Goal: Task Accomplishment & Management: Manage account settings

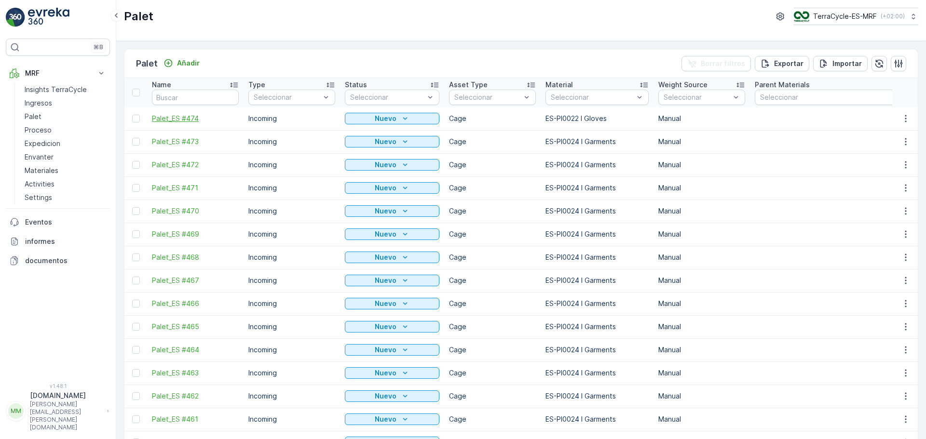
click at [186, 118] on span "Palet_ES #474" at bounding box center [195, 119] width 87 height 10
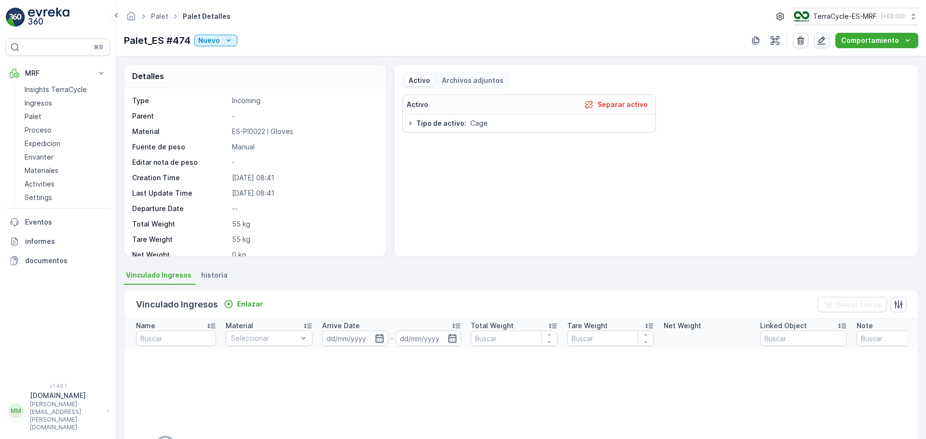
click at [824, 42] on icon "button" at bounding box center [822, 41] width 8 height 8
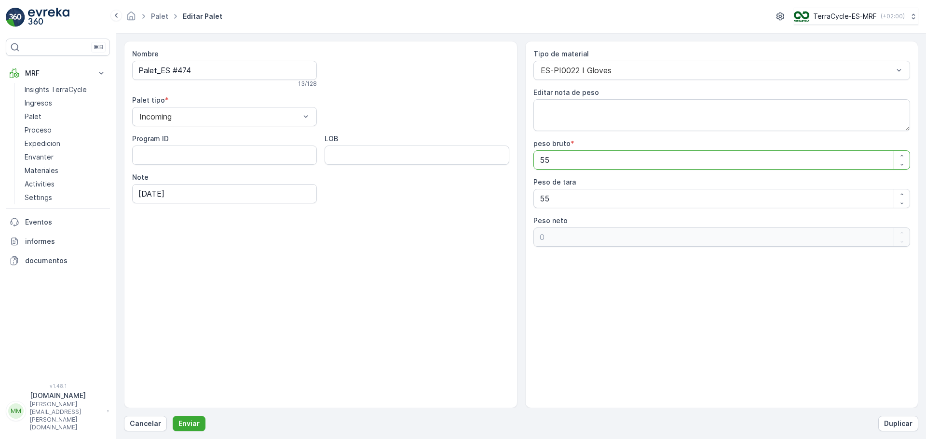
drag, startPoint x: 591, startPoint y: 161, endPoint x: 240, endPoint y: 178, distance: 351.6
click at [240, 178] on div "Nombre Palet_ES #474 13 / 128 Palet tipo * Incoming Program ID LOB Note [DATE] …" at bounding box center [521, 225] width 794 height 368
type bruto "2"
type neto "-53"
type bruto "24"
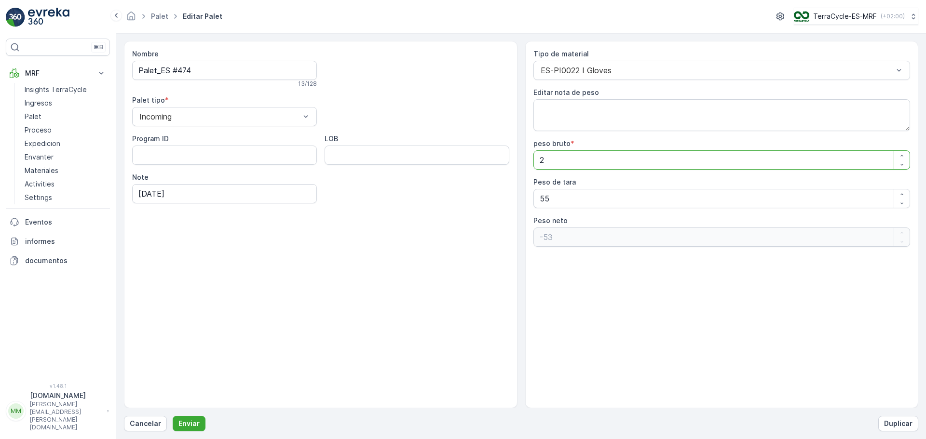
type neto "-31"
type bruto "240"
type neto "185"
type bruto "240"
click at [192, 422] on p "Enviar" at bounding box center [188, 424] width 21 height 10
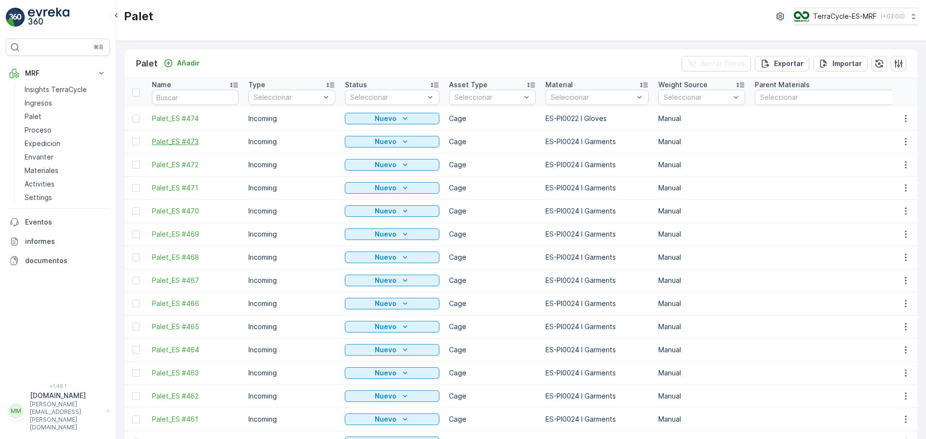
click at [189, 140] on span "Palet_ES #473" at bounding box center [195, 142] width 87 height 10
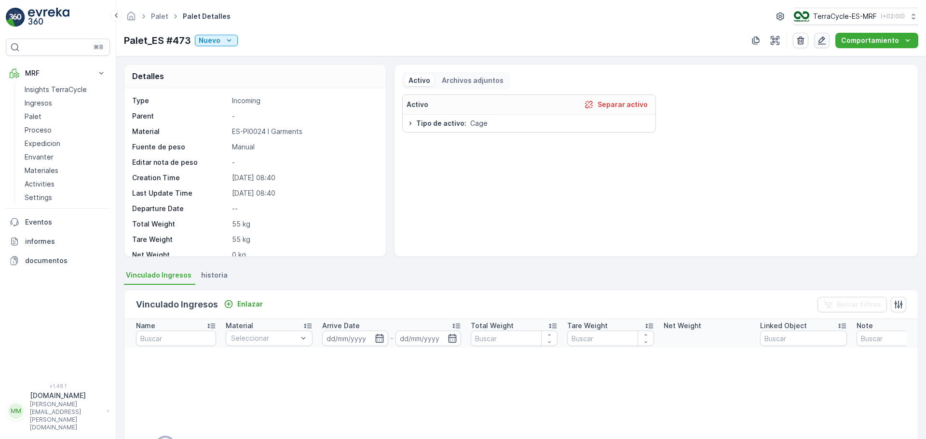
click at [826, 43] on icon "button" at bounding box center [822, 41] width 10 height 10
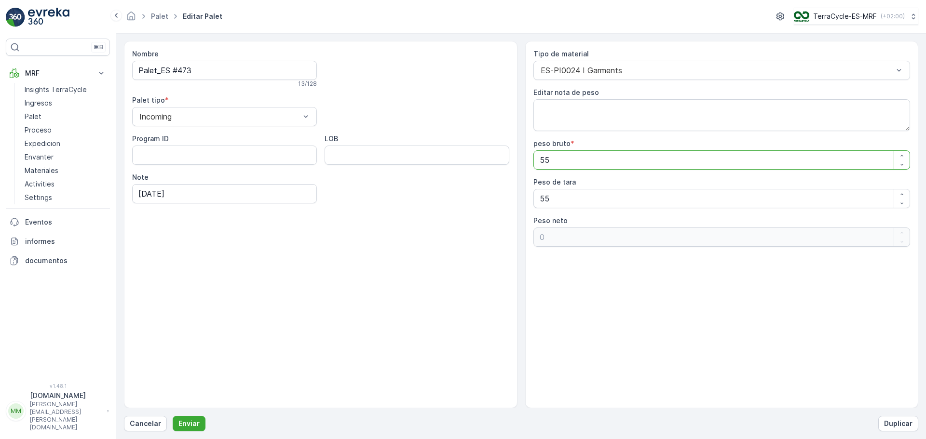
drag, startPoint x: 616, startPoint y: 168, endPoint x: 416, endPoint y: 173, distance: 200.7
click at [425, 173] on div "Nombre Palet_ES #473 13 / 128 Palet tipo * Incoming Program ID LOB Note [DATE] …" at bounding box center [521, 225] width 794 height 368
type bruto "1"
type neto "-54"
type bruto "11"
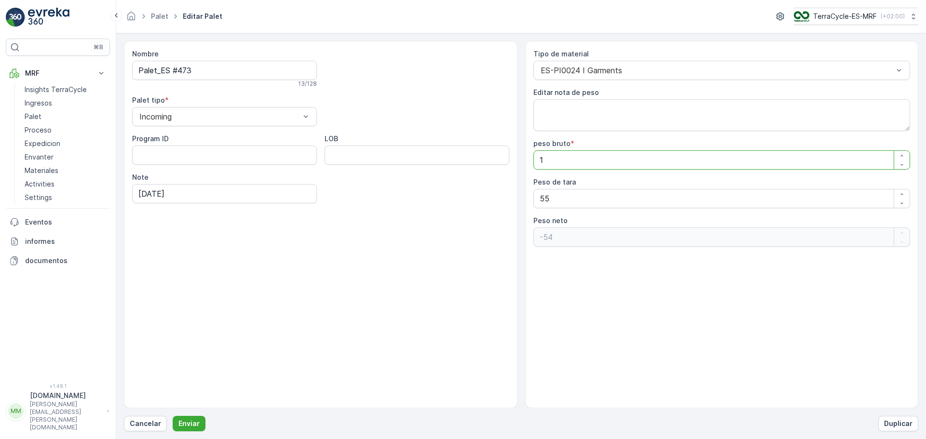
type neto "-44"
type bruto "118"
type neto "63"
type bruto "118"
click at [173, 416] on button "Enviar" at bounding box center [189, 423] width 33 height 15
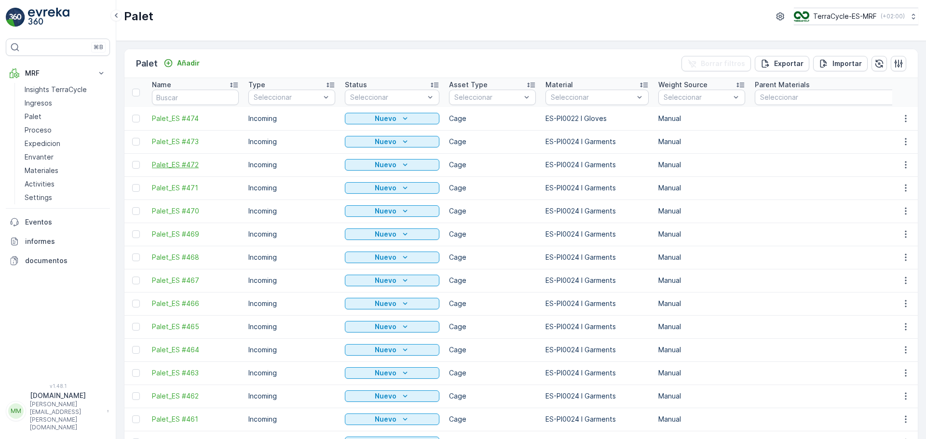
click at [184, 165] on span "Palet_ES #472" at bounding box center [195, 165] width 87 height 10
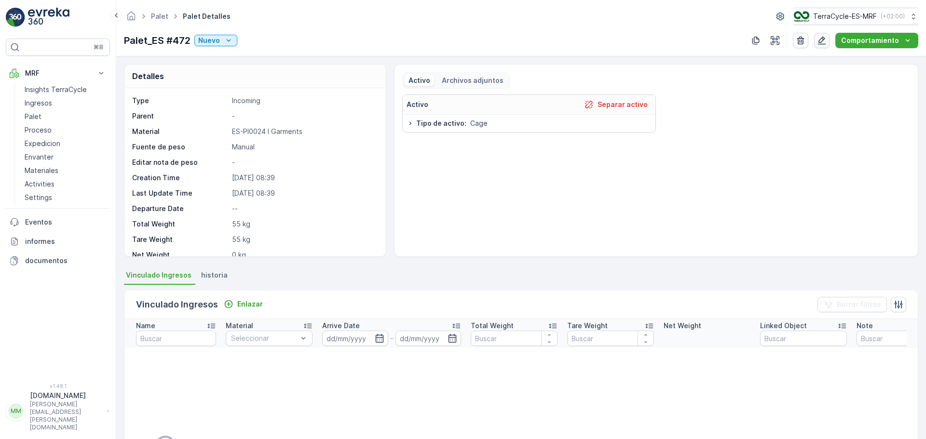
click at [822, 38] on icon "button" at bounding box center [822, 41] width 10 height 10
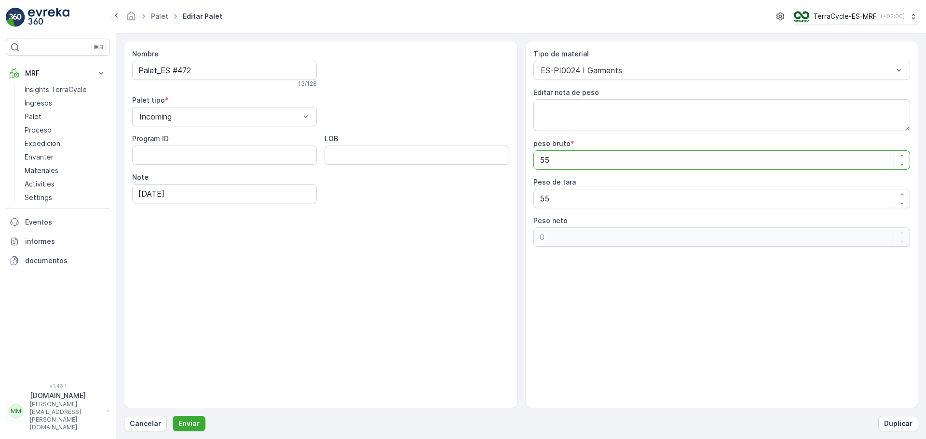
drag, startPoint x: 589, startPoint y: 156, endPoint x: 468, endPoint y: 177, distance: 122.8
click at [468, 177] on div "Nombre Palet_ES #472 13 / 128 Palet tipo * Incoming Program ID LOB Note [DATE] …" at bounding box center [521, 225] width 794 height 368
type bruto "1"
type neto "-54"
type bruto "12"
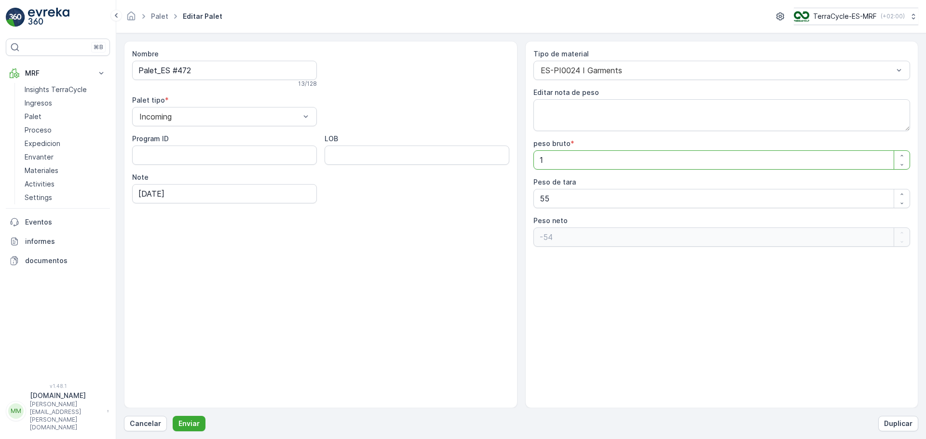
type neto "-43"
type bruto "129"
type neto "74"
type bruto "129"
click at [173, 416] on button "Enviar" at bounding box center [189, 423] width 33 height 15
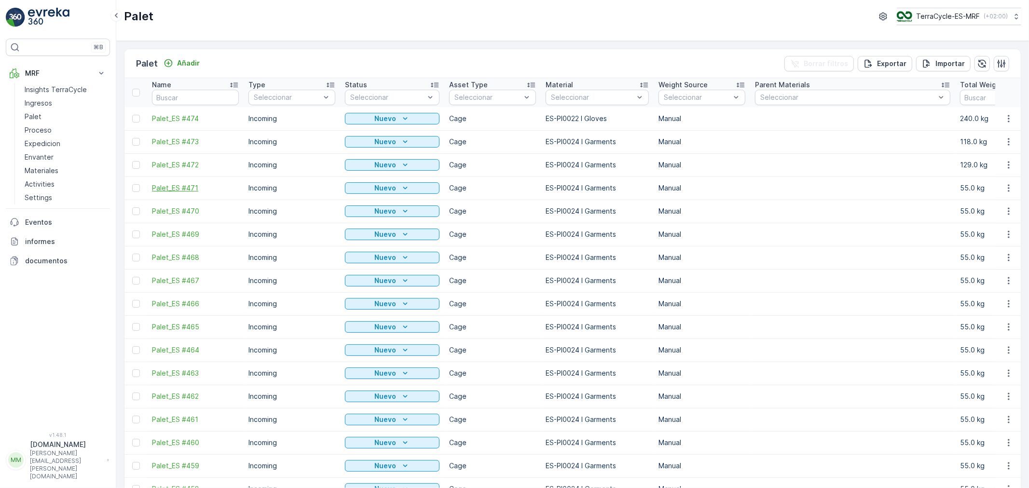
click at [168, 187] on span "Palet_ES #471" at bounding box center [195, 188] width 87 height 10
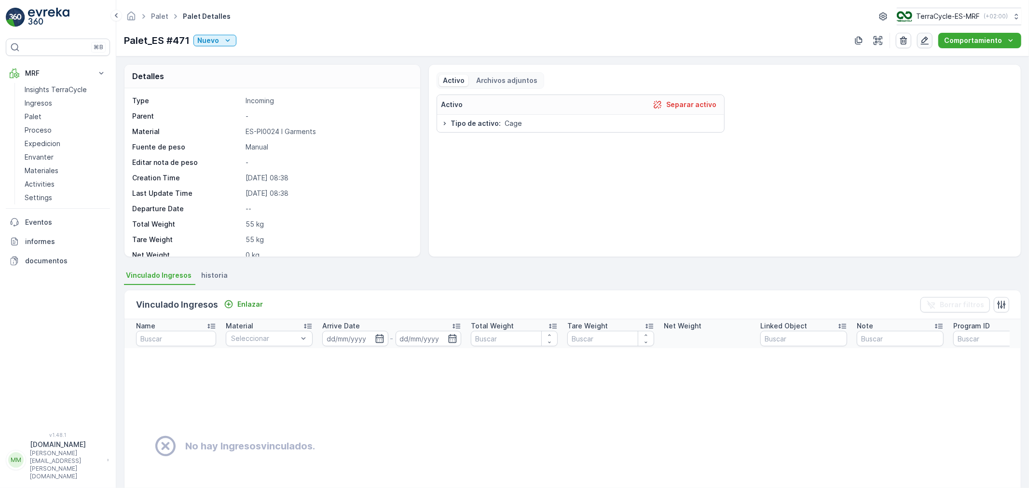
click at [926, 44] on icon "button" at bounding box center [925, 41] width 8 height 8
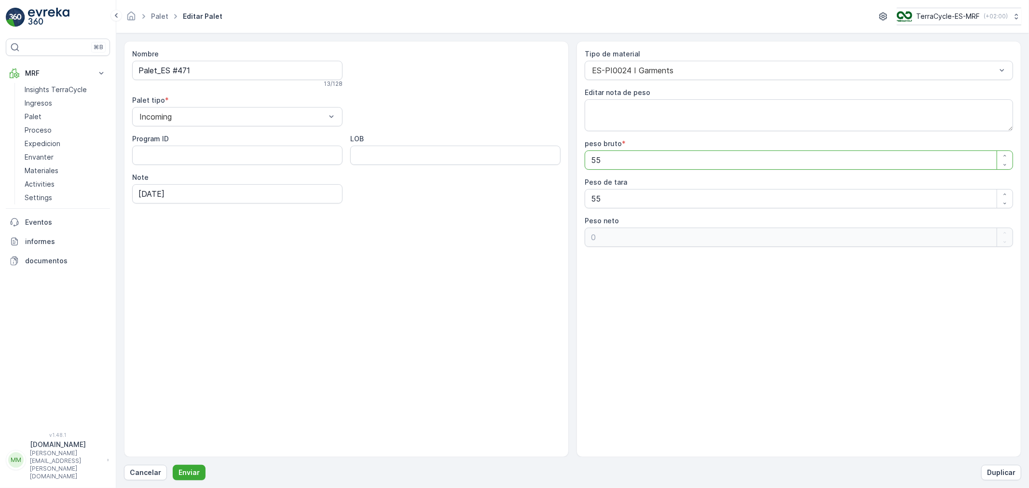
drag, startPoint x: 658, startPoint y: 161, endPoint x: 352, endPoint y: 172, distance: 306.5
click at [360, 172] on div "Nombre Palet_ES #471 13 / 128 Palet tipo * Incoming Program ID LOB Note [DATE] …" at bounding box center [572, 249] width 897 height 416
type bruto "1"
type neto "-54"
type bruto "12"
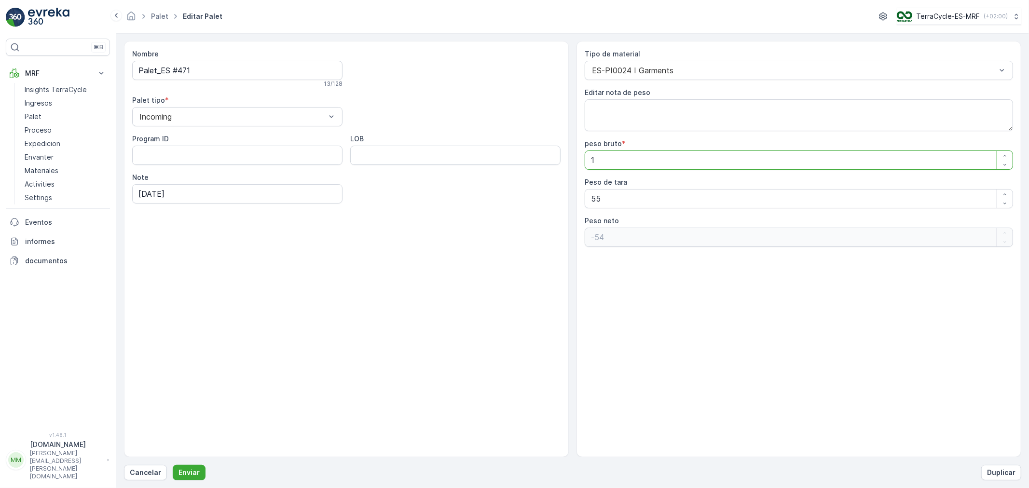
type neto "-43"
type bruto "124"
type neto "69"
type bruto "124"
click at [173, 439] on button "Enviar" at bounding box center [189, 472] width 33 height 15
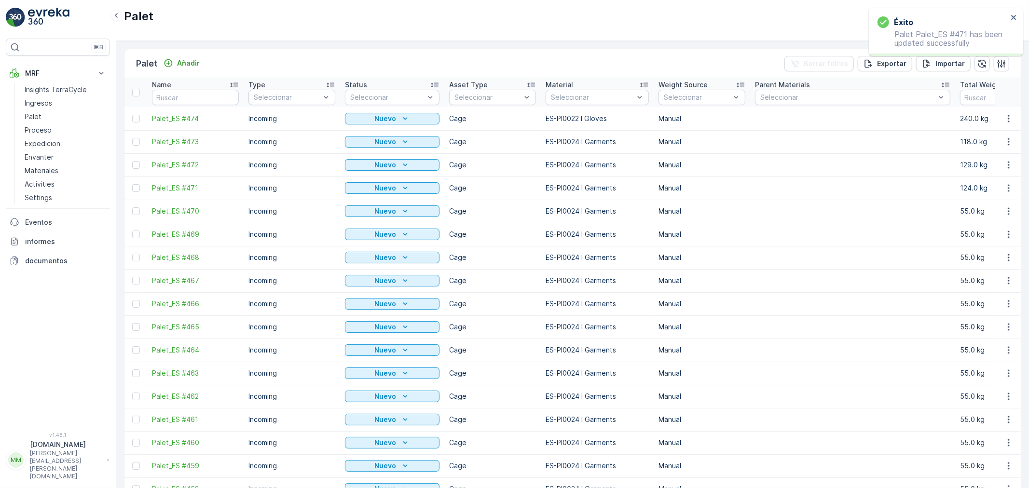
click at [190, 213] on span "Palet_ES #470" at bounding box center [195, 211] width 87 height 10
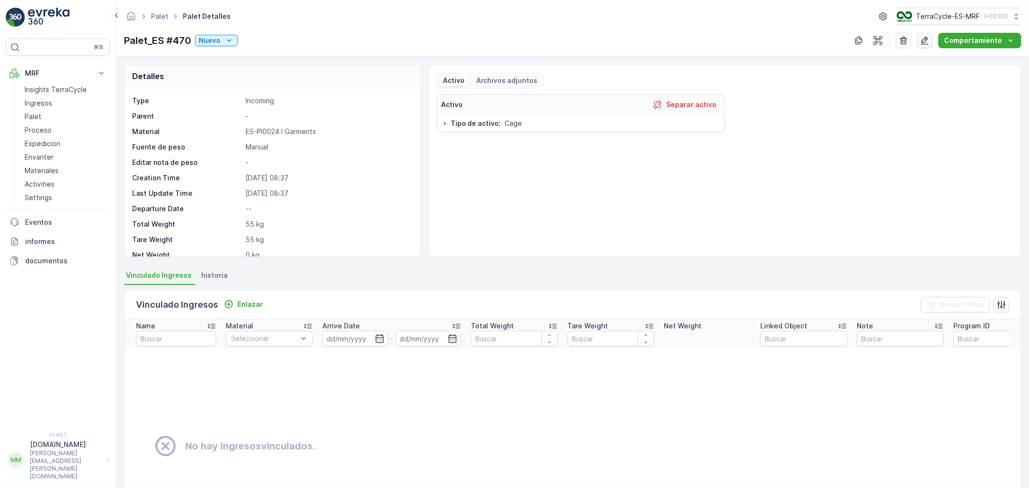
click at [926, 41] on icon "button" at bounding box center [925, 41] width 10 height 10
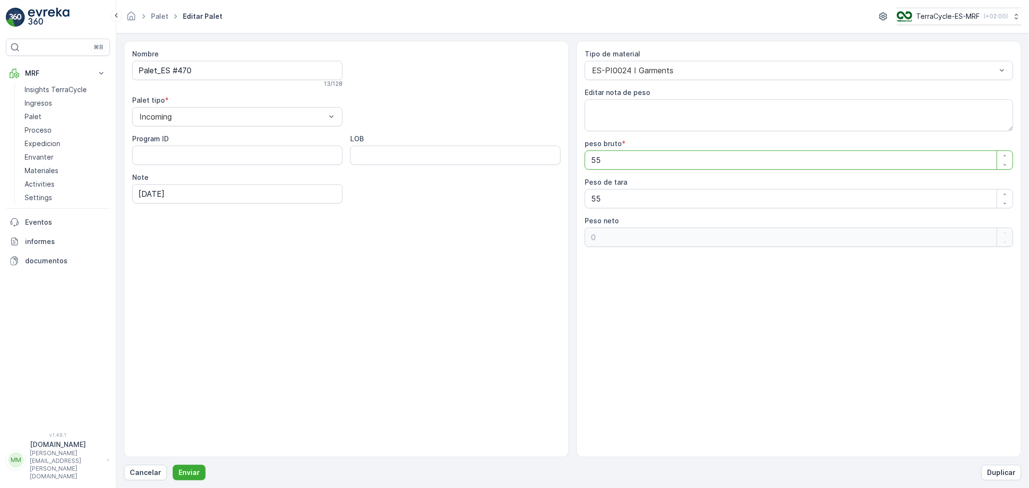
drag, startPoint x: 627, startPoint y: 167, endPoint x: 532, endPoint y: 164, distance: 95.1
click at [532, 164] on div "Nombre Palet_ES #470 13 / 128 Palet tipo * Incoming Program ID LOB Note [DATE] …" at bounding box center [572, 249] width 897 height 416
type bruto "1"
type neto "-54"
type bruto "10"
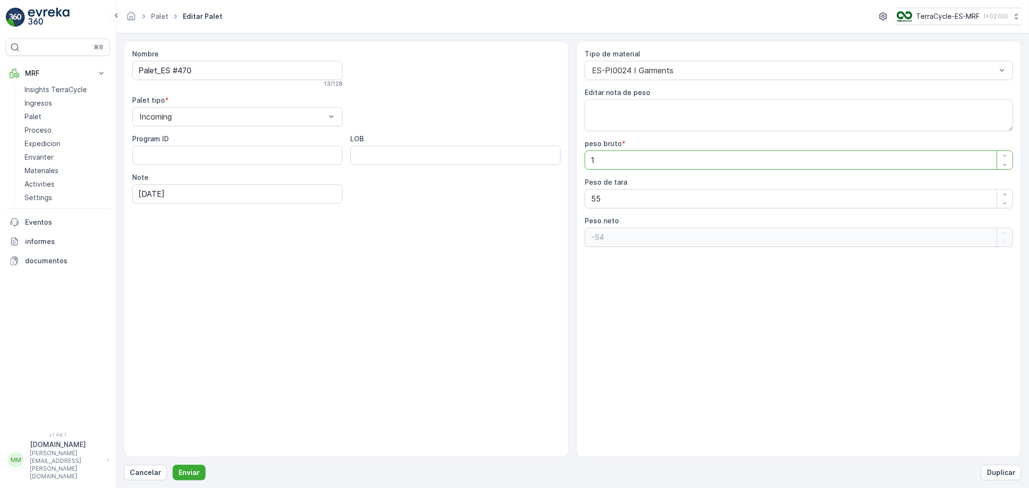
type neto "-45"
type bruto "107"
type neto "52"
type bruto "107"
click at [173, 439] on button "Enviar" at bounding box center [189, 472] width 33 height 15
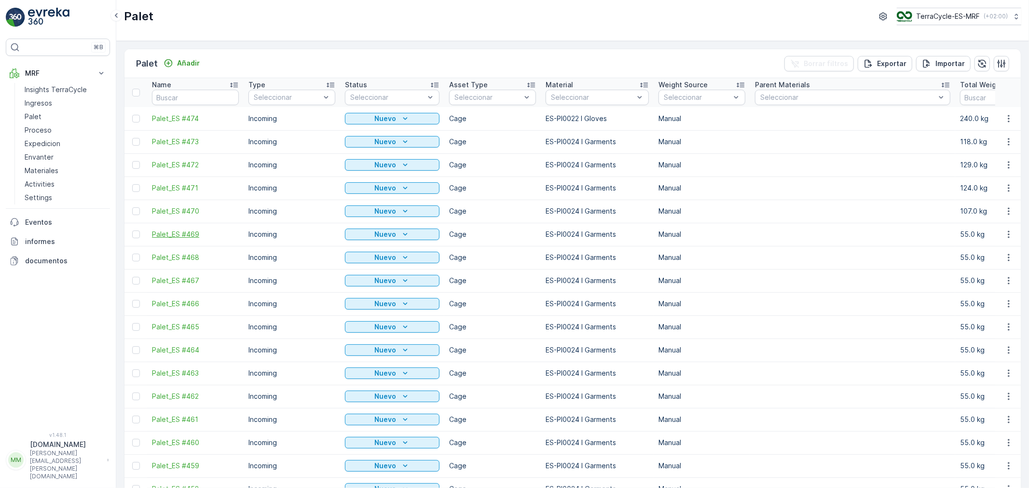
click at [187, 233] on span "Palet_ES #469" at bounding box center [195, 235] width 87 height 10
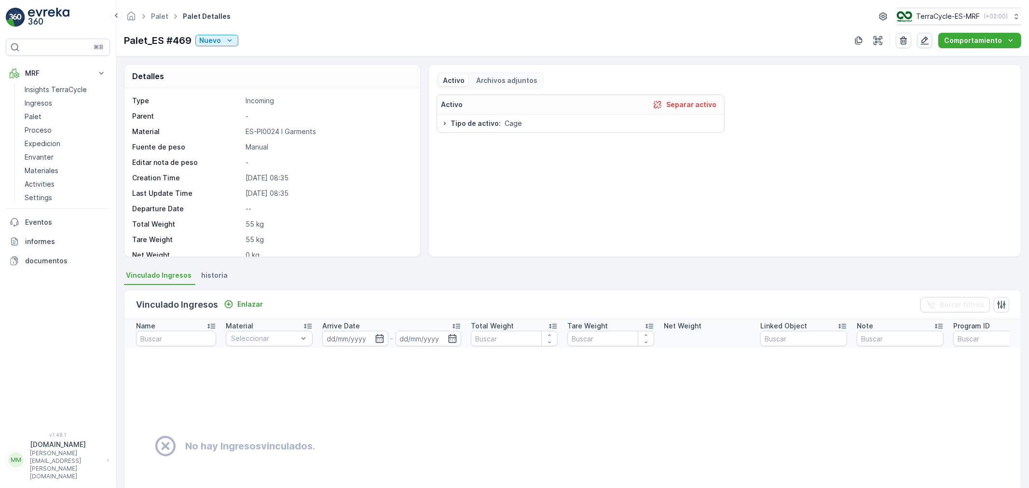
click at [923, 42] on icon "button" at bounding box center [925, 41] width 10 height 10
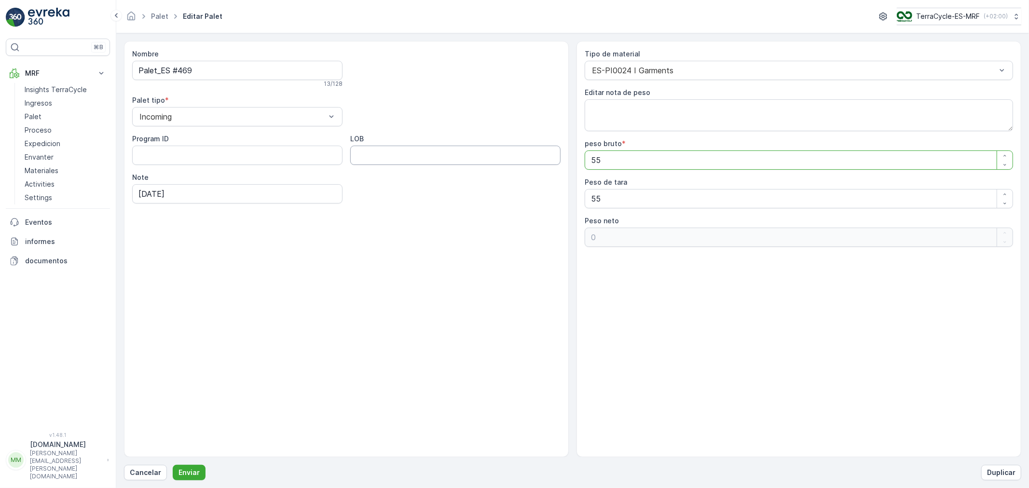
drag, startPoint x: 617, startPoint y: 162, endPoint x: 351, endPoint y: 155, distance: 266.3
click at [436, 158] on div "Nombre Palet_ES #469 13 / 128 Palet tipo * Incoming Program ID LOB Note [DATE] …" at bounding box center [572, 249] width 897 height 416
type bruto "9"
type neto "-46"
type bruto "94"
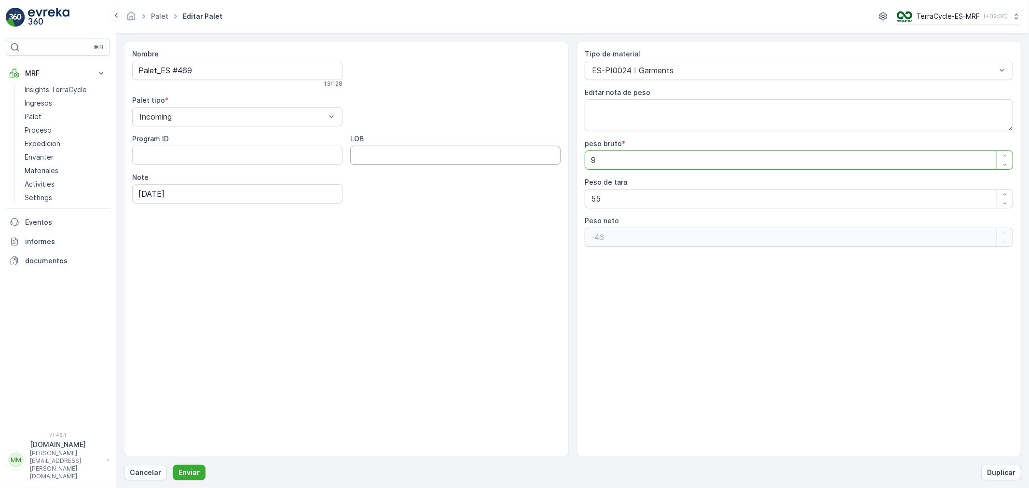
type neto "39"
type bruto "94"
click at [173, 439] on button "Enviar" at bounding box center [189, 472] width 33 height 15
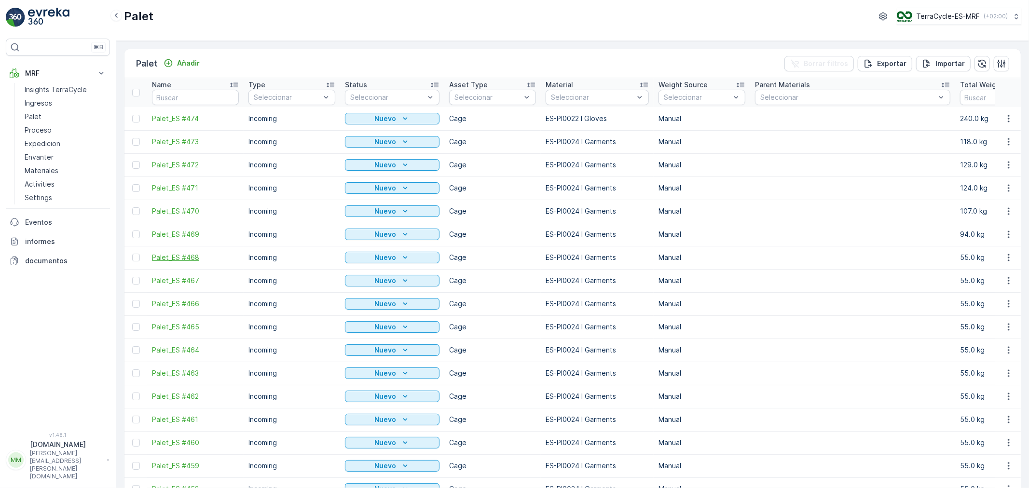
click at [180, 257] on span "Palet_ES #468" at bounding box center [195, 258] width 87 height 10
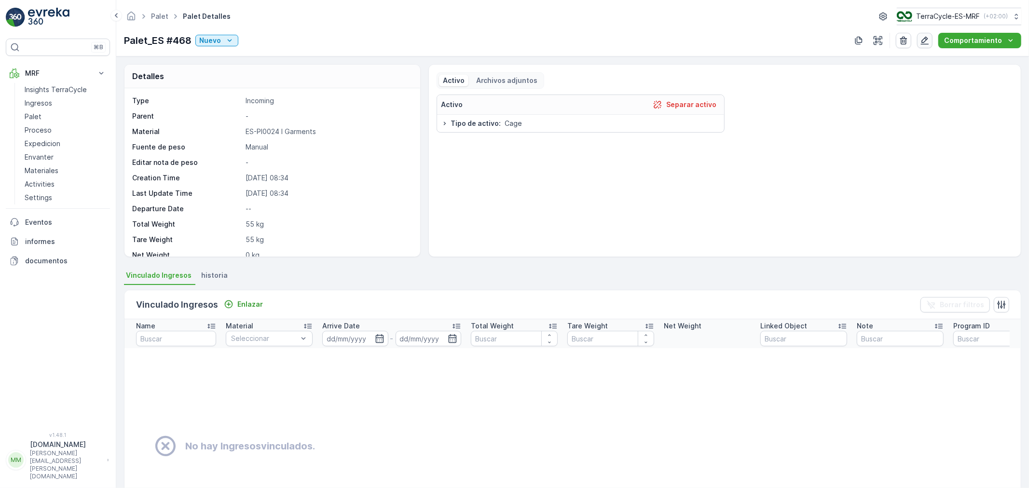
click at [925, 40] on icon "button" at bounding box center [925, 41] width 8 height 8
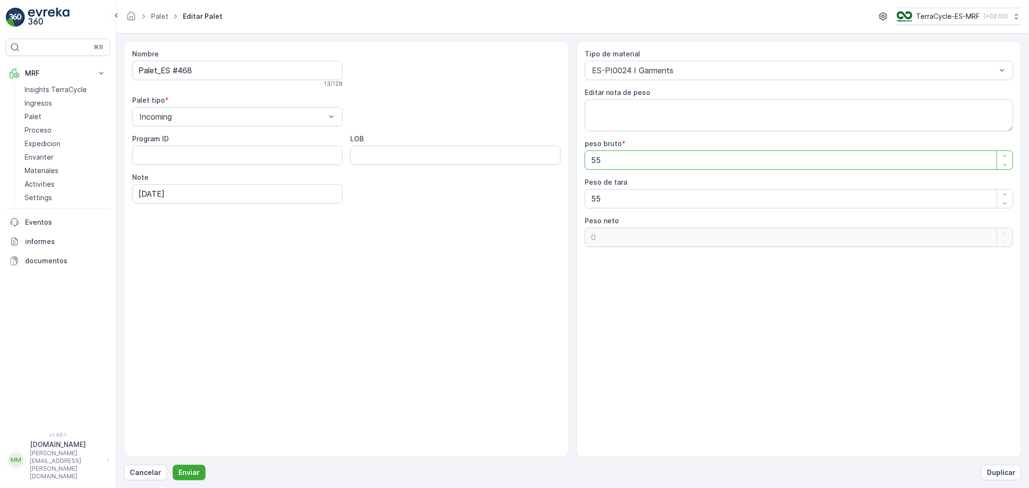
drag, startPoint x: 623, startPoint y: 162, endPoint x: 433, endPoint y: 157, distance: 190.6
click at [433, 157] on div "Nombre Palet_ES #468 13 / 128 Palet tipo * Incoming Program ID LOB Note [DATE] …" at bounding box center [572, 249] width 897 height 416
type bruto "9"
type neto "-46"
type bruto "94"
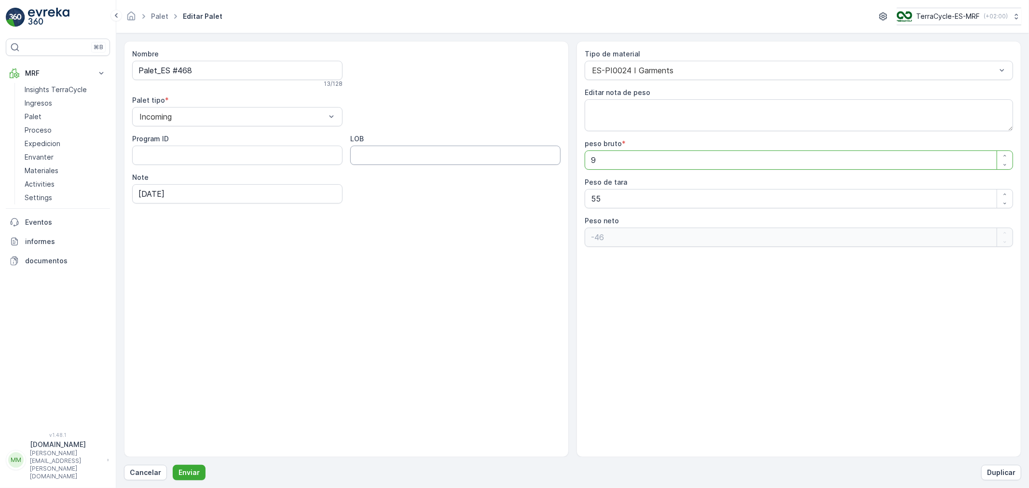
type neto "39"
type bruto "94"
click at [173, 439] on button "Enviar" at bounding box center [189, 472] width 33 height 15
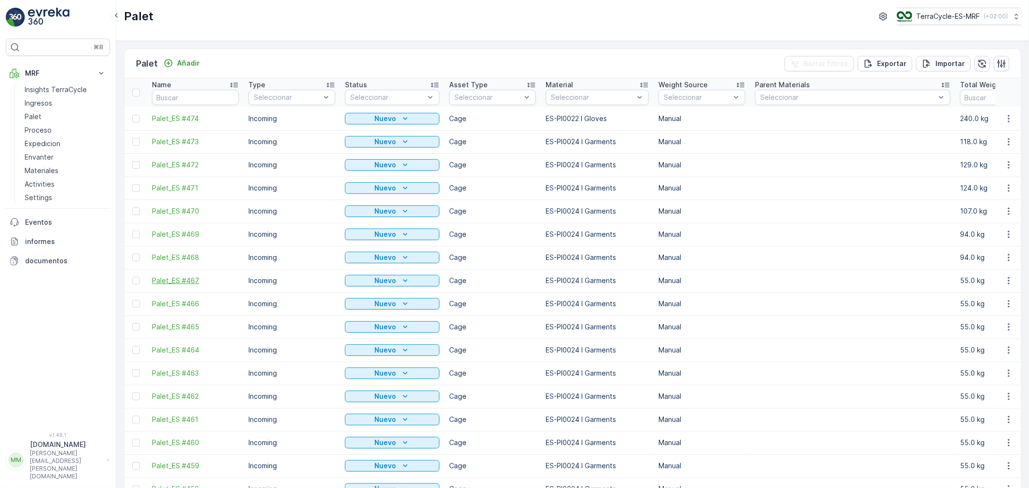
click at [170, 279] on span "Palet_ES #467" at bounding box center [195, 281] width 87 height 10
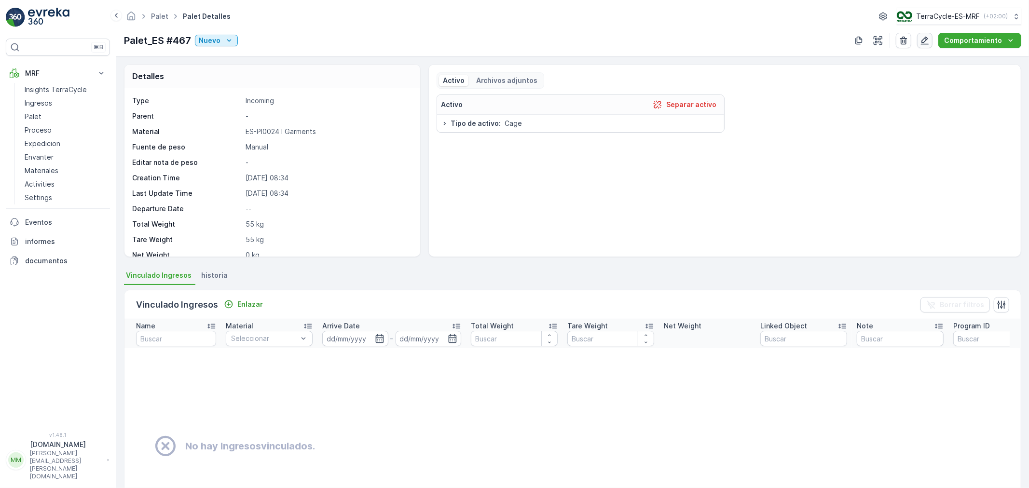
click at [920, 41] on button "button" at bounding box center [924, 40] width 15 height 15
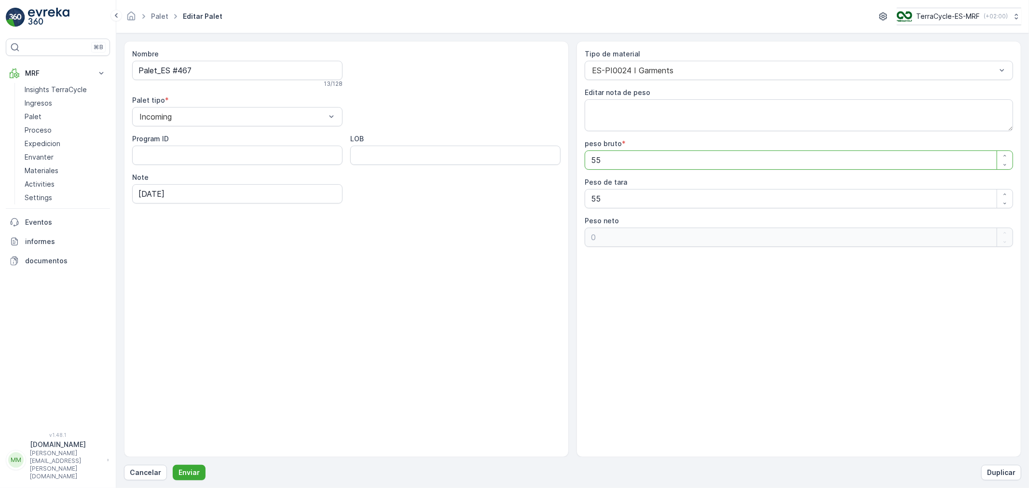
drag, startPoint x: 654, startPoint y: 163, endPoint x: 319, endPoint y: 154, distance: 334.8
click at [384, 160] on div "Nombre Palet_ES #467 13 / 128 Palet tipo * Incoming Program ID LOB Note [DATE] …" at bounding box center [572, 249] width 897 height 416
type bruto "1"
type neto "-54"
type bruto "12"
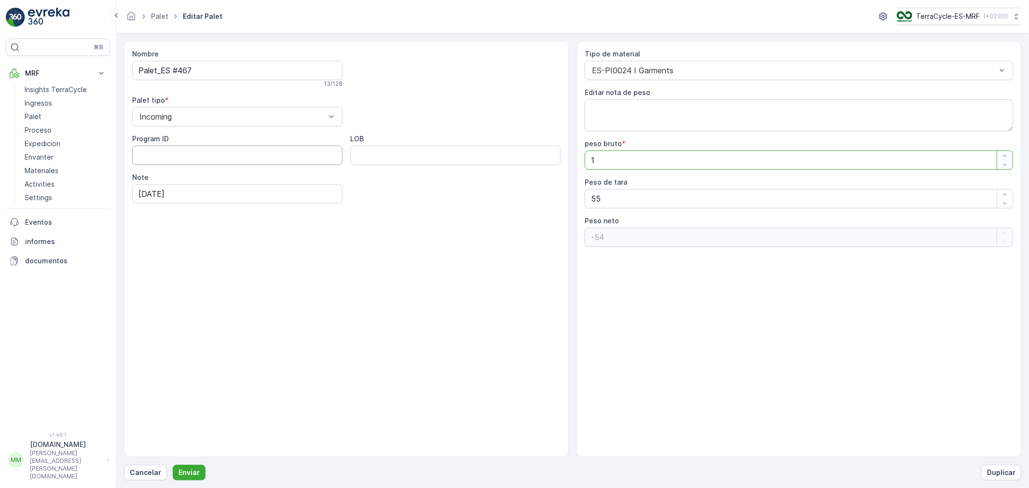
type neto "-43"
type bruto "120"
type neto "65"
type bruto "120"
click at [173, 439] on button "Enviar" at bounding box center [189, 472] width 33 height 15
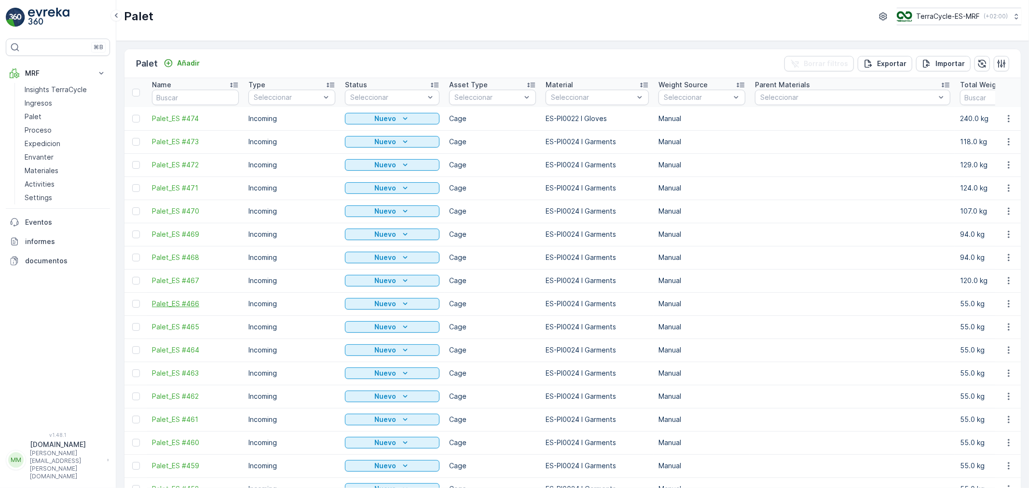
click at [181, 305] on span "Palet_ES #466" at bounding box center [195, 304] width 87 height 10
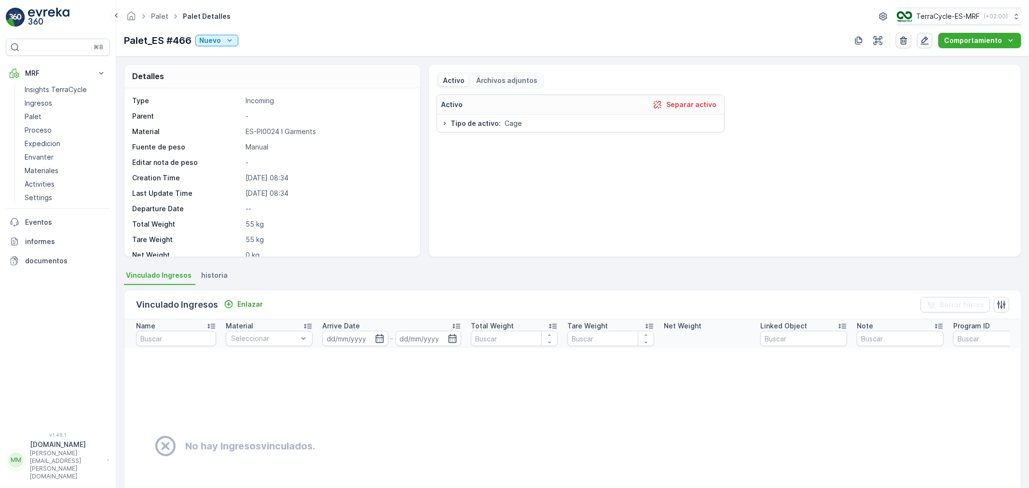
click at [925, 42] on icon "button" at bounding box center [925, 41] width 8 height 8
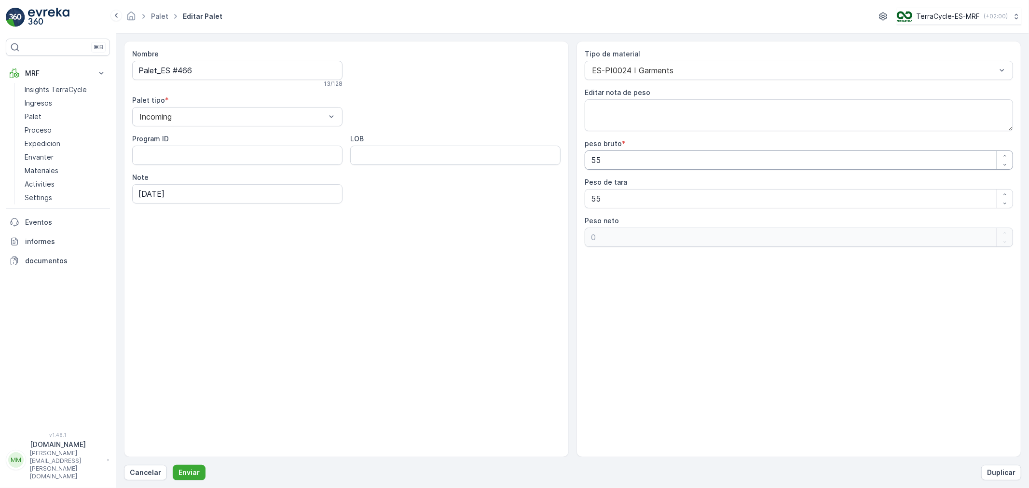
drag, startPoint x: 624, startPoint y: 165, endPoint x: 424, endPoint y: 172, distance: 199.8
click at [442, 172] on div "Nombre Palet_ES #466 13 / 128 Palet tipo * Incoming Program ID LOB Note [DATE] …" at bounding box center [572, 249] width 897 height 416
type bruto "1"
type neto "-54"
type bruto "11"
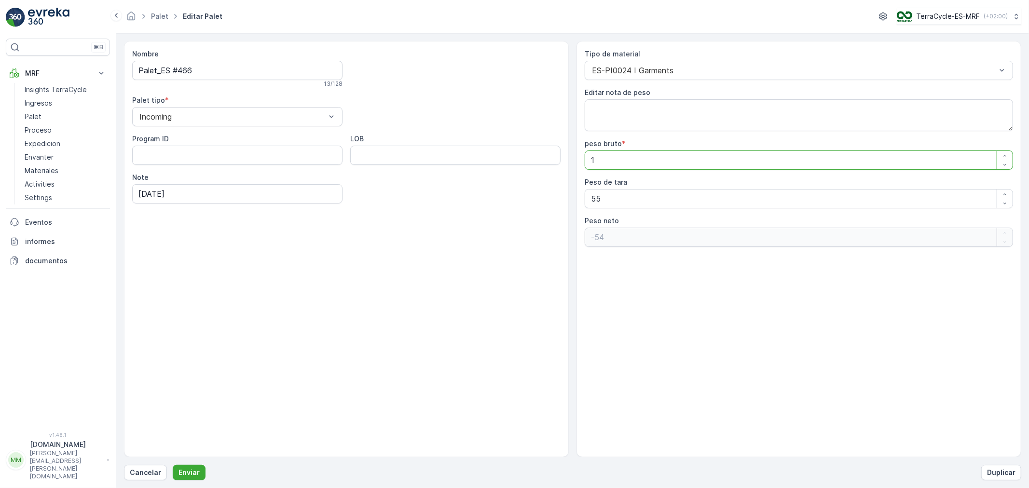
type neto "-44"
type bruto "116"
type neto "61"
type bruto "116"
click at [173, 439] on button "Enviar" at bounding box center [189, 472] width 33 height 15
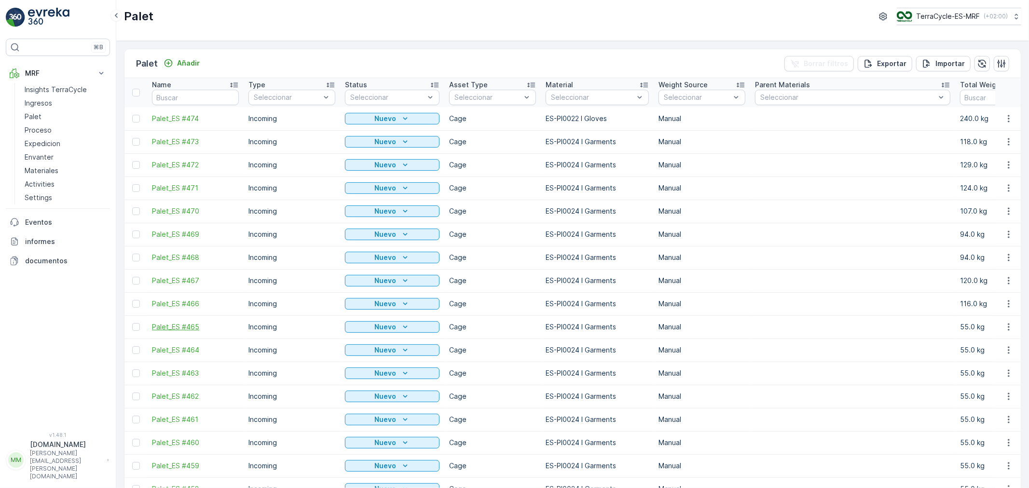
click at [190, 330] on span "Palet_ES #465" at bounding box center [195, 327] width 87 height 10
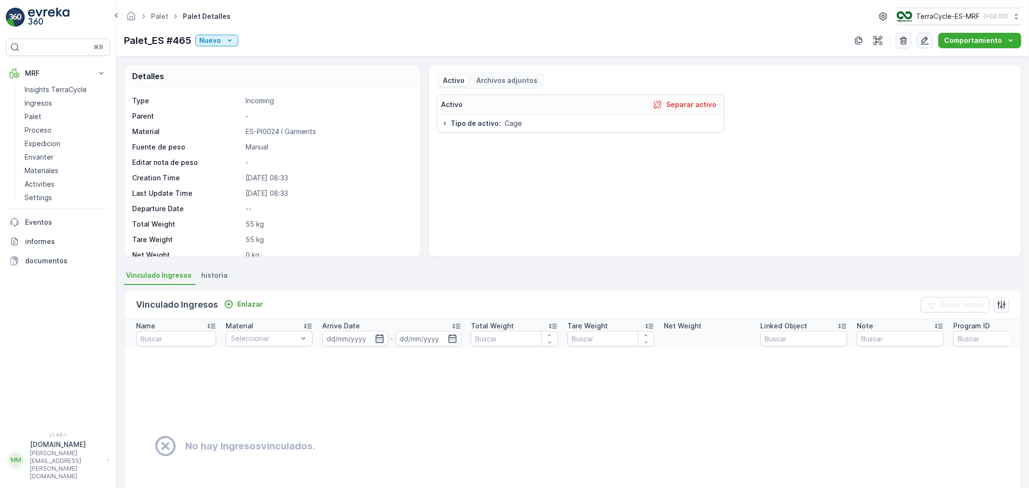
click at [924, 42] on icon "button" at bounding box center [925, 41] width 8 height 8
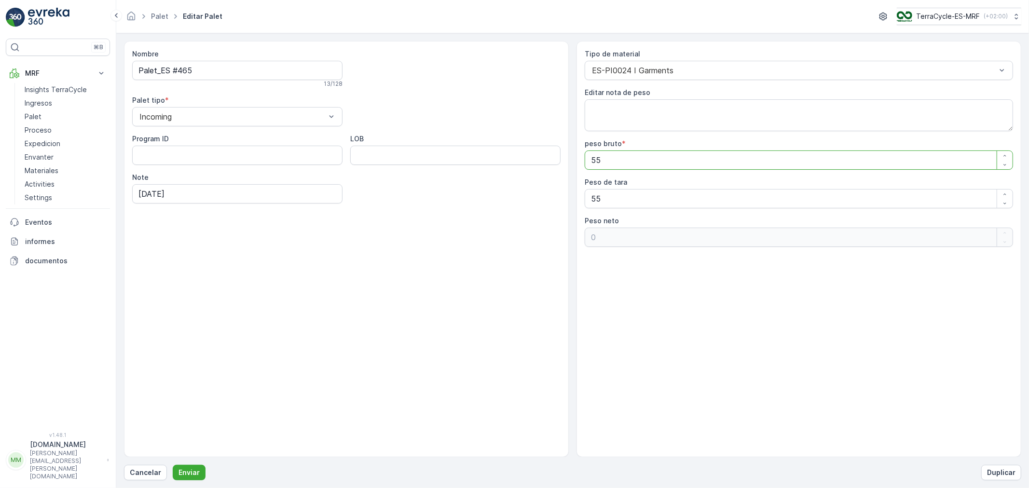
drag, startPoint x: 608, startPoint y: 157, endPoint x: 510, endPoint y: 153, distance: 98.0
click at [524, 158] on div "Nombre Palet_ES #465 13 / 128 Palet tipo * Incoming Program ID LOB Note [DATE] …" at bounding box center [572, 249] width 897 height 416
type bruto "9"
type neto "-46"
type bruto "92"
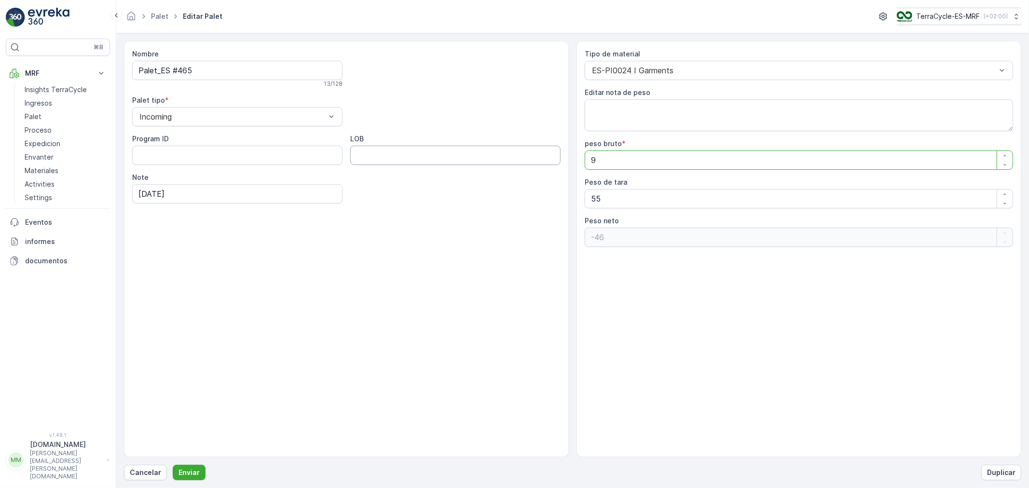
type neto "37"
type bruto "92"
click at [173, 439] on button "Enviar" at bounding box center [189, 472] width 33 height 15
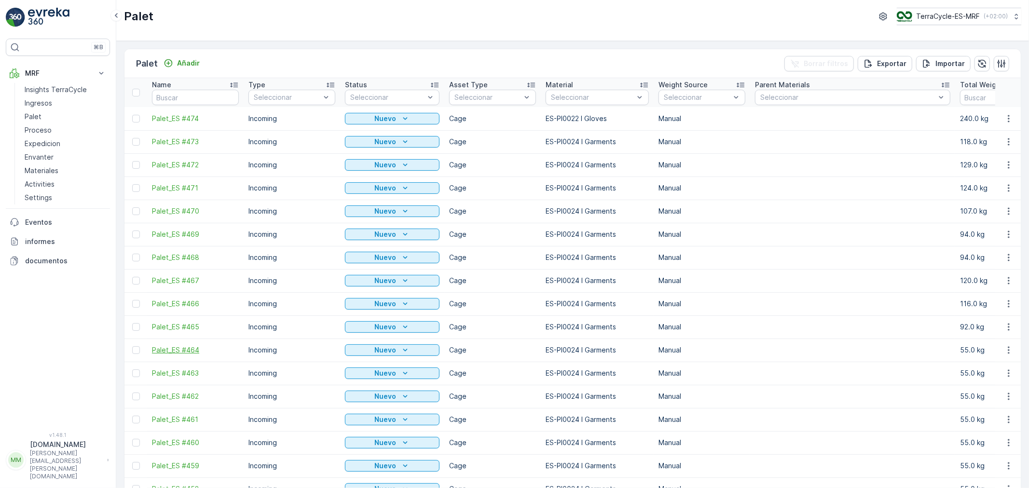
click at [176, 351] on span "Palet_ES #464" at bounding box center [195, 350] width 87 height 10
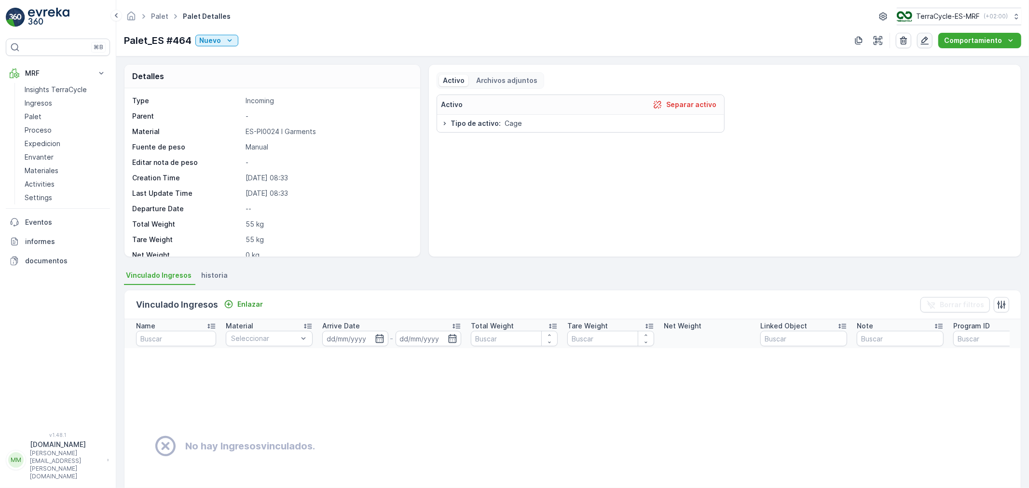
click at [925, 40] on icon "button" at bounding box center [925, 41] width 10 height 10
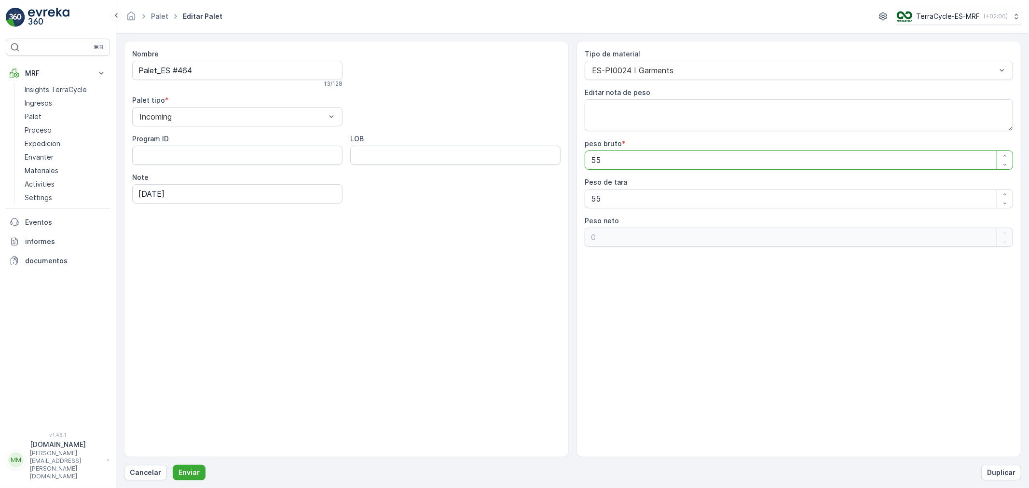
drag, startPoint x: 623, startPoint y: 165, endPoint x: 391, endPoint y: 150, distance: 232.5
click at [399, 150] on div "Nombre Palet_ES #464 13 / 128 Palet tipo * Incoming Program ID LOB Note [DATE] …" at bounding box center [572, 249] width 897 height 416
type bruto "1"
type neto "-54"
type bruto "10"
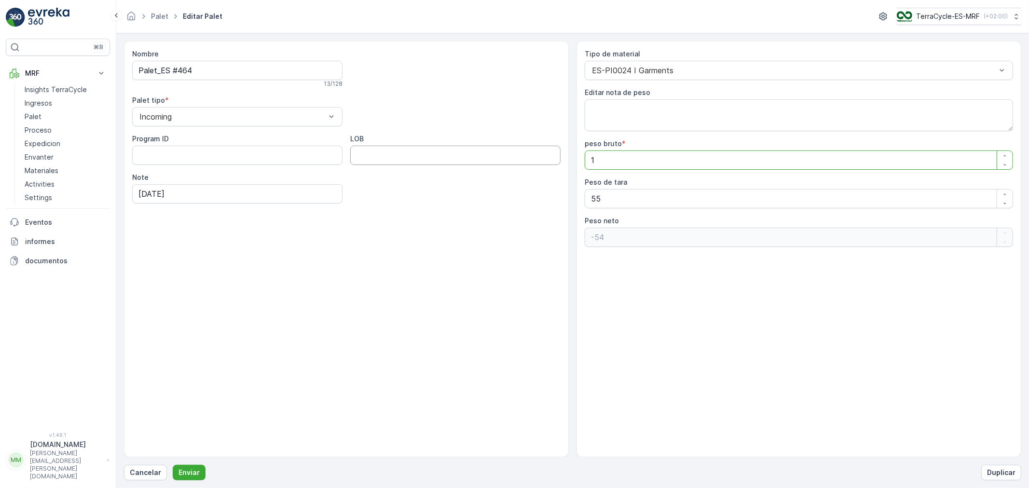
type neto "-45"
type bruto "102"
type neto "47"
type bruto "102"
click at [173, 439] on button "Enviar" at bounding box center [189, 472] width 33 height 15
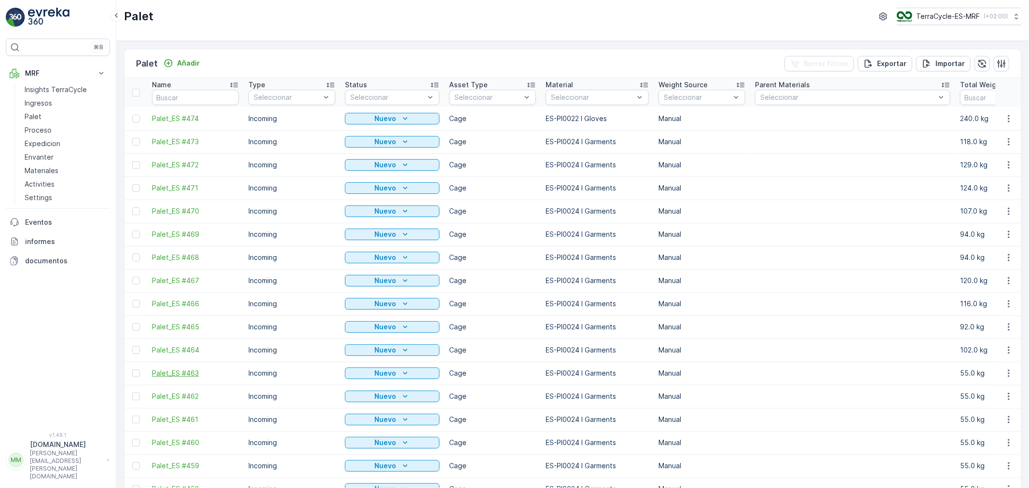
click at [183, 375] on span "Palet_ES #463" at bounding box center [195, 374] width 87 height 10
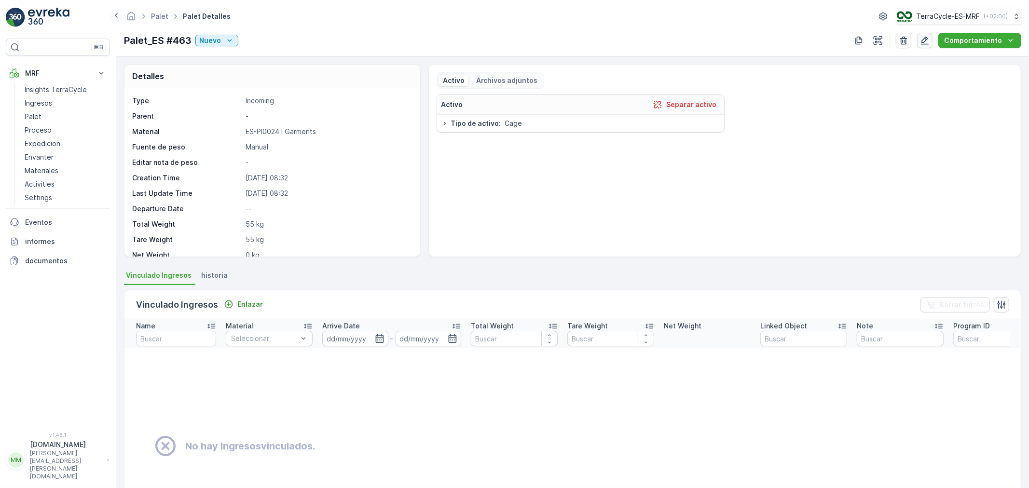
click at [926, 41] on icon "button" at bounding box center [925, 41] width 8 height 8
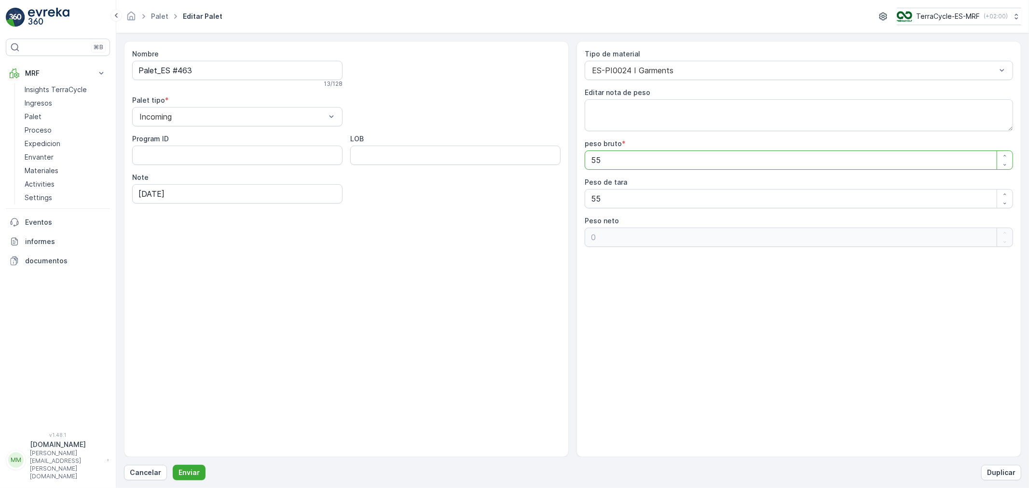
drag, startPoint x: 647, startPoint y: 157, endPoint x: 341, endPoint y: 174, distance: 307.2
click at [372, 173] on div "Nombre Palet_ES #463 13 / 128 Palet tipo * Incoming Program ID LOB Note [DATE] …" at bounding box center [572, 249] width 897 height 416
type bruto "9"
type neto "-46"
type bruto "99"
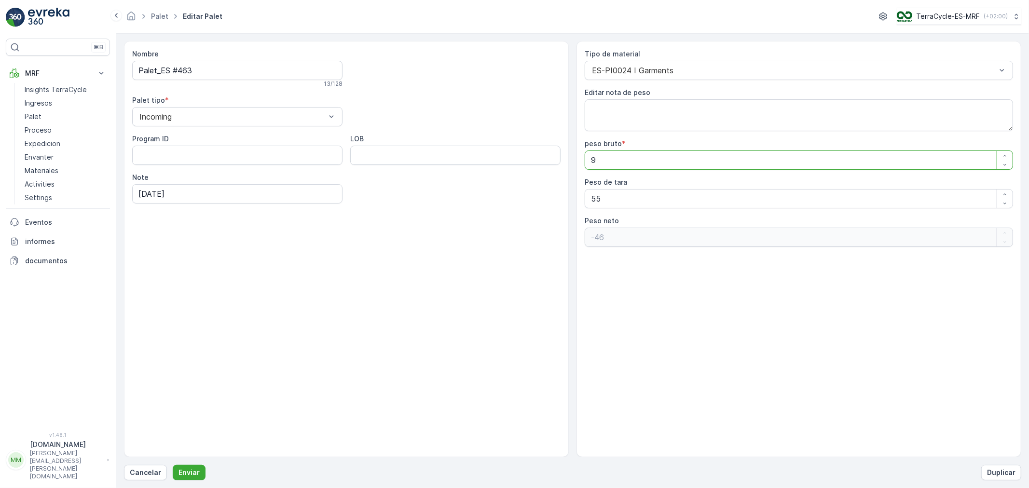
type neto "44"
type bruto "99"
click at [173, 439] on button "Enviar" at bounding box center [189, 472] width 33 height 15
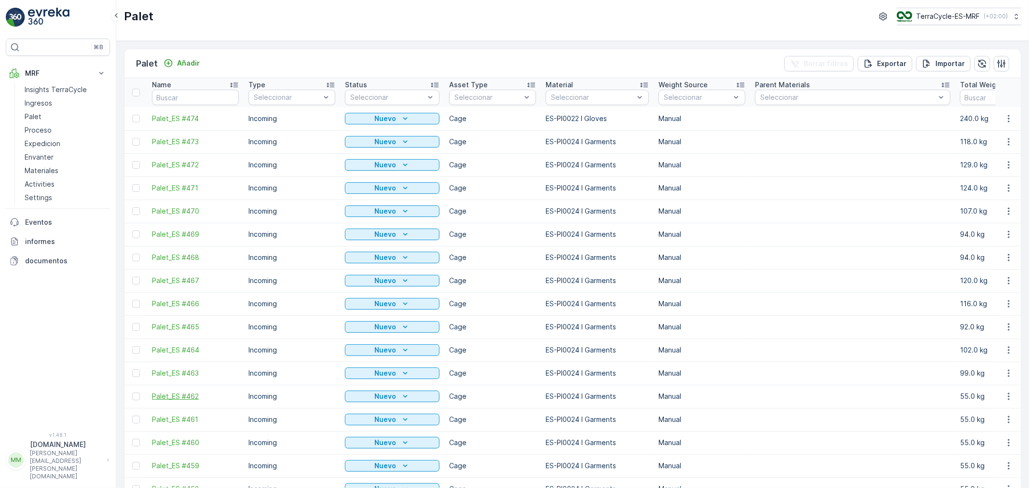
click at [175, 401] on span "Palet_ES #462" at bounding box center [195, 397] width 87 height 10
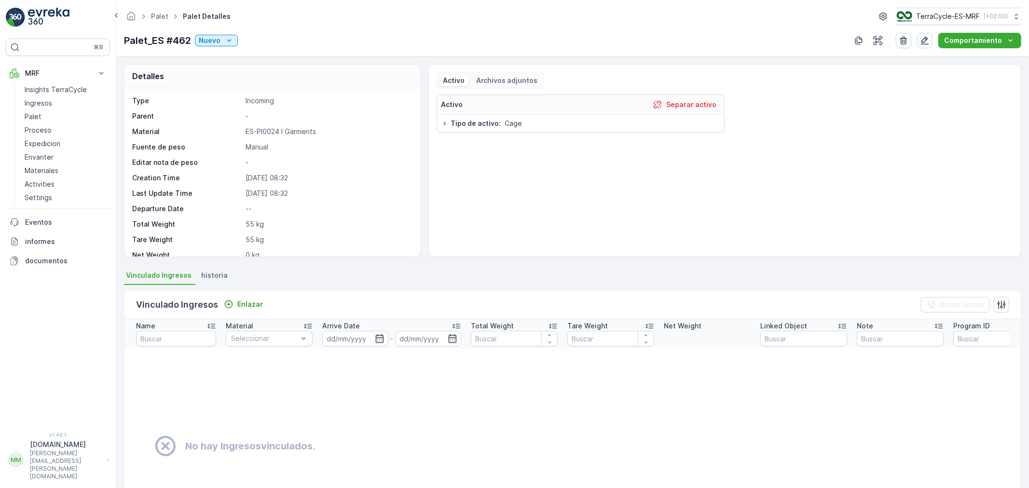
click at [926, 43] on icon "button" at bounding box center [925, 41] width 10 height 10
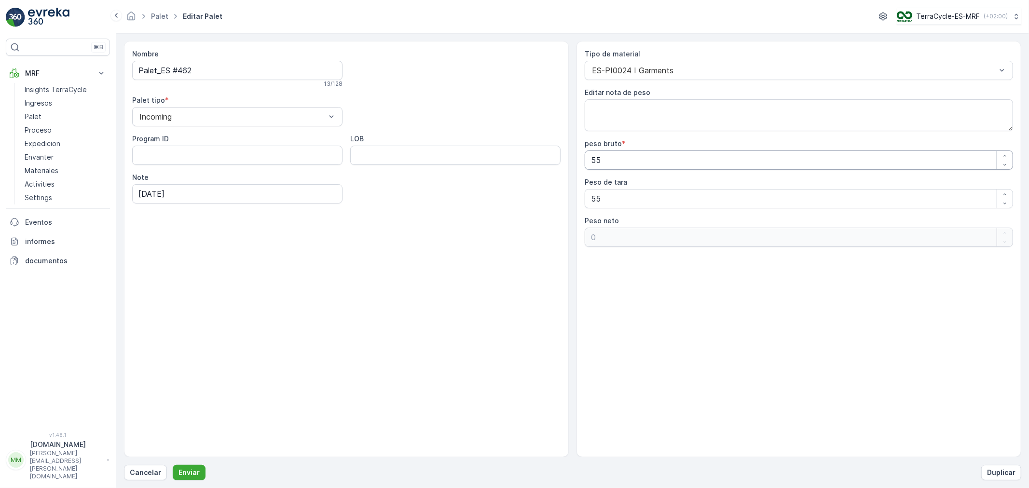
drag, startPoint x: 601, startPoint y: 159, endPoint x: 563, endPoint y: 161, distance: 37.7
click at [565, 161] on div "Nombre Palet_ES #462 13 / 128 Palet tipo * Incoming Program ID LOB Note [DATE] …" at bounding box center [572, 249] width 897 height 416
type bruto "9"
type neto "-46"
type bruto "97"
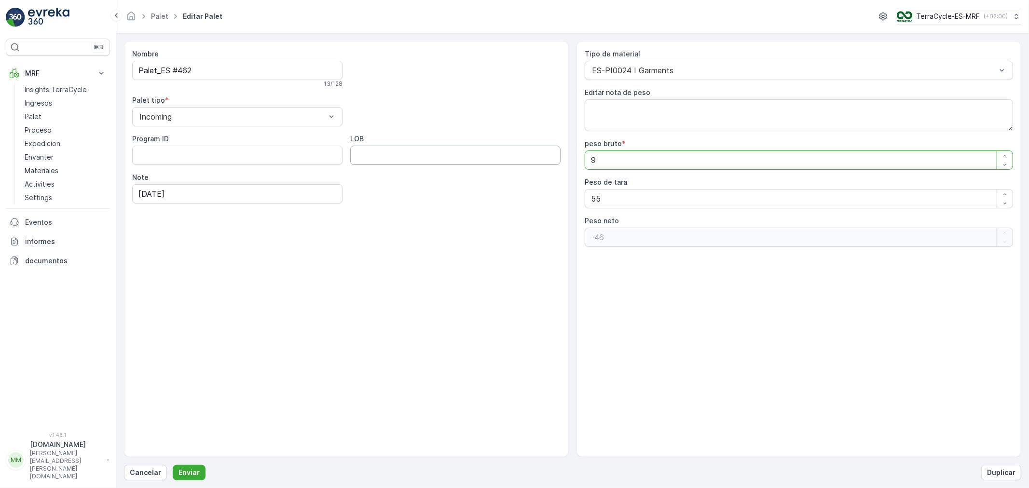
type neto "42"
type bruto "97"
click at [173, 439] on button "Enviar" at bounding box center [189, 472] width 33 height 15
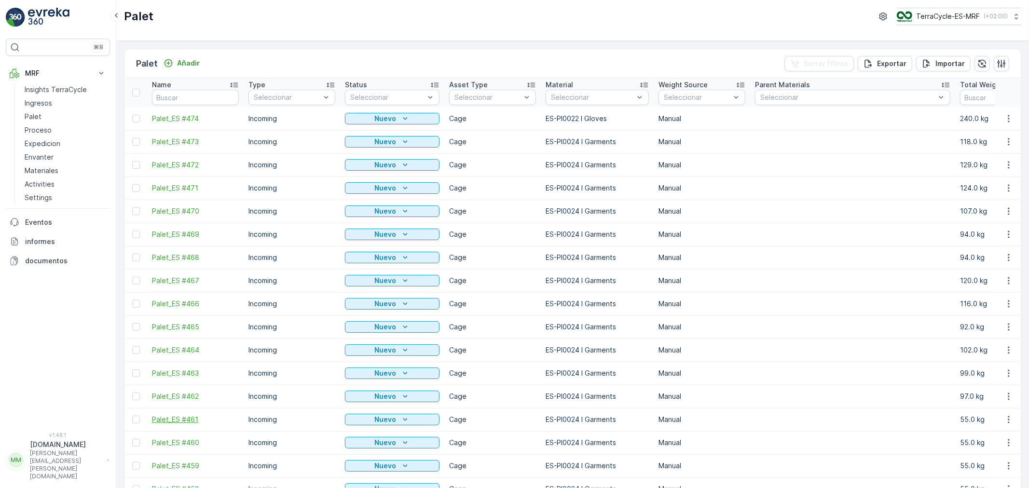
click at [176, 420] on span "Palet_ES #461" at bounding box center [195, 420] width 87 height 10
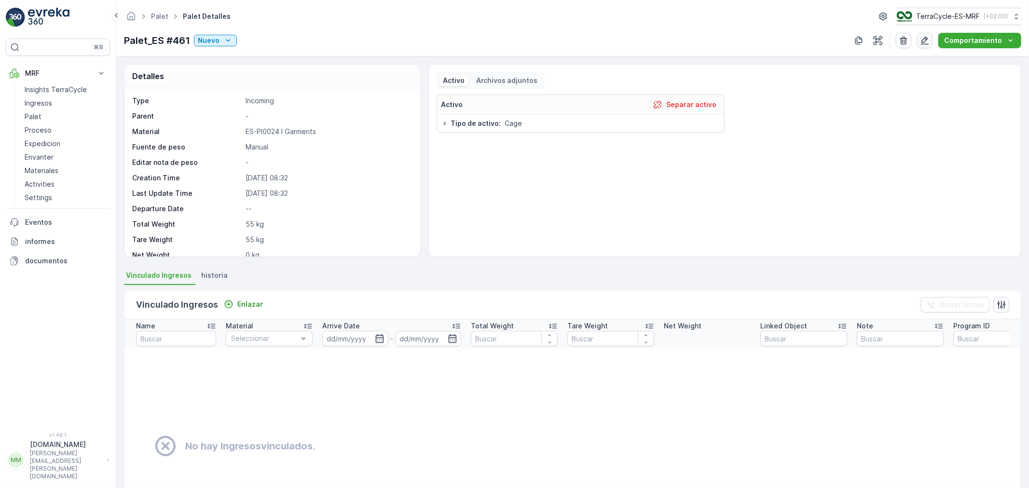
click at [926, 45] on icon "button" at bounding box center [925, 41] width 10 height 10
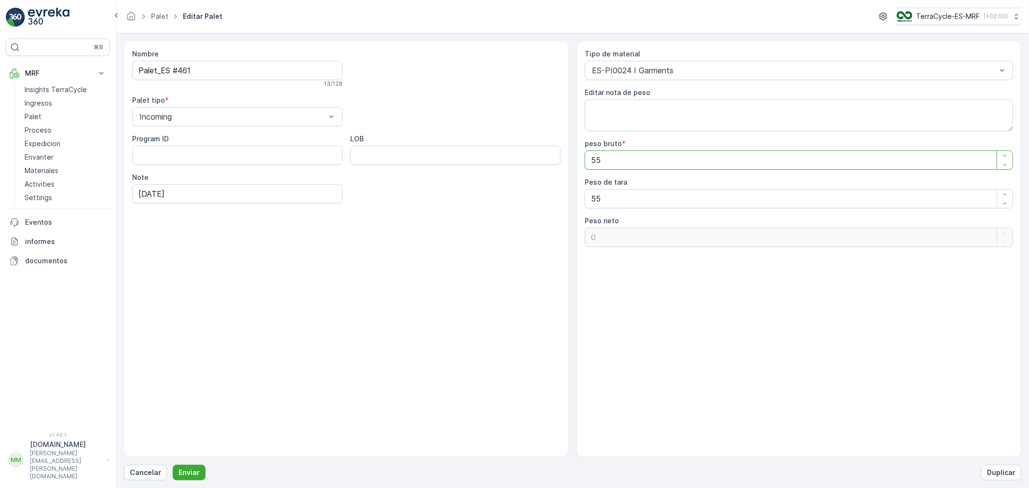
drag, startPoint x: 642, startPoint y: 161, endPoint x: 471, endPoint y: 178, distance: 172.1
click at [499, 172] on div "Nombre Palet_ES #461 13 / 128 Palet tipo * Incoming Program ID LOB Note [DATE] …" at bounding box center [572, 249] width 897 height 416
type bruto "1"
type neto "-54"
type bruto "11"
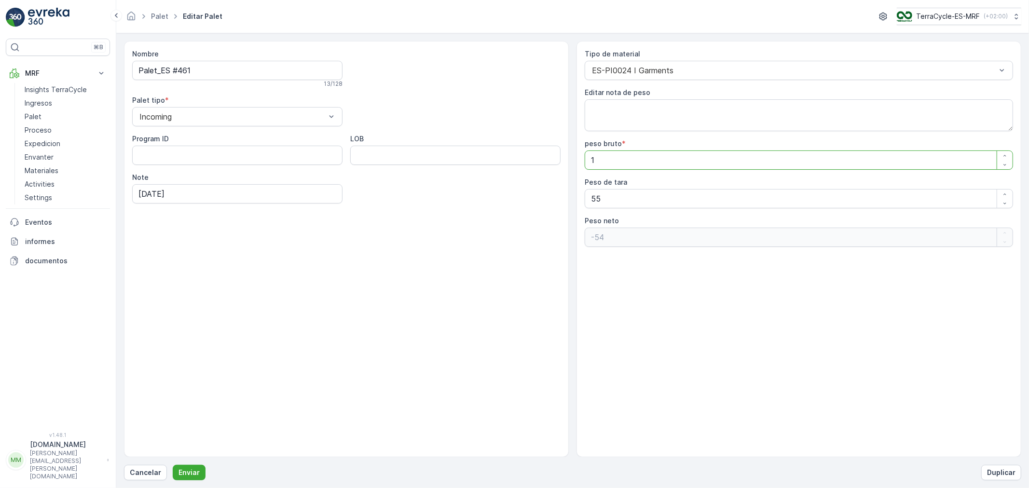
type neto "-44"
type bruto "111"
type neto "56"
type bruto "111"
click at [173, 439] on button "Enviar" at bounding box center [189, 472] width 33 height 15
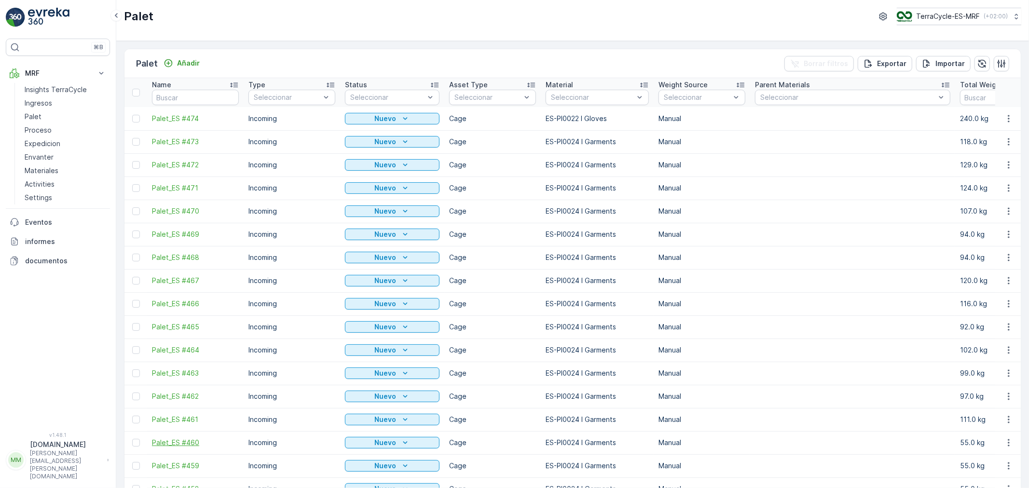
click at [178, 439] on span "Palet_ES #460" at bounding box center [195, 443] width 87 height 10
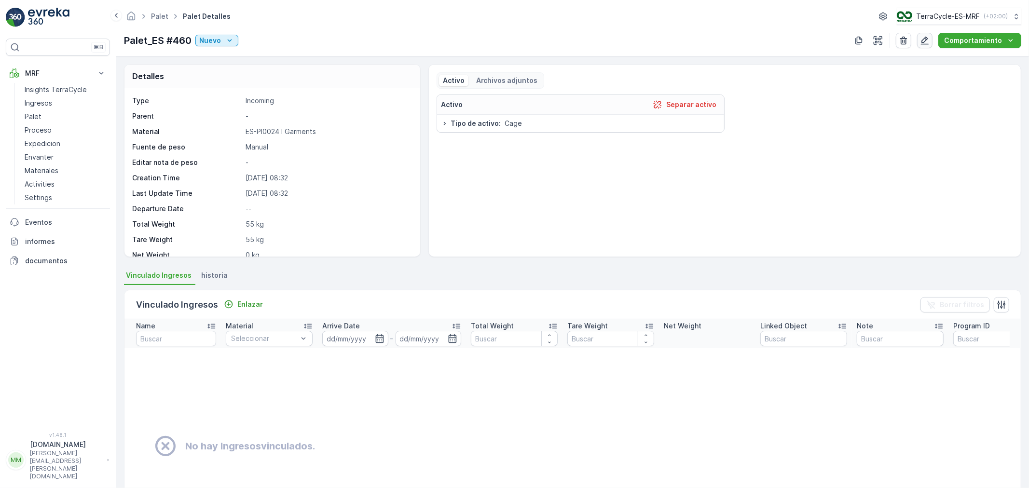
click at [926, 41] on icon "button" at bounding box center [925, 41] width 10 height 10
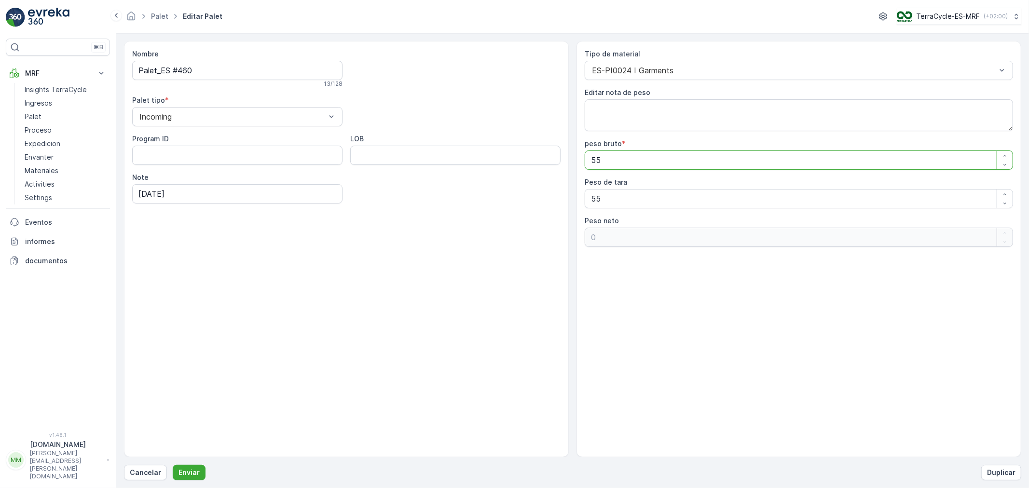
drag, startPoint x: 619, startPoint y: 160, endPoint x: 369, endPoint y: 155, distance: 250.9
click at [477, 167] on div "Nombre Palet_ES #460 13 / 128 Palet tipo * Incoming Program ID LOB Note [DATE] …" at bounding box center [572, 249] width 897 height 416
type bruto "1"
type neto "-54"
type bruto "10"
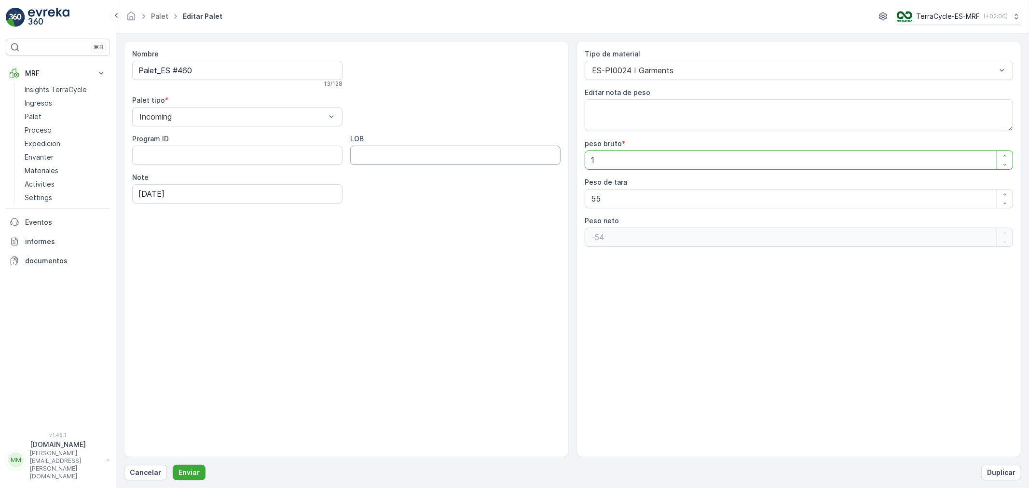
type neto "-45"
type bruto "104"
type neto "49"
type bruto "104"
click at [173, 439] on button "Enviar" at bounding box center [189, 472] width 33 height 15
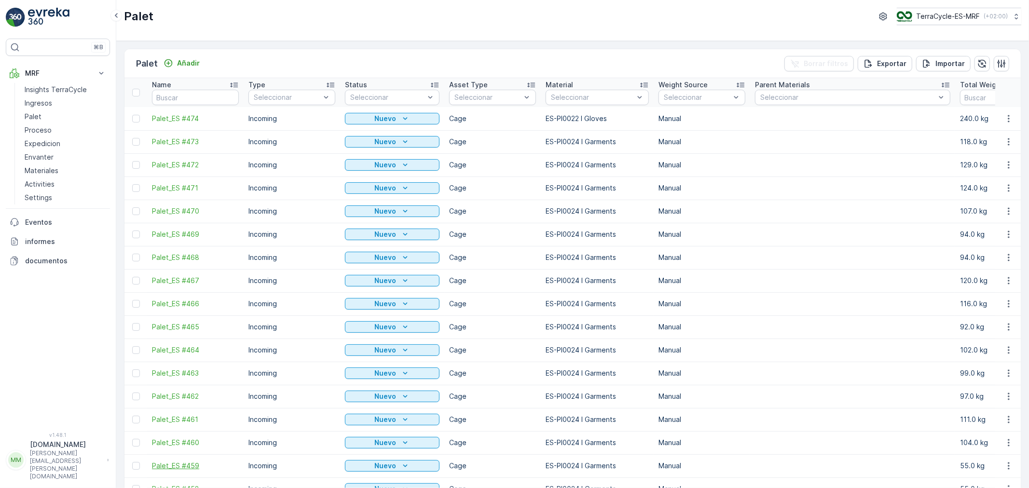
click at [184, 439] on span "Palet_ES #459" at bounding box center [195, 466] width 87 height 10
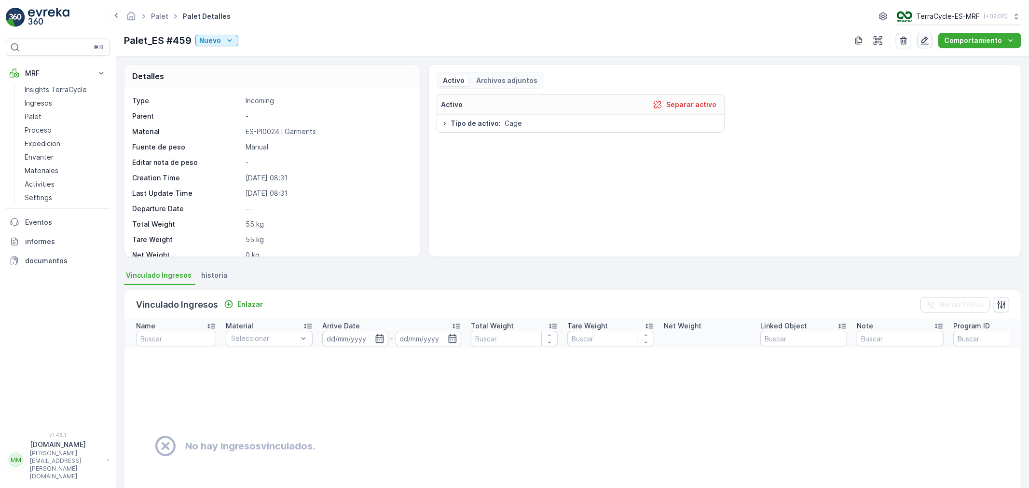
click at [926, 37] on icon "button" at bounding box center [925, 41] width 10 height 10
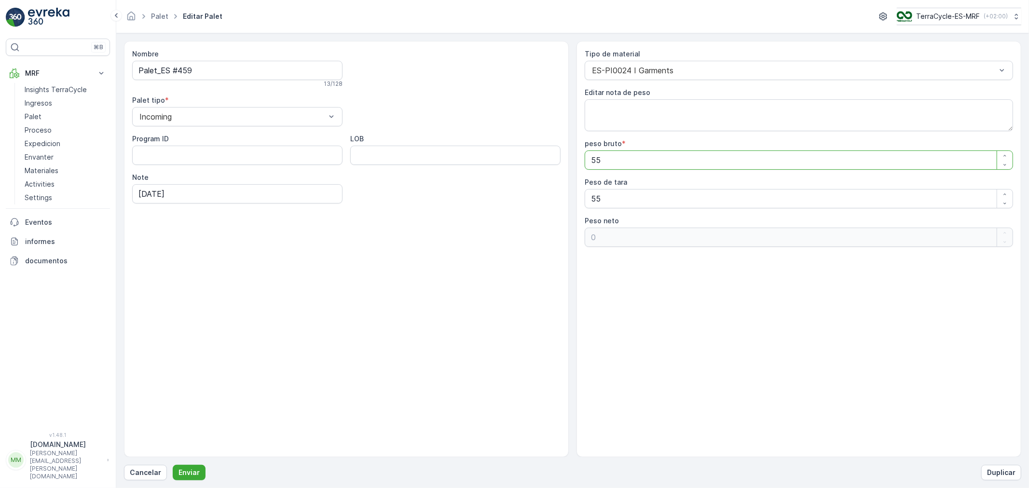
drag, startPoint x: 603, startPoint y: 169, endPoint x: 538, endPoint y: 165, distance: 65.7
click at [538, 165] on div "Nombre Palet_ES #459 13 / 128 Palet tipo * Incoming Program ID LOB Note [DATE] …" at bounding box center [572, 249] width 897 height 416
type bruto "9"
type neto "-46"
type bruto "93"
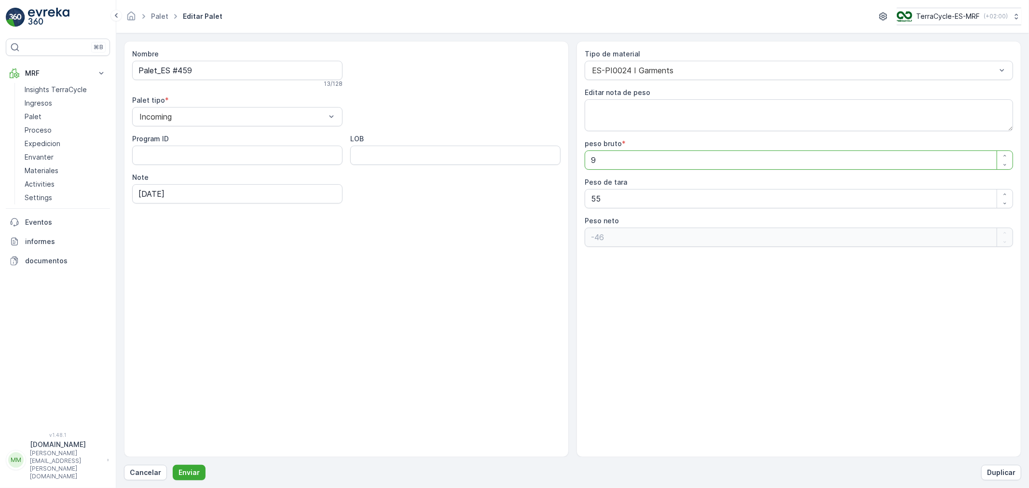
type neto "38"
type bruto "93"
click at [173, 439] on button "Enviar" at bounding box center [189, 472] width 33 height 15
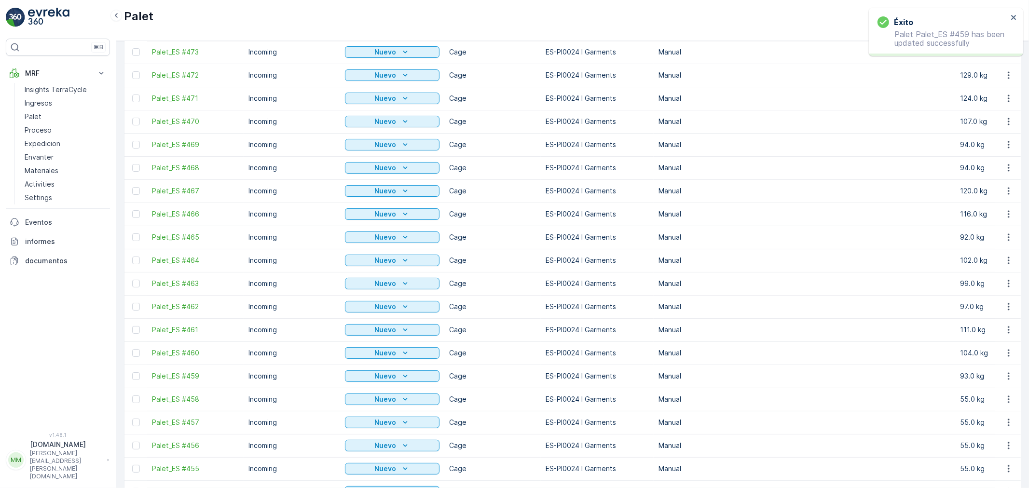
scroll to position [107, 0]
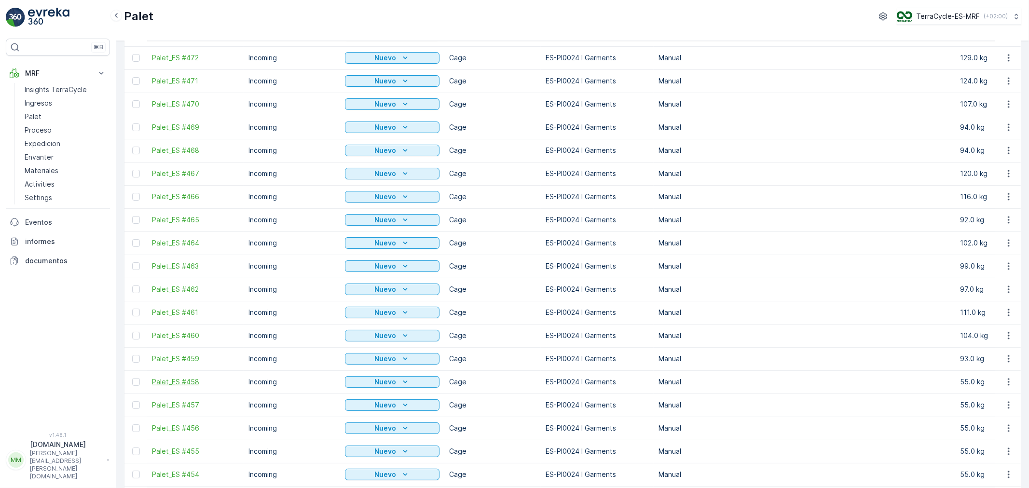
click at [179, 385] on span "Palet_ES #458" at bounding box center [195, 382] width 87 height 10
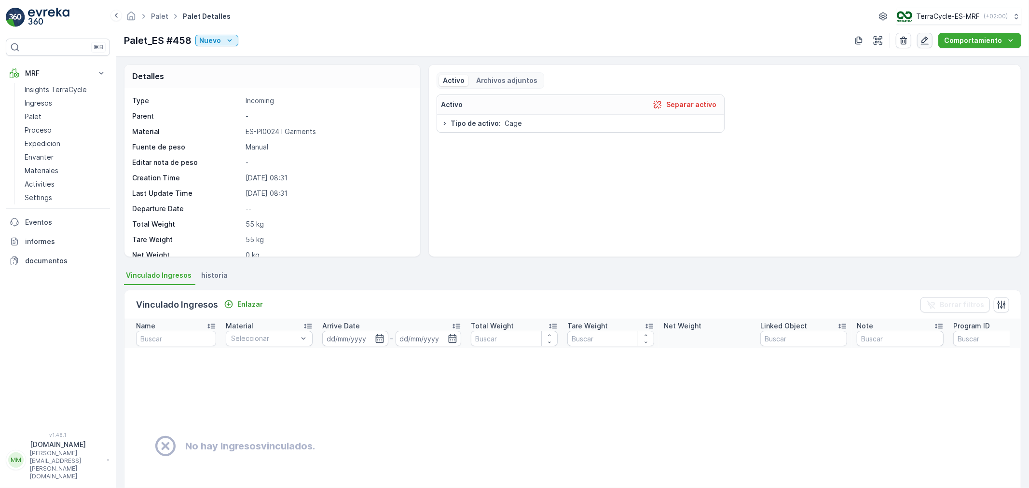
click at [926, 40] on icon "button" at bounding box center [925, 41] width 10 height 10
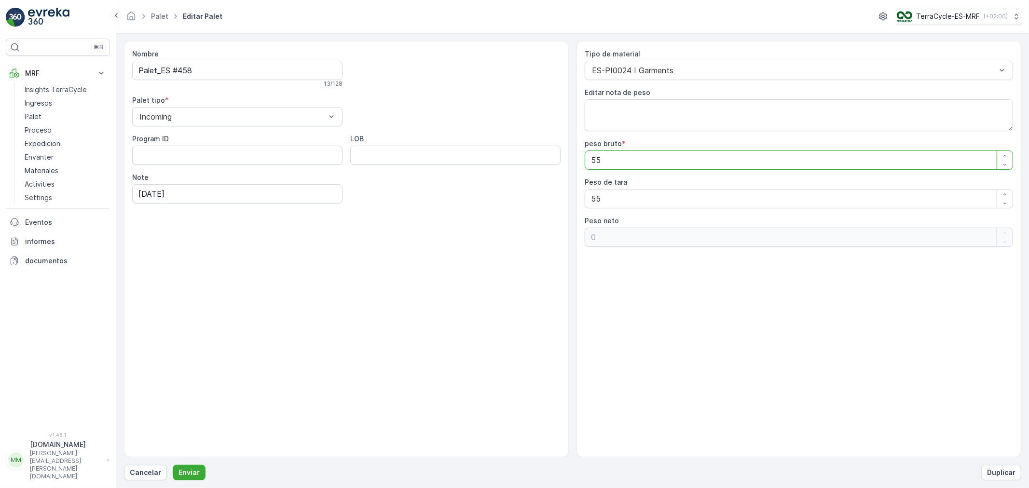
drag, startPoint x: 610, startPoint y: 158, endPoint x: 417, endPoint y: 131, distance: 194.8
click at [481, 137] on div "Nombre Palet_ES #458 13 / 128 Palet tipo * Incoming Program ID LOB Note [DATE] …" at bounding box center [572, 249] width 897 height 416
type bruto "9"
type neto "-46"
type bruto "95"
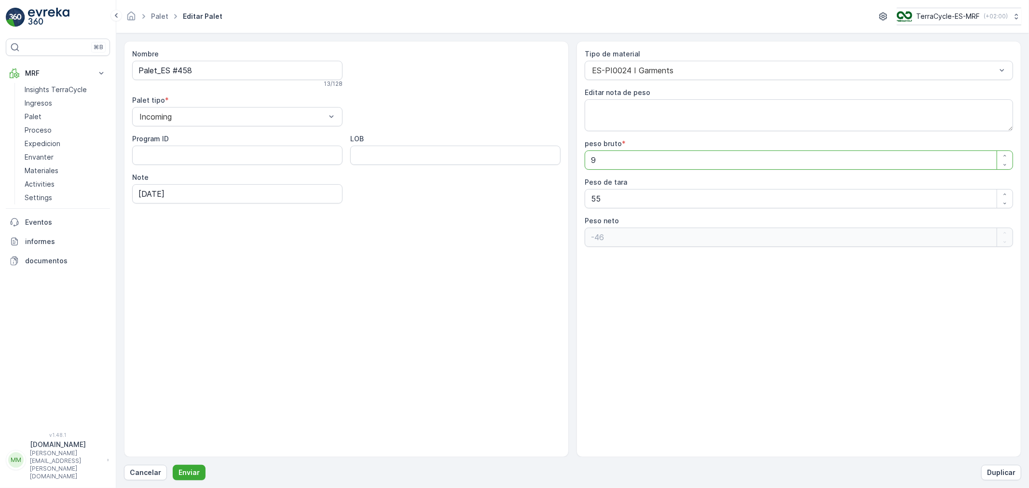
type neto "40"
type bruto "95"
click at [173, 439] on button "Enviar" at bounding box center [189, 472] width 33 height 15
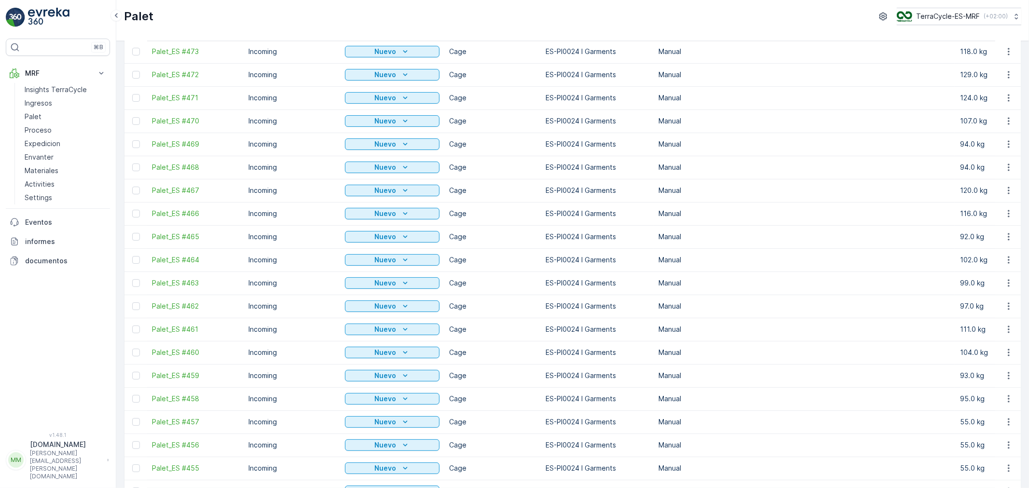
scroll to position [107, 0]
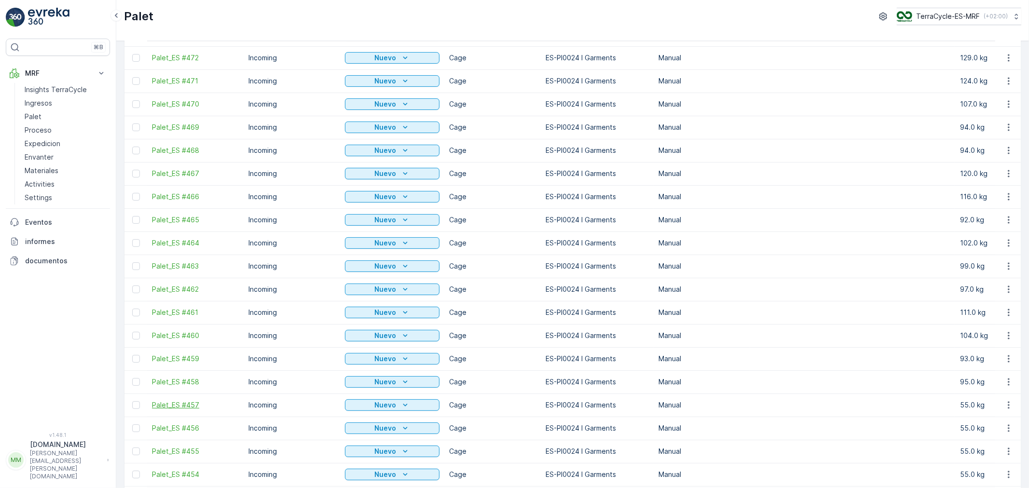
click at [179, 406] on span "Palet_ES #457" at bounding box center [195, 405] width 87 height 10
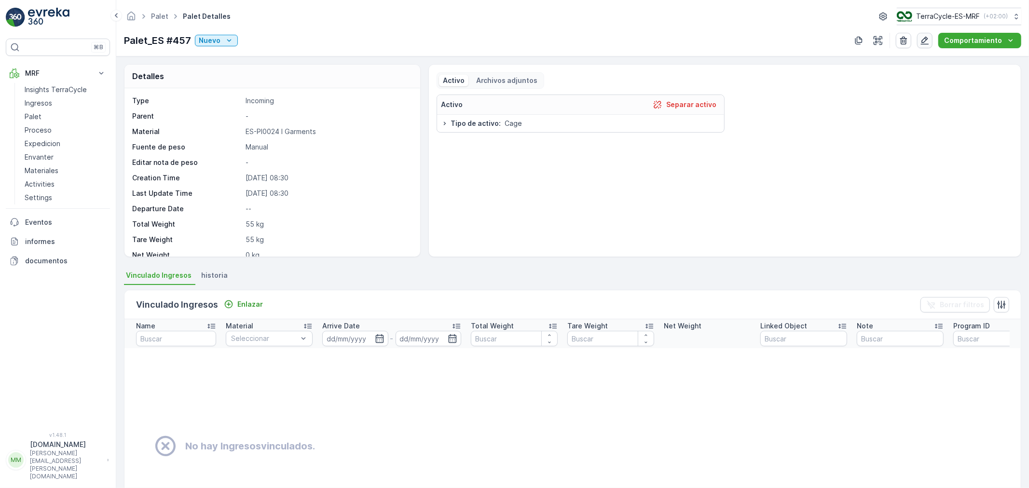
click at [926, 42] on icon "button" at bounding box center [925, 41] width 10 height 10
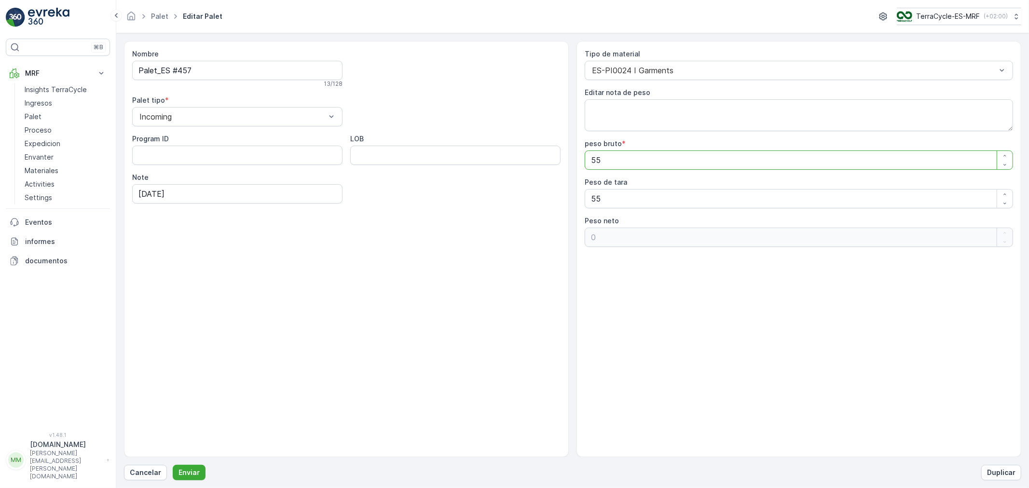
drag, startPoint x: 607, startPoint y: 164, endPoint x: 471, endPoint y: 152, distance: 136.6
click at [488, 150] on div "Nombre Palet_ES #457 13 / 128 Palet tipo * Incoming Program ID LOB Note [DATE] …" at bounding box center [572, 249] width 897 height 416
type bruto "9"
type neto "-46"
type bruto "95"
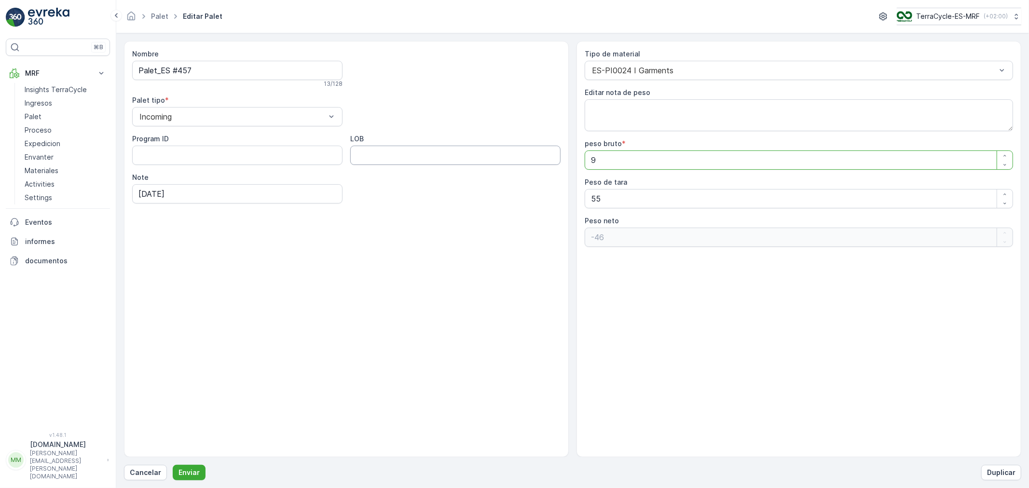
type neto "40"
type bruto "95"
click at [173, 439] on button "Enviar" at bounding box center [189, 472] width 33 height 15
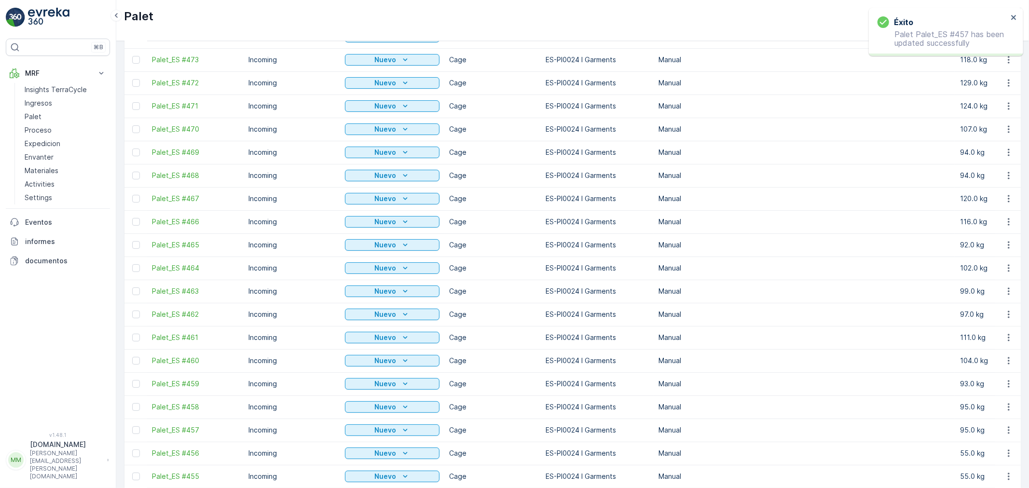
scroll to position [107, 0]
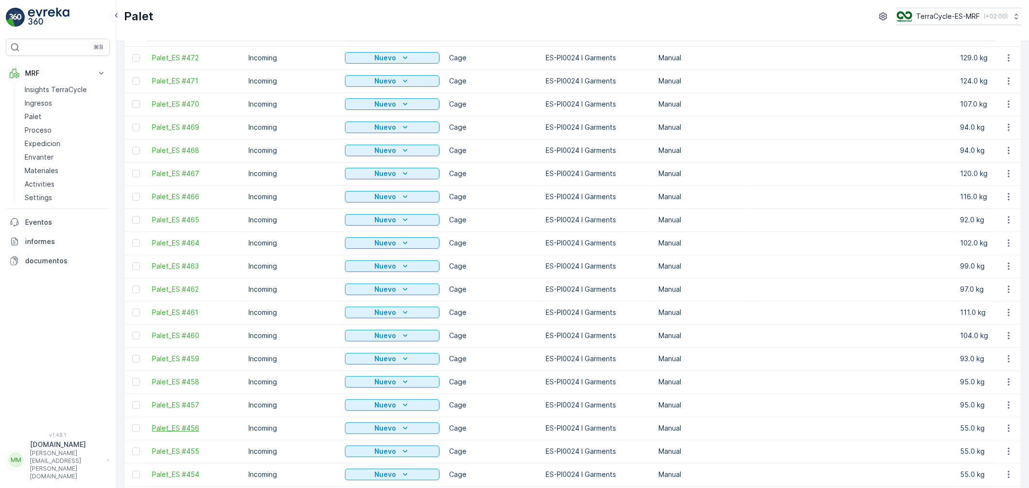
click at [188, 427] on span "Palet_ES #456" at bounding box center [195, 428] width 87 height 10
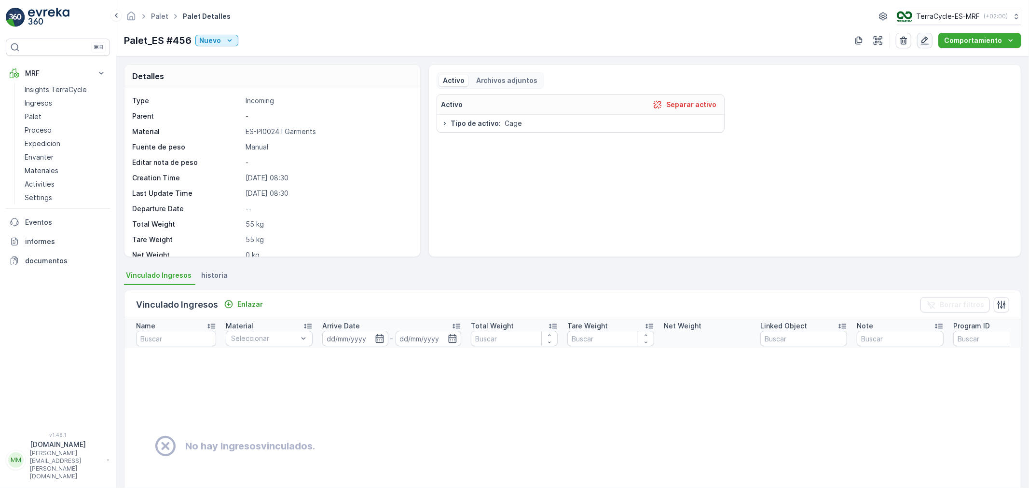
click at [926, 40] on button "button" at bounding box center [924, 40] width 15 height 15
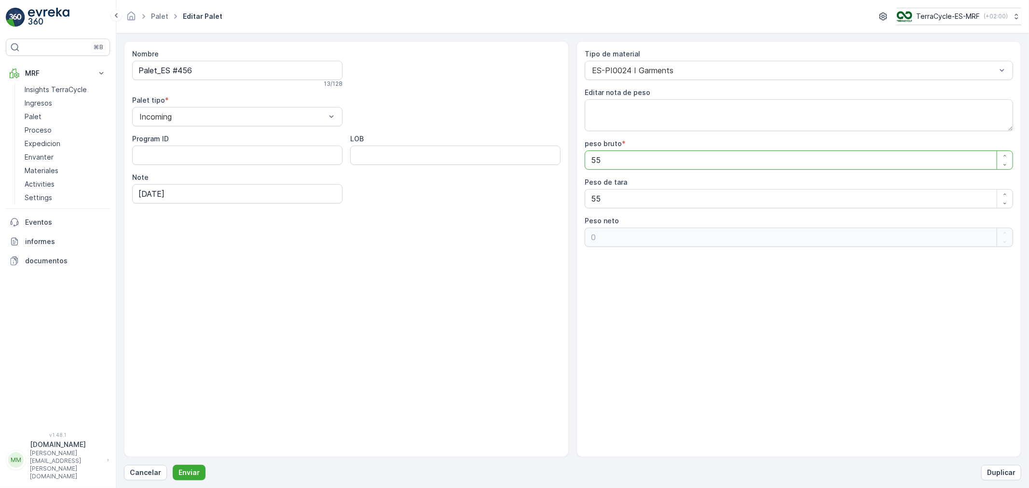
drag, startPoint x: 611, startPoint y: 161, endPoint x: 384, endPoint y: 155, distance: 226.8
click at [397, 156] on div "Nombre Palet_ES #456 13 / 128 Palet tipo * Incoming Program ID LOB Note [DATE] …" at bounding box center [572, 249] width 897 height 416
type bruto "8"
type neto "-47"
type bruto "89"
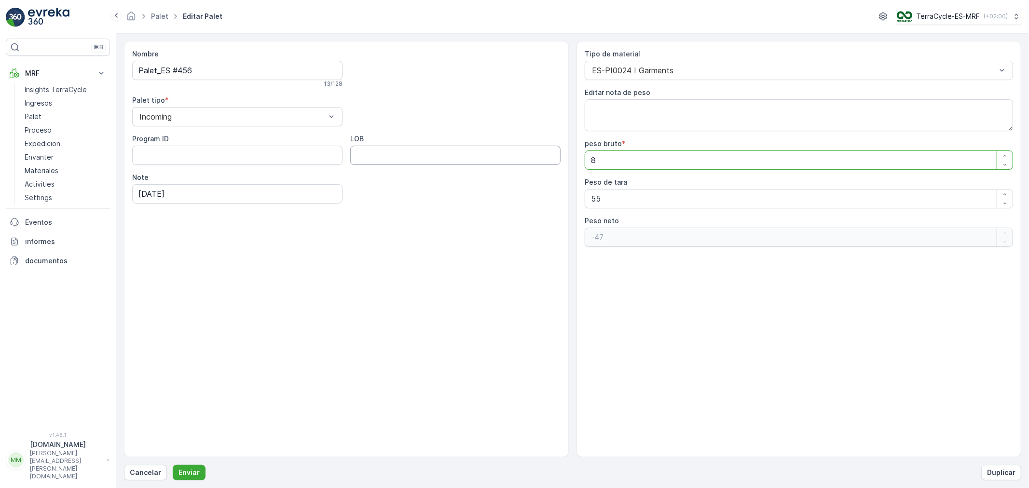
type neto "34"
type bruto "89"
click at [173, 439] on button "Enviar" at bounding box center [189, 472] width 33 height 15
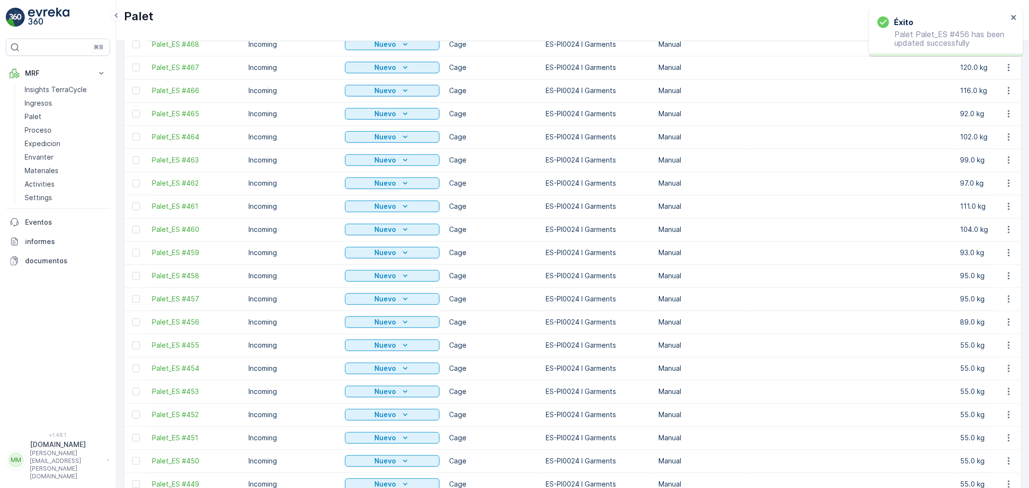
scroll to position [214, 0]
click at [189, 341] on span "Palet_ES #455" at bounding box center [195, 345] width 87 height 10
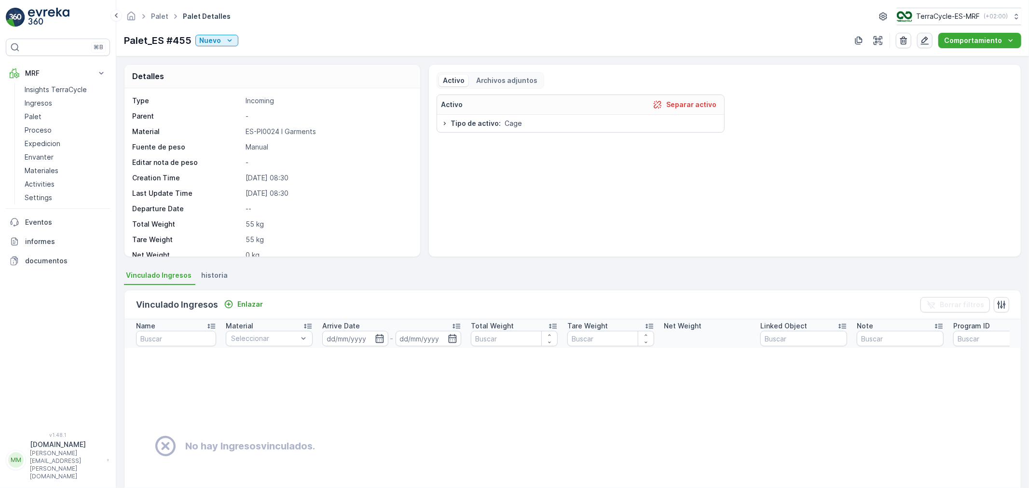
click at [925, 41] on icon "button" at bounding box center [925, 41] width 10 height 10
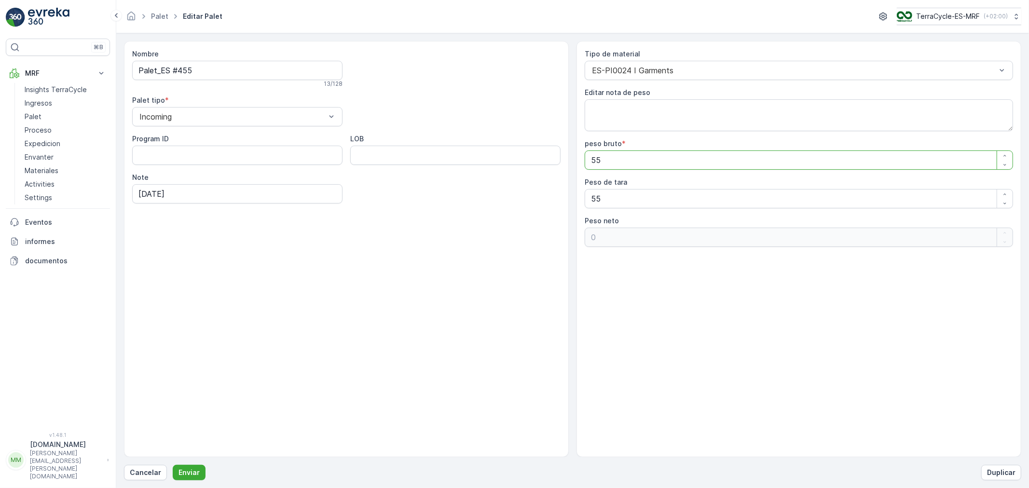
drag, startPoint x: 622, startPoint y: 165, endPoint x: 425, endPoint y: 170, distance: 196.9
click at [464, 167] on div "Nombre Palet_ES #455 13 / 128 Palet tipo * Incoming Program ID LOB Note [DATE] …" at bounding box center [572, 249] width 897 height 416
type bruto "1"
type neto "-54"
type bruto "10"
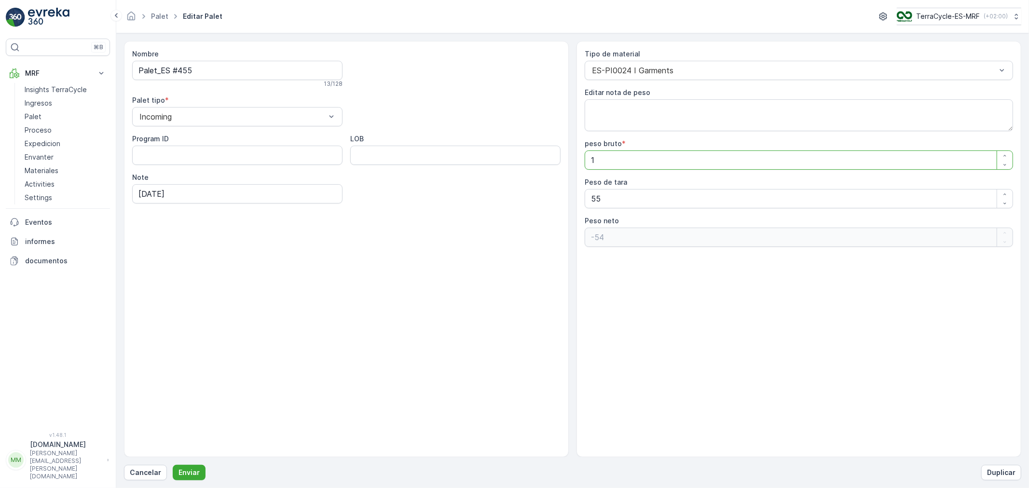
type neto "-45"
type bruto "100"
type neto "45"
type bruto "100"
click at [173, 439] on button "Enviar" at bounding box center [189, 472] width 33 height 15
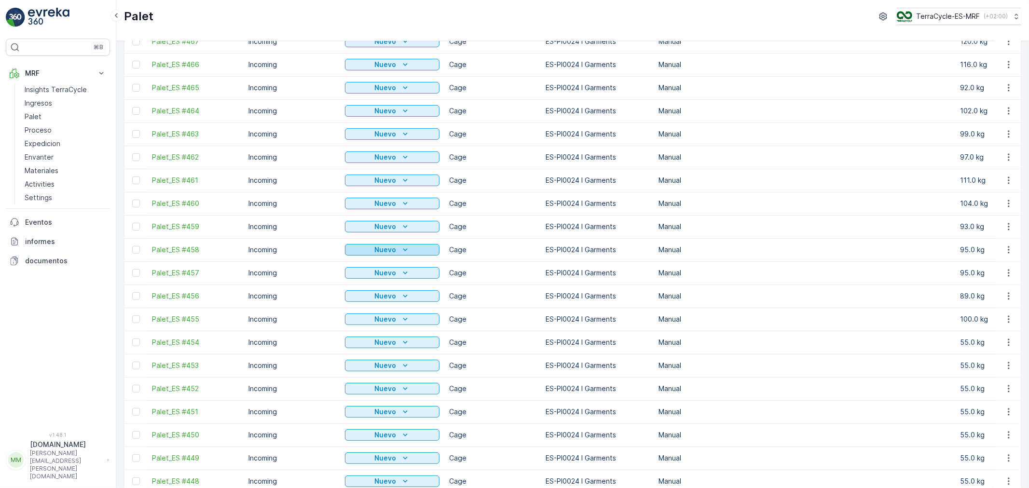
scroll to position [268, 0]
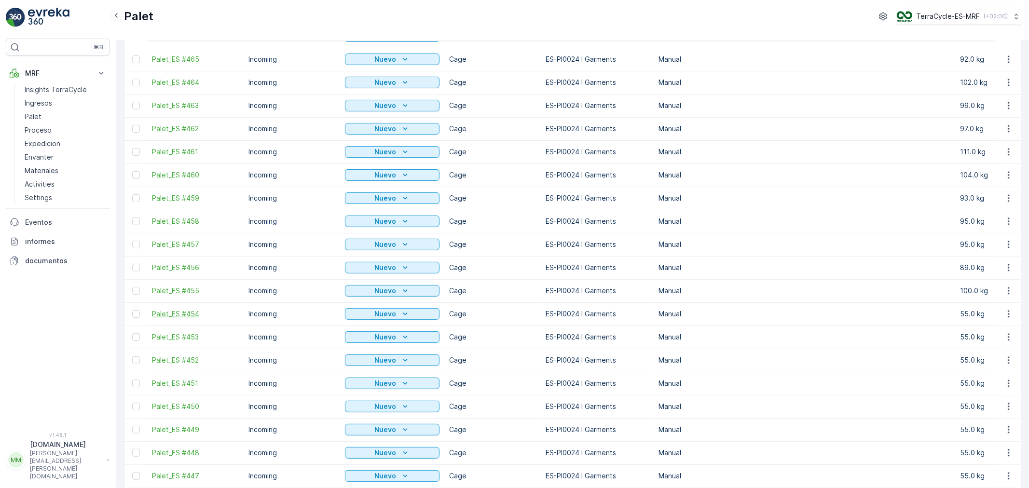
click at [186, 314] on span "Palet_ES #454" at bounding box center [195, 314] width 87 height 10
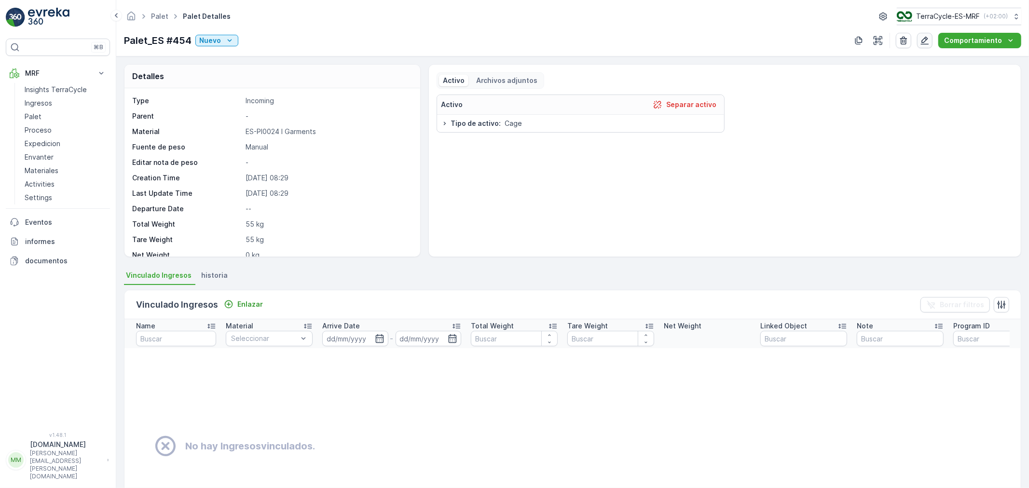
click at [926, 34] on button "button" at bounding box center [924, 40] width 15 height 15
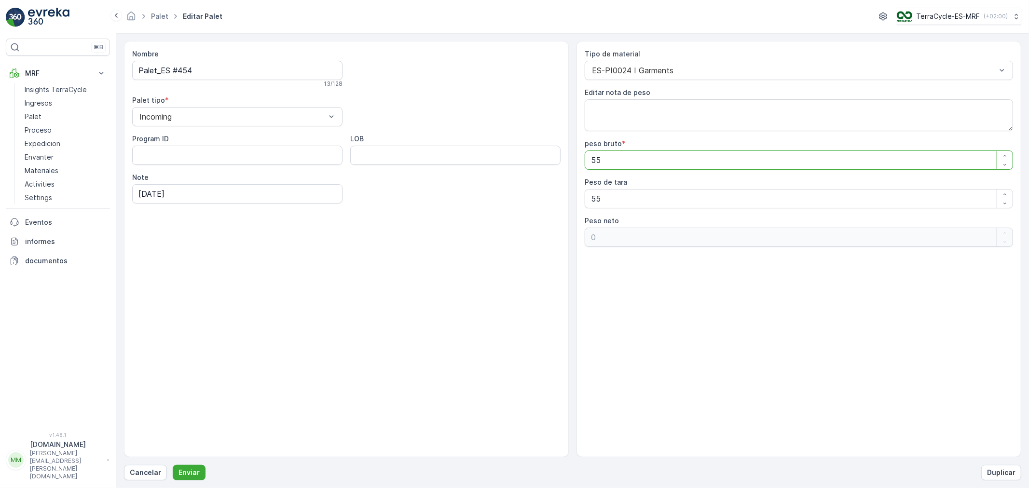
drag, startPoint x: 606, startPoint y: 166, endPoint x: 491, endPoint y: 166, distance: 115.3
click at [495, 167] on div "Nombre Palet_ES #454 13 / 128 Palet tipo * Incoming Program ID LOB Note [DATE] …" at bounding box center [572, 249] width 897 height 416
type bruto "1"
type neto "-54"
type bruto "13"
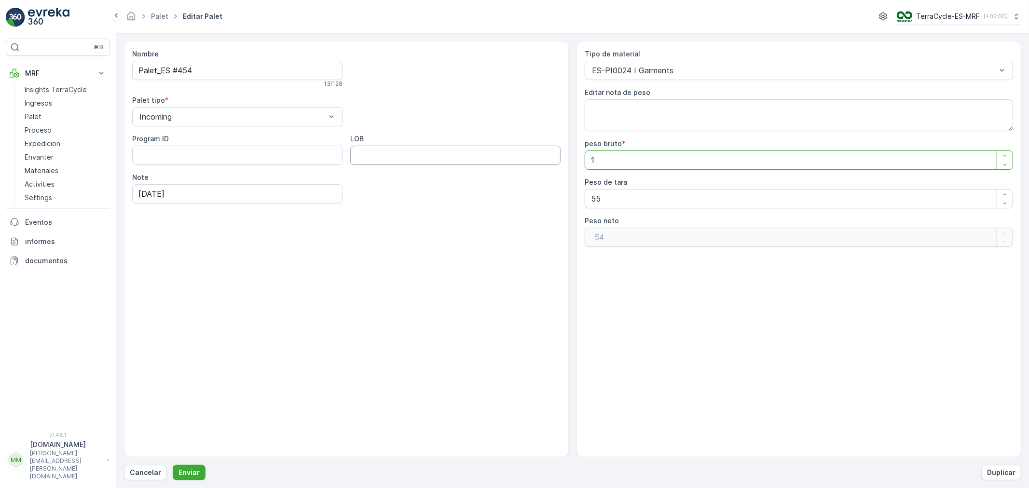
type neto "-42"
type bruto "135"
type neto "80"
type bruto "135"
click at [173, 439] on button "Enviar" at bounding box center [189, 472] width 33 height 15
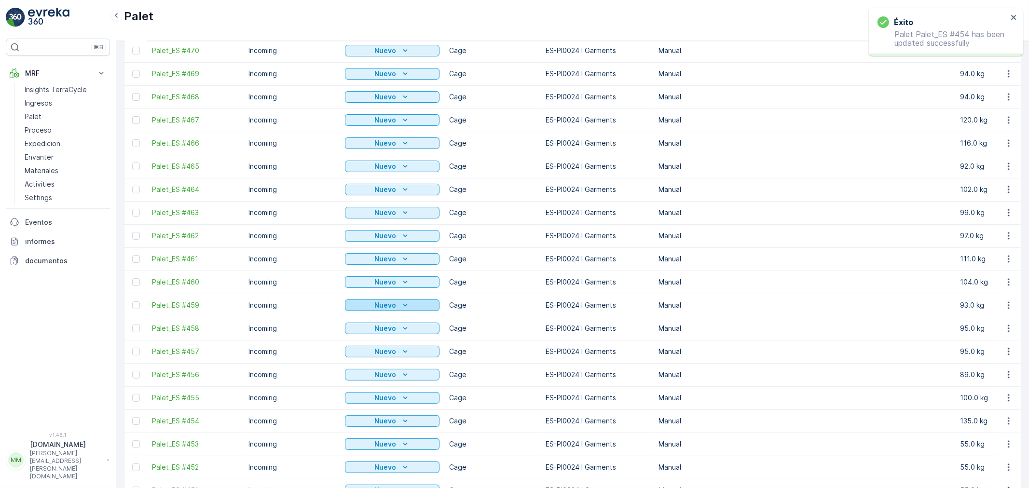
scroll to position [214, 0]
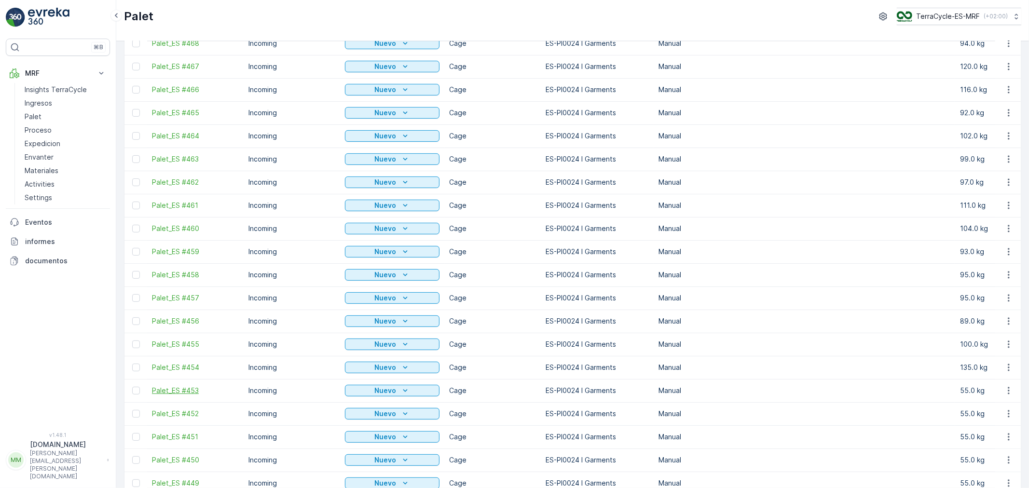
click at [176, 389] on span "Palet_ES #453" at bounding box center [195, 391] width 87 height 10
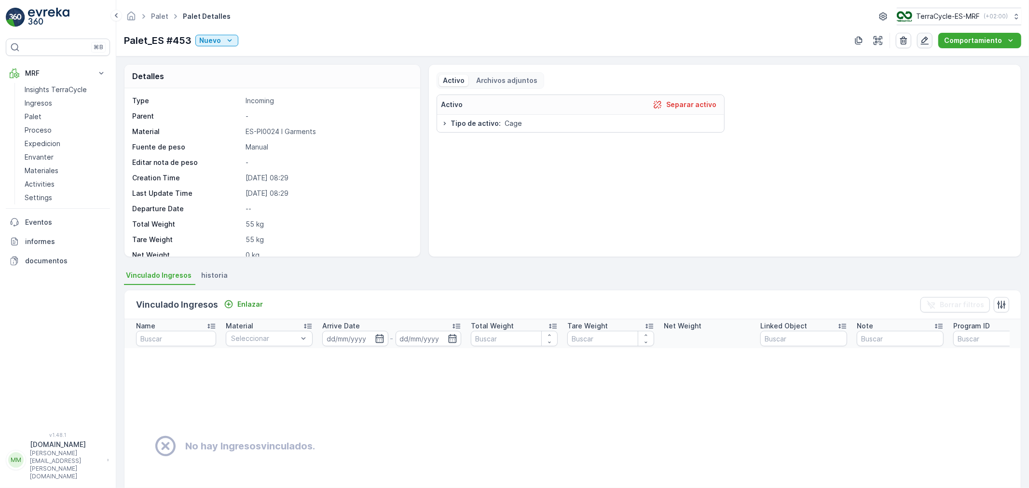
click at [926, 40] on icon "button" at bounding box center [925, 41] width 8 height 8
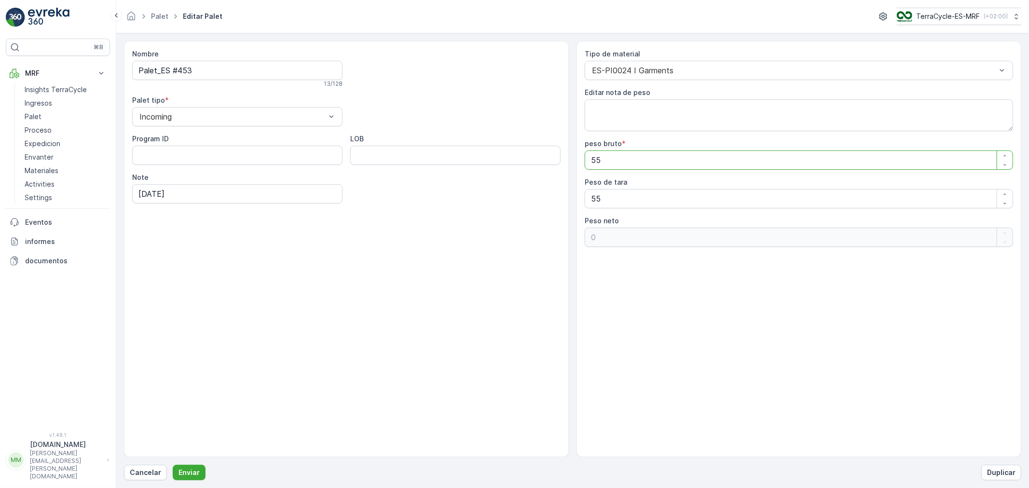
drag, startPoint x: 654, startPoint y: 158, endPoint x: 343, endPoint y: 147, distance: 311.3
click at [365, 152] on div "Nombre Palet_ES #453 13 / 128 Palet tipo * Incoming Program ID LOB Note [DATE] …" at bounding box center [572, 249] width 897 height 416
type bruto "1"
type neto "-54"
type bruto "10"
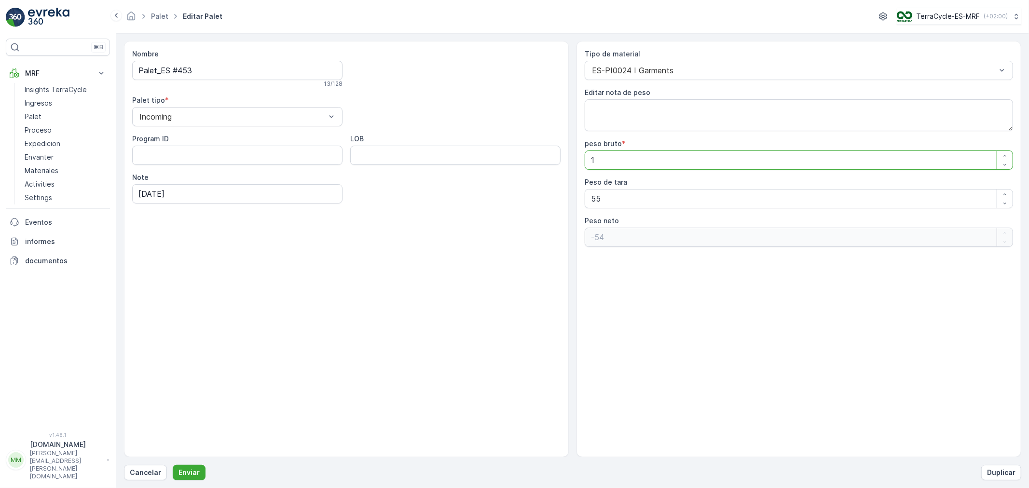
type neto "-45"
type bruto "102"
type neto "47"
type bruto "102"
click at [173, 439] on button "Enviar" at bounding box center [189, 472] width 33 height 15
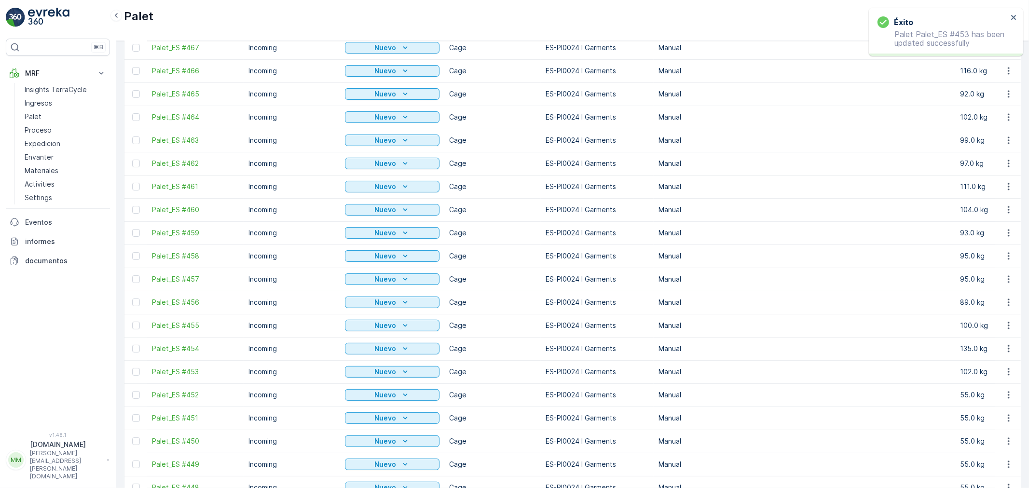
scroll to position [268, 0]
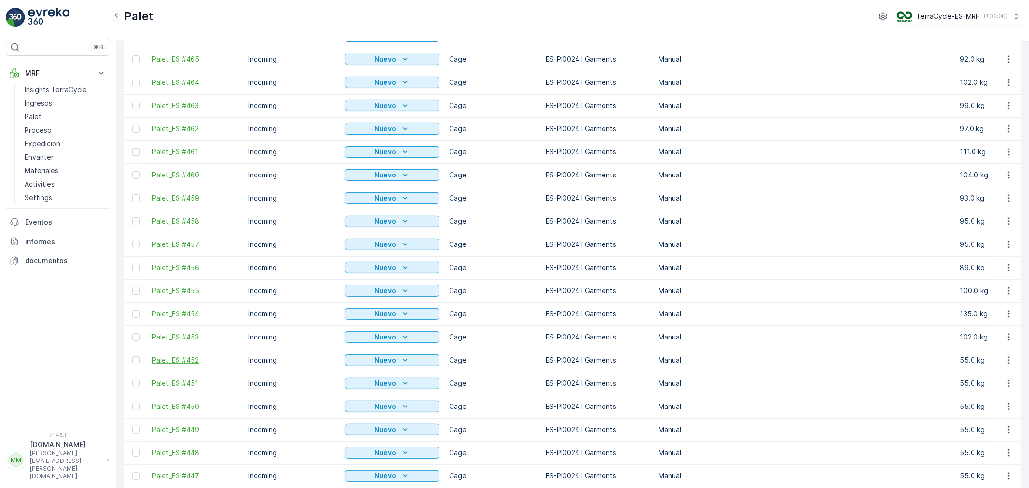
click at [174, 361] on span "Palet_ES #452" at bounding box center [195, 360] width 87 height 10
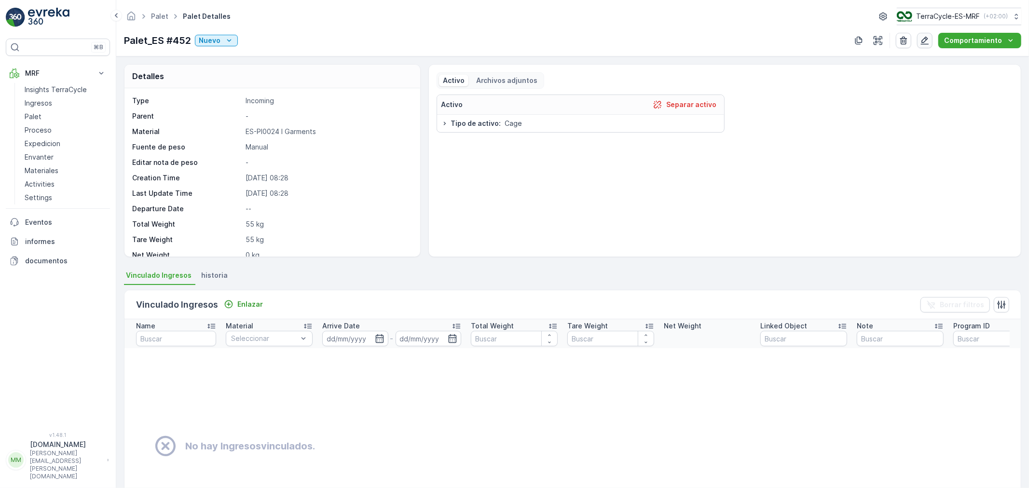
click at [923, 41] on icon "button" at bounding box center [925, 41] width 10 height 10
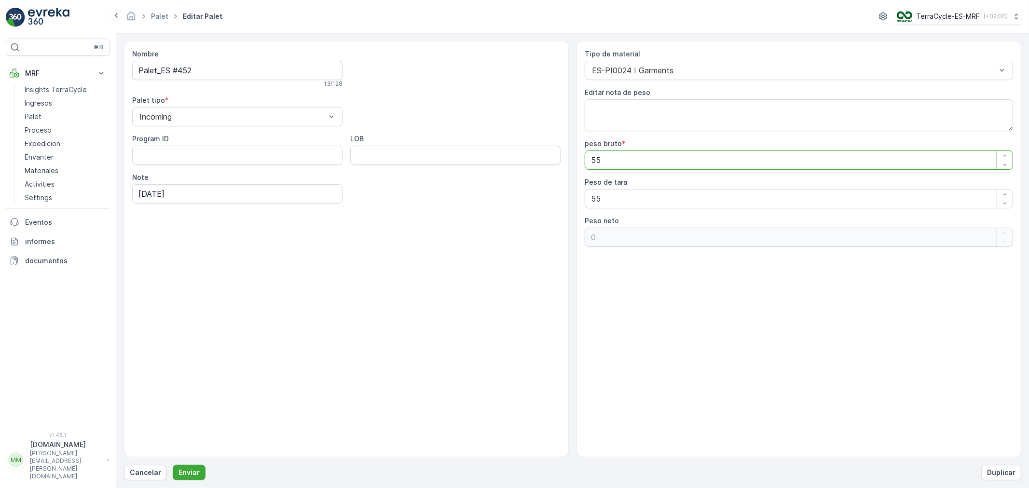
drag, startPoint x: 630, startPoint y: 167, endPoint x: 503, endPoint y: 163, distance: 126.9
click at [507, 164] on div "Nombre Palet_ES #452 13 / 128 Palet tipo * Incoming Program ID LOB Note [DATE] …" at bounding box center [572, 249] width 897 height 416
type bruto "1"
type neto "-54"
type bruto "12"
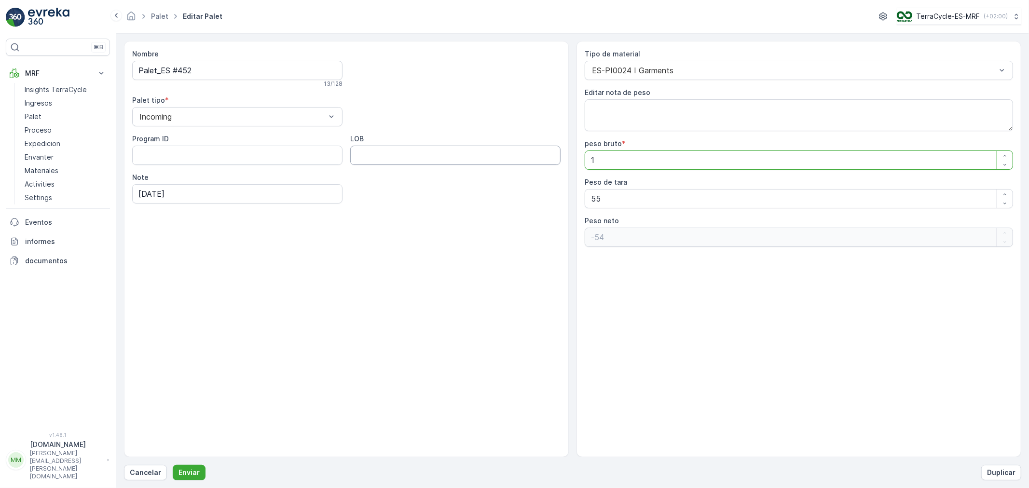
type neto "-43"
type bruto "128"
type neto "73"
type bruto "128"
click at [173, 439] on button "Enviar" at bounding box center [189, 472] width 33 height 15
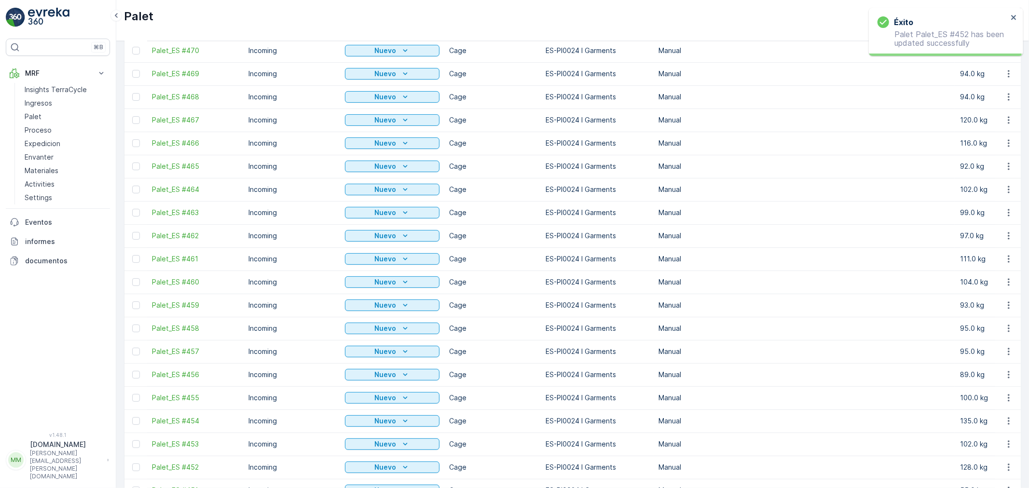
scroll to position [268, 0]
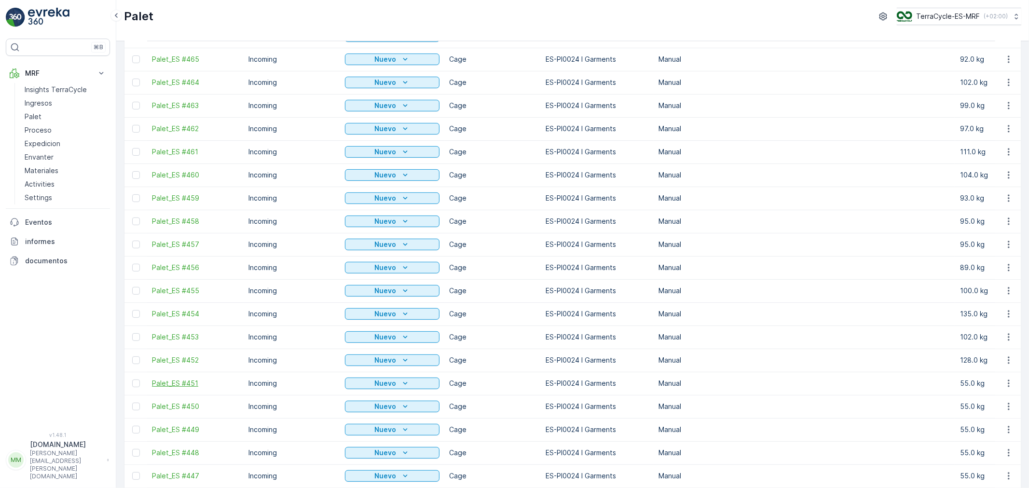
click at [184, 382] on span "Palet_ES #451" at bounding box center [195, 384] width 87 height 10
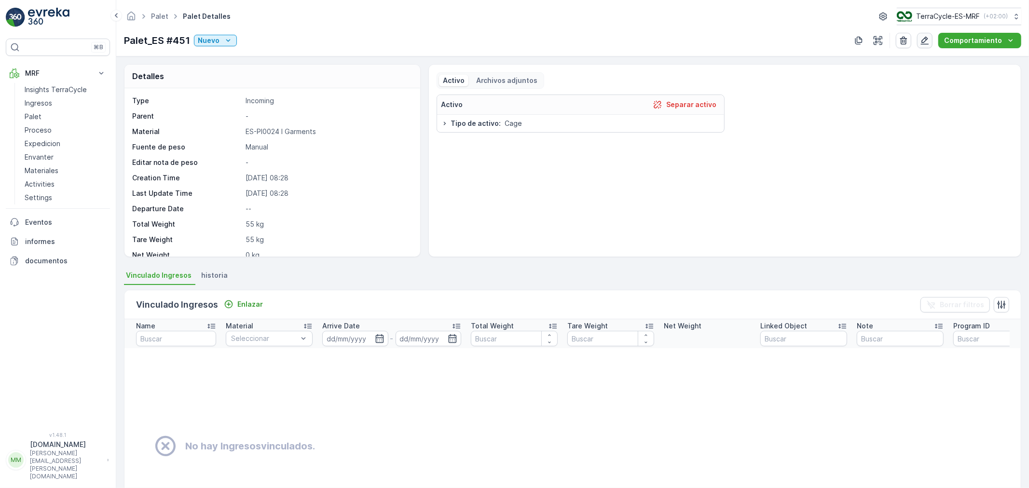
click at [926, 37] on icon "button" at bounding box center [925, 41] width 10 height 10
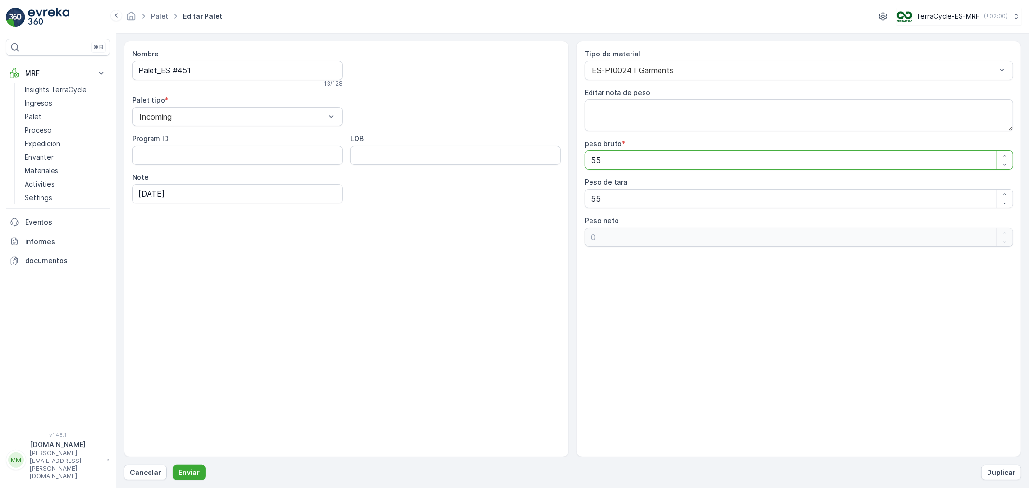
drag, startPoint x: 647, startPoint y: 160, endPoint x: 300, endPoint y: 172, distance: 348.0
click at [317, 170] on div "Nombre Palet_ES #451 13 / 128 Palet tipo * Incoming Program ID LOB Note [DATE] …" at bounding box center [572, 249] width 897 height 416
type bruto "1"
type neto "-54"
type bruto "10"
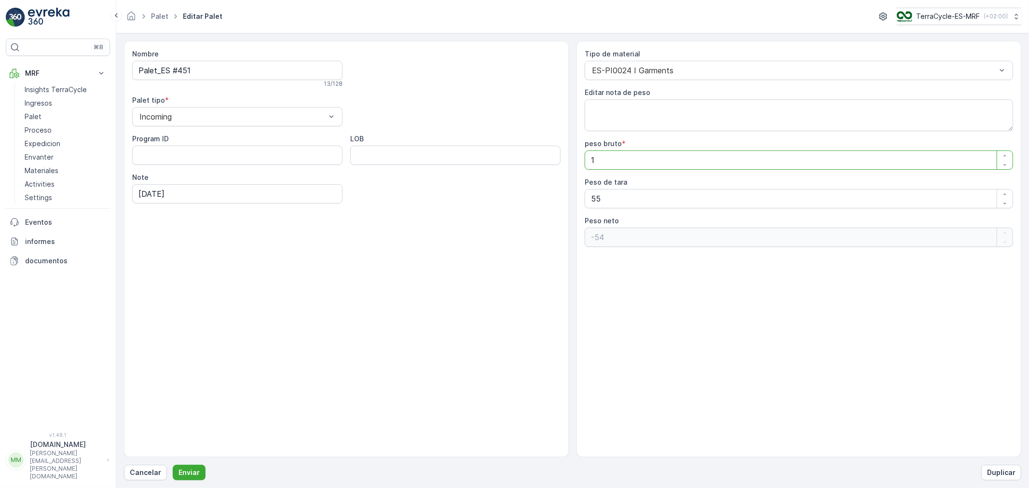
type neto "-45"
type bruto "106"
type neto "51"
type bruto "106"
click at [173, 439] on button "Enviar" at bounding box center [189, 472] width 33 height 15
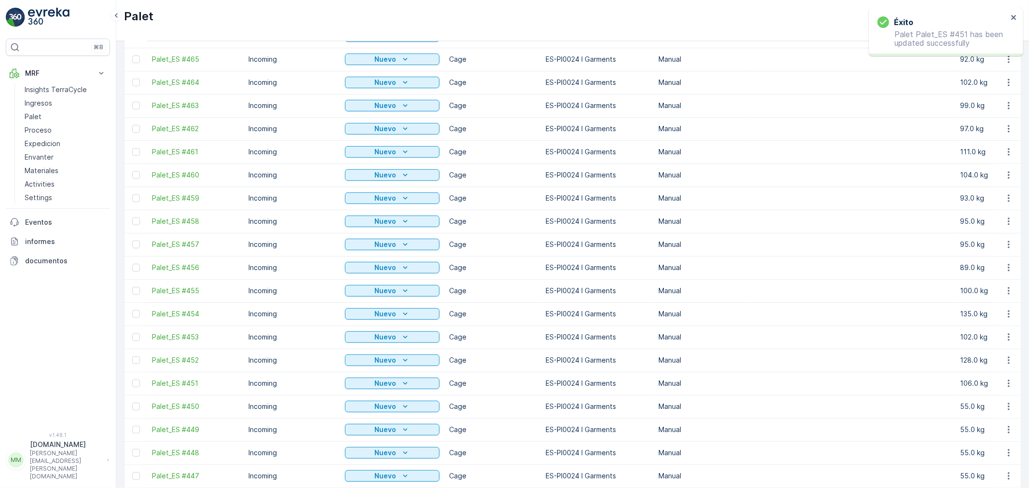
scroll to position [321, 0]
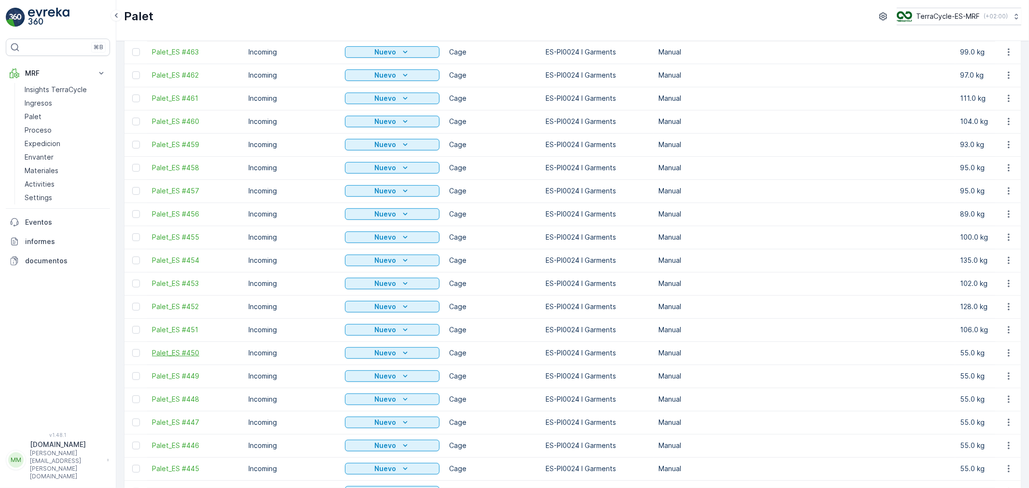
click at [187, 353] on span "Palet_ES #450" at bounding box center [195, 353] width 87 height 10
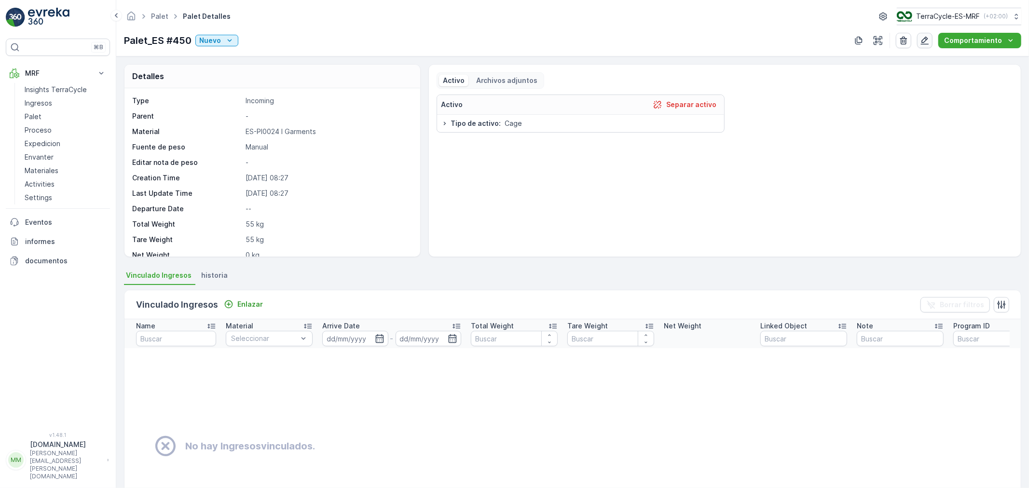
click at [926, 41] on icon "button" at bounding box center [925, 41] width 10 height 10
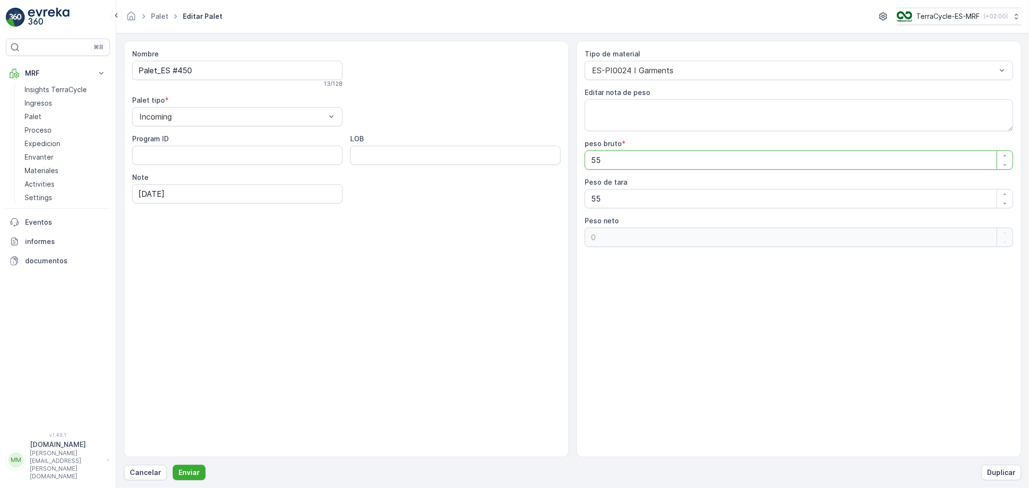
drag, startPoint x: 649, startPoint y: 157, endPoint x: 460, endPoint y: 180, distance: 190.5
click at [460, 180] on div "Nombre Palet_ES #450 13 / 128 Palet tipo * Incoming Program ID LOB Note [DATE] …" at bounding box center [572, 249] width 897 height 416
type bruto "9"
type neto "-46"
type bruto "95"
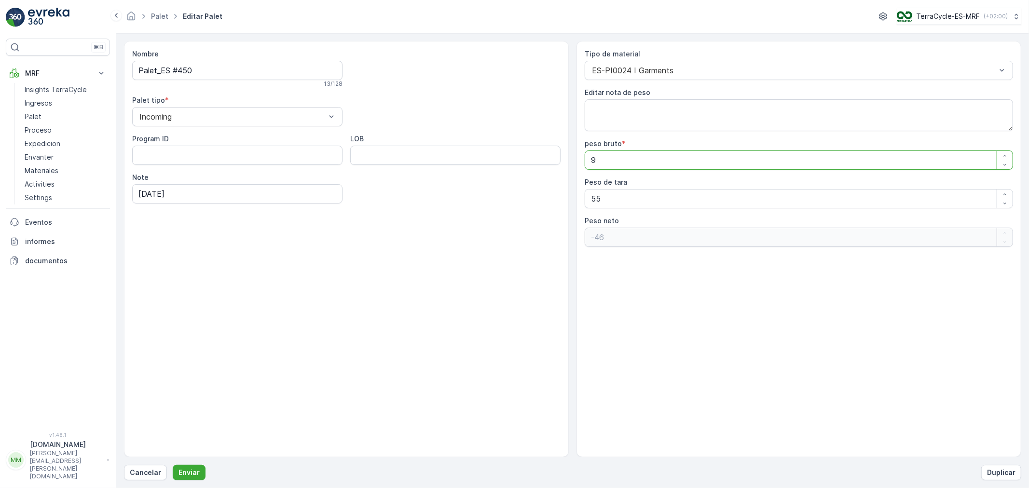
type neto "40"
type bruto "95"
click at [173, 439] on button "Enviar" at bounding box center [189, 472] width 33 height 15
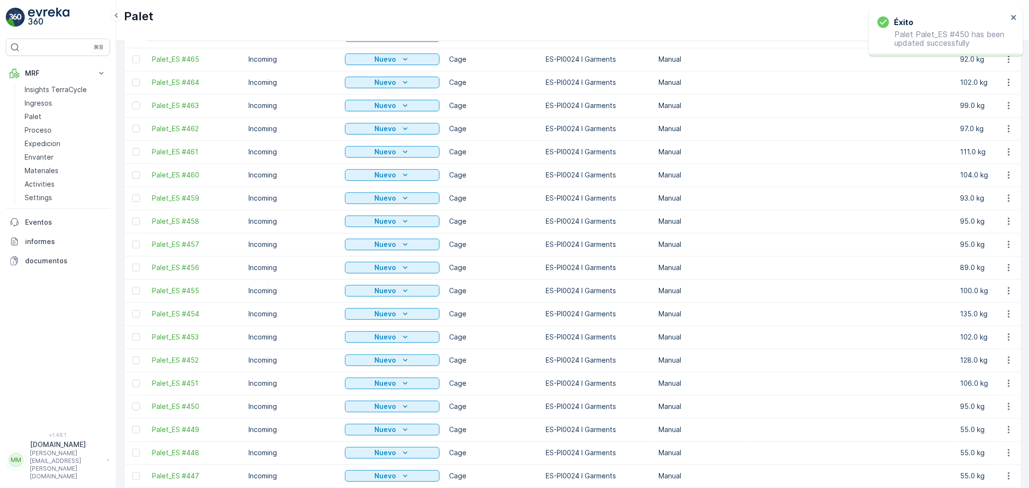
scroll to position [321, 0]
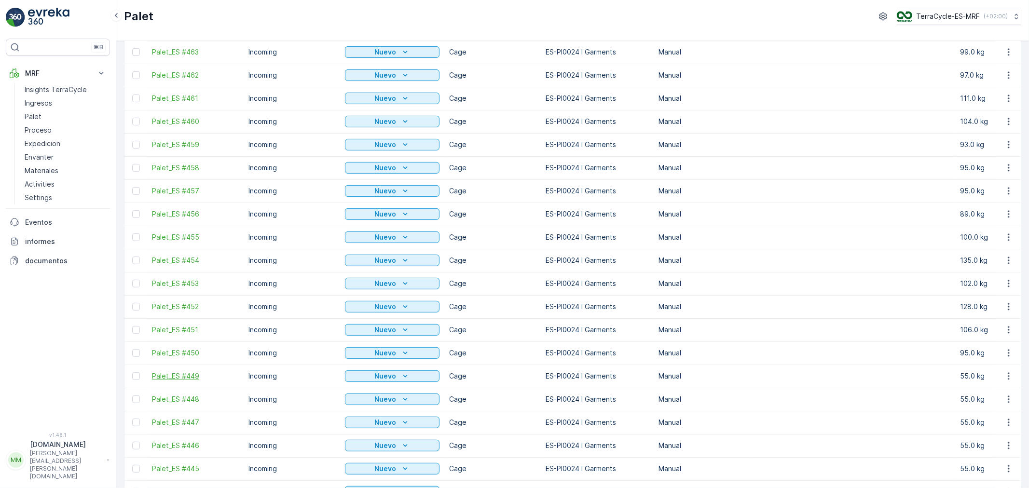
click at [183, 373] on span "Palet_ES #449" at bounding box center [195, 376] width 87 height 10
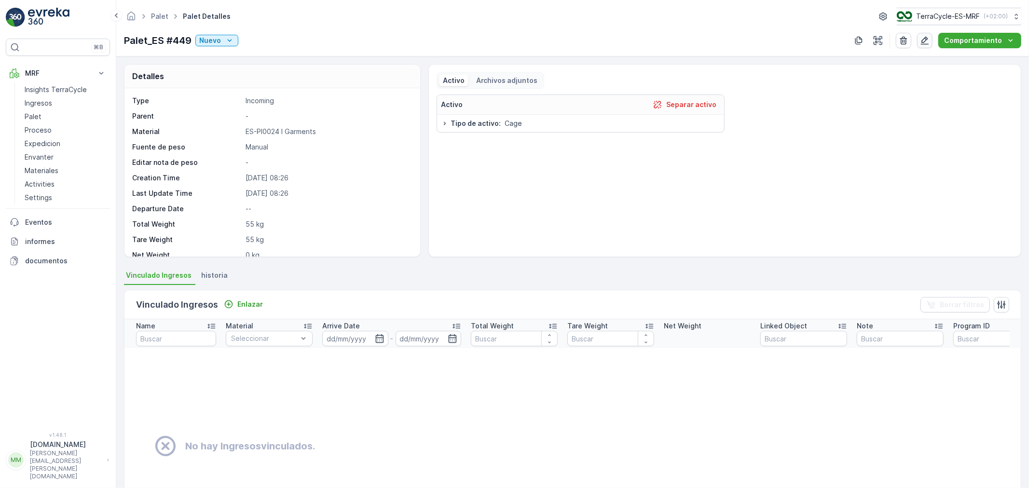
click at [925, 42] on icon "button" at bounding box center [925, 41] width 8 height 8
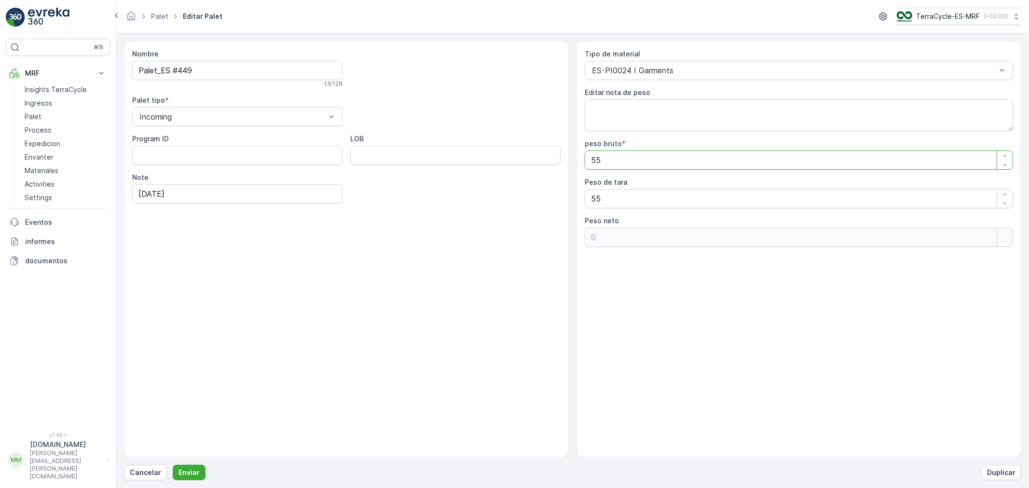
drag, startPoint x: 670, startPoint y: 163, endPoint x: 378, endPoint y: 165, distance: 292.8
click at [388, 164] on div "Nombre Palet_ES #449 13 / 128 Palet tipo * Incoming Program ID LOB Note [DATE] …" at bounding box center [572, 249] width 897 height 416
type bruto "1"
type neto "-54"
type bruto "10"
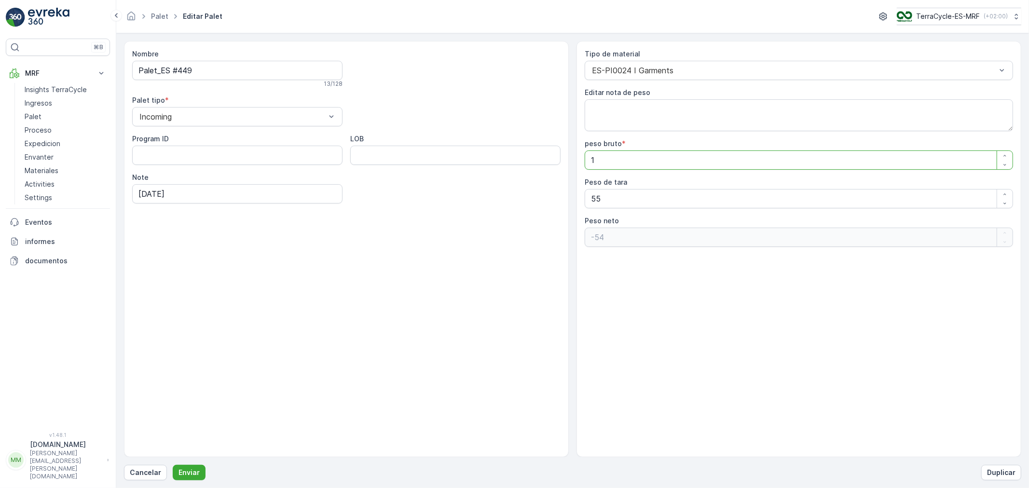
type neto "-45"
type bruto "108"
type neto "53"
type bruto "108"
click at [173, 439] on button "Enviar" at bounding box center [189, 472] width 33 height 15
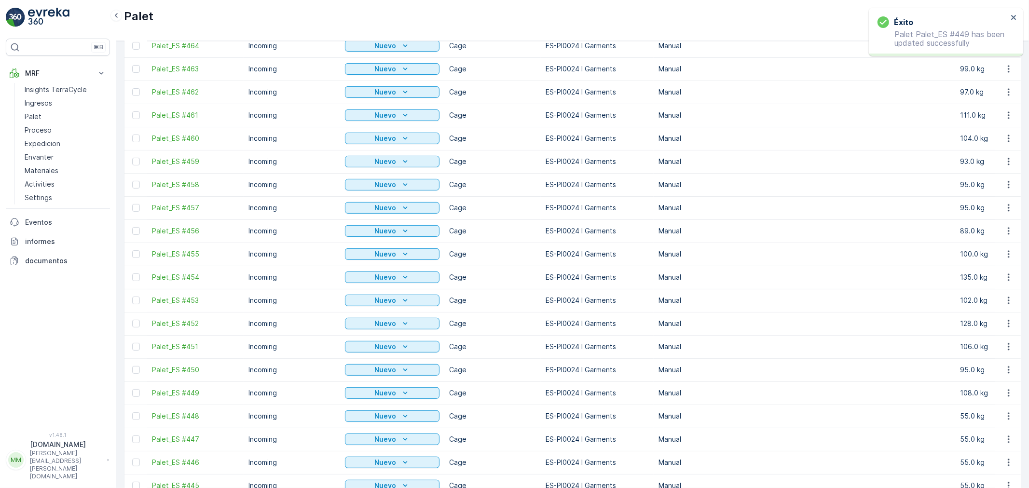
scroll to position [375, 0]
click at [168, 346] on span "Palet_ES #448" at bounding box center [195, 346] width 87 height 10
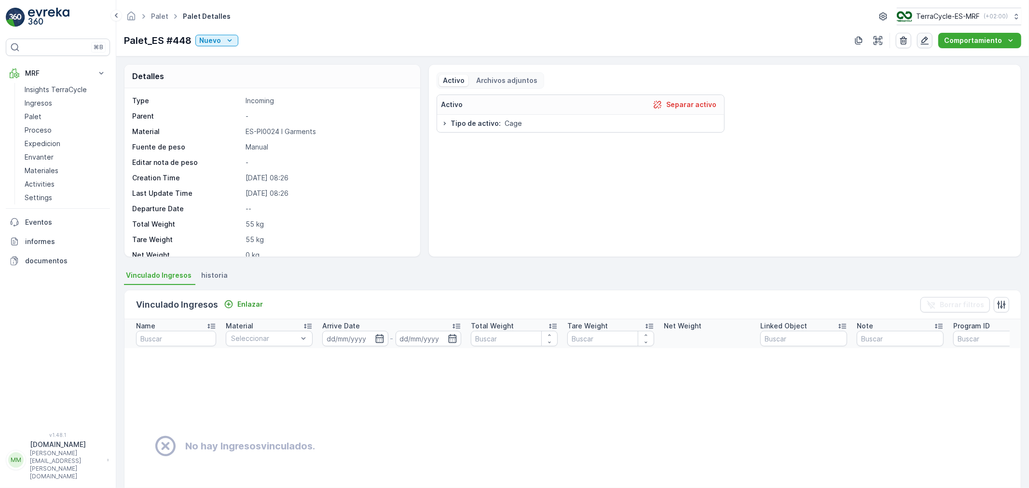
click at [926, 39] on icon "button" at bounding box center [925, 41] width 8 height 8
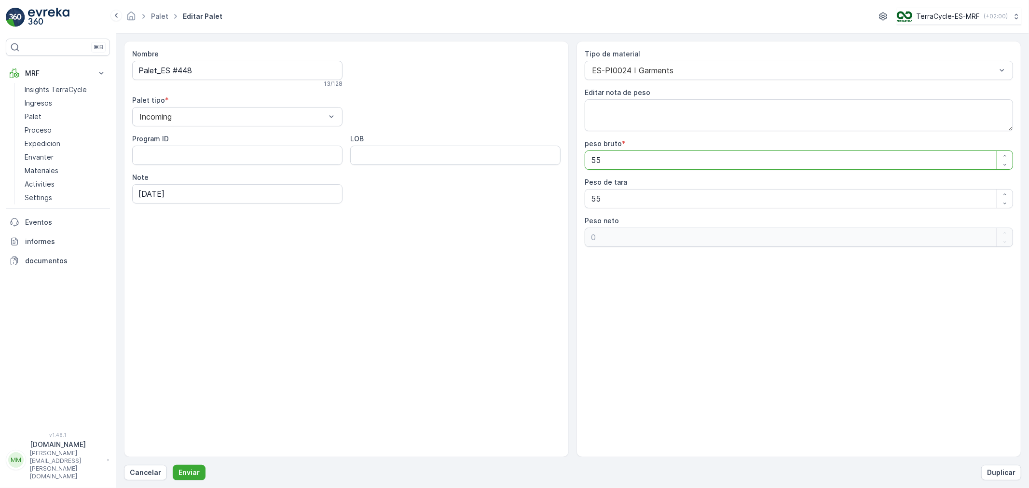
drag, startPoint x: 604, startPoint y: 159, endPoint x: 510, endPoint y: 169, distance: 94.6
click at [544, 168] on div "Nombre Palet_ES #448 13 / 128 Palet tipo * Incoming Program ID LOB Note [DATE] …" at bounding box center [572, 249] width 897 height 416
type bruto "1"
type neto "-54"
type bruto "12"
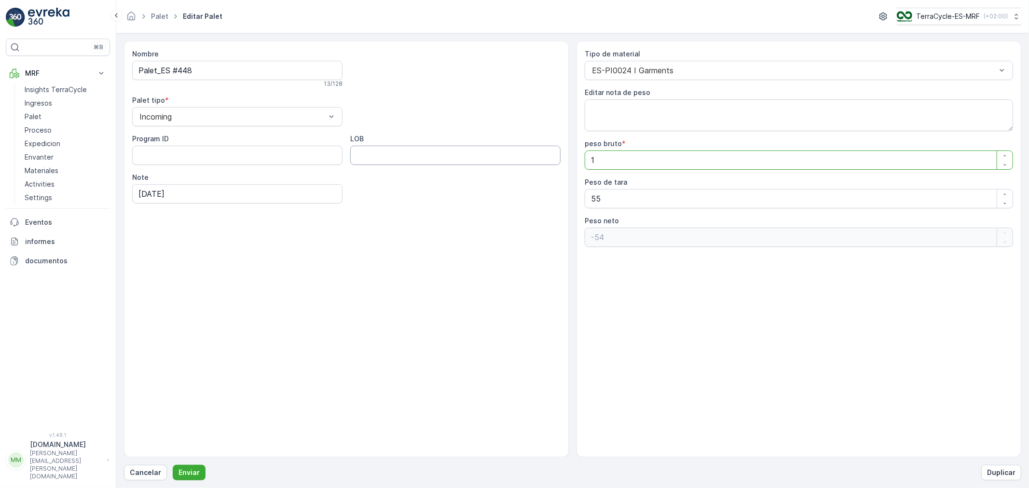
type neto "-43"
type bruto "124"
type neto "69"
type bruto "124"
click at [173, 439] on button "Enviar" at bounding box center [189, 472] width 33 height 15
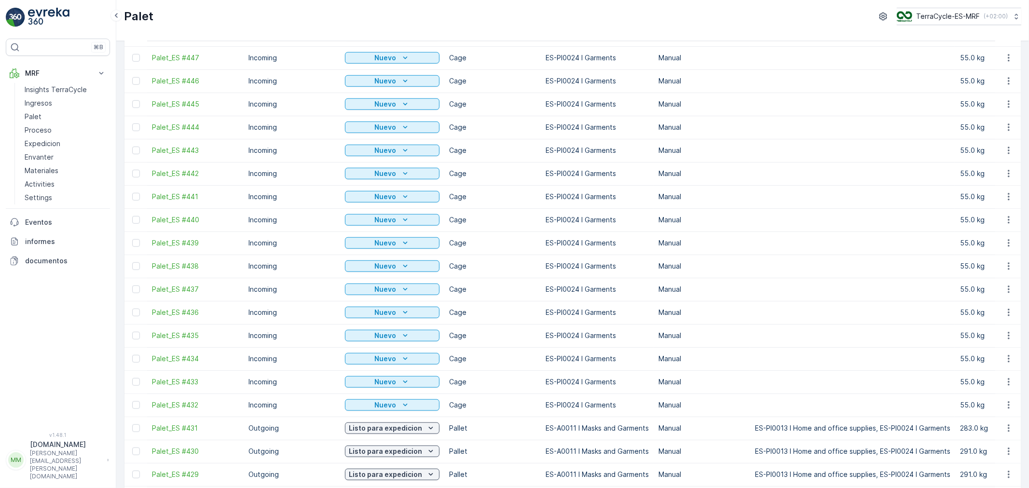
scroll to position [589, 0]
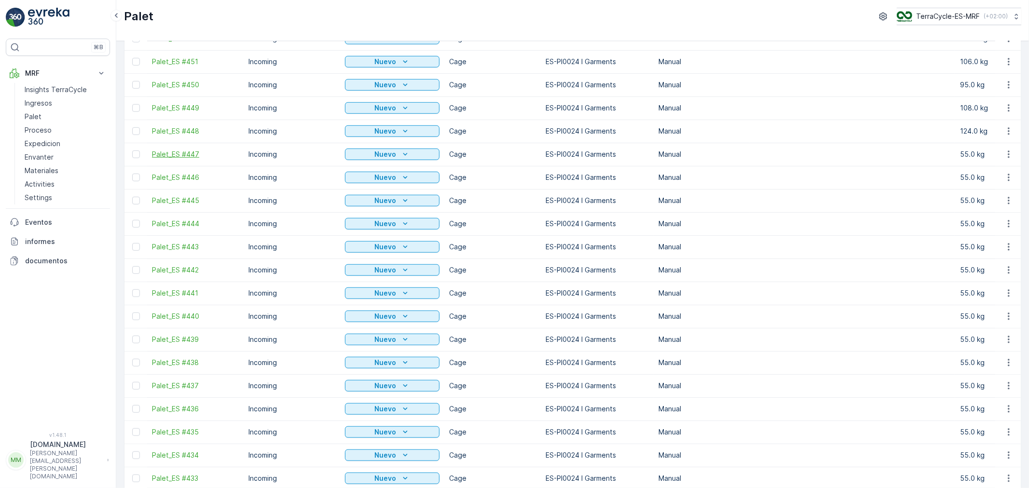
click at [184, 156] on span "Palet_ES #447" at bounding box center [195, 155] width 87 height 10
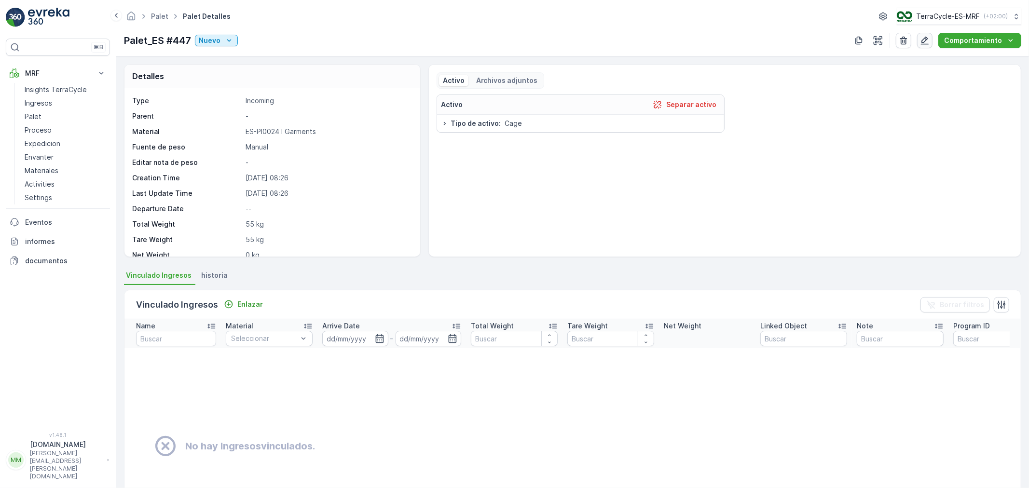
click at [919, 39] on button "button" at bounding box center [924, 40] width 15 height 15
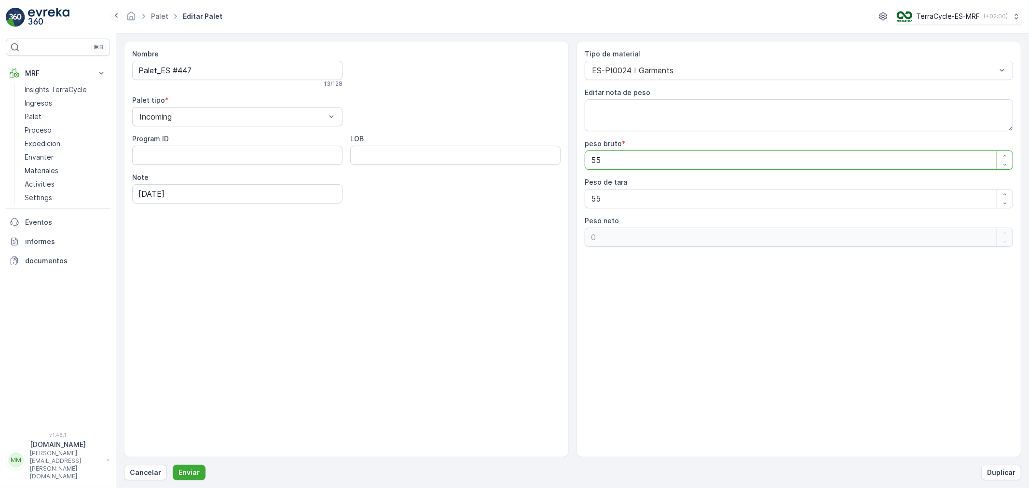
drag, startPoint x: 650, startPoint y: 165, endPoint x: 429, endPoint y: 168, distance: 220.4
click at [438, 166] on div "Nombre Palet_ES #447 13 / 128 Palet tipo * Incoming Program ID LOB Note [DATE] …" at bounding box center [572, 249] width 897 height 416
type bruto "1"
type neto "-54"
type bruto "11"
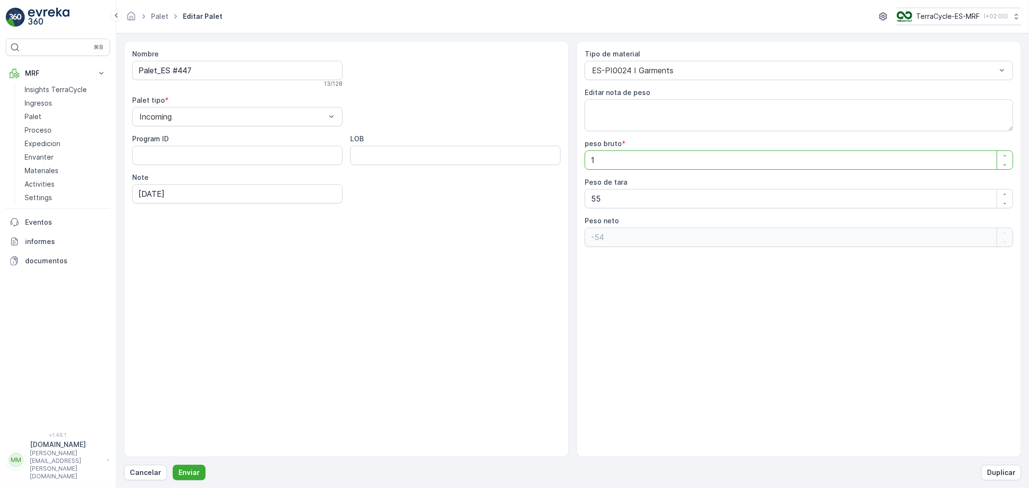
type neto "-44"
type bruto "118"
type neto "63"
type bruto "118"
click at [173, 439] on button "Enviar" at bounding box center [189, 472] width 33 height 15
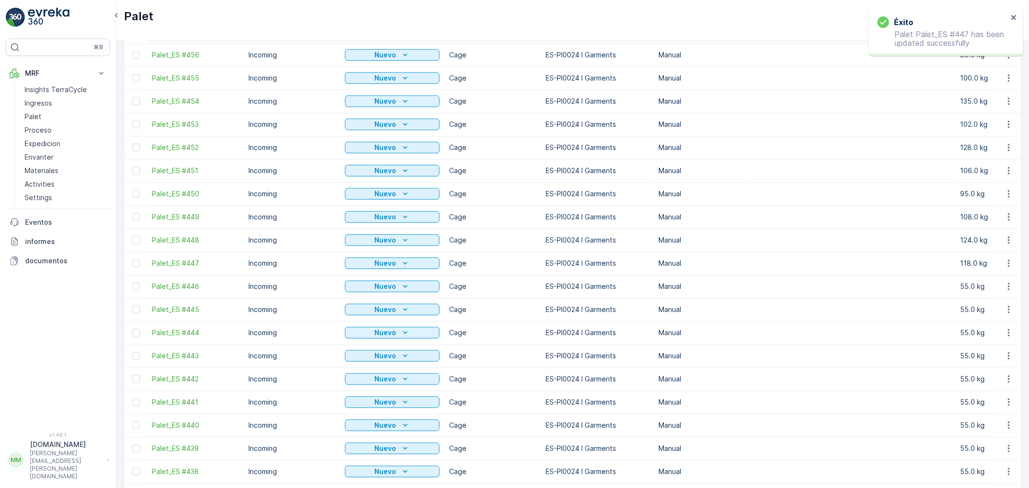
scroll to position [482, 0]
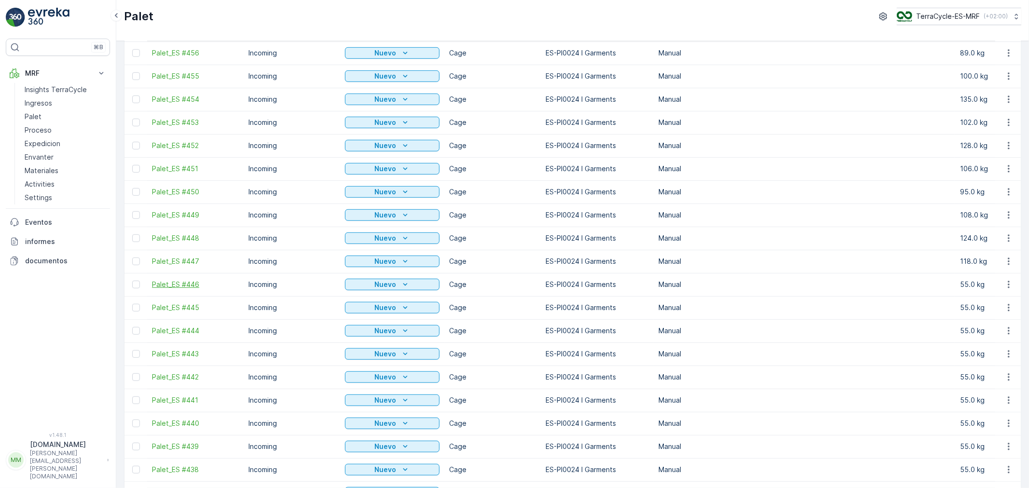
click at [169, 284] on span "Palet_ES #446" at bounding box center [195, 285] width 87 height 10
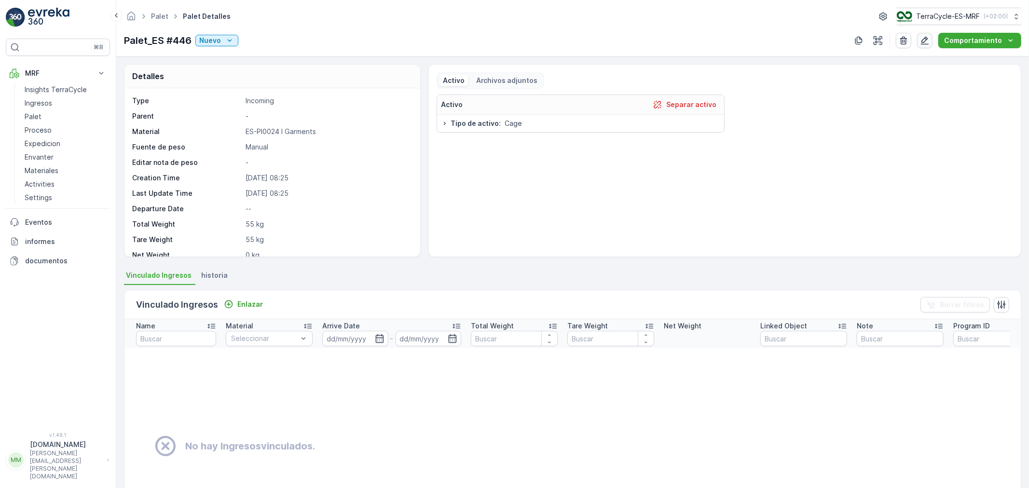
click at [923, 44] on icon "button" at bounding box center [925, 41] width 8 height 8
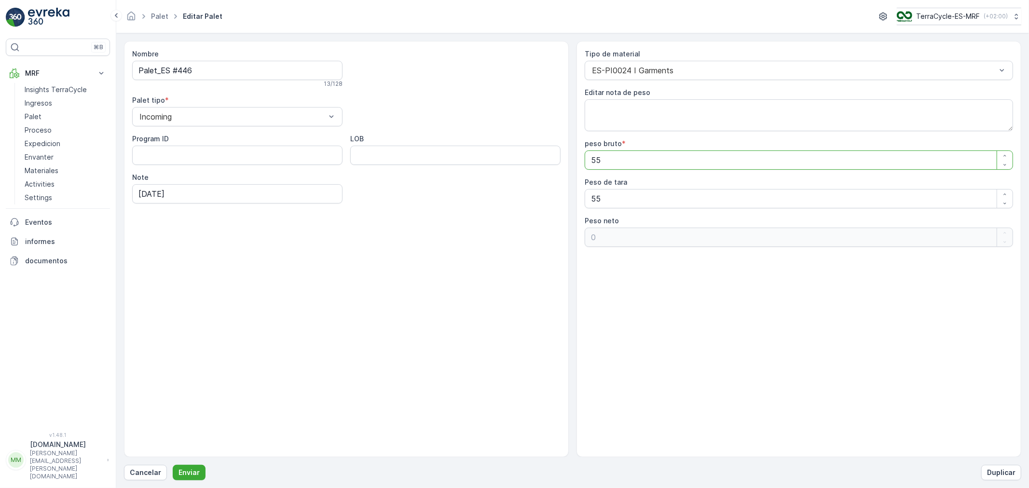
drag, startPoint x: 608, startPoint y: 165, endPoint x: 493, endPoint y: 164, distance: 114.8
click at [518, 163] on div "Nombre Palet_ES #446 13 / 128 Palet tipo * Incoming Program ID LOB Note [DATE] …" at bounding box center [572, 249] width 897 height 416
type bruto "1"
type neto "-54"
type bruto "11"
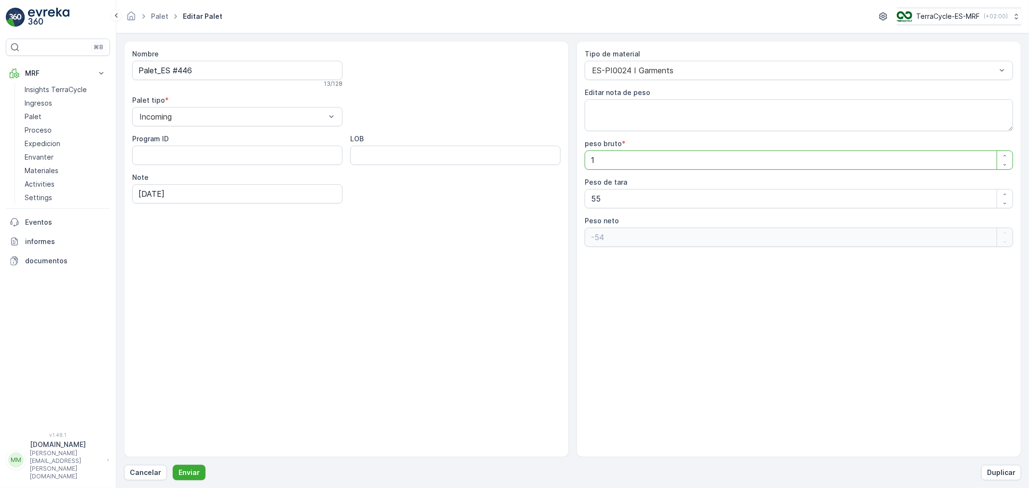
type neto "-44"
type bruto "111"
type neto "56"
type bruto "111"
click at [173, 439] on button "Enviar" at bounding box center [189, 472] width 33 height 15
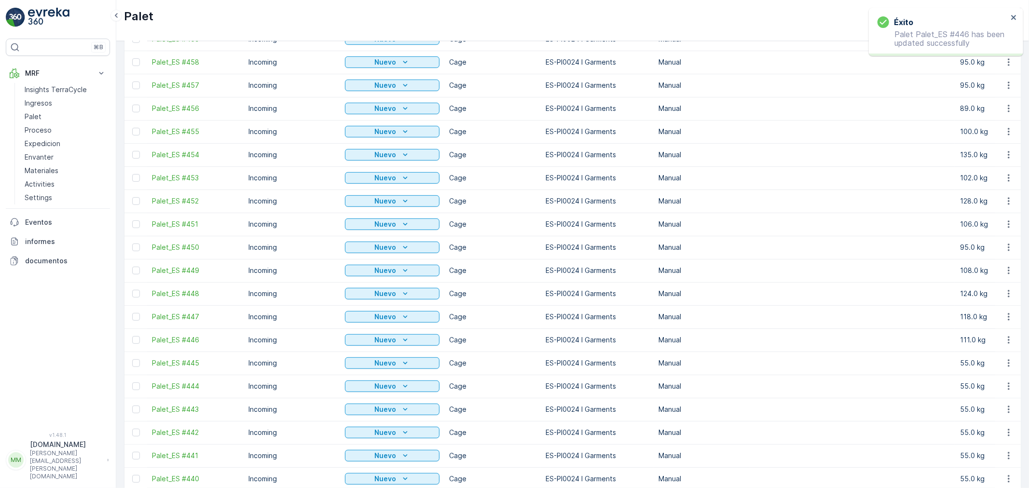
scroll to position [428, 0]
click at [171, 358] on span "Palet_ES #445" at bounding box center [195, 362] width 87 height 10
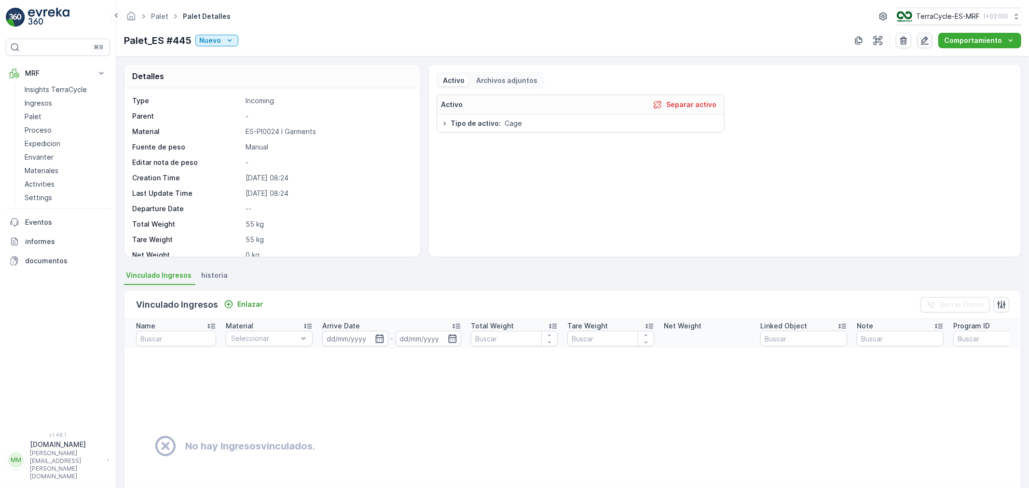
click at [925, 41] on icon "button" at bounding box center [925, 41] width 10 height 10
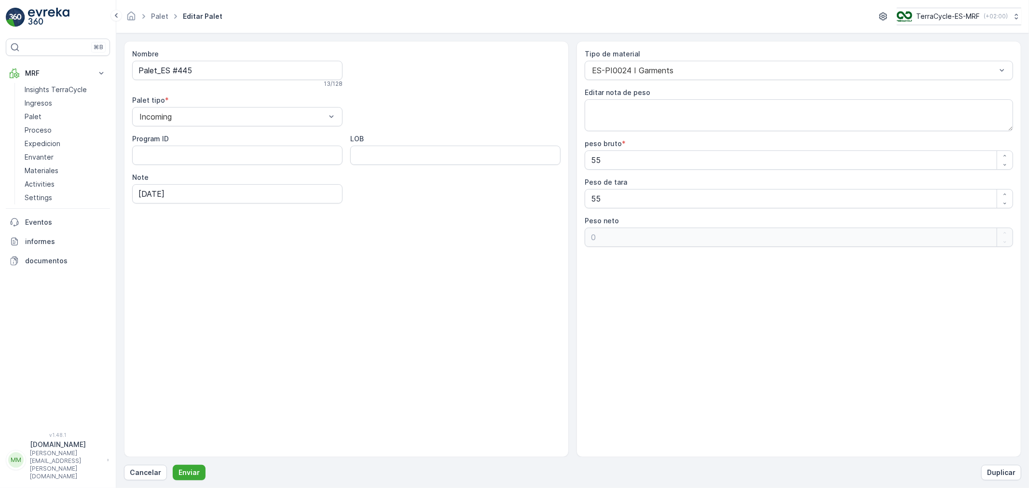
drag, startPoint x: 614, startPoint y: 174, endPoint x: 614, endPoint y: 167, distance: 6.8
click at [614, 169] on div "Tipo de material ES-PI0024 I Garments Editar nota de peso peso bruto * 55 Peso …" at bounding box center [799, 148] width 428 height 198
drag, startPoint x: 614, startPoint y: 163, endPoint x: 373, endPoint y: 172, distance: 240.9
click at [373, 172] on div "Nombre Palet_ES #445 13 / 128 Palet tipo * Incoming Program ID LOB Note [DATE] …" at bounding box center [572, 249] width 897 height 416
type bruto "1"
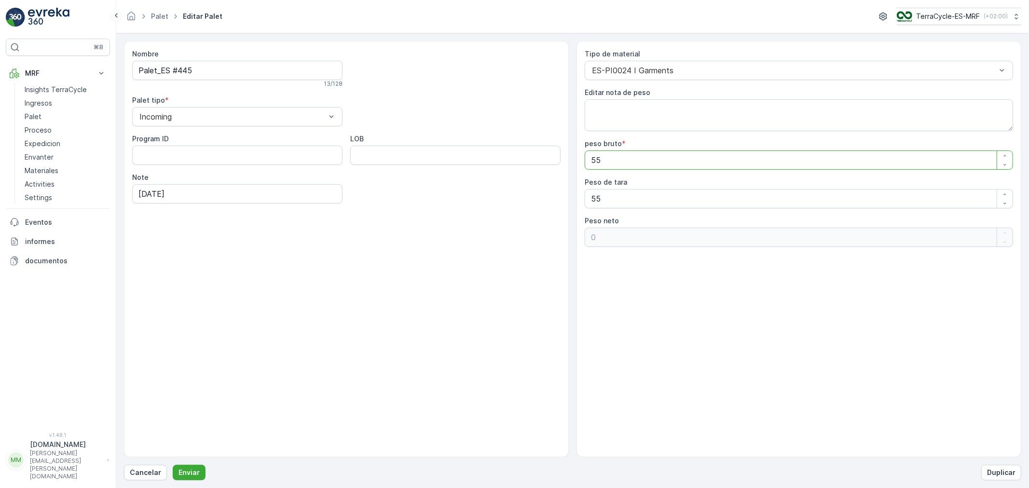
type neto "-54"
type bruto "11"
type neto "-44"
type bruto "115"
type neto "60"
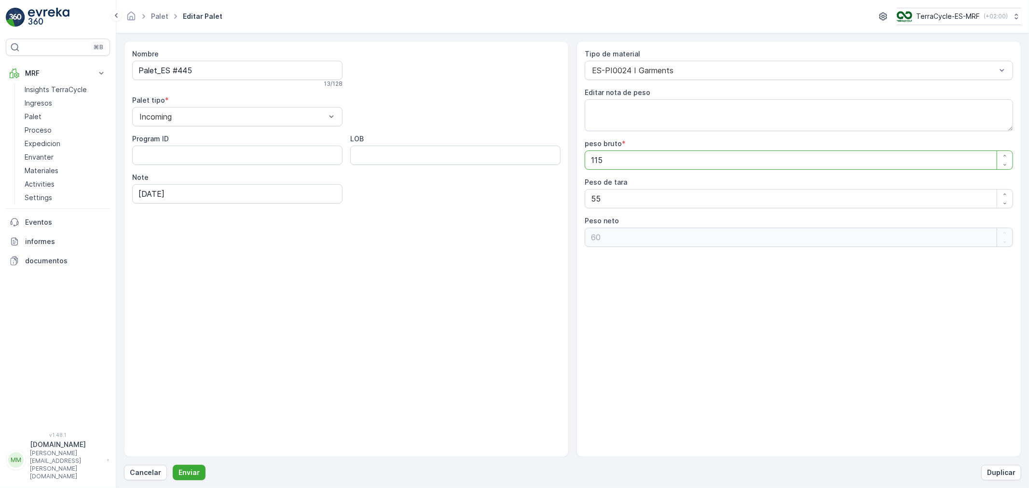
type bruto "115"
click at [173, 439] on button "Enviar" at bounding box center [189, 472] width 33 height 15
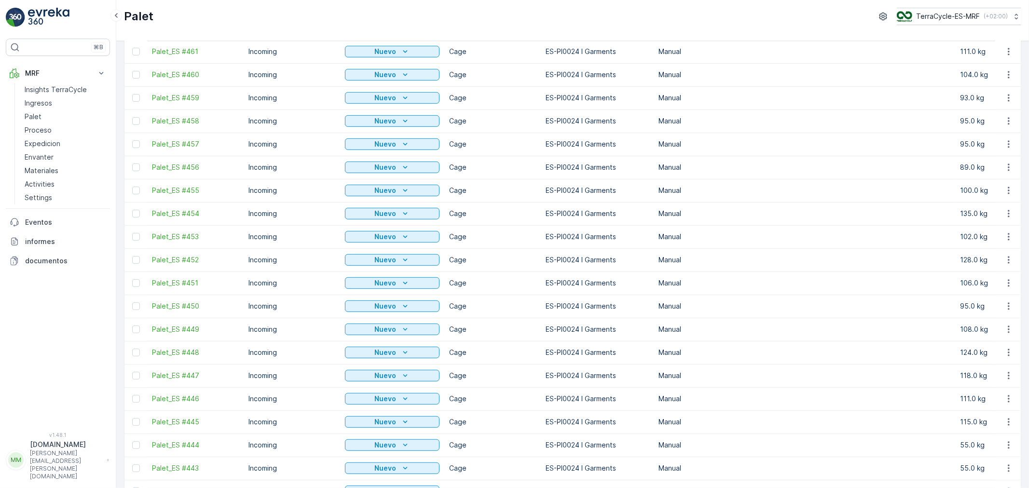
scroll to position [375, 0]
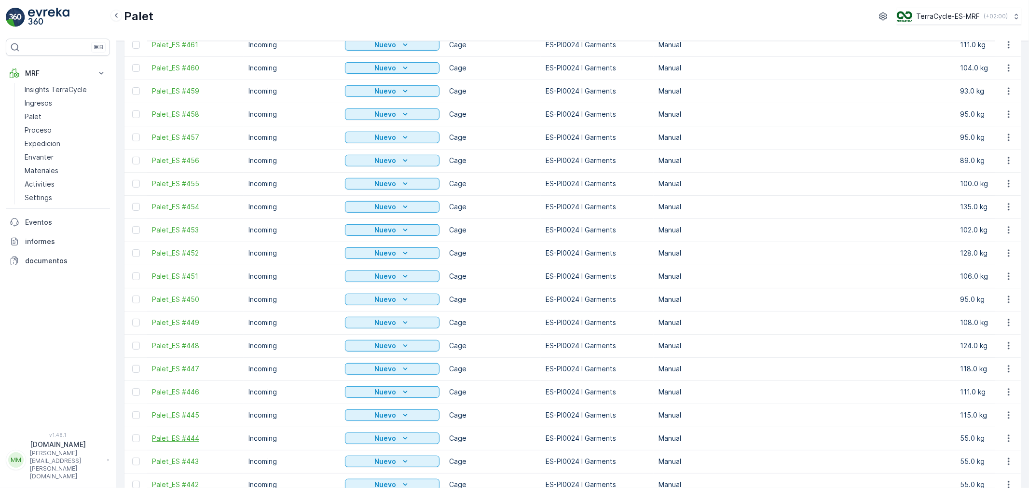
click at [177, 436] on span "Palet_ES #444" at bounding box center [195, 439] width 87 height 10
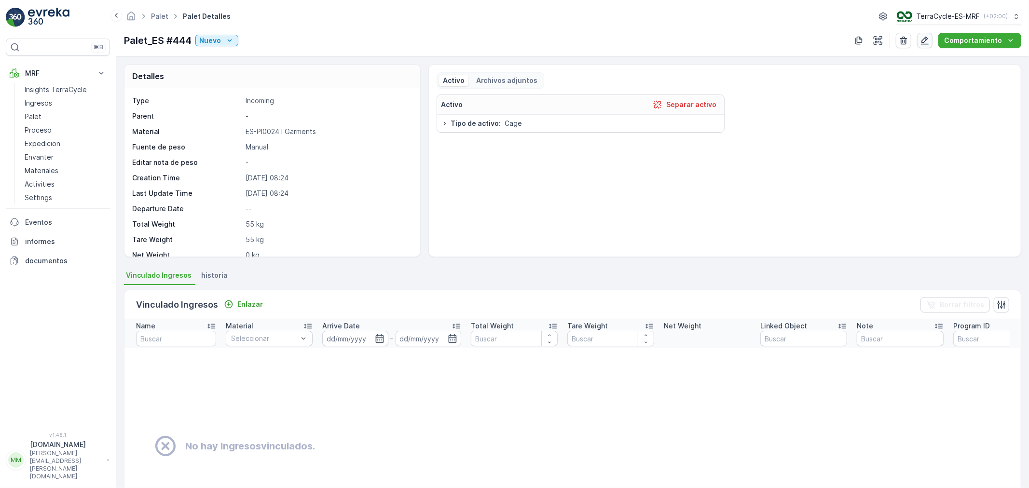
click at [926, 37] on icon "button" at bounding box center [925, 41] width 10 height 10
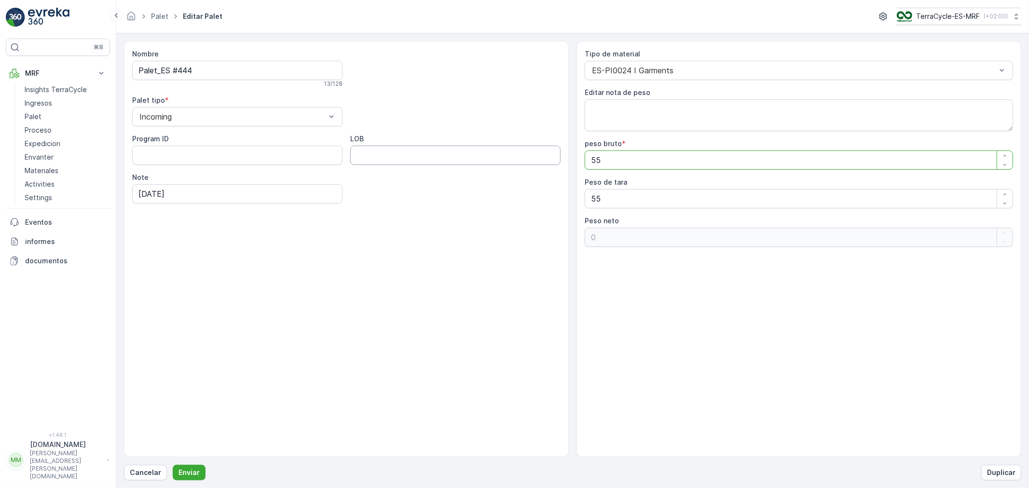
drag, startPoint x: 603, startPoint y: 155, endPoint x: 529, endPoint y: 155, distance: 74.3
click at [541, 155] on div "Nombre Palet_ES #444 13 / 128 Palet tipo * Incoming Program ID LOB Note [DATE] …" at bounding box center [572, 249] width 897 height 416
type bruto "1"
type neto "-54"
type bruto "10"
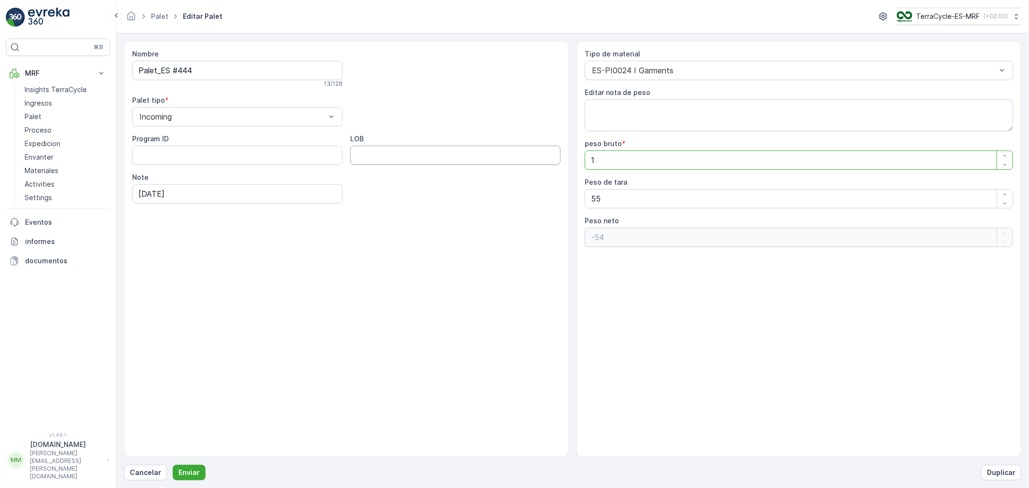
type neto "-45"
type bruto "103"
type neto "48"
type bruto "103"
click at [173, 439] on button "Enviar" at bounding box center [189, 472] width 33 height 15
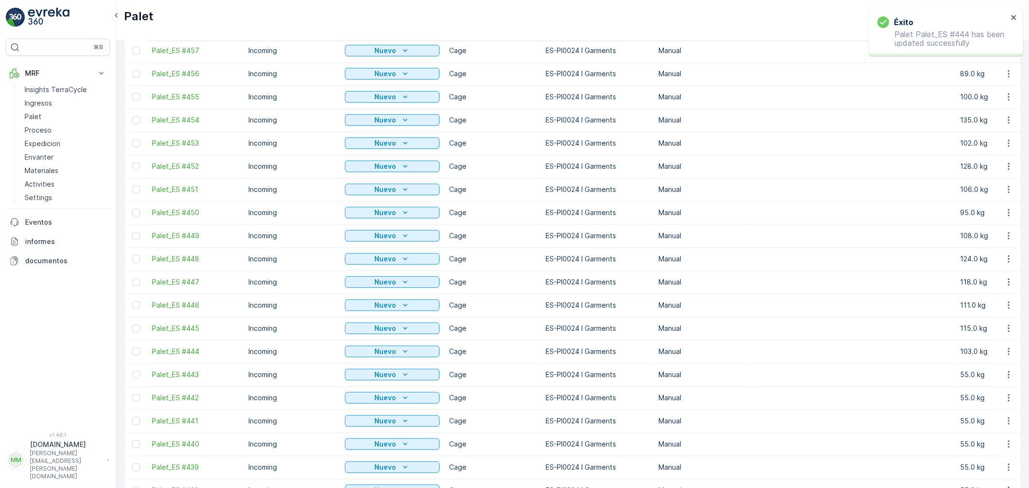
scroll to position [482, 0]
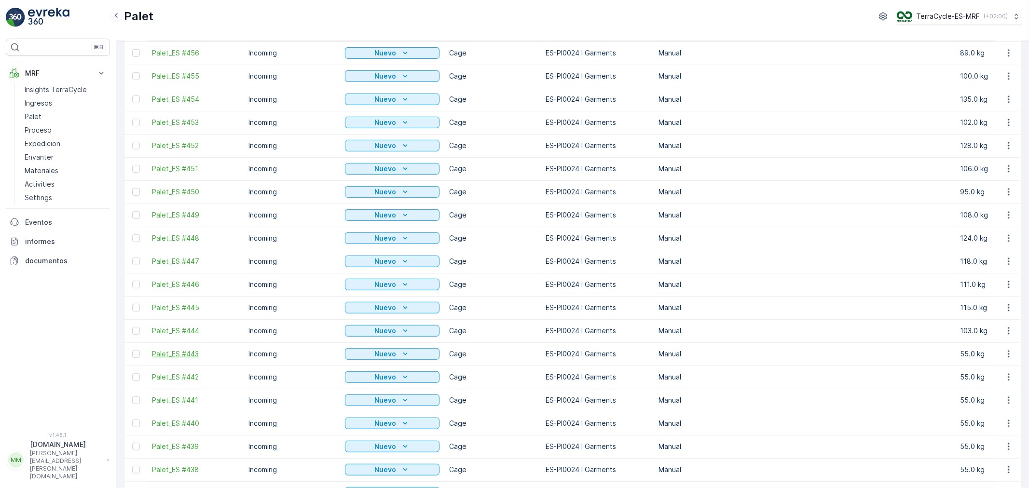
click at [190, 351] on span "Palet_ES #443" at bounding box center [195, 354] width 87 height 10
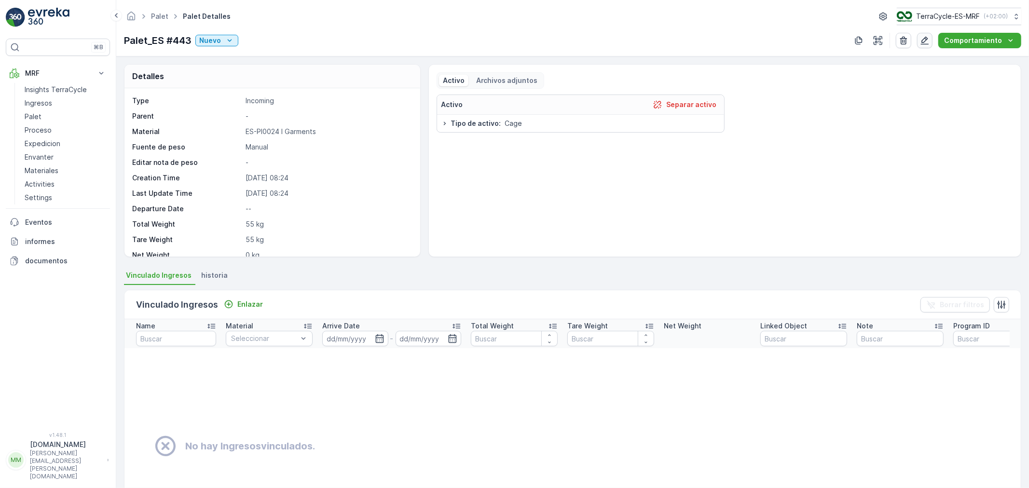
click at [926, 42] on icon "button" at bounding box center [925, 41] width 10 height 10
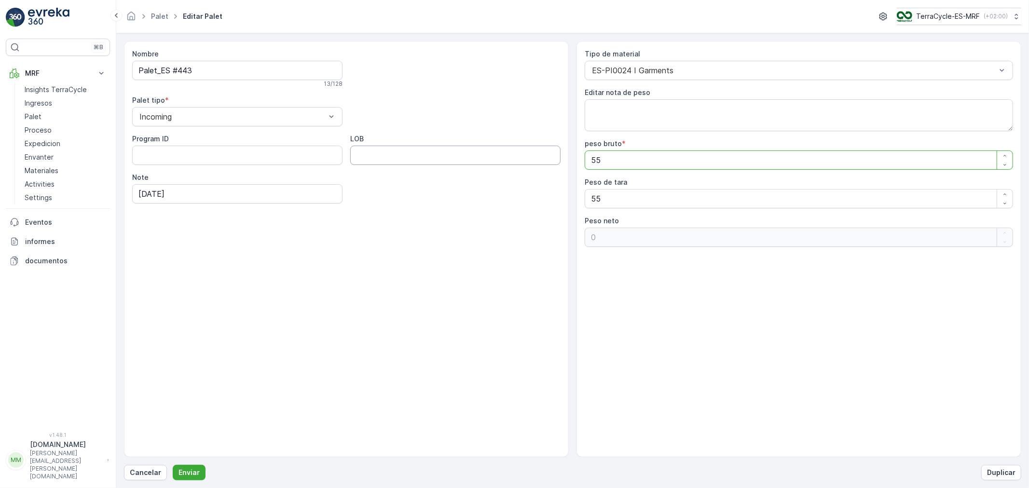
drag, startPoint x: 601, startPoint y: 164, endPoint x: 519, endPoint y: 155, distance: 82.5
click at [519, 155] on div "Nombre Palet_ES #443 13 / 128 Palet tipo * Incoming Program ID LOB Note [DATE] …" at bounding box center [572, 249] width 897 height 416
type bruto "9"
type neto "-46"
type bruto "91"
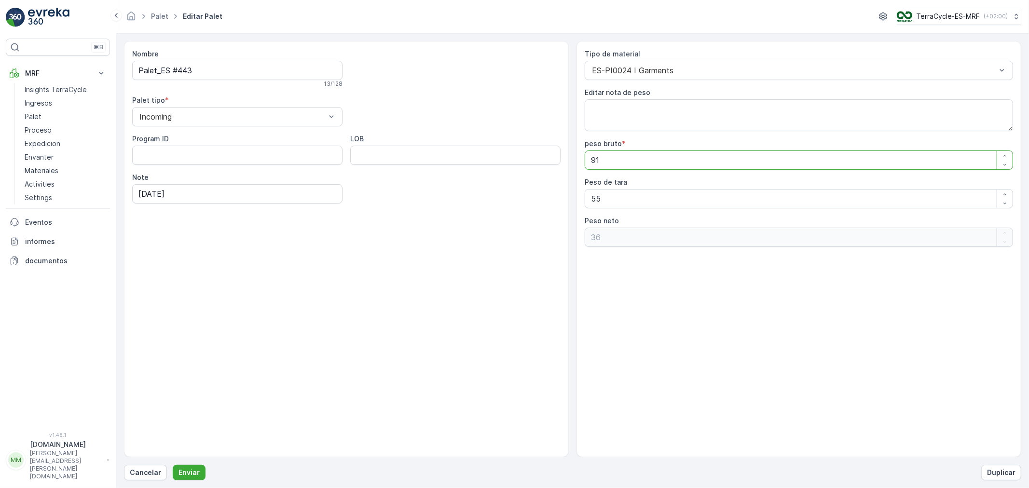
click at [173, 439] on button "Enviar" at bounding box center [189, 472] width 33 height 15
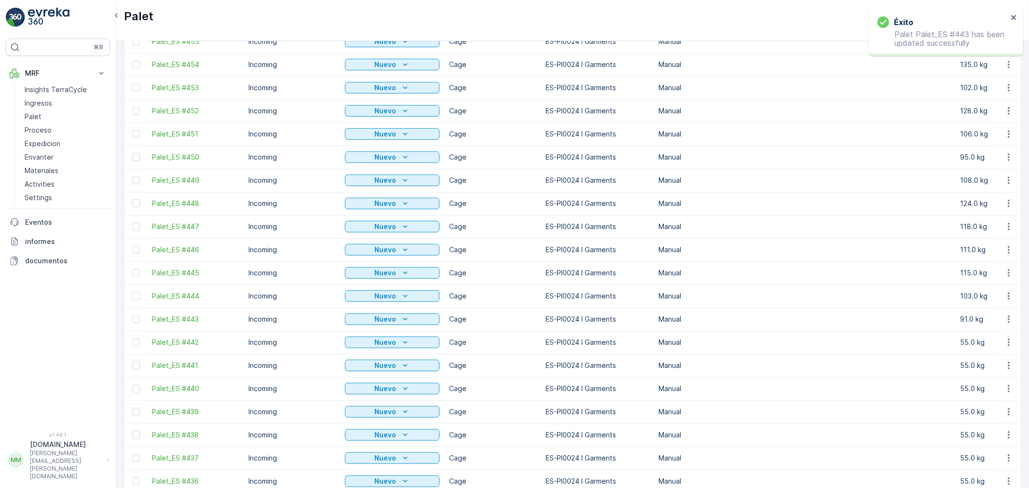
scroll to position [536, 0]
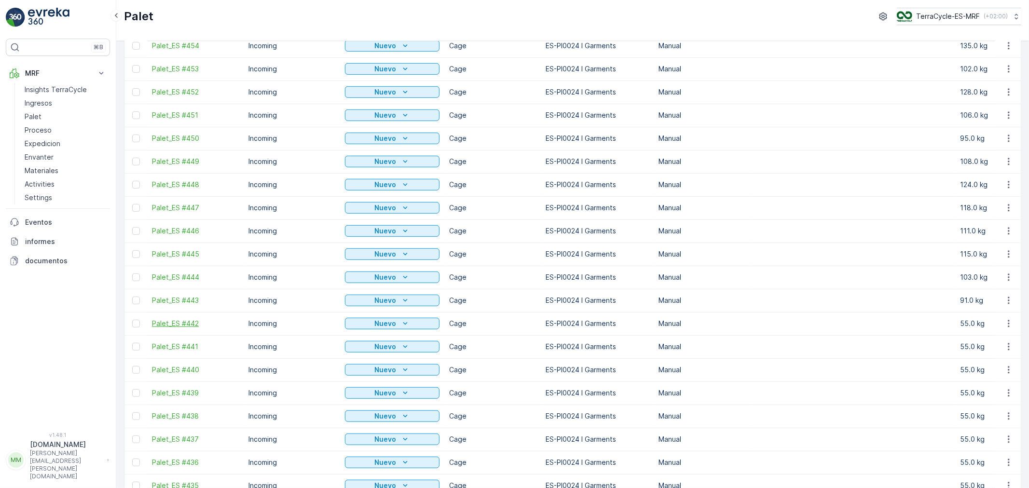
click at [182, 324] on span "Palet_ES #442" at bounding box center [195, 324] width 87 height 10
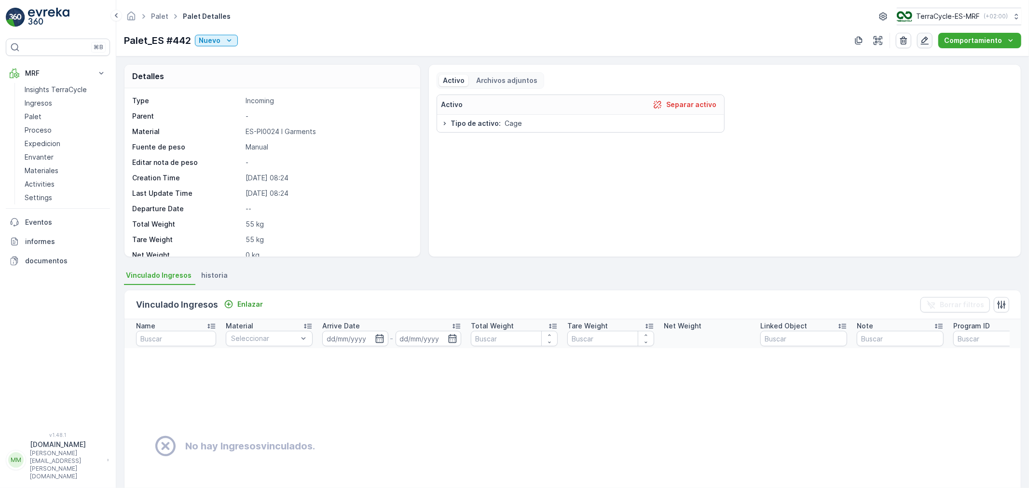
click at [923, 41] on icon "button" at bounding box center [925, 41] width 10 height 10
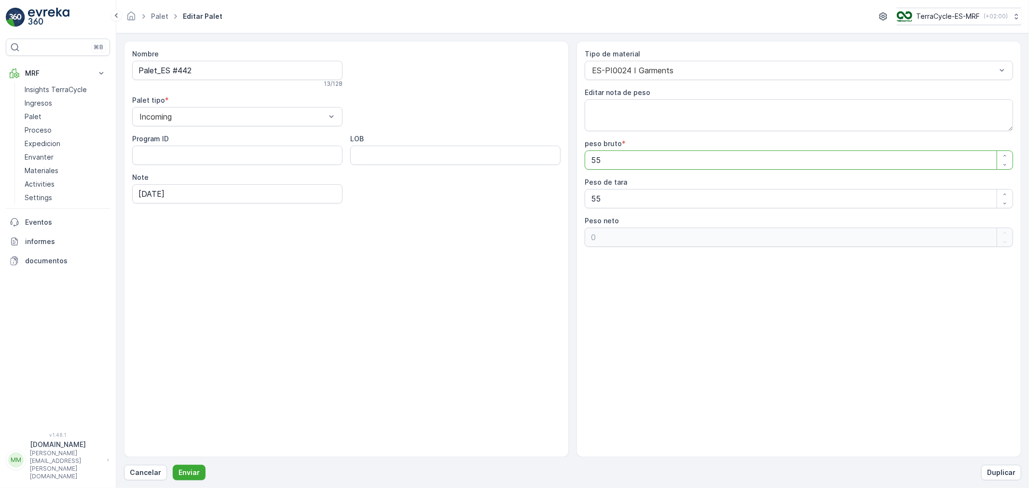
drag, startPoint x: 606, startPoint y: 166, endPoint x: 493, endPoint y: 163, distance: 113.4
click at [496, 163] on div "Nombre Palet_ES #442 13 / 128 Palet tipo * Incoming Program ID LOB Note [DATE] …" at bounding box center [572, 249] width 897 height 416
click at [173, 439] on button "Enviar" at bounding box center [189, 472] width 33 height 15
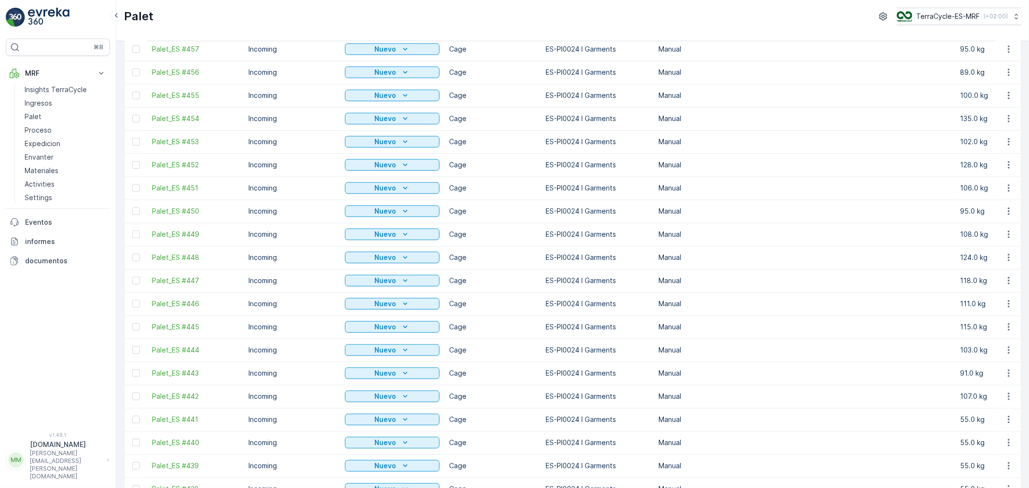
scroll to position [482, 0]
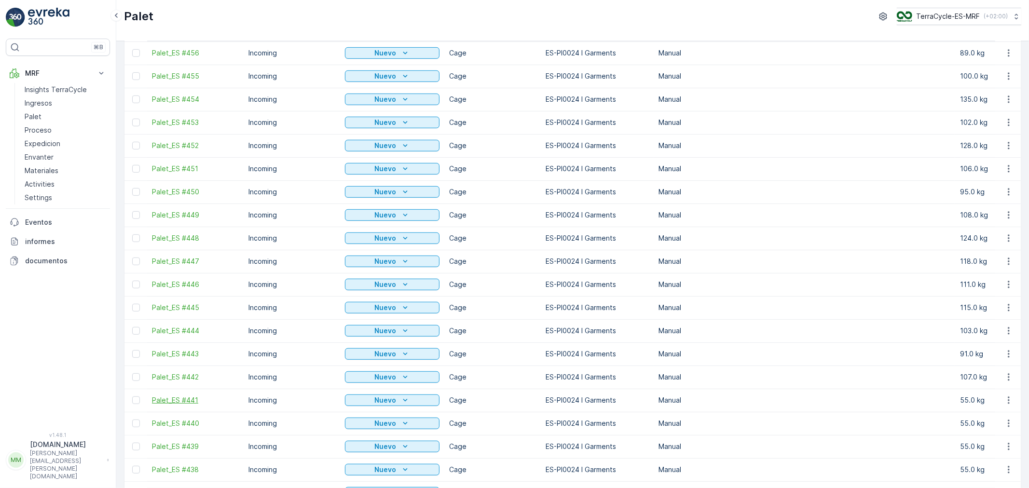
click at [177, 397] on span "Palet_ES #441" at bounding box center [195, 401] width 87 height 10
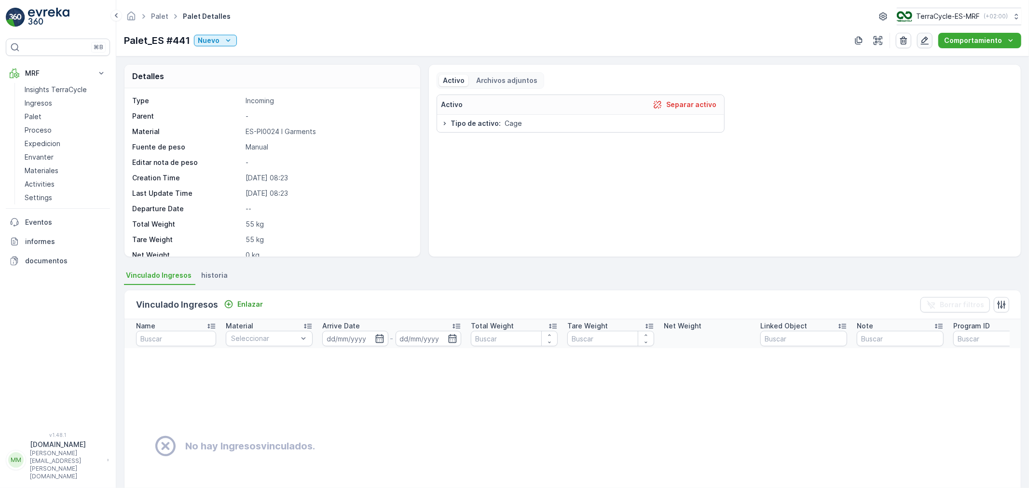
click at [926, 39] on icon "button" at bounding box center [925, 41] width 8 height 8
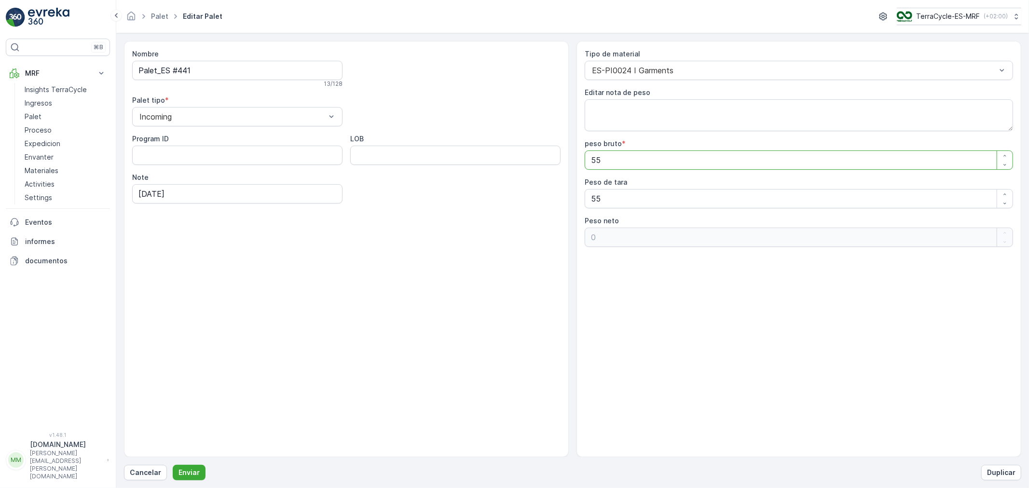
drag, startPoint x: 626, startPoint y: 166, endPoint x: 400, endPoint y: 151, distance: 226.3
click at [416, 150] on div "Nombre Palet_ES #441 13 / 128 Palet tipo * Incoming Program ID LOB Note [DATE] …" at bounding box center [572, 249] width 897 height 416
click at [173, 439] on button "Enviar" at bounding box center [189, 472] width 33 height 15
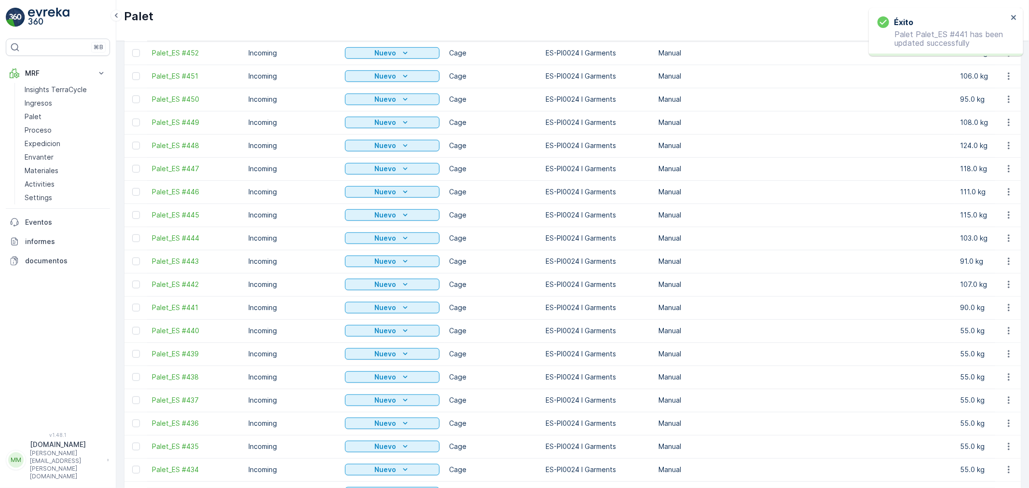
scroll to position [589, 0]
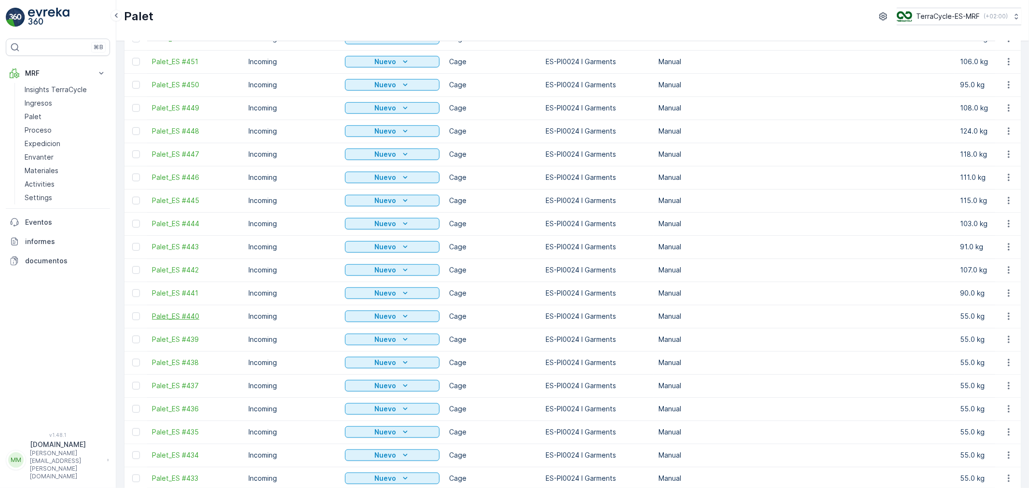
click at [184, 315] on span "Palet_ES #440" at bounding box center [195, 317] width 87 height 10
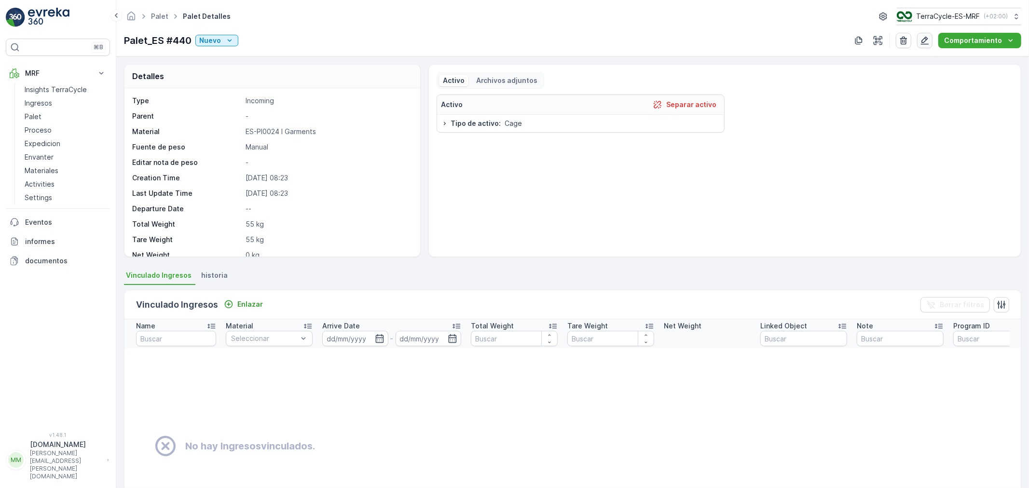
click at [926, 42] on icon "button" at bounding box center [925, 41] width 10 height 10
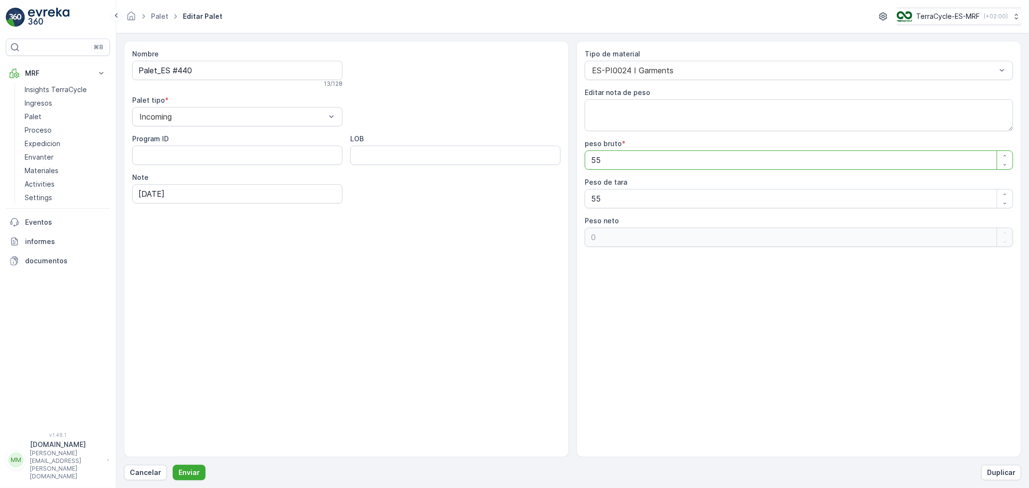
drag, startPoint x: 606, startPoint y: 160, endPoint x: 506, endPoint y: 156, distance: 99.9
click at [506, 156] on div "Nombre Palet_ES #440 13 / 128 Palet tipo * Incoming Program ID LOB Note [DATE] …" at bounding box center [572, 249] width 897 height 416
click at [173, 439] on button "Enviar" at bounding box center [189, 472] width 33 height 15
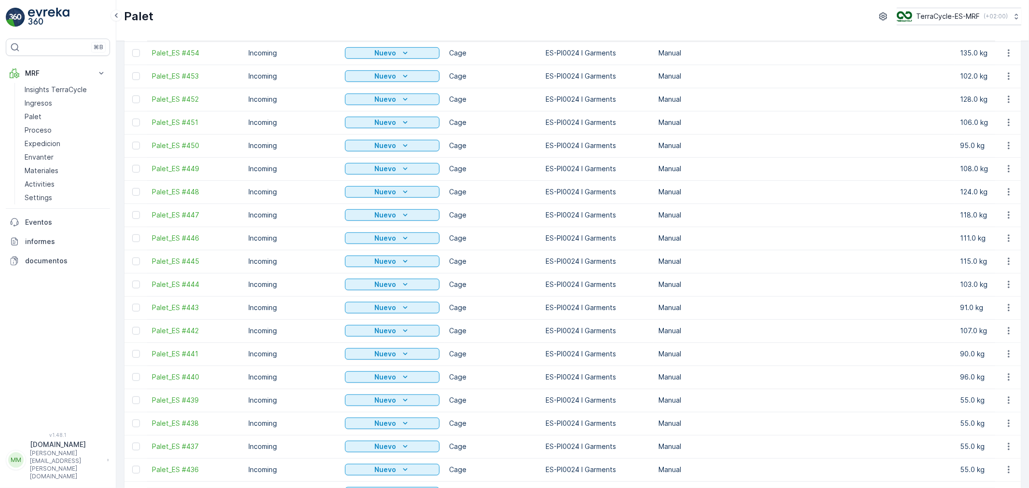
scroll to position [536, 0]
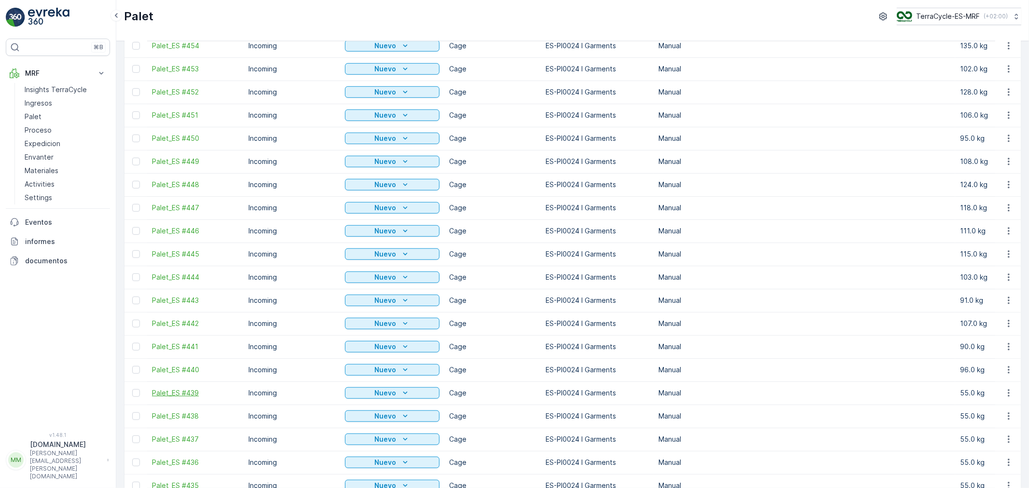
click at [178, 389] on span "Palet_ES #439" at bounding box center [195, 393] width 87 height 10
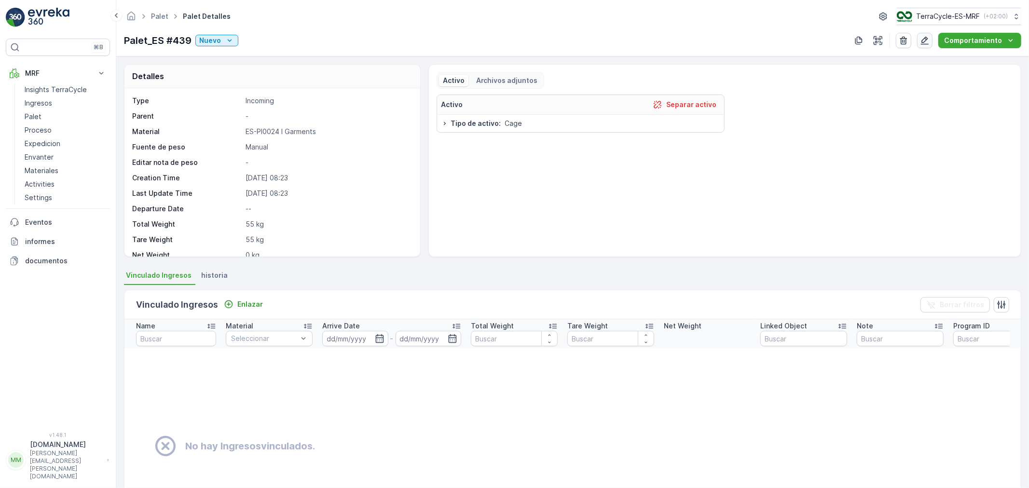
click at [922, 42] on button "button" at bounding box center [924, 40] width 15 height 15
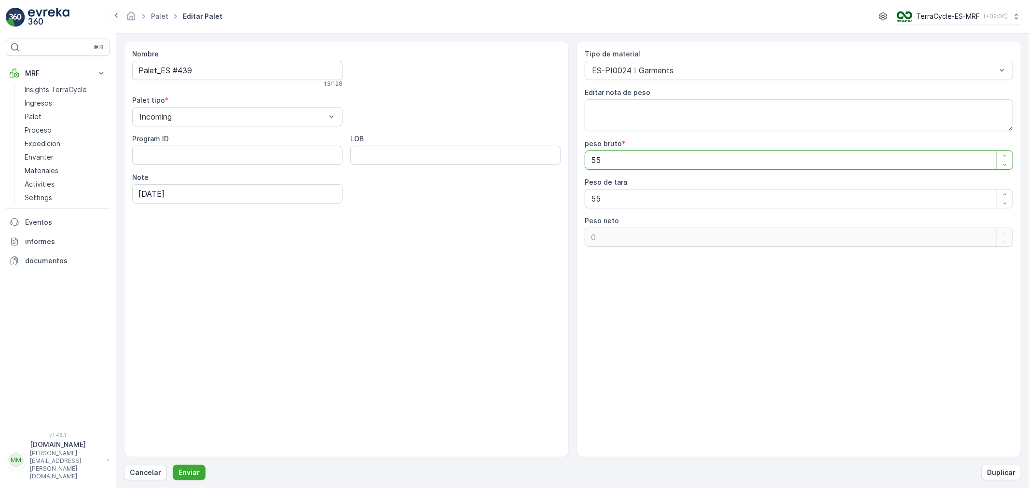
drag, startPoint x: 613, startPoint y: 162, endPoint x: 437, endPoint y: 131, distance: 179.2
click at [442, 133] on div "Nombre Palet_ES #439 13 / 128 Palet tipo * Incoming Program ID LOB Note [DATE] …" at bounding box center [572, 249] width 897 height 416
click at [173, 439] on button "Enviar" at bounding box center [189, 472] width 33 height 15
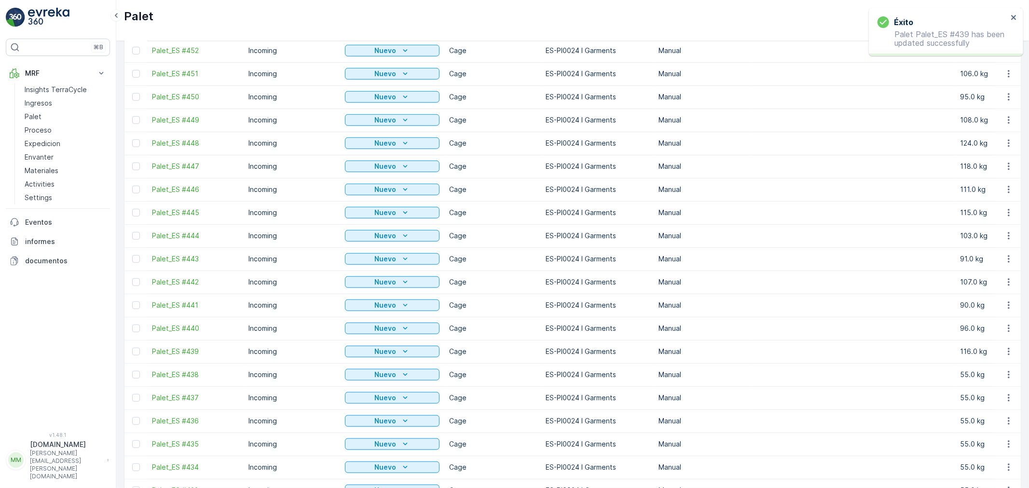
scroll to position [643, 0]
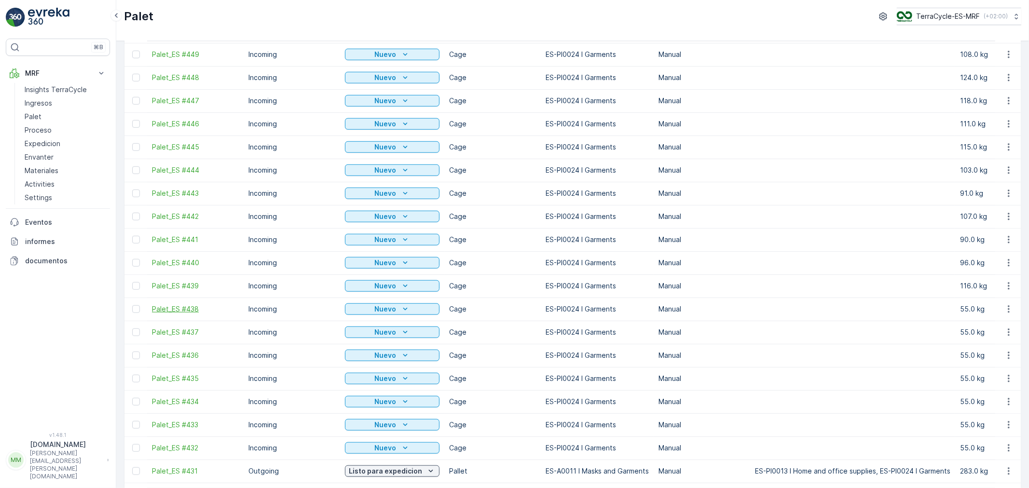
click at [165, 311] on span "Palet_ES #438" at bounding box center [195, 309] width 87 height 10
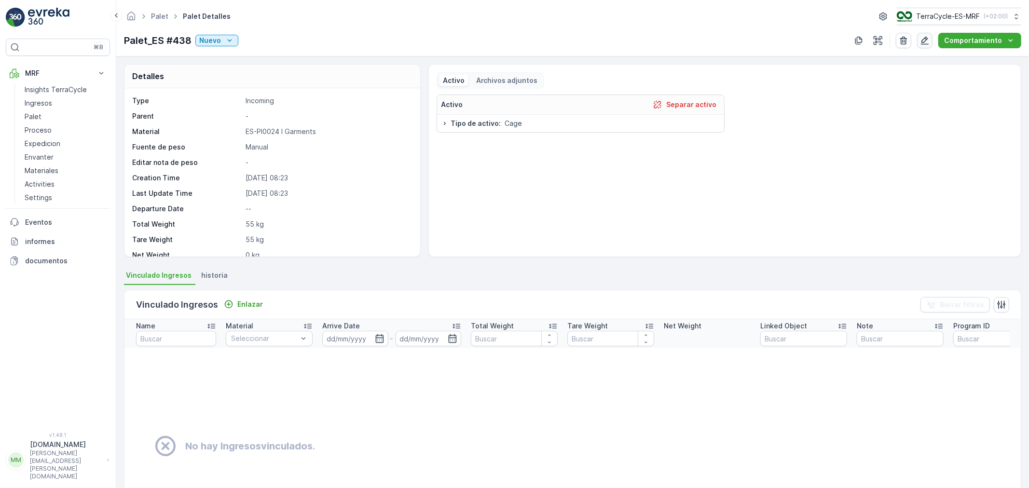
click at [923, 43] on icon "button" at bounding box center [925, 41] width 10 height 10
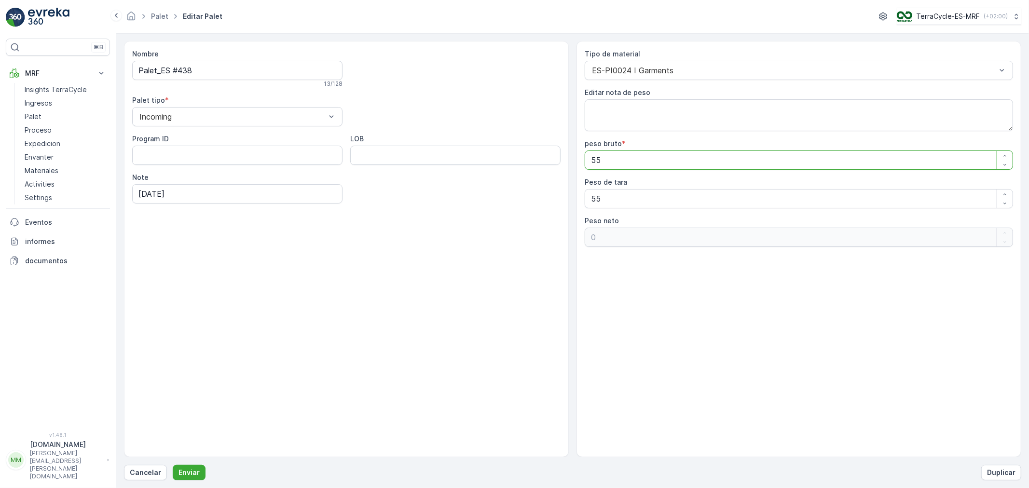
drag, startPoint x: 600, startPoint y: 157, endPoint x: 555, endPoint y: 161, distance: 45.5
click at [555, 161] on div "Nombre Palet_ES #438 13 / 128 Palet tipo * Incoming Program ID LOB Note [DATE] …" at bounding box center [572, 249] width 897 height 416
click at [173, 439] on button "Enviar" at bounding box center [189, 472] width 33 height 15
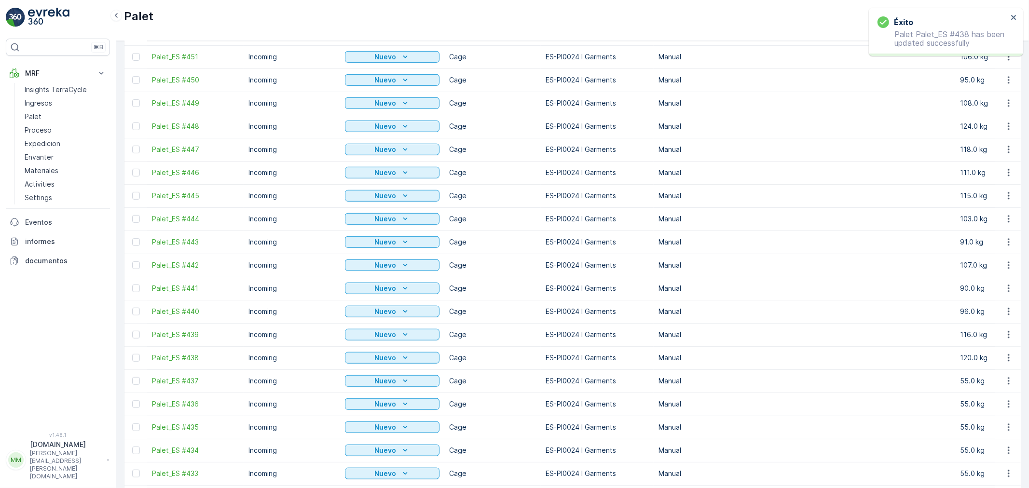
scroll to position [750, 0]
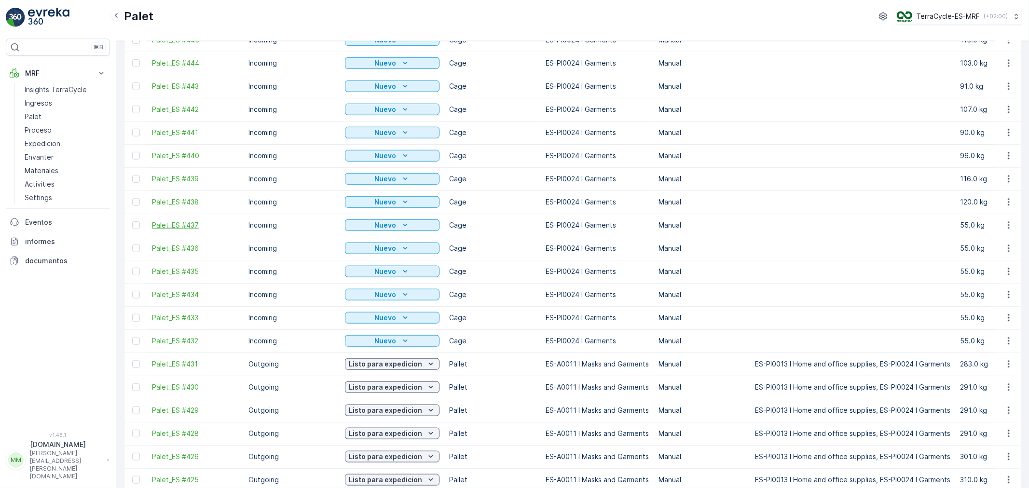
click at [168, 229] on span "Palet_ES #437" at bounding box center [195, 225] width 87 height 10
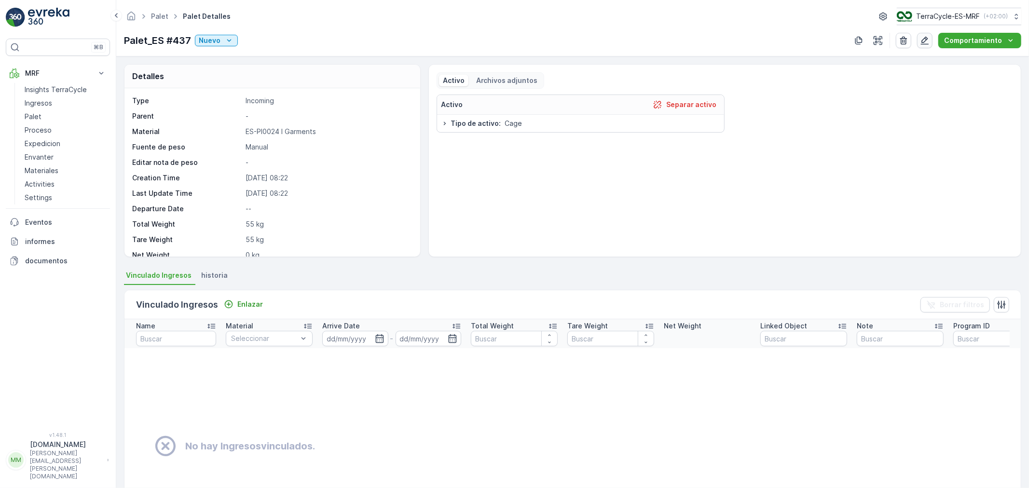
click at [922, 39] on icon "button" at bounding box center [925, 41] width 10 height 10
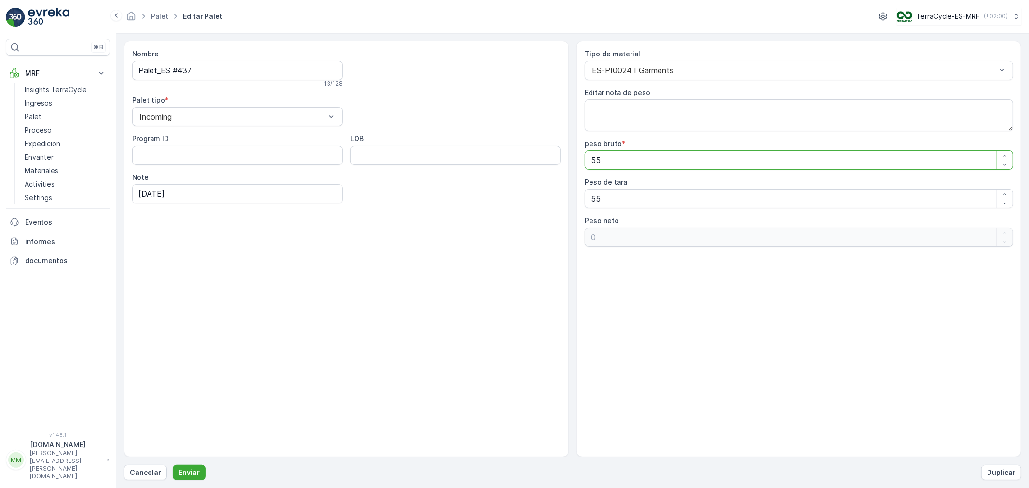
drag, startPoint x: 611, startPoint y: 158, endPoint x: 509, endPoint y: 167, distance: 102.6
click at [509, 167] on div "Nombre Palet_ES #437 13 / 128 Palet tipo * Incoming Program ID LOB Note [DATE] …" at bounding box center [572, 249] width 897 height 416
click at [173, 439] on button "Enviar" at bounding box center [189, 472] width 33 height 15
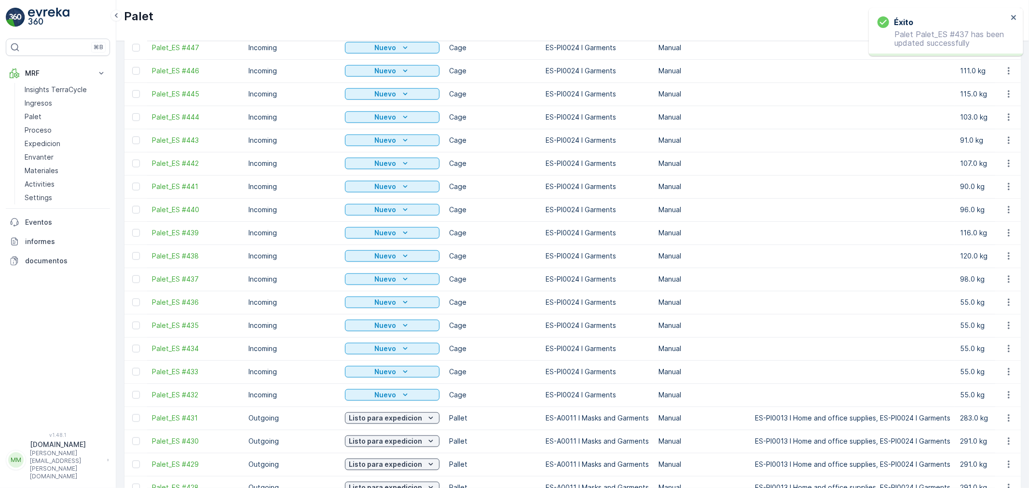
scroll to position [696, 0]
click at [185, 295] on td "Palet_ES #436" at bounding box center [195, 301] width 96 height 23
click at [181, 304] on span "Palet_ES #436" at bounding box center [195, 302] width 87 height 10
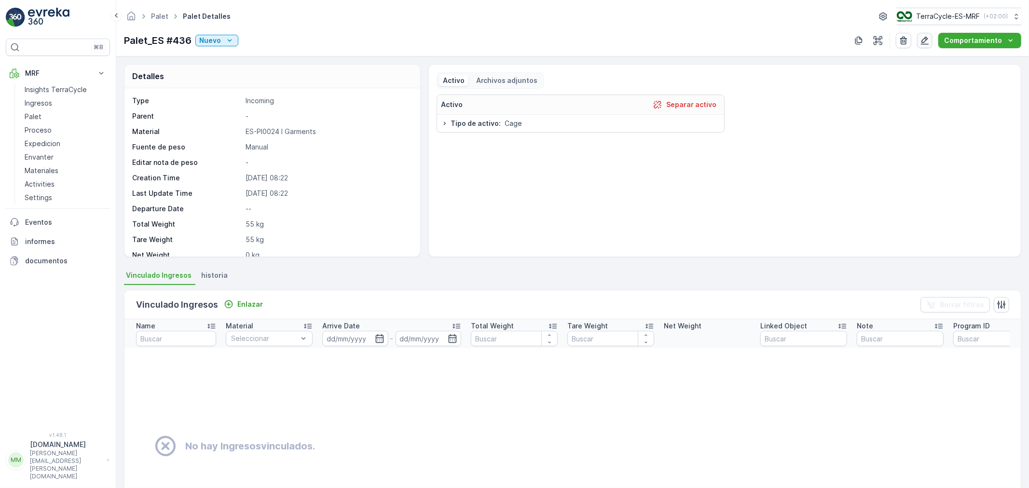
click at [926, 41] on icon "button" at bounding box center [925, 41] width 10 height 10
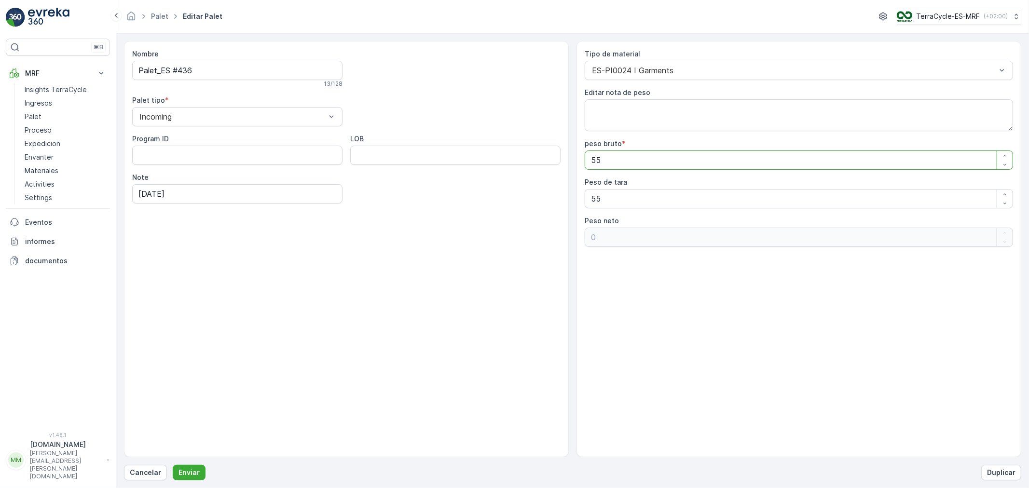
drag, startPoint x: 628, startPoint y: 162, endPoint x: 406, endPoint y: 137, distance: 223.7
click at [447, 139] on div "Nombre Palet_ES #436 13 / 128 Palet tipo * Incoming Program ID LOB Note [DATE] …" at bounding box center [572, 249] width 897 height 416
click at [173, 439] on button "Enviar" at bounding box center [189, 472] width 33 height 15
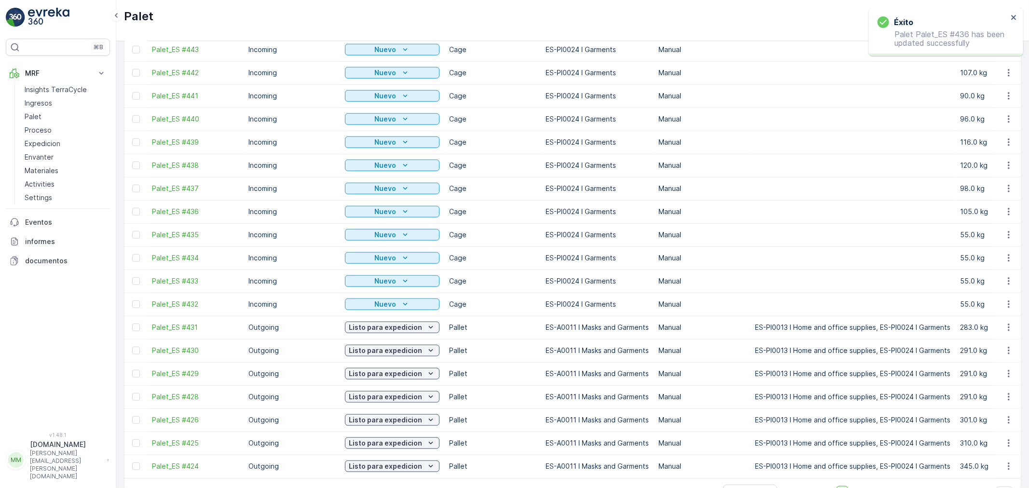
scroll to position [817, 0]
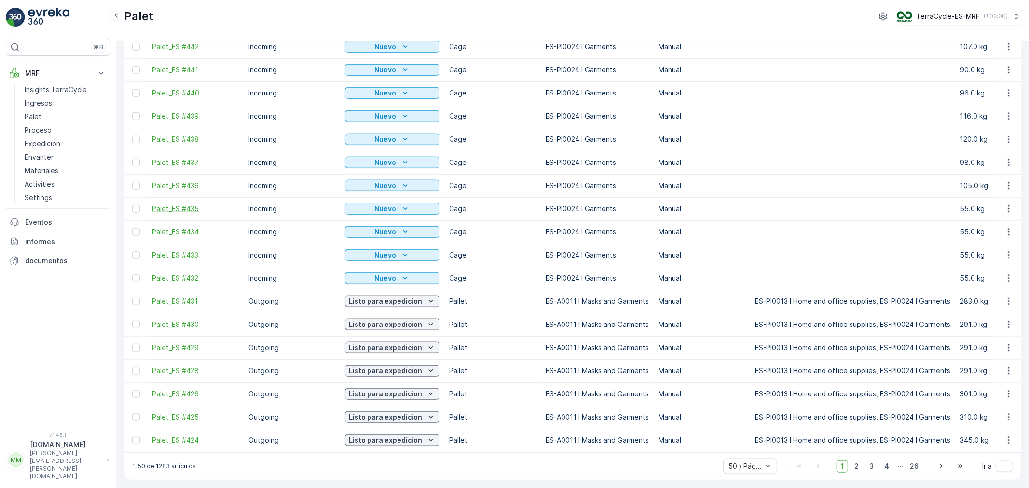
click at [178, 204] on span "Palet_ES #435" at bounding box center [195, 209] width 87 height 10
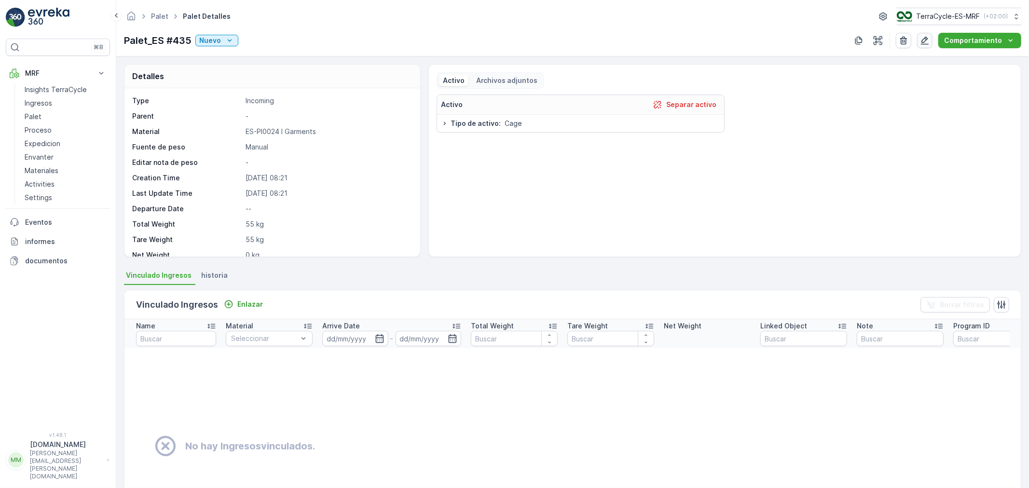
click at [926, 40] on icon "button" at bounding box center [925, 41] width 8 height 8
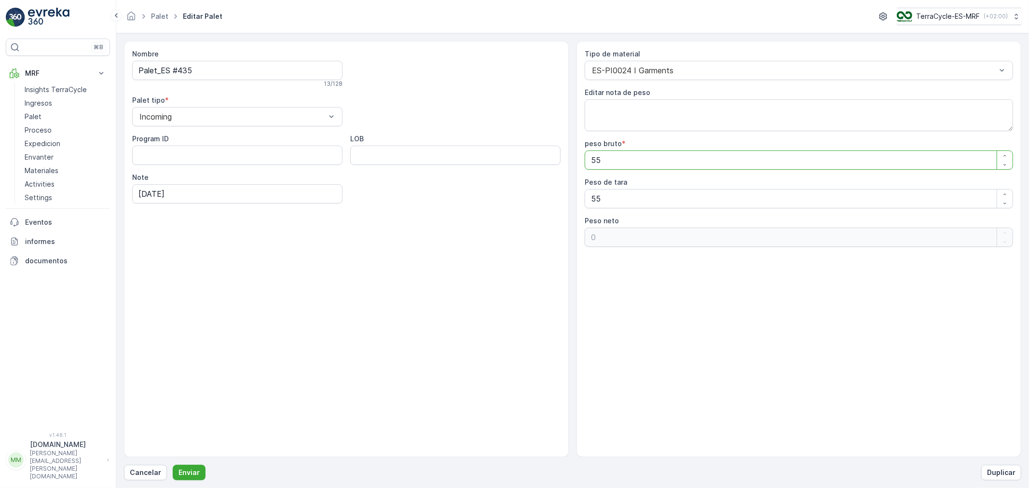
drag, startPoint x: 601, startPoint y: 162, endPoint x: 444, endPoint y: 162, distance: 157.2
click at [444, 162] on div "Nombre Palet_ES #435 13 / 128 Palet tipo * Incoming Program ID LOB Note [DATE] …" at bounding box center [572, 249] width 897 height 416
click at [173, 439] on button "Enviar" at bounding box center [189, 472] width 33 height 15
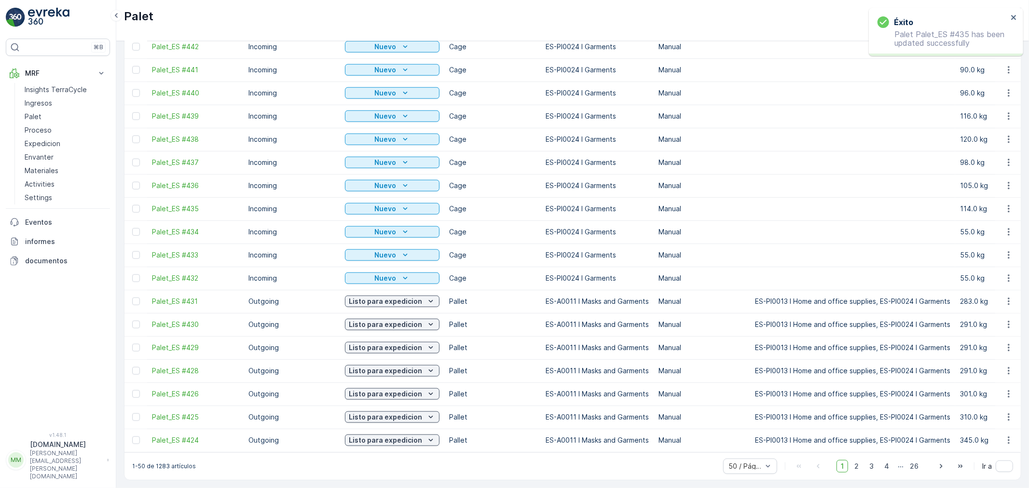
scroll to position [764, 0]
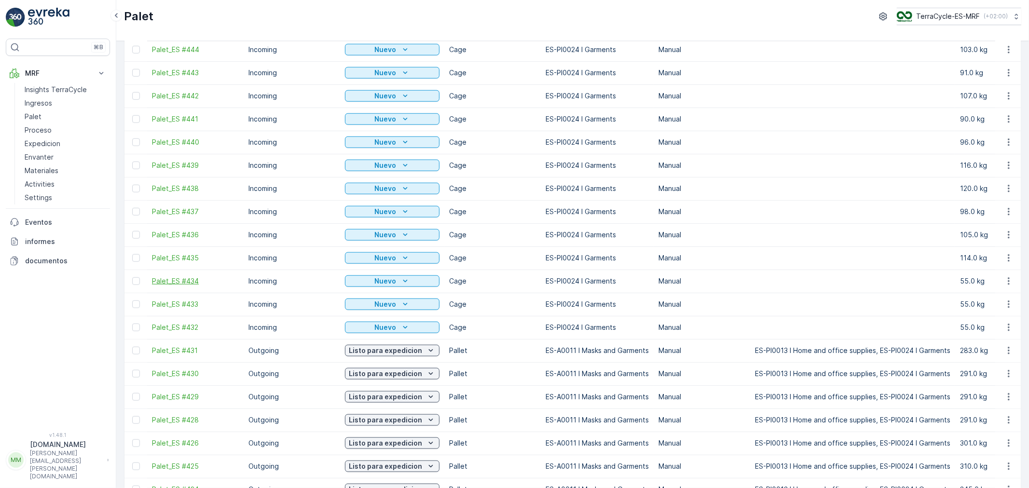
click at [175, 277] on span "Palet_ES #434" at bounding box center [195, 281] width 87 height 10
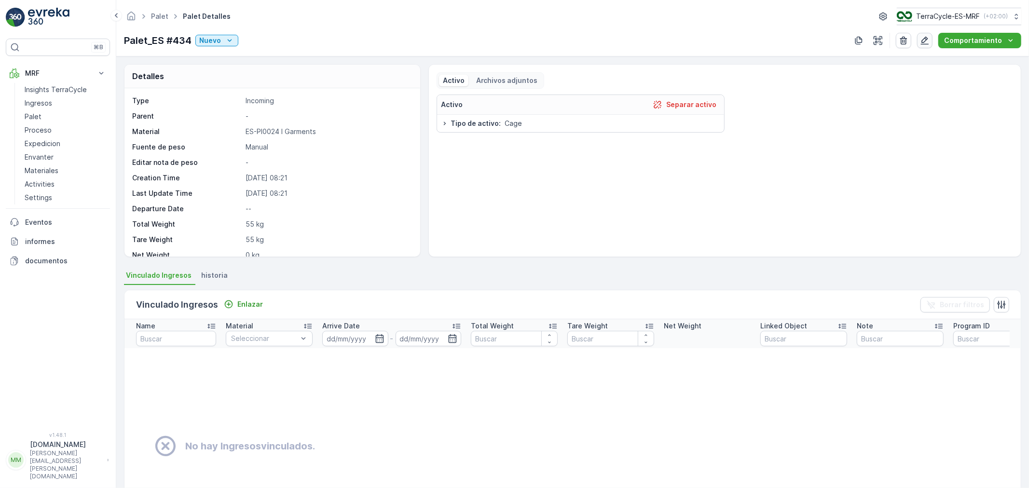
click at [925, 40] on icon "button" at bounding box center [925, 41] width 10 height 10
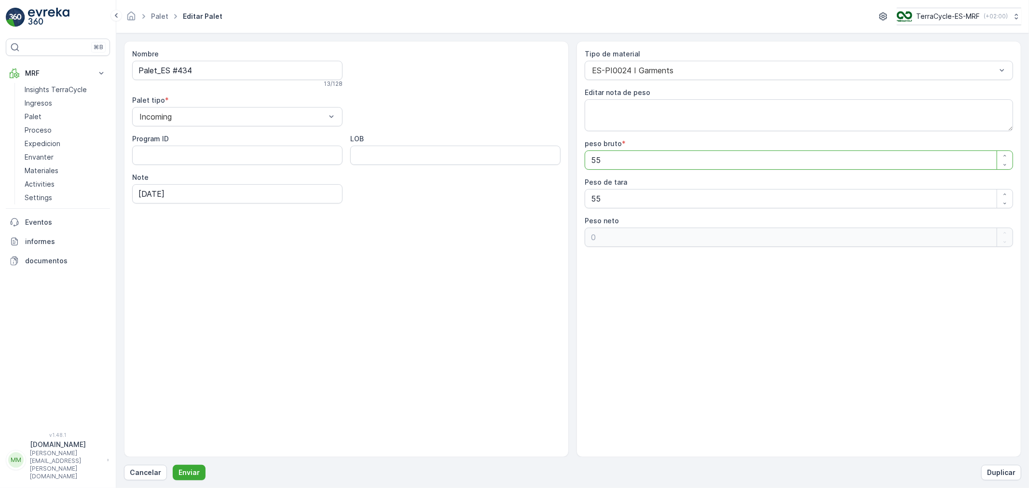
drag, startPoint x: 639, startPoint y: 156, endPoint x: 507, endPoint y: 162, distance: 131.8
click at [507, 162] on div "Nombre Palet_ES #434 13 / 128 Palet tipo * Incoming Program ID LOB Note [DATE] …" at bounding box center [572, 249] width 897 height 416
click at [173, 439] on button "Enviar" at bounding box center [189, 472] width 33 height 15
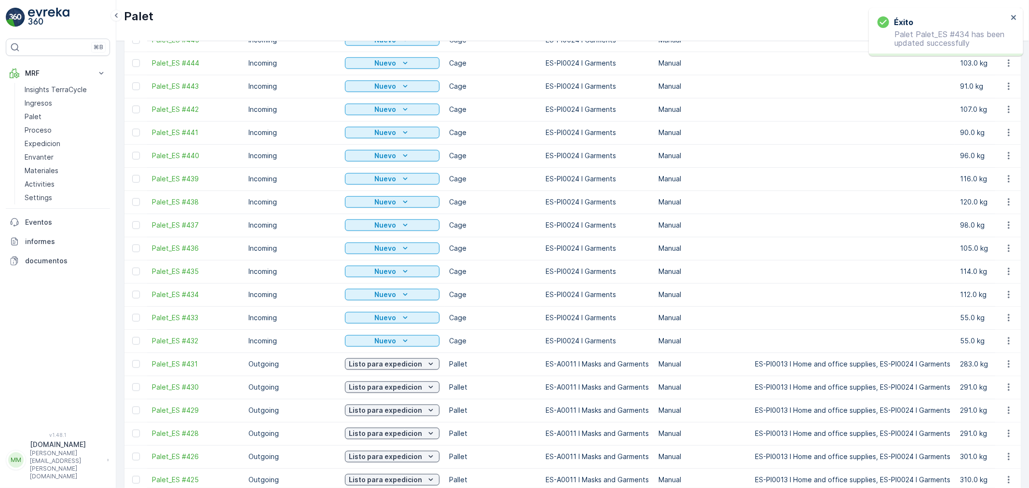
scroll to position [817, 0]
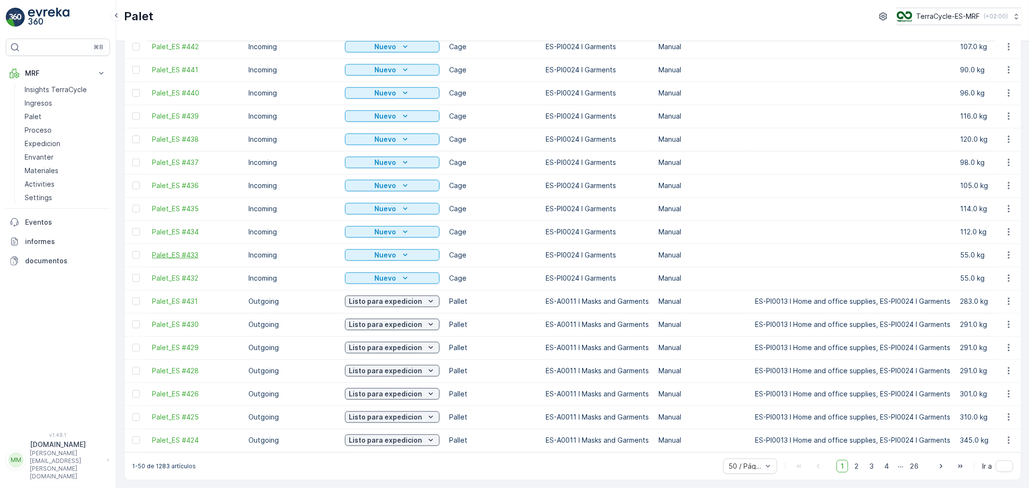
click at [179, 250] on span "Palet_ES #433" at bounding box center [195, 255] width 87 height 10
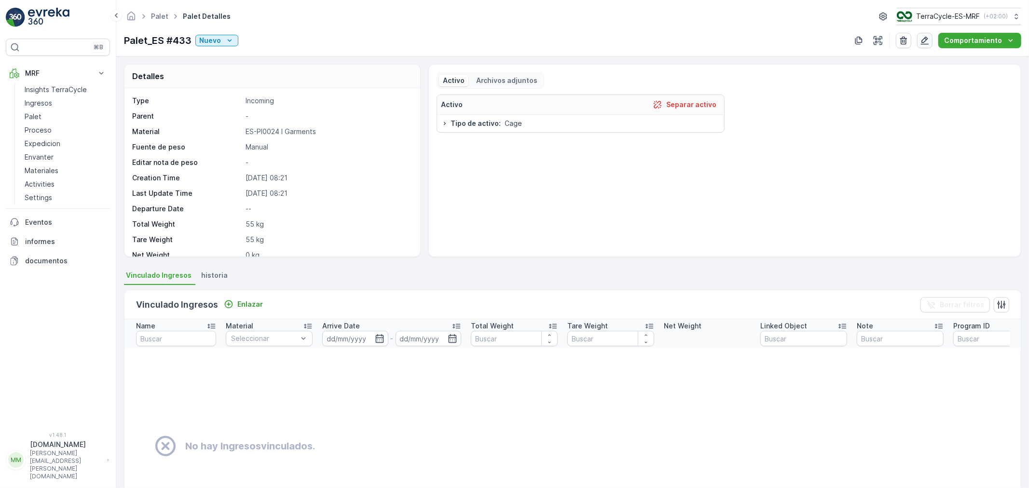
click at [926, 40] on icon "button" at bounding box center [925, 41] width 8 height 8
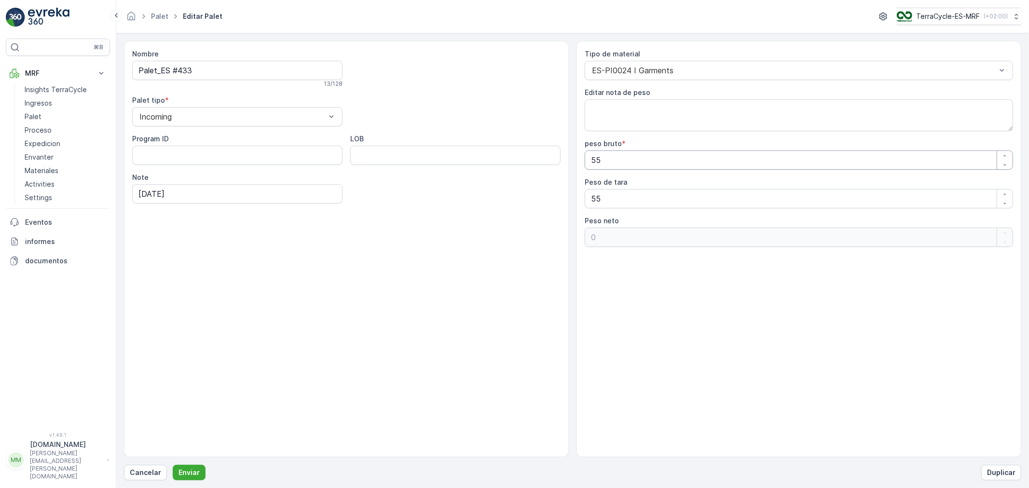
drag, startPoint x: 557, startPoint y: 163, endPoint x: 441, endPoint y: 157, distance: 116.4
click at [456, 160] on div "Nombre Palet_ES #433 13 / 128 Palet tipo * Incoming Program ID LOB Note [DATE] …" at bounding box center [572, 249] width 897 height 416
click at [173, 439] on button "Enviar" at bounding box center [189, 472] width 33 height 15
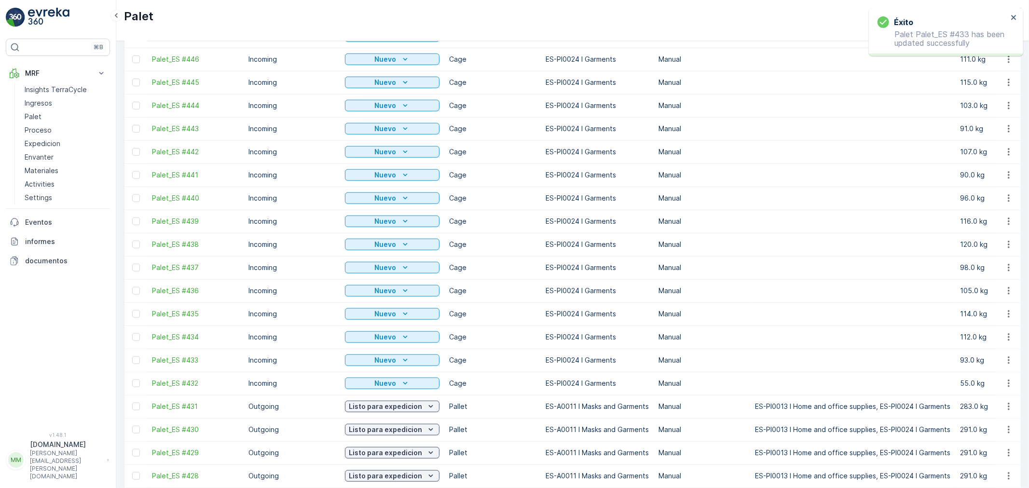
scroll to position [817, 0]
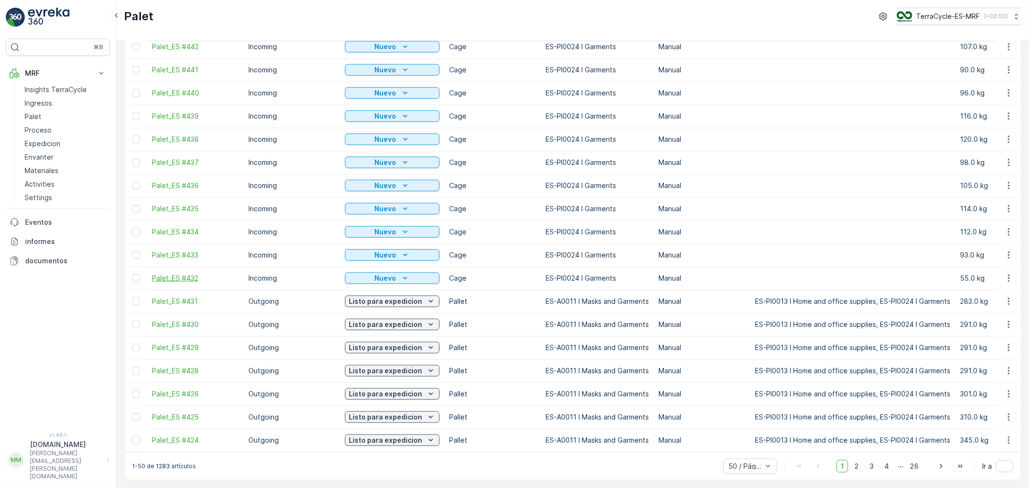
click at [172, 274] on span "Palet_ES #432" at bounding box center [195, 278] width 87 height 10
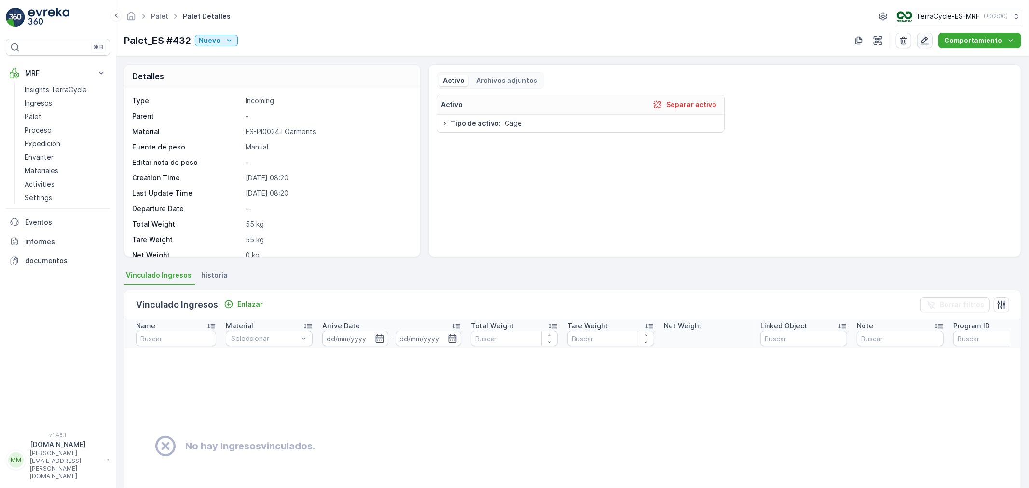
click at [926, 40] on icon "button" at bounding box center [925, 41] width 10 height 10
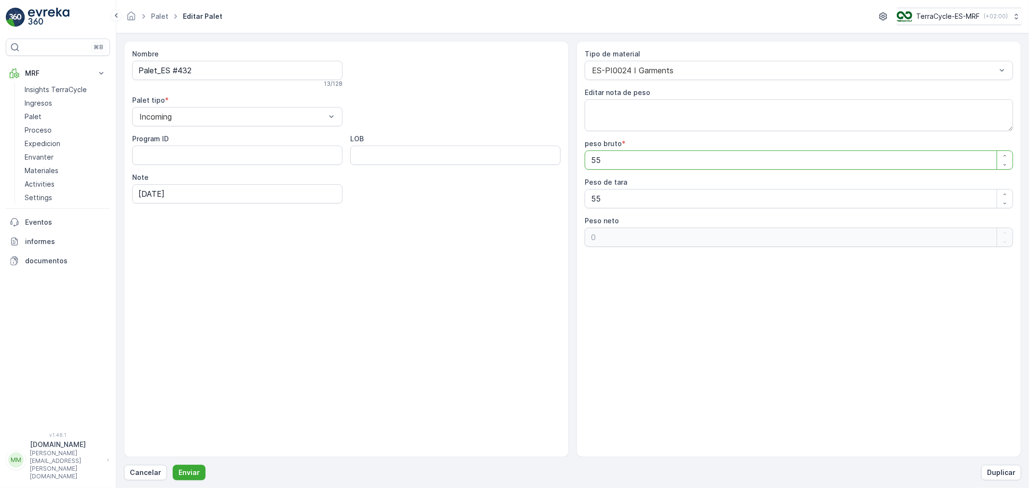
drag, startPoint x: 603, startPoint y: 157, endPoint x: 473, endPoint y: 157, distance: 130.2
click at [474, 157] on div "Nombre Palet_ES #432 13 / 128 Palet tipo * Incoming Program ID LOB Note [DATE] …" at bounding box center [572, 249] width 897 height 416
click at [173, 439] on button "Enviar" at bounding box center [189, 472] width 33 height 15
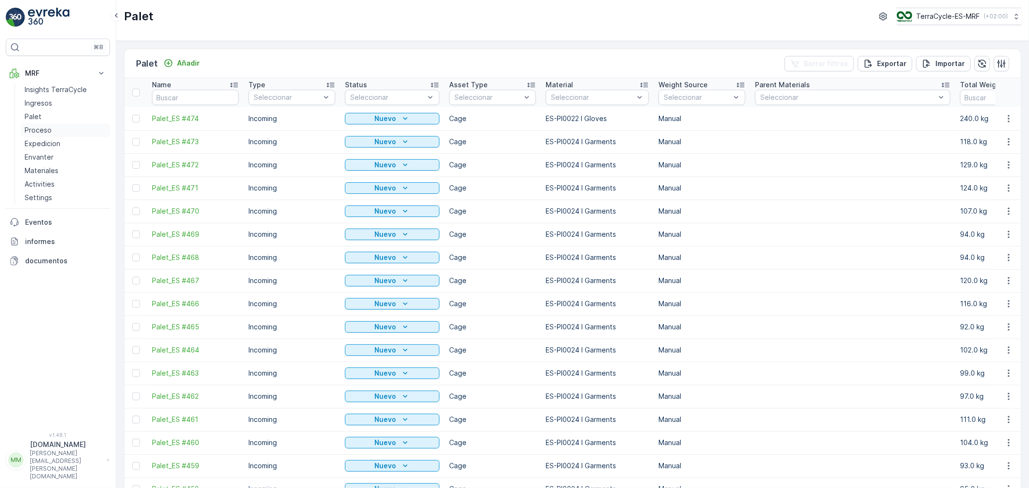
click at [35, 131] on p "Proceso" at bounding box center [38, 130] width 27 height 10
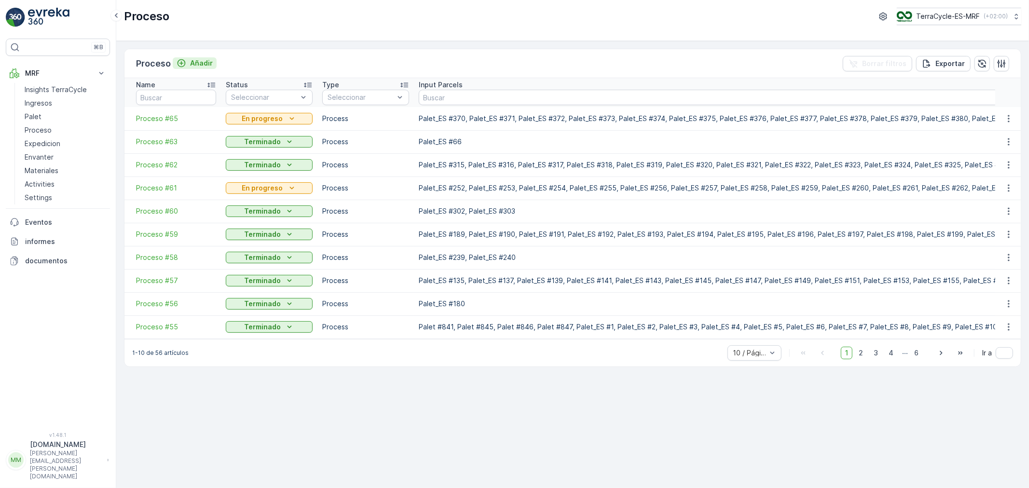
click at [199, 59] on p "Añadir" at bounding box center [201, 63] width 23 height 10
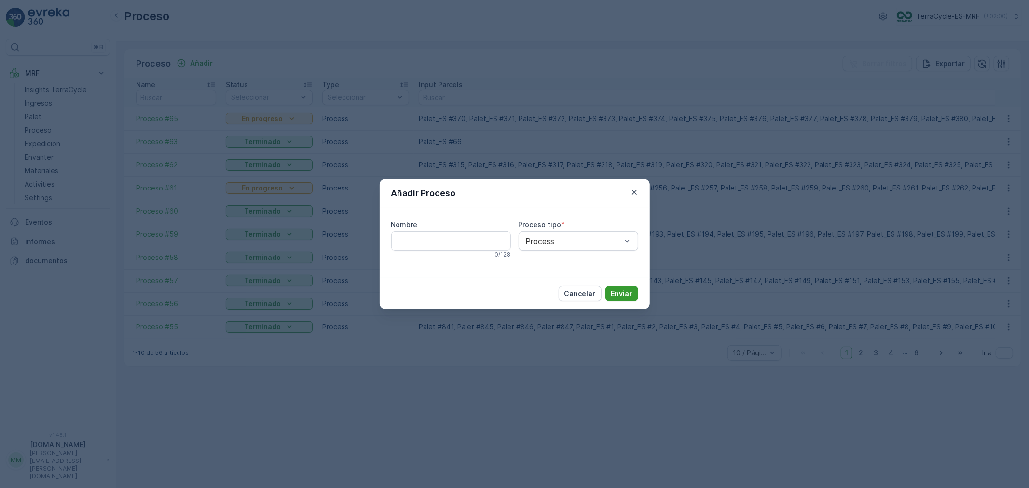
click at [615, 293] on p "Enviar" at bounding box center [621, 294] width 21 height 10
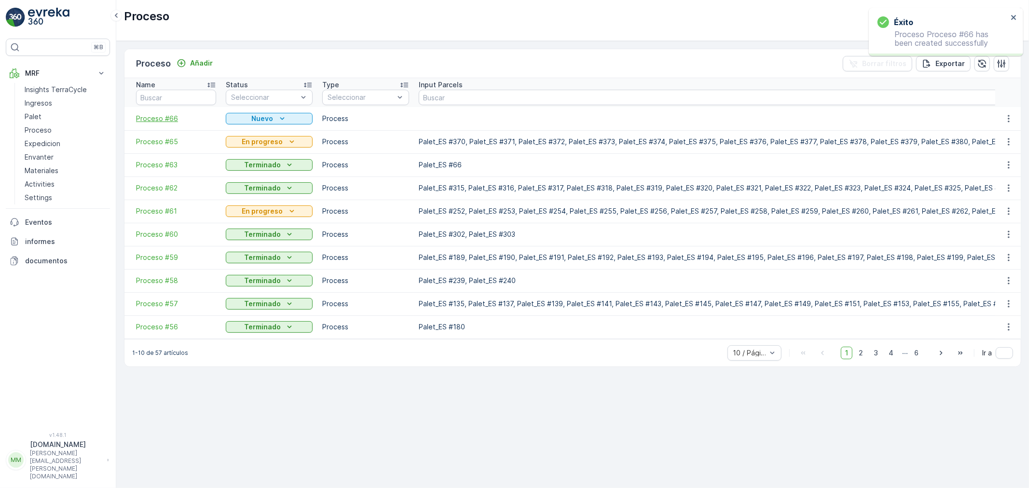
click at [156, 114] on span "Proceso #66" at bounding box center [176, 119] width 80 height 10
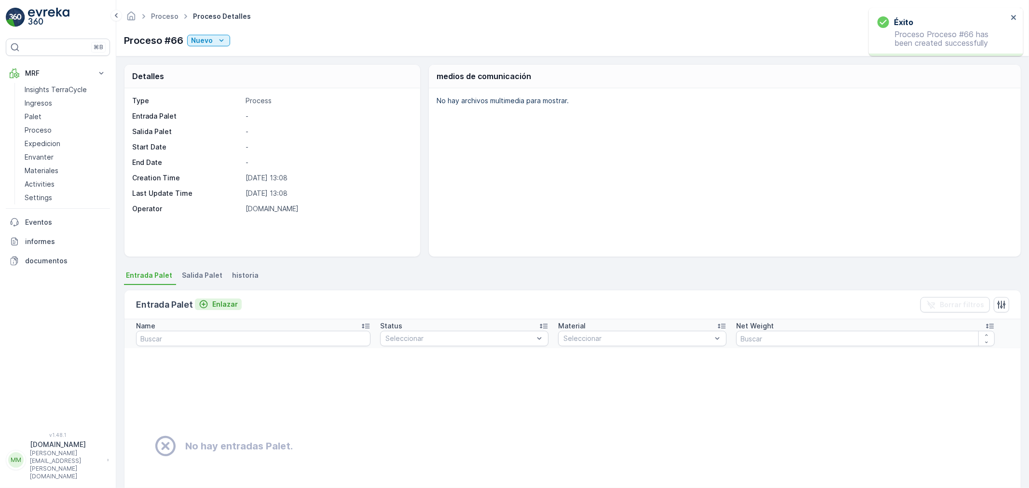
click at [215, 299] on button "Enlazar" at bounding box center [218, 305] width 47 height 12
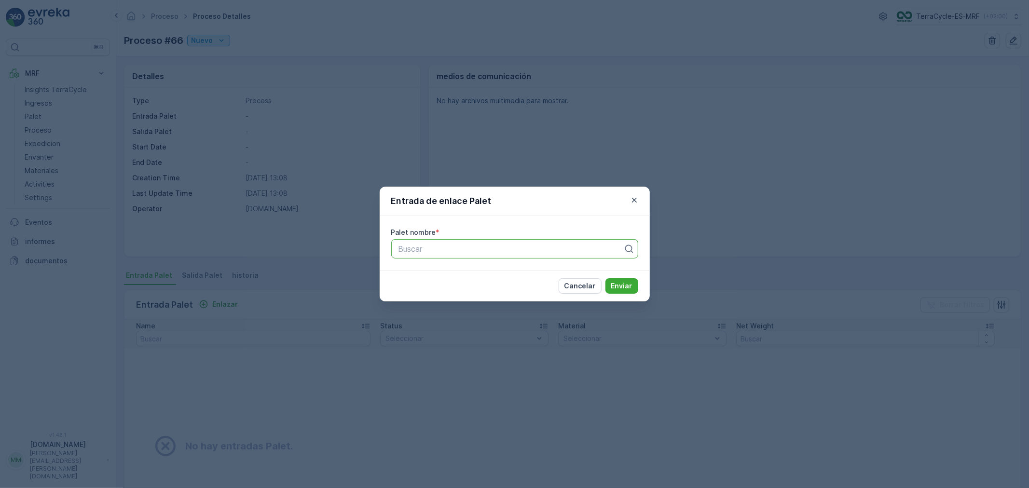
click at [423, 249] on div at bounding box center [510, 249] width 227 height 9
click at [437, 277] on div "Palet_ES #432" at bounding box center [514, 272] width 247 height 16
click at [626, 280] on button "Enviar" at bounding box center [621, 285] width 33 height 15
click at [636, 197] on icon "button" at bounding box center [634, 200] width 10 height 10
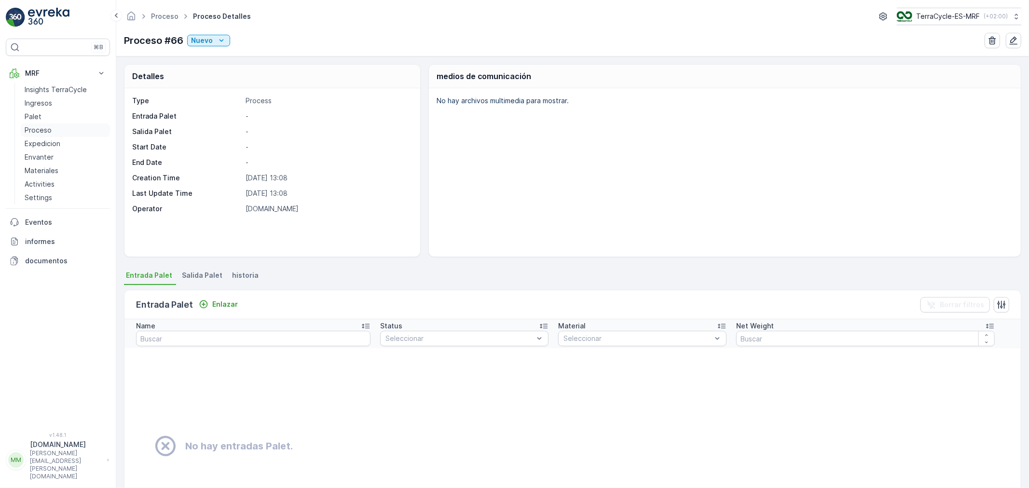
click at [40, 131] on p "Proceso" at bounding box center [38, 130] width 27 height 10
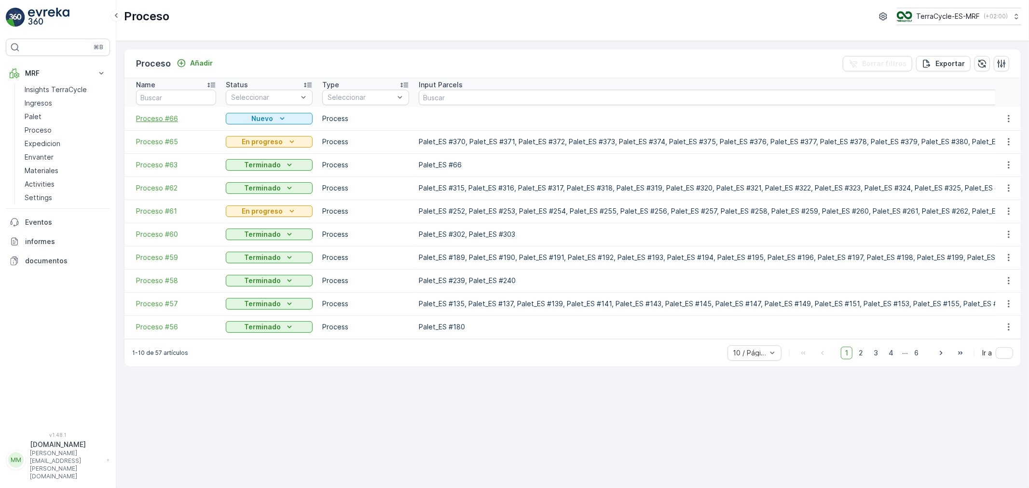
click at [163, 118] on span "Proceso #66" at bounding box center [176, 119] width 80 height 10
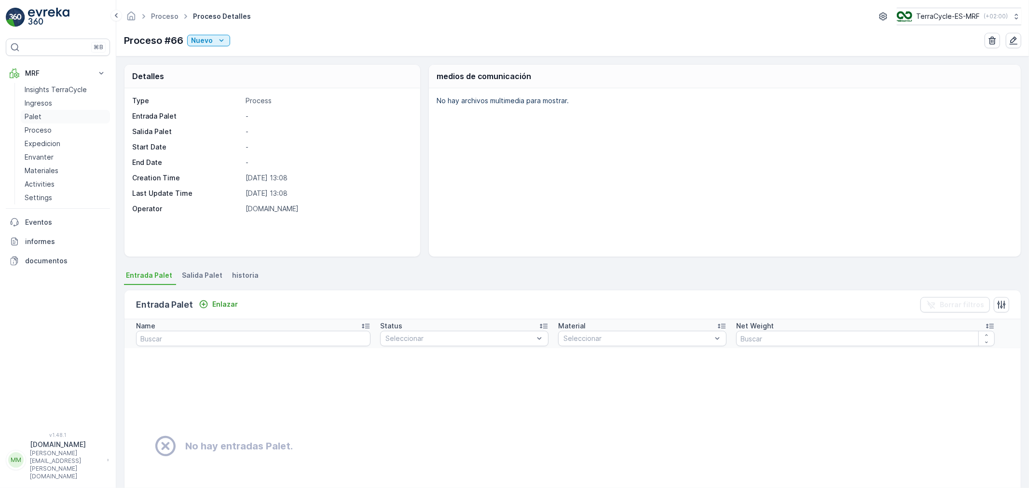
click at [51, 120] on link "Palet" at bounding box center [65, 117] width 89 height 14
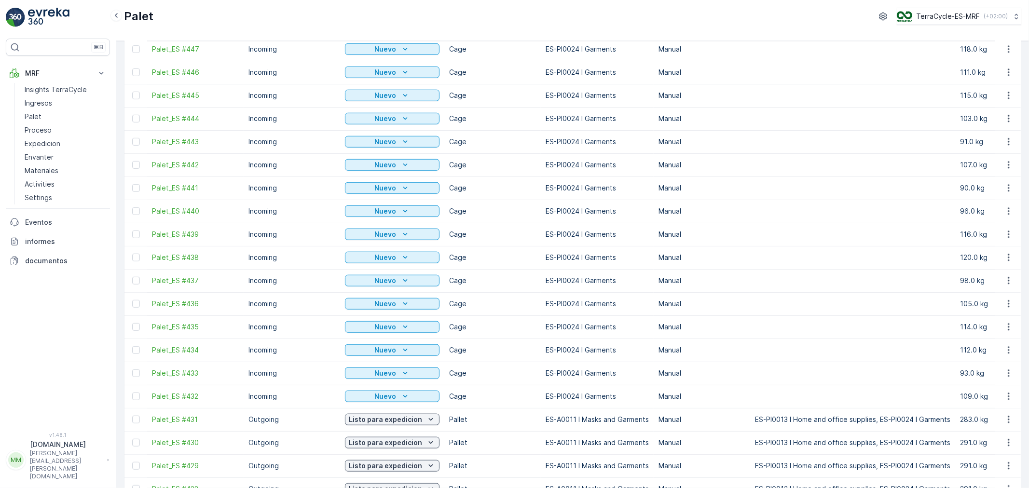
scroll to position [817, 0]
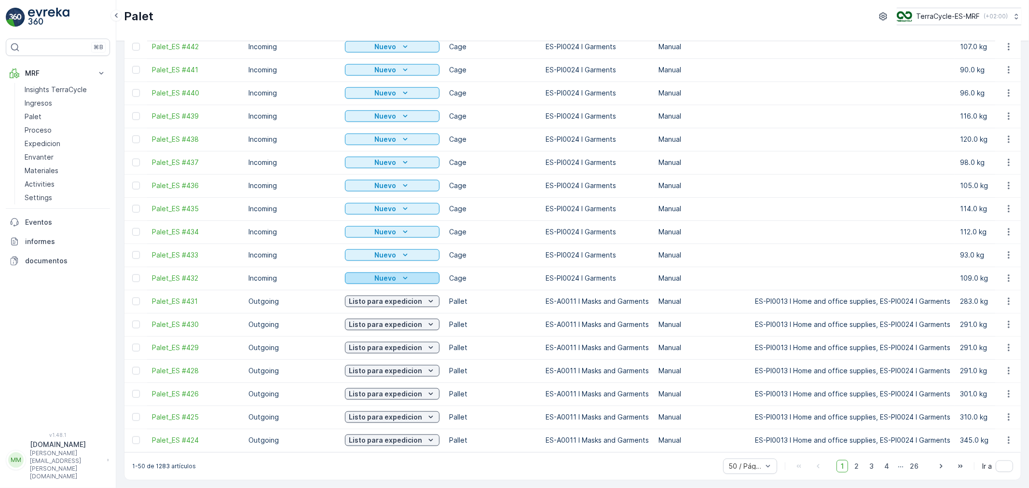
click at [402, 276] on icon "Nuevo" at bounding box center [405, 278] width 10 height 10
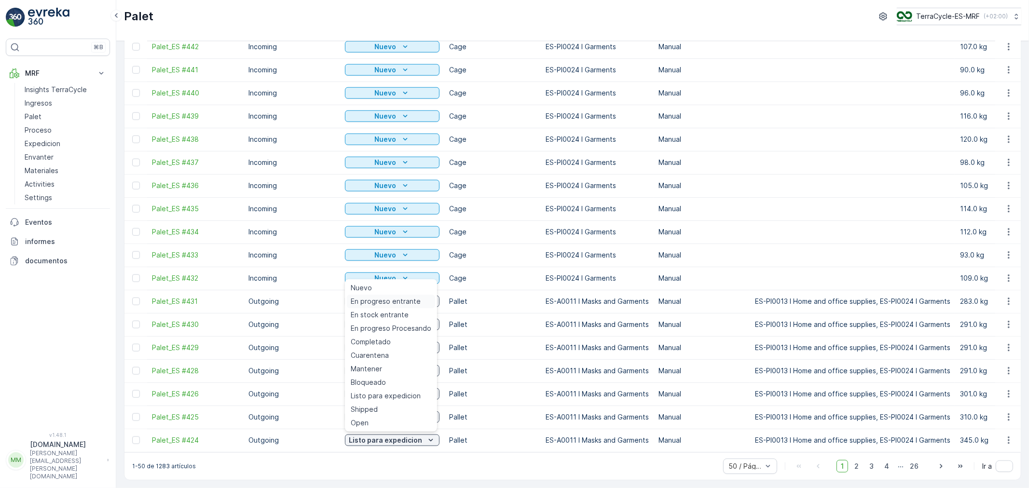
click at [390, 302] on span "En progreso entrante" at bounding box center [386, 302] width 70 height 10
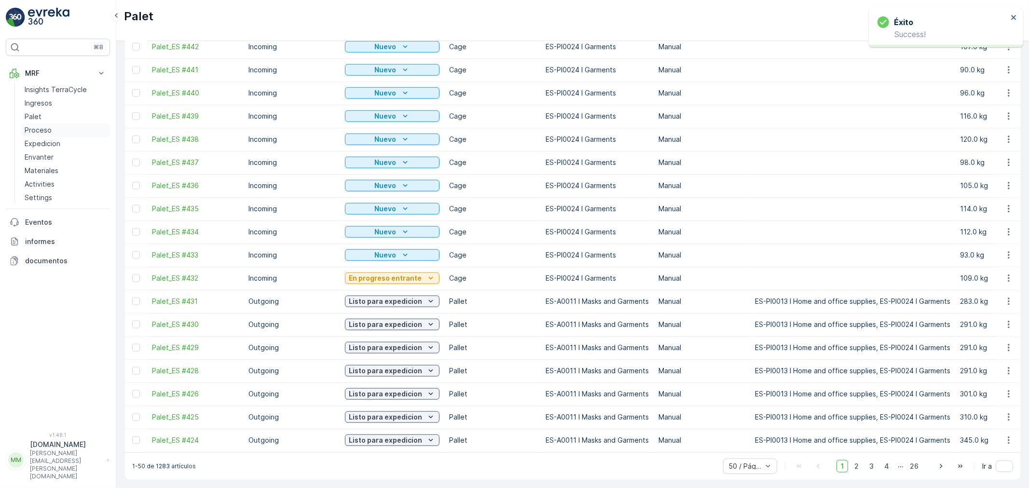
click at [41, 125] on p "Proceso" at bounding box center [38, 130] width 27 height 10
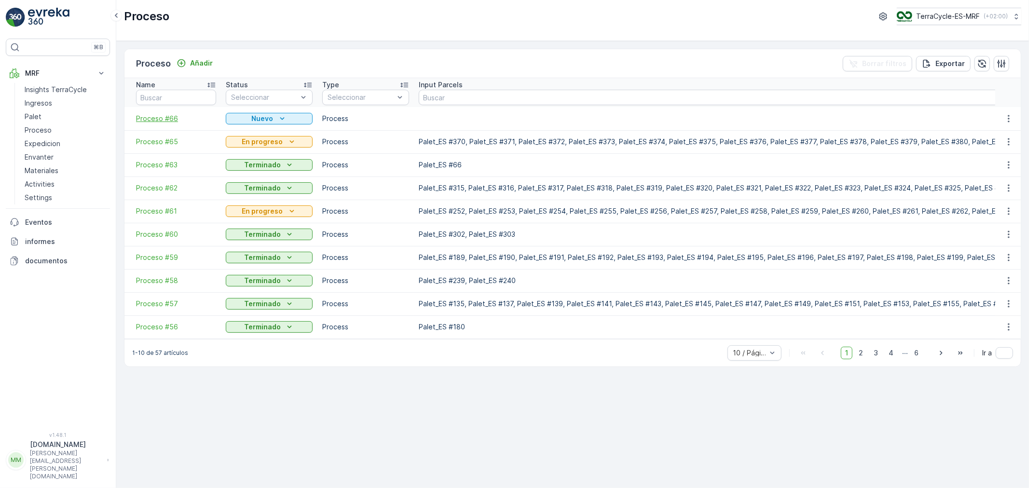
click at [144, 120] on span "Proceso #66" at bounding box center [176, 119] width 80 height 10
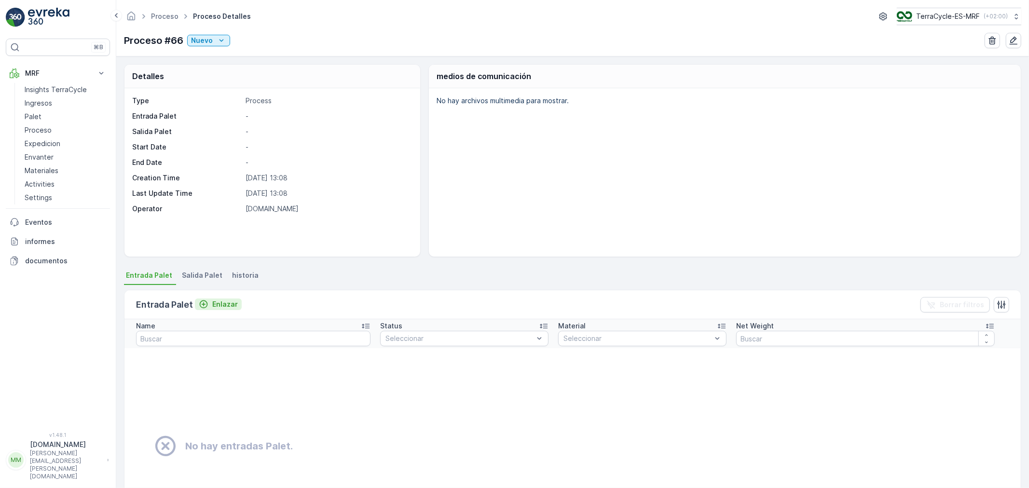
click at [205, 301] on icon "Enlazar" at bounding box center [204, 304] width 8 height 8
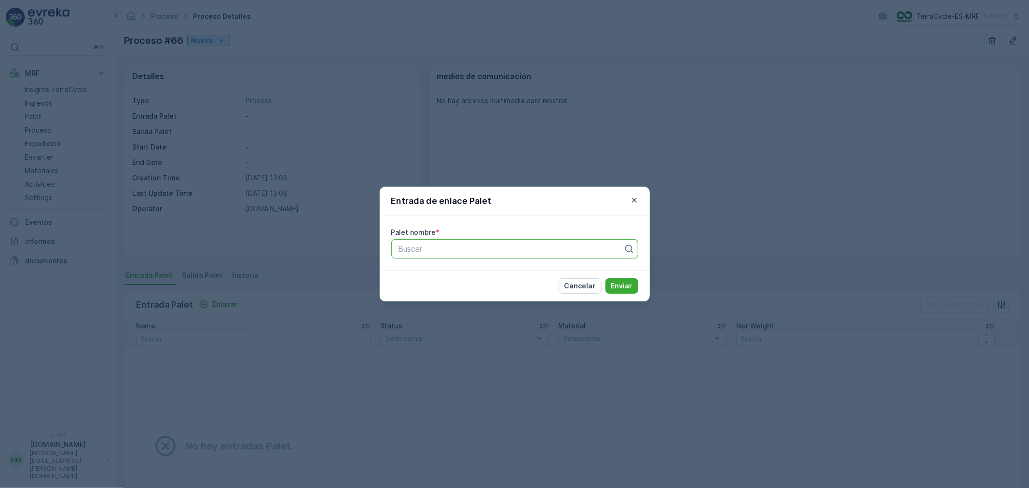
click at [492, 255] on div "Buscar" at bounding box center [514, 248] width 247 height 19
click at [605, 278] on button "Enviar" at bounding box center [621, 285] width 33 height 15
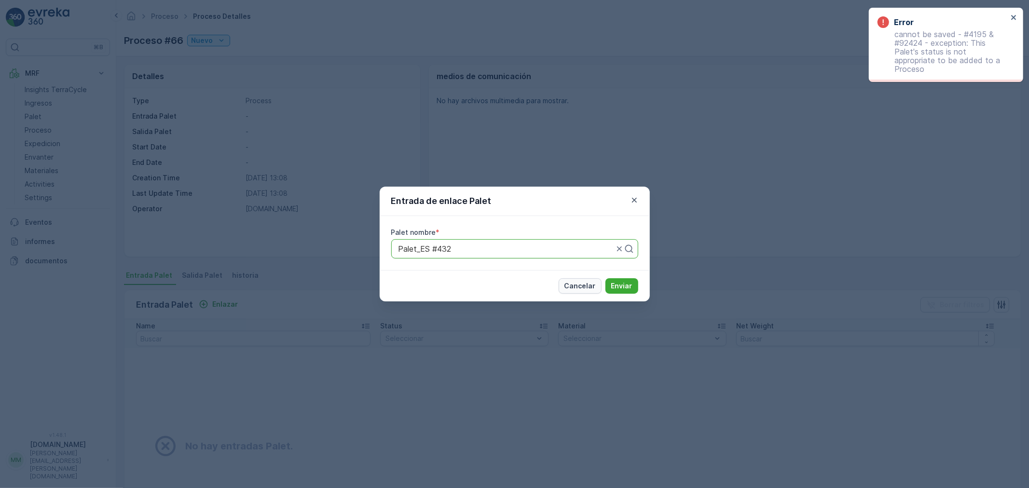
click at [579, 285] on p "Cancelar" at bounding box center [579, 286] width 31 height 10
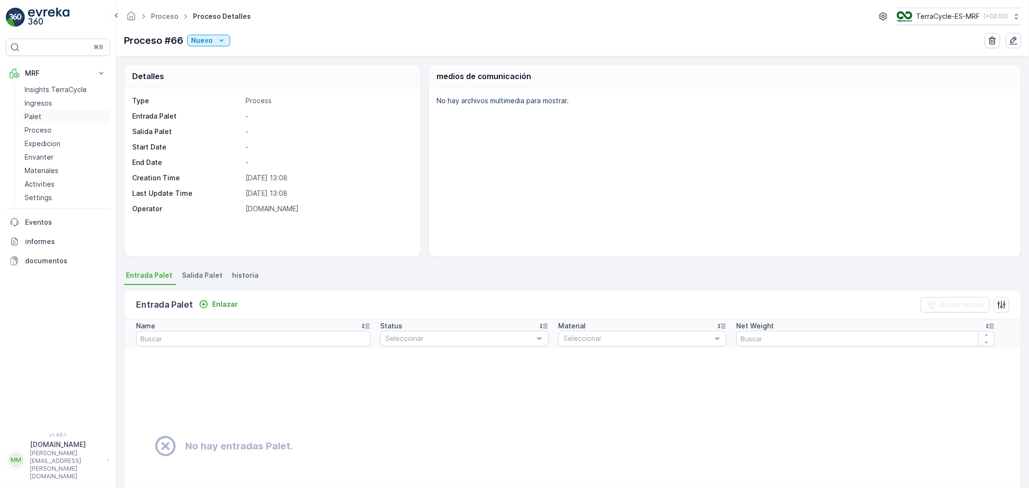
click at [42, 115] on link "Palet" at bounding box center [65, 117] width 89 height 14
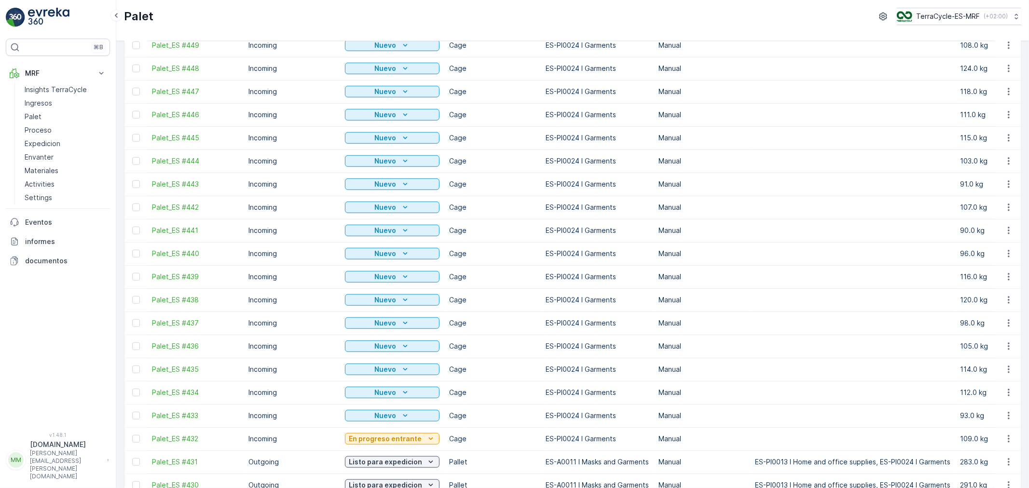
scroll to position [696, 0]
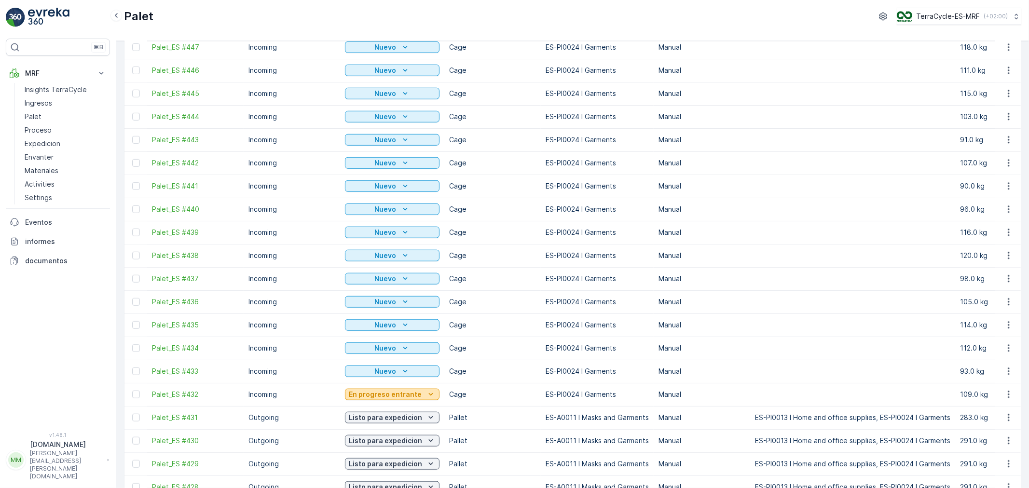
click at [402, 393] on p "En progreso entrante" at bounding box center [385, 395] width 73 height 10
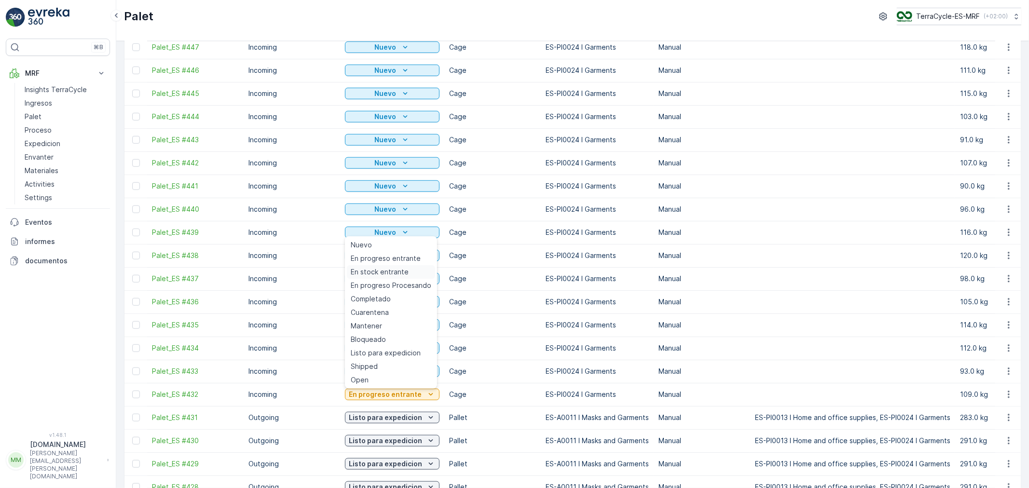
click at [384, 273] on span "En stock entrante" at bounding box center [380, 272] width 58 height 10
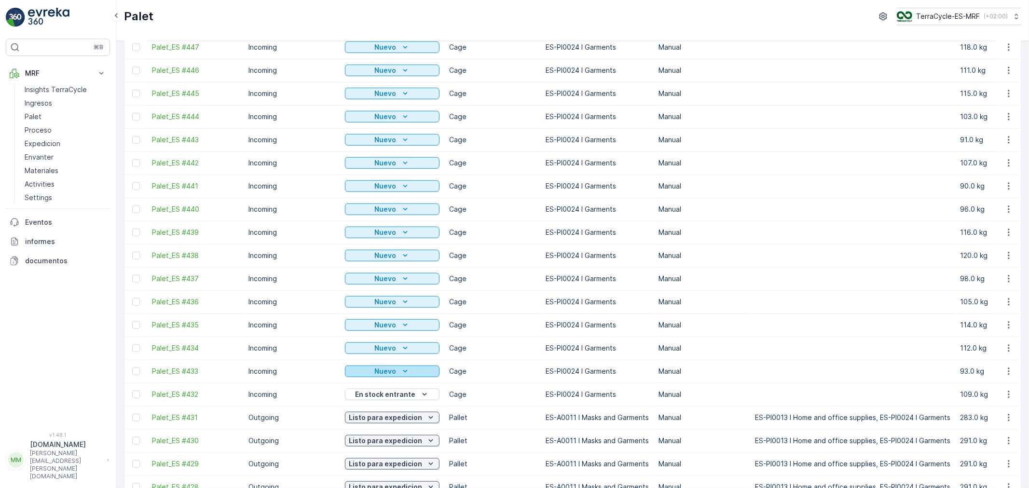
click at [392, 370] on p "Nuevo" at bounding box center [386, 372] width 22 height 10
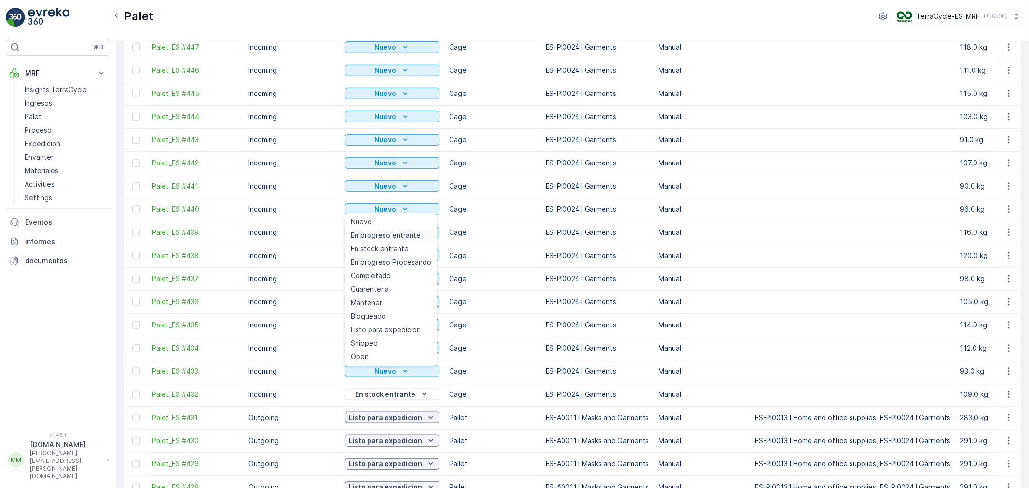
click at [404, 234] on span "En progreso entrante" at bounding box center [386, 236] width 70 height 10
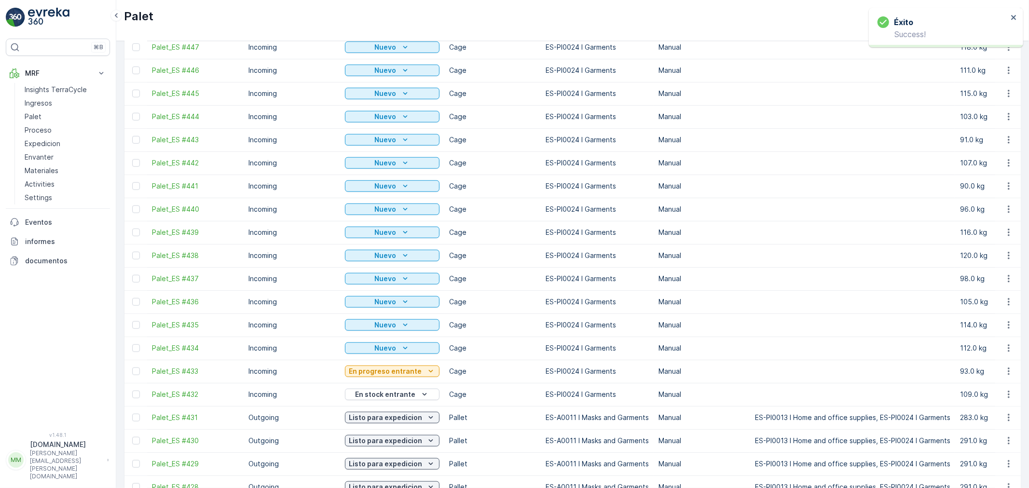
click at [396, 371] on p "En progreso entrante" at bounding box center [385, 372] width 73 height 10
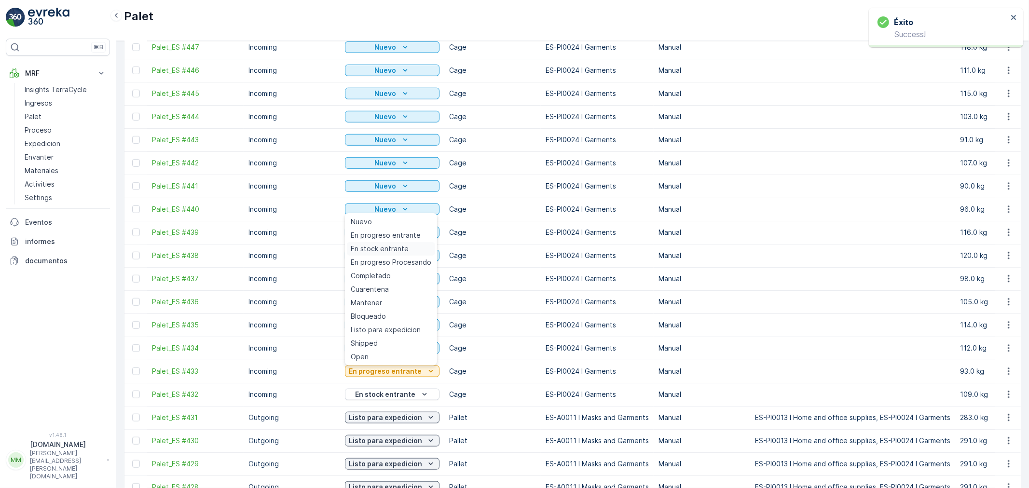
click at [388, 249] on span "En stock entrante" at bounding box center [380, 249] width 58 height 10
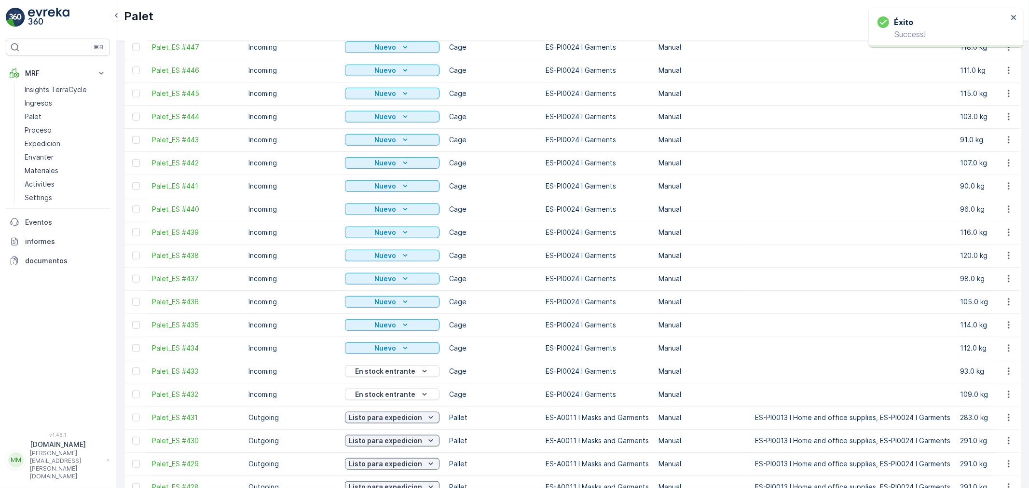
click at [389, 348] on p "Nuevo" at bounding box center [386, 348] width 22 height 10
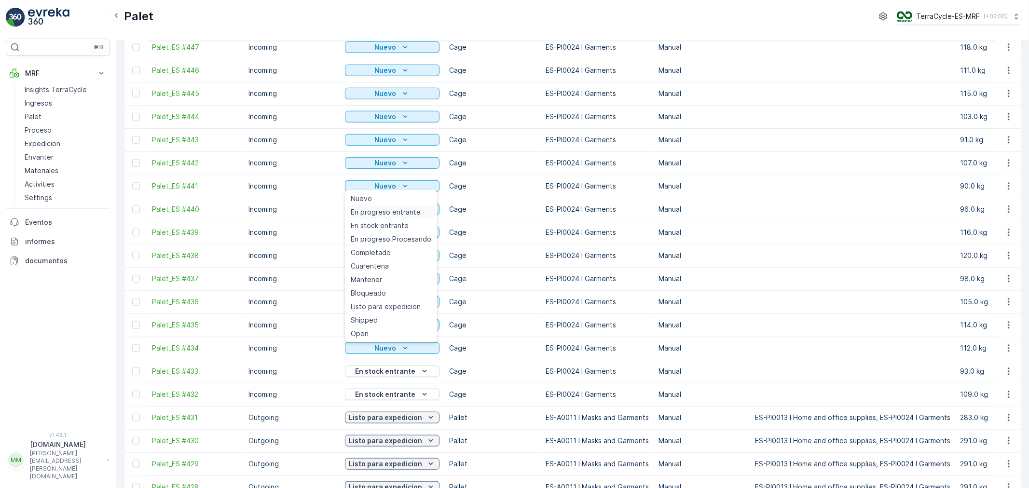
click at [381, 209] on span "En progreso entrante" at bounding box center [386, 212] width 70 height 10
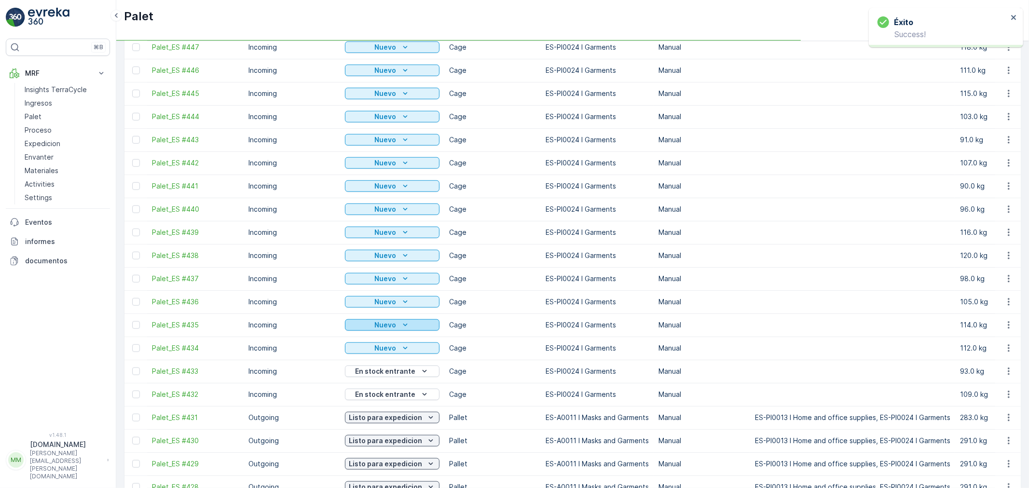
click at [396, 324] on div "Nuevo" at bounding box center [392, 325] width 87 height 10
click at [392, 325] on p "Nuevo" at bounding box center [386, 325] width 22 height 10
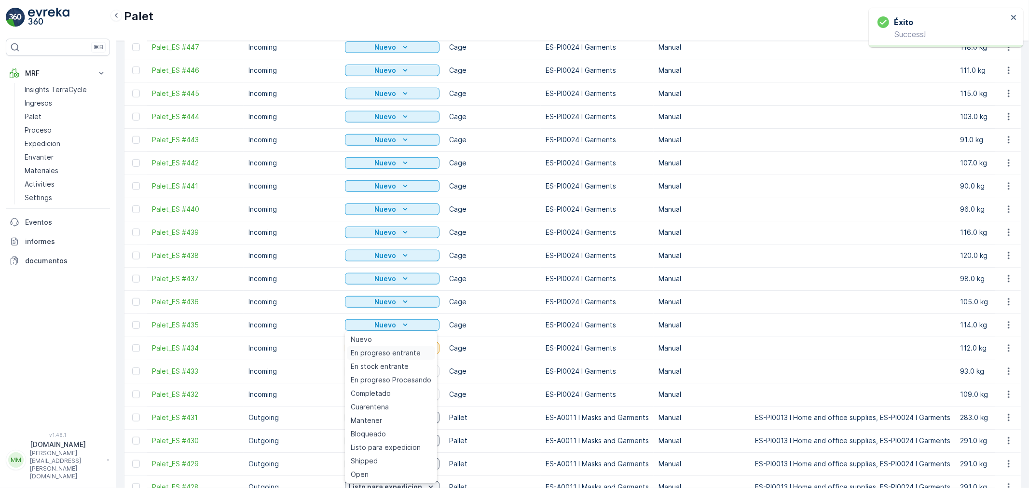
click at [392, 348] on span "En progreso entrante" at bounding box center [386, 353] width 70 height 10
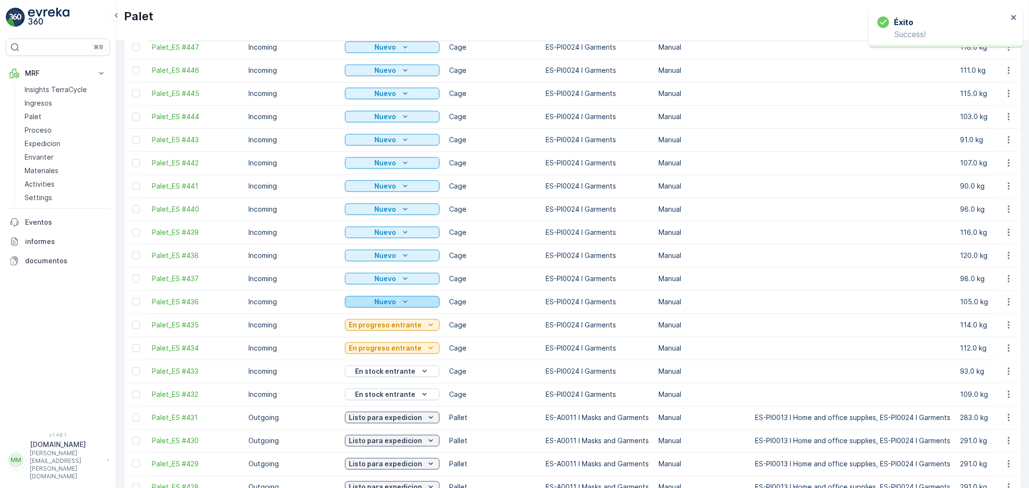
click at [396, 301] on div "Nuevo" at bounding box center [392, 302] width 87 height 10
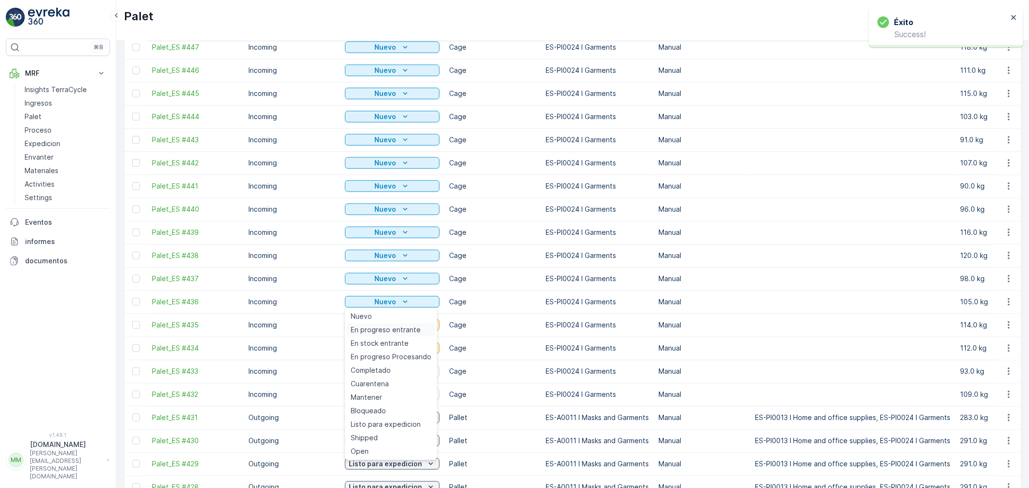
click at [395, 325] on span "En progreso entrante" at bounding box center [386, 330] width 70 height 10
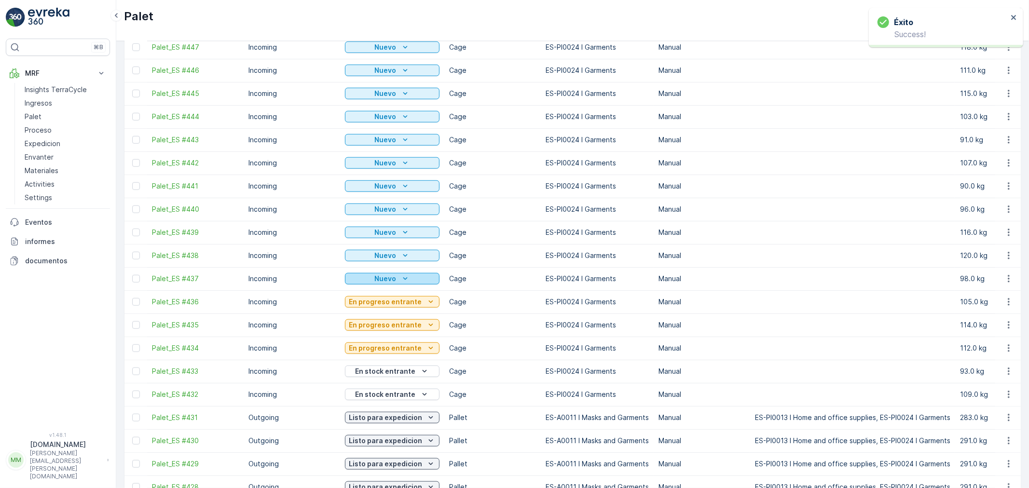
click at [391, 277] on p "Nuevo" at bounding box center [386, 279] width 22 height 10
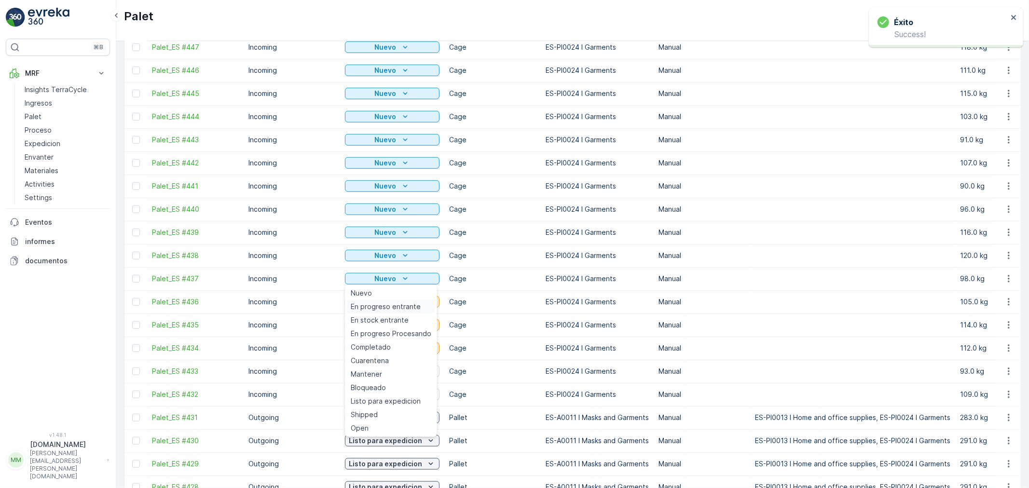
click at [389, 302] on span "En progreso entrante" at bounding box center [386, 307] width 70 height 10
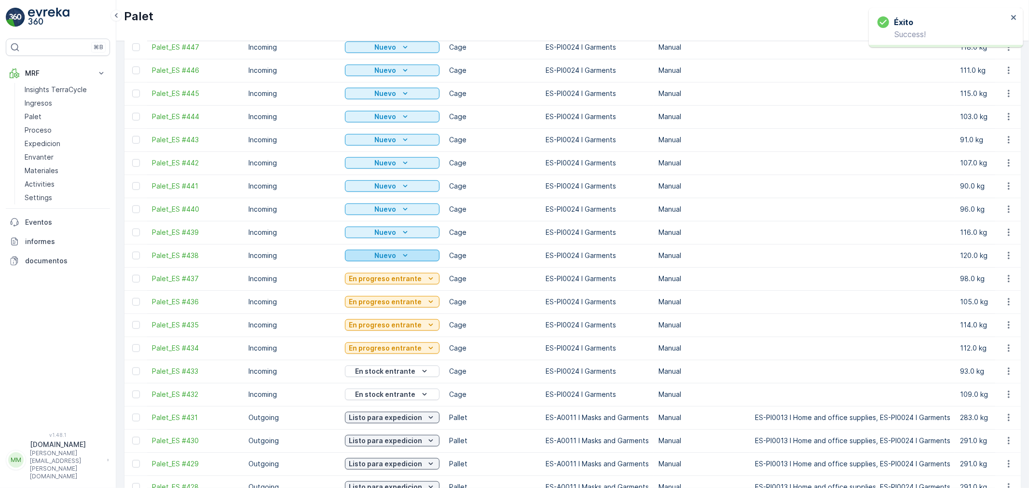
click at [403, 259] on icon "Nuevo" at bounding box center [405, 256] width 10 height 10
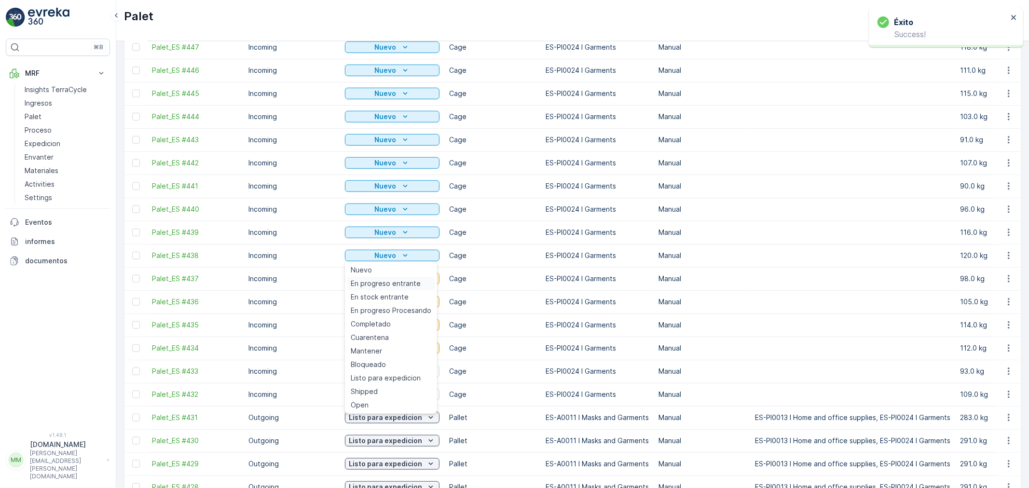
click at [401, 282] on span "En progreso entrante" at bounding box center [386, 284] width 70 height 10
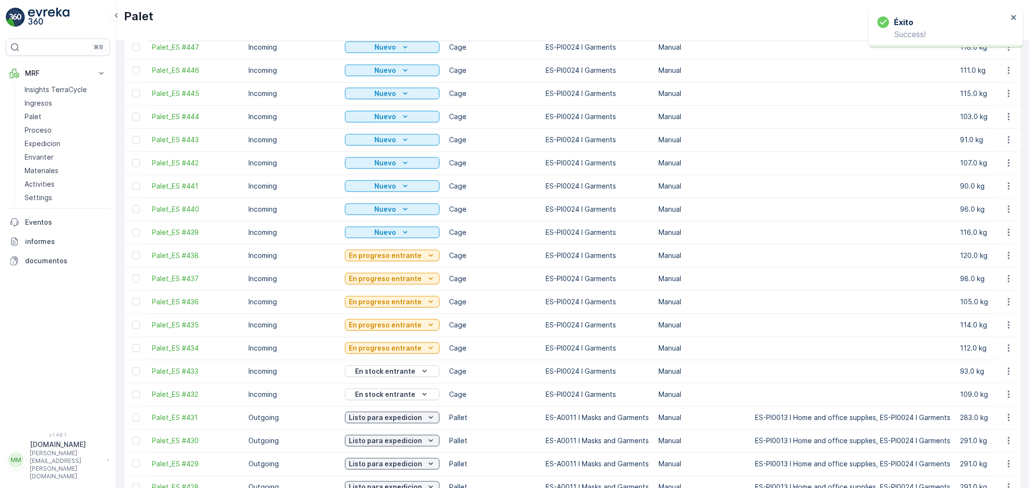
click at [404, 231] on icon "Nuevo" at bounding box center [405, 233] width 10 height 10
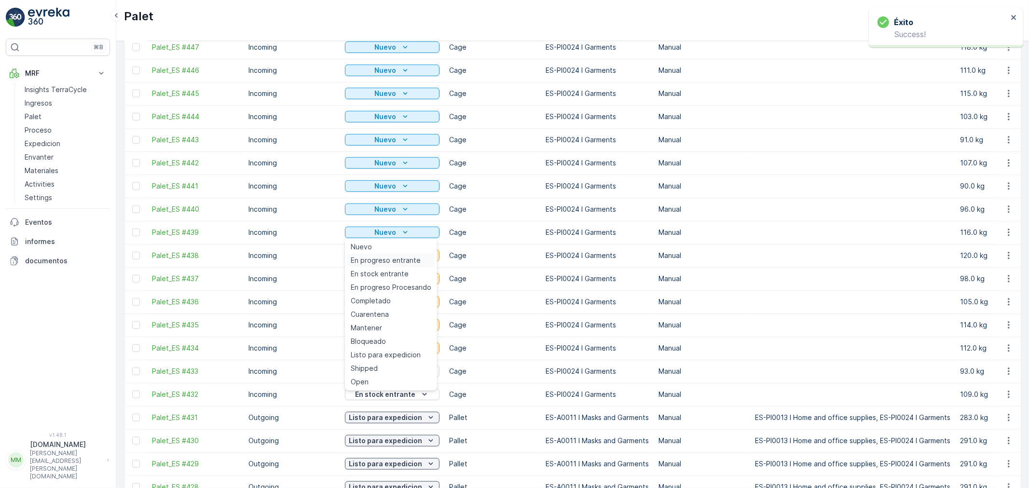
click at [400, 257] on span "En progreso entrante" at bounding box center [386, 261] width 70 height 10
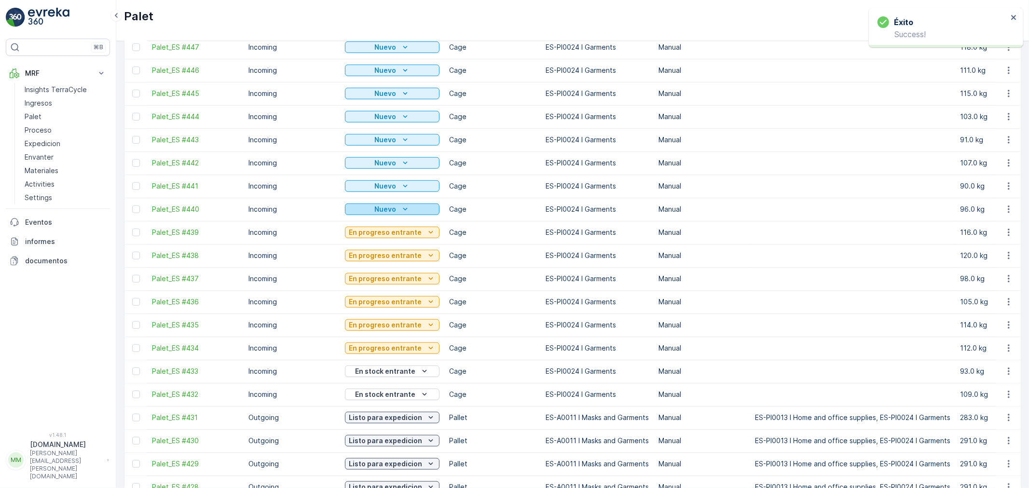
click at [404, 208] on icon "Nuevo" at bounding box center [405, 210] width 10 height 10
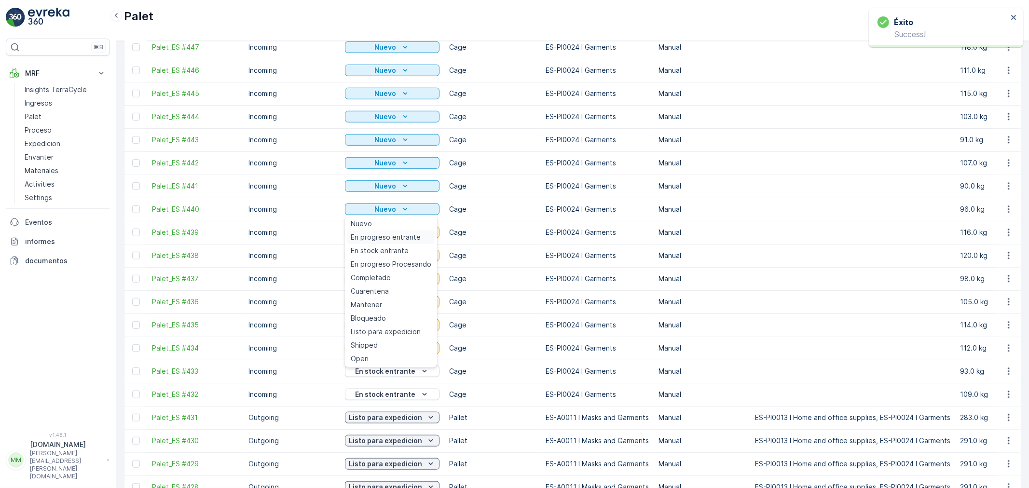
click at [398, 236] on span "En progreso entrante" at bounding box center [386, 237] width 70 height 10
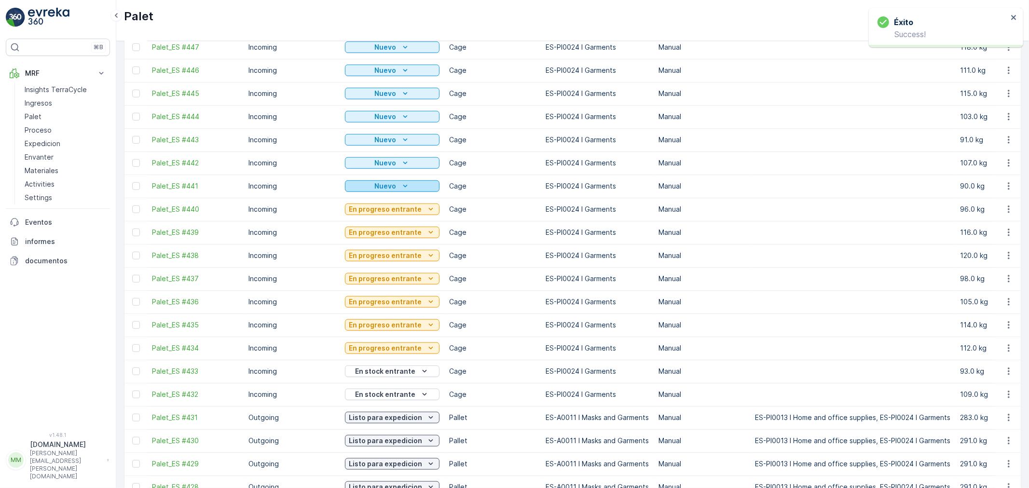
click at [402, 185] on icon "Nuevo" at bounding box center [405, 186] width 10 height 10
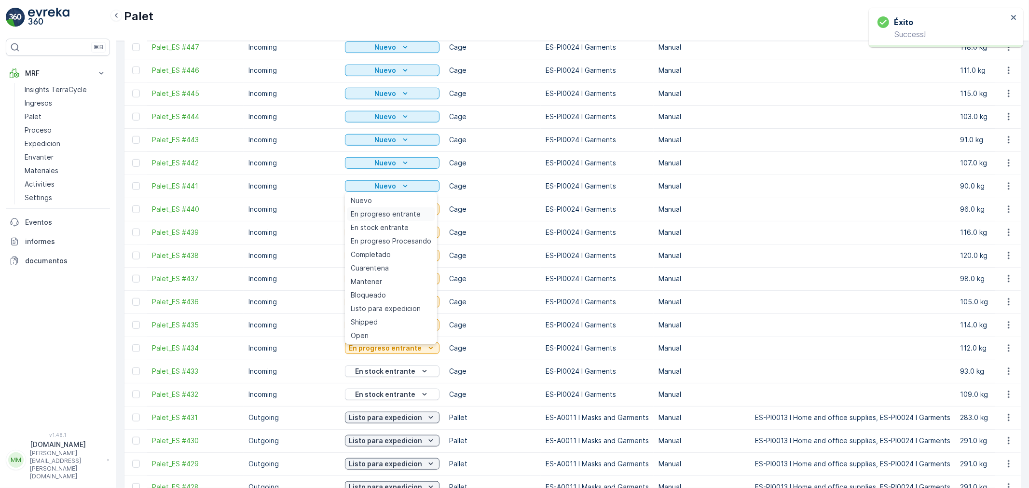
click at [396, 214] on span "En progreso entrante" at bounding box center [386, 214] width 70 height 10
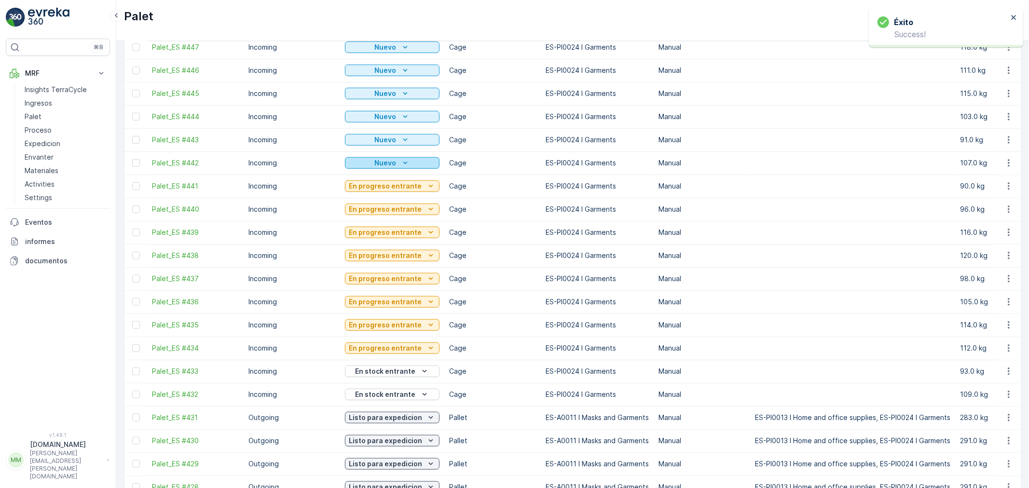
click at [411, 164] on div "Nuevo" at bounding box center [392, 163] width 87 height 10
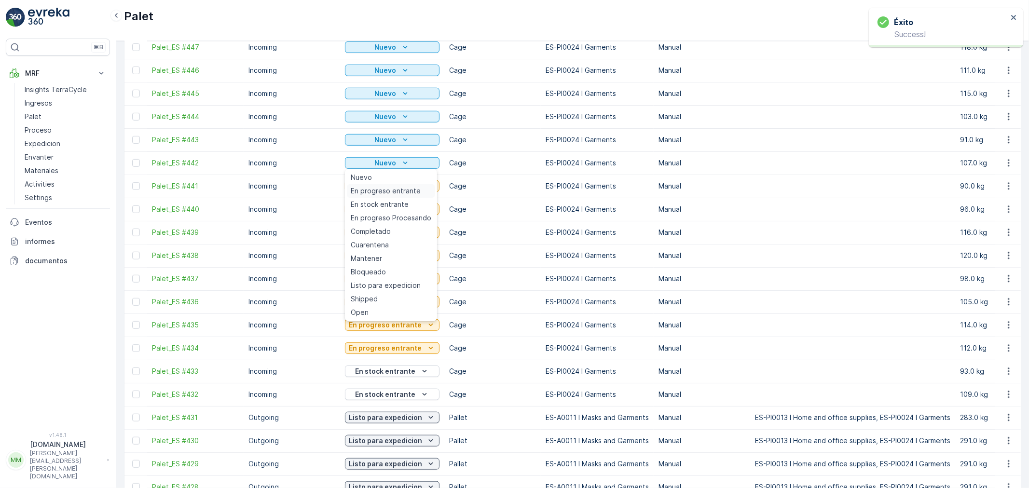
click at [399, 188] on span "En progreso entrante" at bounding box center [386, 191] width 70 height 10
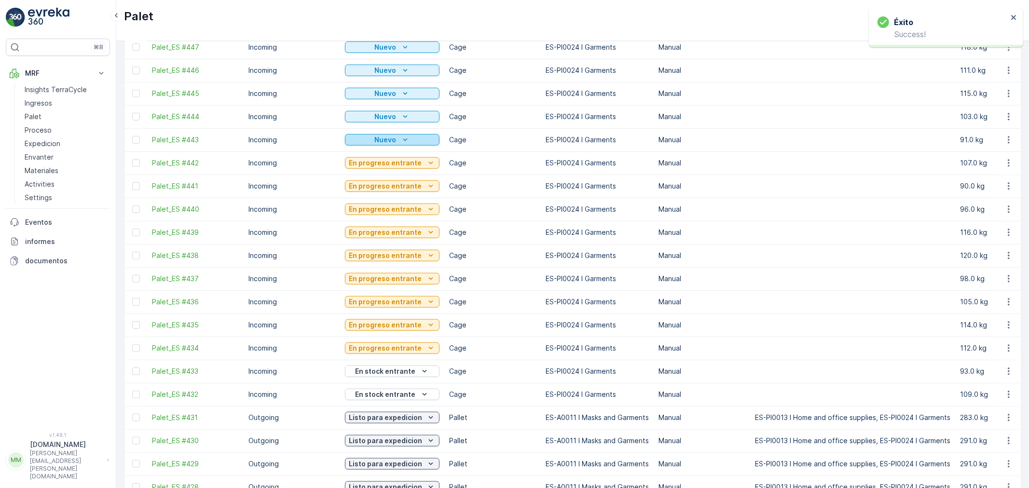
click at [411, 138] on div "Nuevo" at bounding box center [392, 140] width 87 height 10
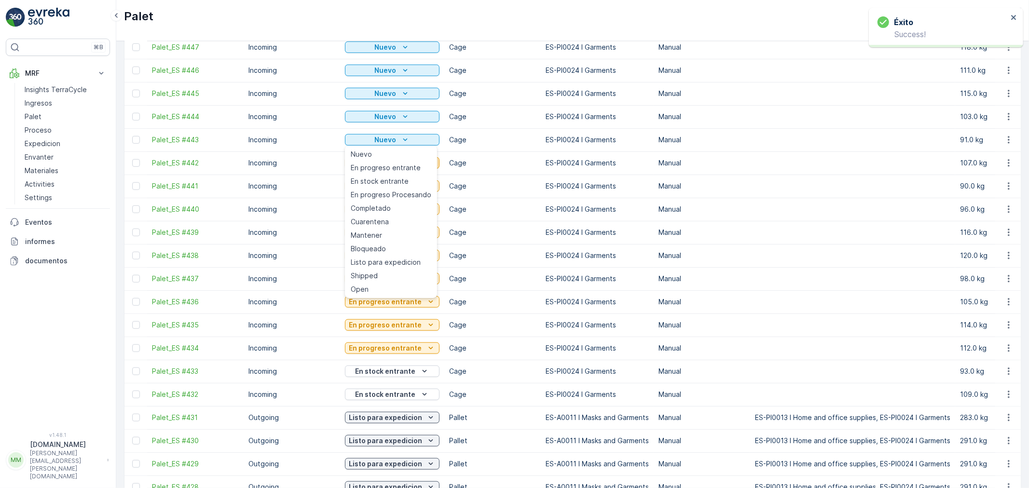
click at [405, 165] on span "En progreso entrante" at bounding box center [386, 168] width 70 height 10
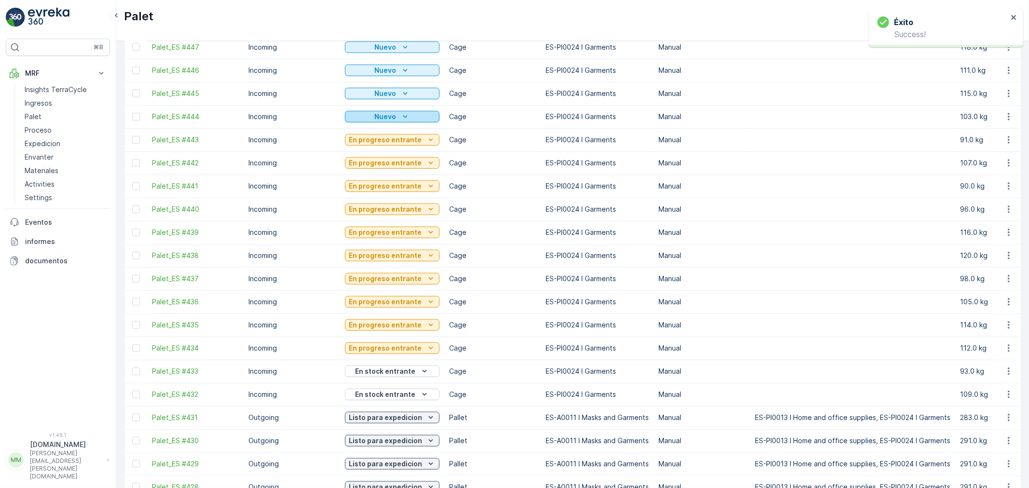
click at [409, 119] on div "Nuevo" at bounding box center [392, 117] width 87 height 10
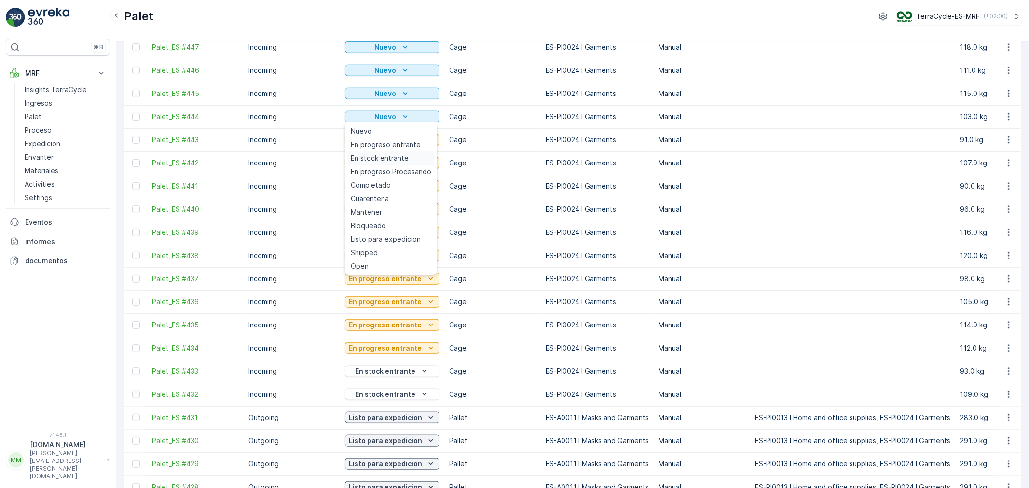
click at [402, 157] on span "En stock entrante" at bounding box center [380, 158] width 58 height 10
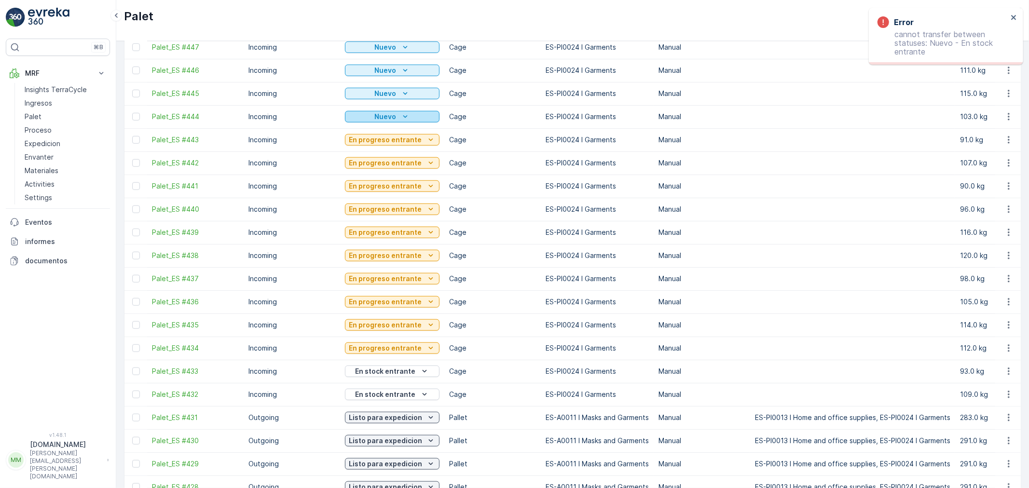
click at [391, 117] on p "Nuevo" at bounding box center [386, 117] width 22 height 10
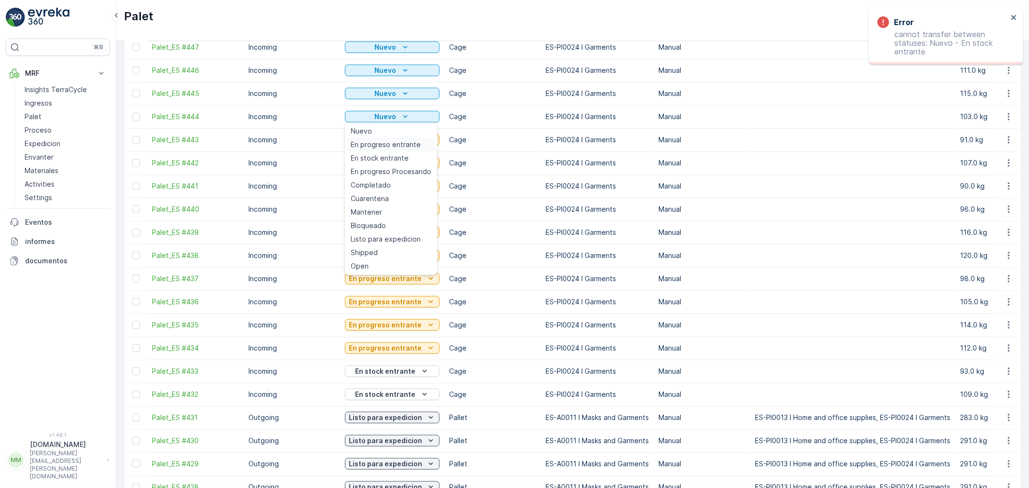
click at [382, 144] on span "En progreso entrante" at bounding box center [386, 145] width 70 height 10
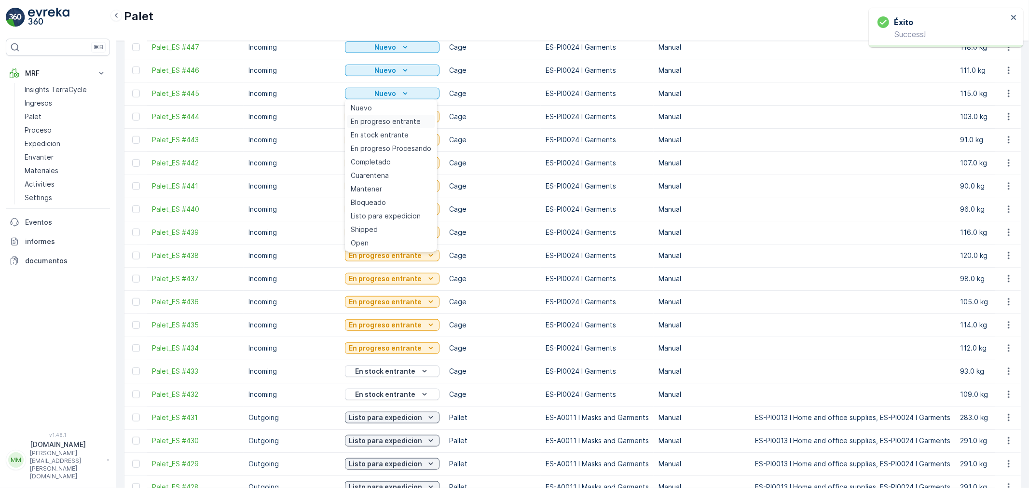
click at [393, 123] on span "En progreso entrante" at bounding box center [386, 122] width 70 height 10
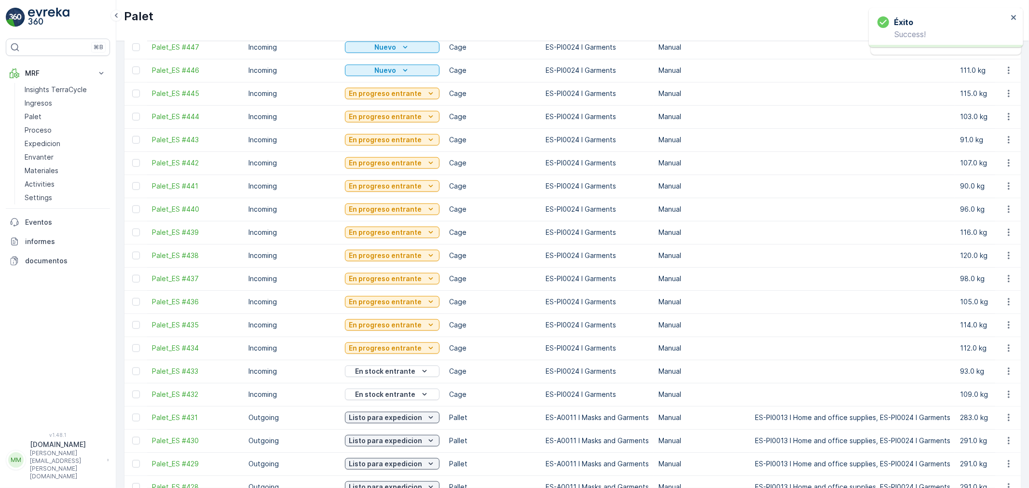
click at [393, 69] on p "Nuevo" at bounding box center [386, 71] width 22 height 10
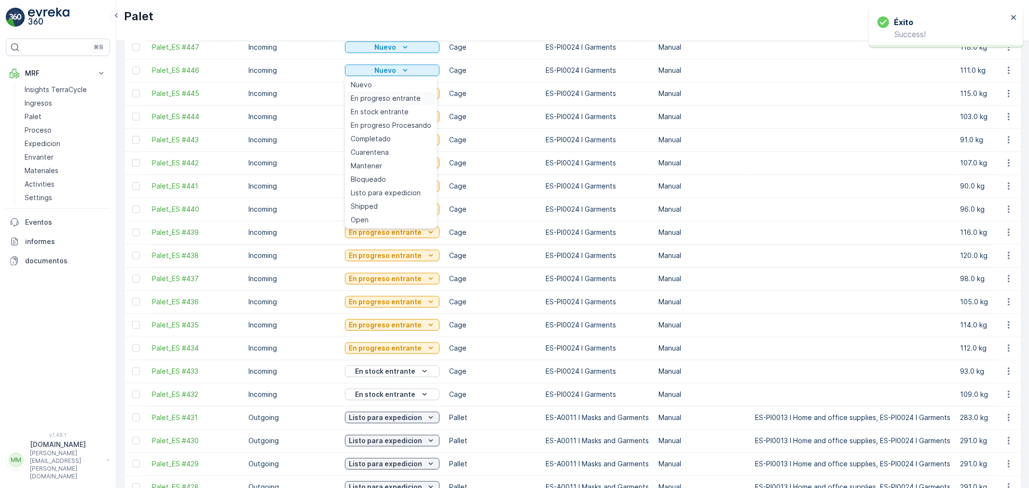
click at [398, 96] on span "En progreso entrante" at bounding box center [386, 99] width 70 height 10
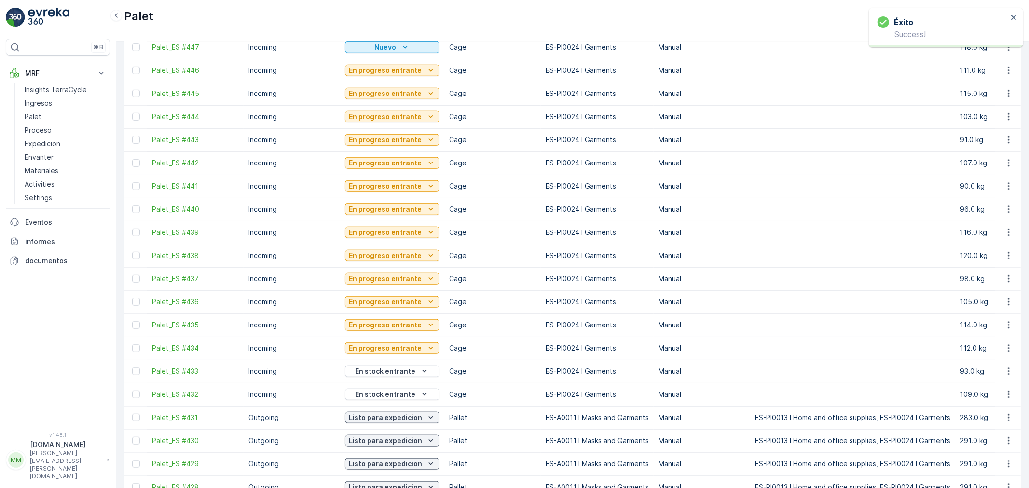
click at [400, 50] on icon "Nuevo" at bounding box center [405, 47] width 10 height 10
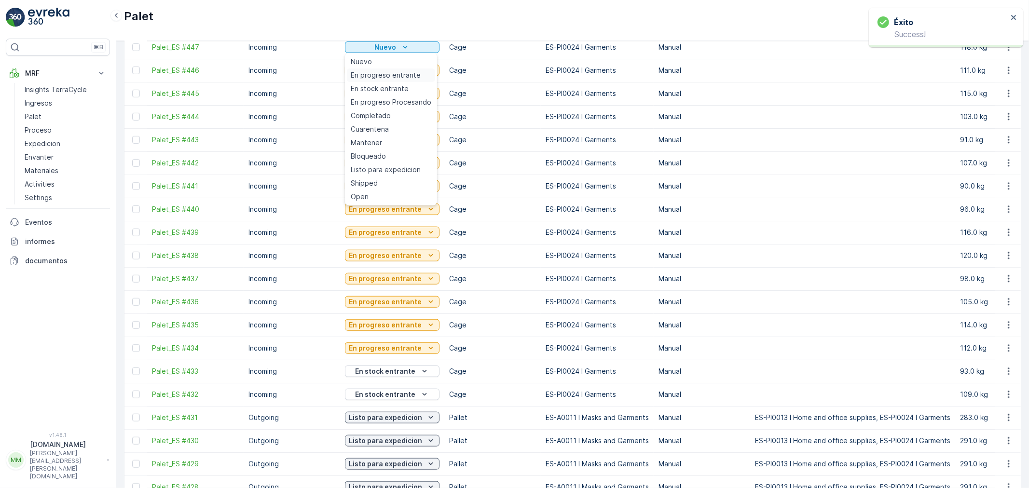
click at [397, 78] on span "En progreso entrante" at bounding box center [386, 75] width 70 height 10
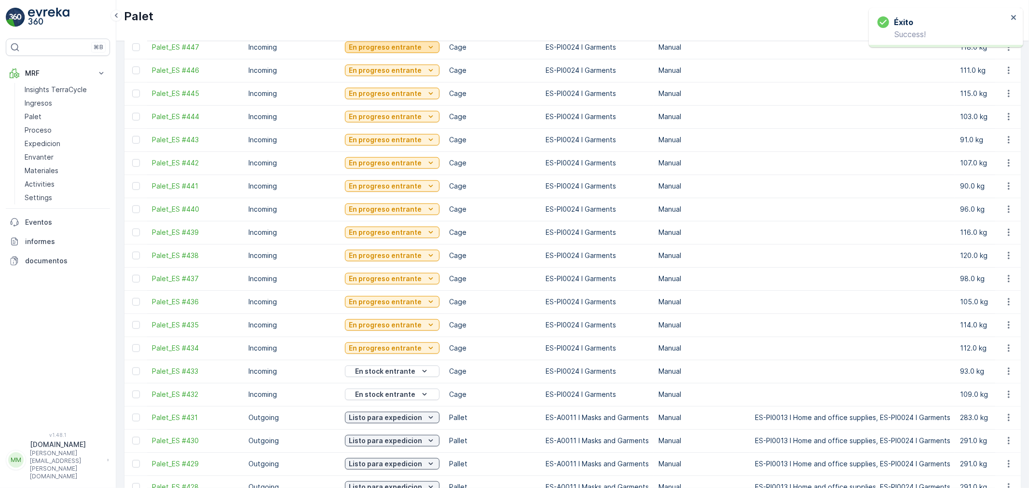
click at [406, 50] on p "En progreso entrante" at bounding box center [385, 47] width 73 height 10
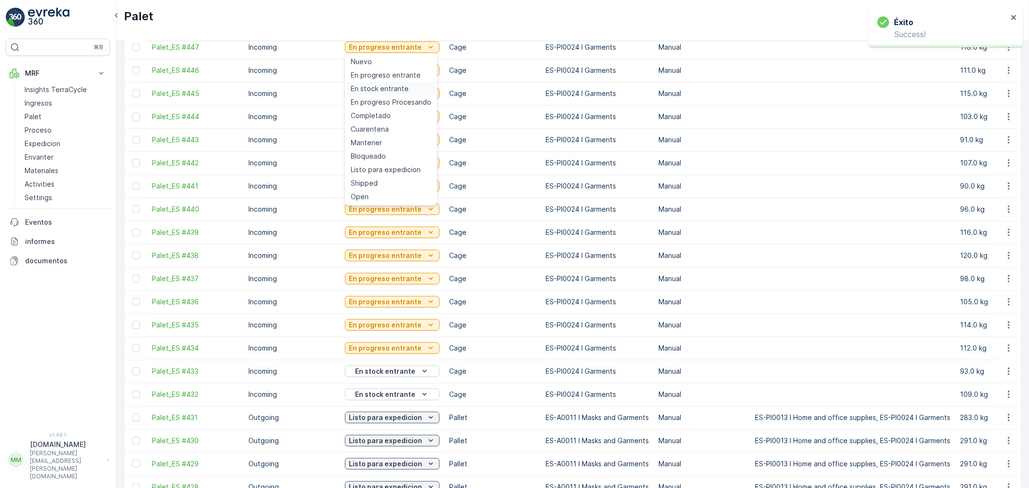
click at [386, 85] on span "En stock entrante" at bounding box center [380, 89] width 58 height 10
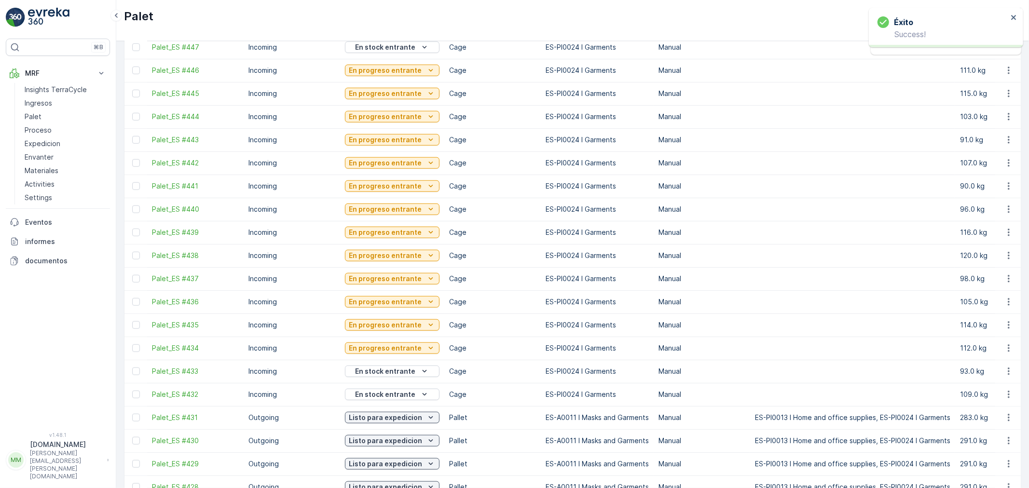
click at [397, 70] on p "En progreso entrante" at bounding box center [385, 71] width 73 height 10
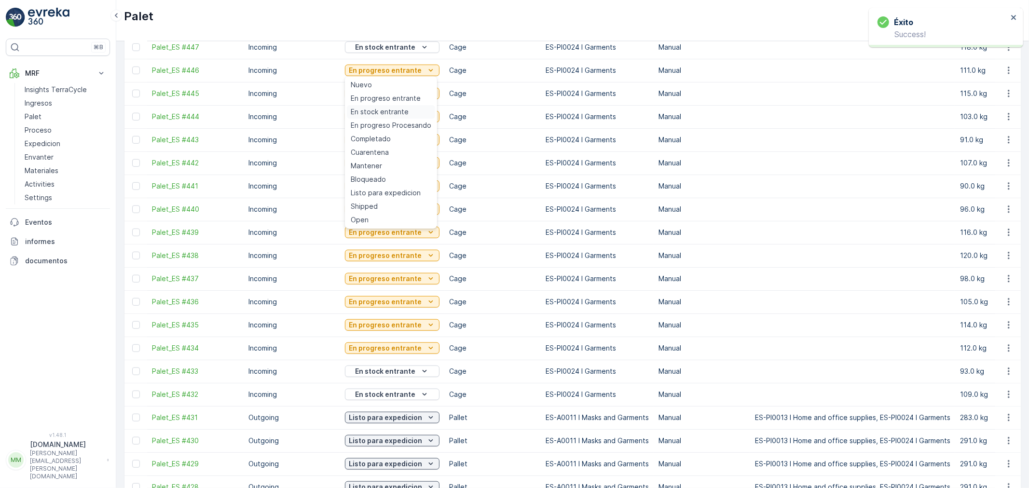
click at [387, 111] on span "En stock entrante" at bounding box center [380, 112] width 58 height 10
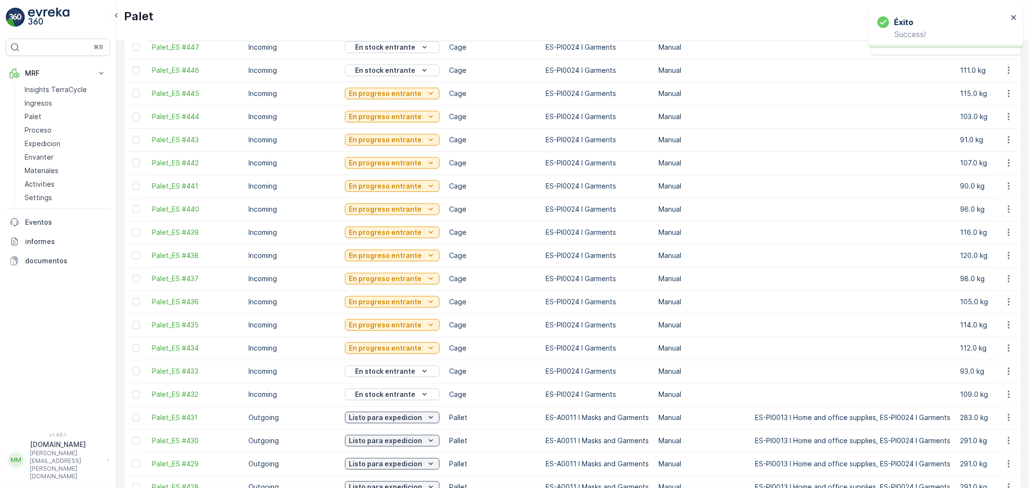
click at [394, 91] on p "En progreso entrante" at bounding box center [385, 94] width 73 height 10
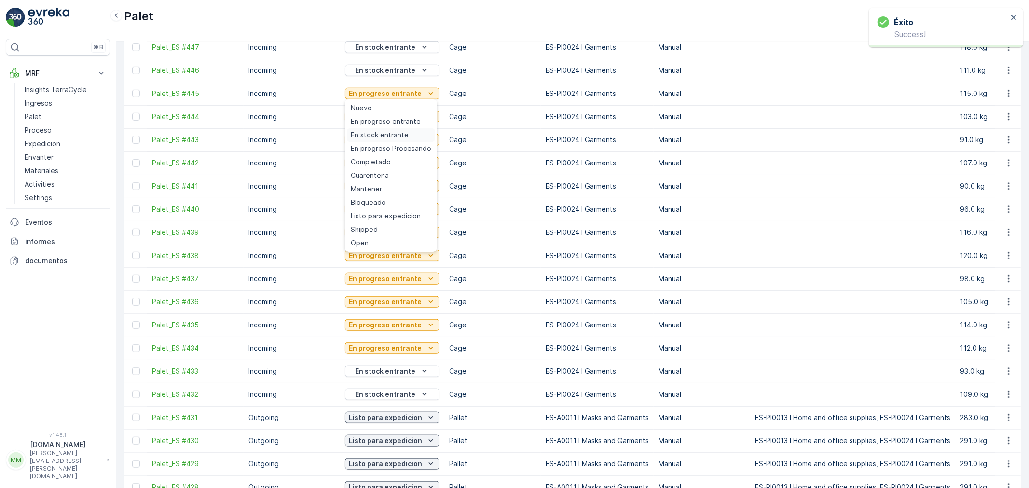
click at [383, 133] on span "En stock entrante" at bounding box center [380, 135] width 58 height 10
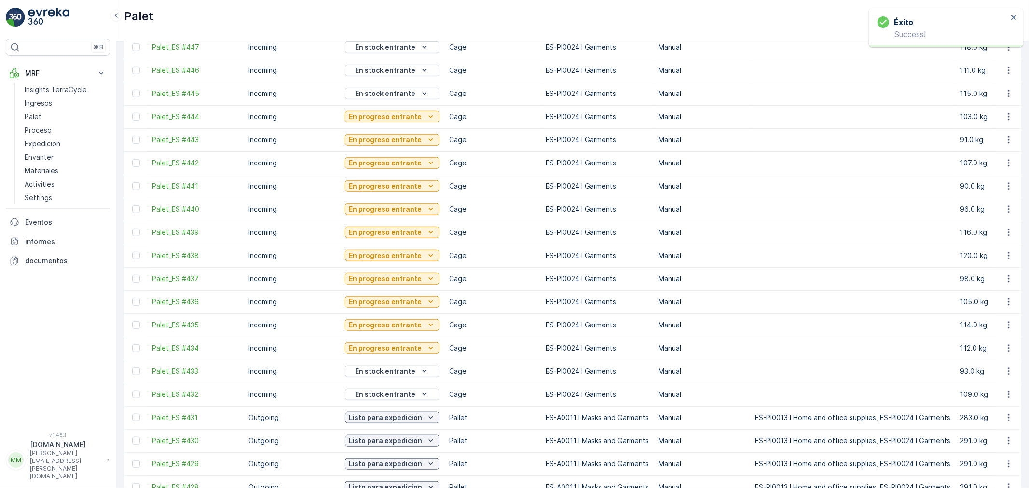
click at [388, 113] on p "En progreso entrante" at bounding box center [385, 117] width 73 height 10
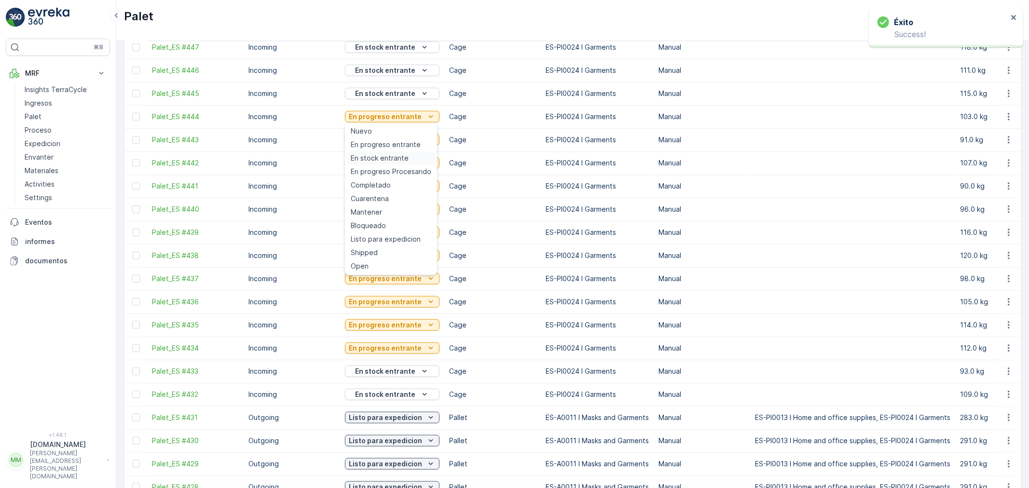
click at [381, 156] on span "En stock entrante" at bounding box center [380, 158] width 58 height 10
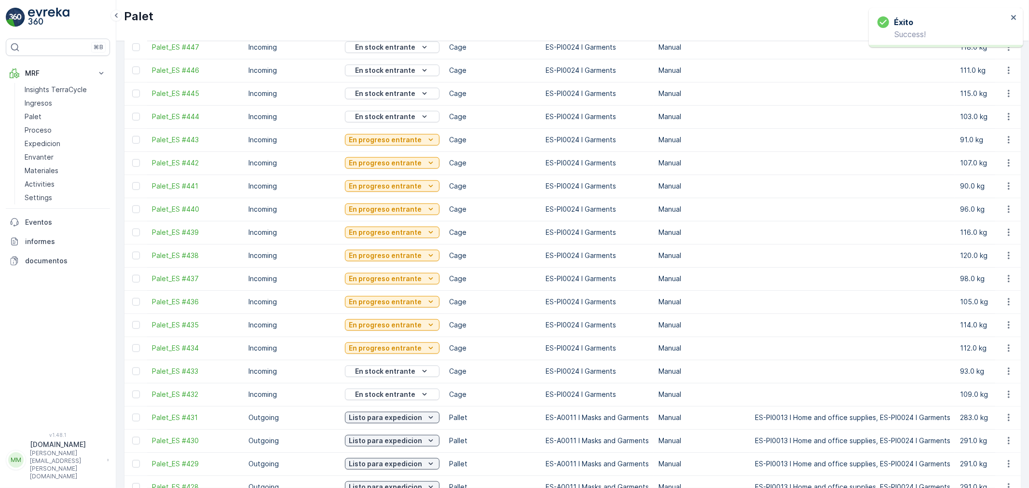
click at [402, 137] on p "En progreso entrante" at bounding box center [385, 140] width 73 height 10
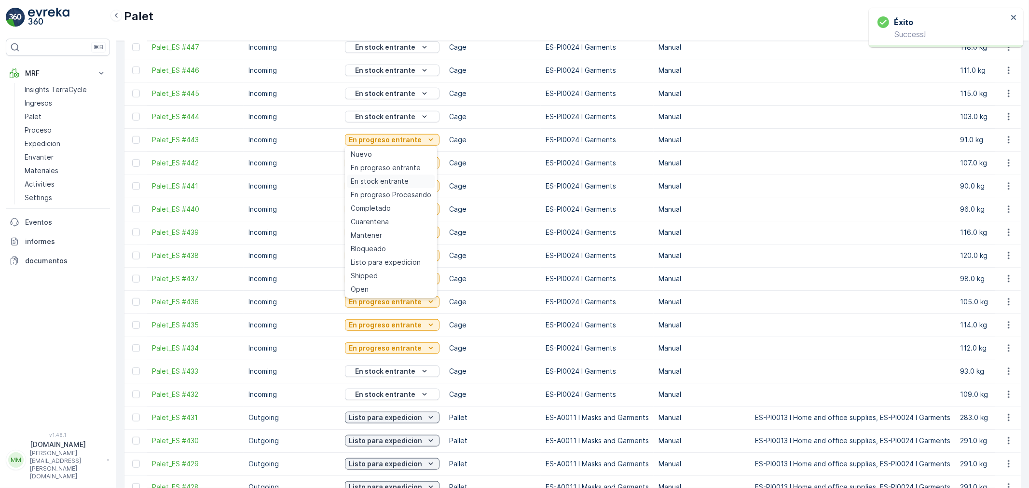
click at [392, 181] on span "En stock entrante" at bounding box center [380, 182] width 58 height 10
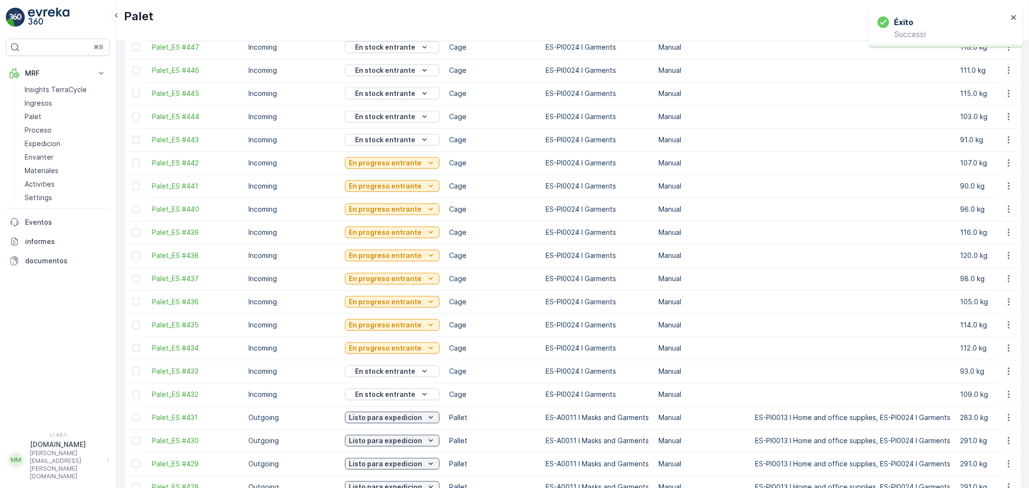
click at [393, 161] on p "En progreso entrante" at bounding box center [385, 163] width 73 height 10
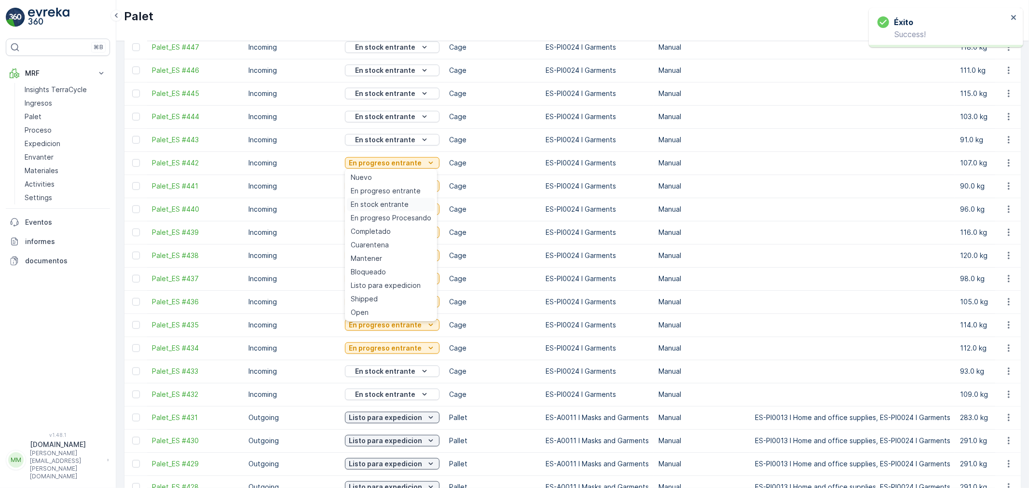
click at [395, 208] on span "En stock entrante" at bounding box center [380, 205] width 58 height 10
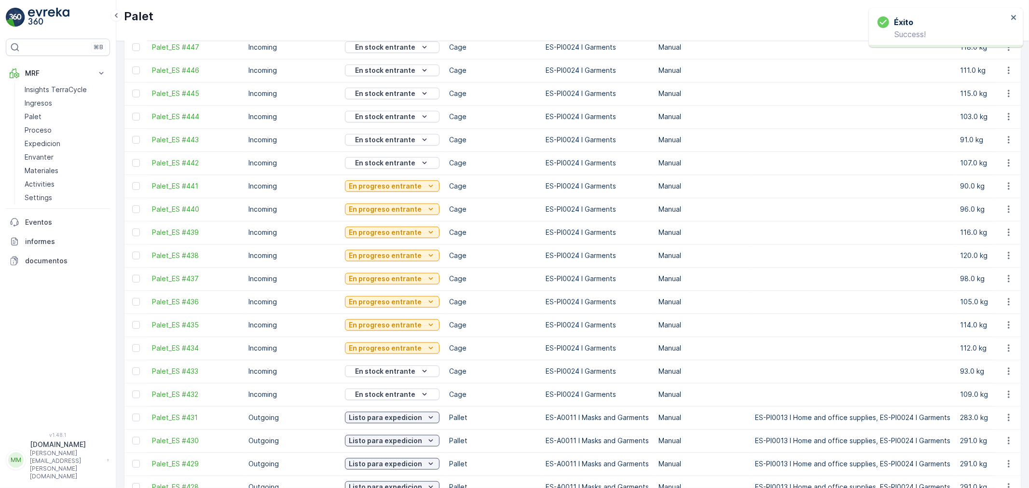
click at [396, 185] on p "En progreso entrante" at bounding box center [385, 186] width 73 height 10
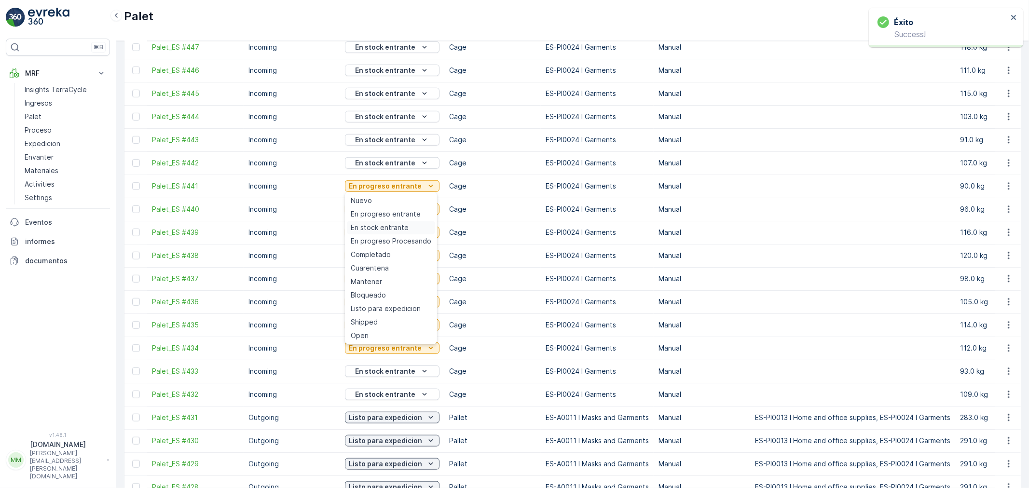
click at [391, 223] on span "En stock entrante" at bounding box center [380, 228] width 58 height 10
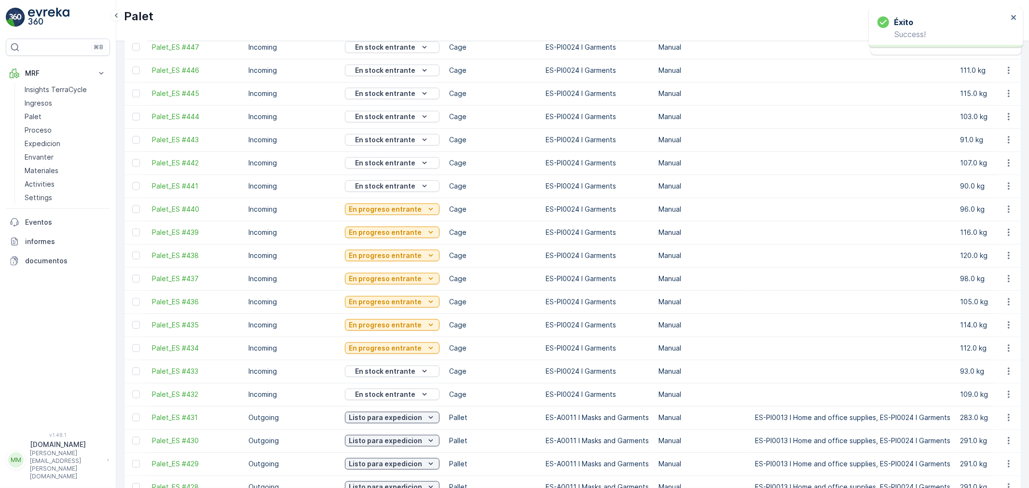
click at [396, 208] on p "En progreso entrante" at bounding box center [385, 210] width 73 height 10
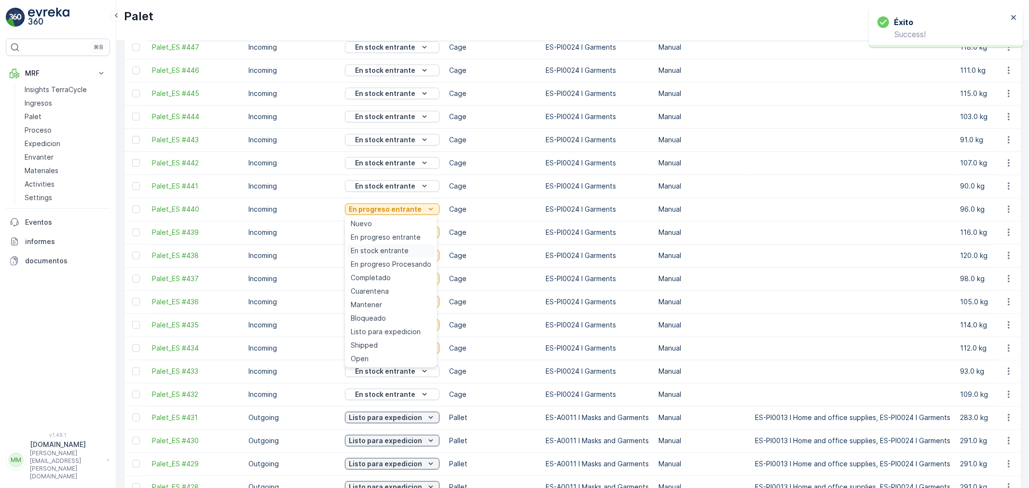
click at [392, 247] on span "En stock entrante" at bounding box center [380, 251] width 58 height 10
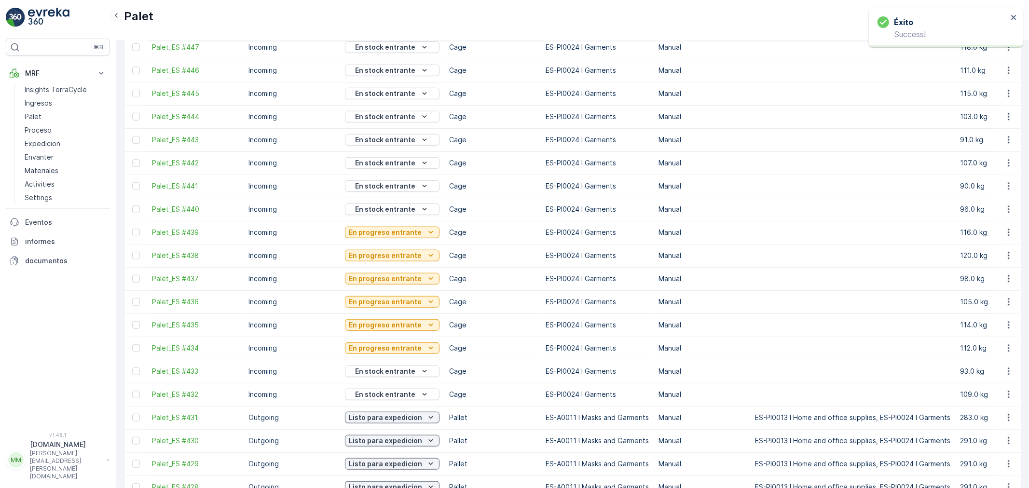
click at [393, 229] on p "En progreso entrante" at bounding box center [385, 233] width 73 height 10
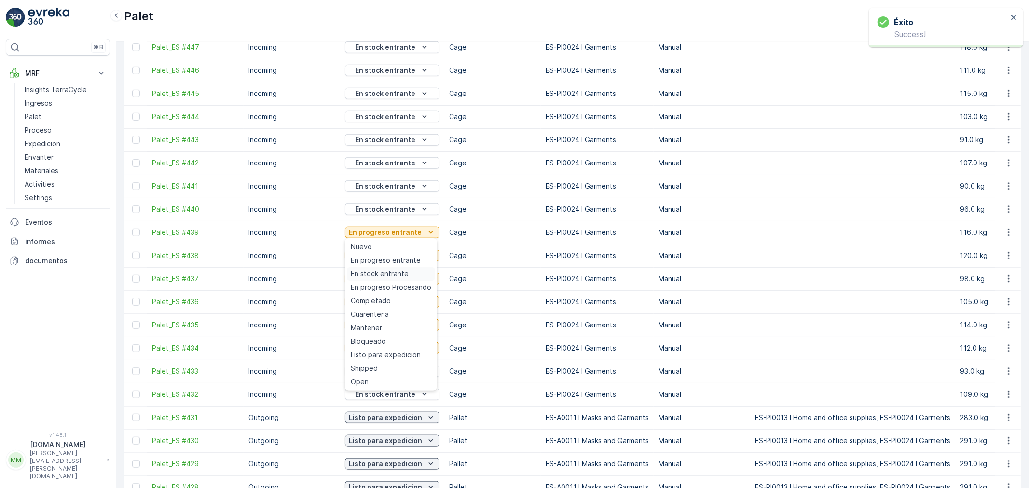
click at [389, 267] on div "En stock entrante" at bounding box center [391, 274] width 88 height 14
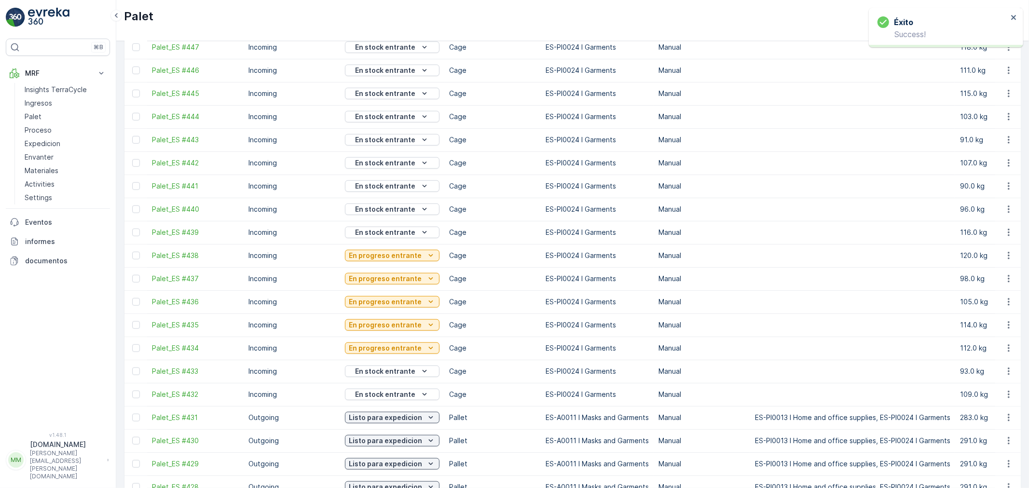
click at [391, 253] on p "En progreso entrante" at bounding box center [385, 256] width 73 height 10
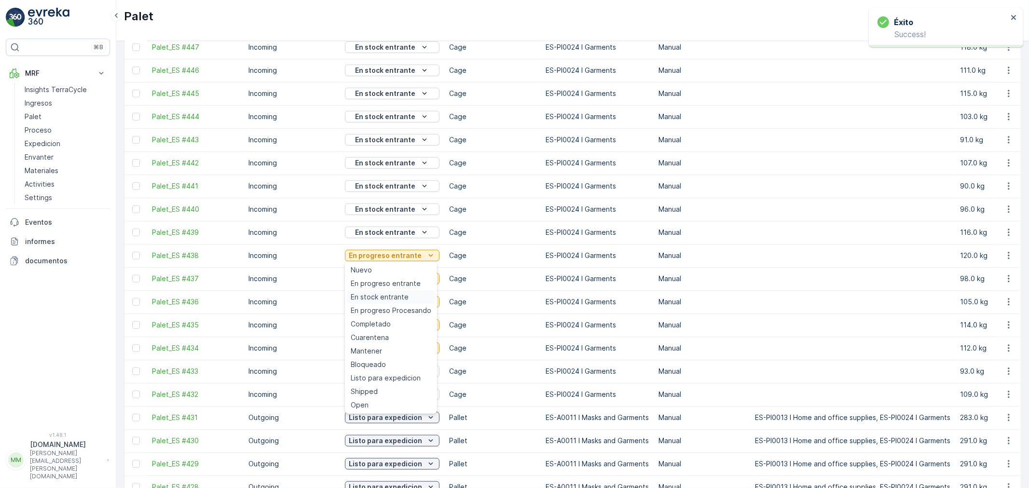
click at [387, 298] on span "En stock entrante" at bounding box center [380, 297] width 58 height 10
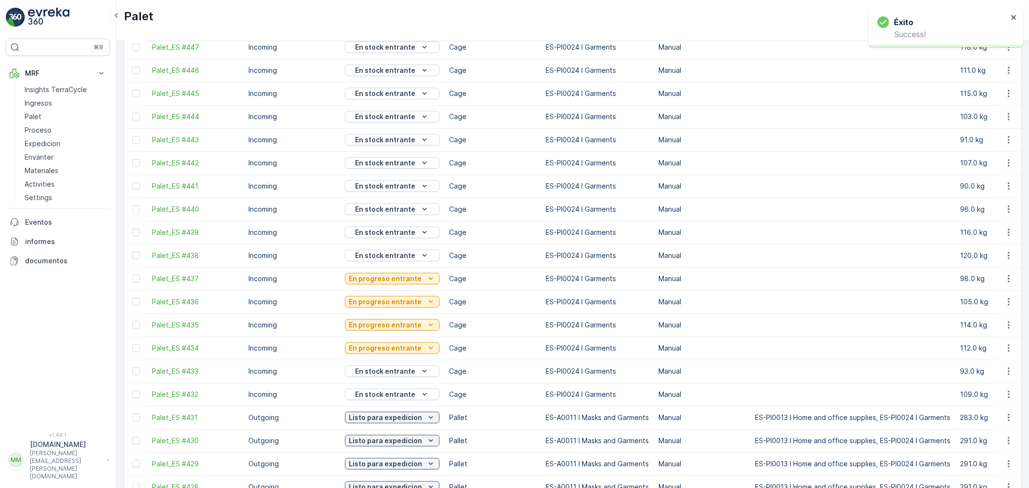
click at [388, 279] on p "En progreso entrante" at bounding box center [385, 279] width 73 height 10
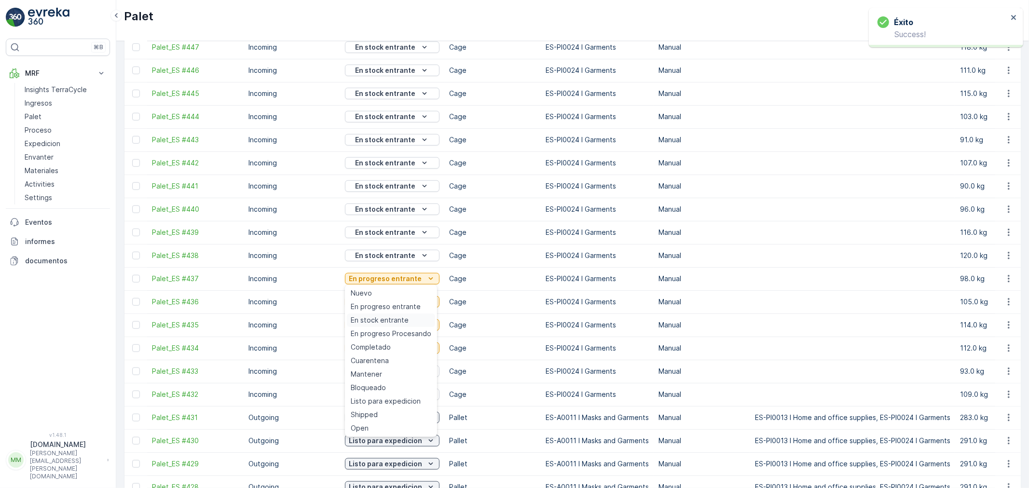
click at [392, 317] on span "En stock entrante" at bounding box center [380, 320] width 58 height 10
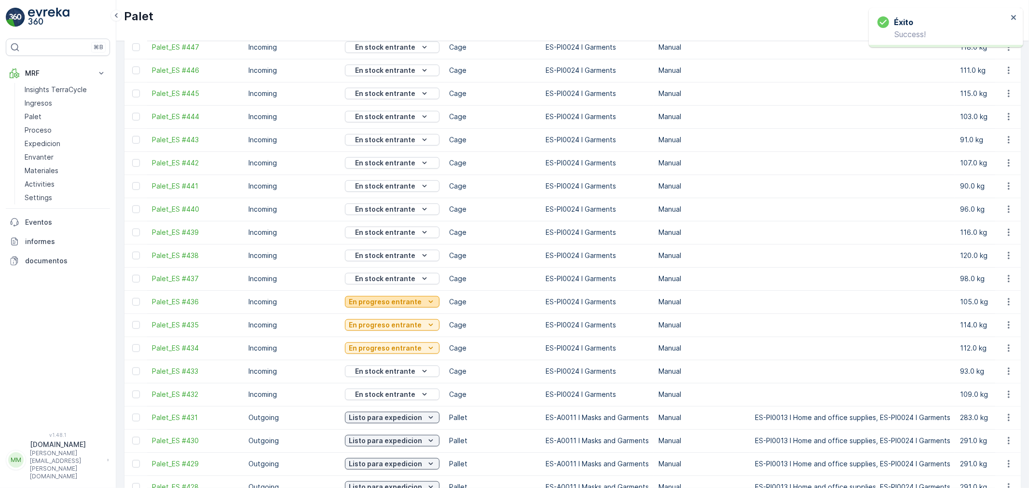
click at [389, 302] on p "En progreso entrante" at bounding box center [385, 302] width 73 height 10
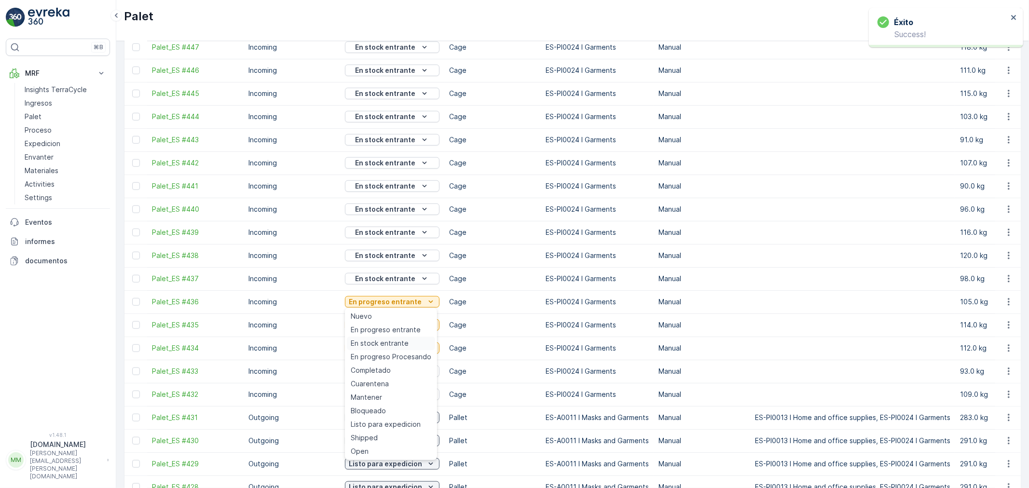
click at [387, 338] on div "En stock entrante" at bounding box center [391, 344] width 88 height 14
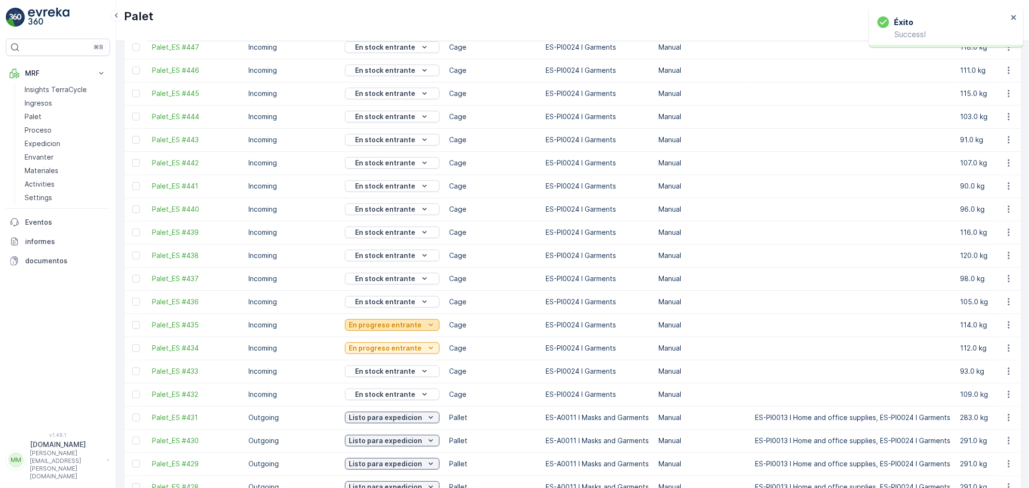
click at [387, 324] on p "En progreso entrante" at bounding box center [385, 325] width 73 height 10
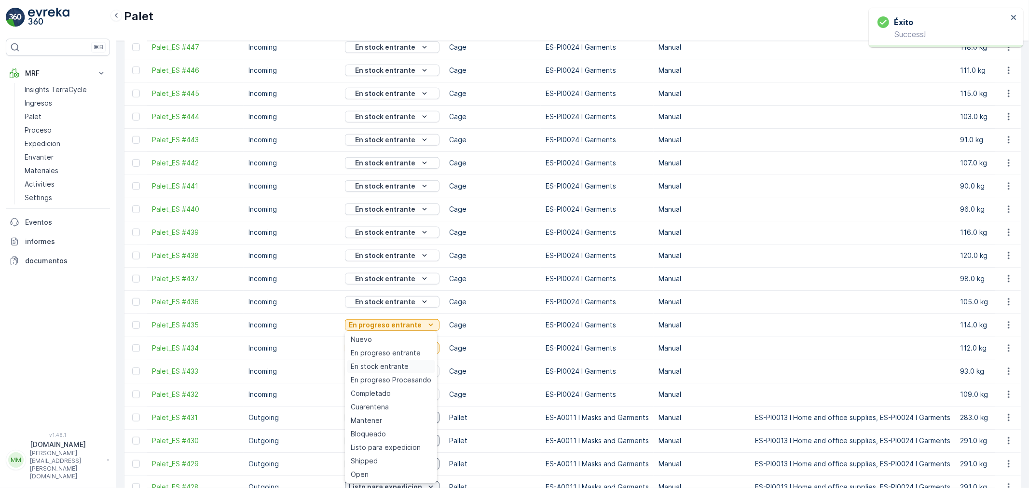
click at [392, 363] on span "En stock entrante" at bounding box center [380, 367] width 58 height 10
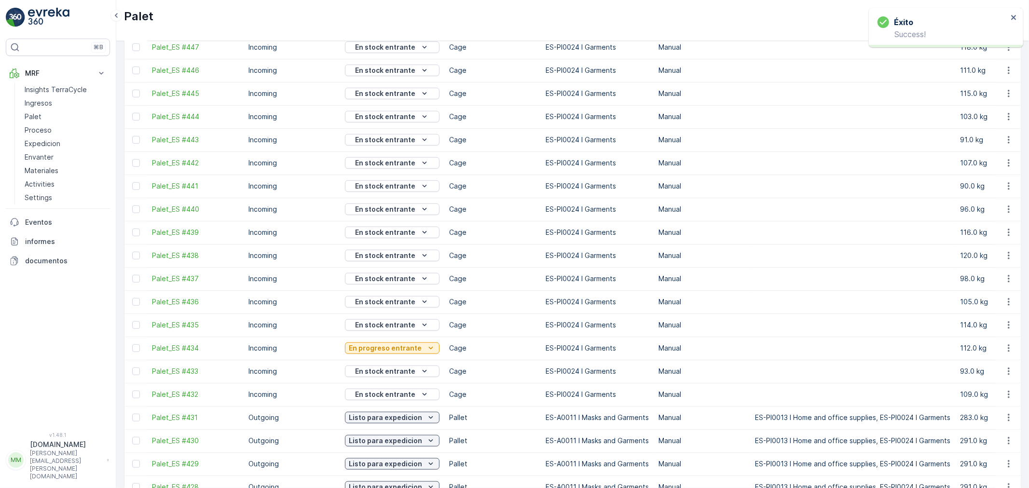
click at [406, 345] on p "En progreso entrante" at bounding box center [385, 348] width 73 height 10
click at [398, 222] on span "En stock entrante" at bounding box center [380, 226] width 58 height 10
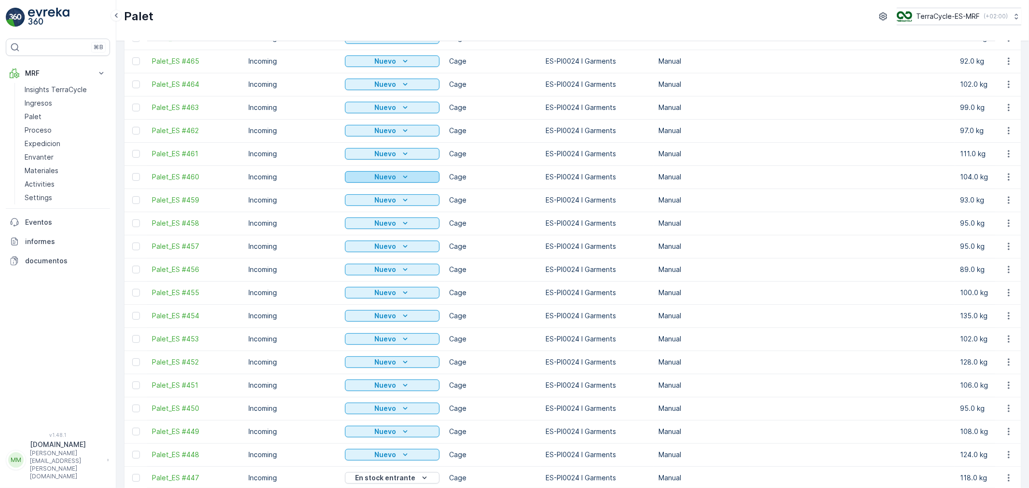
scroll to position [268, 0]
click at [408, 439] on div "Nuevo" at bounding box center [392, 453] width 87 height 10
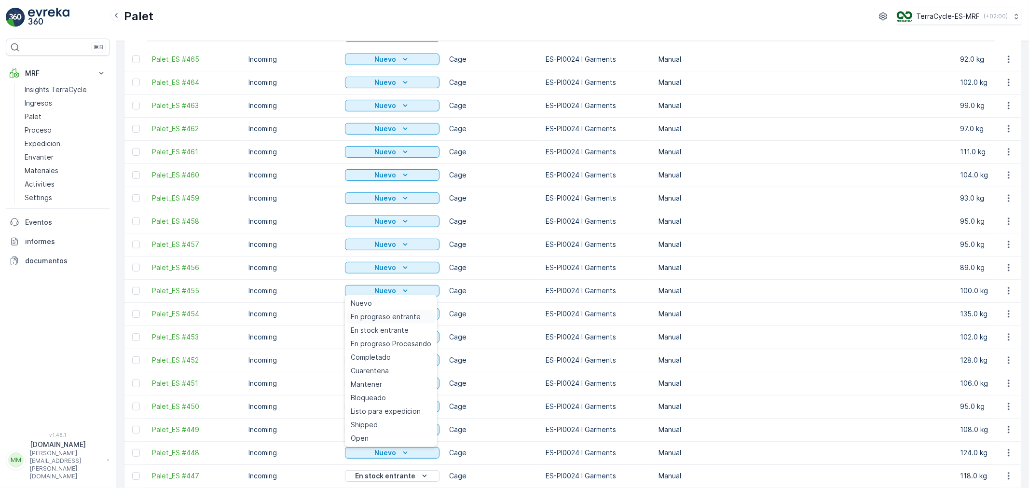
click at [382, 315] on span "En progreso entrante" at bounding box center [386, 317] width 70 height 10
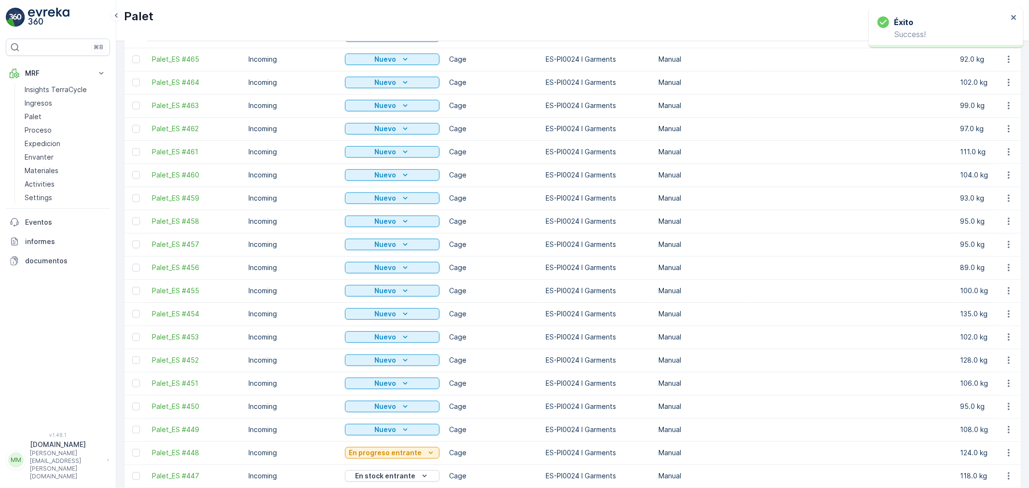
click at [382, 431] on p "Nuevo" at bounding box center [386, 430] width 22 height 10
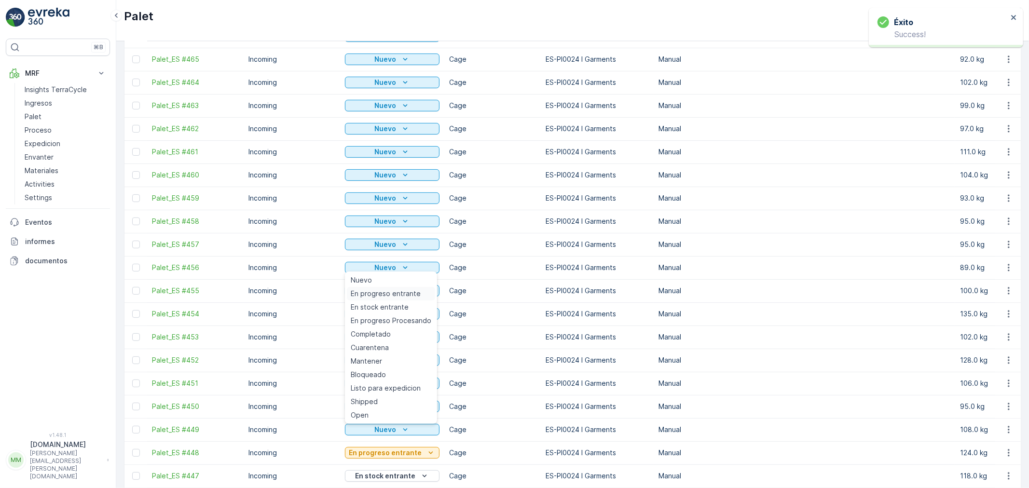
click at [380, 291] on span "En progreso entrante" at bounding box center [386, 294] width 70 height 10
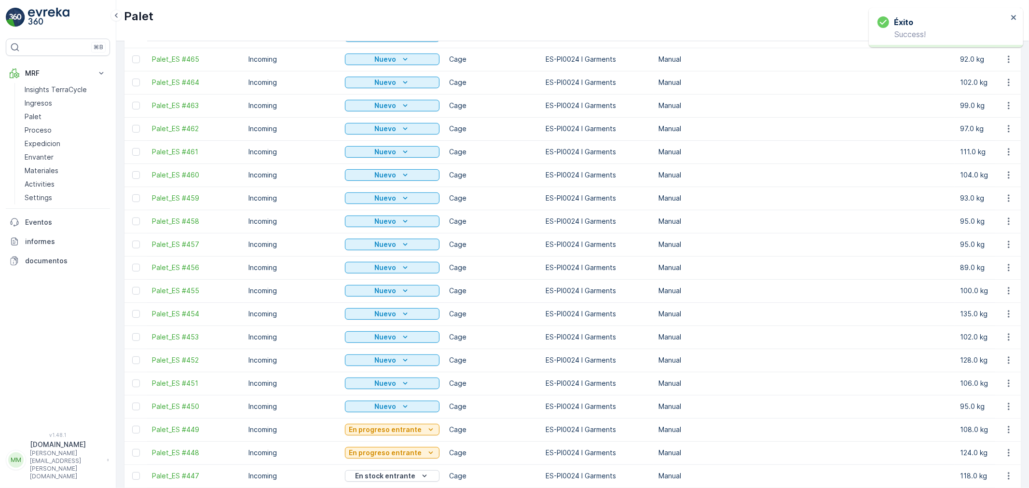
click at [387, 408] on p "Nuevo" at bounding box center [386, 407] width 22 height 10
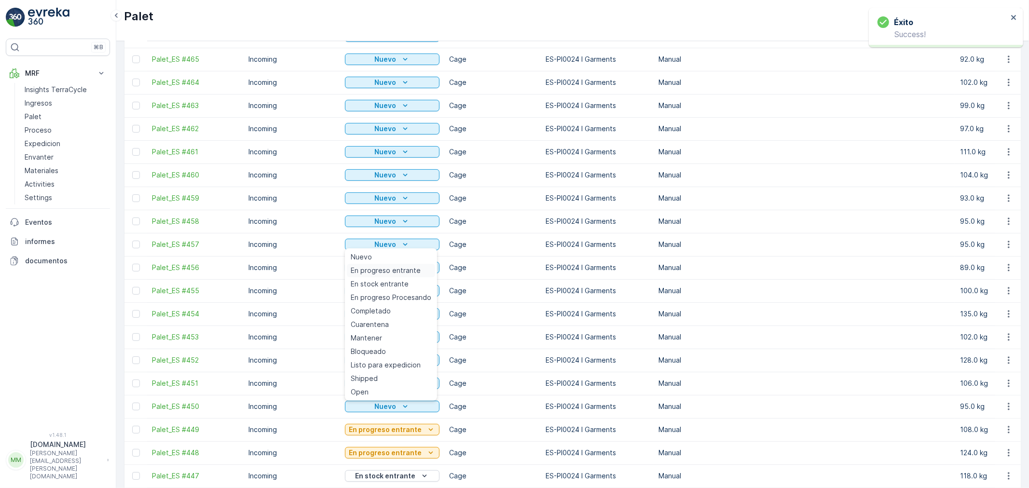
click at [403, 268] on span "En progreso entrante" at bounding box center [386, 271] width 70 height 10
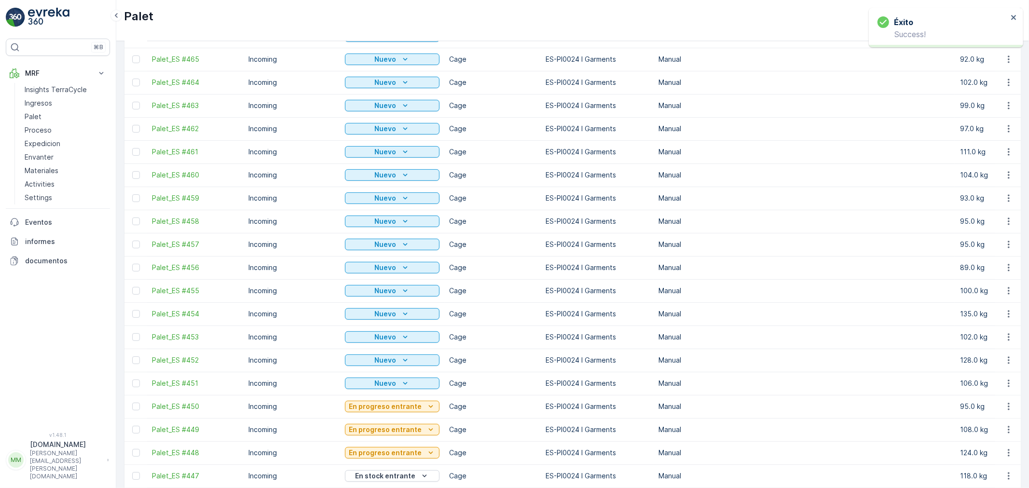
click at [375, 383] on p "Nuevo" at bounding box center [386, 384] width 22 height 10
click at [380, 379] on p "Nuevo" at bounding box center [386, 384] width 22 height 10
click at [396, 383] on div "Nuevo" at bounding box center [392, 384] width 87 height 10
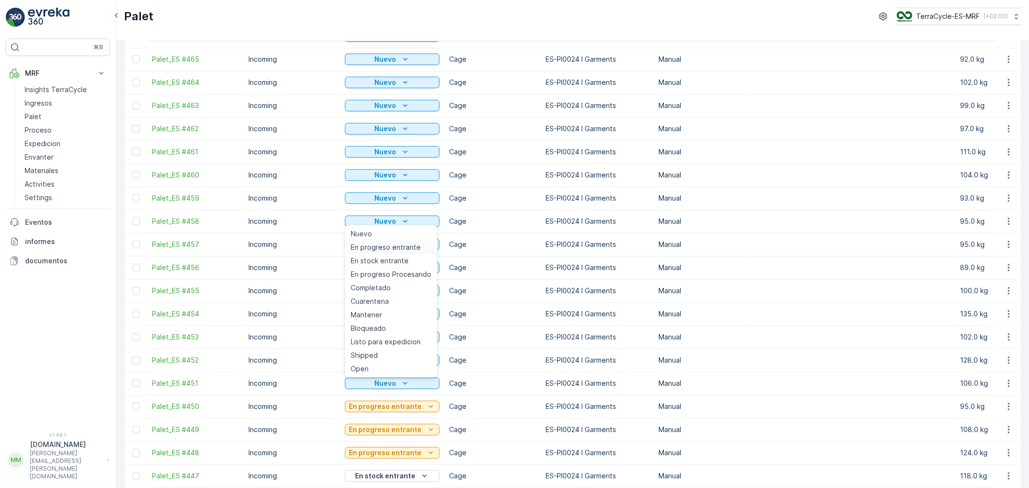
click at [396, 248] on span "En progreso entrante" at bounding box center [386, 248] width 70 height 10
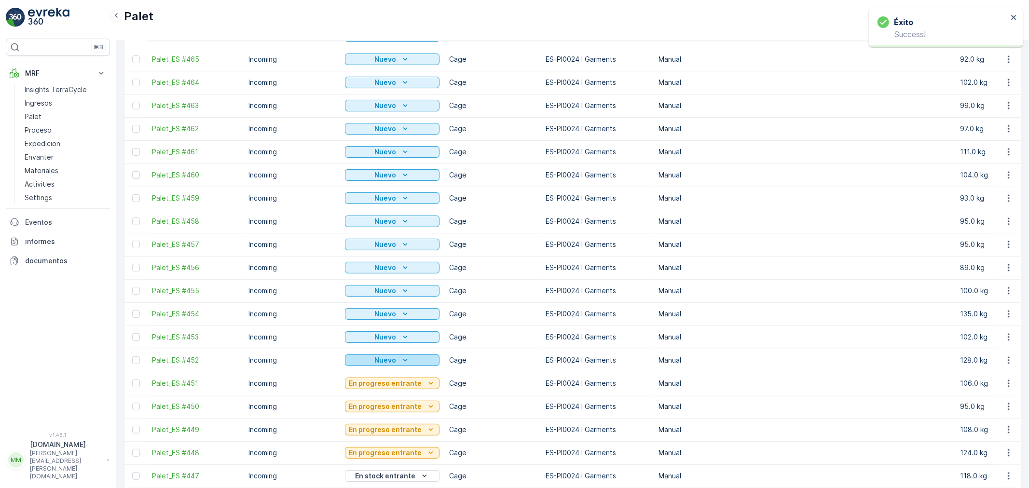
click at [394, 361] on div "Nuevo" at bounding box center [392, 360] width 87 height 10
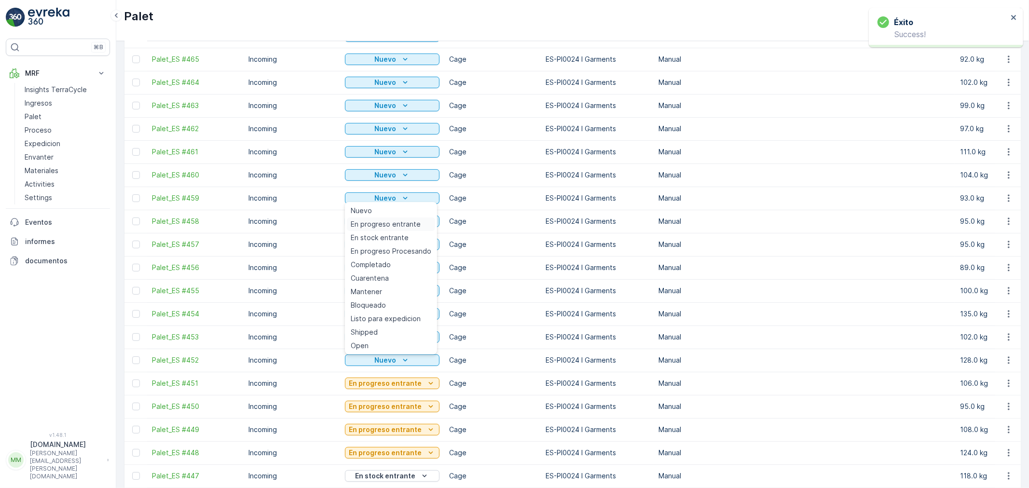
click at [405, 223] on span "En progreso entrante" at bounding box center [386, 224] width 70 height 10
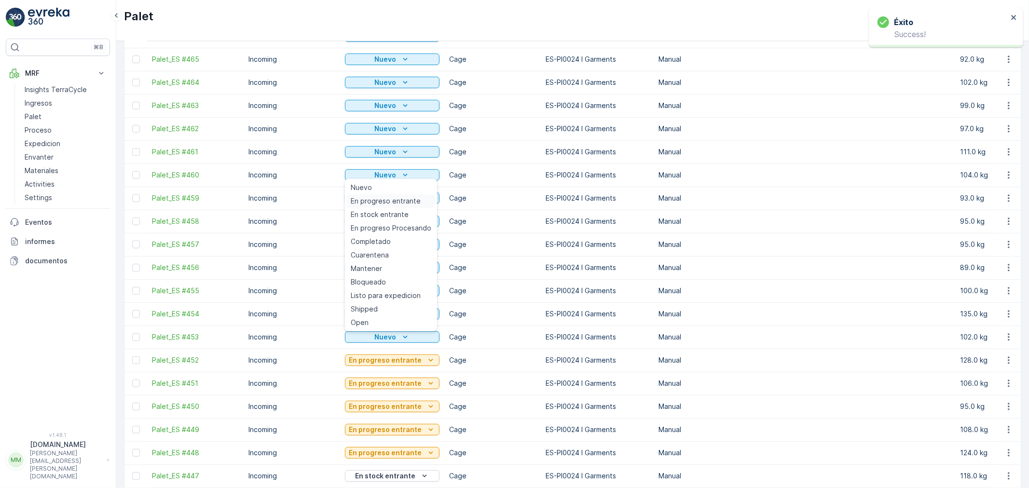
click at [408, 201] on span "En progreso entrante" at bounding box center [386, 201] width 70 height 10
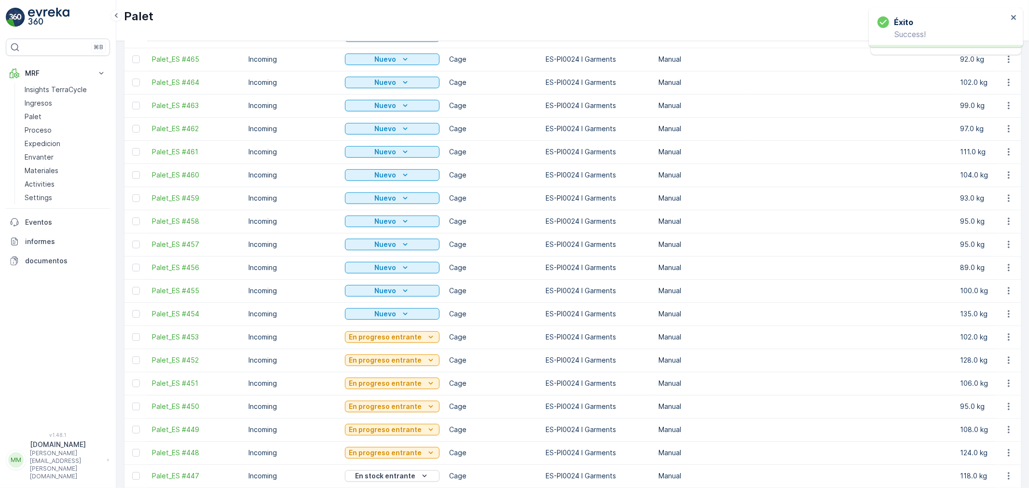
click at [400, 314] on icon "Nuevo" at bounding box center [405, 314] width 10 height 10
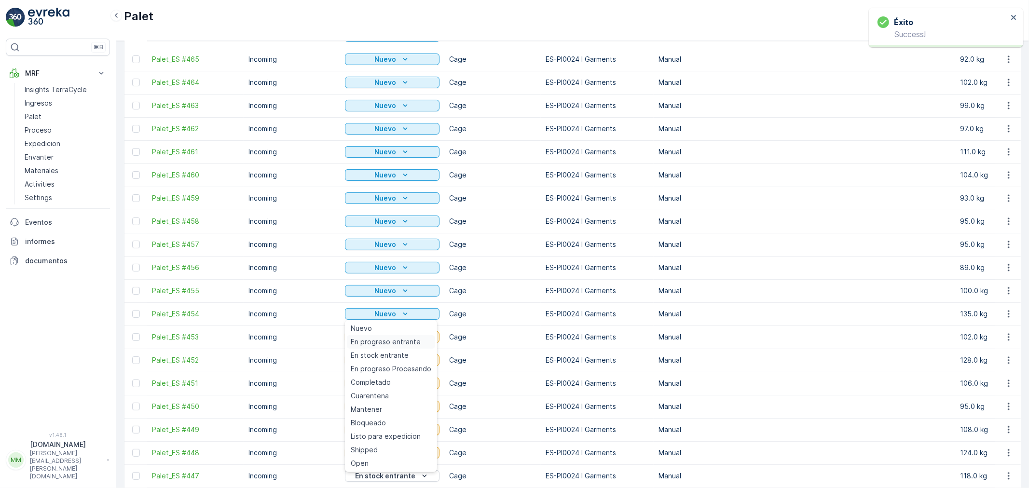
click at [392, 337] on span "En progreso entrante" at bounding box center [386, 342] width 70 height 10
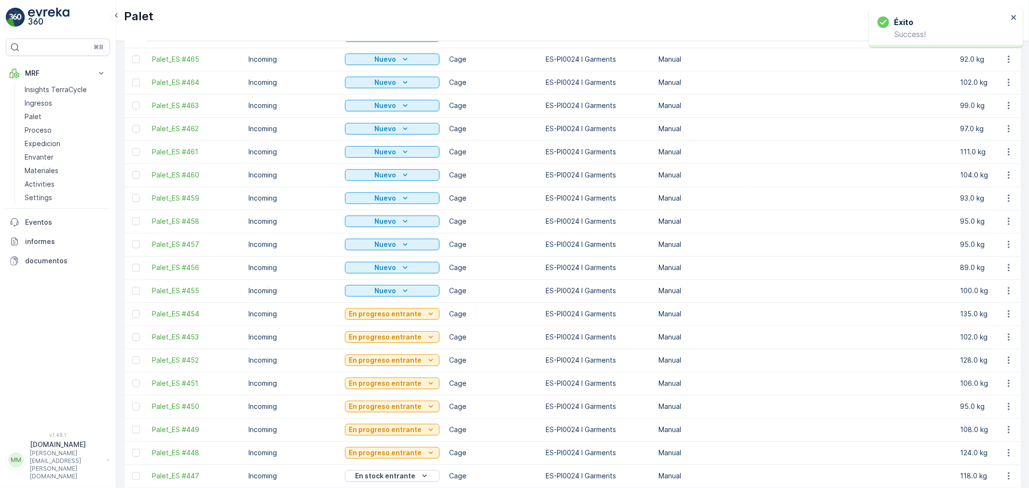
click at [403, 288] on icon "Nuevo" at bounding box center [405, 291] width 10 height 10
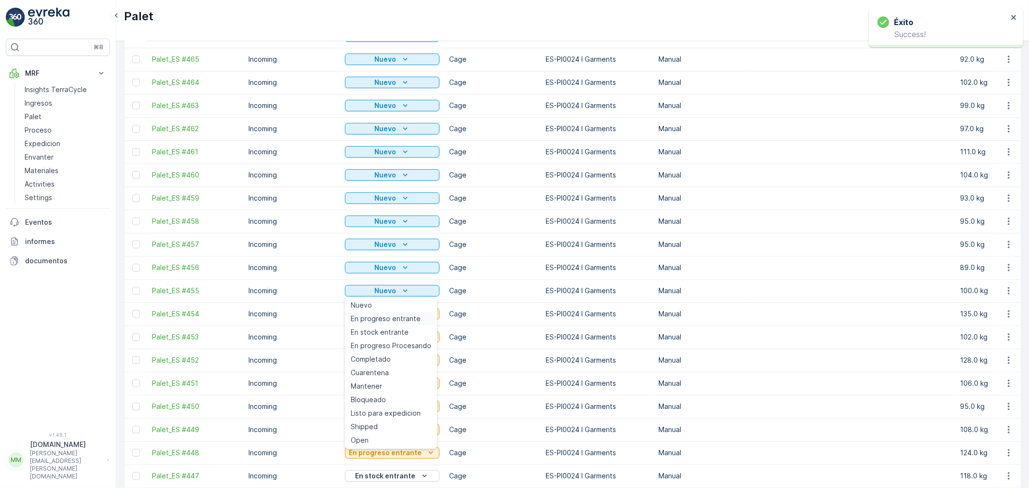
click at [402, 314] on span "En progreso entrante" at bounding box center [386, 319] width 70 height 10
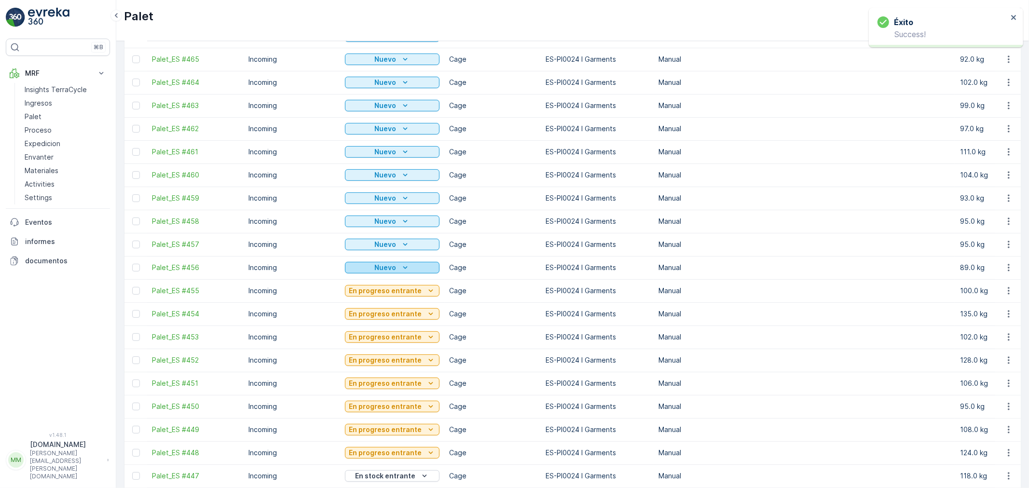
click at [406, 264] on icon "Nuevo" at bounding box center [405, 268] width 10 height 10
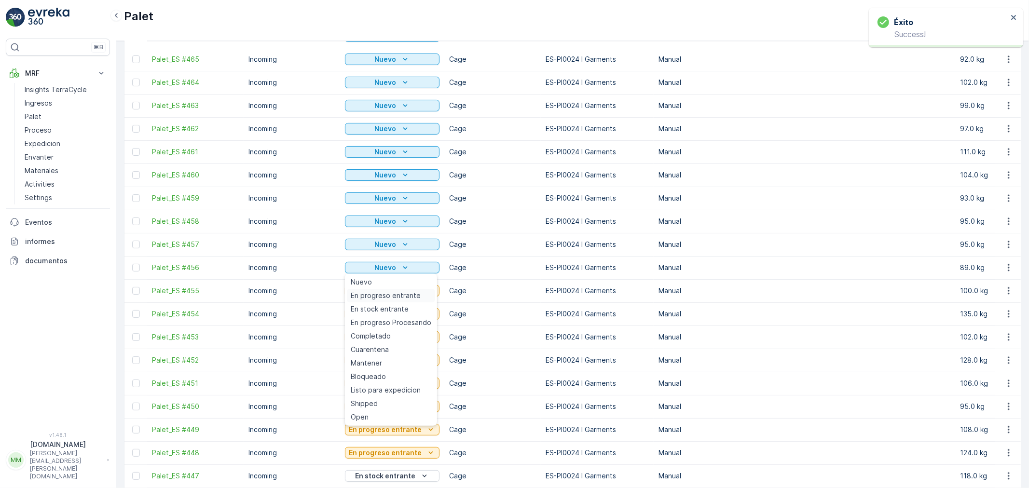
click at [400, 294] on span "En progreso entrante" at bounding box center [386, 296] width 70 height 10
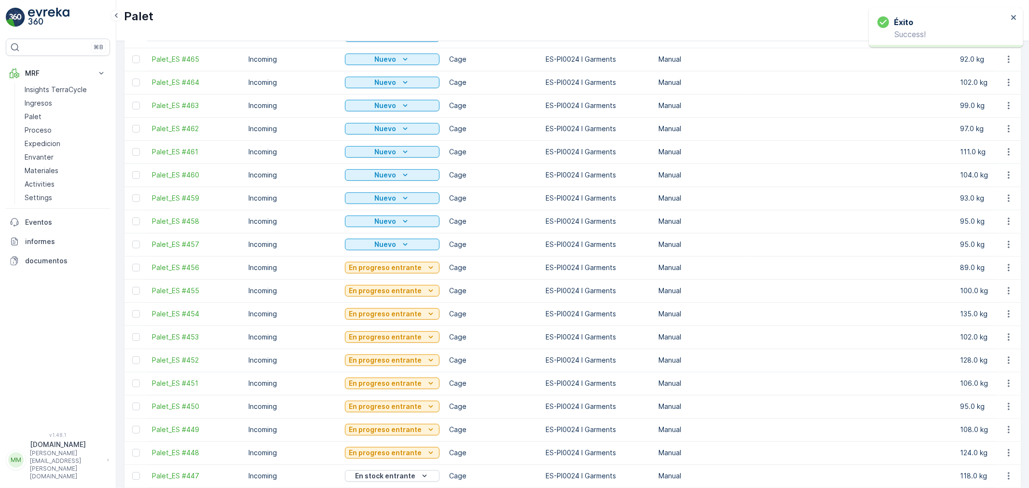
click at [405, 244] on icon "Nuevo" at bounding box center [405, 245] width 10 height 10
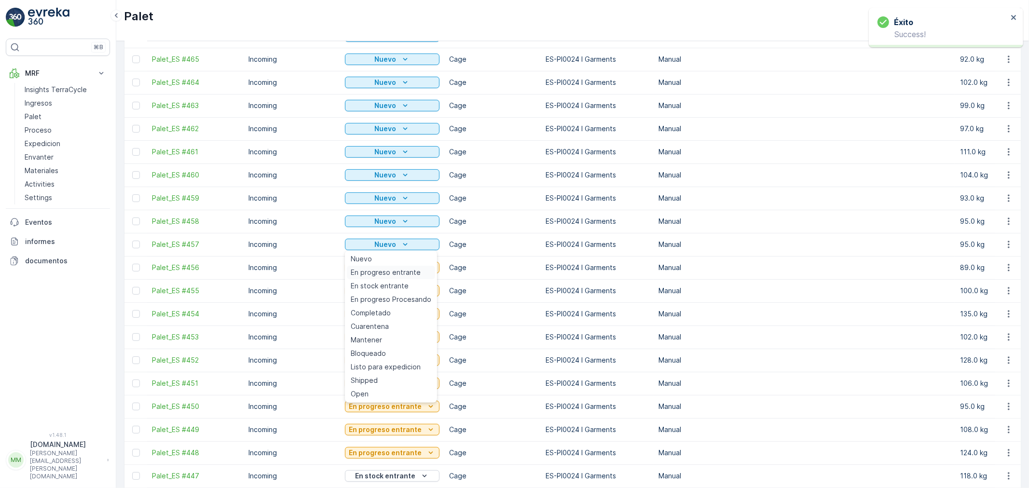
click at [410, 273] on span "En progreso entrante" at bounding box center [386, 273] width 70 height 10
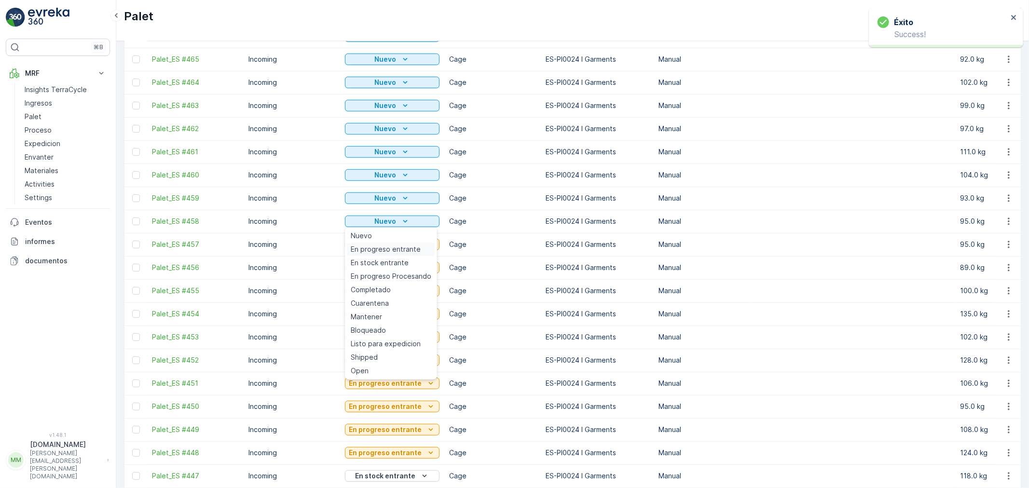
click at [402, 250] on span "En progreso entrante" at bounding box center [386, 250] width 70 height 10
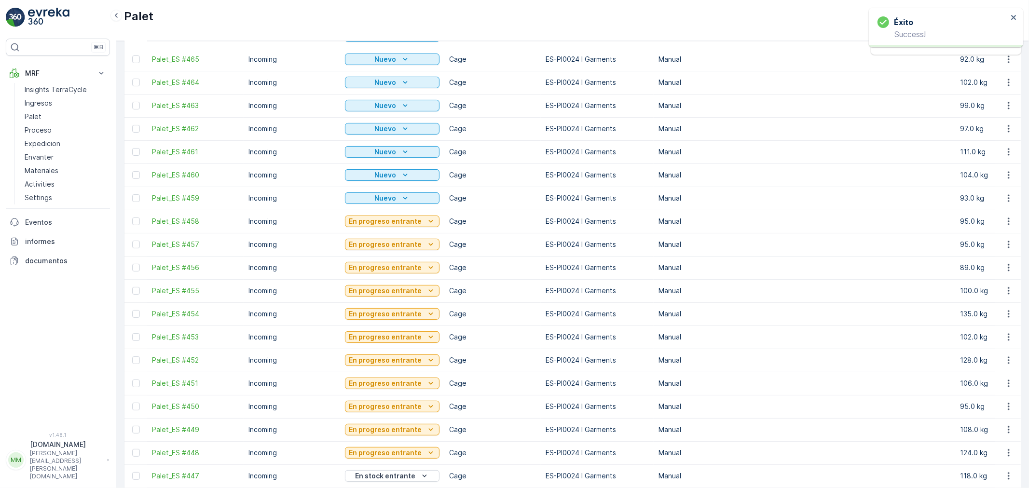
click at [407, 200] on icon "Nuevo" at bounding box center [405, 198] width 10 height 10
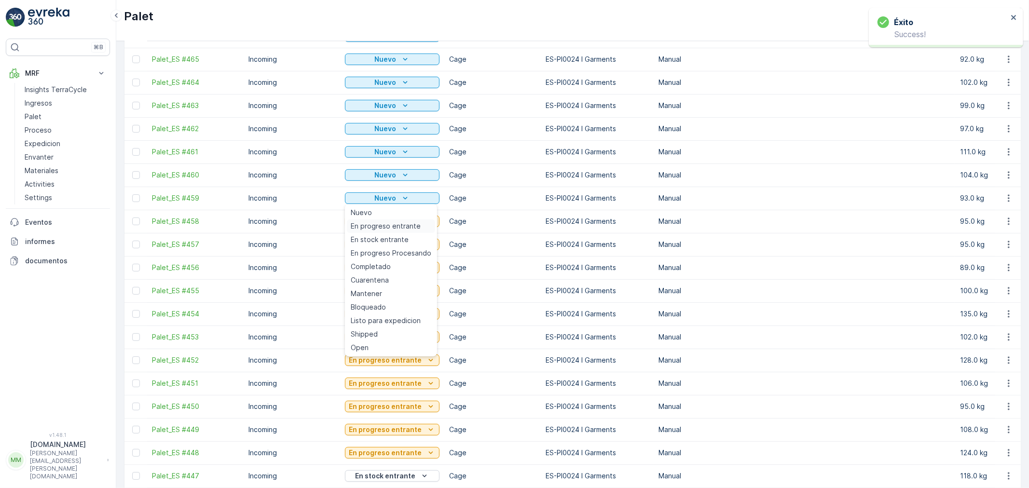
click at [399, 224] on span "En progreso entrante" at bounding box center [386, 226] width 70 height 10
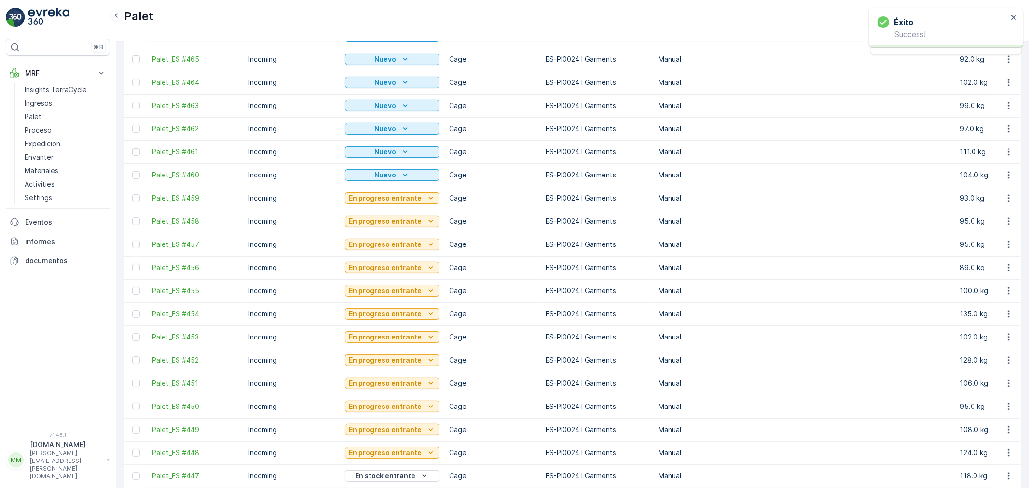
click at [403, 175] on icon "Nuevo" at bounding box center [405, 175] width 4 height 2
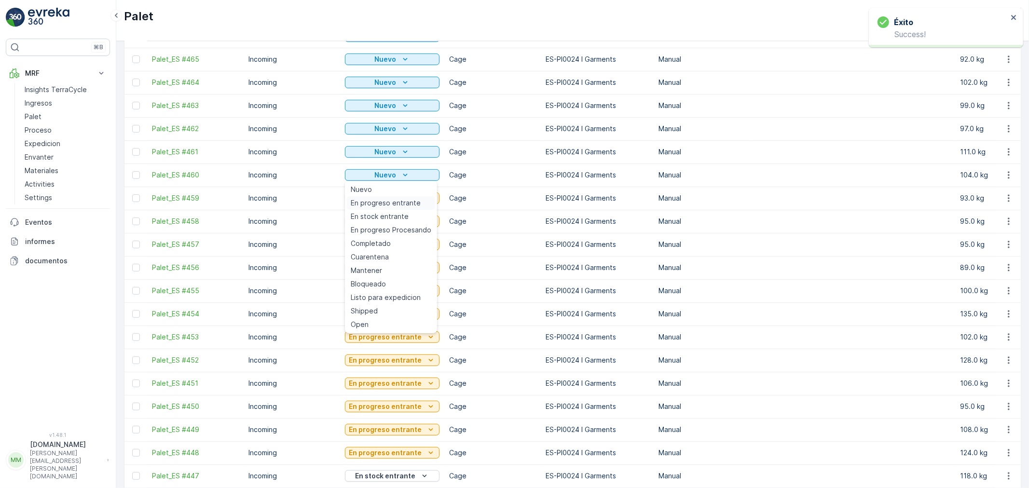
click at [403, 204] on span "En progreso entrante" at bounding box center [386, 203] width 70 height 10
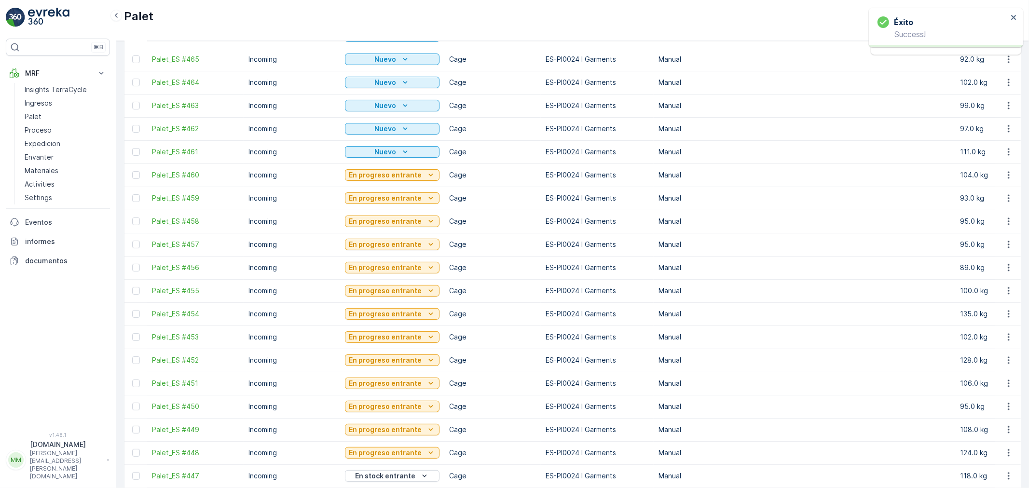
click at [408, 152] on div "Nuevo" at bounding box center [392, 152] width 87 height 10
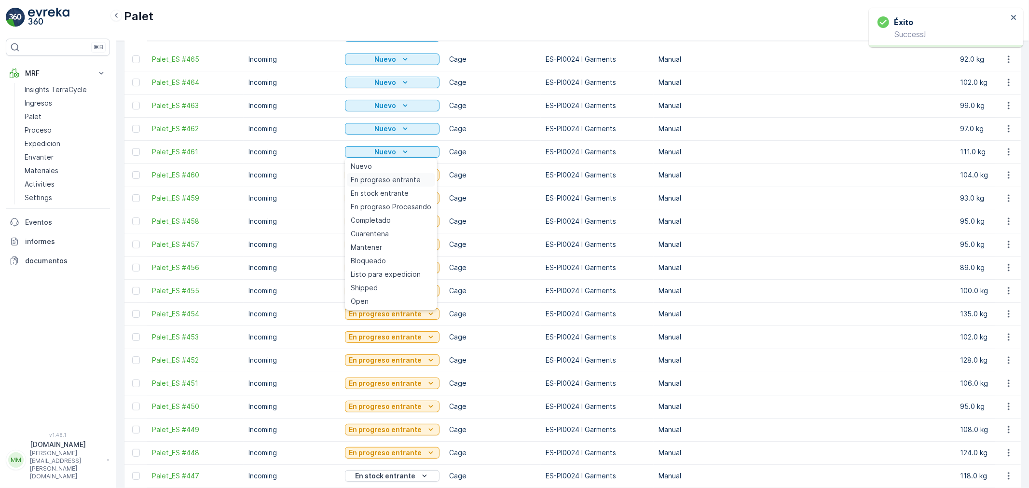
click at [407, 179] on span "En progreso entrante" at bounding box center [386, 180] width 70 height 10
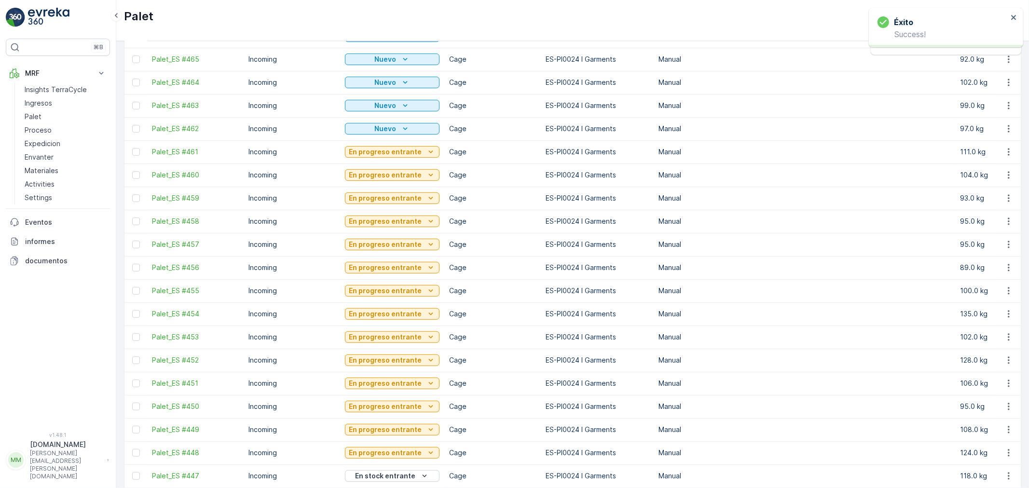
click at [403, 129] on icon "Nuevo" at bounding box center [405, 129] width 10 height 10
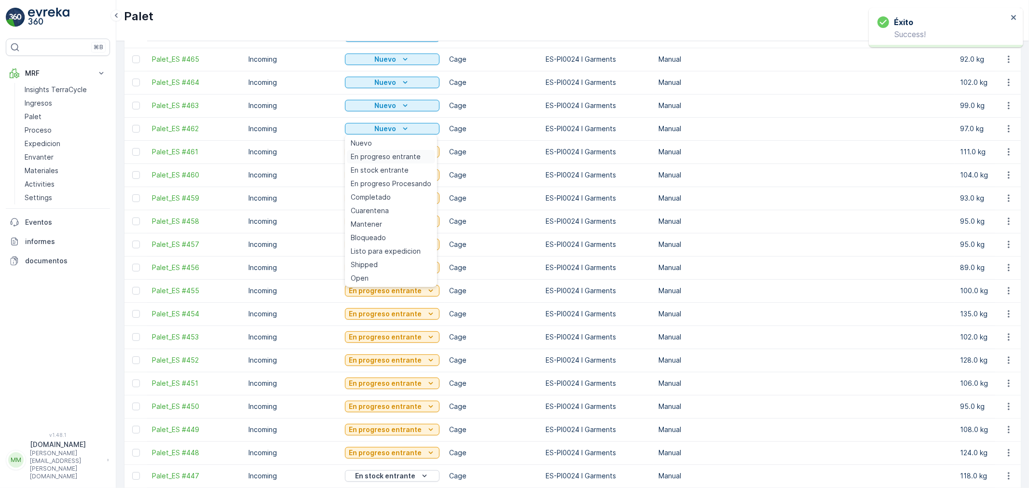
click at [410, 157] on span "En progreso entrante" at bounding box center [386, 157] width 70 height 10
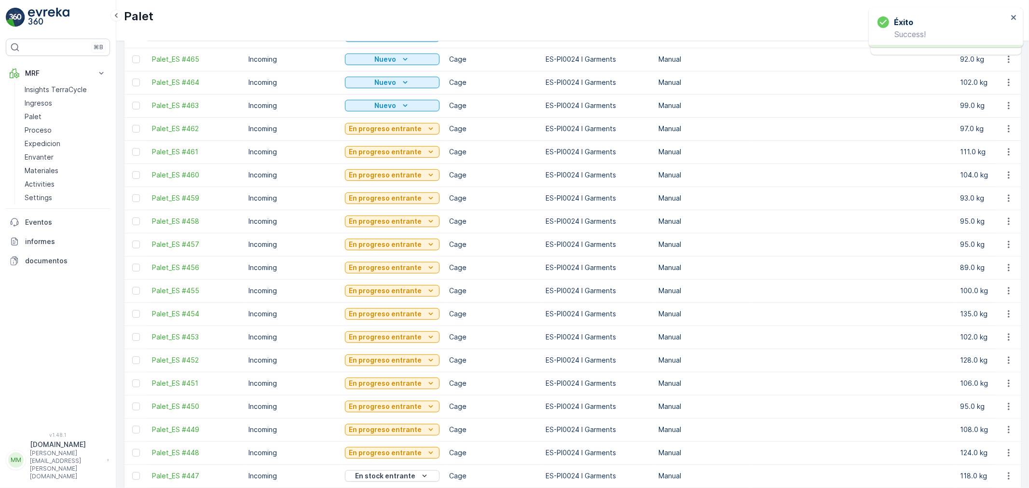
click at [406, 108] on icon "Nuevo" at bounding box center [405, 106] width 10 height 10
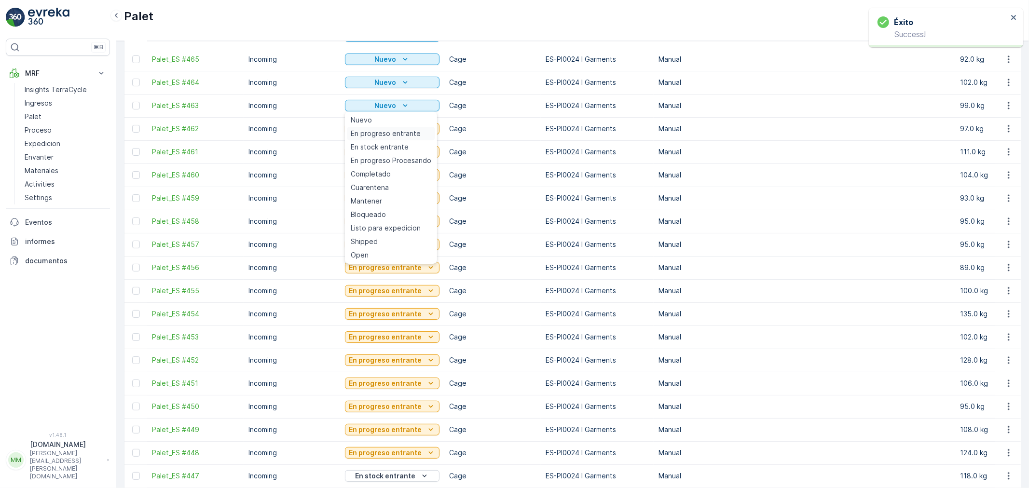
click at [402, 134] on span "En progreso entrante" at bounding box center [386, 134] width 70 height 10
click at [396, 109] on span "En progreso entrante" at bounding box center [386, 111] width 70 height 10
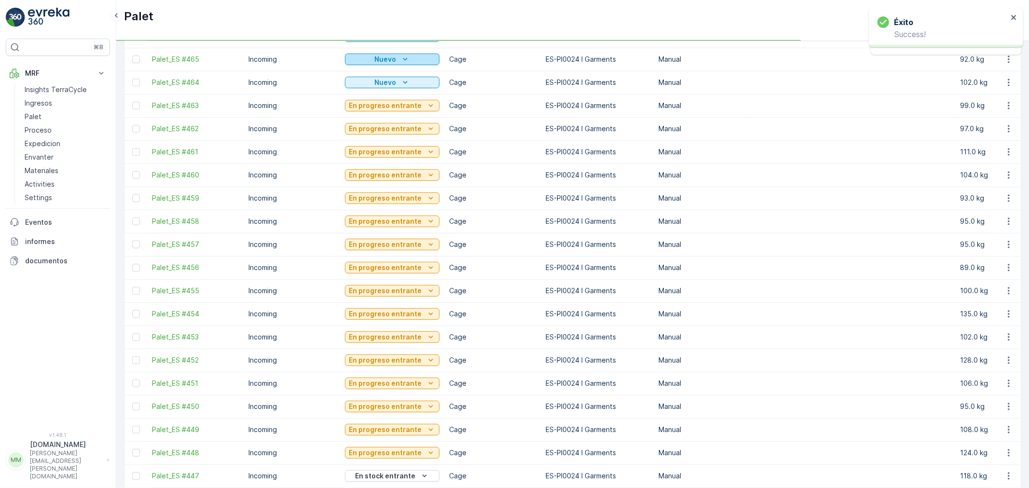
click at [393, 60] on p "Nuevo" at bounding box center [386, 60] width 22 height 10
click at [400, 62] on icon "Nuevo" at bounding box center [405, 60] width 10 height 10
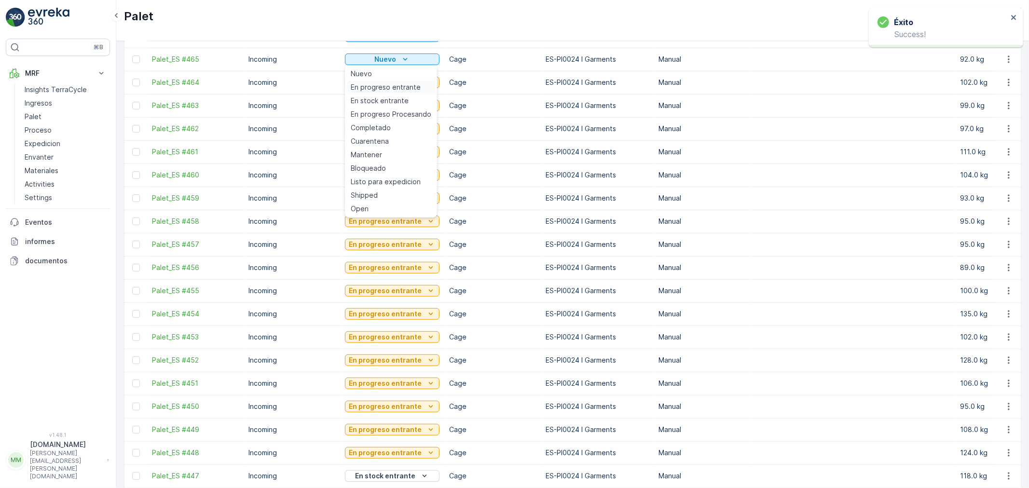
click at [400, 84] on span "En progreso entrante" at bounding box center [386, 87] width 70 height 10
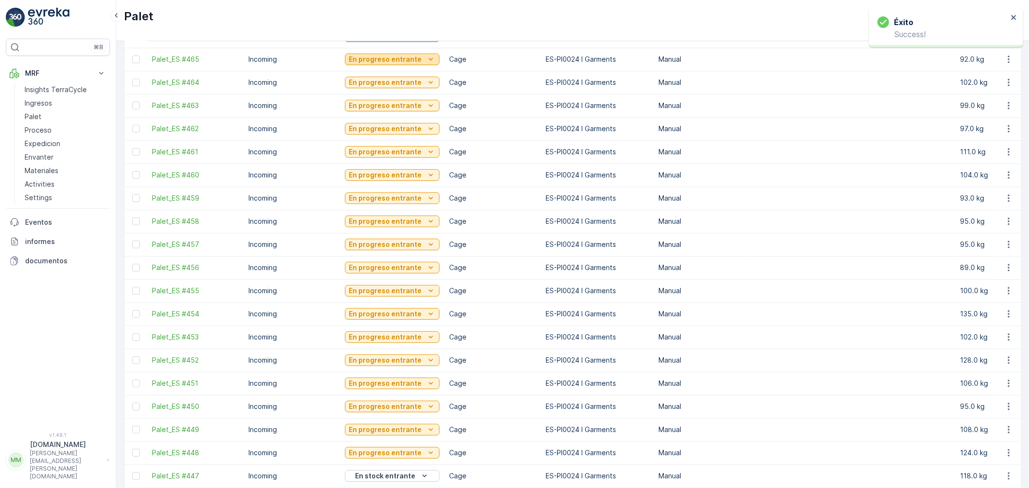
click at [404, 61] on p "En progreso entrante" at bounding box center [385, 60] width 73 height 10
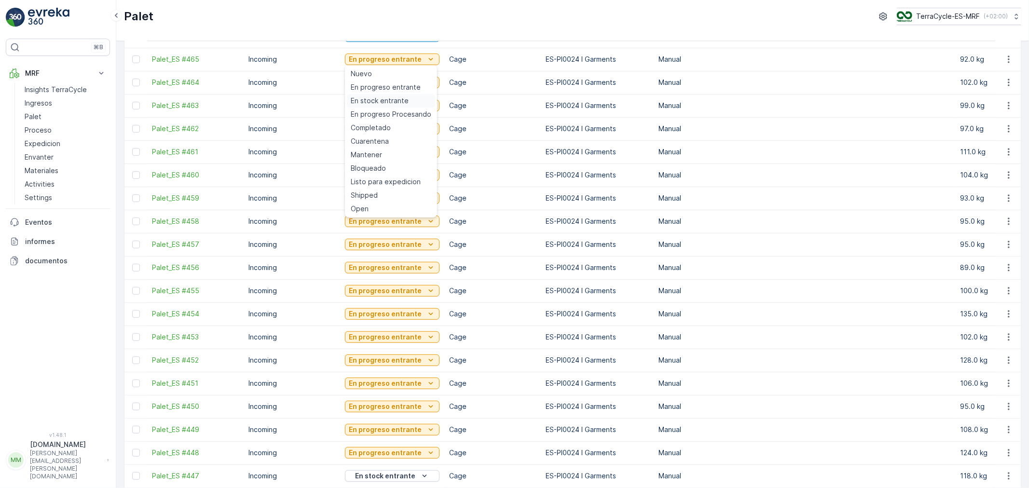
click at [408, 96] on div "En stock entrante" at bounding box center [391, 101] width 88 height 14
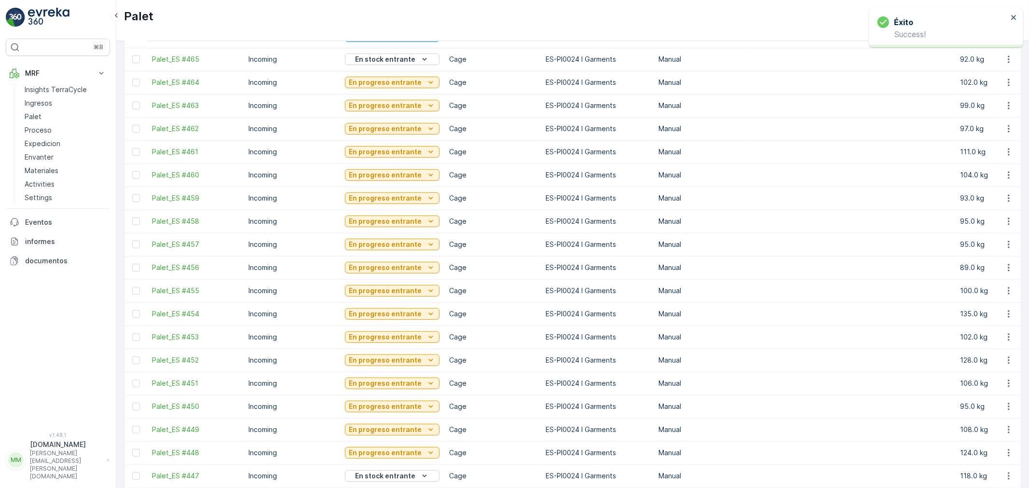
click at [409, 84] on p "En progreso entrante" at bounding box center [385, 83] width 73 height 10
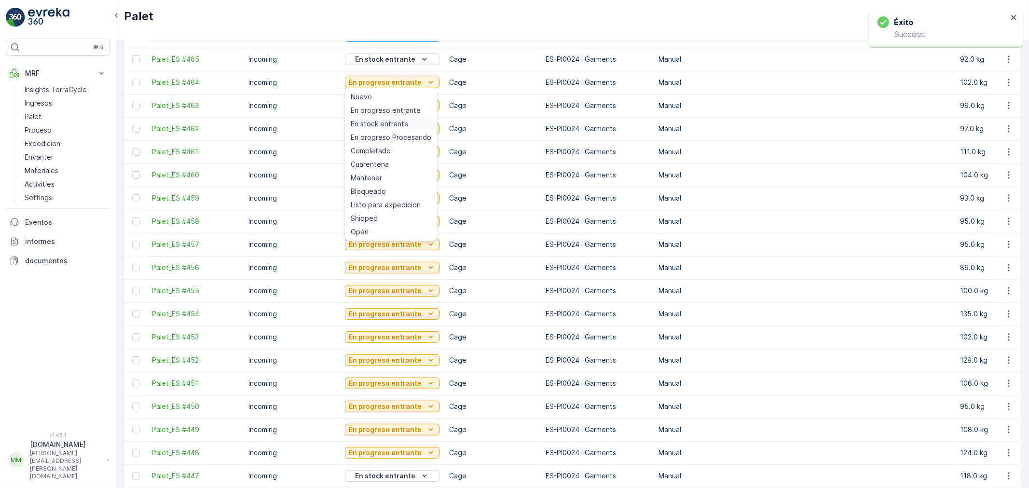
drag, startPoint x: 409, startPoint y: 84, endPoint x: 387, endPoint y: 121, distance: 41.9
click at [387, 121] on span "En stock entrante" at bounding box center [380, 124] width 58 height 10
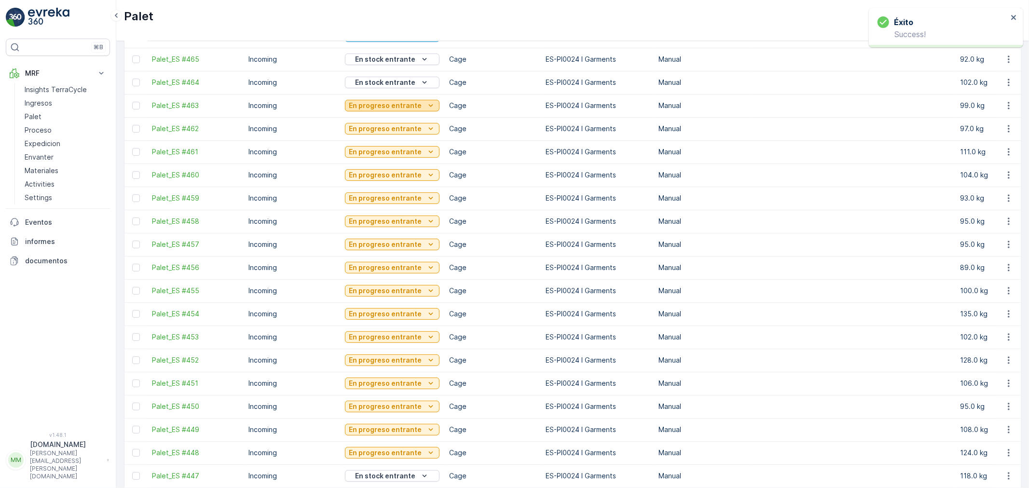
click at [401, 103] on p "En progreso entrante" at bounding box center [385, 106] width 73 height 10
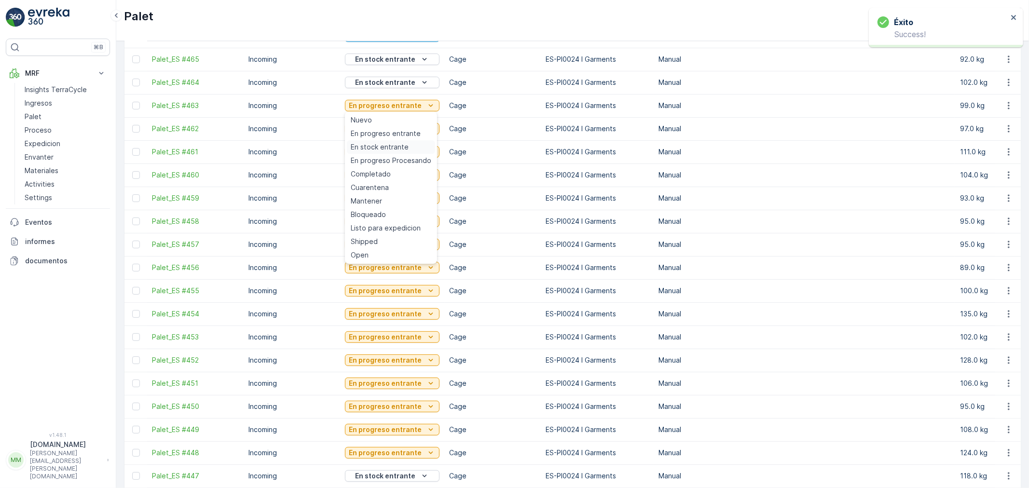
click at [396, 142] on span "En stock entrante" at bounding box center [380, 147] width 58 height 10
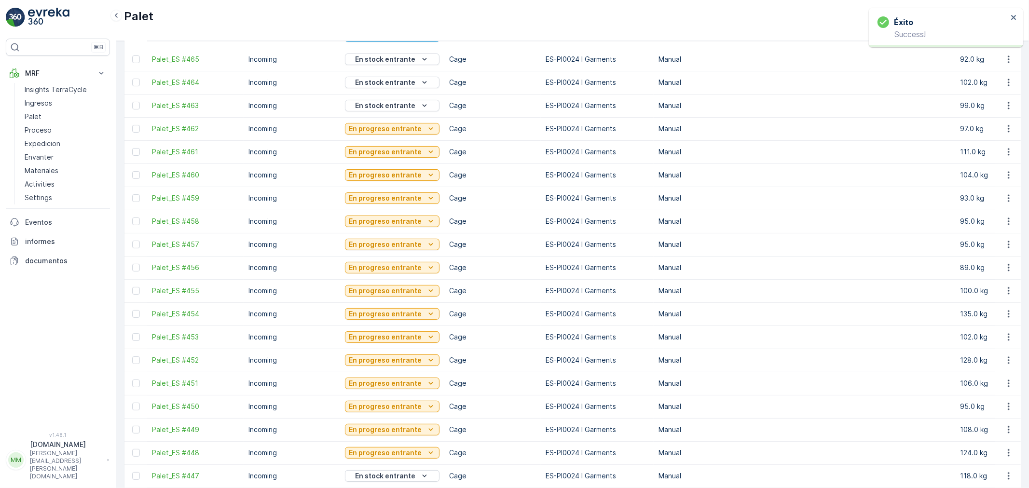
click at [403, 129] on p "En progreso entrante" at bounding box center [385, 129] width 73 height 10
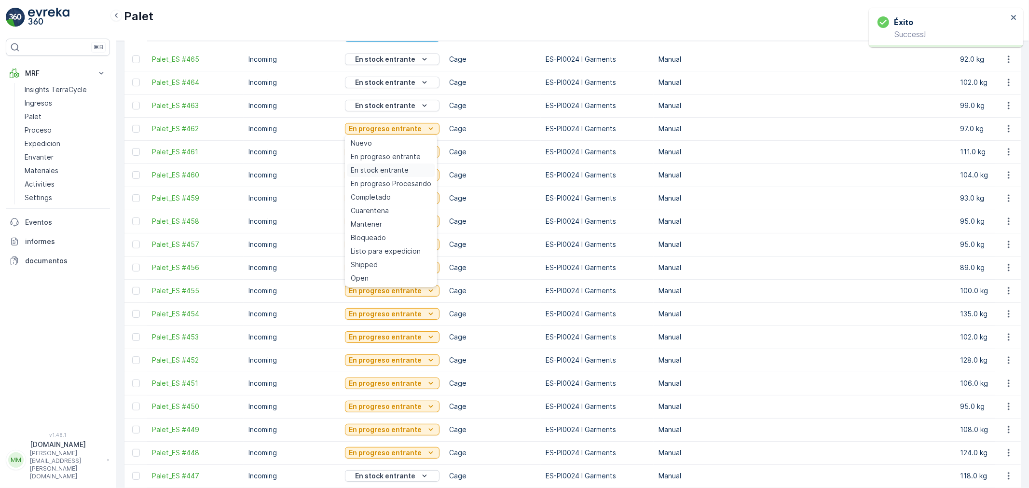
click at [401, 165] on span "En stock entrante" at bounding box center [380, 170] width 58 height 10
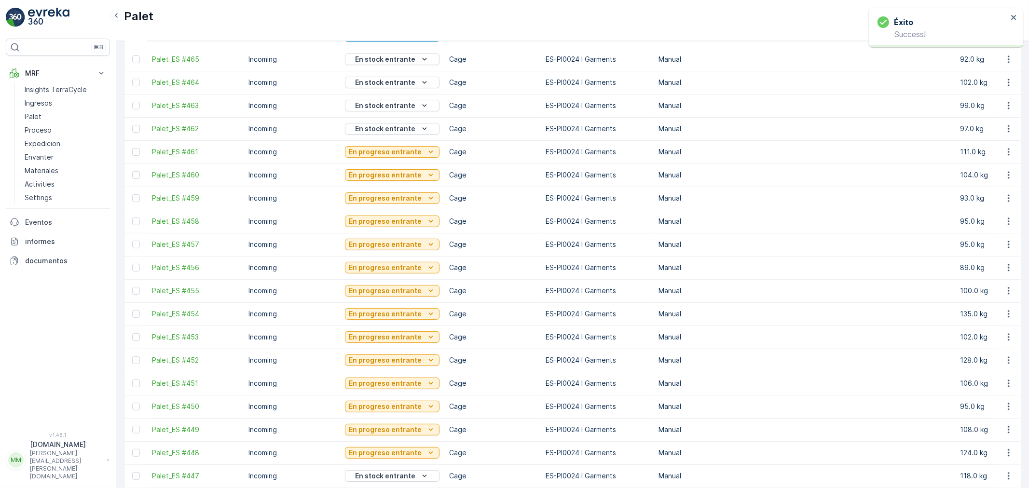
click at [404, 152] on p "En progreso entrante" at bounding box center [385, 152] width 73 height 10
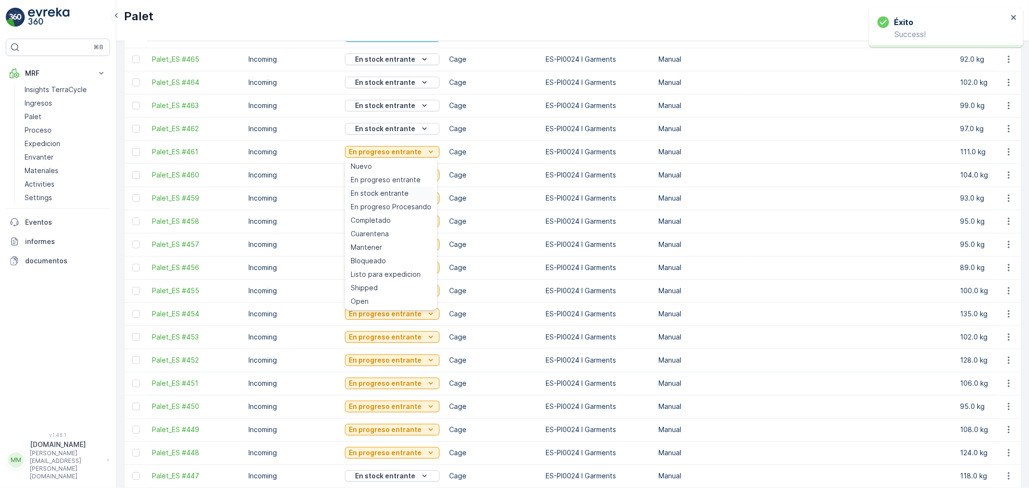
click at [404, 187] on div "En stock entrante" at bounding box center [391, 194] width 88 height 14
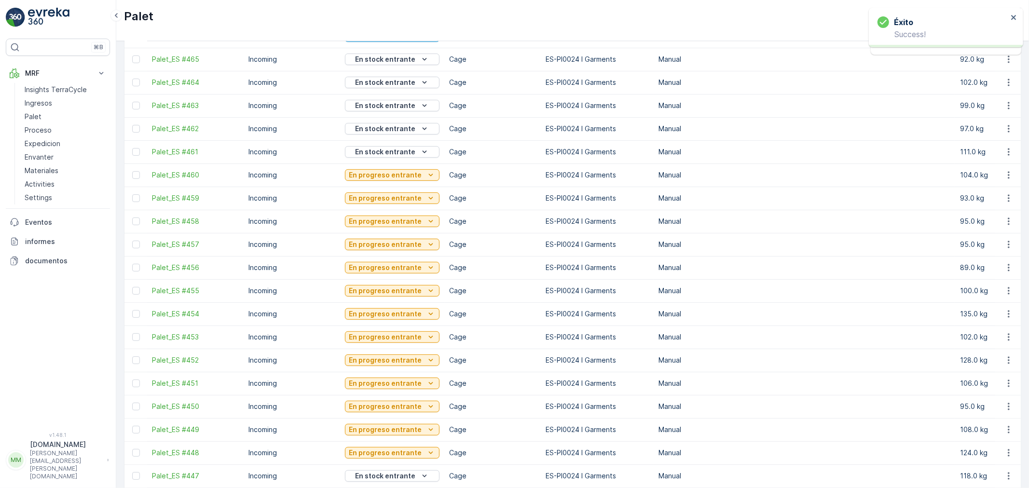
click at [413, 172] on p "En progreso entrante" at bounding box center [385, 175] width 73 height 10
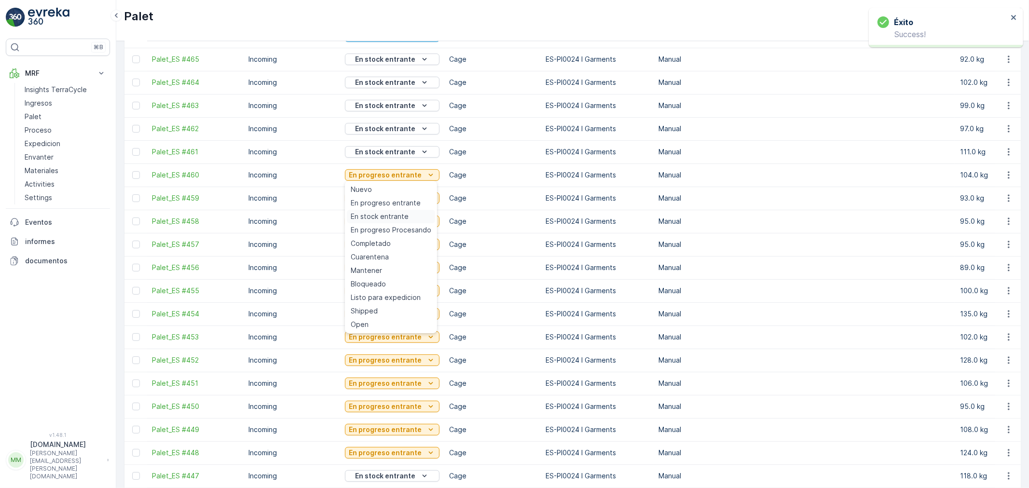
click at [391, 214] on span "En stock entrante" at bounding box center [380, 217] width 58 height 10
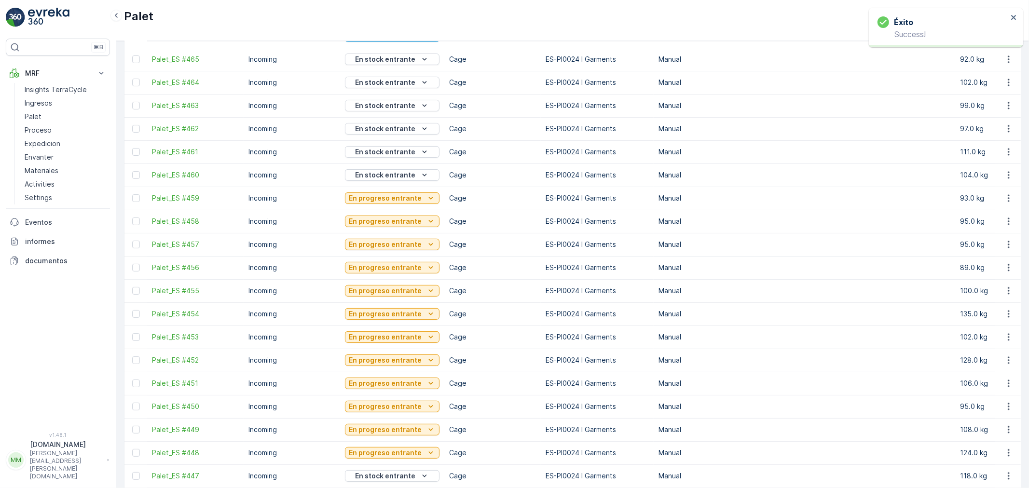
click at [400, 198] on p "En progreso entrante" at bounding box center [385, 198] width 73 height 10
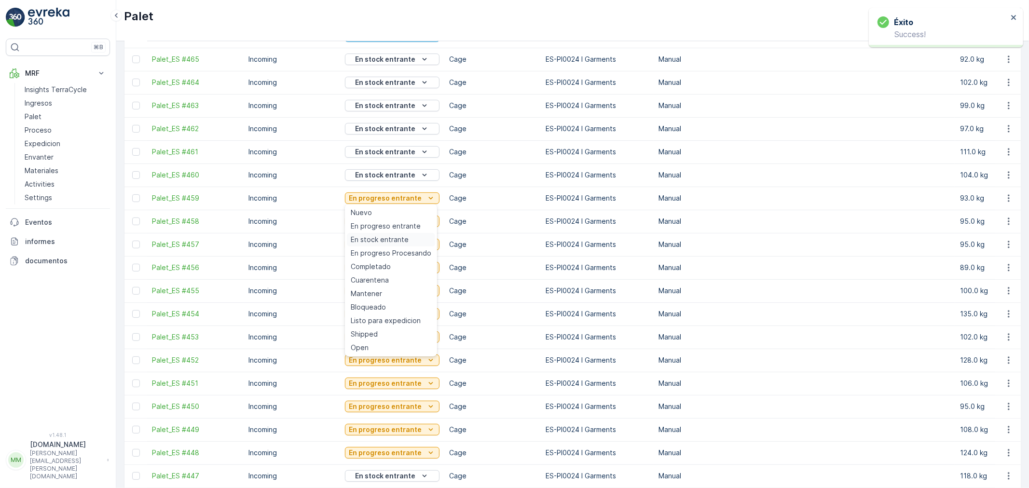
click at [395, 239] on span "En stock entrante" at bounding box center [380, 240] width 58 height 10
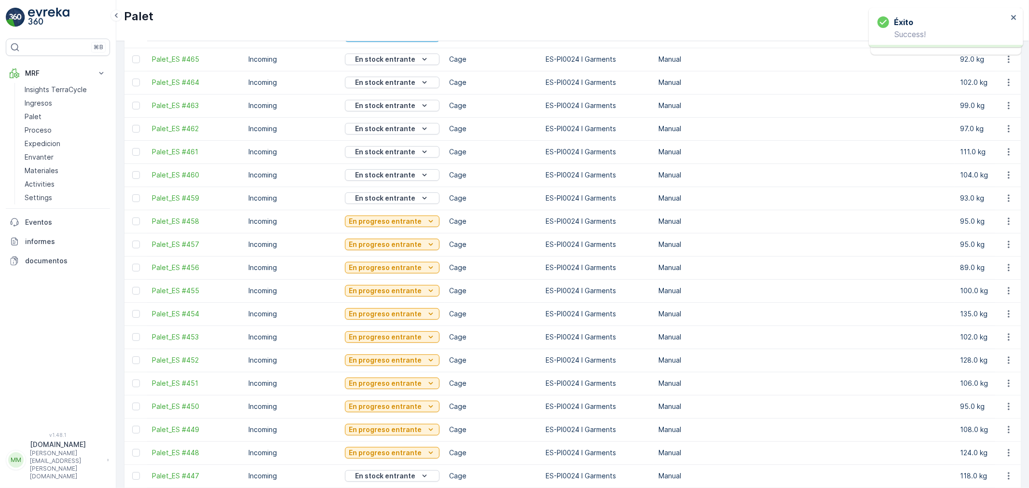
click at [410, 216] on button "En progreso entrante" at bounding box center [392, 222] width 95 height 12
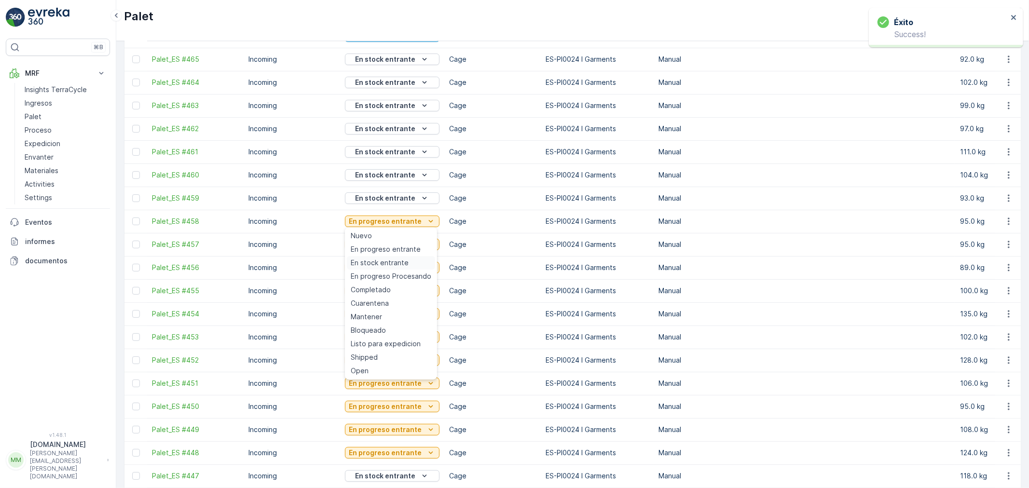
click at [400, 257] on div "En stock entrante" at bounding box center [391, 263] width 88 height 14
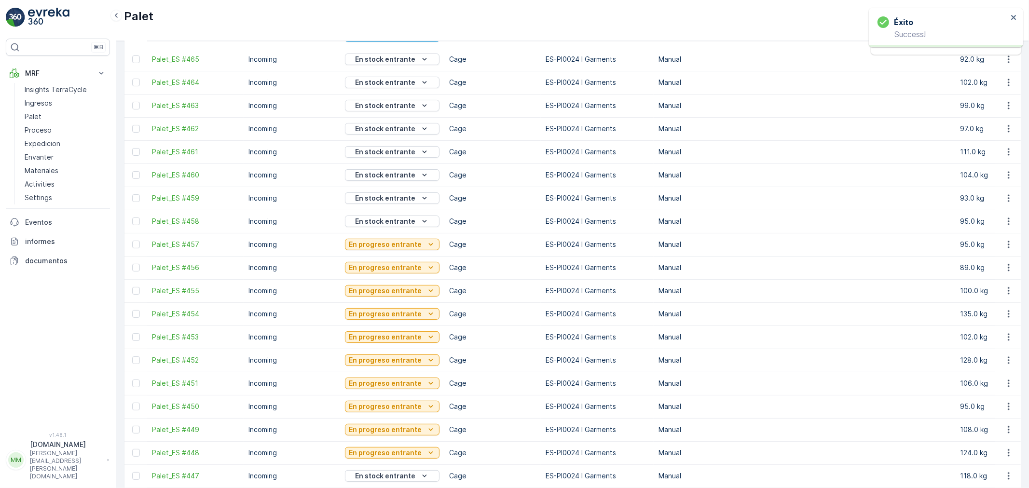
click at [407, 240] on p "En progreso entrante" at bounding box center [385, 245] width 73 height 10
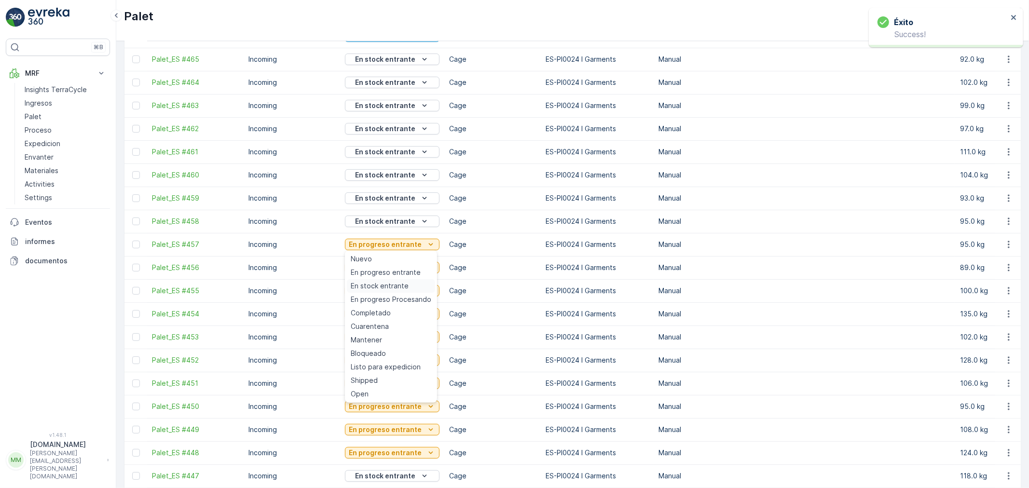
click at [407, 283] on div "En stock entrante" at bounding box center [391, 286] width 88 height 14
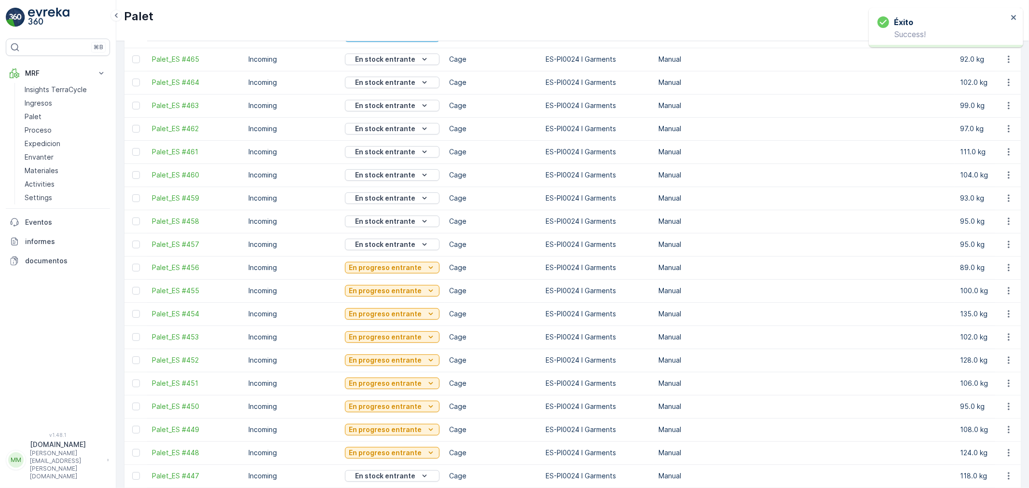
click at [403, 271] on p "En progreso entrante" at bounding box center [385, 268] width 73 height 10
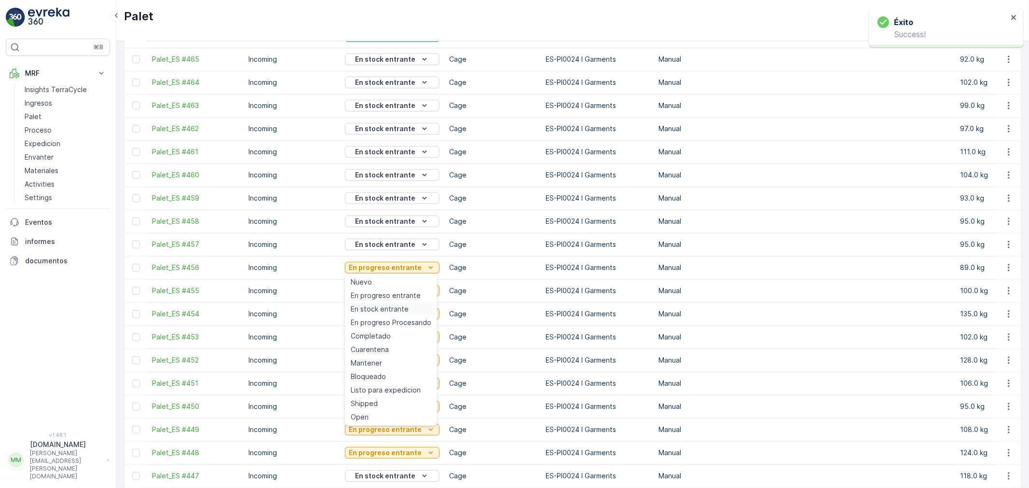
click at [398, 309] on span "En stock entrante" at bounding box center [380, 309] width 58 height 10
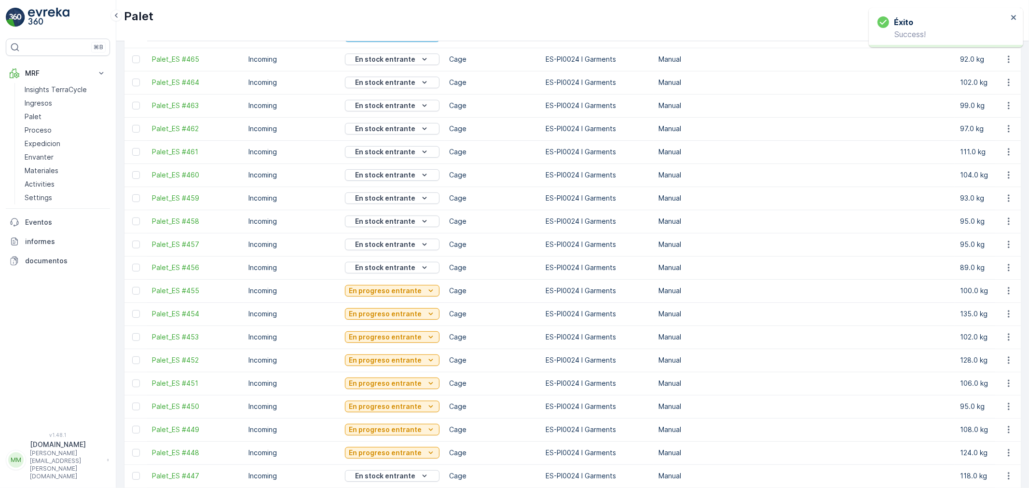
click at [392, 288] on p "En progreso entrante" at bounding box center [385, 291] width 73 height 10
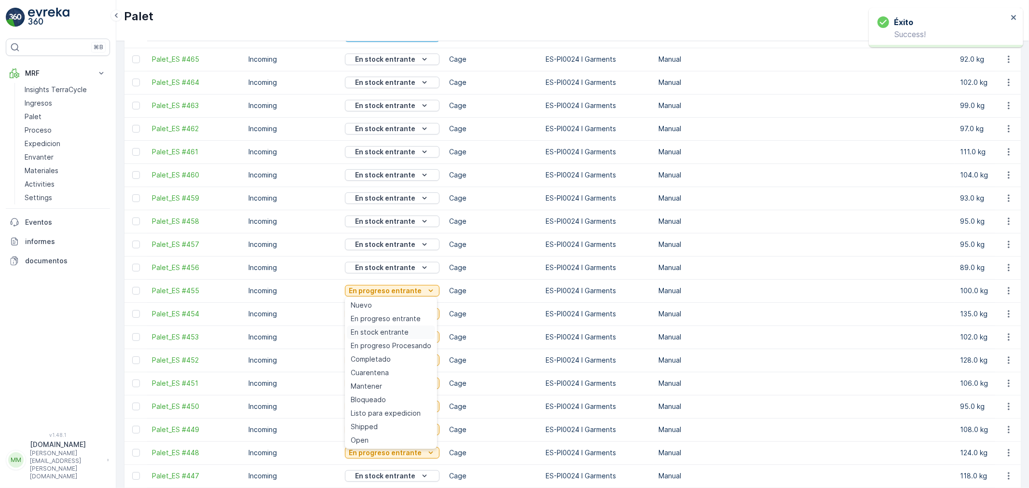
click at [380, 331] on span "En stock entrante" at bounding box center [380, 333] width 58 height 10
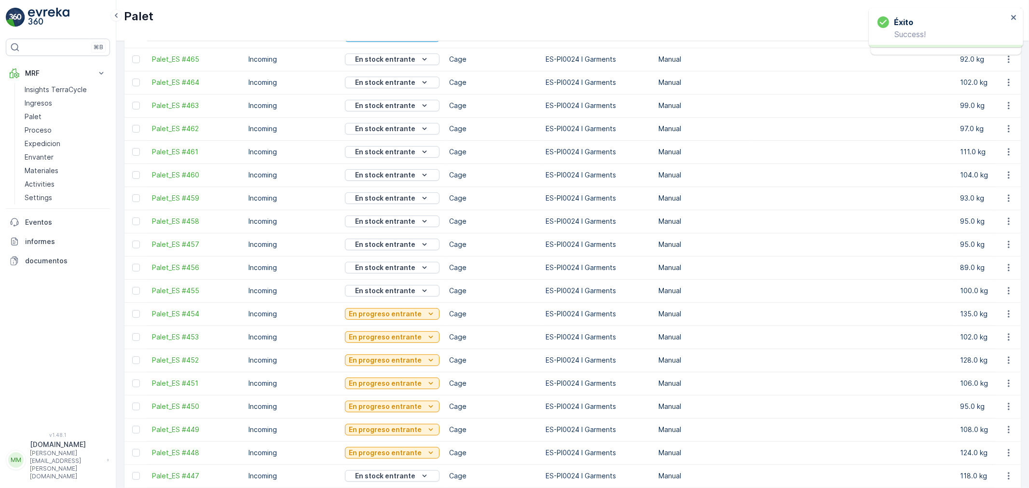
click at [387, 315] on p "En progreso entrante" at bounding box center [385, 314] width 73 height 10
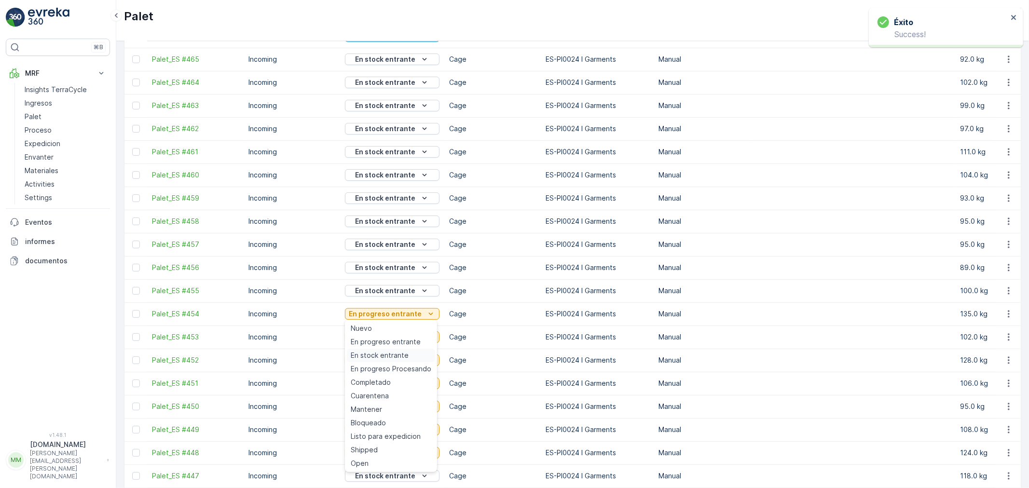
click at [391, 354] on span "En stock entrante" at bounding box center [380, 356] width 58 height 10
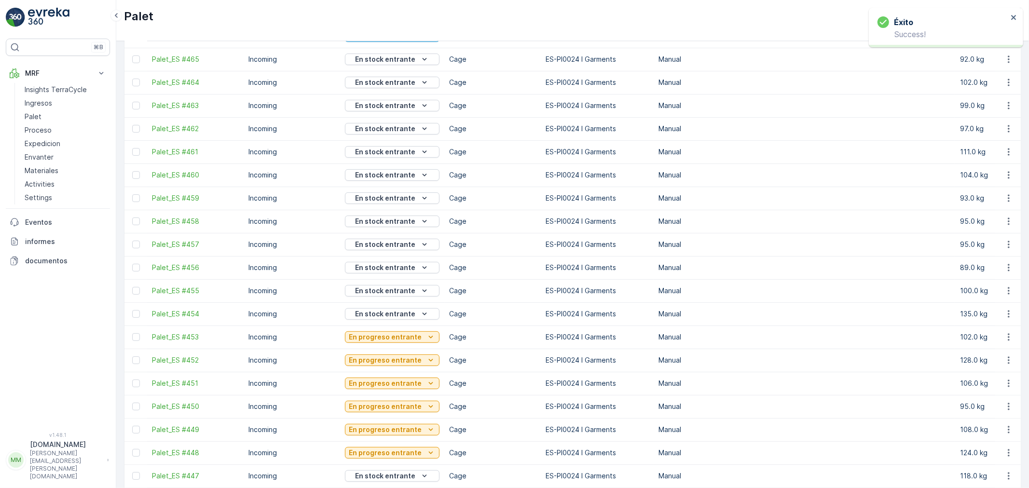
click at [394, 333] on p "En progreso entrante" at bounding box center [385, 337] width 73 height 10
click at [384, 215] on span "En stock entrante" at bounding box center [380, 215] width 58 height 10
click at [386, 356] on p "En progreso entrante" at bounding box center [385, 360] width 73 height 10
click at [393, 233] on span "En stock entrante" at bounding box center [380, 238] width 58 height 10
click at [381, 383] on p "En progreso entrante" at bounding box center [385, 384] width 73 height 10
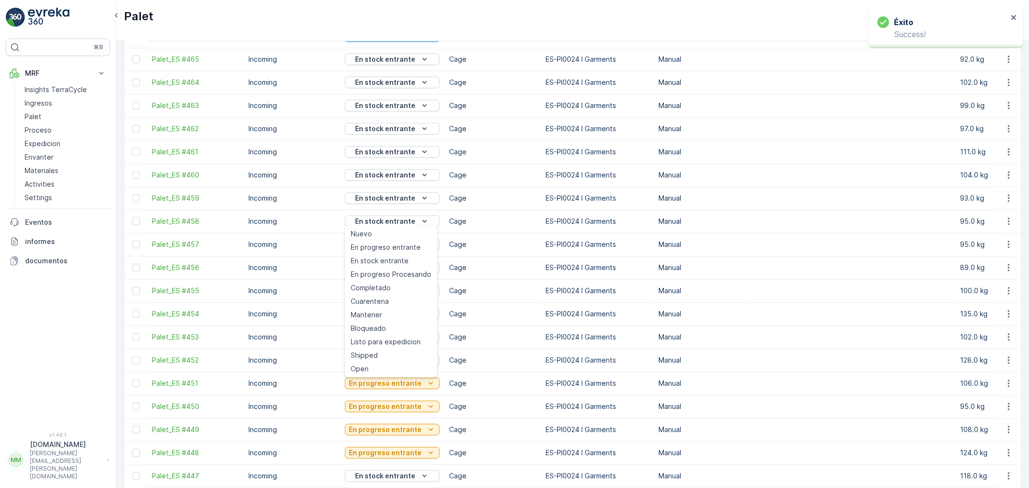
click at [394, 261] on span "En stock entrante" at bounding box center [380, 261] width 58 height 10
click at [382, 404] on p "En progreso entrante" at bounding box center [385, 407] width 73 height 10
click at [379, 287] on span "En stock entrante" at bounding box center [380, 284] width 58 height 10
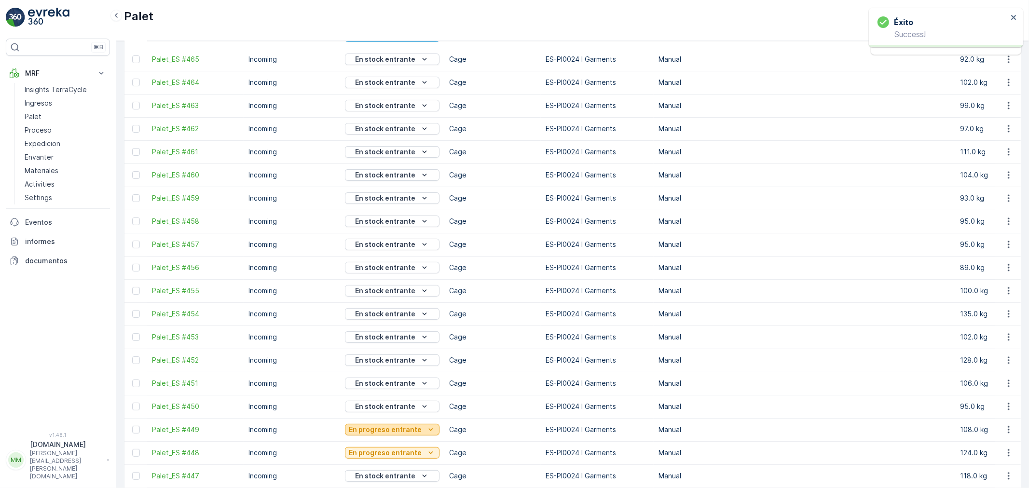
click at [373, 429] on p "En progreso entrante" at bounding box center [385, 430] width 73 height 10
click at [394, 304] on span "En stock entrante" at bounding box center [380, 307] width 58 height 10
click at [384, 439] on p "En progreso entrante" at bounding box center [385, 453] width 73 height 10
click at [396, 326] on span "En stock entrante" at bounding box center [380, 331] width 58 height 10
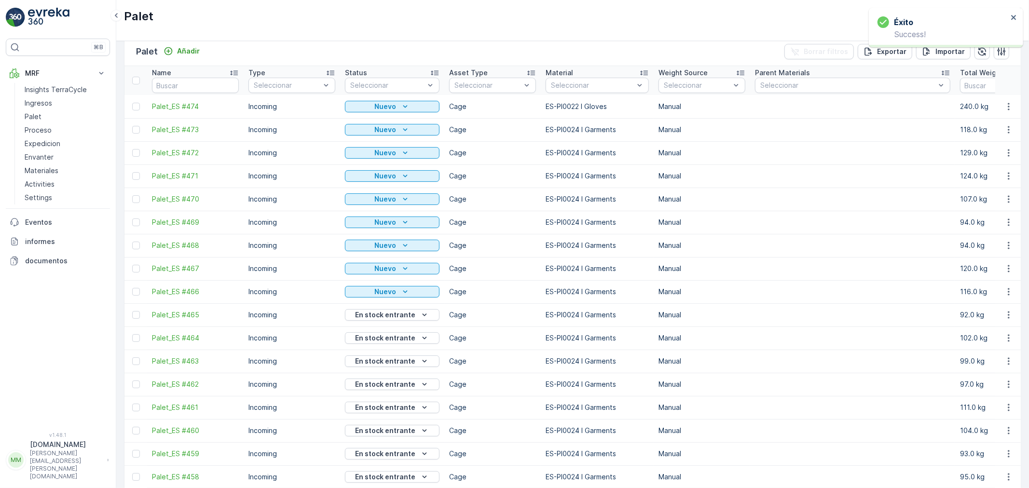
scroll to position [0, 0]
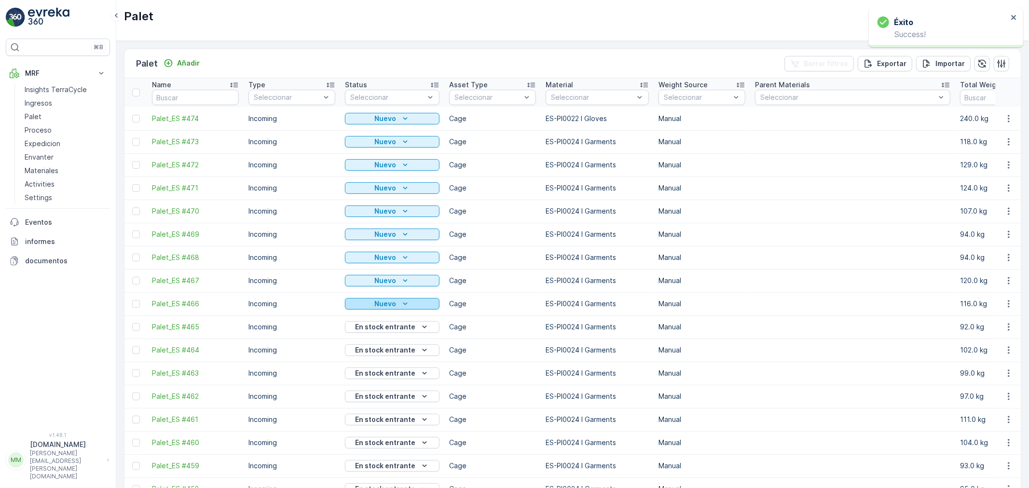
click at [402, 305] on icon "Nuevo" at bounding box center [405, 304] width 10 height 10
click at [391, 331] on span "En progreso entrante" at bounding box center [386, 332] width 70 height 10
click at [408, 281] on div "Nuevo" at bounding box center [392, 281] width 87 height 10
click at [396, 308] on span "En progreso entrante" at bounding box center [386, 309] width 70 height 10
click at [412, 254] on div "Nuevo" at bounding box center [392, 258] width 87 height 10
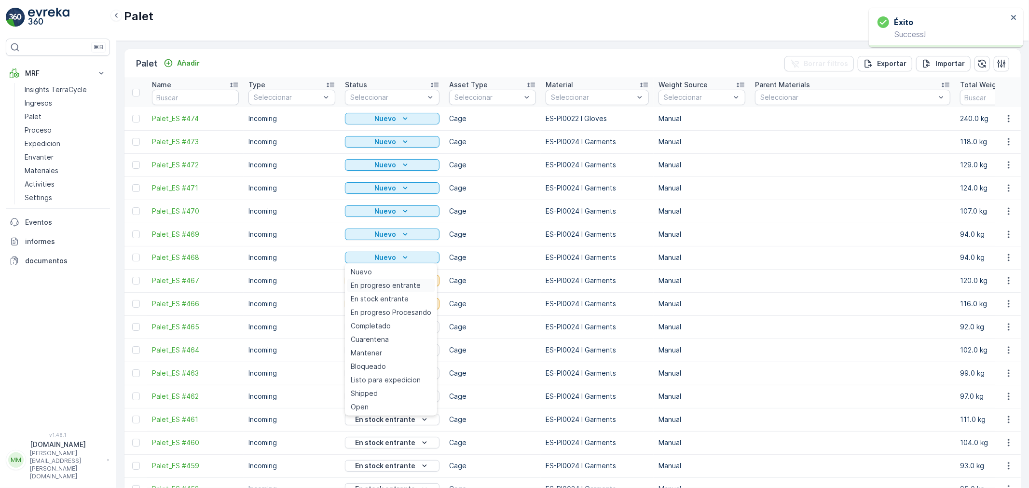
click at [399, 281] on span "En progreso entrante" at bounding box center [386, 286] width 70 height 10
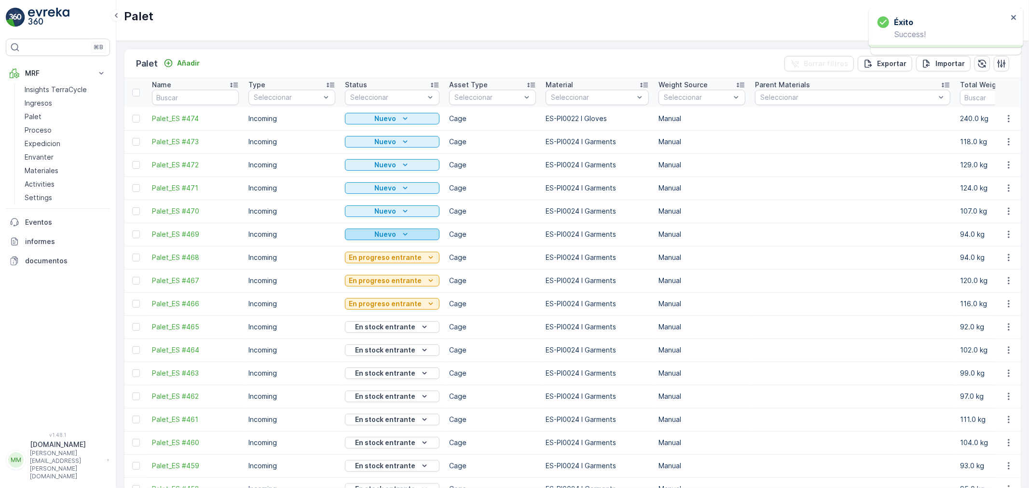
click at [409, 231] on div "Nuevo" at bounding box center [392, 235] width 87 height 10
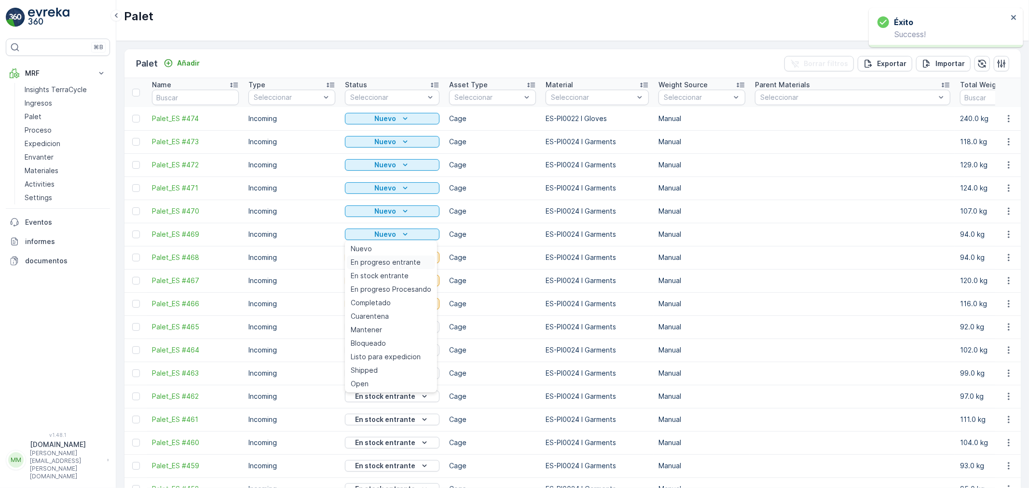
click at [404, 259] on span "En progreso entrante" at bounding box center [386, 263] width 70 height 10
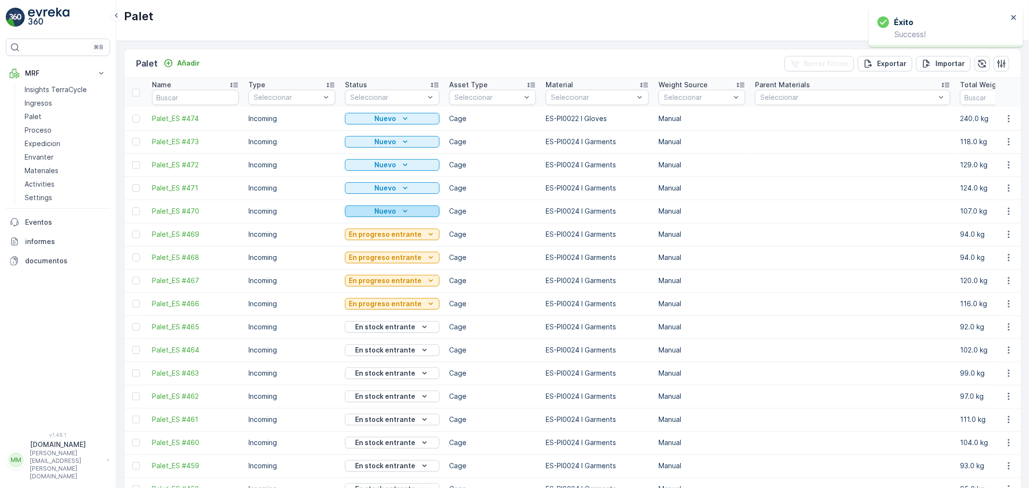
click at [411, 208] on div "Nuevo" at bounding box center [392, 211] width 87 height 10
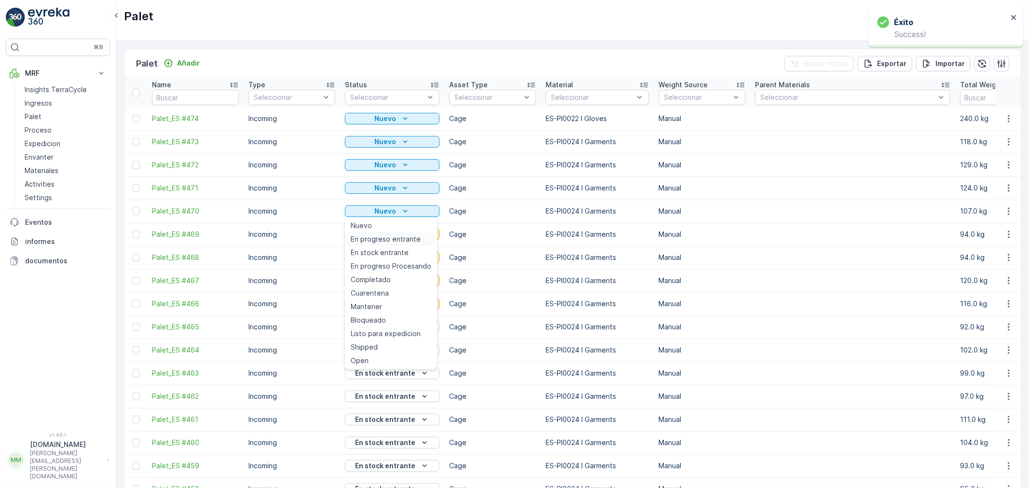
click at [407, 239] on span "En progreso entrante" at bounding box center [386, 239] width 70 height 10
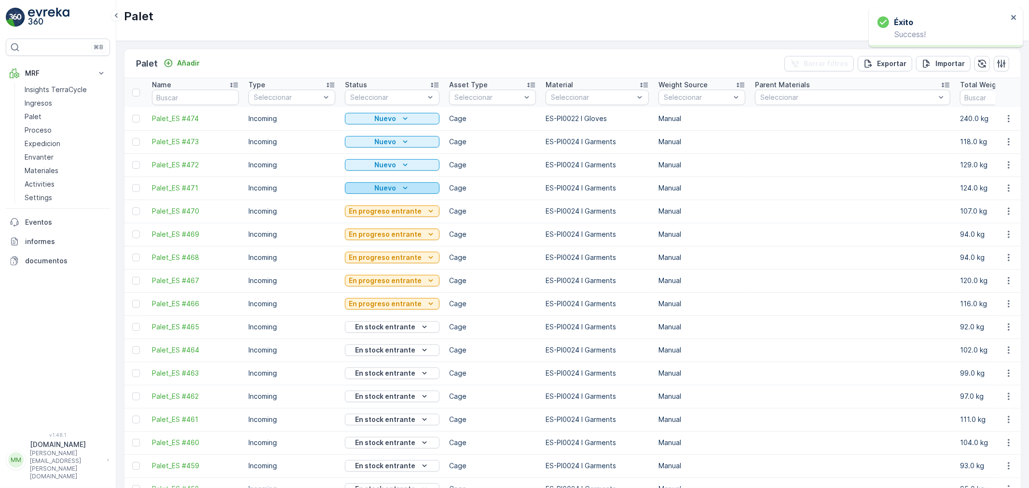
click at [402, 188] on icon "Nuevo" at bounding box center [405, 188] width 10 height 10
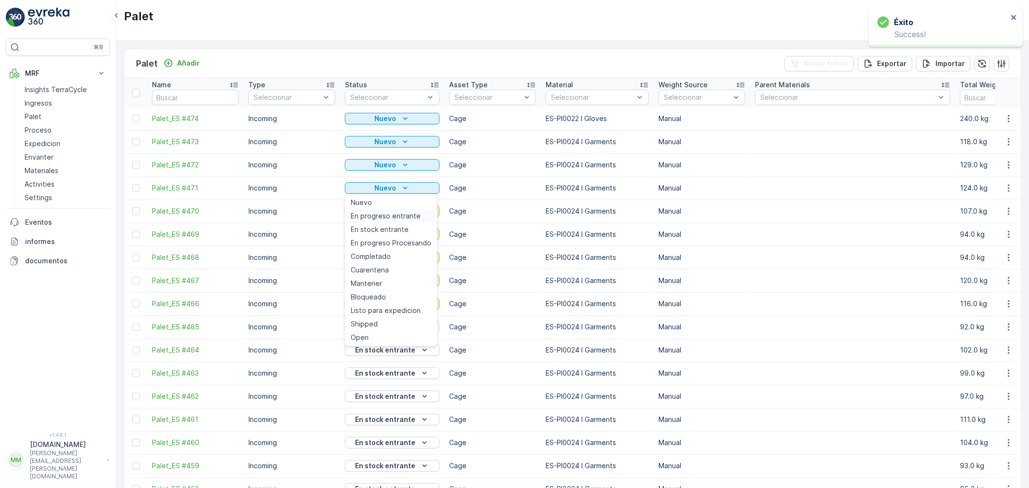
click at [404, 217] on span "En progreso entrante" at bounding box center [386, 216] width 70 height 10
click at [397, 190] on span "En progreso entrante" at bounding box center [386, 193] width 70 height 10
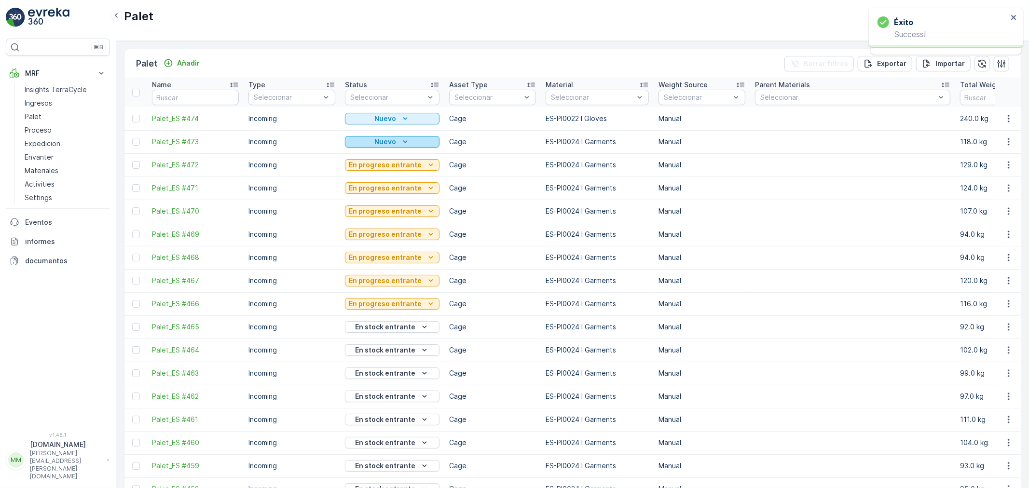
click at [404, 143] on icon "Nuevo" at bounding box center [405, 142] width 10 height 10
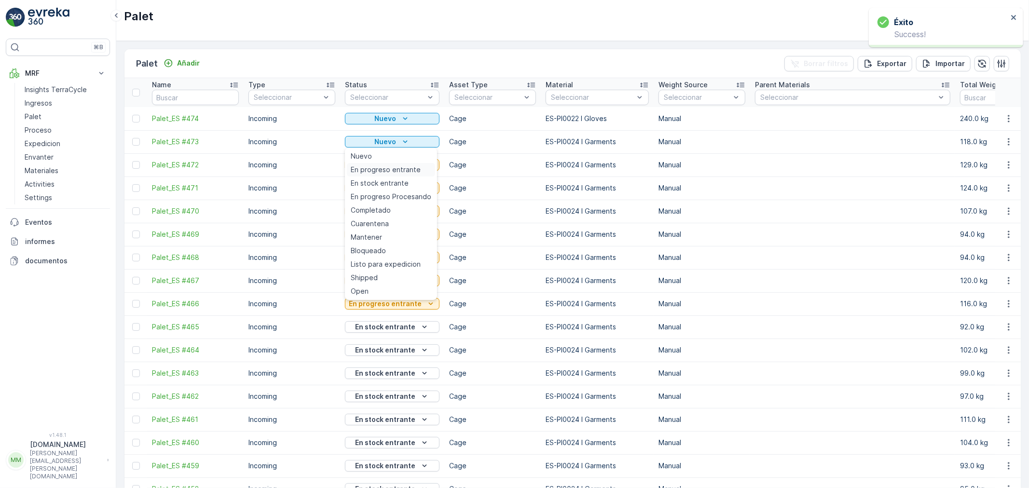
click at [404, 167] on span "En progreso entrante" at bounding box center [386, 170] width 70 height 10
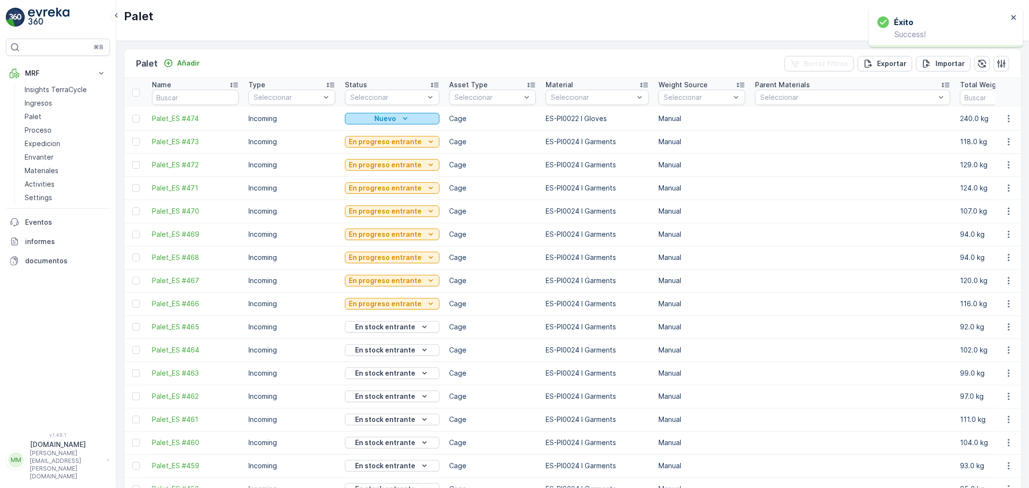
click at [405, 114] on icon "Nuevo" at bounding box center [405, 119] width 10 height 10
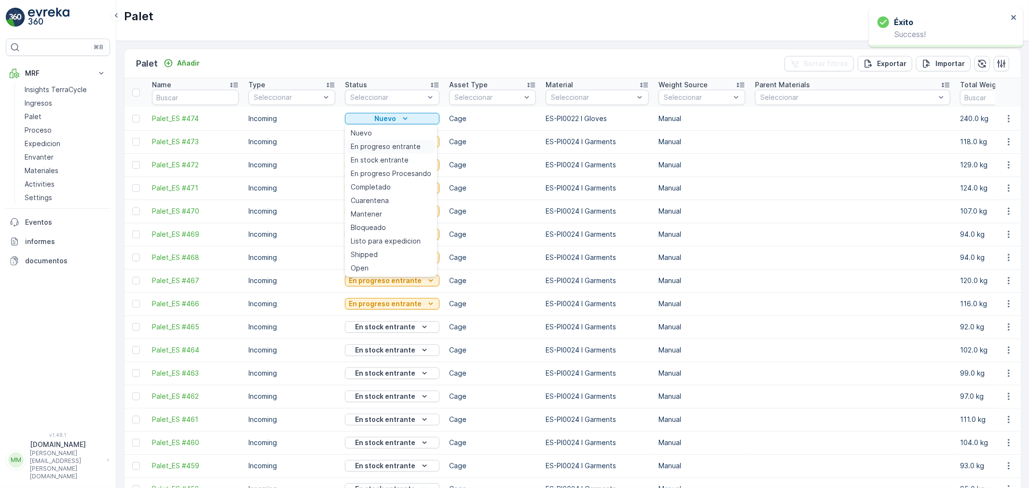
click at [396, 145] on span "En progreso entrante" at bounding box center [386, 147] width 70 height 10
click at [404, 160] on span "En stock entrante" at bounding box center [380, 160] width 58 height 10
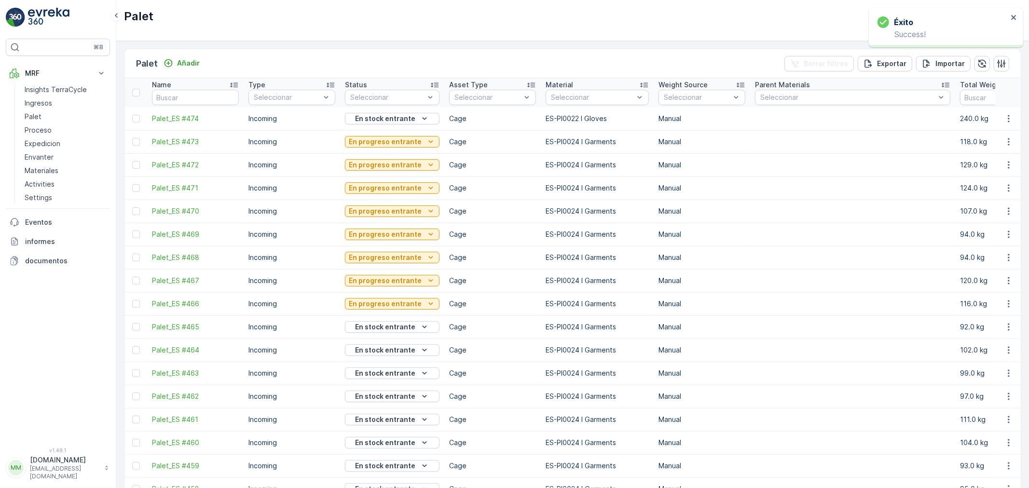
click at [399, 142] on p "En progreso entrante" at bounding box center [385, 142] width 73 height 10
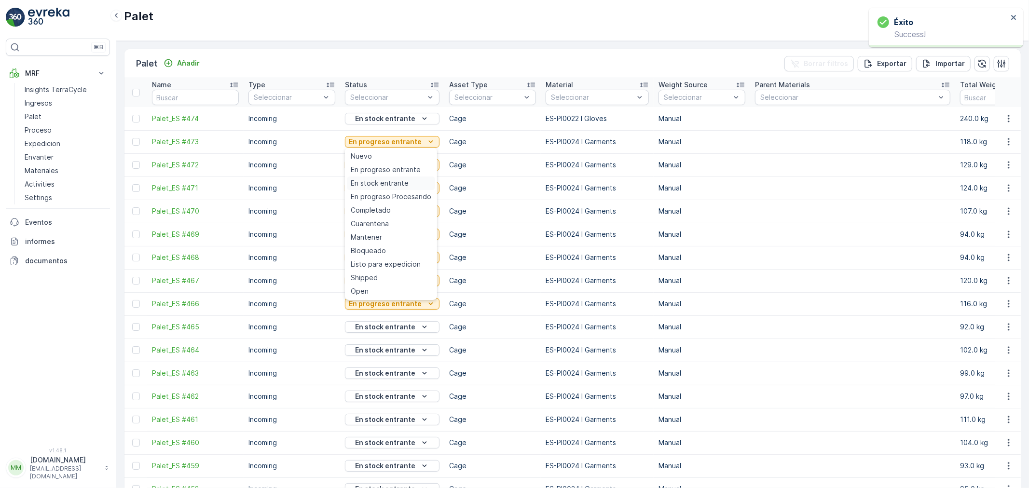
click at [397, 184] on span "En stock entrante" at bounding box center [380, 183] width 58 height 10
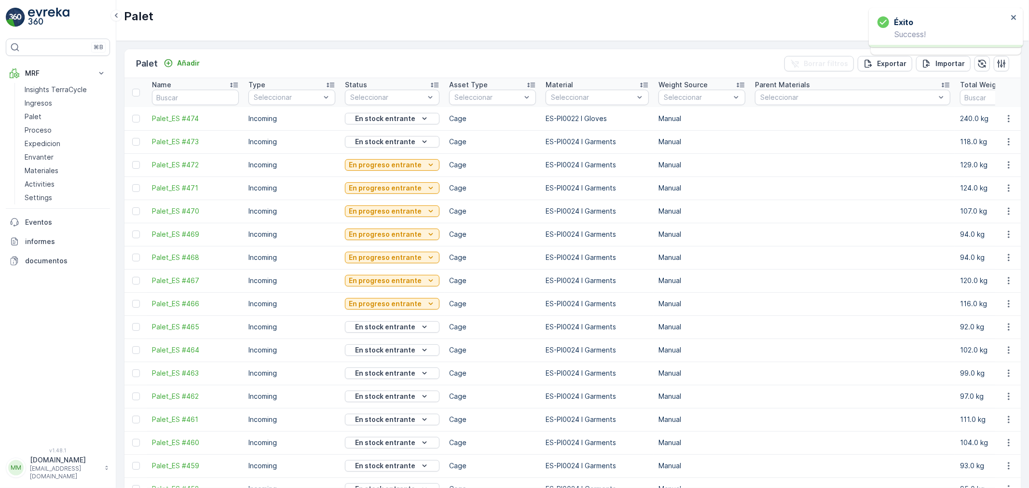
click at [401, 164] on p "En progreso entrante" at bounding box center [385, 165] width 73 height 10
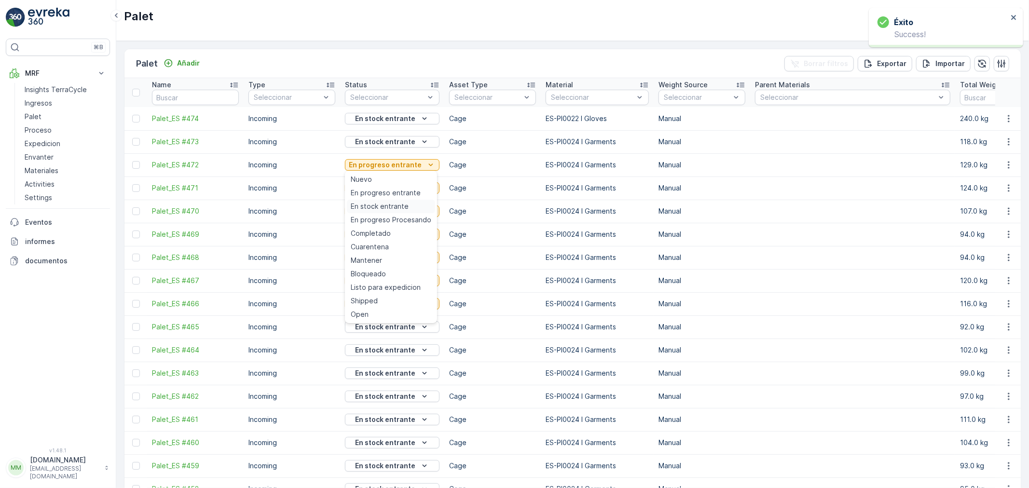
click at [400, 206] on span "En stock entrante" at bounding box center [380, 207] width 58 height 10
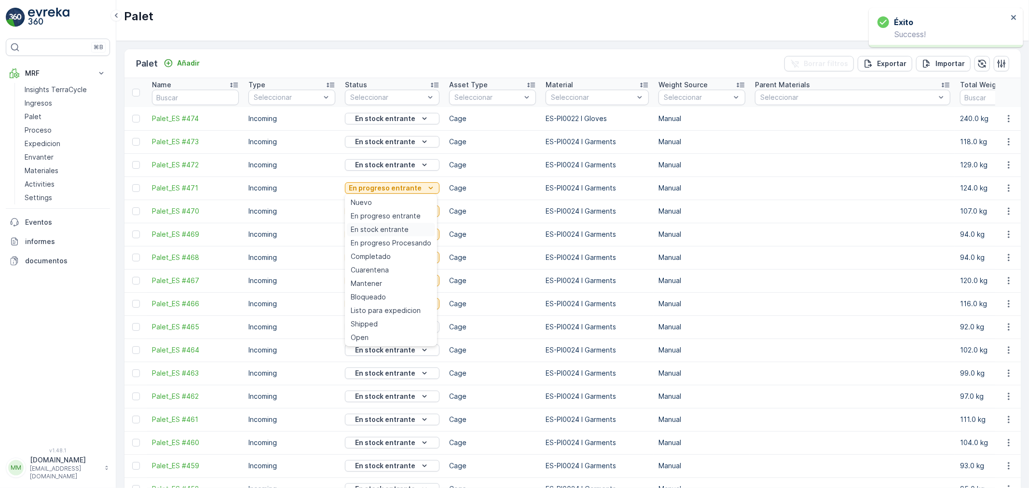
click at [397, 228] on span "En stock entrante" at bounding box center [380, 230] width 58 height 10
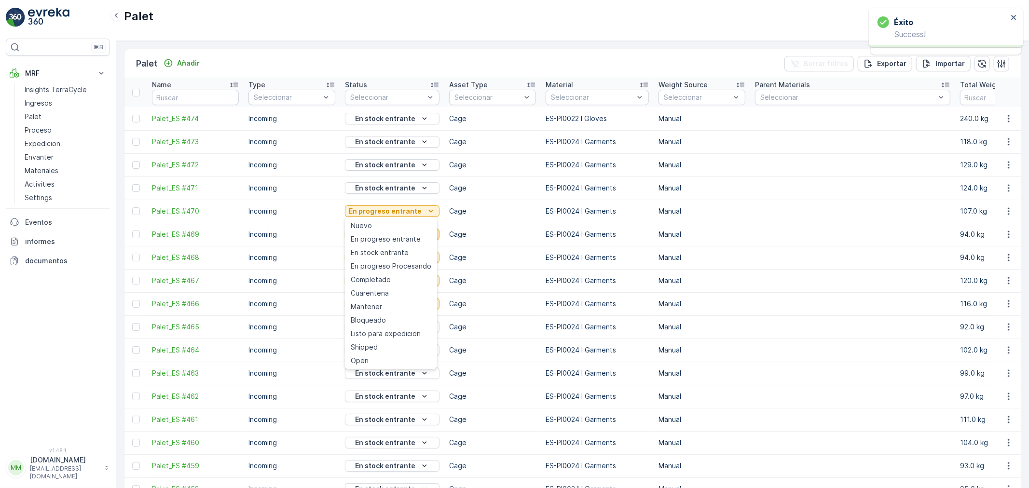
click at [389, 238] on span "En progreso entrante" at bounding box center [386, 239] width 70 height 10
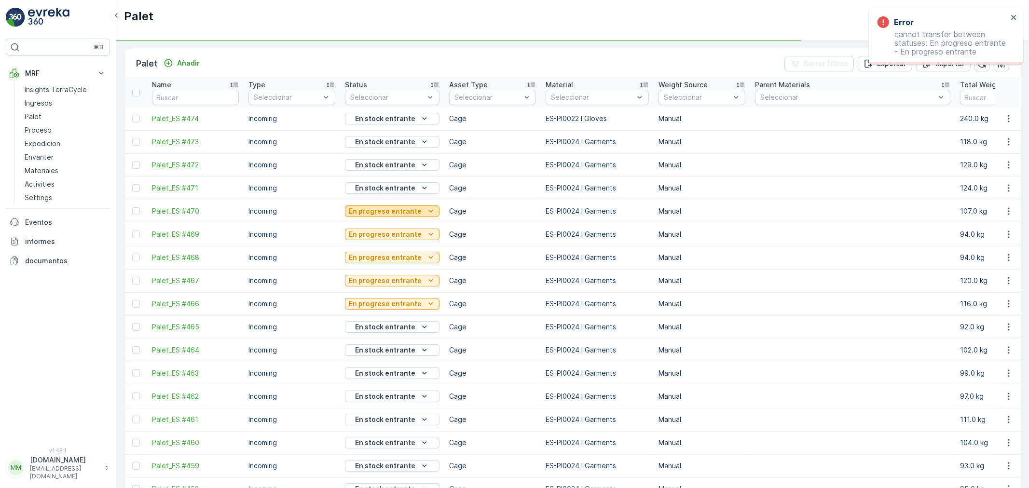
click at [396, 214] on p "En progreso entrante" at bounding box center [385, 211] width 73 height 10
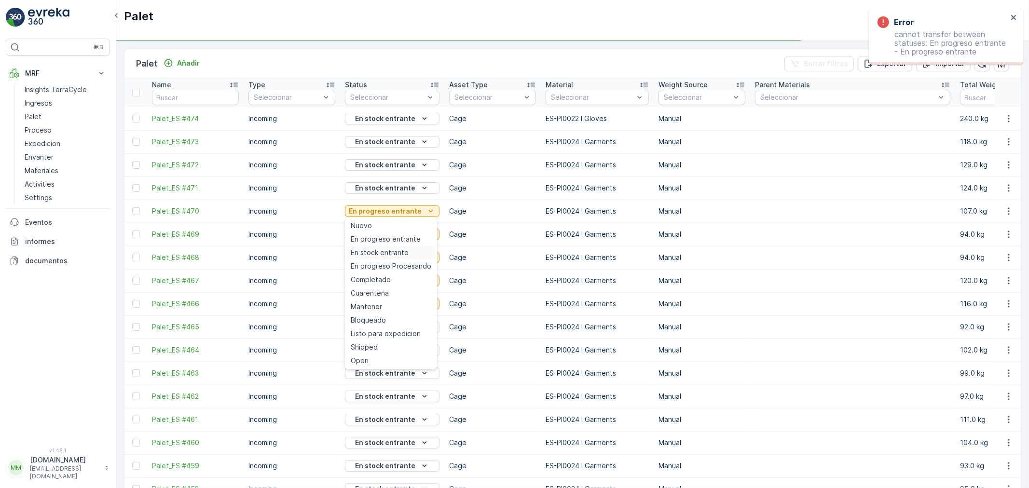
click at [393, 251] on span "En stock entrante" at bounding box center [380, 253] width 58 height 10
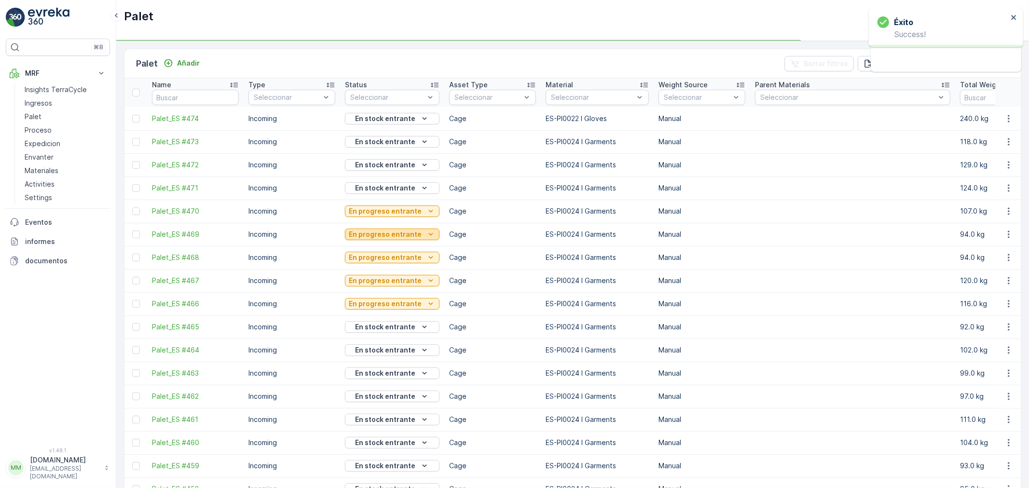
click at [397, 235] on p "En progreso entrante" at bounding box center [385, 235] width 73 height 10
click at [394, 258] on p "En progreso entrante" at bounding box center [385, 258] width 73 height 10
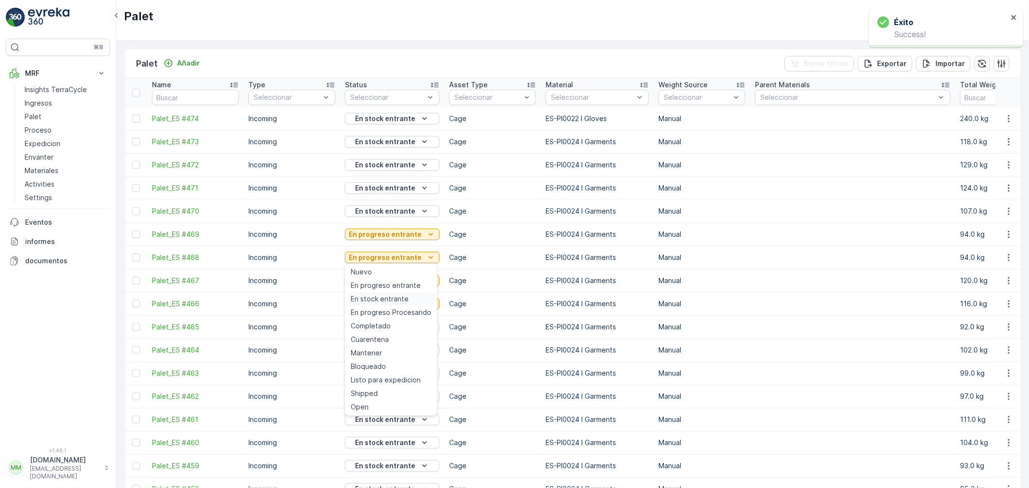
click at [389, 302] on span "En stock entrante" at bounding box center [380, 299] width 58 height 10
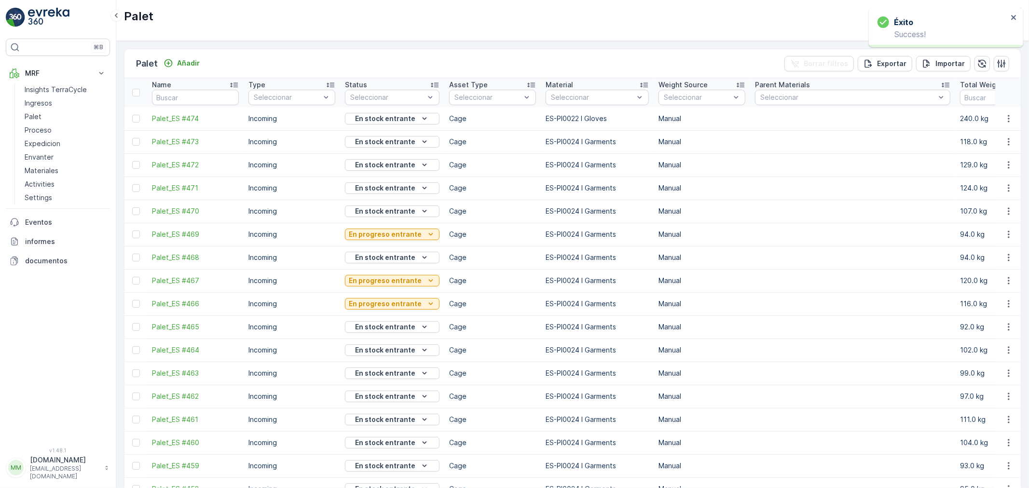
click at [403, 234] on p "En progreso entrante" at bounding box center [385, 235] width 73 height 10
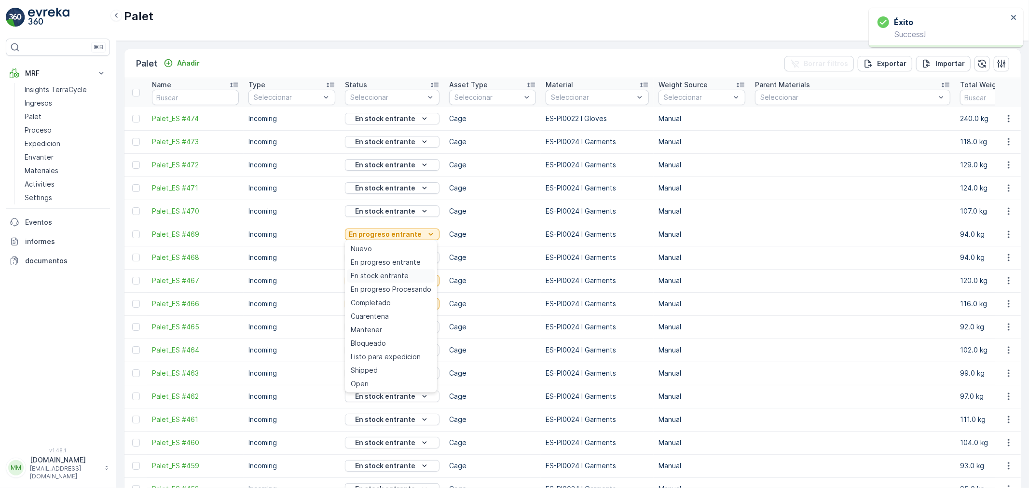
click at [396, 277] on span "En stock entrante" at bounding box center [380, 276] width 58 height 10
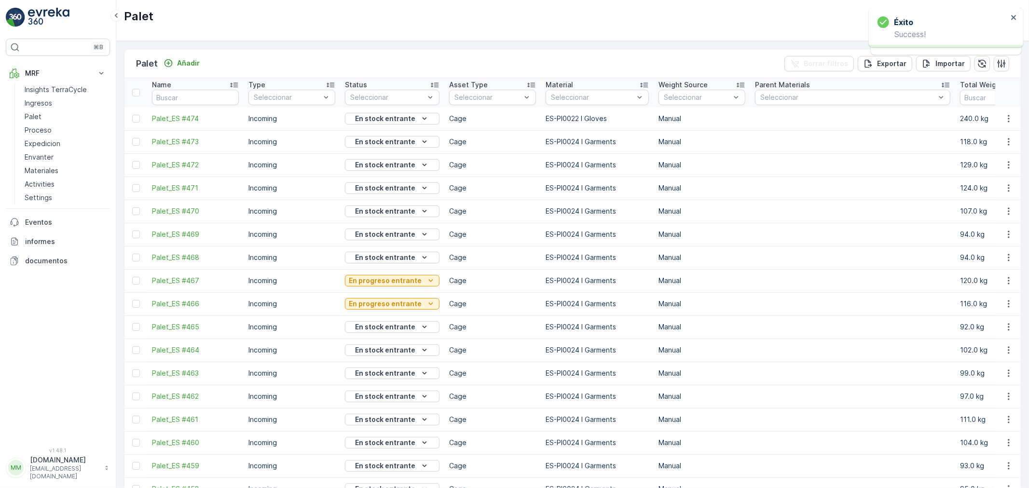
click at [393, 282] on p "En progreso entrante" at bounding box center [385, 281] width 73 height 10
click at [388, 317] on span "En stock entrante" at bounding box center [380, 322] width 58 height 10
click at [392, 306] on p "En progreso entrante" at bounding box center [385, 304] width 73 height 10
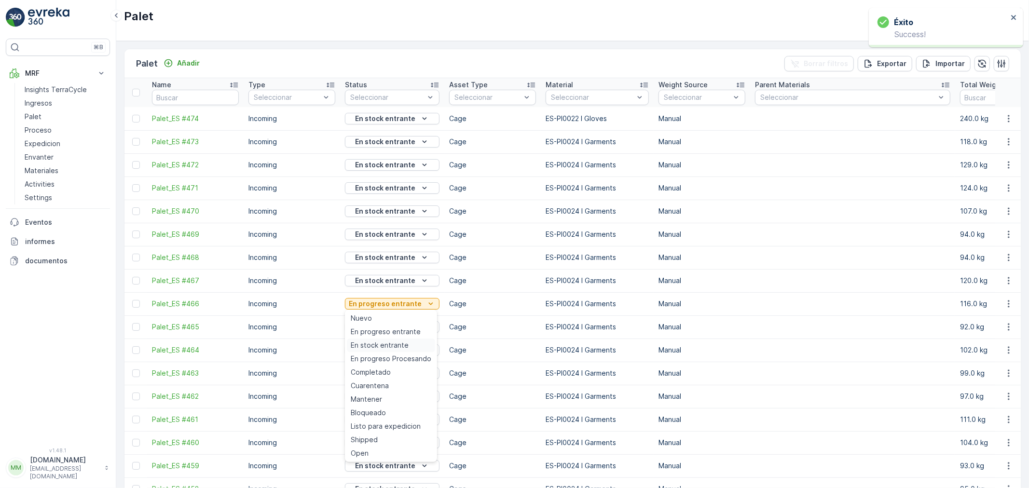
click at [384, 344] on span "En stock entrante" at bounding box center [380, 346] width 58 height 10
click at [41, 131] on p "Proceso" at bounding box center [38, 130] width 27 height 10
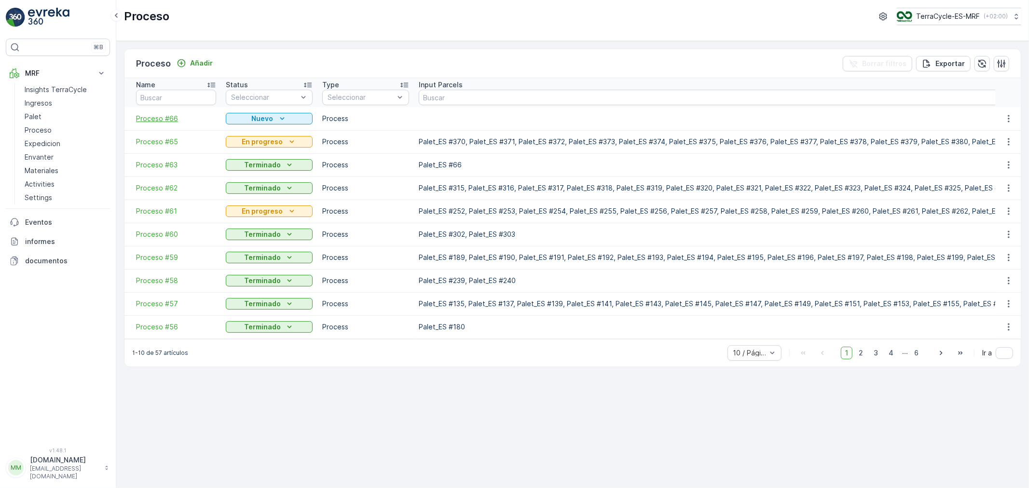
click at [172, 115] on span "Proceso #66" at bounding box center [176, 119] width 80 height 10
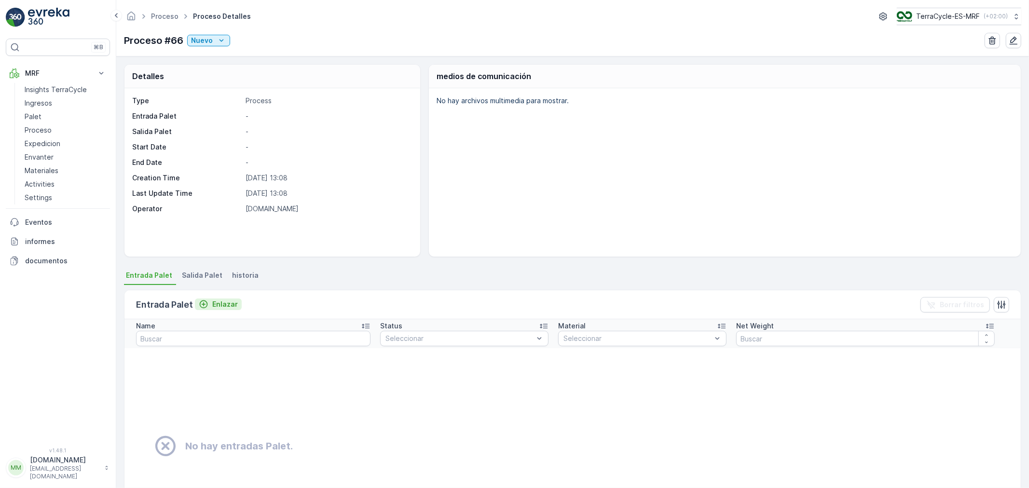
click at [214, 300] on p "Enlazar" at bounding box center [225, 305] width 26 height 10
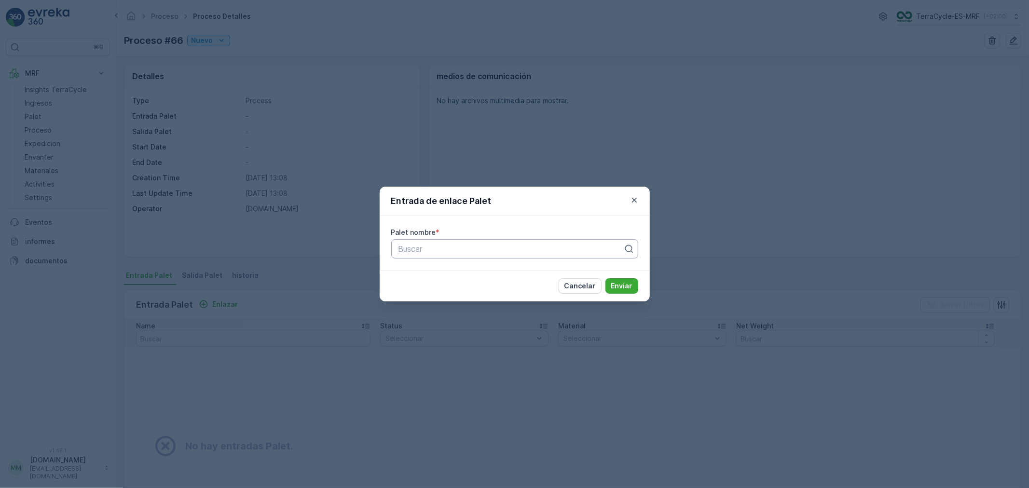
click at [412, 242] on div "Buscar" at bounding box center [514, 248] width 247 height 19
type input "432"
click at [605, 278] on button "Enviar" at bounding box center [621, 285] width 33 height 15
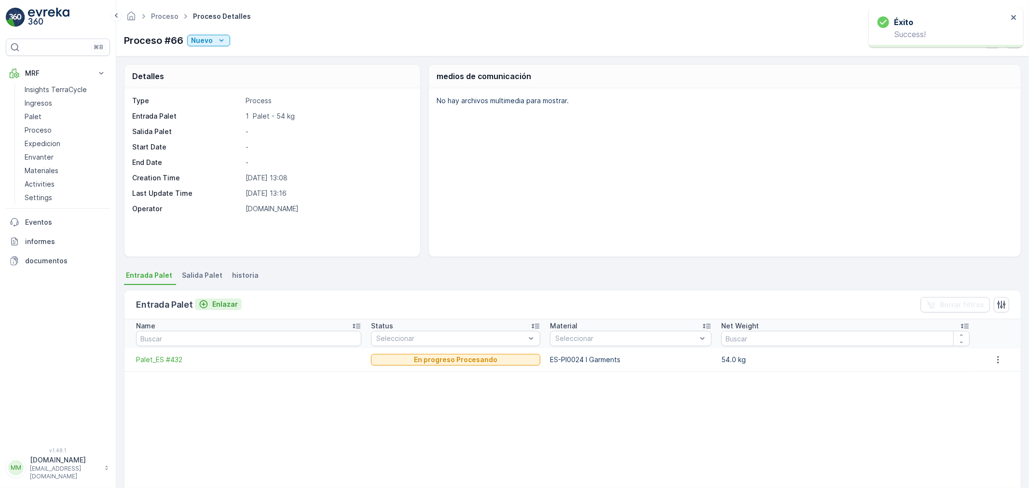
click at [219, 304] on p "Enlazar" at bounding box center [225, 305] width 26 height 10
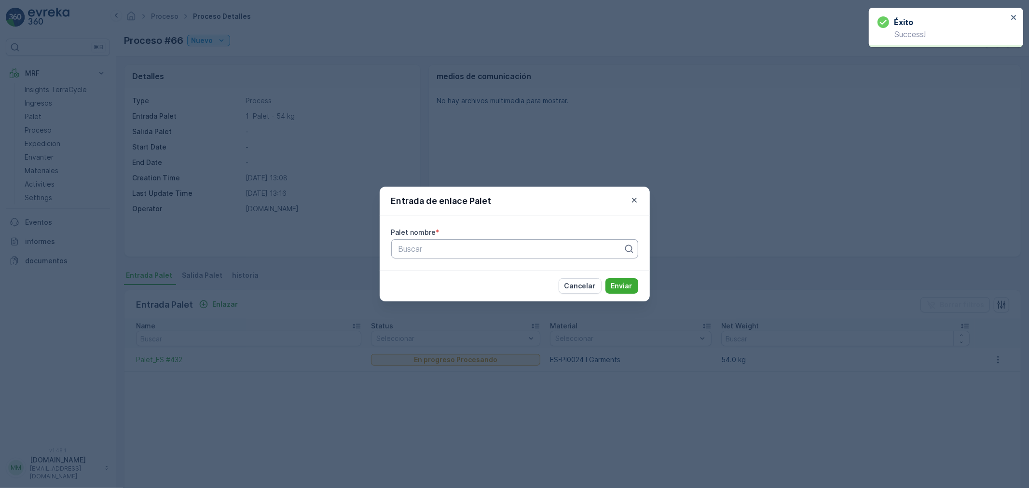
click at [426, 248] on div at bounding box center [510, 249] width 227 height 9
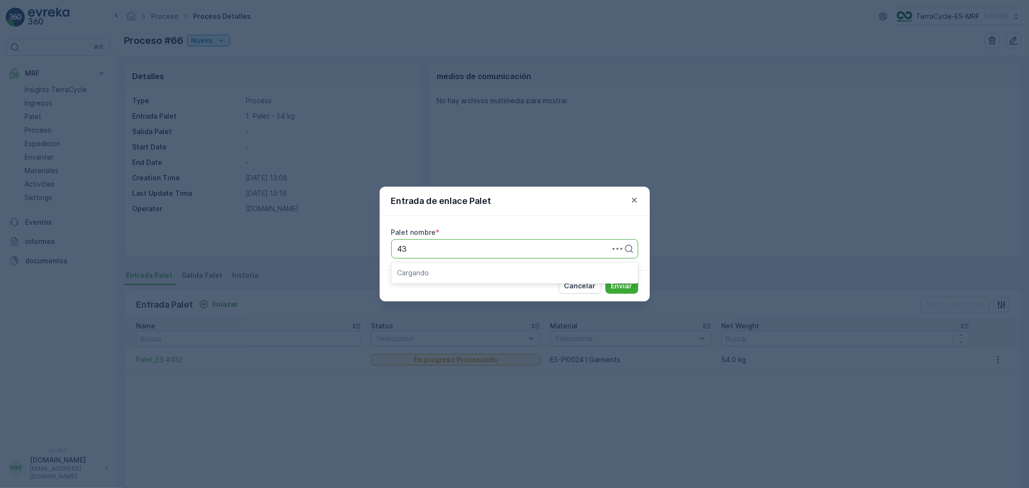
type input "433"
click at [605, 278] on button "Enviar" at bounding box center [621, 285] width 33 height 15
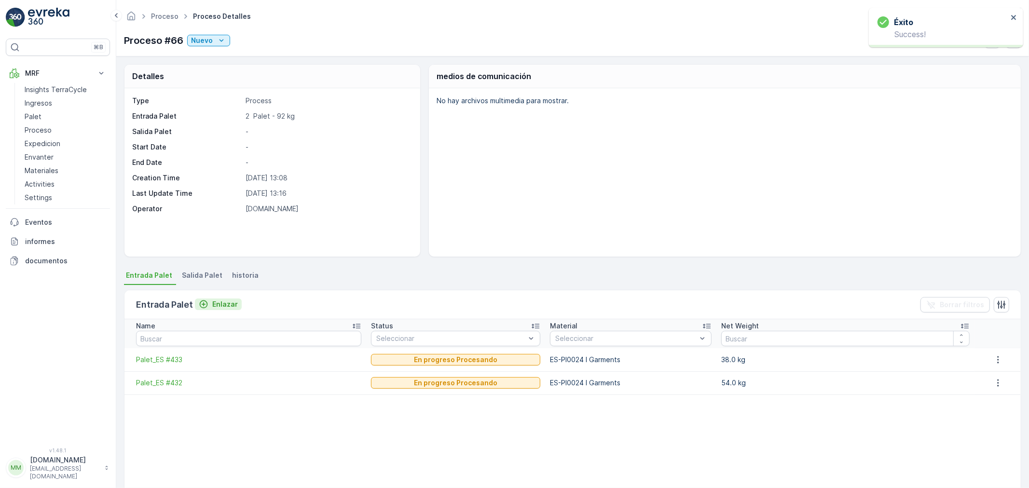
click at [218, 306] on p "Enlazar" at bounding box center [225, 305] width 26 height 10
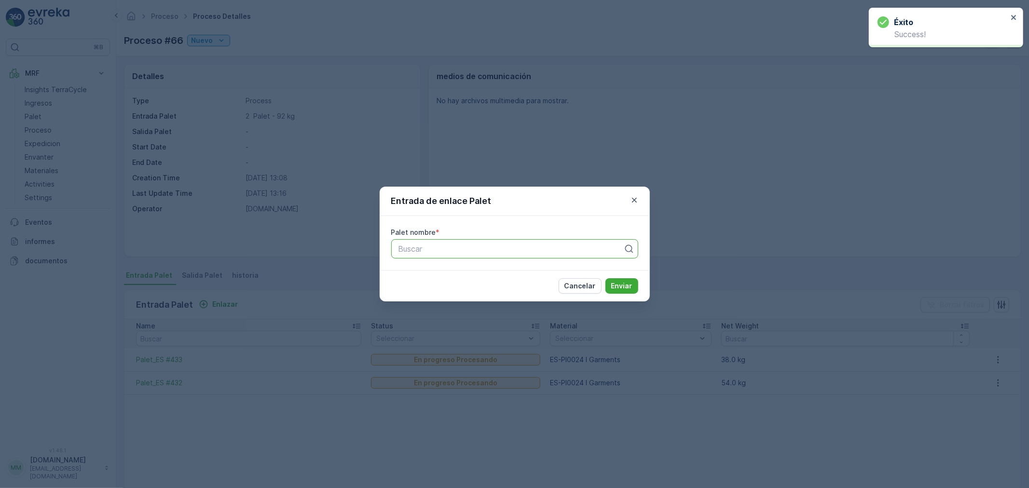
click at [426, 251] on div at bounding box center [510, 249] width 227 height 9
type input "434"
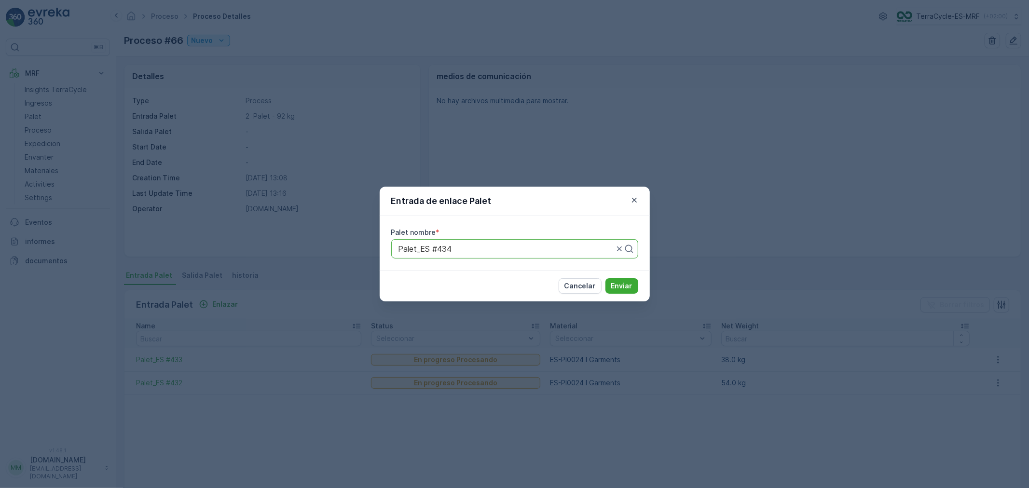
click at [605, 278] on button "Enviar" at bounding box center [621, 285] width 33 height 15
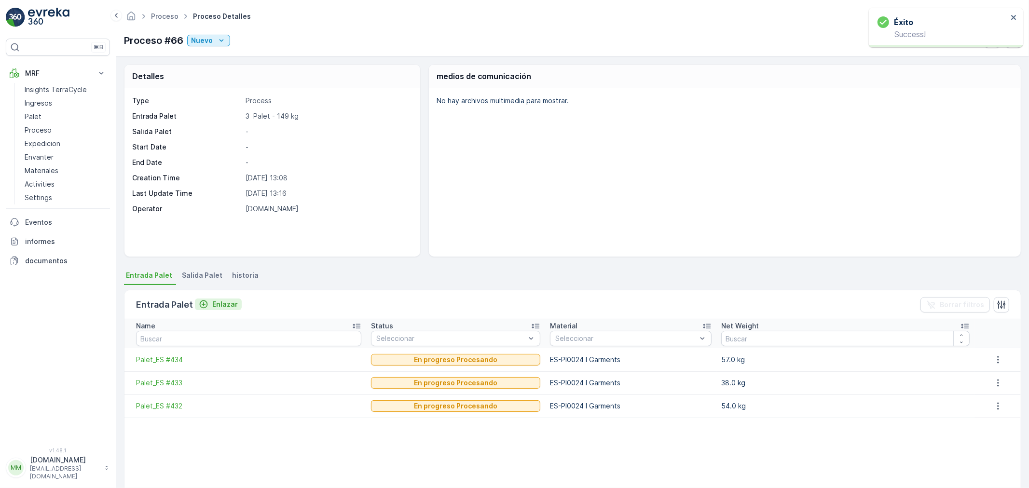
click at [218, 304] on p "Enlazar" at bounding box center [225, 305] width 26 height 10
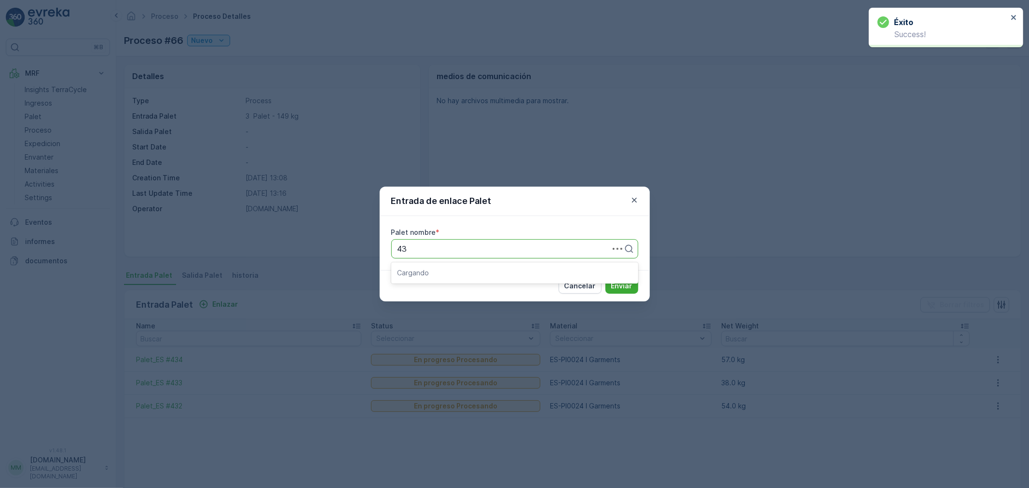
type input "435"
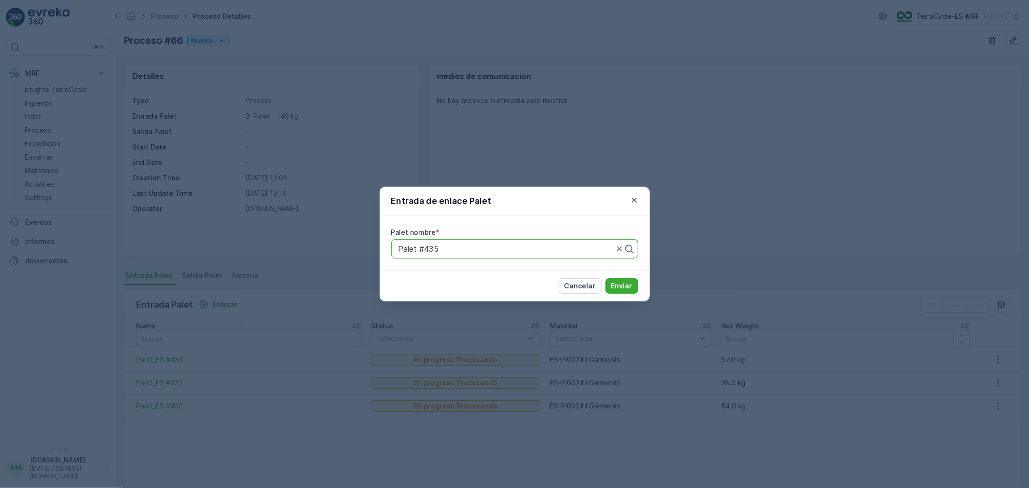
click at [605, 278] on button "Enviar" at bounding box center [621, 285] width 33 height 15
click at [488, 250] on div at bounding box center [505, 249] width 217 height 9
drag, startPoint x: 423, startPoint y: 246, endPoint x: 136, endPoint y: 231, distance: 287.9
click at [143, 234] on div "Entrada de enlace Palet Palet nombre * Palet #435 Cancelar Enviar" at bounding box center [514, 244] width 1029 height 488
type input "435"
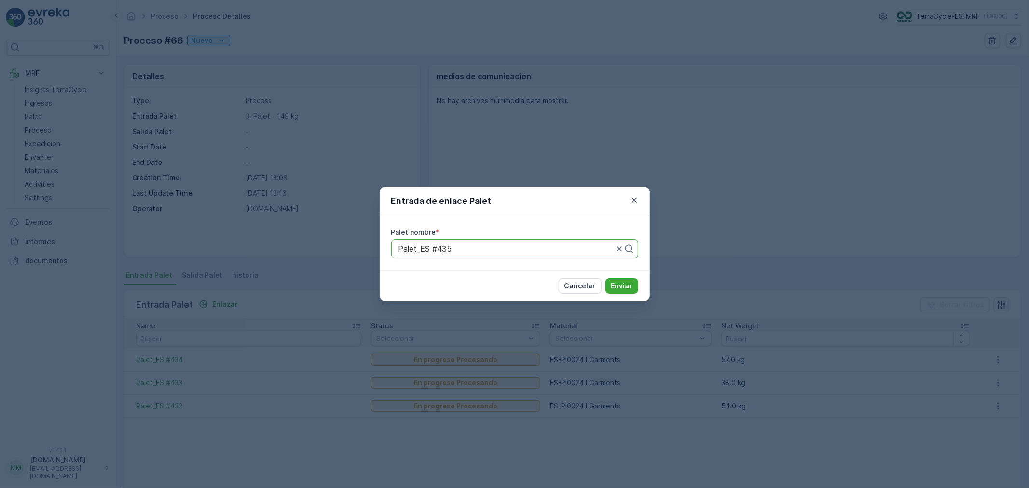
click at [605, 278] on button "Enviar" at bounding box center [621, 285] width 33 height 15
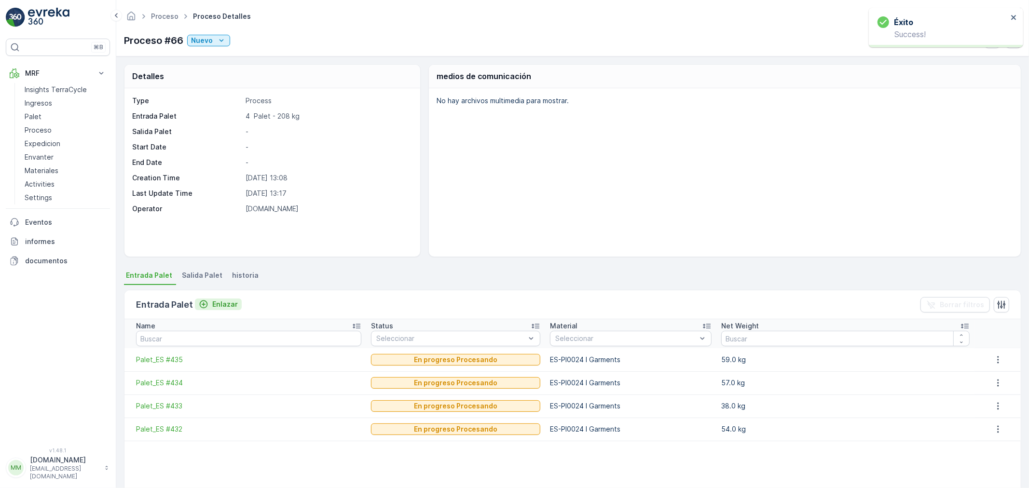
click at [217, 301] on p "Enlazar" at bounding box center [225, 305] width 26 height 10
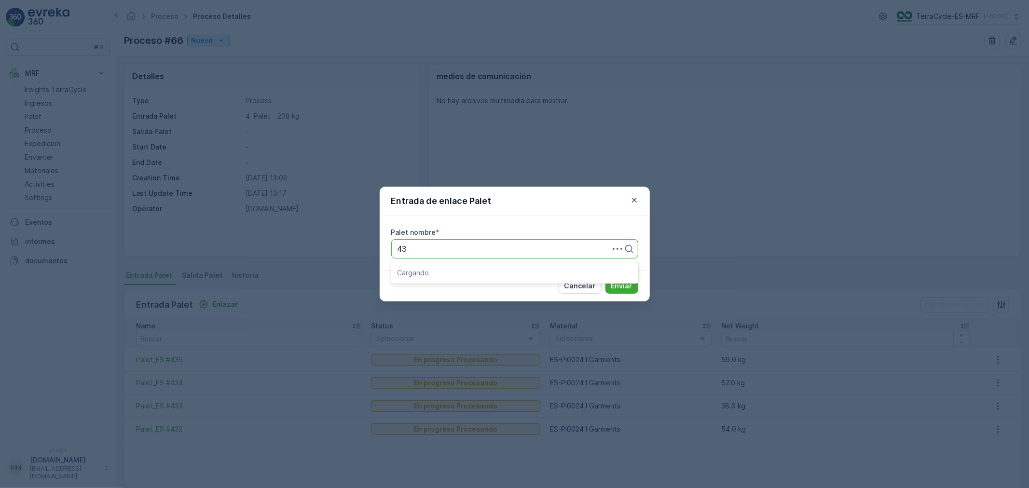
type input "436"
click at [605, 278] on button "Enviar" at bounding box center [621, 285] width 33 height 15
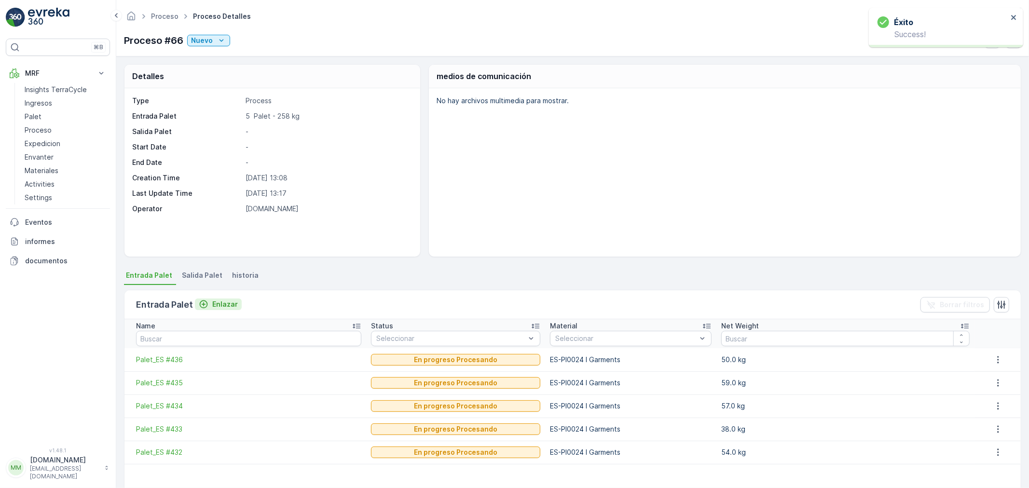
click at [222, 303] on p "Enlazar" at bounding box center [225, 305] width 26 height 10
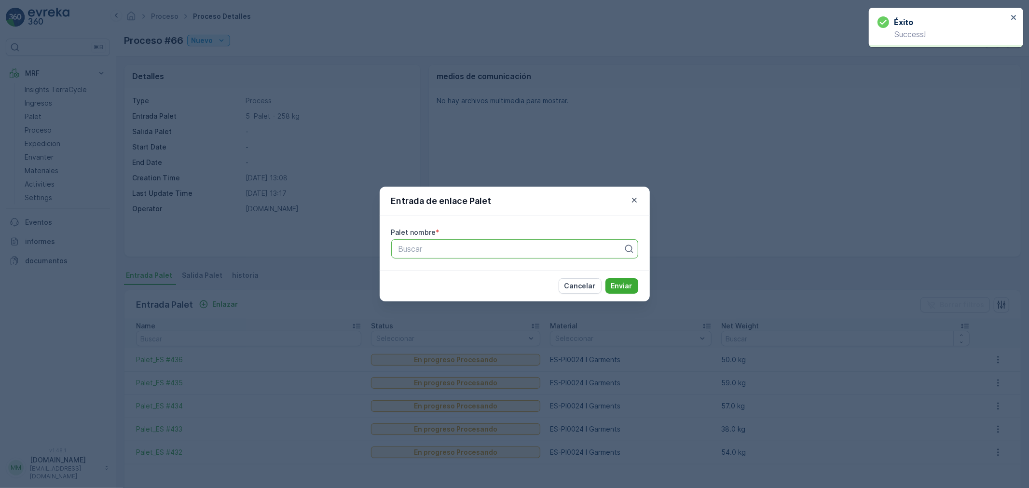
click at [451, 250] on div at bounding box center [510, 249] width 227 height 9
type input "437"
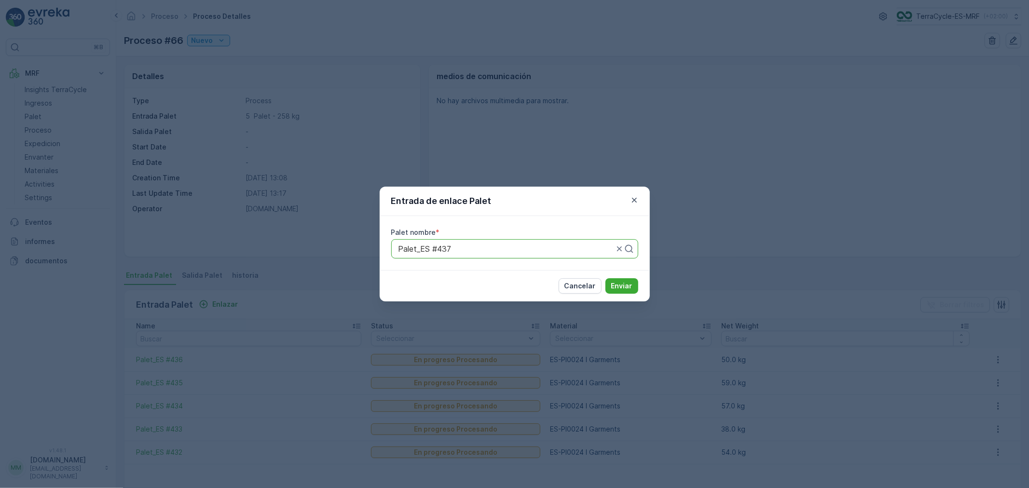
click at [605, 278] on button "Enviar" at bounding box center [621, 285] width 33 height 15
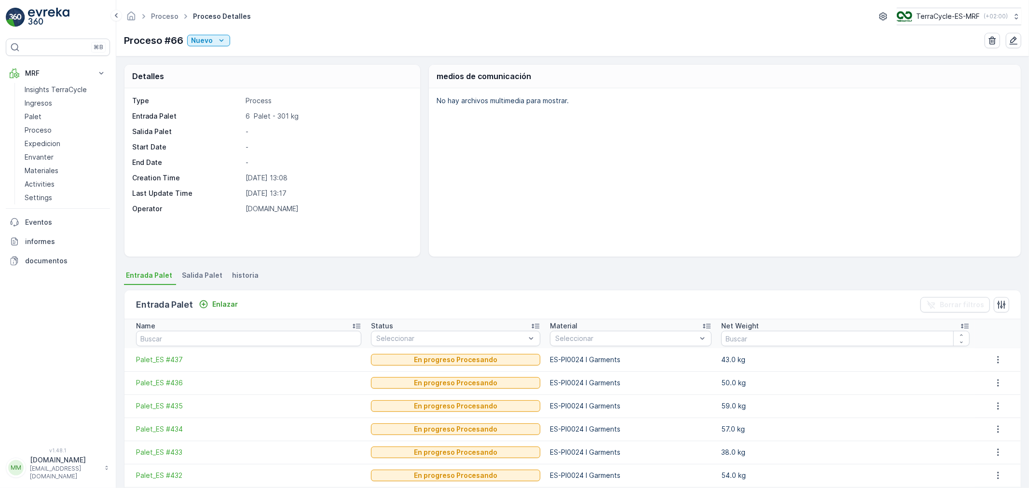
drag, startPoint x: 425, startPoint y: 273, endPoint x: 652, endPoint y: 207, distance: 236.3
click at [652, 207] on div "No hay archivos multimedia para mostrar." at bounding box center [725, 172] width 592 height 168
click at [223, 301] on p "Enlazar" at bounding box center [225, 305] width 26 height 10
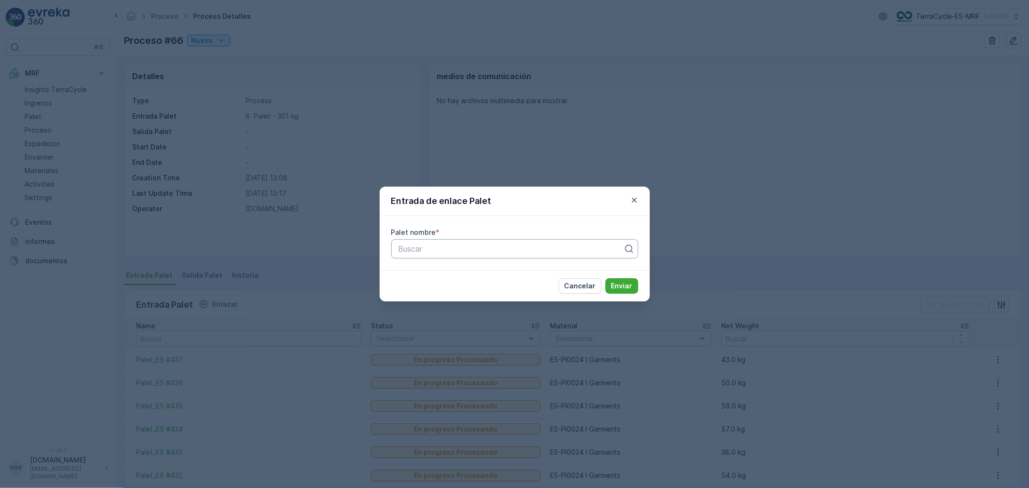
click at [415, 249] on div at bounding box center [510, 249] width 227 height 9
type input "438"
click at [451, 290] on div "Palet_ES #438" at bounding box center [514, 289] width 235 height 9
click at [628, 281] on p "Enviar" at bounding box center [621, 286] width 21 height 10
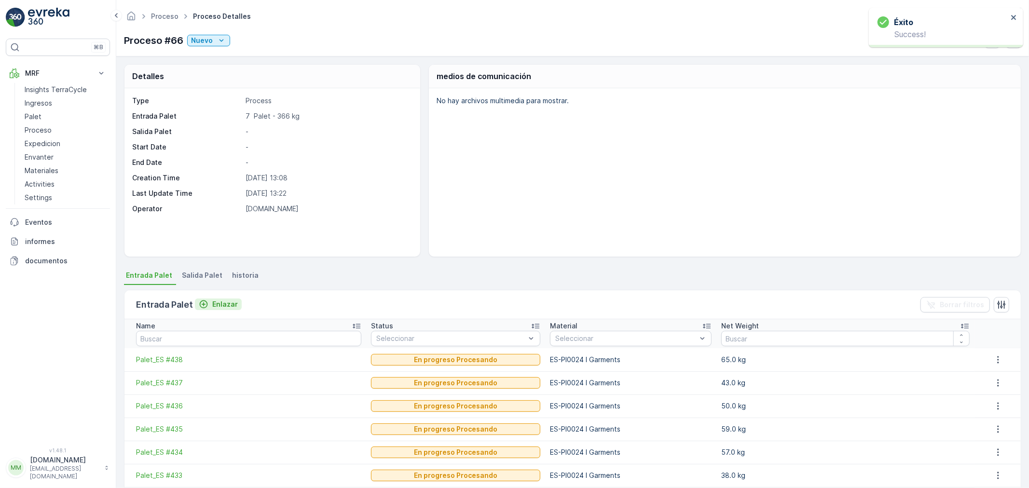
click at [229, 304] on p "Enlazar" at bounding box center [225, 305] width 26 height 10
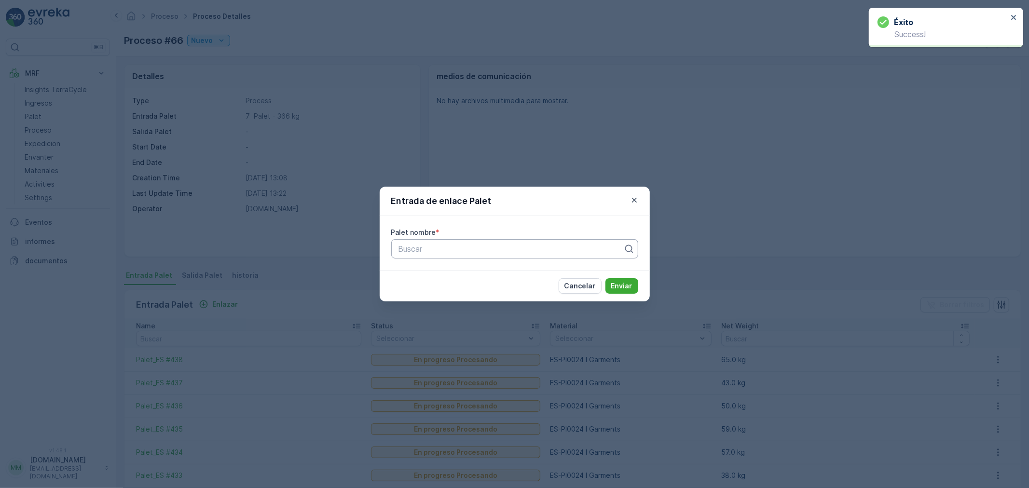
click at [420, 251] on div at bounding box center [510, 249] width 227 height 9
type input "439"
click at [441, 271] on span "Palet_ES #439" at bounding box center [424, 272] width 54 height 9
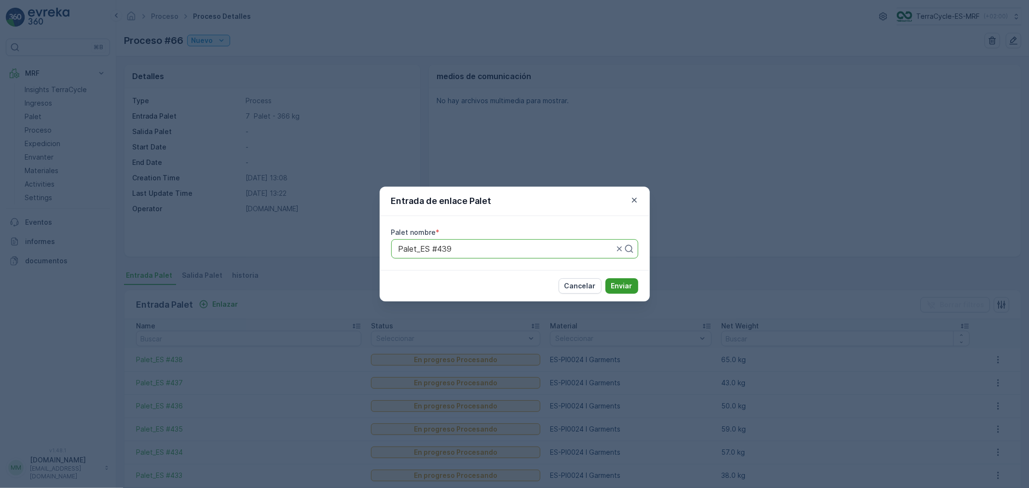
click at [626, 286] on p "Enviar" at bounding box center [621, 286] width 21 height 10
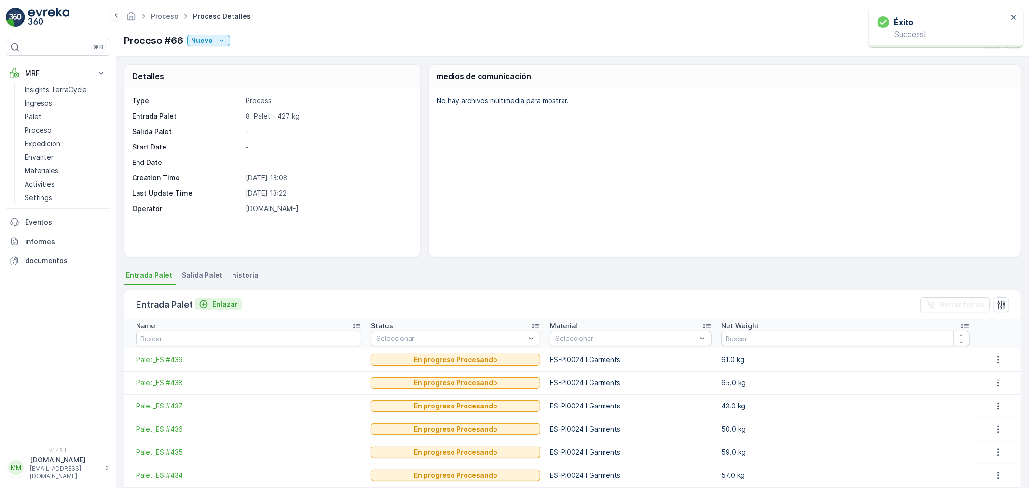
click at [223, 303] on p "Enlazar" at bounding box center [225, 305] width 26 height 10
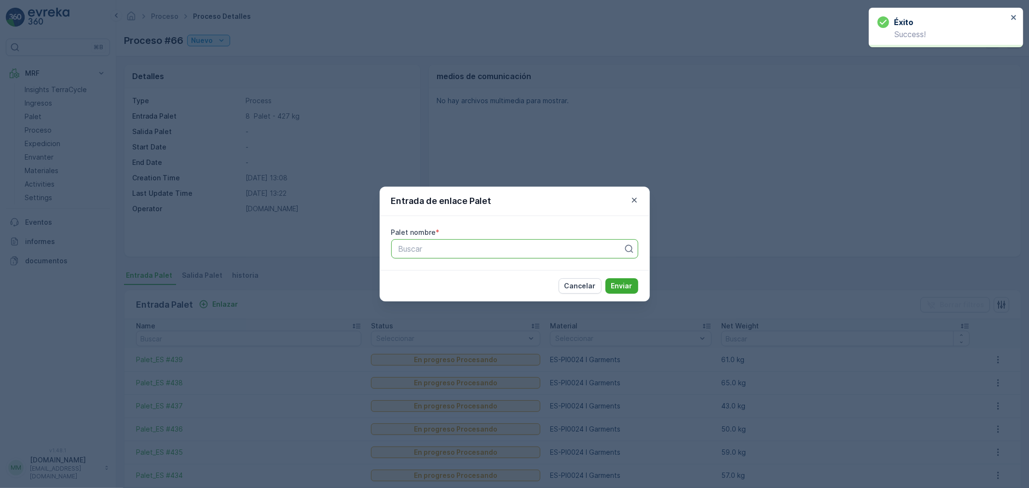
click at [412, 252] on div at bounding box center [510, 249] width 227 height 9
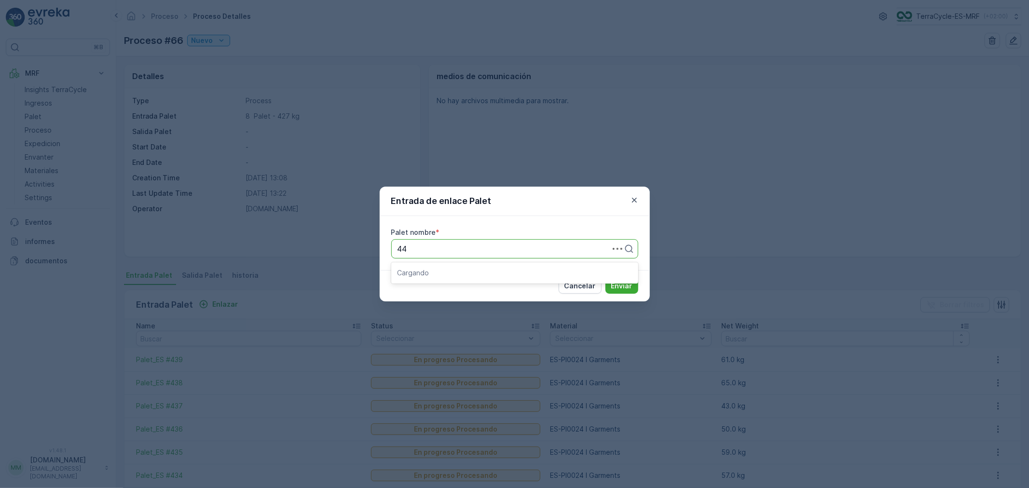
type input "440"
click at [470, 270] on div "Palet_ES #440" at bounding box center [514, 272] width 235 height 9
click at [623, 288] on p "Enviar" at bounding box center [621, 286] width 21 height 10
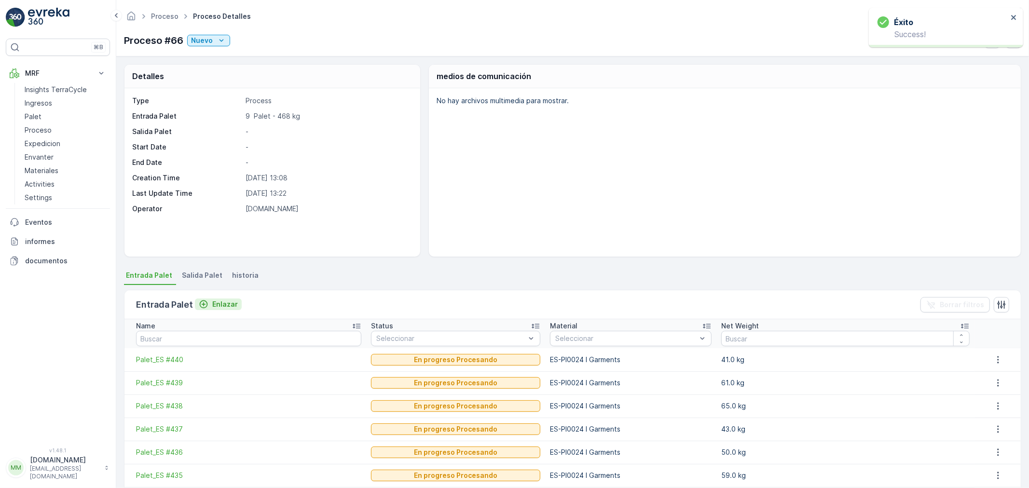
click at [223, 304] on p "Enlazar" at bounding box center [225, 305] width 26 height 10
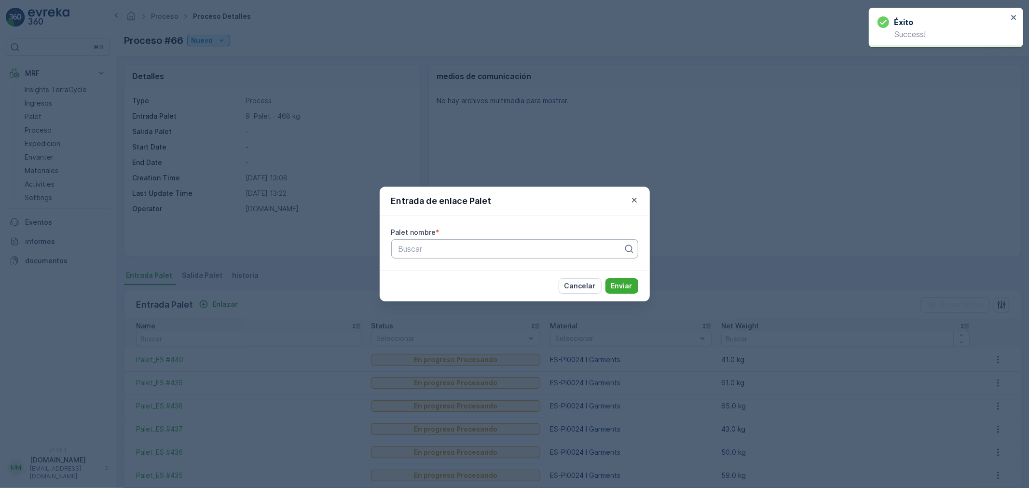
click at [427, 255] on div "Buscar" at bounding box center [514, 248] width 247 height 19
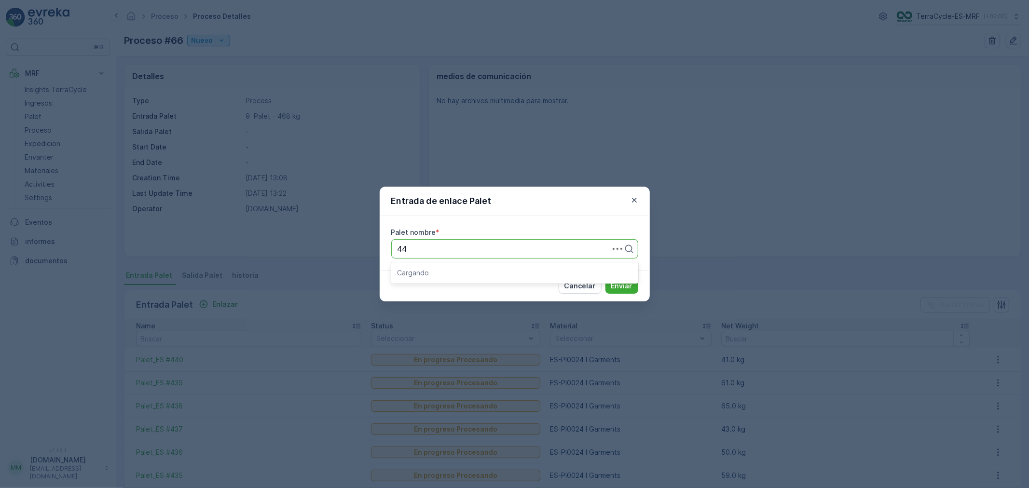
type input "441"
click at [441, 273] on span "Palet_ES #441" at bounding box center [423, 272] width 52 height 9
click at [621, 283] on p "Enviar" at bounding box center [621, 286] width 21 height 10
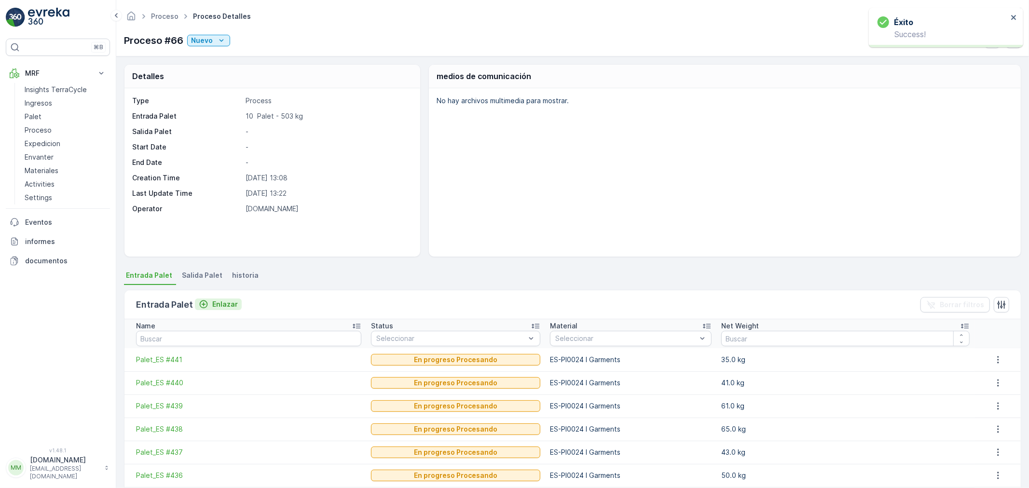
click at [228, 303] on p "Enlazar" at bounding box center [225, 305] width 26 height 10
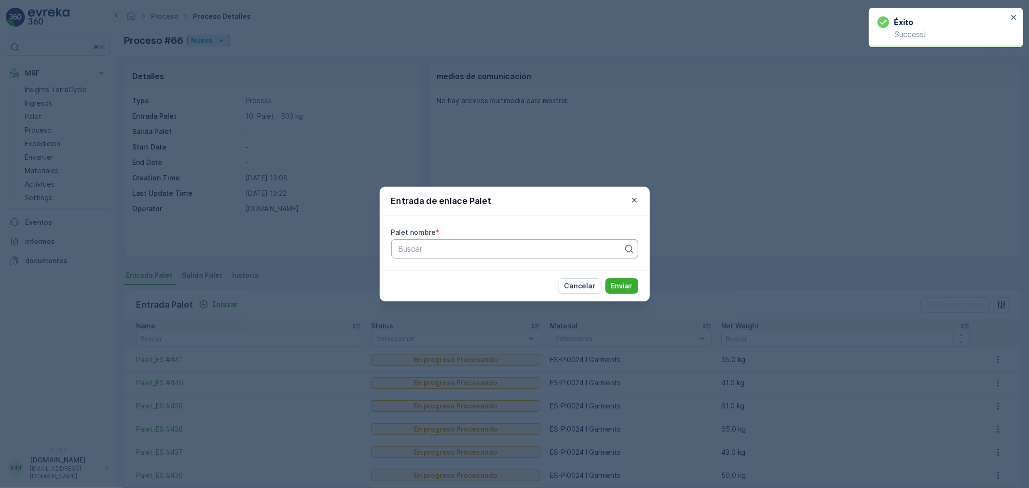
click at [417, 255] on div "Buscar" at bounding box center [514, 248] width 247 height 19
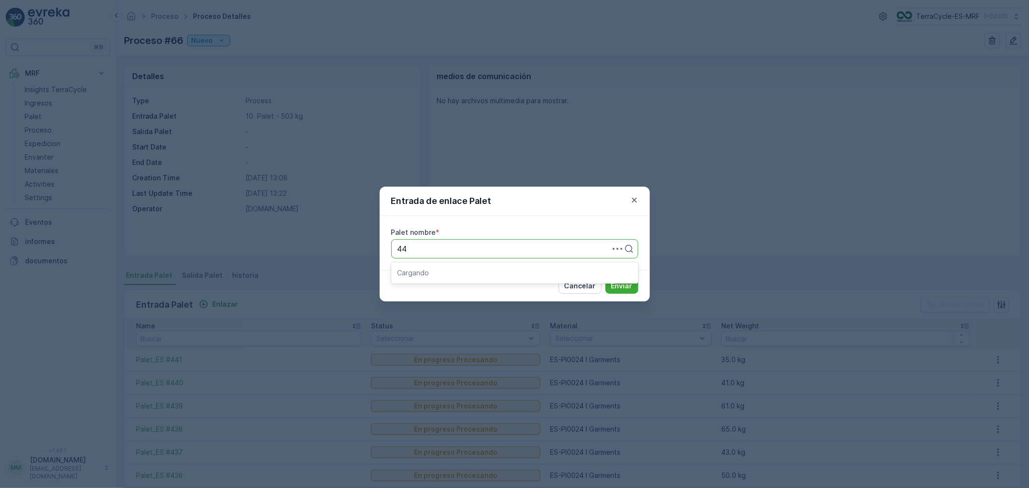
type input "442"
click at [605, 278] on button "Enviar" at bounding box center [621, 285] width 33 height 15
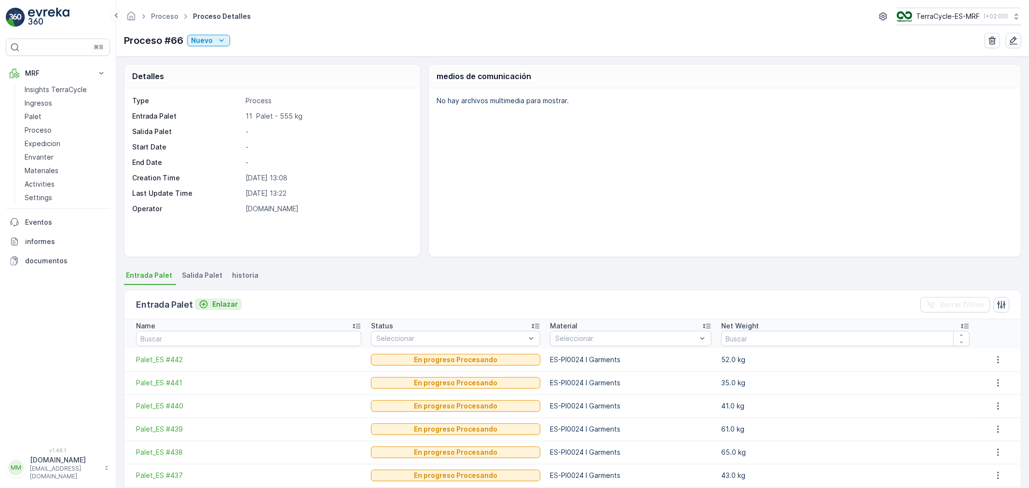
click at [225, 304] on p "Enlazar" at bounding box center [225, 305] width 26 height 10
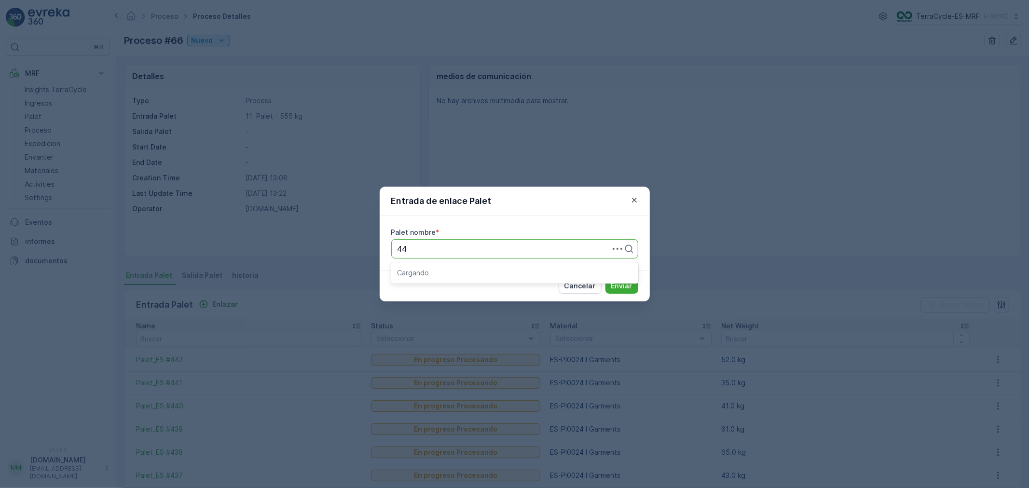
type input "443"
click at [441, 287] on span "Palet_ES #443" at bounding box center [424, 289] width 54 height 9
click at [605, 278] on button "Enviar" at bounding box center [621, 285] width 33 height 15
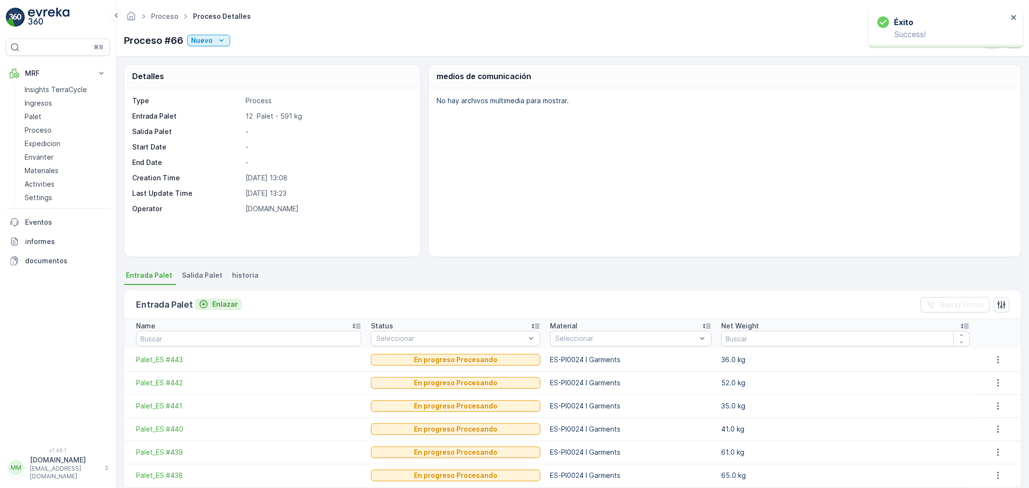
click at [223, 302] on p "Enlazar" at bounding box center [225, 305] width 26 height 10
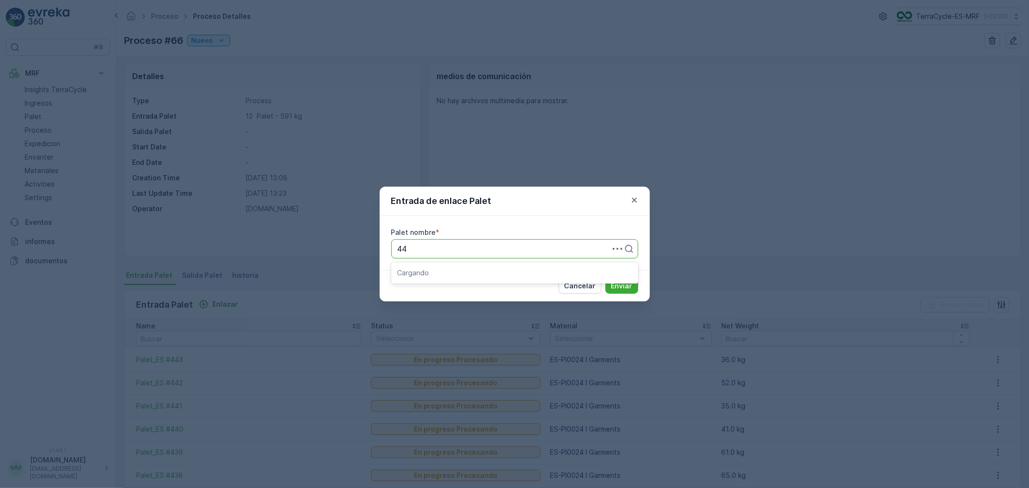
type input "444"
click at [605, 278] on button "Enviar" at bounding box center [621, 285] width 33 height 15
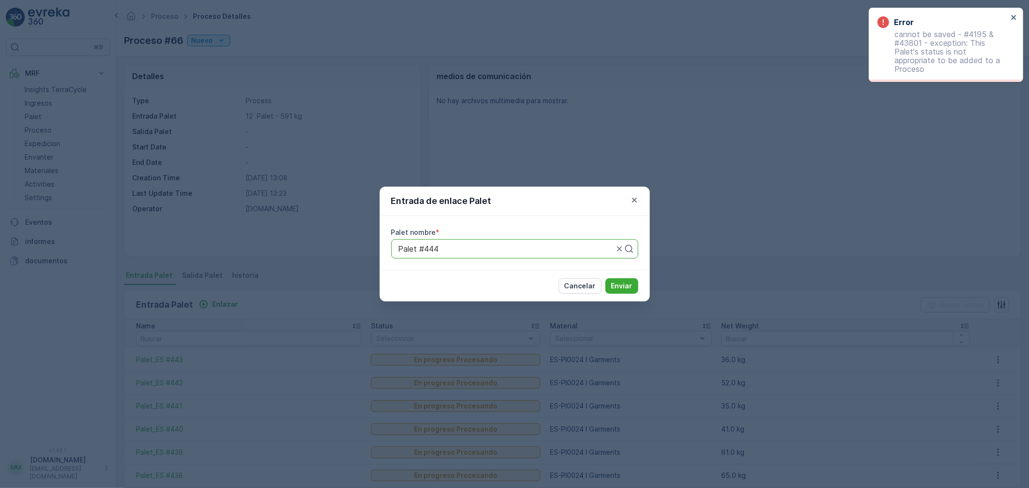
click at [440, 251] on div at bounding box center [505, 249] width 217 height 9
type input "444"
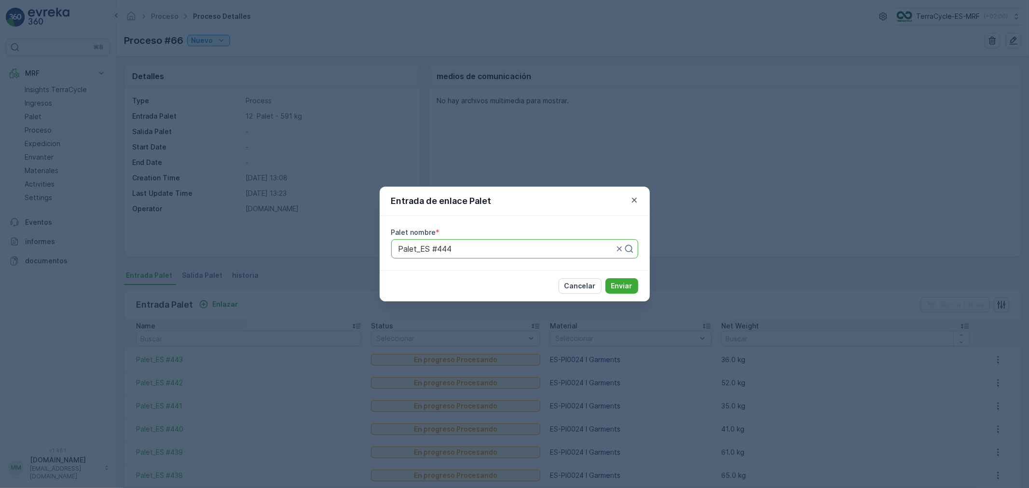
click at [605, 278] on button "Enviar" at bounding box center [621, 285] width 33 height 15
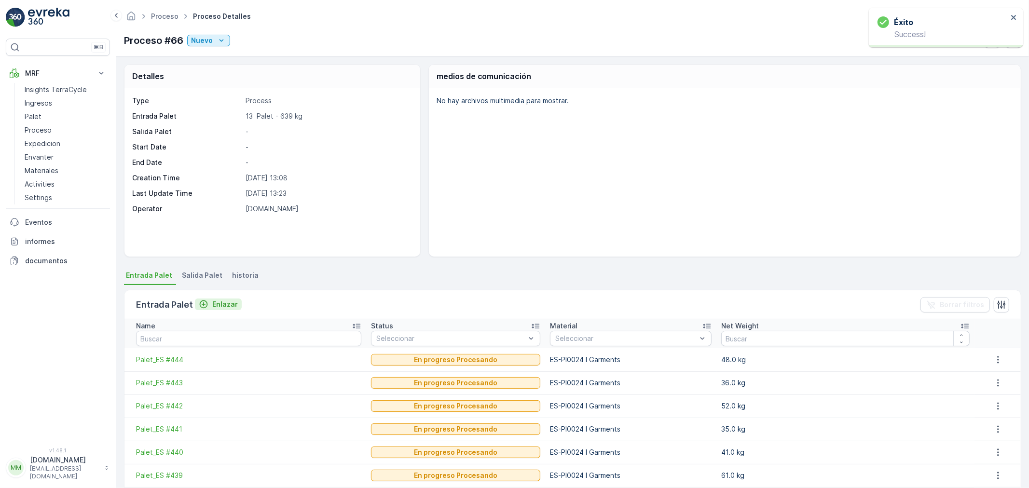
click at [222, 303] on p "Enlazar" at bounding box center [225, 305] width 26 height 10
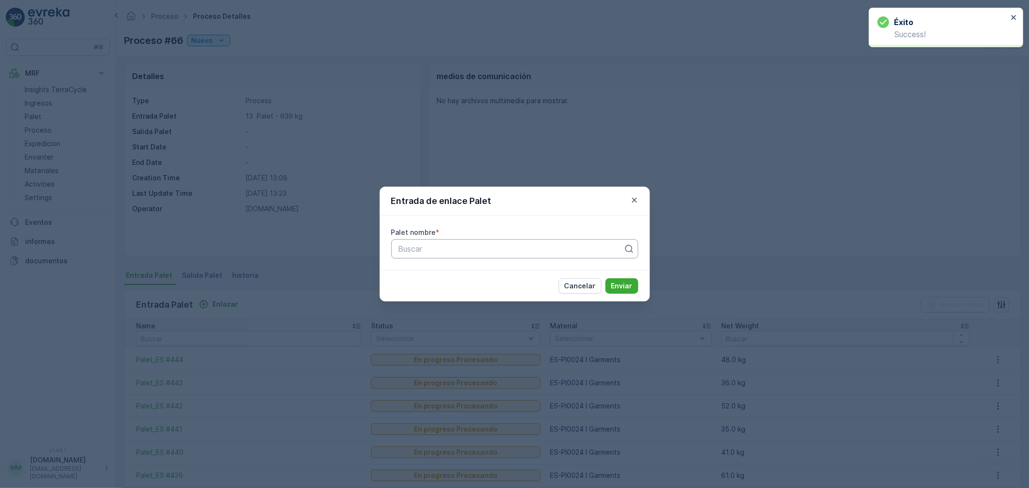
click at [411, 249] on div at bounding box center [510, 249] width 227 height 9
type input "445"
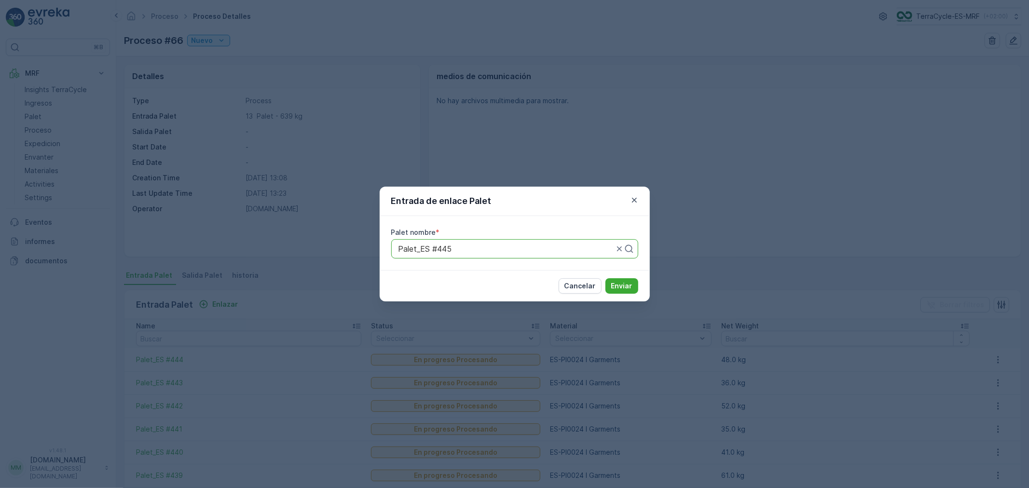
click at [605, 278] on button "Enviar" at bounding box center [621, 285] width 33 height 15
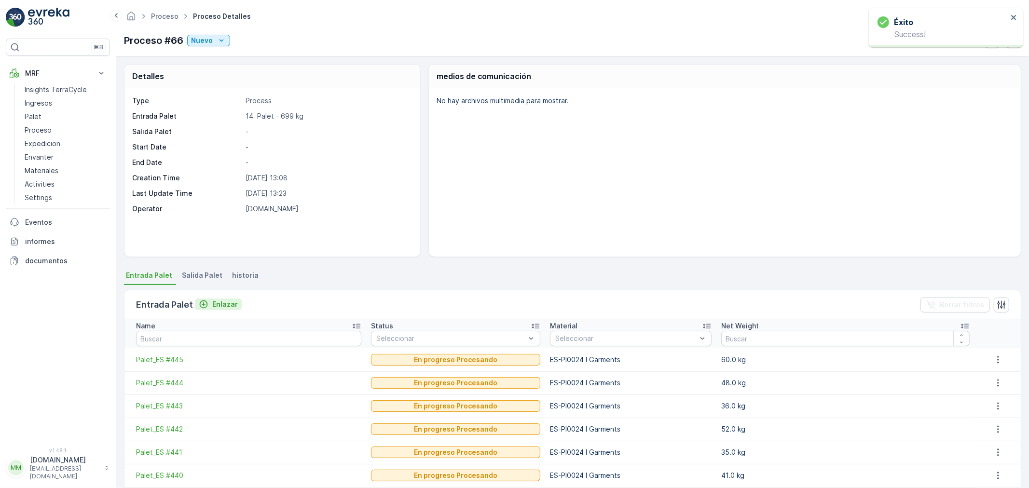
click at [219, 303] on p "Enlazar" at bounding box center [225, 305] width 26 height 10
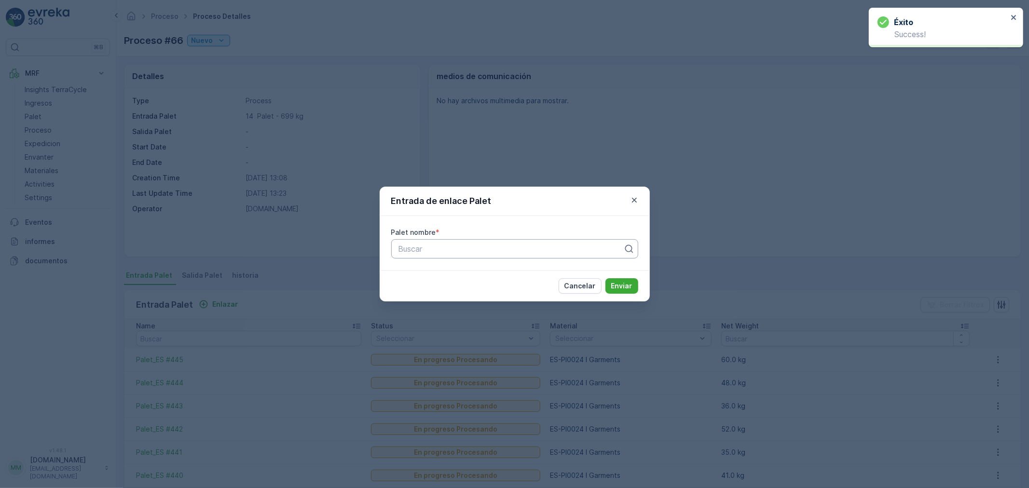
click at [431, 248] on div at bounding box center [510, 249] width 227 height 9
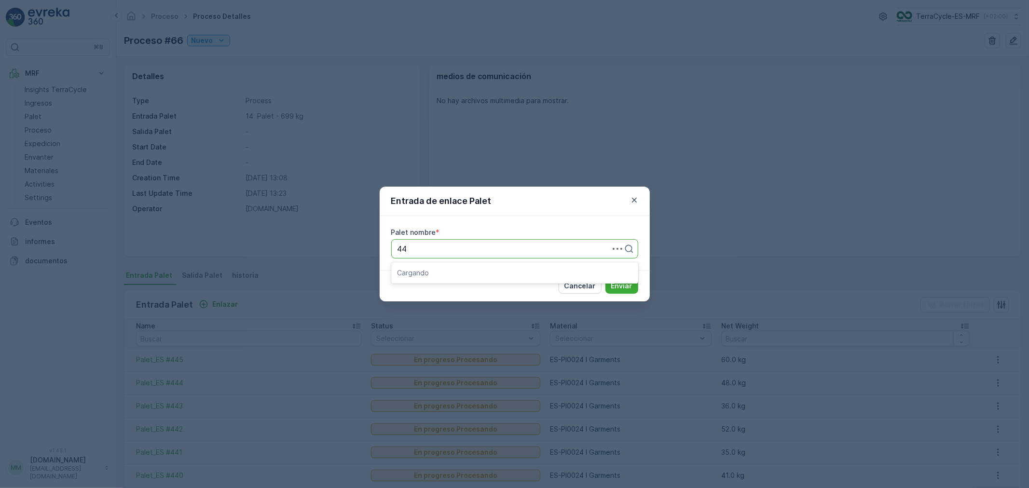
type input "446"
click at [605, 278] on button "Enviar" at bounding box center [621, 285] width 33 height 15
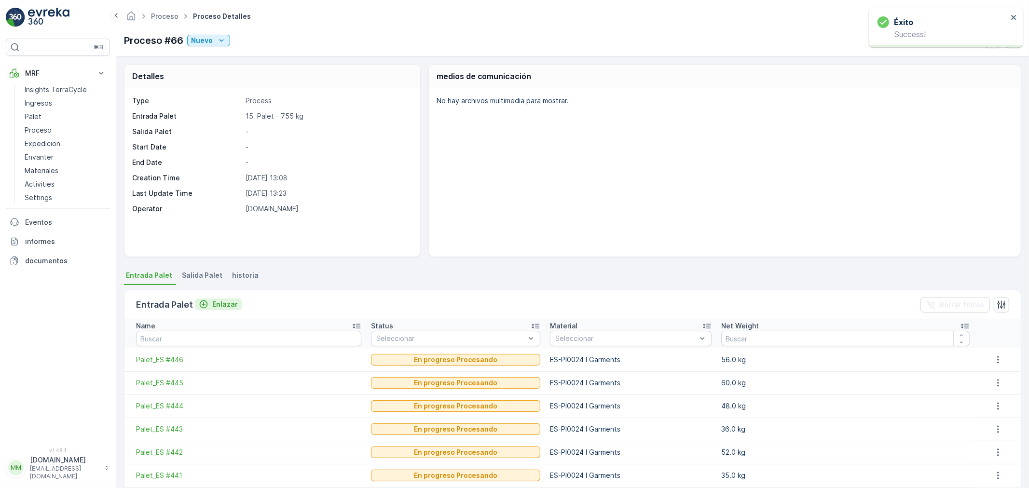
click at [224, 306] on p "Enlazar" at bounding box center [225, 305] width 26 height 10
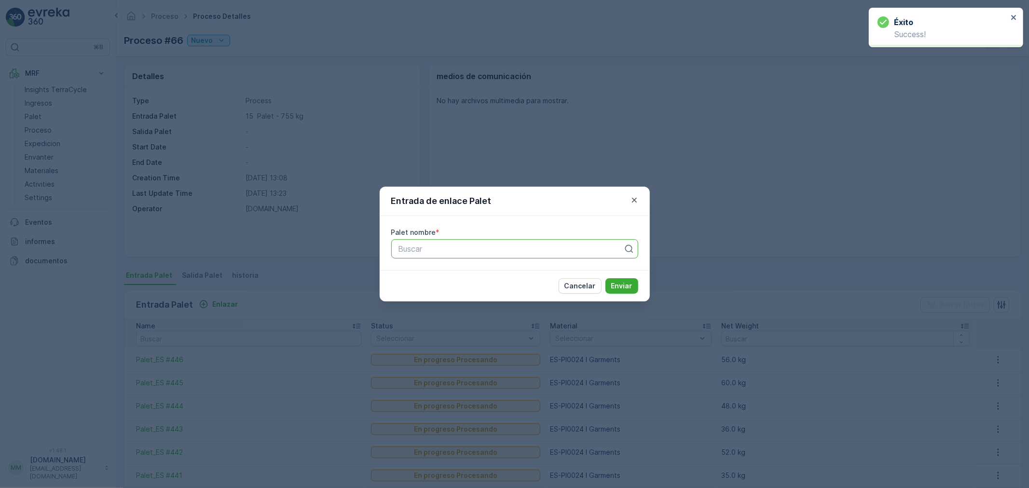
click at [424, 250] on div at bounding box center [510, 249] width 227 height 9
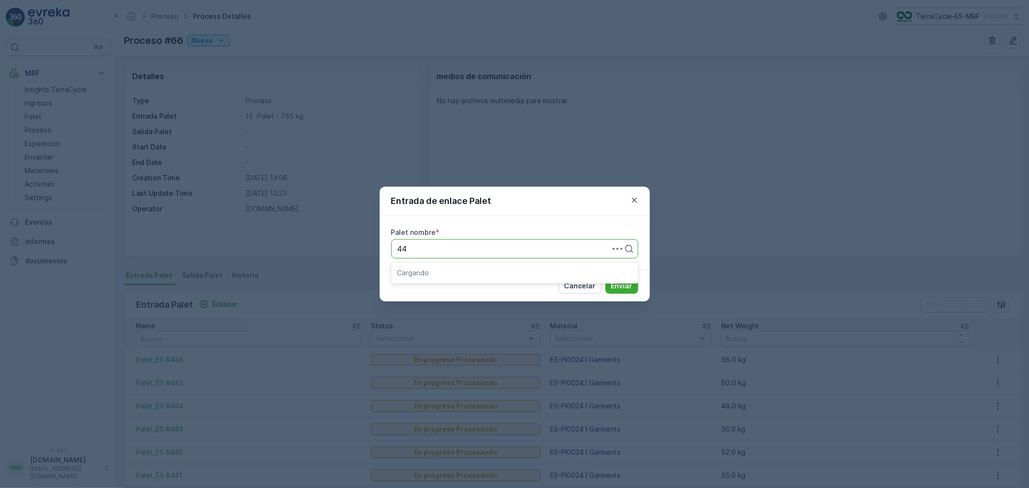
type input "447"
click at [605, 278] on button "Enviar" at bounding box center [621, 285] width 33 height 15
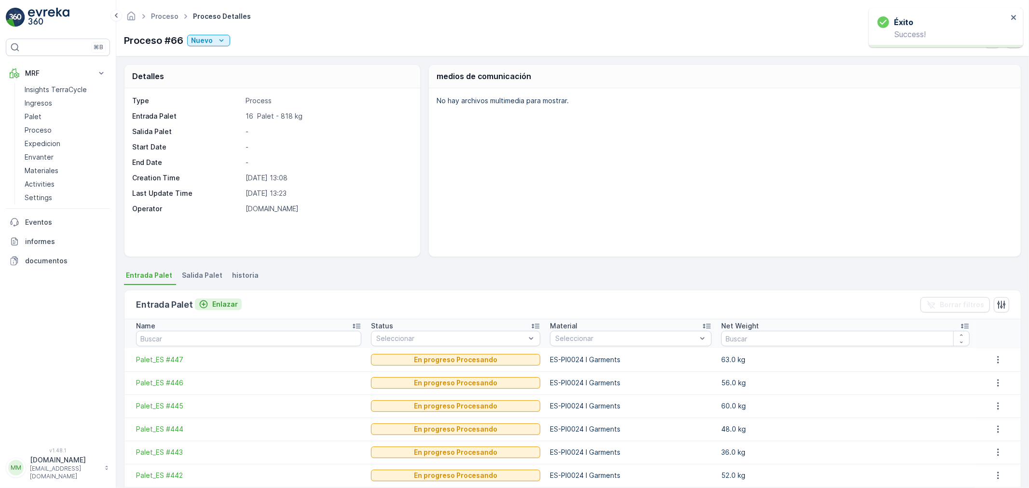
click at [219, 303] on p "Enlazar" at bounding box center [225, 305] width 26 height 10
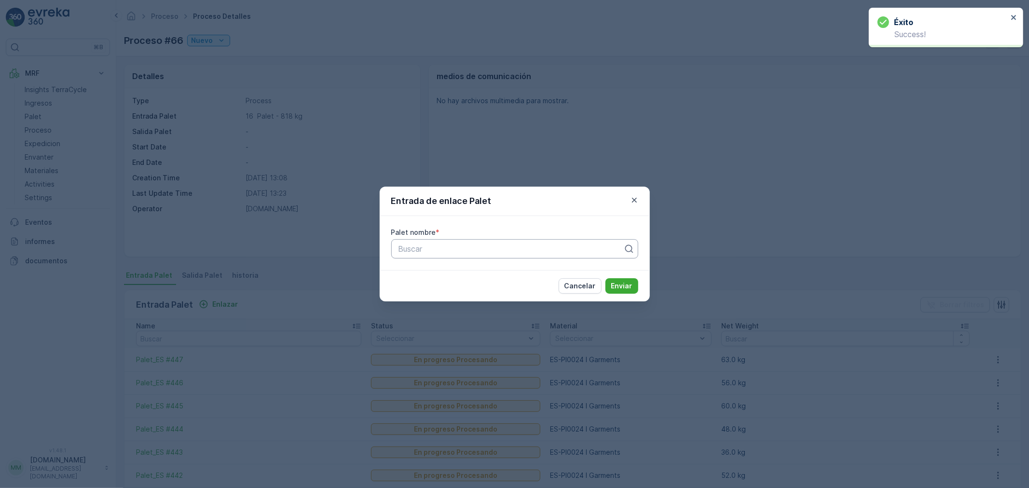
click at [425, 246] on div at bounding box center [510, 249] width 227 height 9
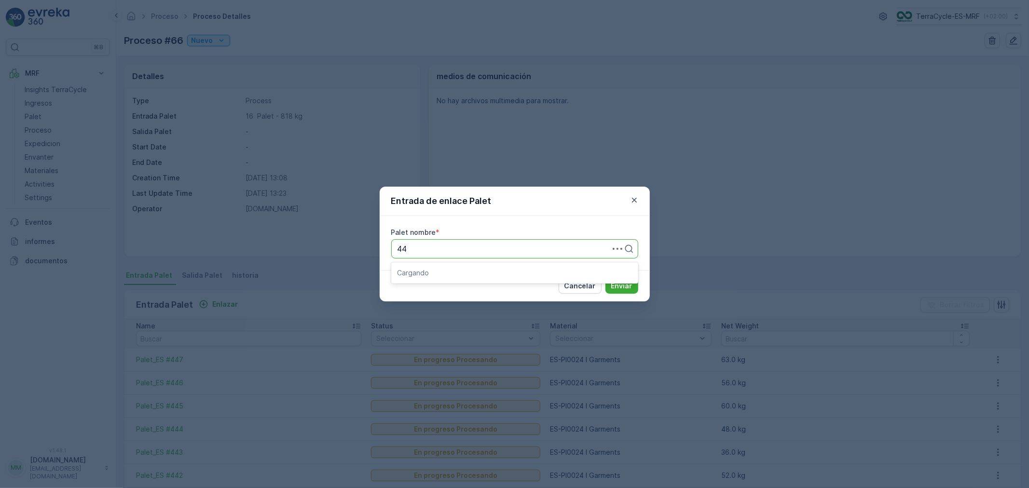
type input "448"
click at [605, 278] on button "Enviar" at bounding box center [621, 285] width 33 height 15
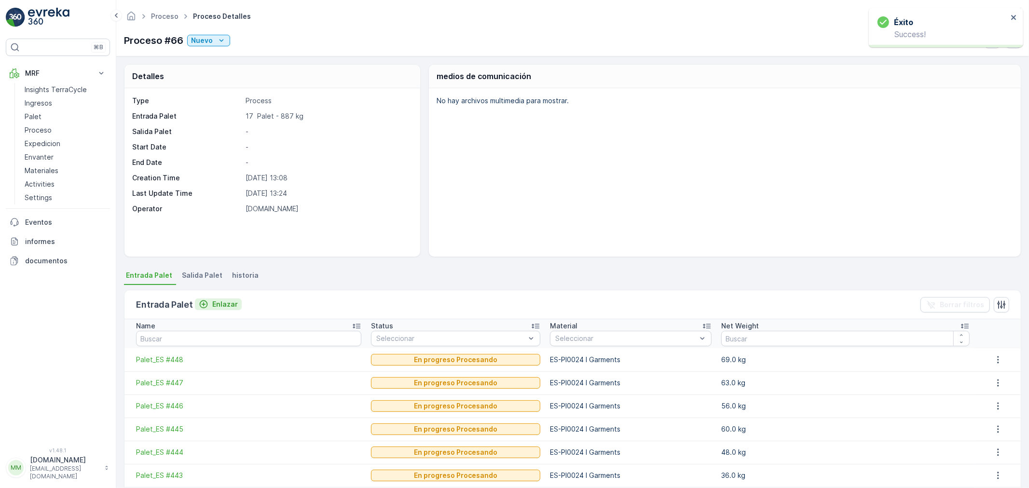
click at [220, 303] on p "Enlazar" at bounding box center [225, 305] width 26 height 10
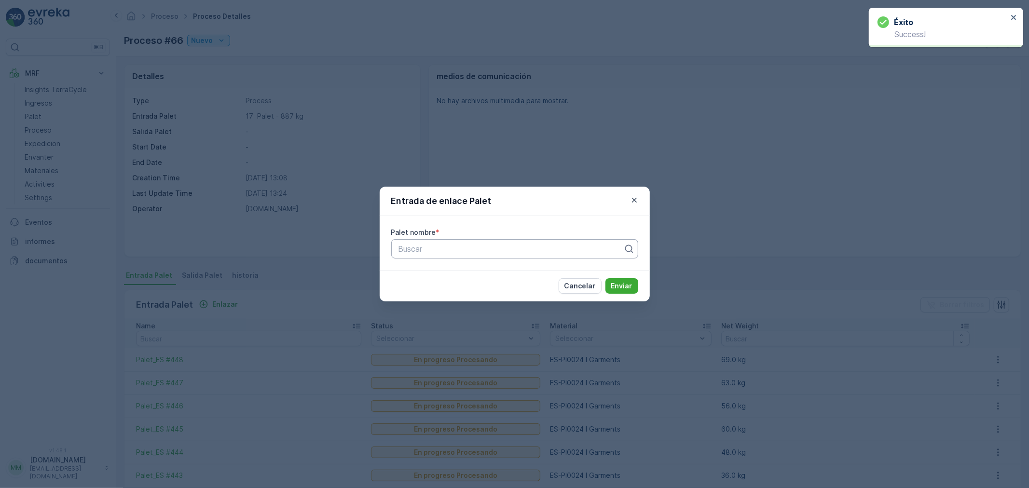
click at [473, 249] on div at bounding box center [510, 249] width 227 height 9
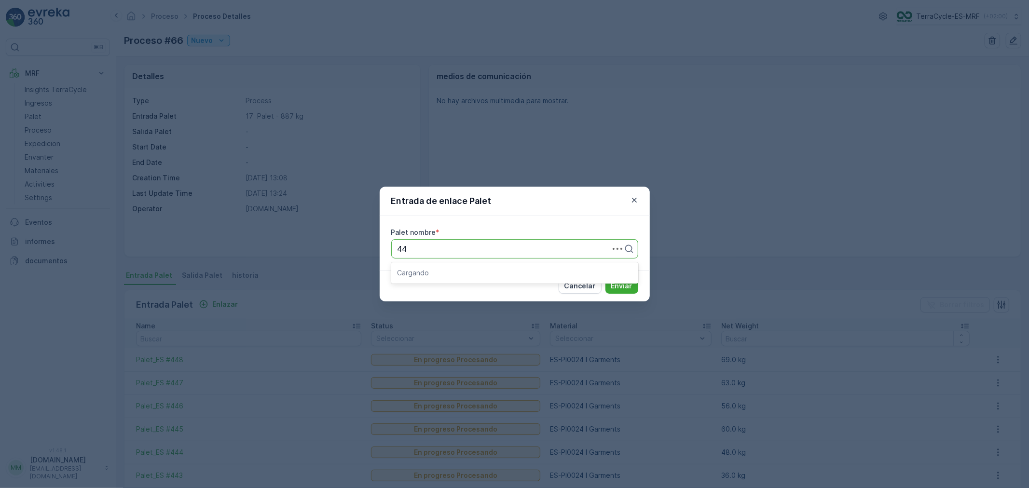
type input "449"
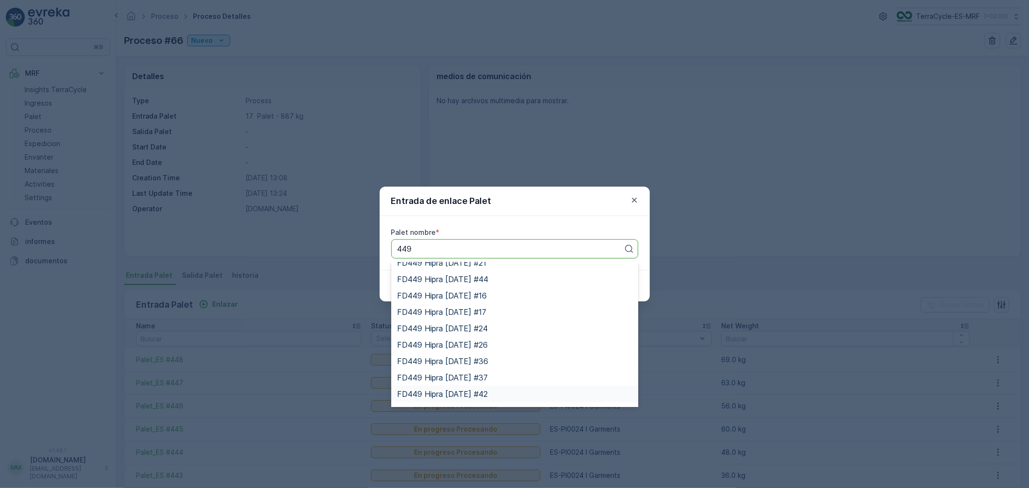
scroll to position [613, 0]
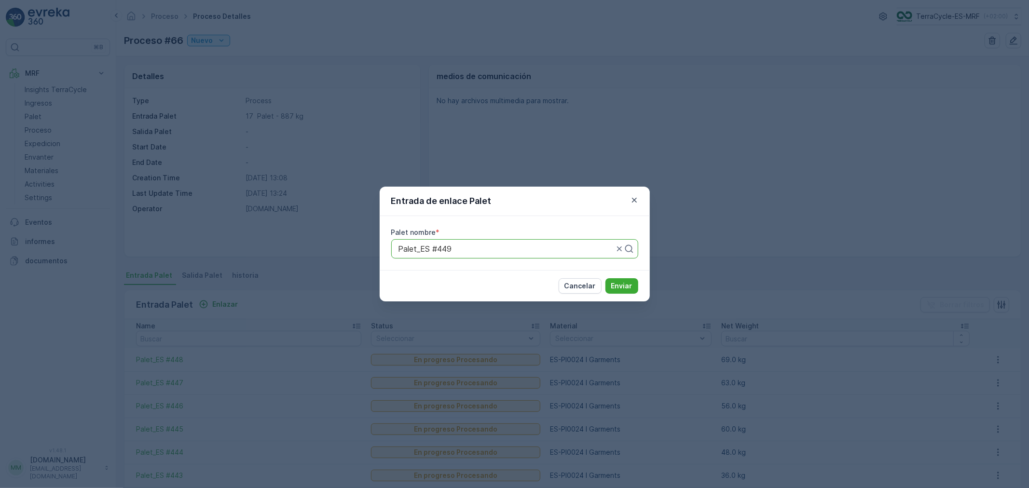
click at [605, 278] on button "Enviar" at bounding box center [621, 285] width 33 height 15
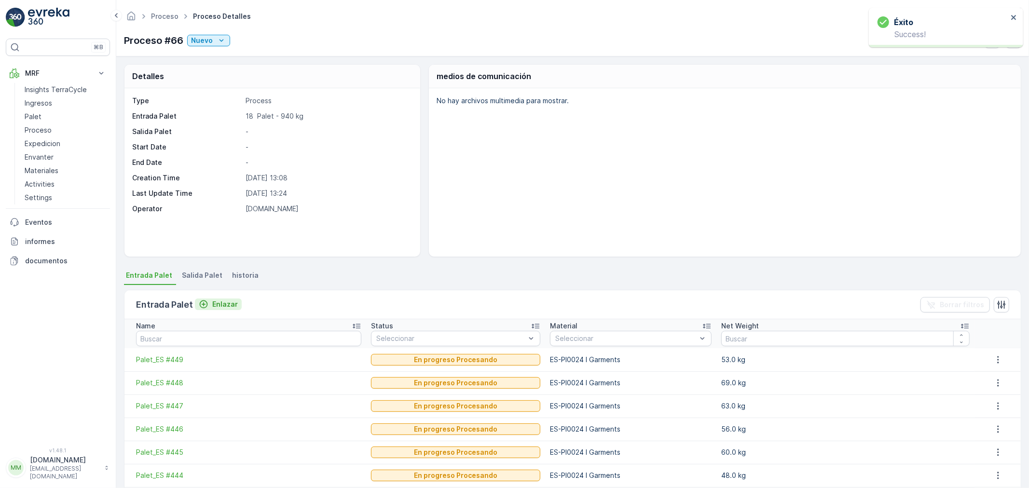
click at [223, 302] on p "Enlazar" at bounding box center [225, 305] width 26 height 10
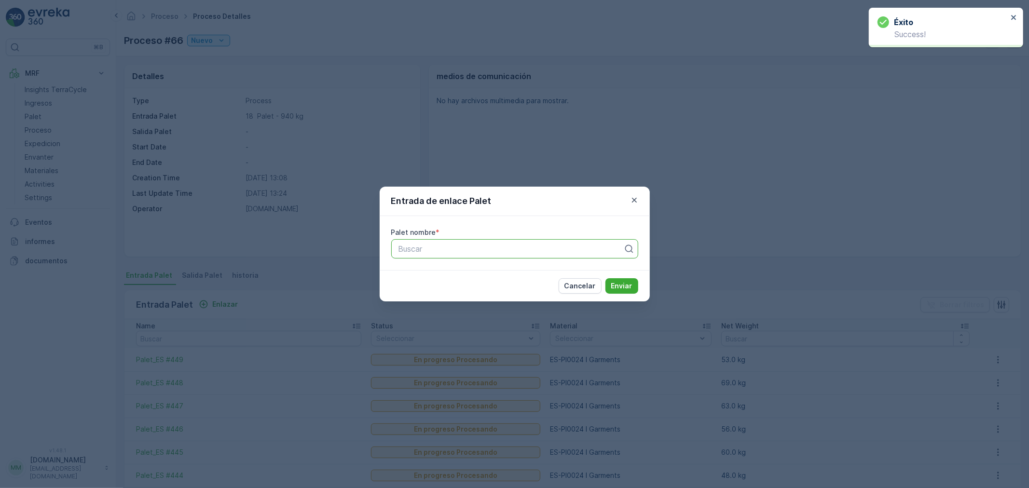
click at [404, 253] on div at bounding box center [510, 249] width 227 height 9
type input "450"
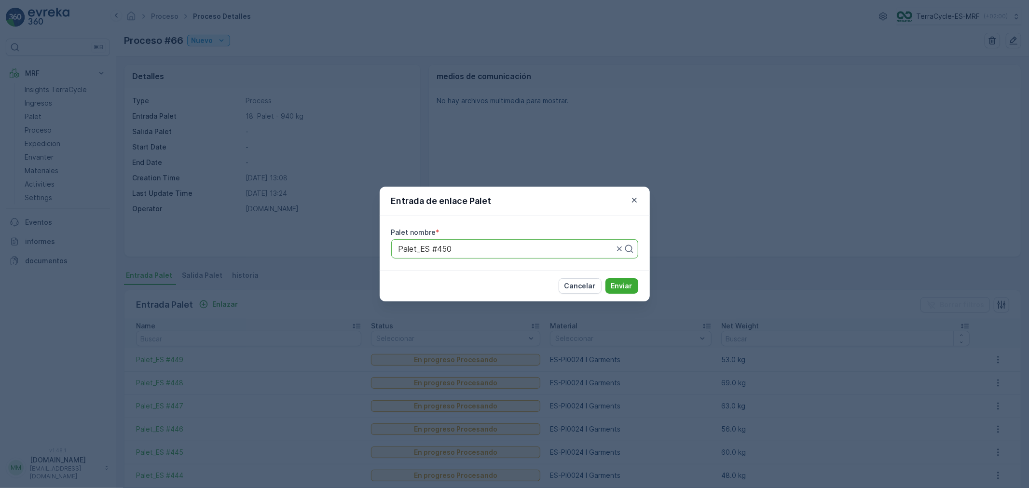
click at [605, 278] on button "Enviar" at bounding box center [621, 285] width 33 height 15
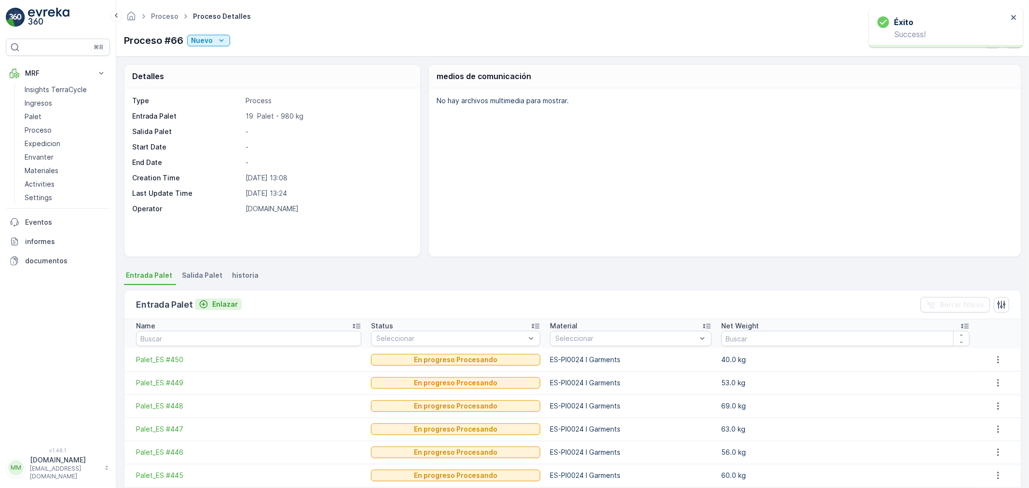
click at [223, 302] on p "Enlazar" at bounding box center [225, 305] width 26 height 10
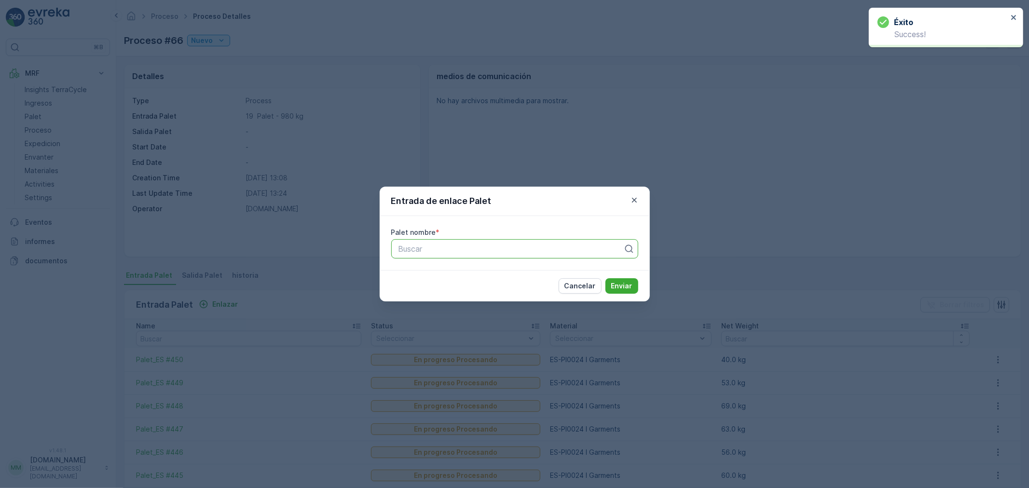
click at [458, 258] on div "Buscar" at bounding box center [514, 248] width 247 height 19
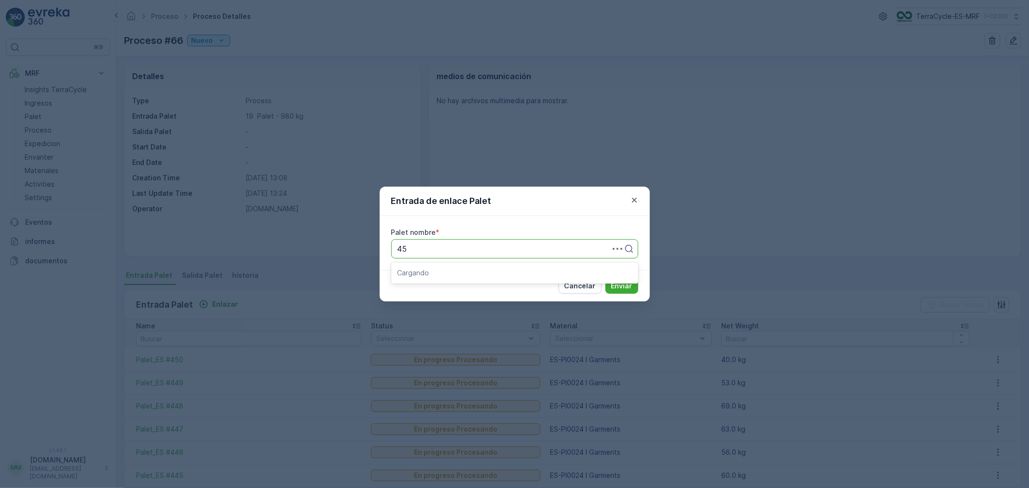
type input "451"
click at [605, 278] on button "Enviar" at bounding box center [621, 285] width 33 height 15
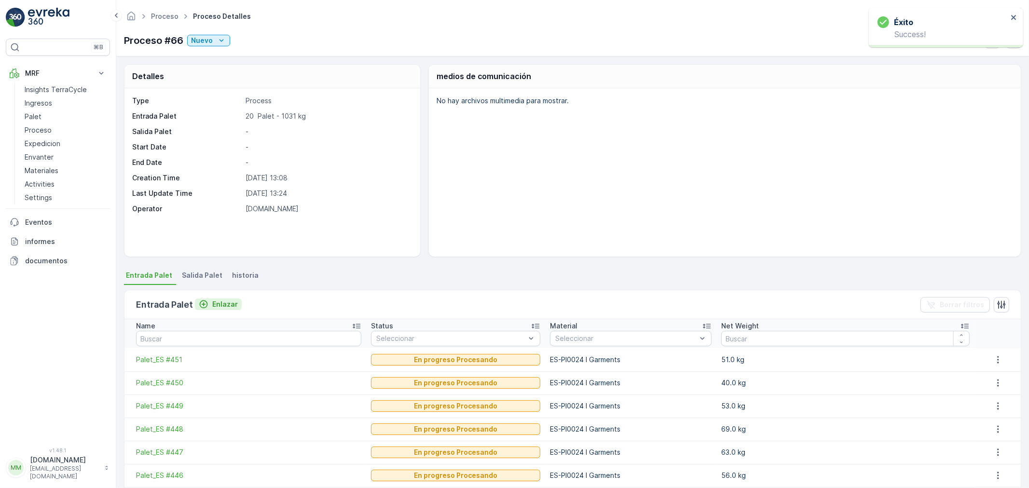
click at [223, 304] on p "Enlazar" at bounding box center [225, 305] width 26 height 10
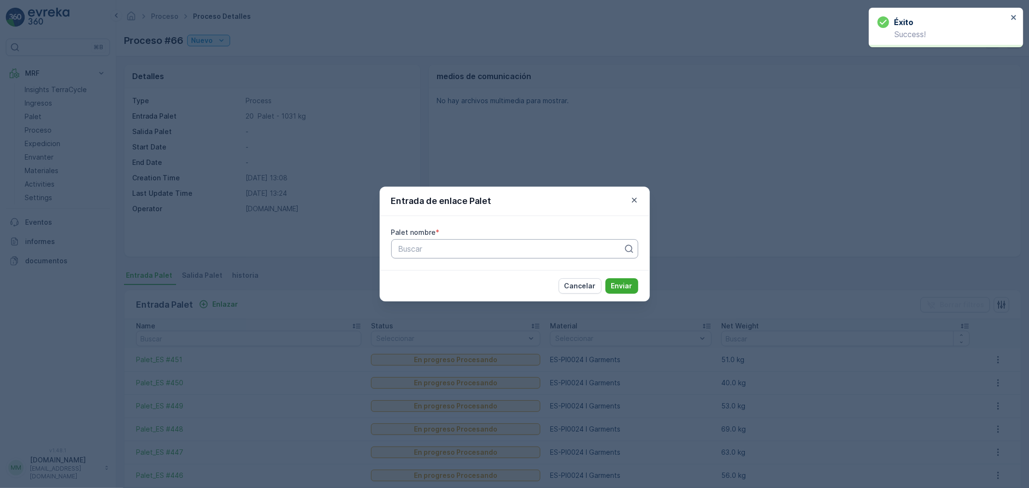
click at [422, 246] on div at bounding box center [510, 249] width 227 height 9
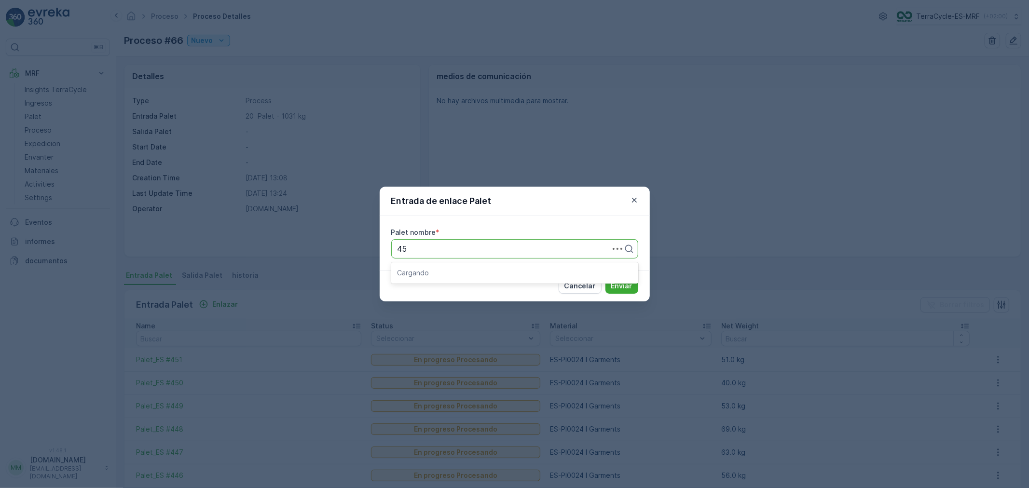
type input "452"
click at [605, 278] on button "Enviar" at bounding box center [621, 285] width 33 height 15
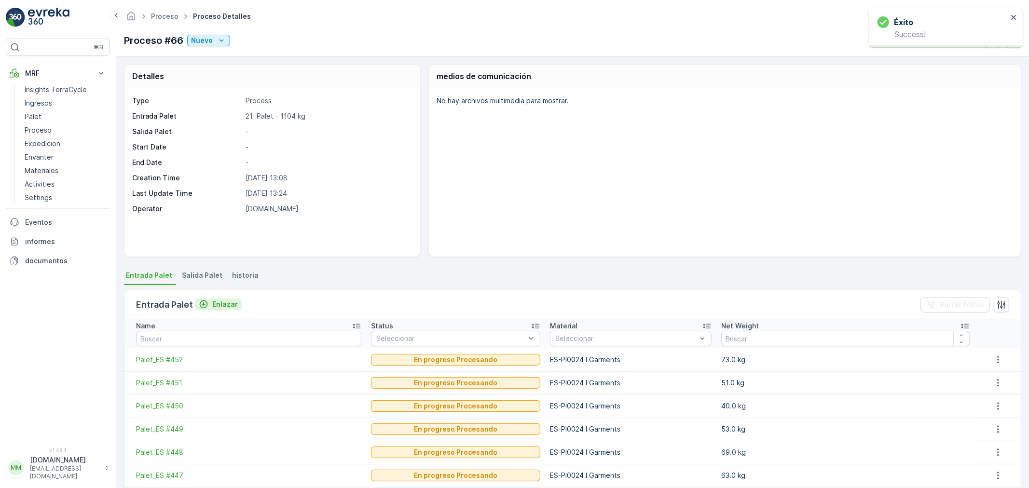
click at [220, 304] on p "Enlazar" at bounding box center [225, 305] width 26 height 10
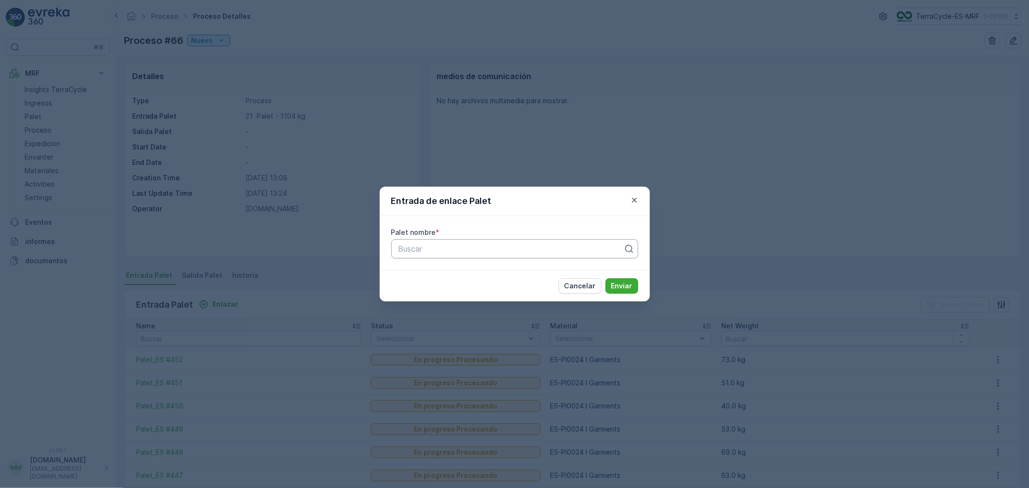
click at [406, 252] on div at bounding box center [510, 249] width 227 height 9
type input "453"
click at [605, 278] on button "Enviar" at bounding box center [621, 285] width 33 height 15
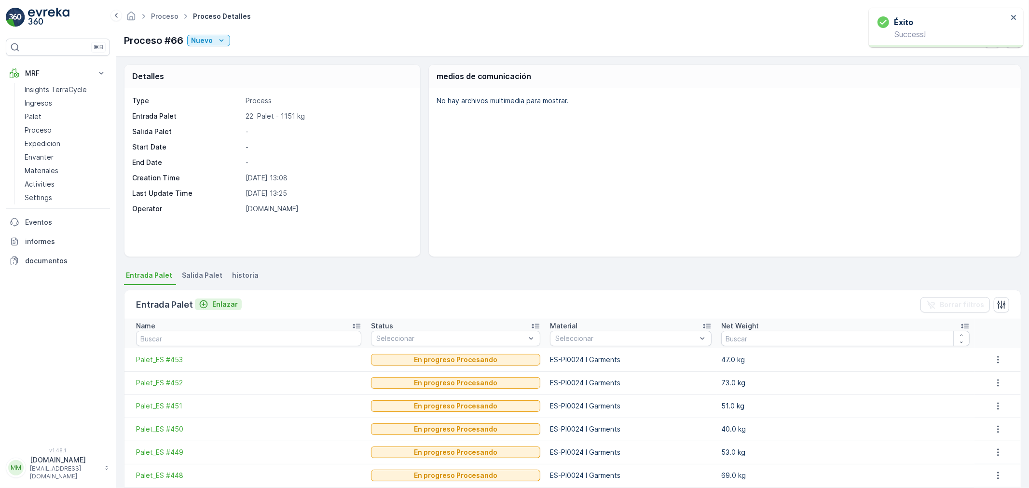
click at [222, 303] on p "Enlazar" at bounding box center [225, 305] width 26 height 10
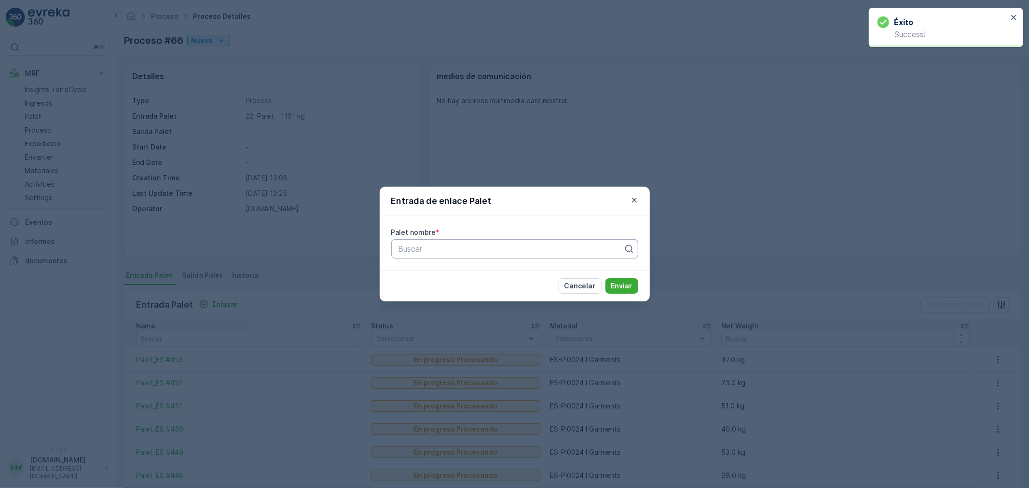
click at [447, 249] on div at bounding box center [510, 249] width 227 height 9
type input "454"
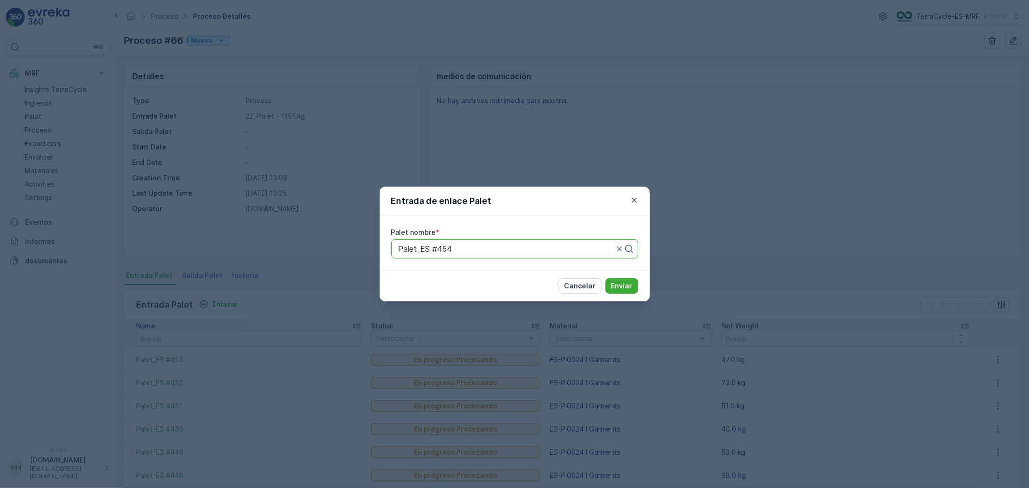
click at [605, 278] on button "Enviar" at bounding box center [621, 285] width 33 height 15
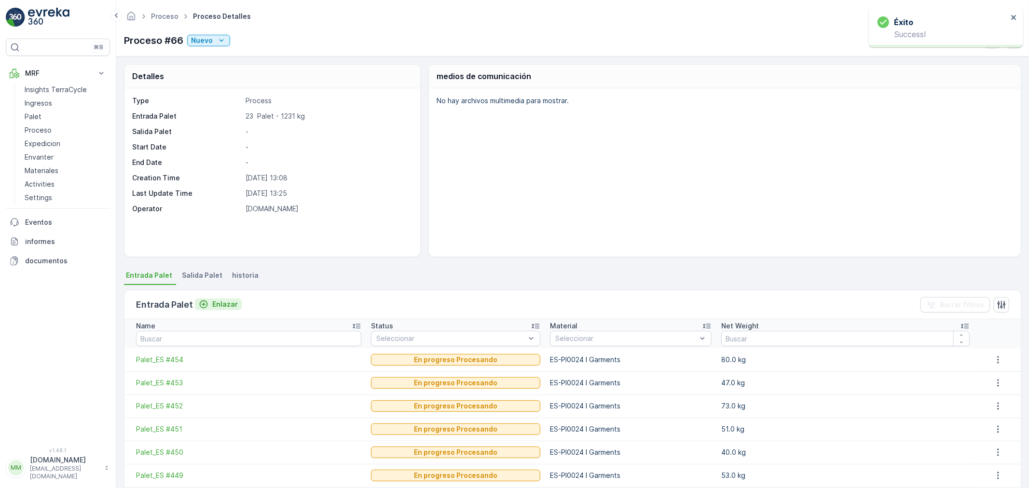
click at [232, 301] on p "Enlazar" at bounding box center [225, 305] width 26 height 10
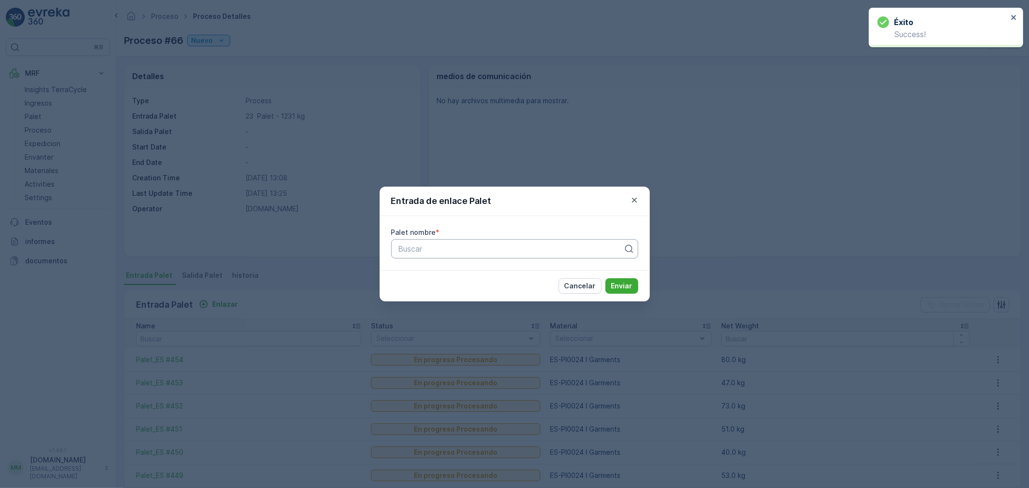
click at [407, 251] on div at bounding box center [510, 249] width 227 height 9
type input "455"
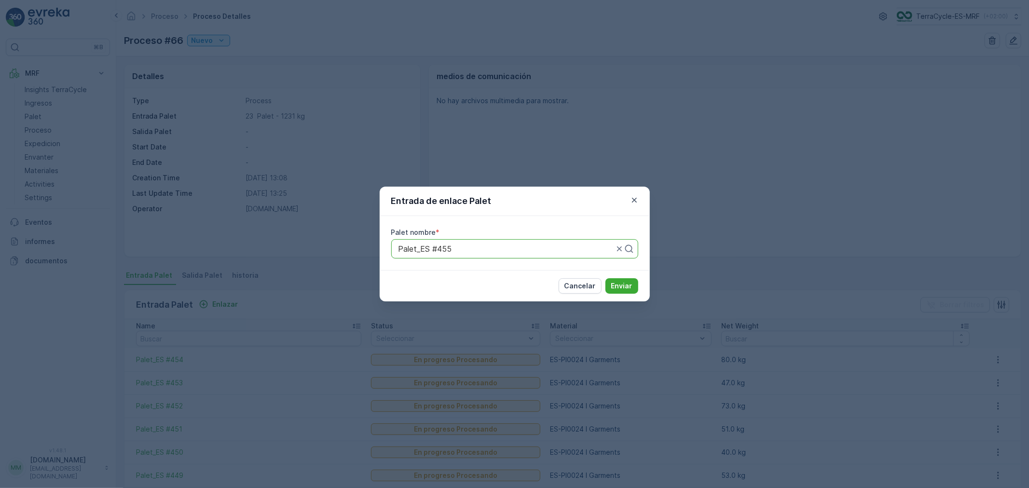
click at [605, 278] on button "Enviar" at bounding box center [621, 285] width 33 height 15
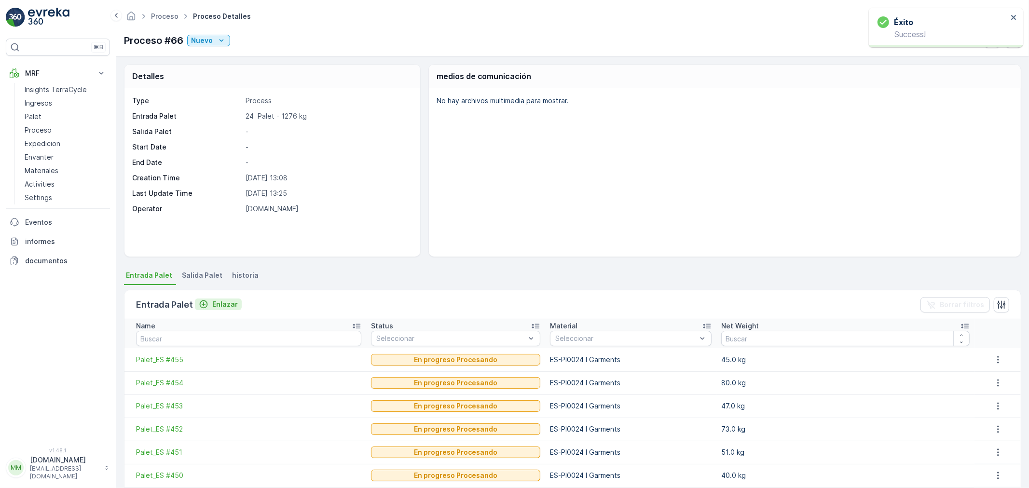
click at [229, 305] on p "Enlazar" at bounding box center [225, 305] width 26 height 10
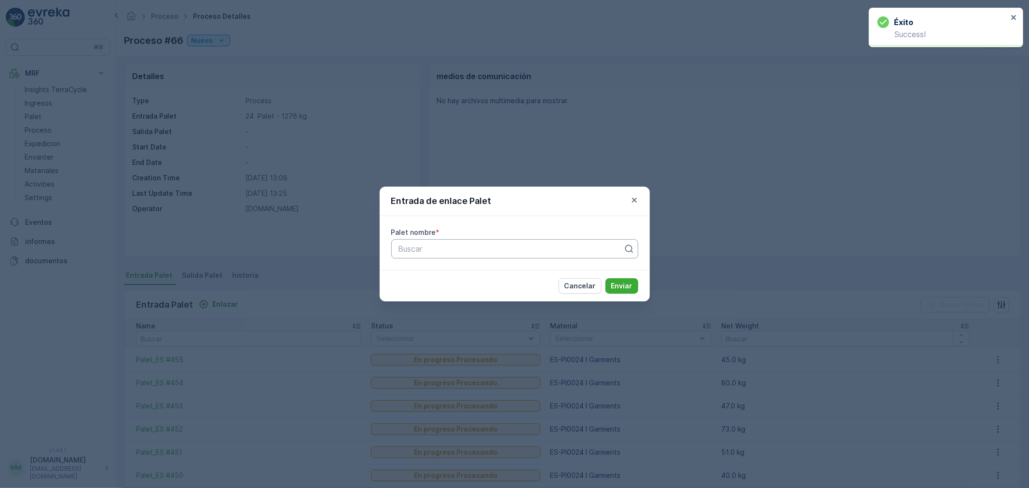
click at [451, 253] on div at bounding box center [510, 249] width 227 height 9
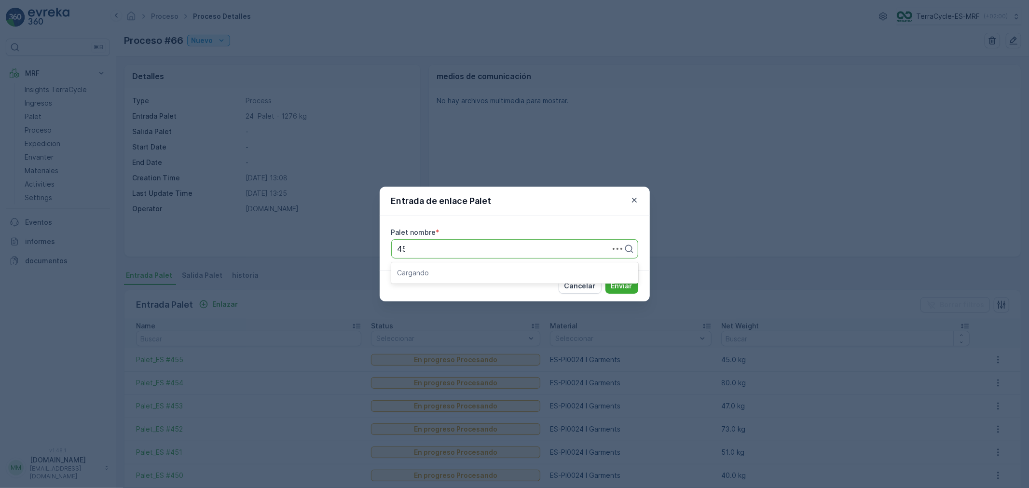
type input "456"
click at [605, 278] on button "Enviar" at bounding box center [621, 285] width 33 height 15
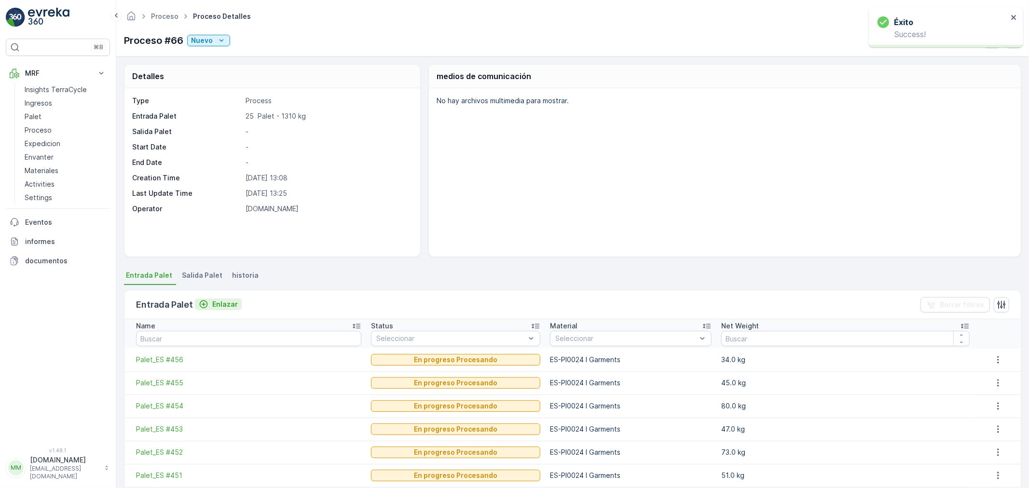
click at [221, 303] on p "Enlazar" at bounding box center [225, 305] width 26 height 10
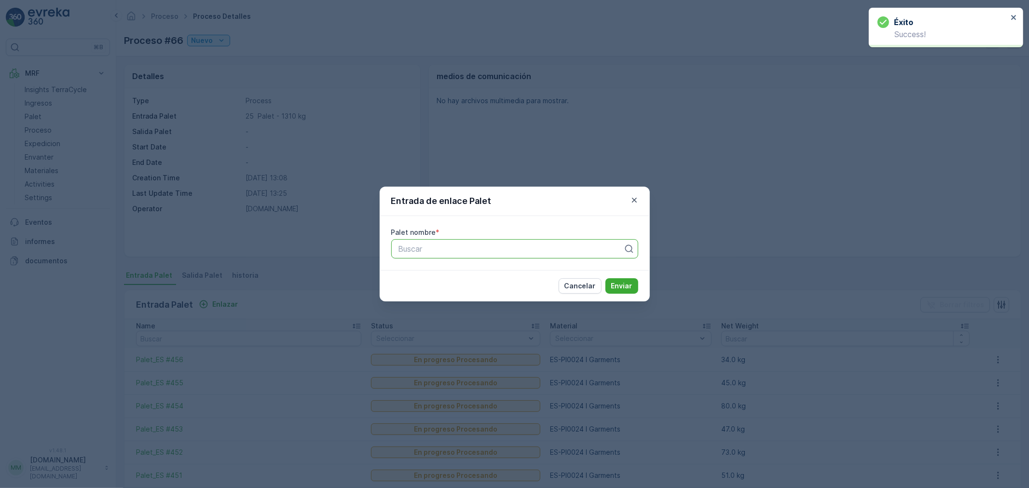
click at [418, 252] on div at bounding box center [510, 249] width 227 height 9
type input "457"
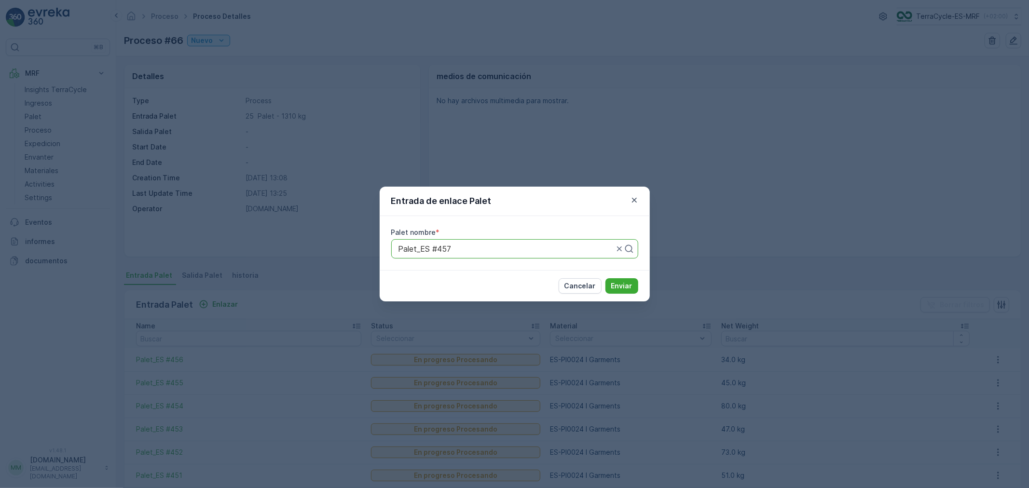
click at [605, 278] on button "Enviar" at bounding box center [621, 285] width 33 height 15
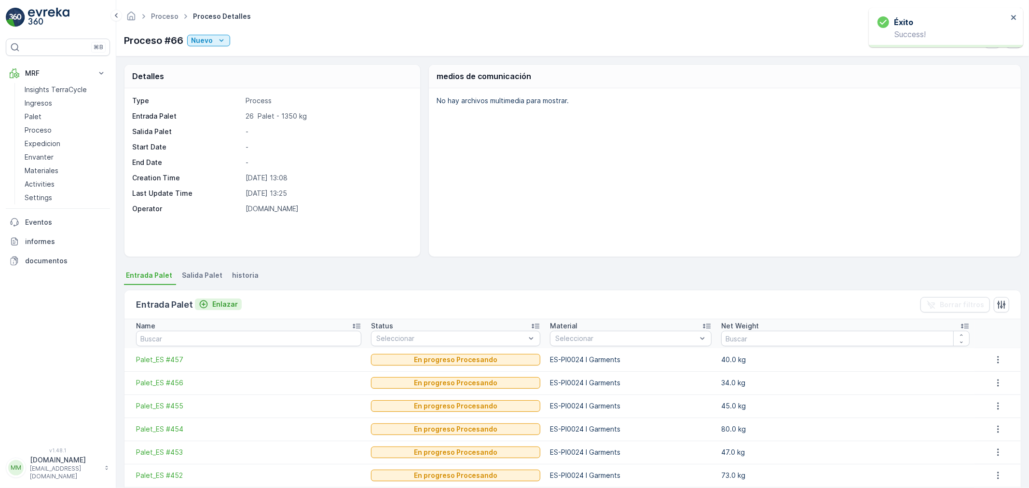
click at [220, 303] on p "Enlazar" at bounding box center [225, 305] width 26 height 10
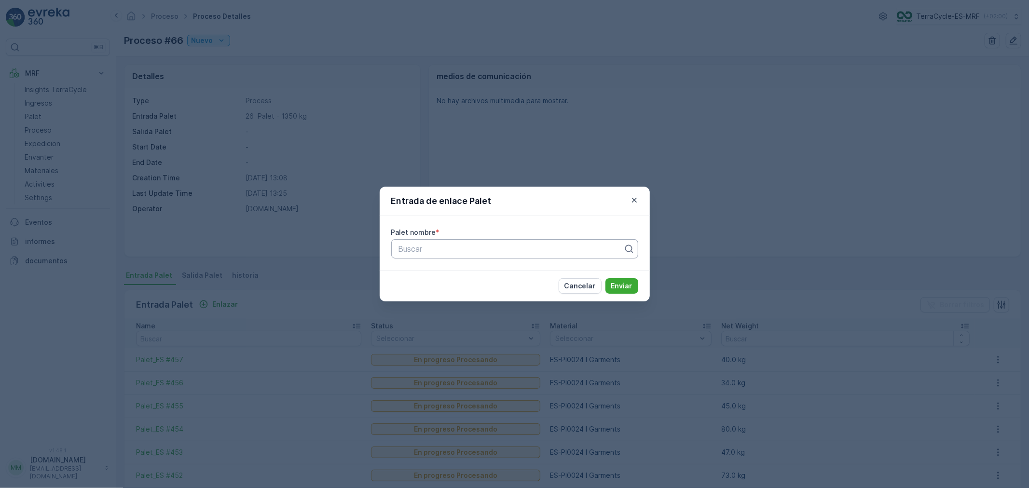
click at [447, 249] on div at bounding box center [510, 249] width 227 height 9
type input "458"
click at [605, 278] on button "Enviar" at bounding box center [621, 285] width 33 height 15
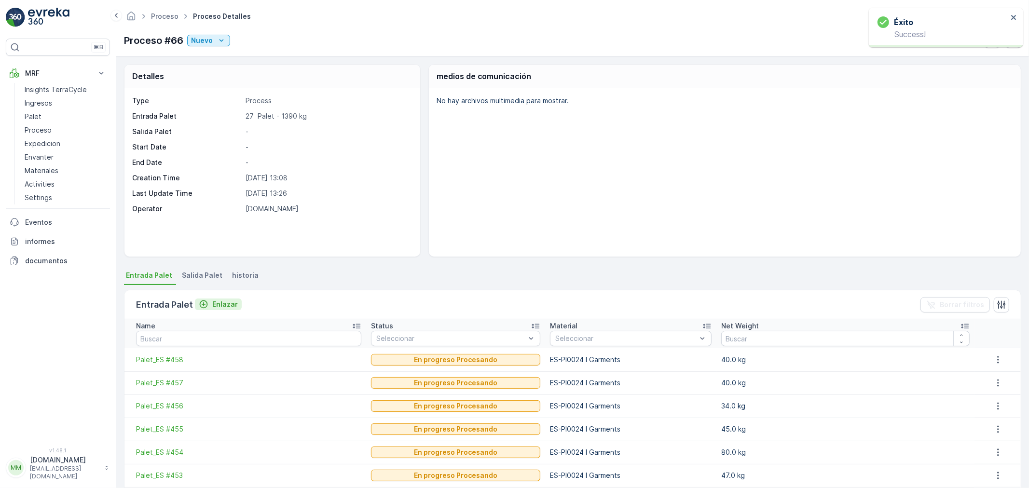
click at [222, 302] on p "Enlazar" at bounding box center [225, 305] width 26 height 10
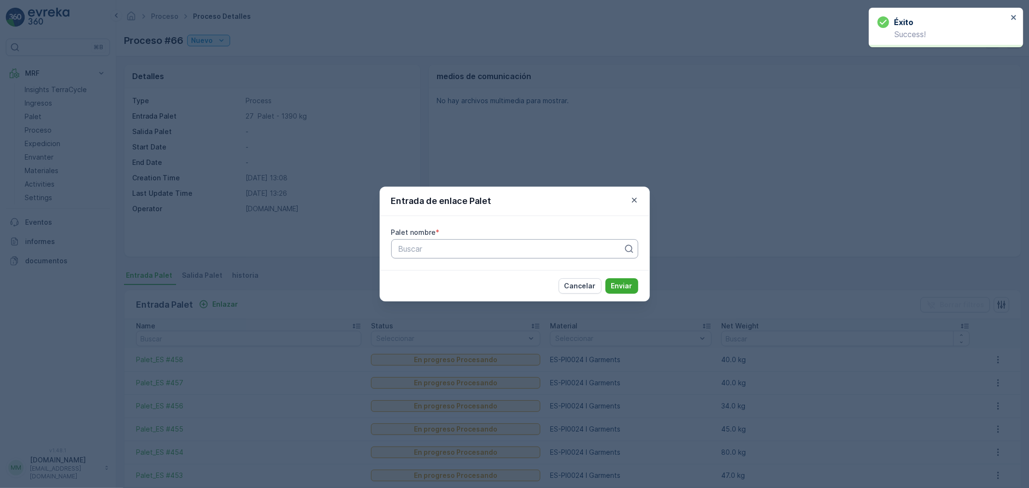
click at [481, 255] on div "Buscar" at bounding box center [514, 248] width 247 height 19
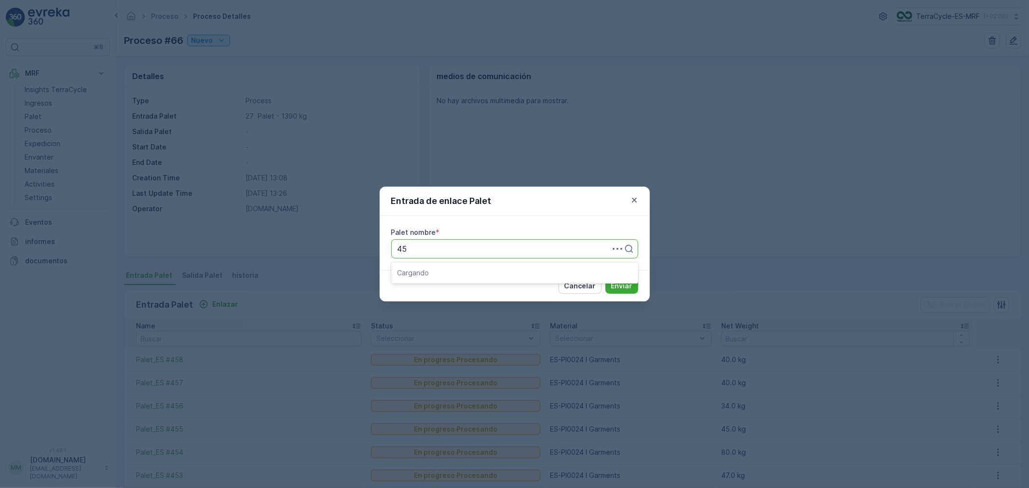
type input "459"
click at [605, 278] on button "Enviar" at bounding box center [621, 285] width 33 height 15
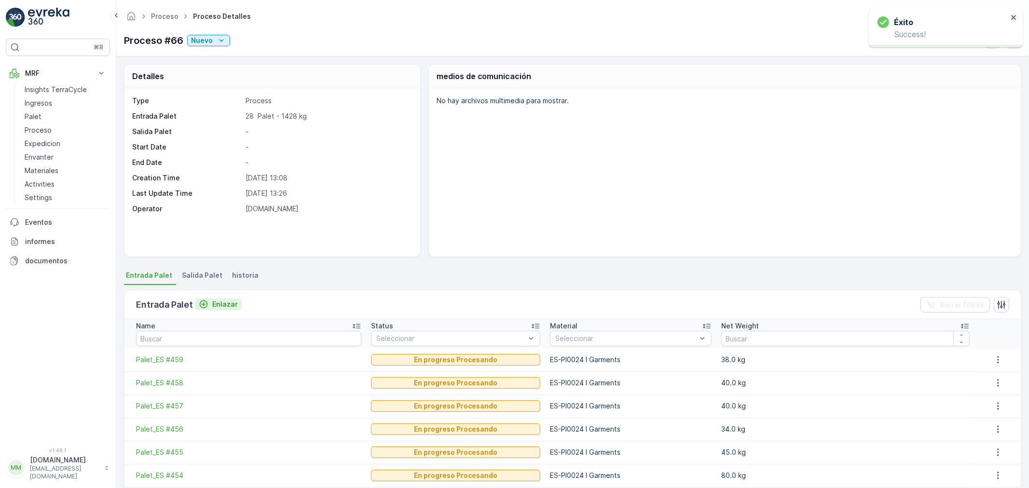
click at [222, 305] on p "Enlazar" at bounding box center [225, 305] width 26 height 10
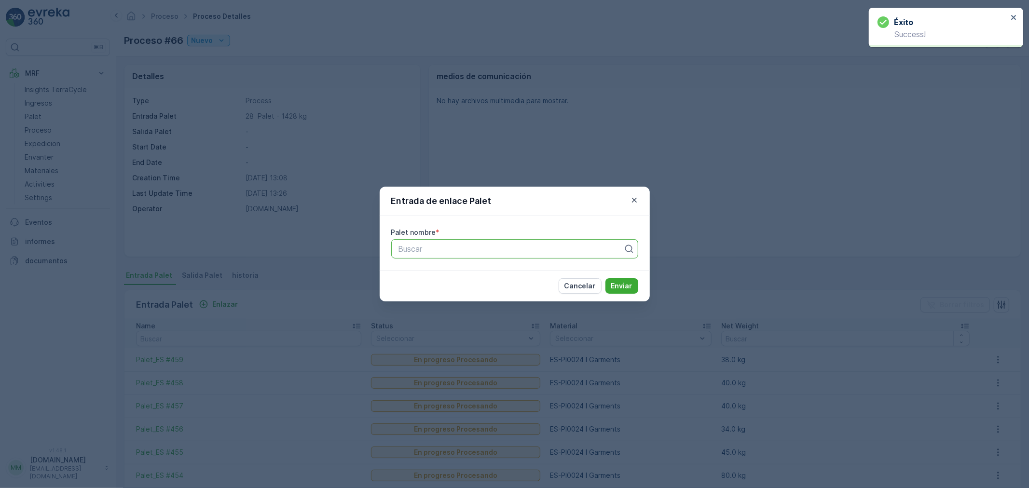
click at [483, 246] on div at bounding box center [510, 249] width 227 height 9
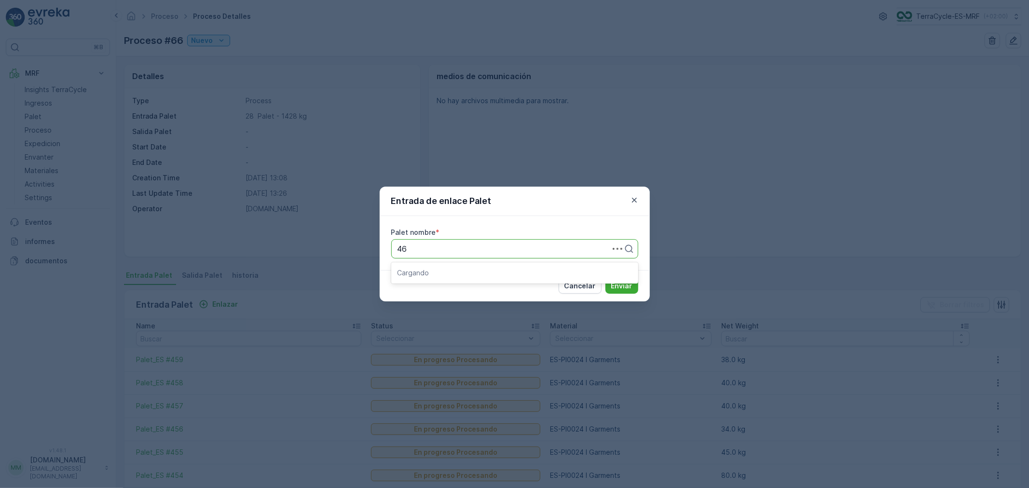
type input "460"
click at [605, 278] on button "Enviar" at bounding box center [621, 285] width 33 height 15
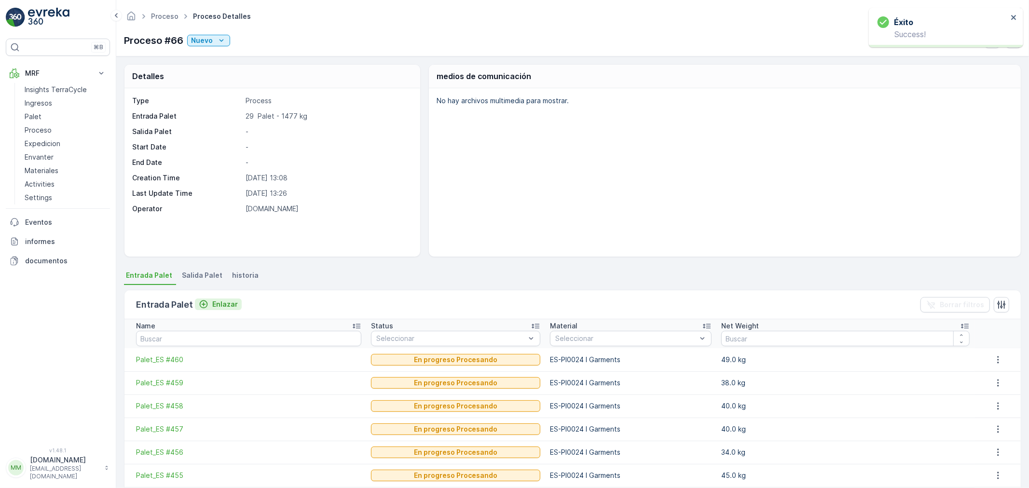
click at [215, 300] on p "Enlazar" at bounding box center [225, 305] width 26 height 10
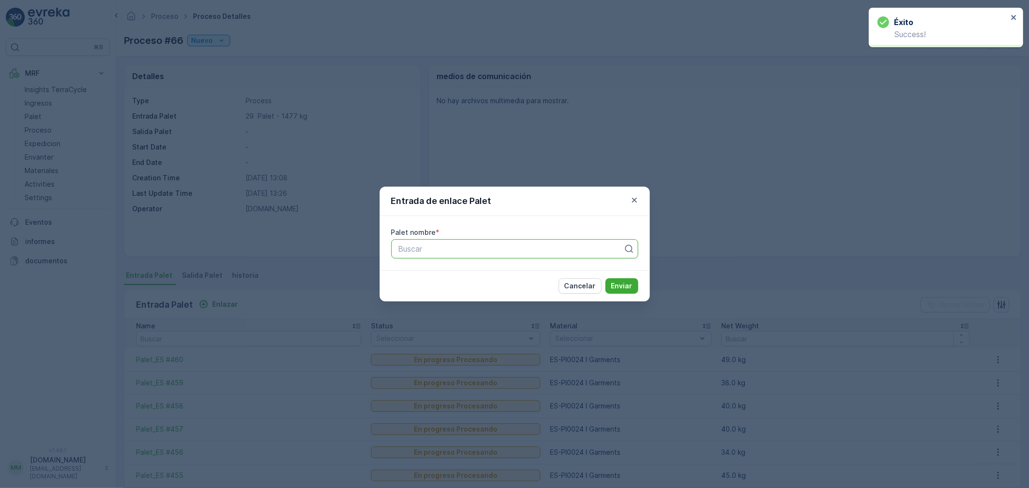
click at [449, 248] on div at bounding box center [510, 249] width 227 height 9
type input "461"
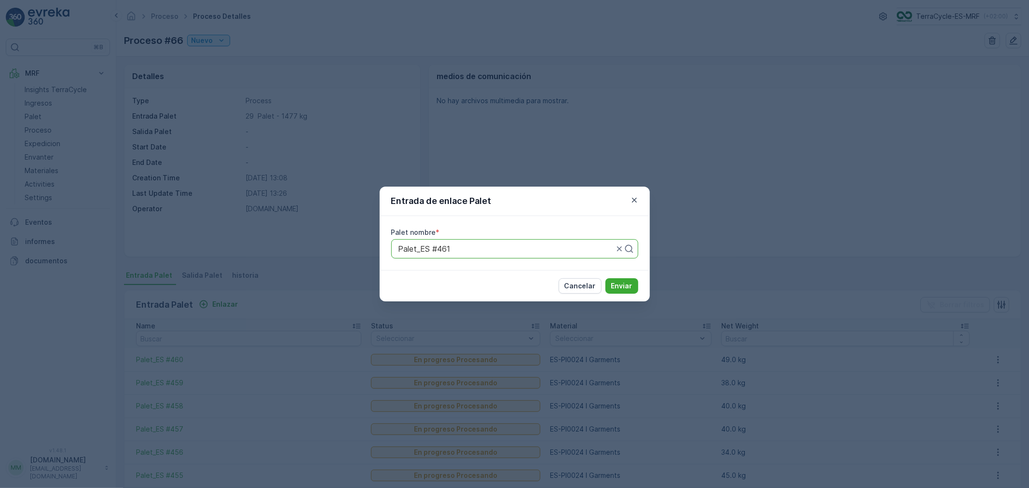
click at [605, 278] on button "Enviar" at bounding box center [621, 285] width 33 height 15
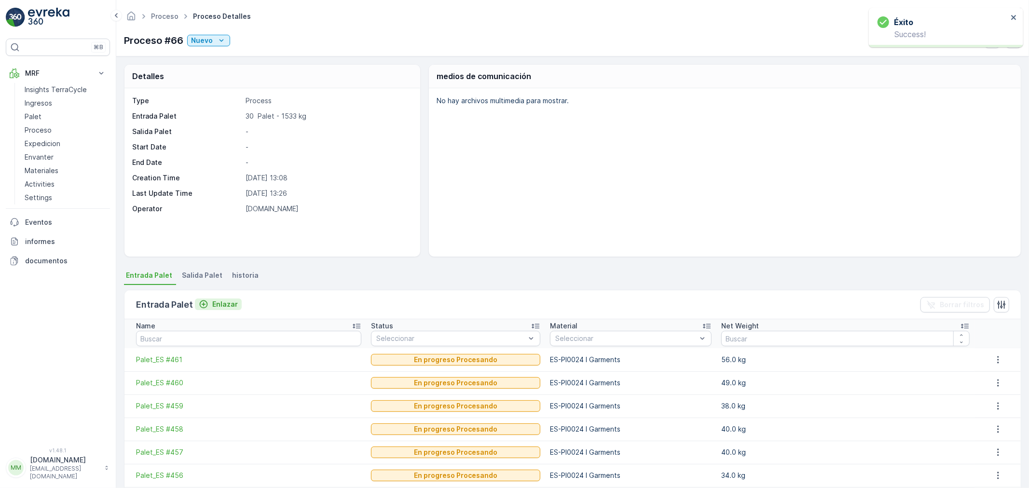
click at [229, 303] on p "Enlazar" at bounding box center [225, 305] width 26 height 10
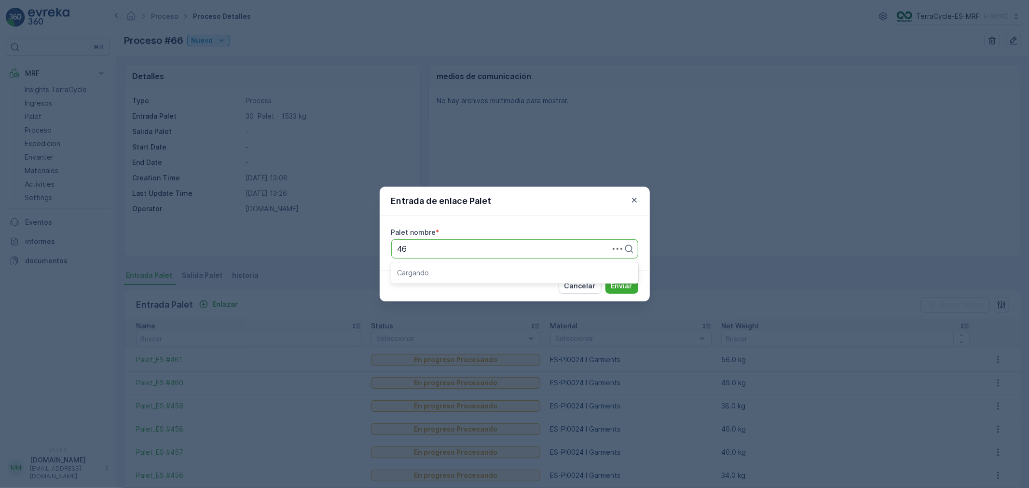
type input "462"
click at [605, 278] on button "Enviar" at bounding box center [621, 285] width 33 height 15
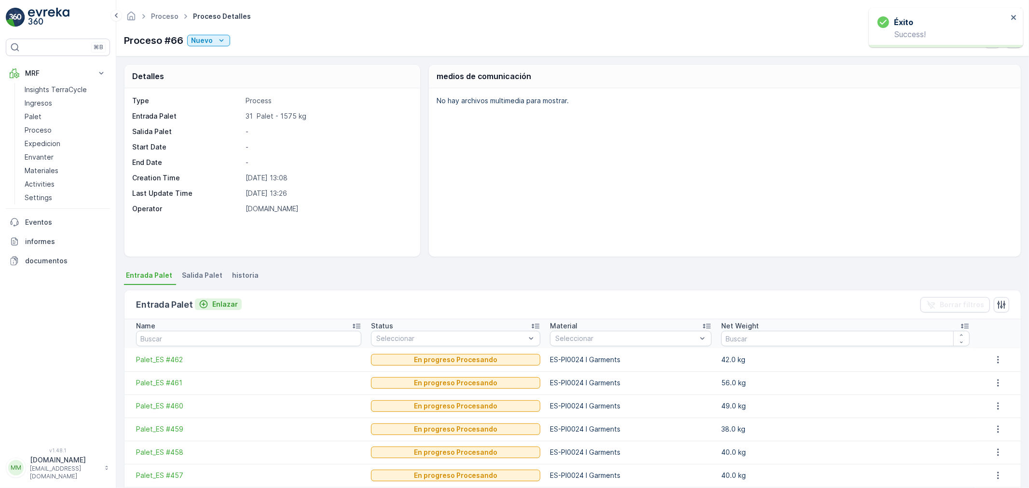
click at [215, 304] on p "Enlazar" at bounding box center [225, 305] width 26 height 10
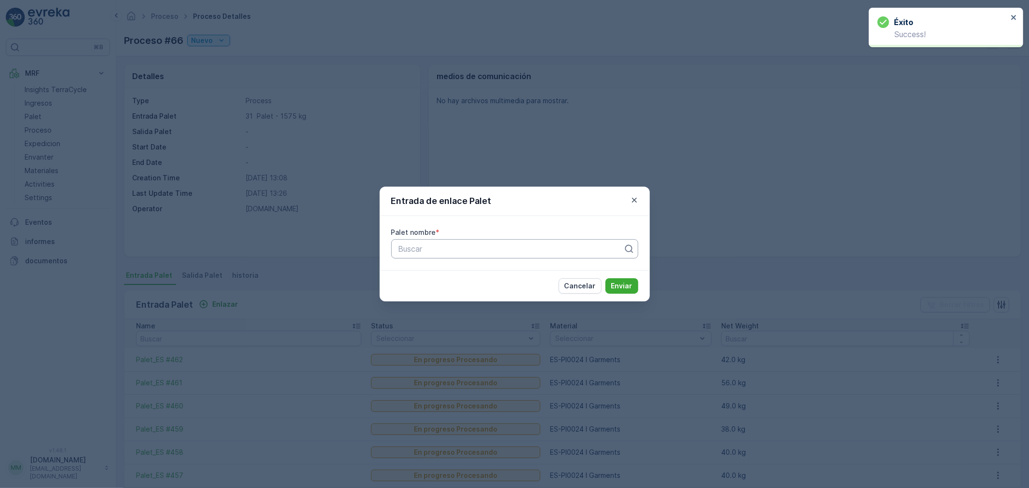
click at [420, 248] on div at bounding box center [510, 249] width 227 height 9
type input "463"
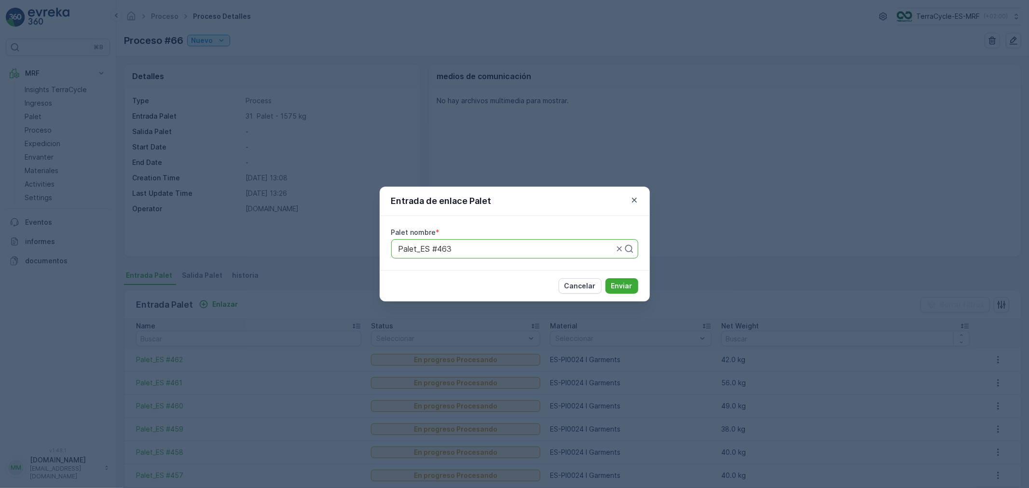
click at [605, 278] on button "Enviar" at bounding box center [621, 285] width 33 height 15
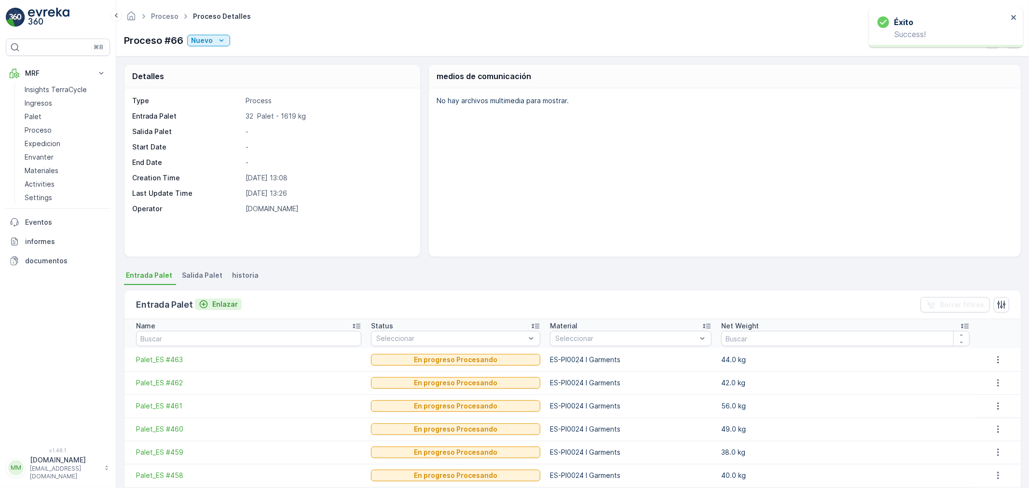
click at [219, 305] on p "Enlazar" at bounding box center [225, 305] width 26 height 10
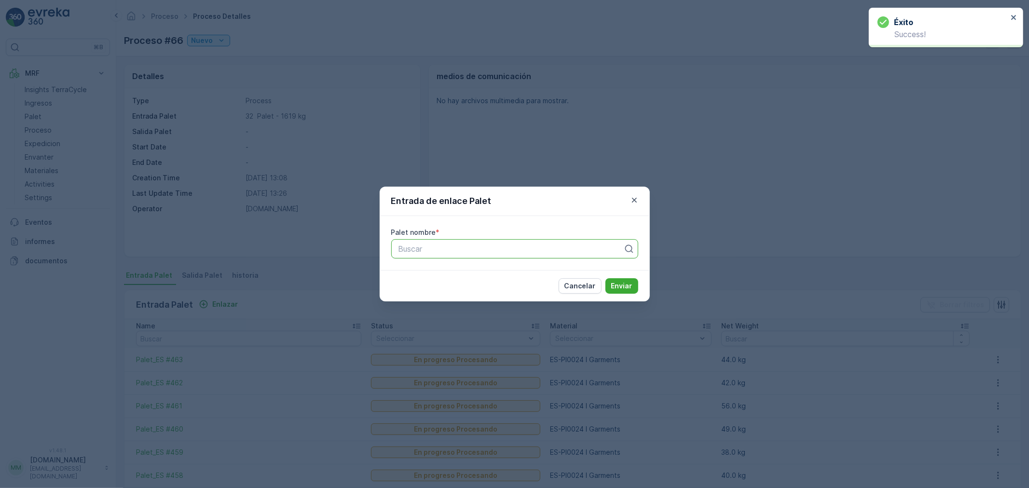
click at [420, 251] on div at bounding box center [510, 249] width 227 height 9
type input "464"
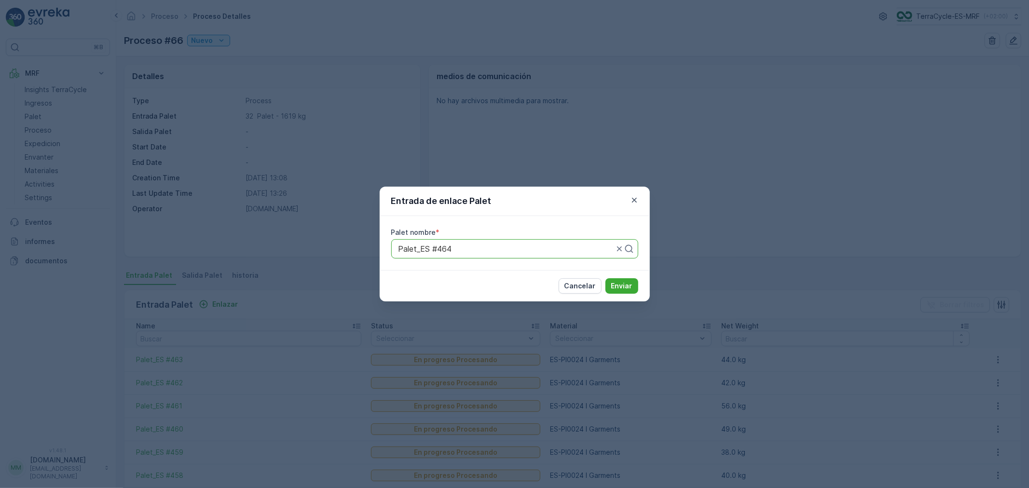
click at [605, 278] on button "Enviar" at bounding box center [621, 285] width 33 height 15
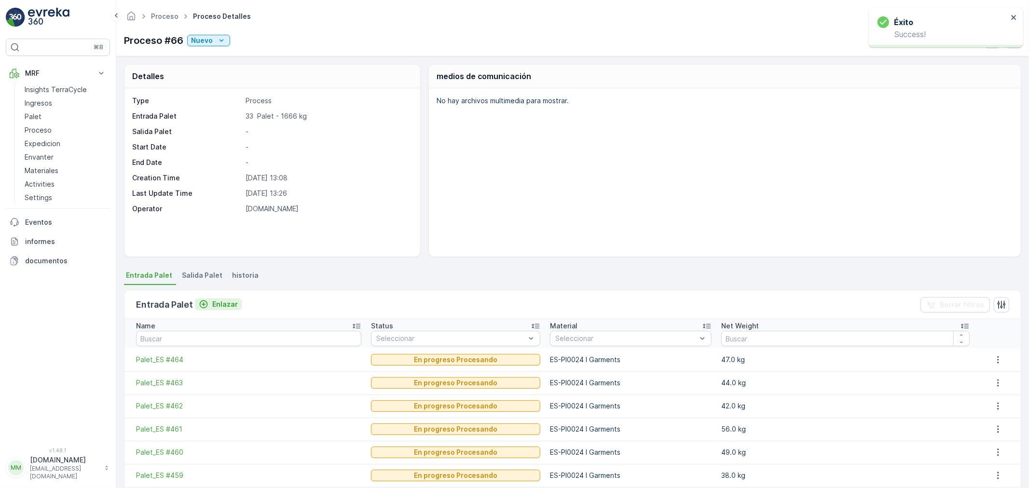
click at [224, 306] on p "Enlazar" at bounding box center [225, 305] width 26 height 10
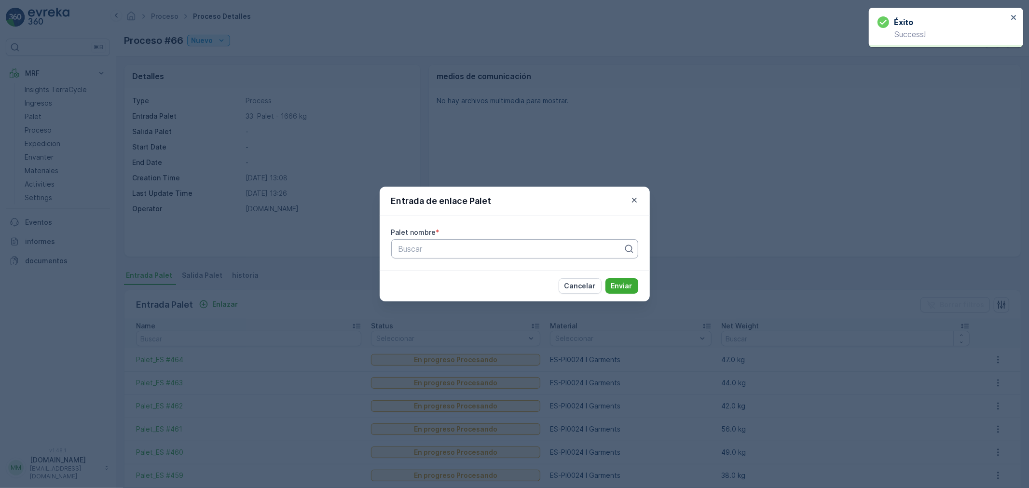
click at [427, 249] on div at bounding box center [510, 249] width 227 height 9
type input "465"
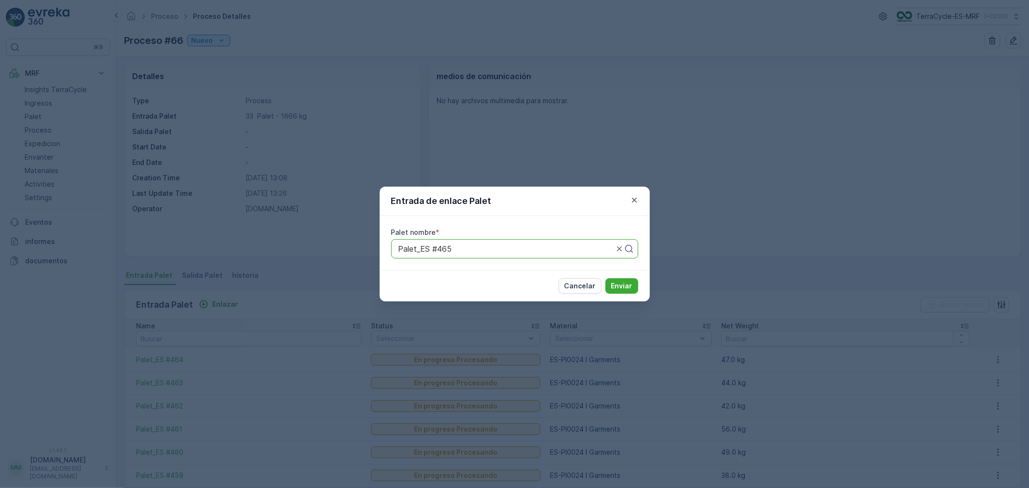
click at [605, 278] on button "Enviar" at bounding box center [621, 285] width 33 height 15
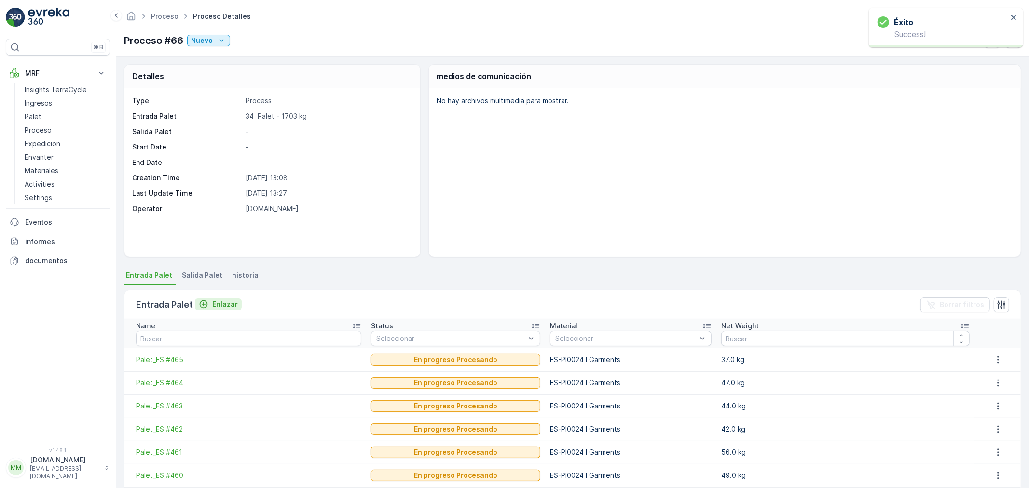
click at [225, 301] on p "Enlazar" at bounding box center [225, 305] width 26 height 10
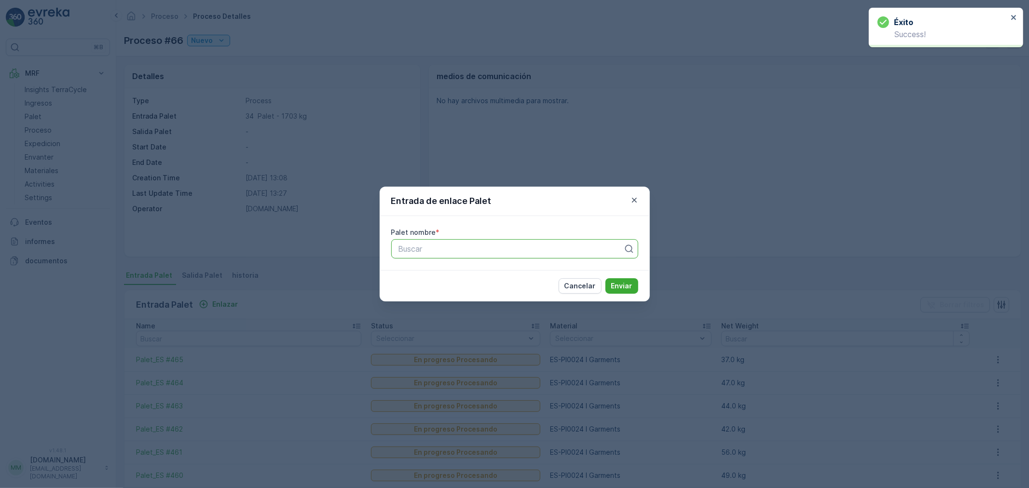
click at [465, 245] on div at bounding box center [510, 249] width 227 height 9
type input "466"
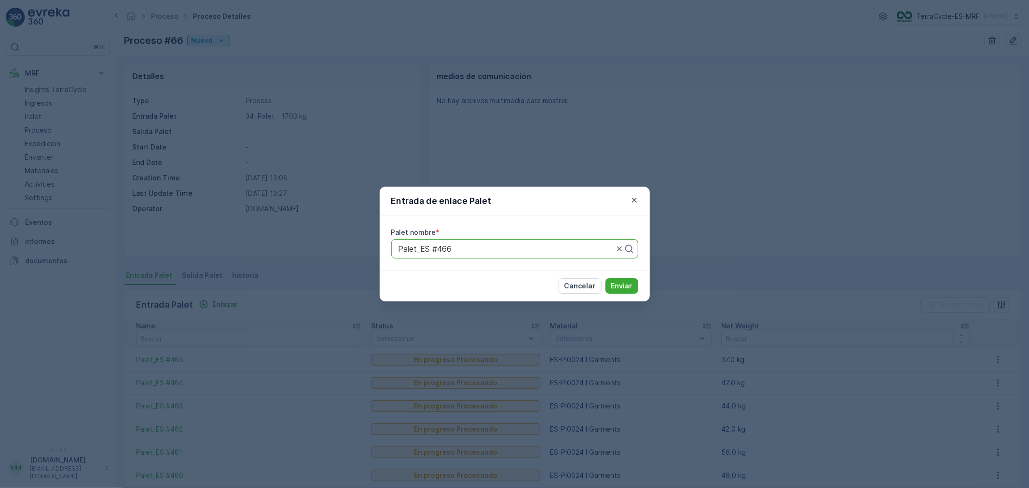
click at [605, 278] on button "Enviar" at bounding box center [621, 285] width 33 height 15
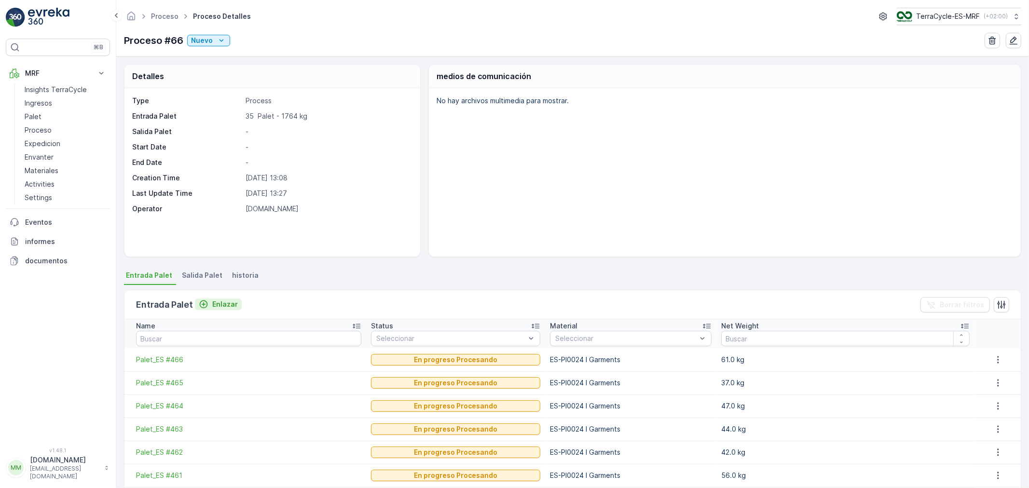
click at [224, 304] on p "Enlazar" at bounding box center [225, 305] width 26 height 10
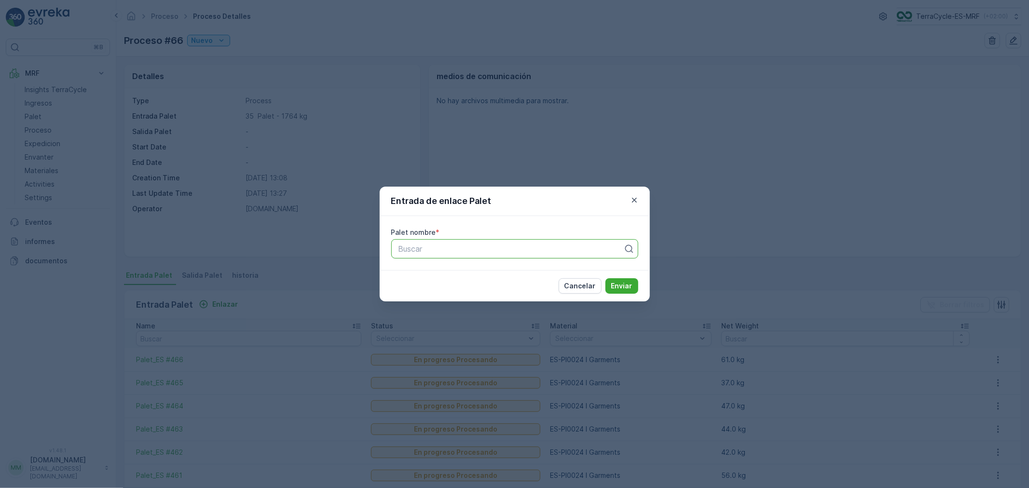
click at [445, 252] on div at bounding box center [510, 249] width 227 height 9
type input "467"
click at [605, 278] on button "Enviar" at bounding box center [621, 285] width 33 height 15
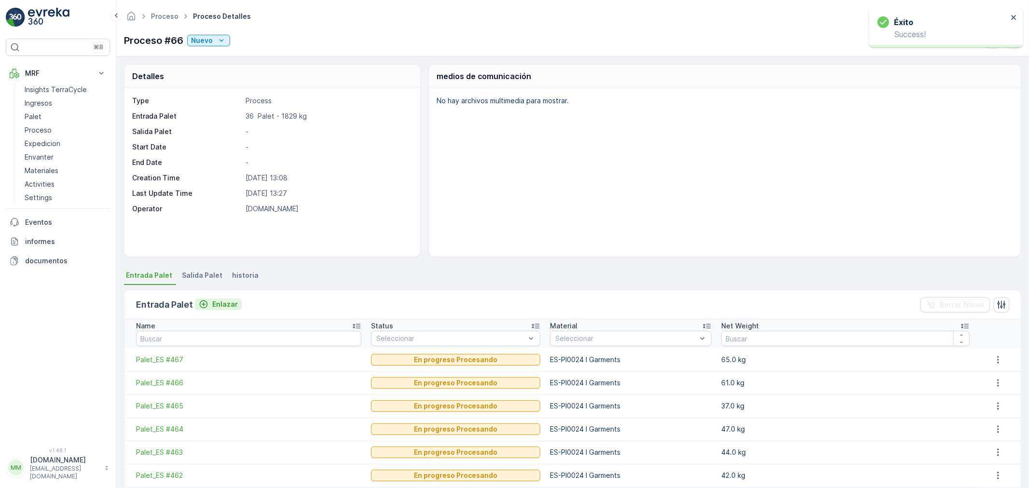
click at [220, 301] on p "Enlazar" at bounding box center [225, 305] width 26 height 10
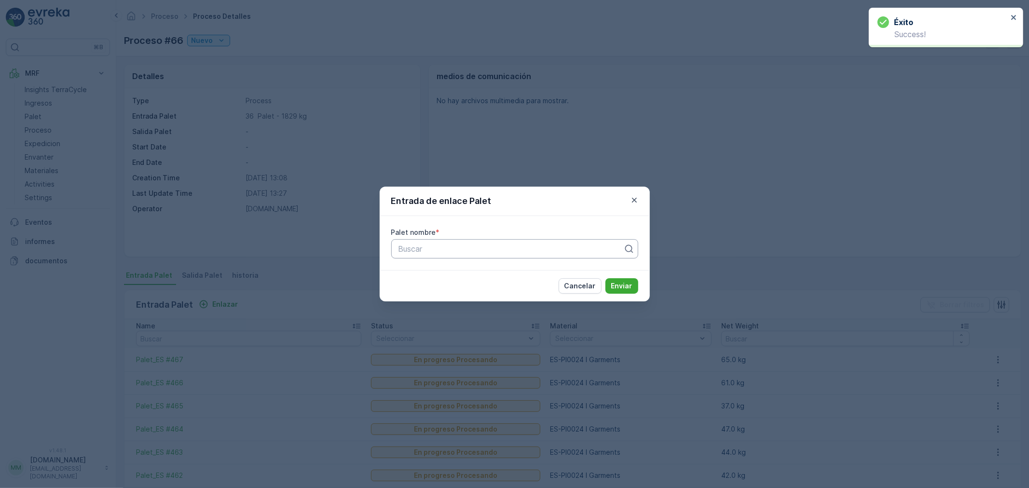
click at [409, 250] on div at bounding box center [510, 249] width 227 height 9
type input "468"
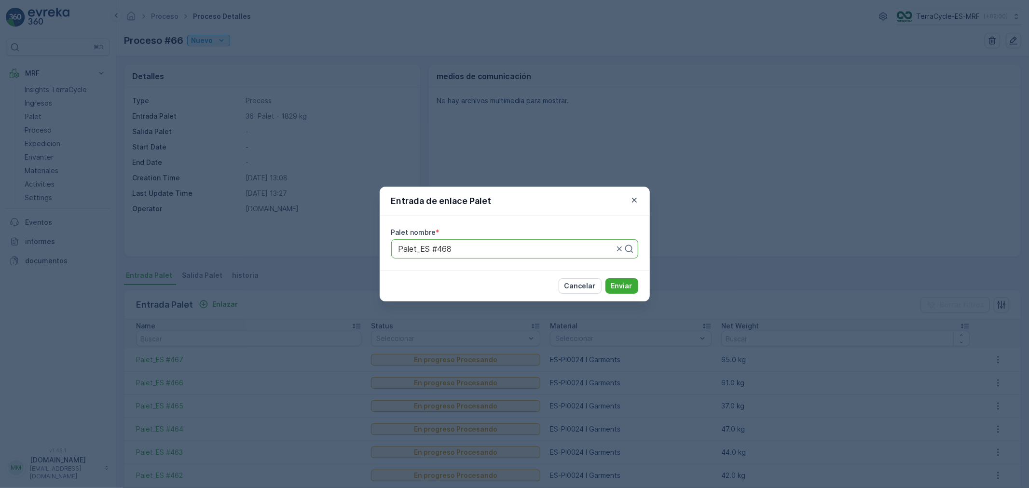
click at [605, 278] on button "Enviar" at bounding box center [621, 285] width 33 height 15
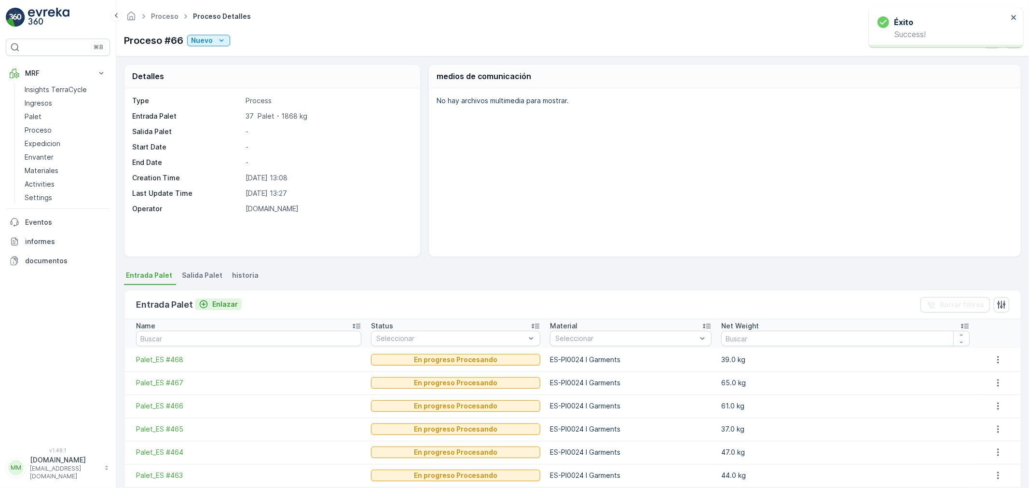
click at [225, 305] on p "Enlazar" at bounding box center [225, 305] width 26 height 10
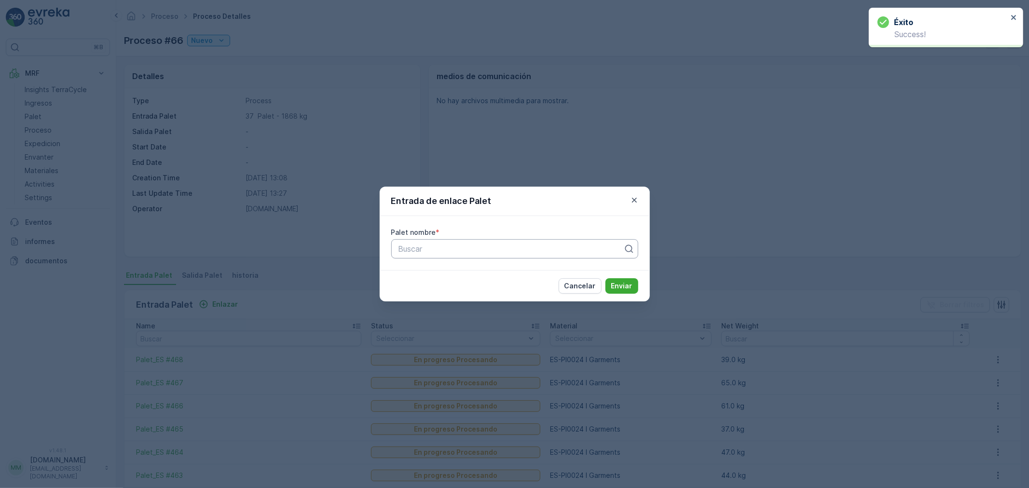
click at [412, 251] on div at bounding box center [510, 249] width 227 height 9
type input "469"
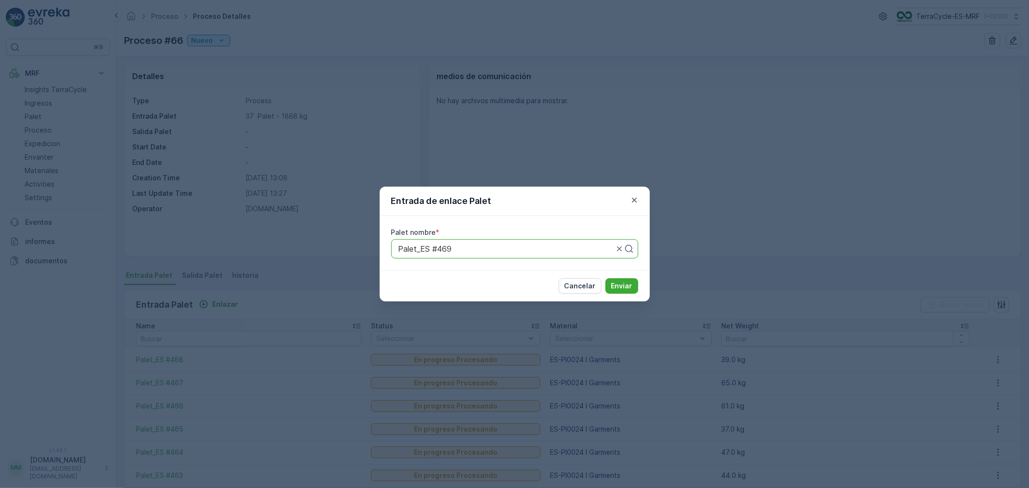
click at [605, 278] on button "Enviar" at bounding box center [621, 285] width 33 height 15
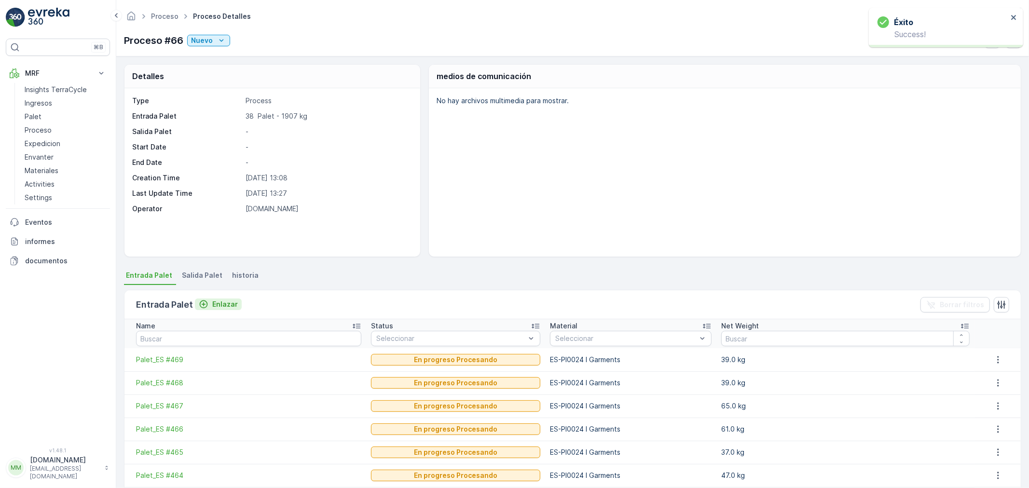
click at [218, 302] on p "Enlazar" at bounding box center [225, 305] width 26 height 10
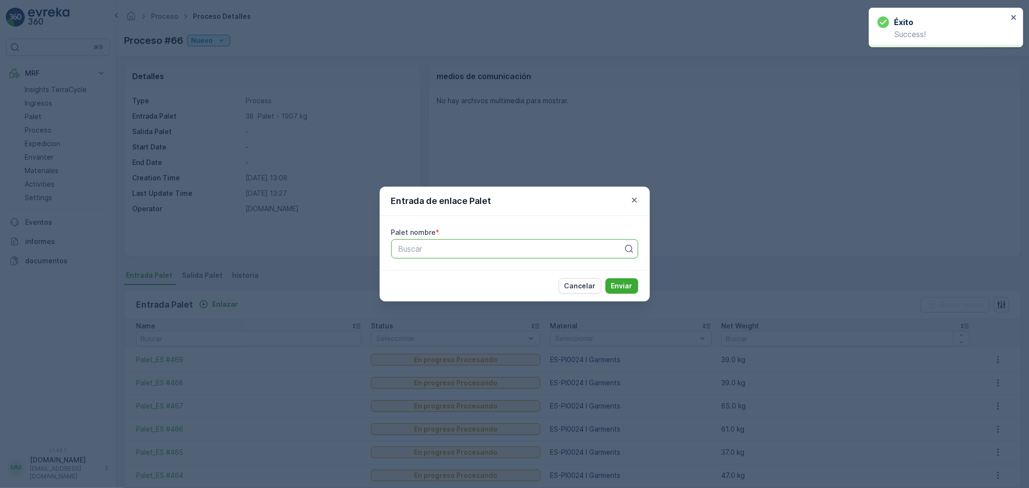
click at [396, 250] on div "Buscar" at bounding box center [514, 248] width 247 height 19
type input "470"
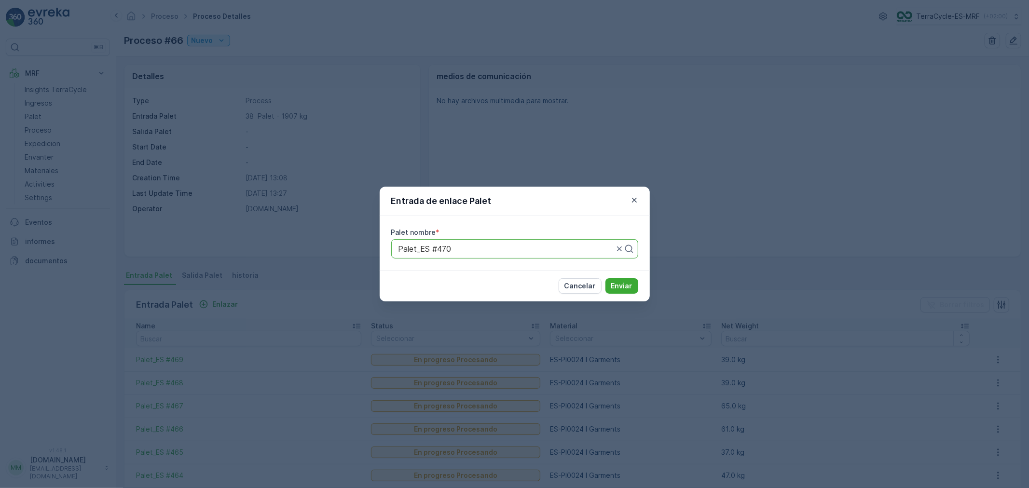
click at [605, 278] on button "Enviar" at bounding box center [621, 285] width 33 height 15
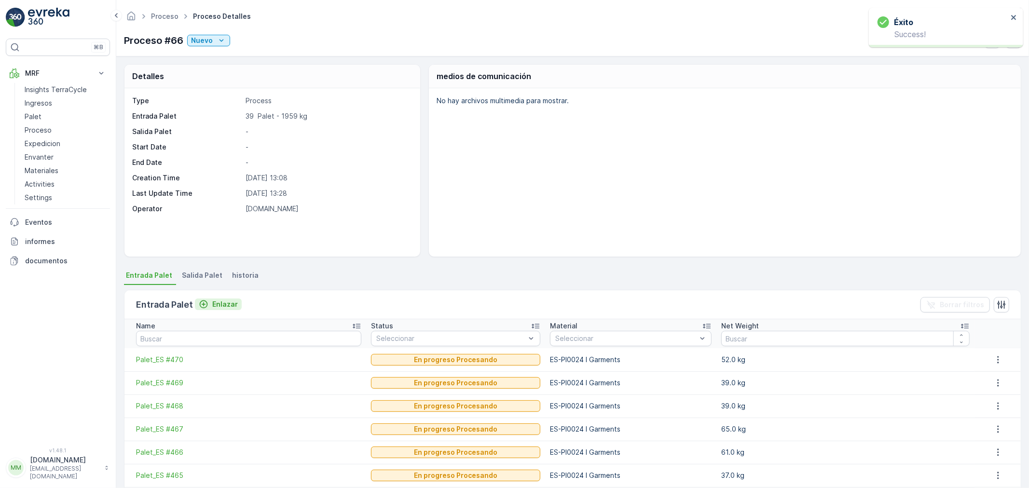
click at [224, 302] on p "Enlazar" at bounding box center [225, 305] width 26 height 10
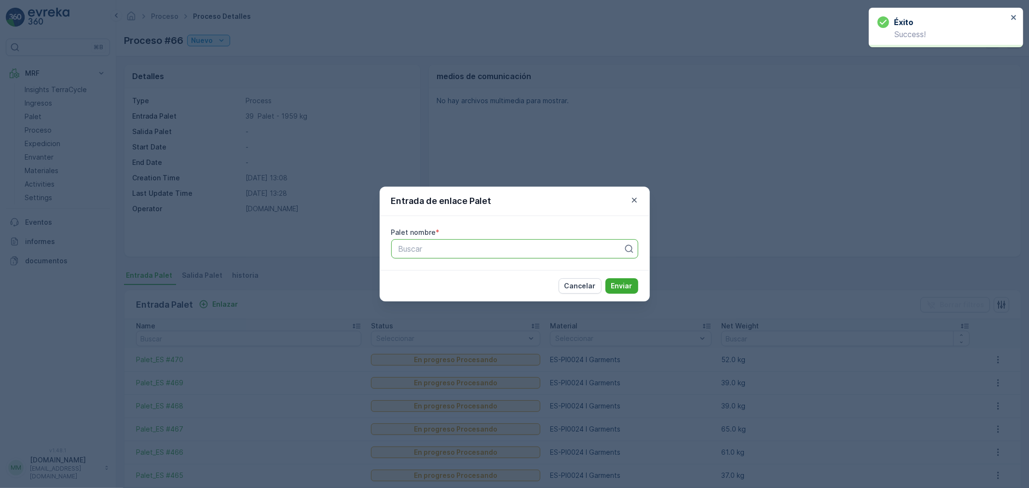
click at [448, 255] on div "Buscar" at bounding box center [514, 248] width 247 height 19
type input "471"
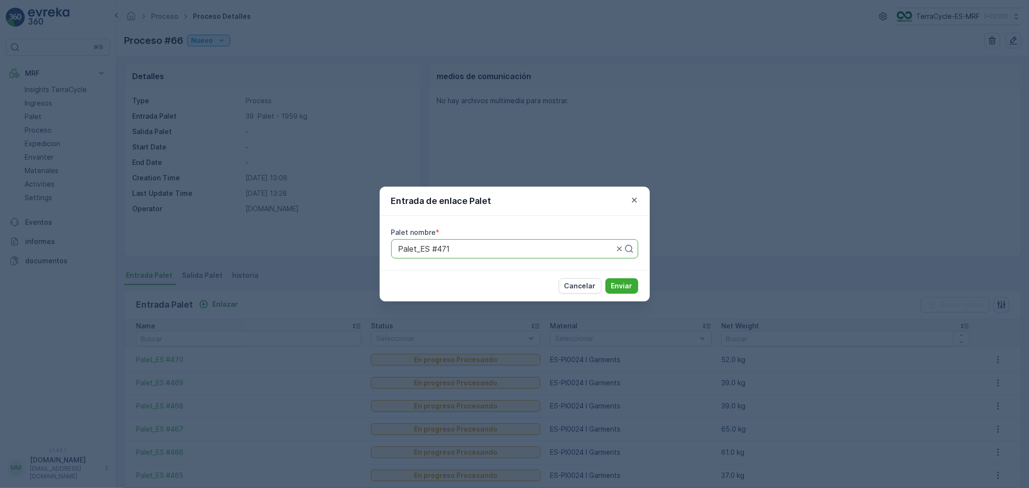
click at [605, 278] on button "Enviar" at bounding box center [621, 285] width 33 height 15
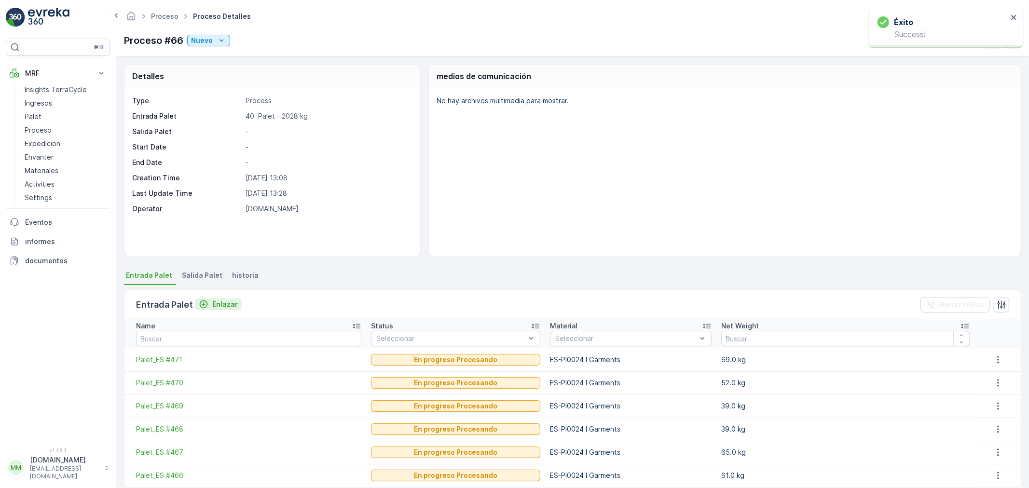
click at [223, 306] on p "Enlazar" at bounding box center [225, 305] width 26 height 10
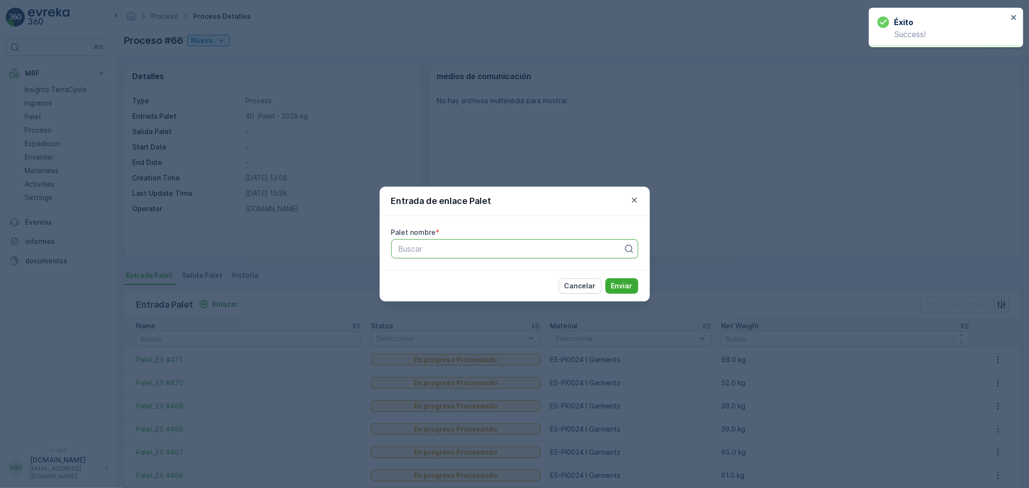
click at [412, 253] on div at bounding box center [510, 249] width 227 height 9
type input "472"
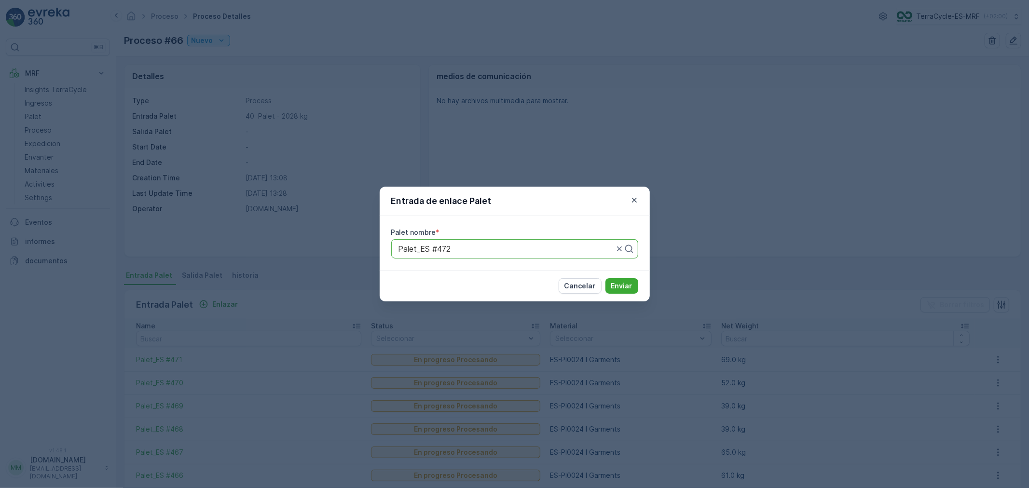
click at [605, 278] on button "Enviar" at bounding box center [621, 285] width 33 height 15
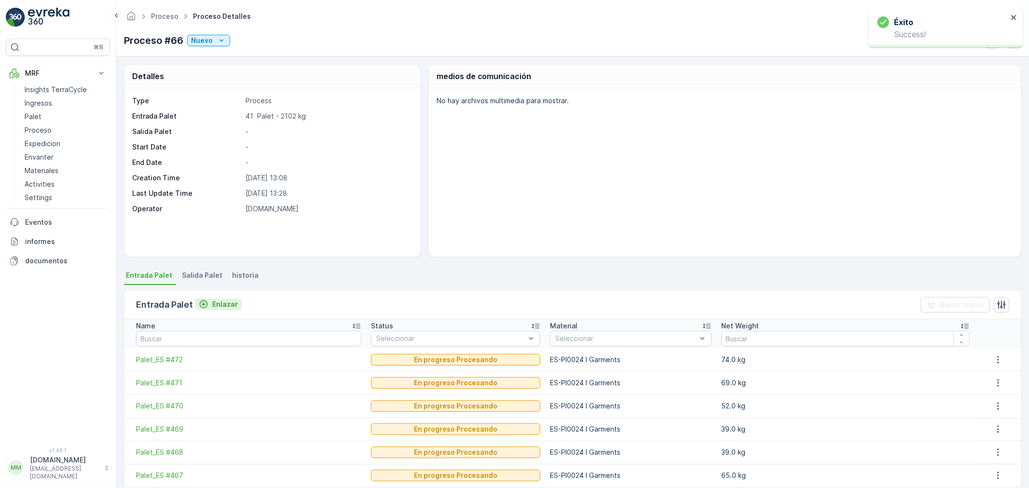
click at [227, 307] on p "Enlazar" at bounding box center [225, 305] width 26 height 10
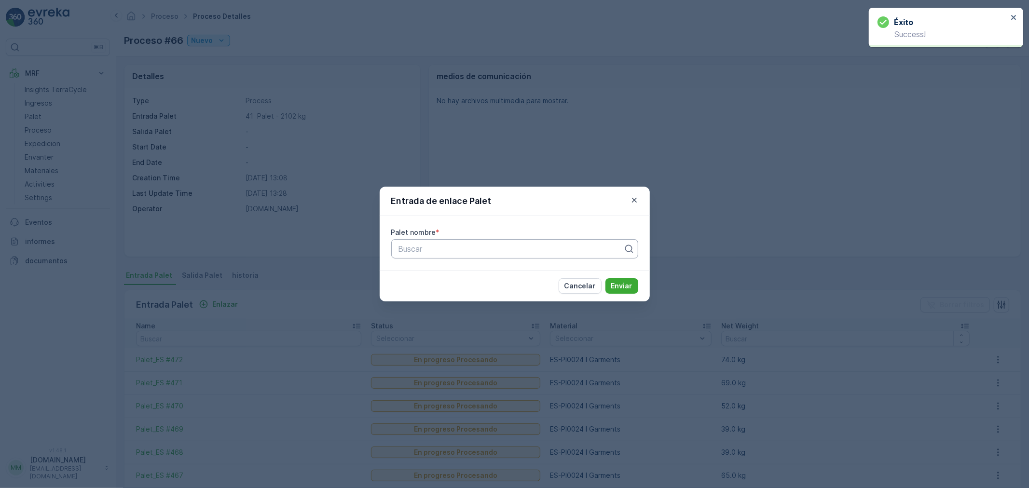
click at [450, 252] on div at bounding box center [510, 249] width 227 height 9
type input "473"
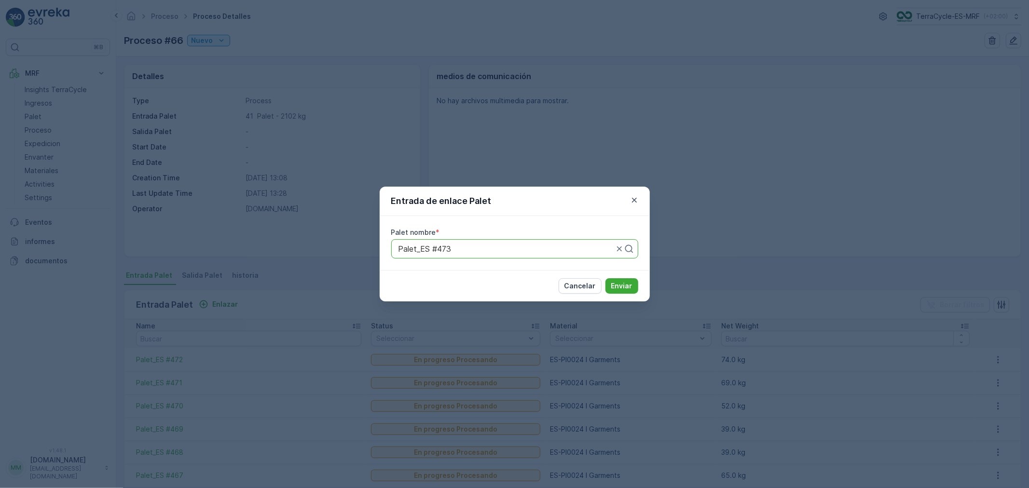
click at [605, 278] on button "Enviar" at bounding box center [621, 285] width 33 height 15
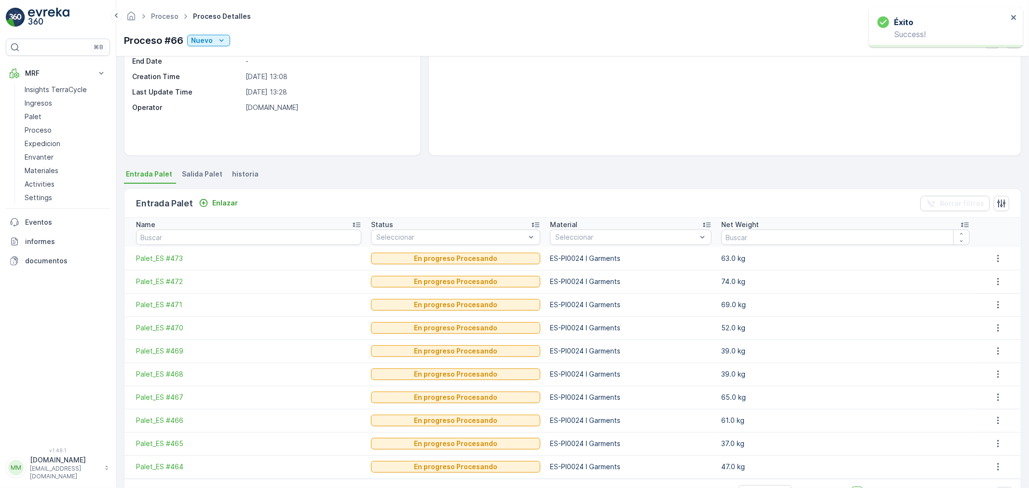
scroll to position [132, 0]
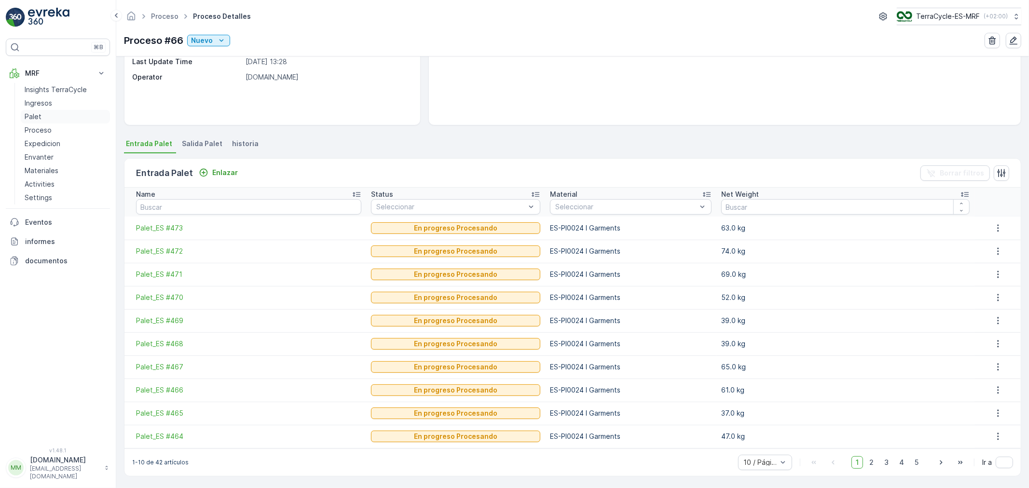
click at [52, 114] on link "Palet" at bounding box center [65, 117] width 89 height 14
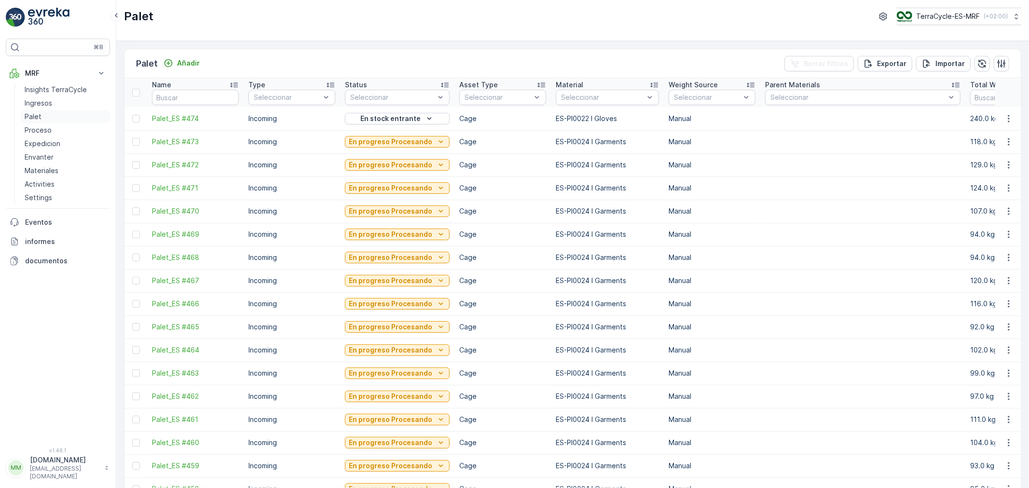
click at [45, 117] on link "Palet" at bounding box center [65, 117] width 89 height 14
click at [186, 63] on p "Añadir" at bounding box center [188, 63] width 23 height 10
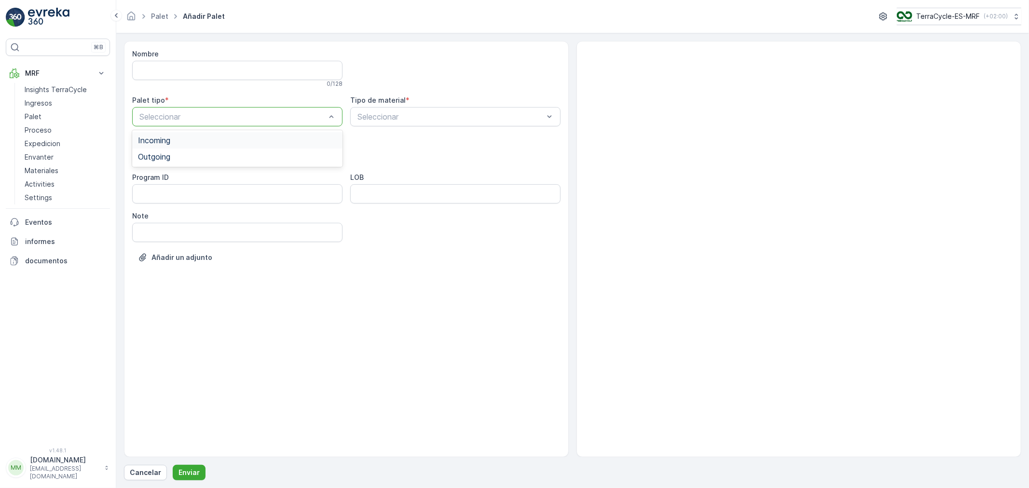
click at [181, 116] on div at bounding box center [232, 116] width 188 height 9
click at [165, 154] on span "Outgoing" at bounding box center [154, 156] width 32 height 9
click at [182, 158] on div at bounding box center [232, 155] width 188 height 9
click at [158, 240] on div "Pallet" at bounding box center [237, 244] width 199 height 9
click at [409, 119] on div at bounding box center [450, 116] width 188 height 9
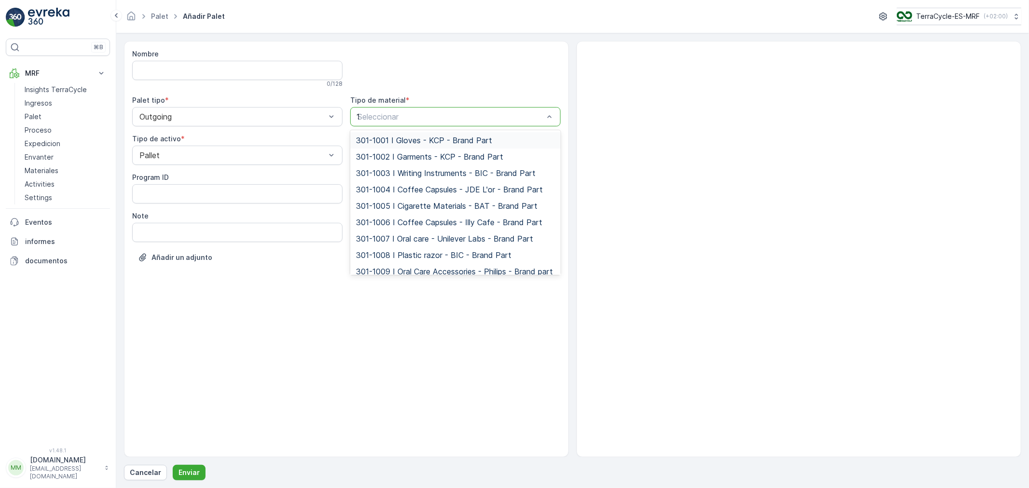
type input "11"
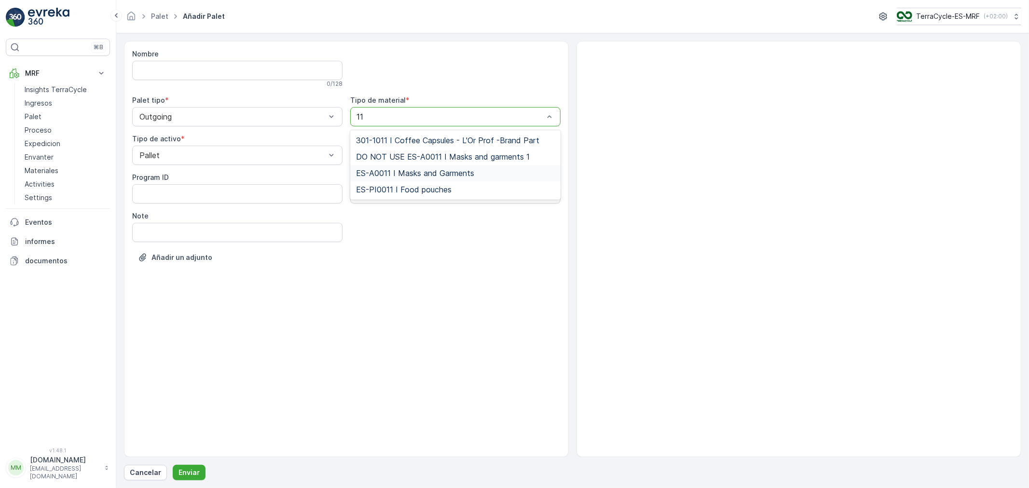
click at [409, 173] on span "ES-A0011 I Masks and Garments" at bounding box center [415, 173] width 118 height 9
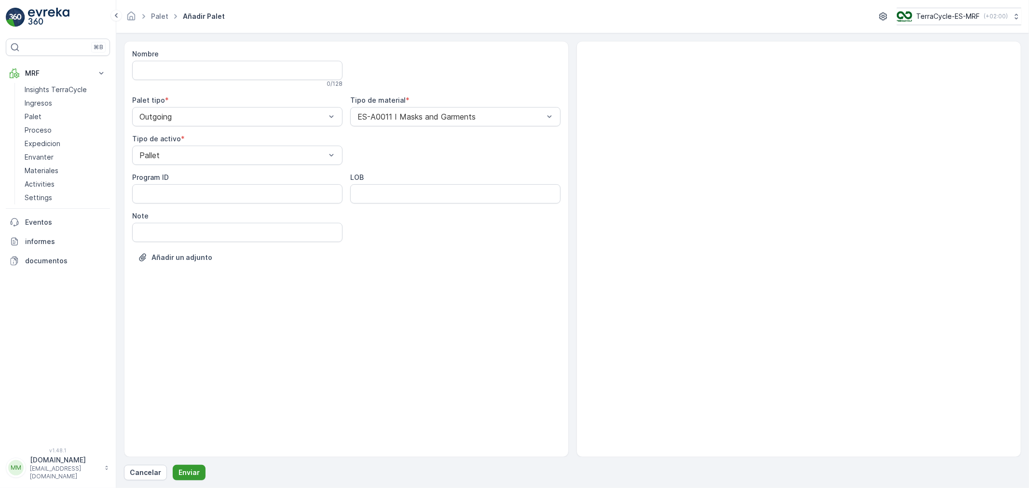
click at [186, 473] on p "Enviar" at bounding box center [188, 473] width 21 height 10
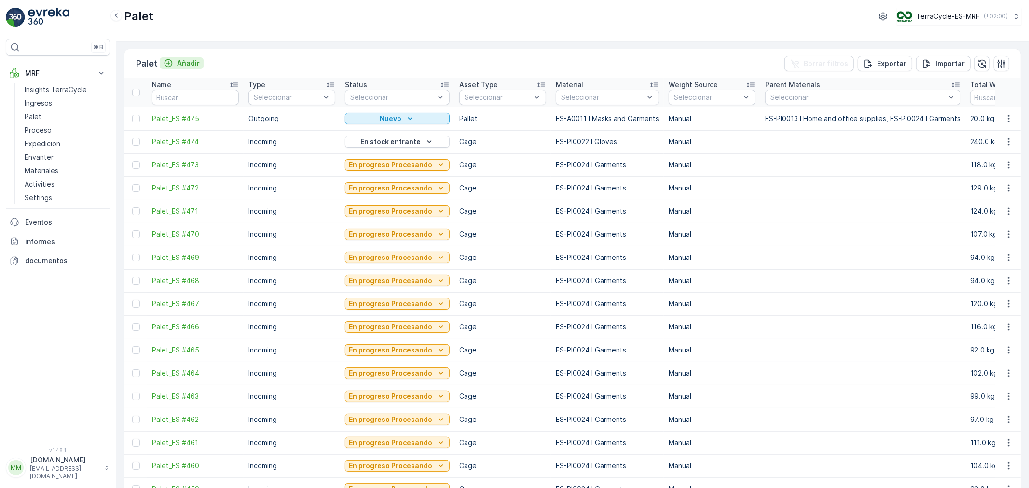
click at [184, 65] on p "Añadir" at bounding box center [188, 63] width 23 height 10
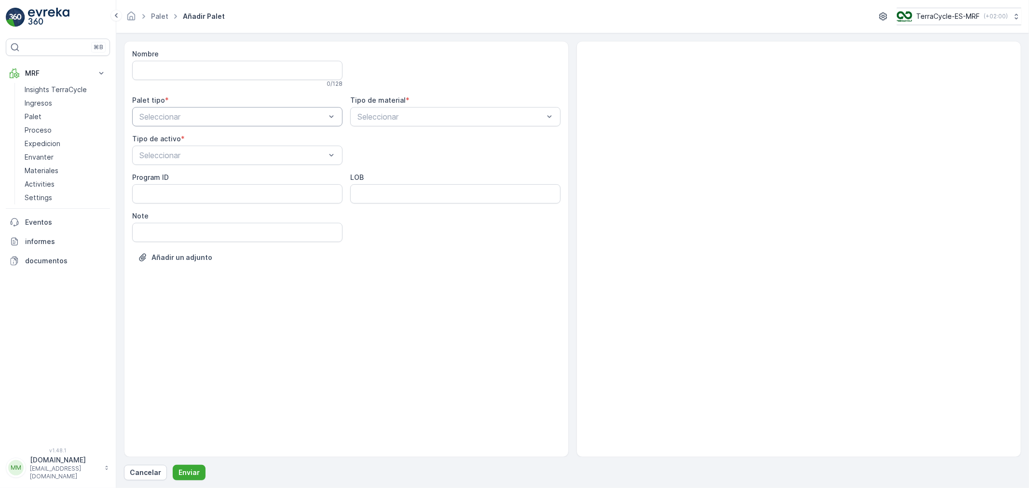
click at [175, 117] on div at bounding box center [232, 116] width 188 height 9
click at [173, 157] on div "Outgoing" at bounding box center [237, 156] width 199 height 9
click at [173, 157] on div at bounding box center [232, 155] width 188 height 9
click at [163, 242] on div "Pallet" at bounding box center [237, 244] width 199 height 9
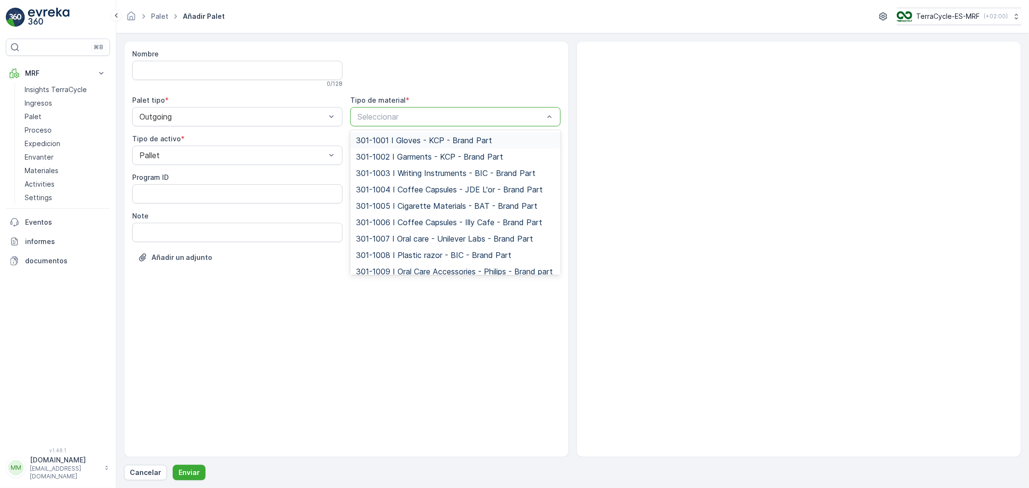
click at [379, 120] on div at bounding box center [450, 116] width 188 height 9
type input "11"
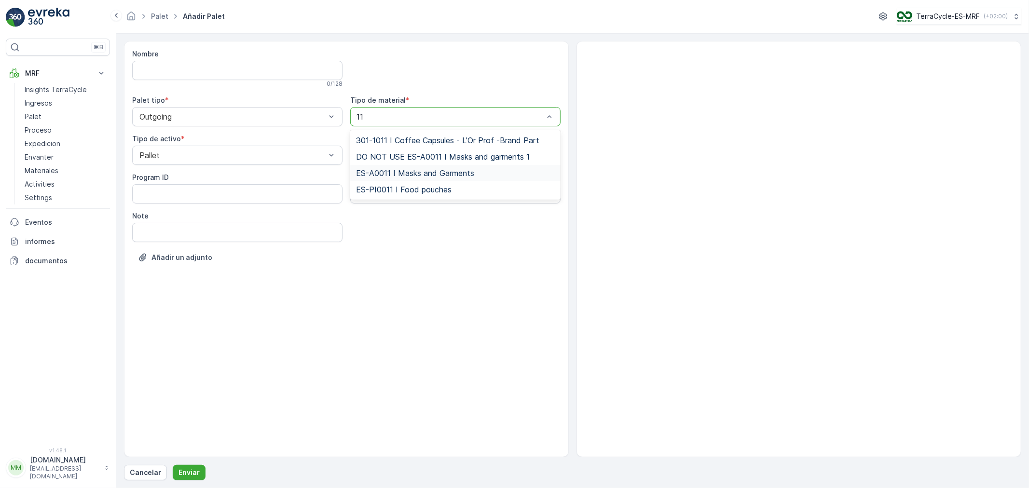
click at [404, 171] on span "ES-A0011 I Masks and Garments" at bounding box center [415, 173] width 118 height 9
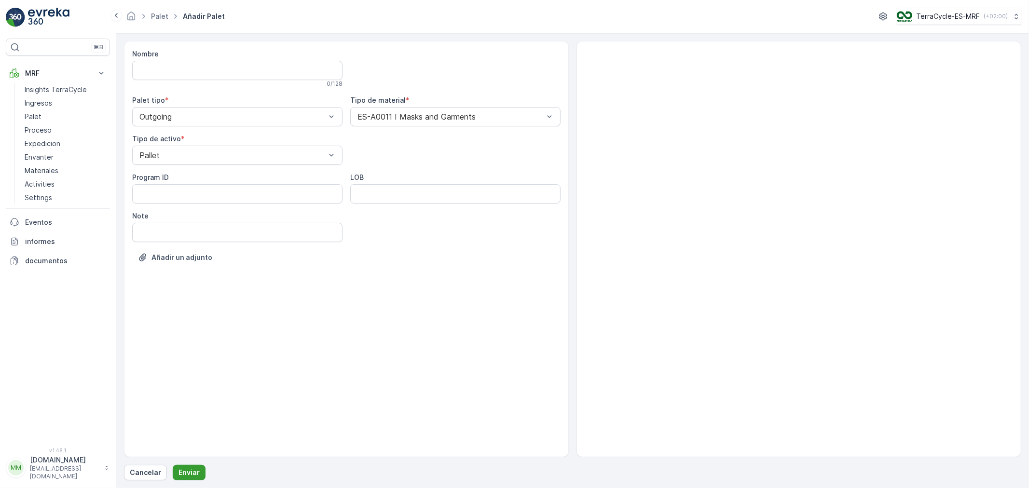
click at [185, 469] on p "Enviar" at bounding box center [188, 473] width 21 height 10
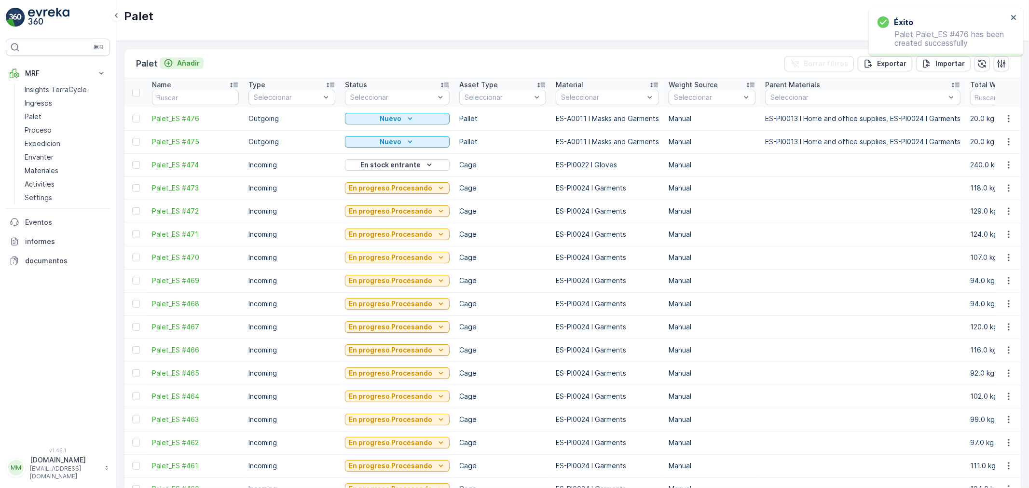
click at [187, 63] on p "Añadir" at bounding box center [188, 63] width 23 height 10
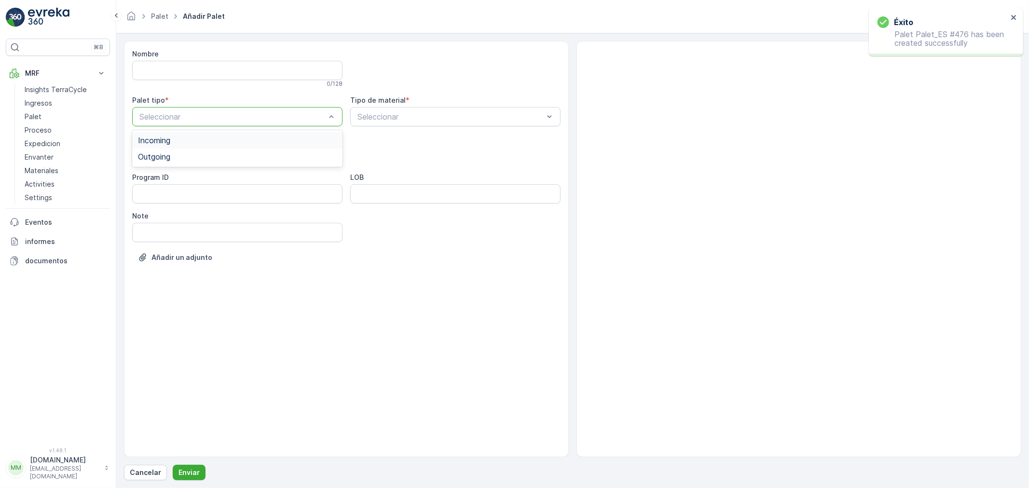
click at [185, 118] on div at bounding box center [232, 116] width 188 height 9
click at [175, 158] on div "Outgoing" at bounding box center [237, 156] width 199 height 9
click at [179, 157] on div at bounding box center [232, 155] width 188 height 9
click at [161, 240] on div "Pallet" at bounding box center [237, 244] width 199 height 9
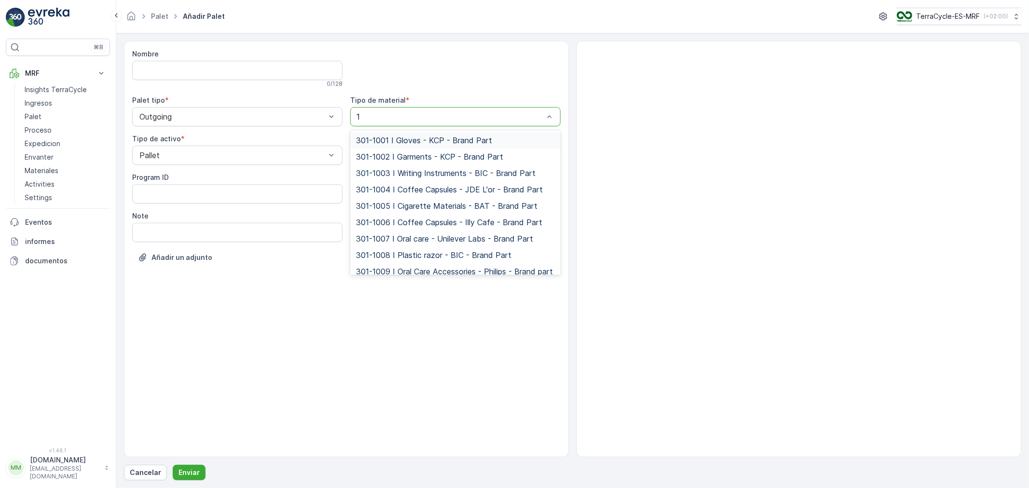
type input "11"
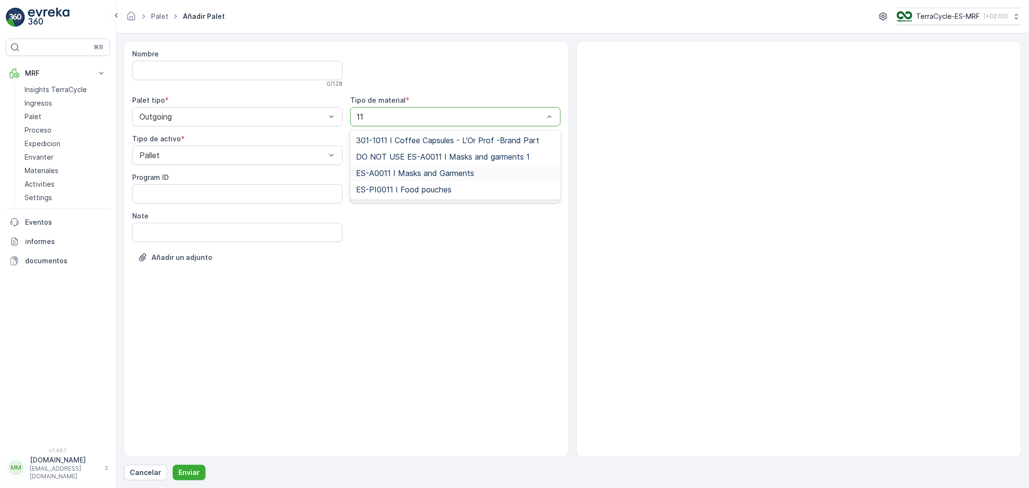
click at [412, 172] on span "ES-A0011 I Masks and Garments" at bounding box center [415, 173] width 118 height 9
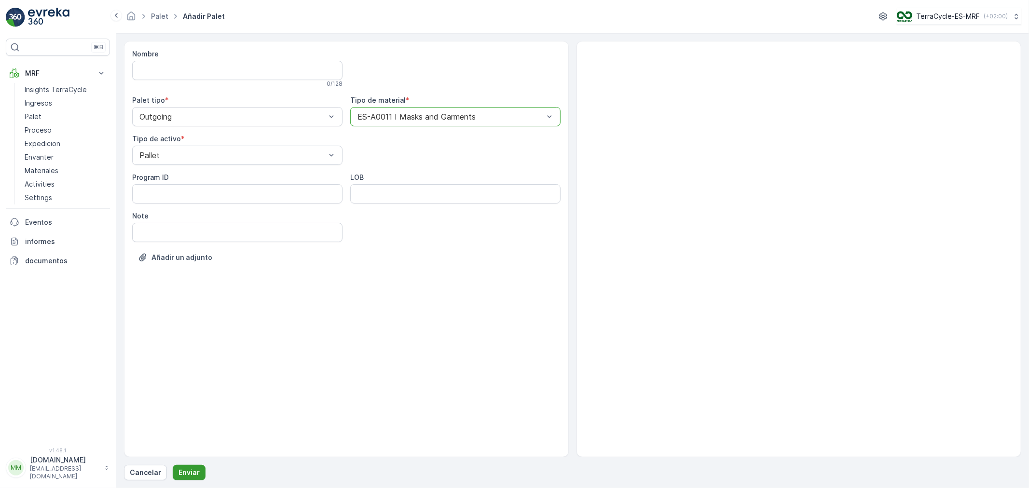
click at [185, 472] on p "Enviar" at bounding box center [188, 473] width 21 height 10
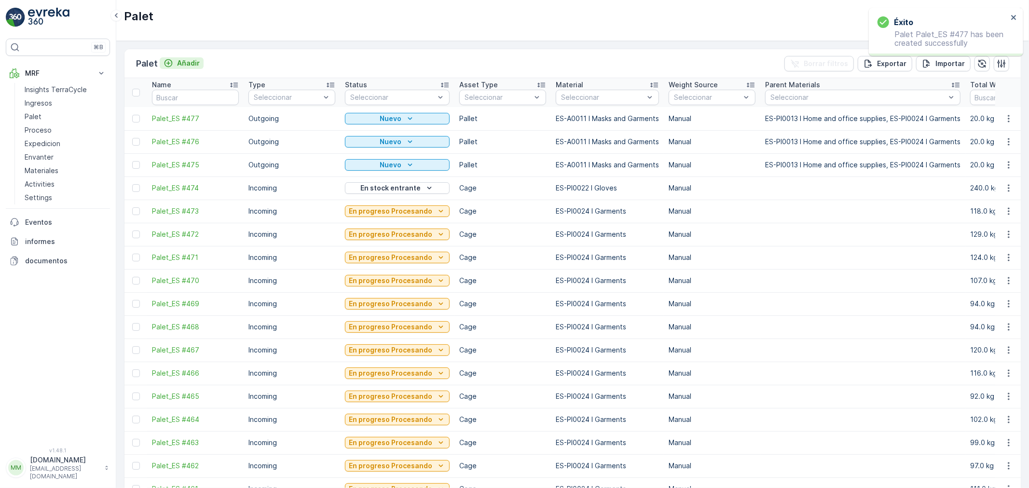
click at [193, 64] on p "Añadir" at bounding box center [188, 63] width 23 height 10
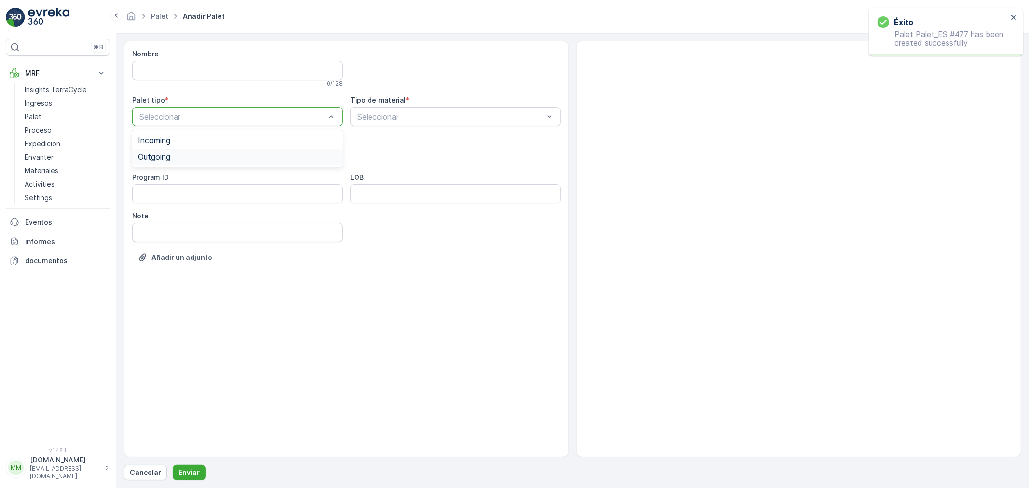
click at [166, 155] on span "Outgoing" at bounding box center [154, 156] width 32 height 9
click at [166, 155] on div at bounding box center [232, 155] width 188 height 9
click at [158, 243] on div "Pallet" at bounding box center [237, 244] width 199 height 9
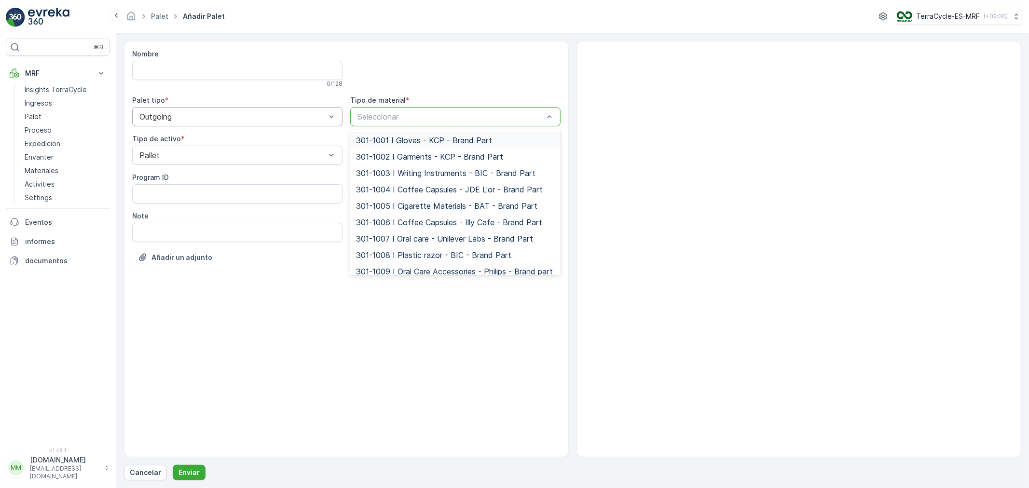
click at [389, 119] on div at bounding box center [450, 116] width 188 height 9
type input "11"
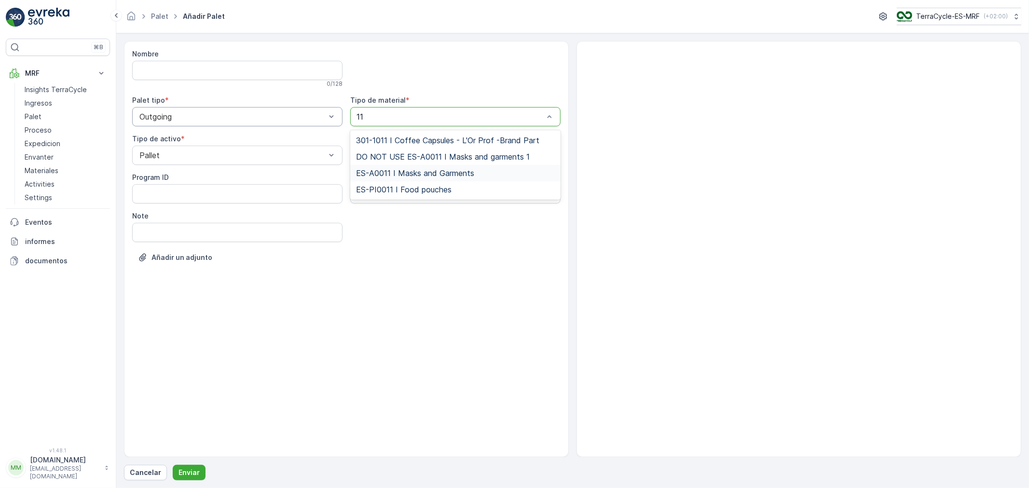
click at [401, 171] on span "ES-A0011 I Masks and Garments" at bounding box center [415, 173] width 118 height 9
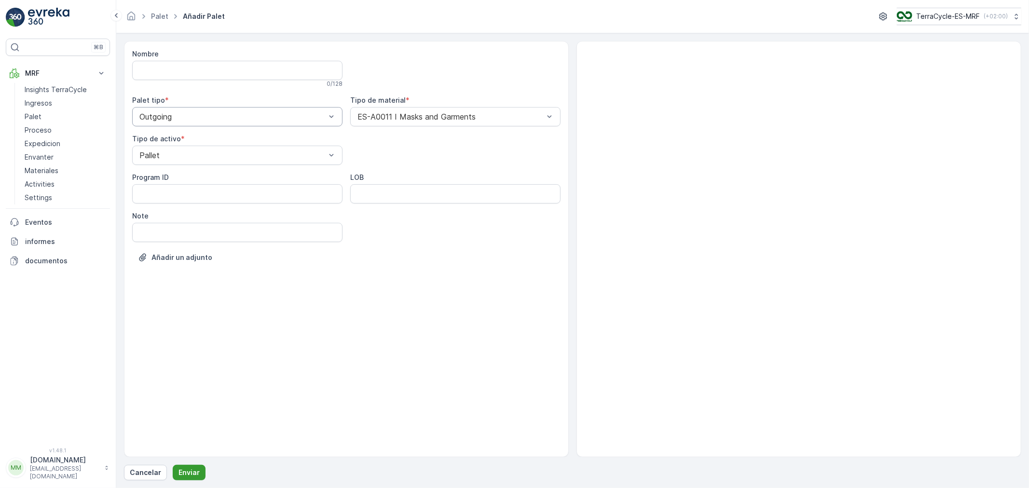
click at [182, 473] on p "Enviar" at bounding box center [188, 473] width 21 height 10
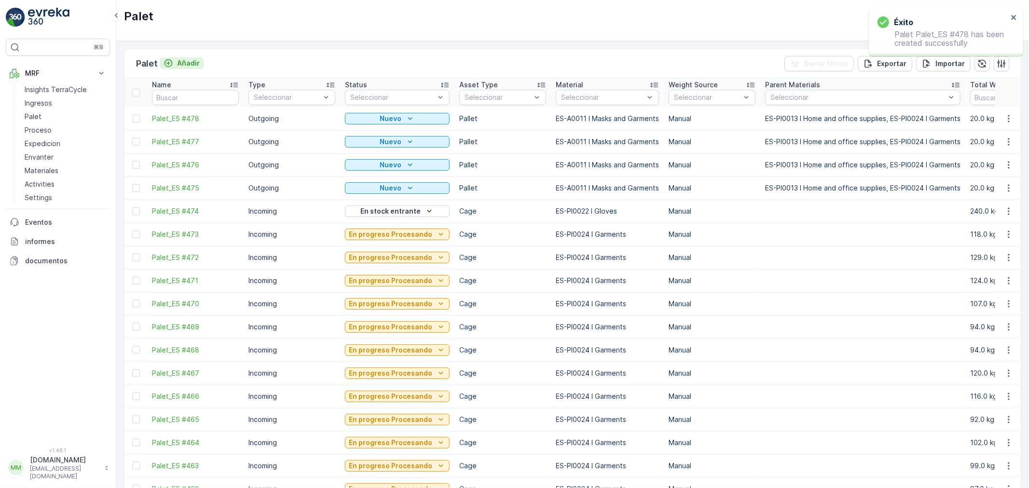
click at [192, 60] on p "Añadir" at bounding box center [188, 63] width 23 height 10
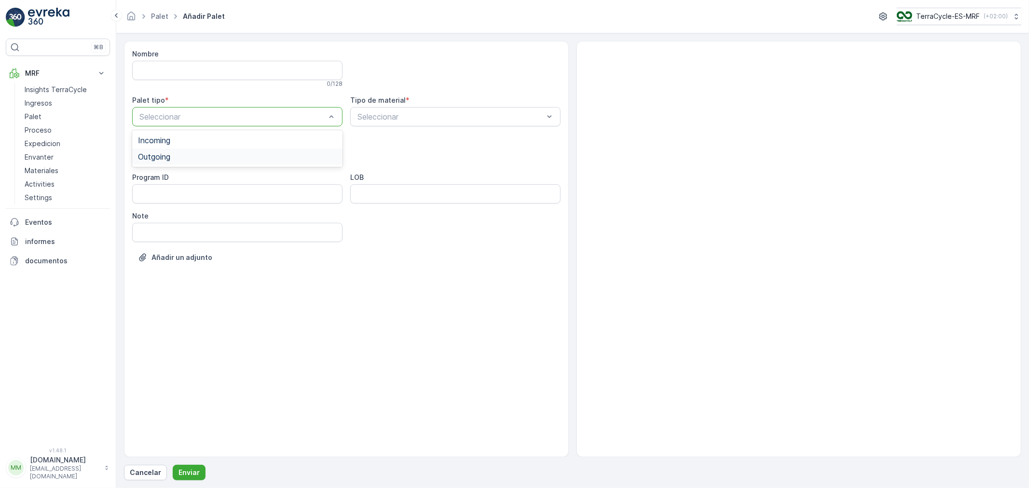
click at [172, 158] on div "Outgoing" at bounding box center [237, 156] width 199 height 9
click at [172, 158] on div at bounding box center [232, 155] width 188 height 9
click at [158, 242] on div "Pallet" at bounding box center [237, 244] width 199 height 9
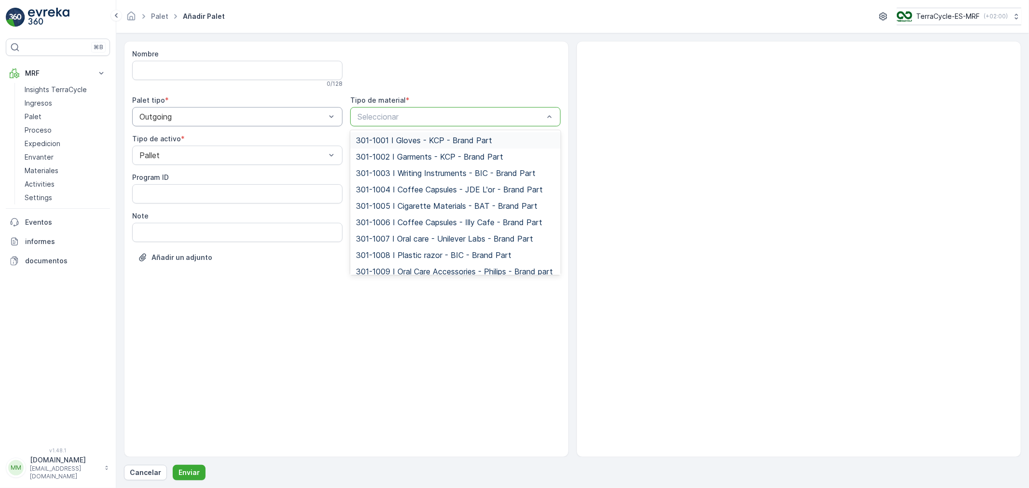
click at [393, 120] on div at bounding box center [450, 116] width 188 height 9
type input "11"
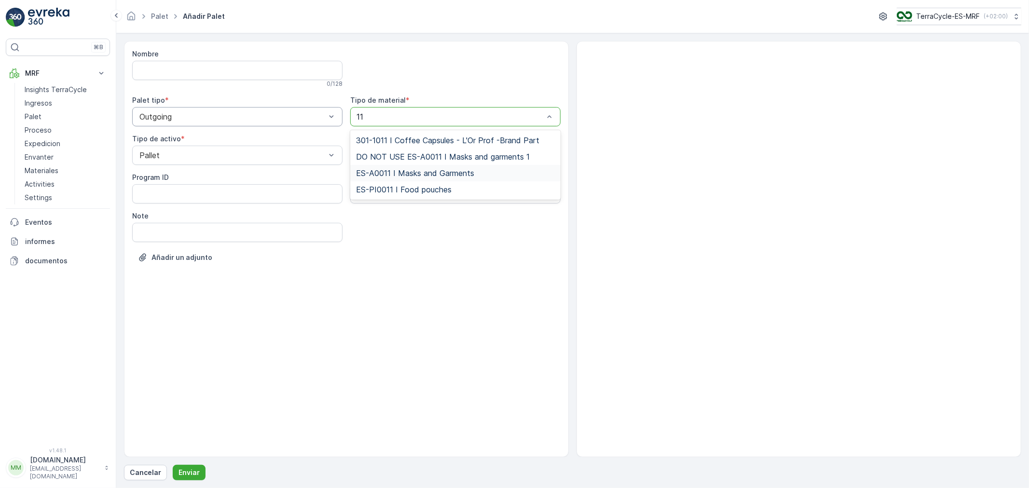
click at [408, 173] on span "ES-A0011 I Masks and Garments" at bounding box center [415, 173] width 118 height 9
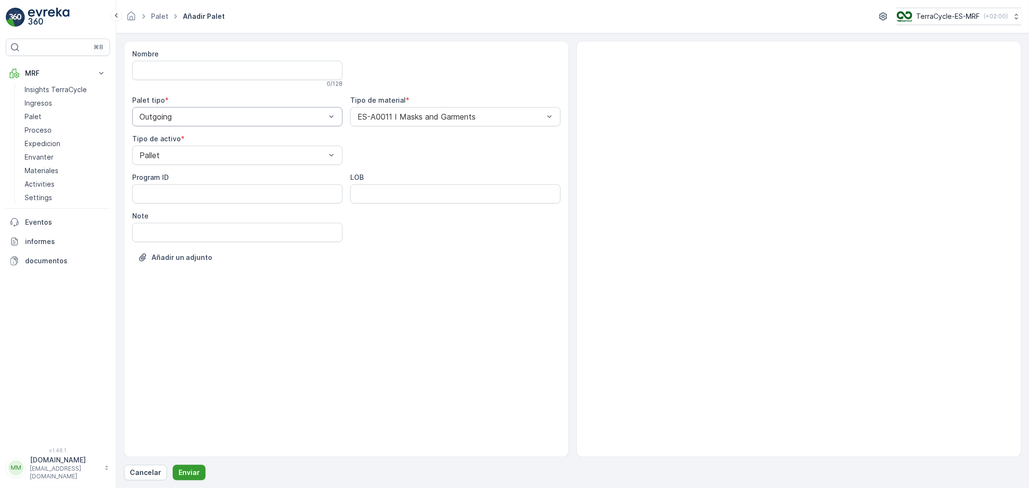
click at [185, 470] on p "Enviar" at bounding box center [188, 473] width 21 height 10
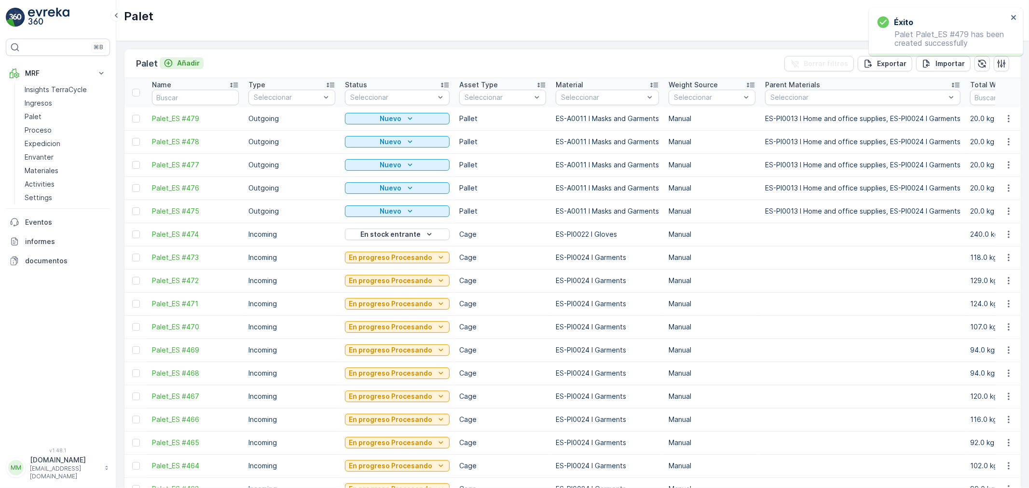
click at [189, 62] on p "Añadir" at bounding box center [188, 63] width 23 height 10
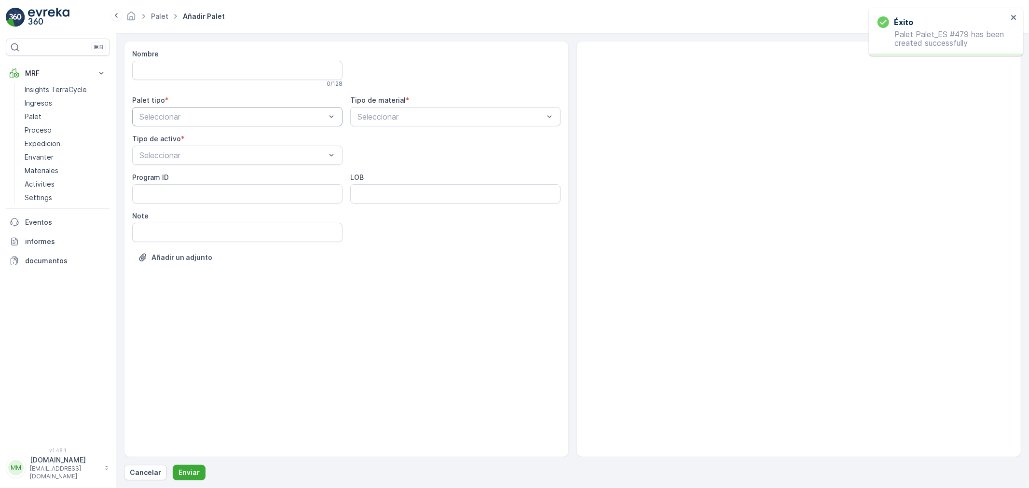
click at [181, 120] on div at bounding box center [232, 116] width 188 height 9
click at [167, 155] on span "Outgoing" at bounding box center [154, 156] width 32 height 9
click at [167, 155] on div at bounding box center [232, 155] width 188 height 9
click at [153, 244] on span "Pallet" at bounding box center [148, 244] width 20 height 9
click at [399, 116] on div at bounding box center [450, 116] width 188 height 9
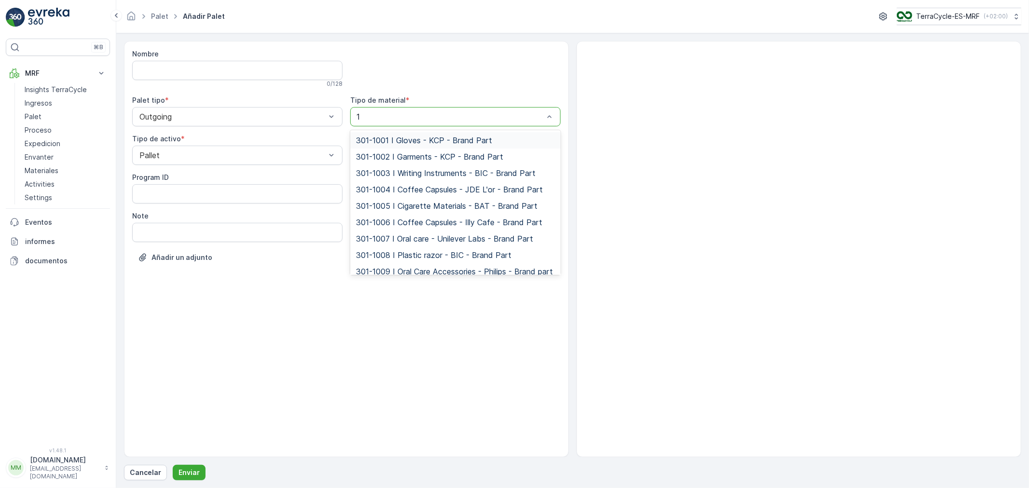
type input "11"
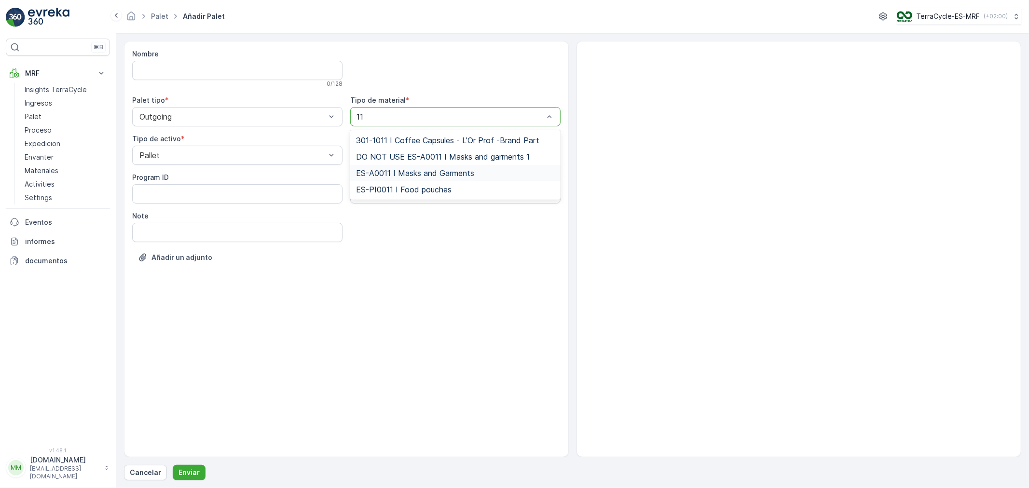
click at [418, 174] on span "ES-A0011 I Masks and Garments" at bounding box center [415, 173] width 118 height 9
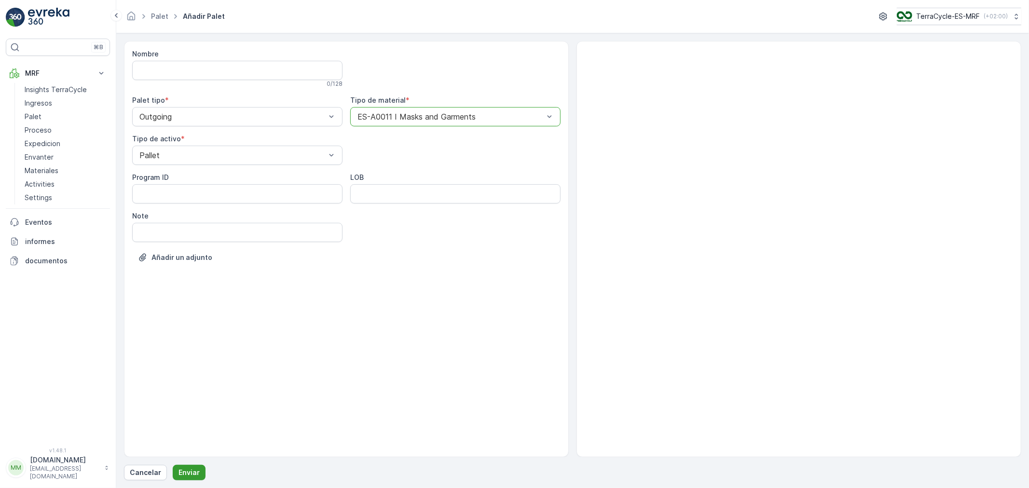
click at [181, 469] on p "Enviar" at bounding box center [188, 473] width 21 height 10
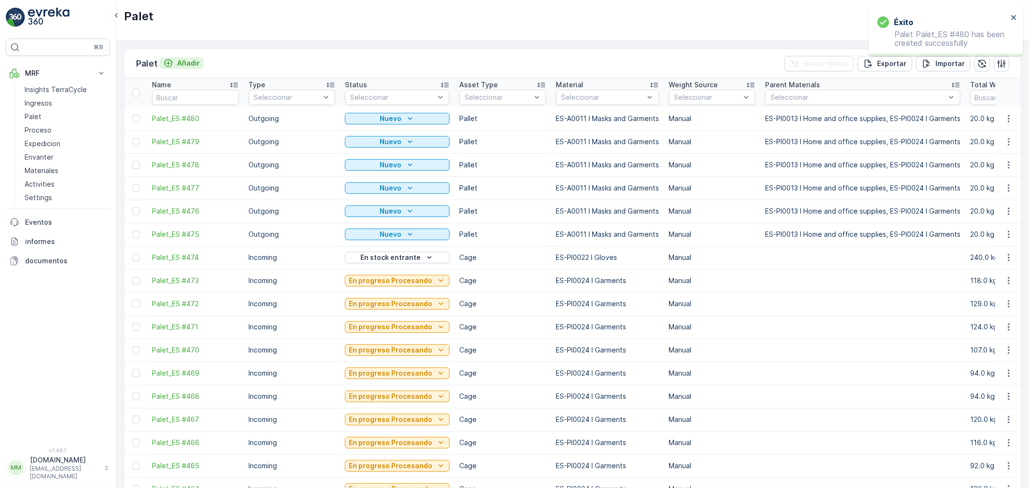
click at [193, 66] on p "Añadir" at bounding box center [188, 63] width 23 height 10
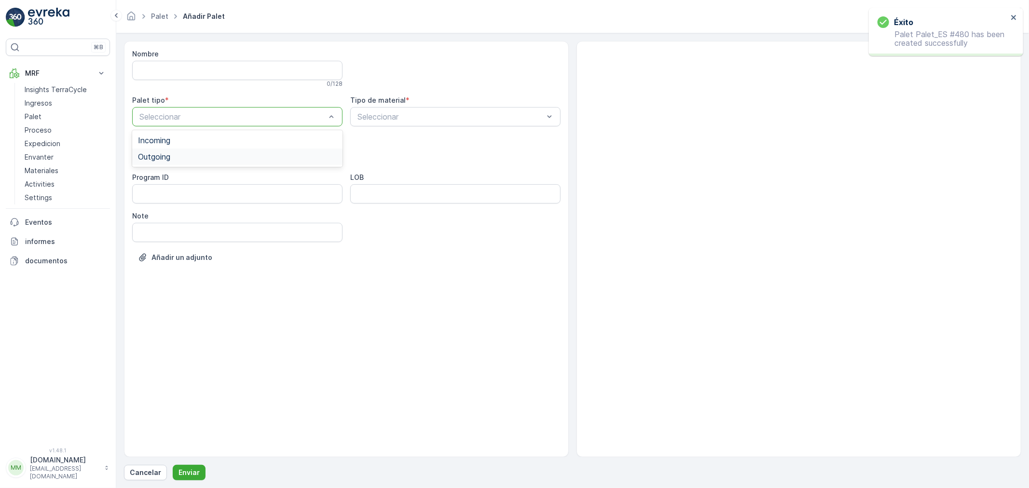
click at [184, 163] on div "Outgoing" at bounding box center [237, 157] width 210 height 16
click at [184, 163] on div "Seleccionar" at bounding box center [237, 155] width 210 height 19
click at [163, 240] on div "Pallet" at bounding box center [237, 244] width 199 height 9
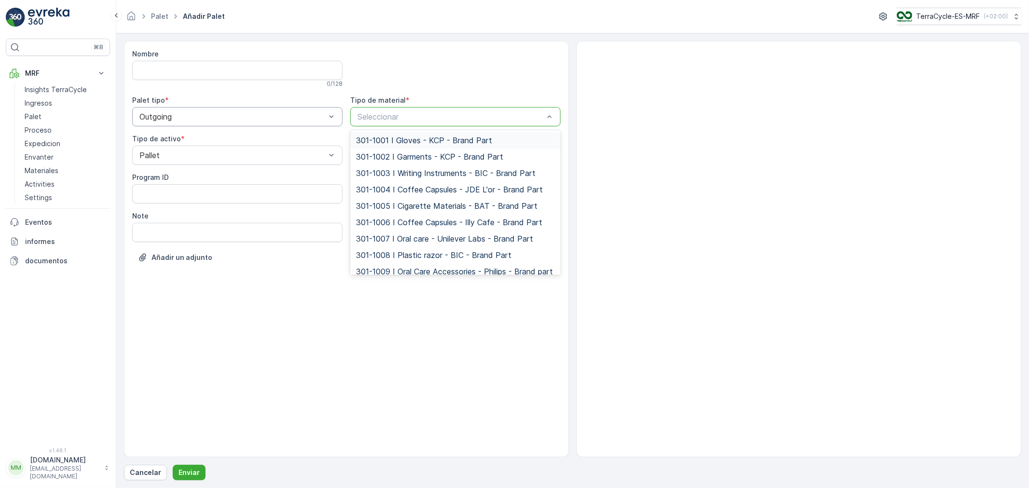
click at [385, 115] on div at bounding box center [450, 116] width 188 height 9
type input "11"
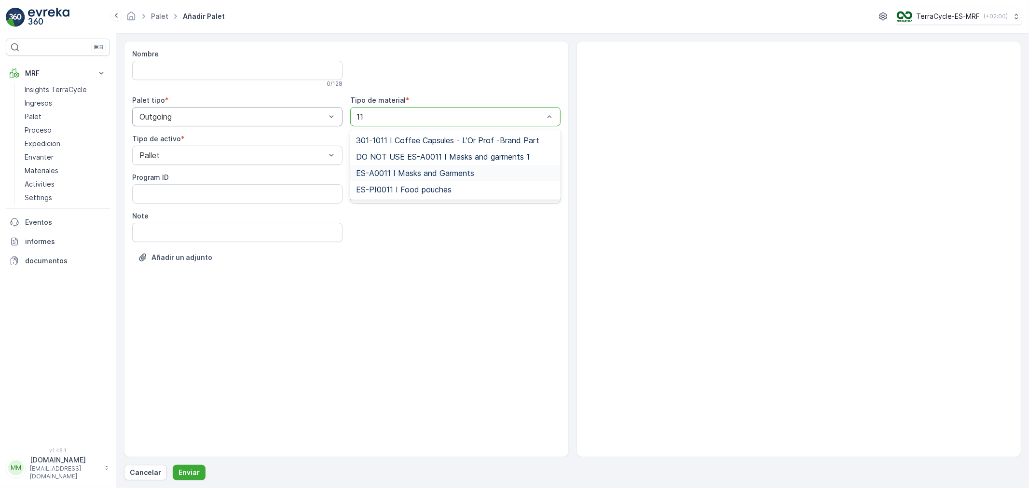
click at [427, 169] on span "ES-A0011 I Masks and Garments" at bounding box center [415, 173] width 118 height 9
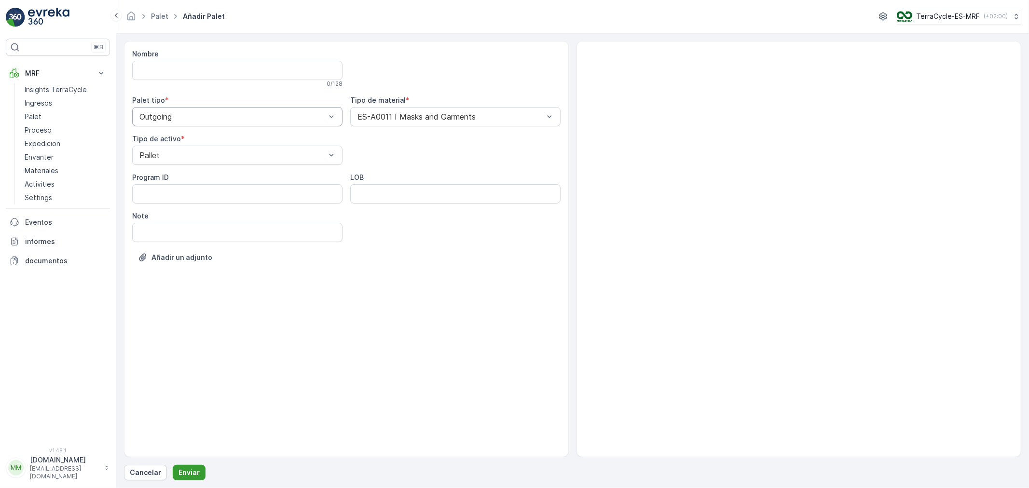
click at [194, 473] on p "Enviar" at bounding box center [188, 473] width 21 height 10
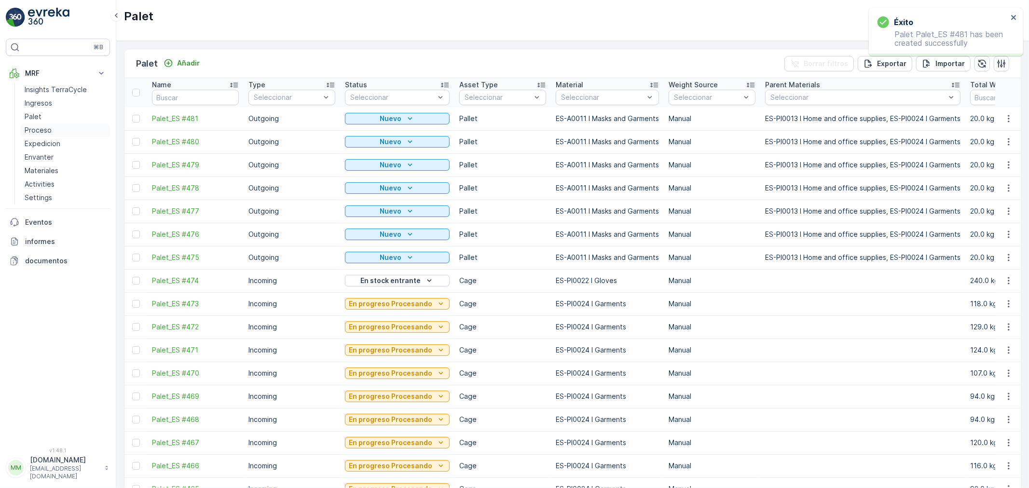
click at [42, 132] on p "Proceso" at bounding box center [38, 130] width 27 height 10
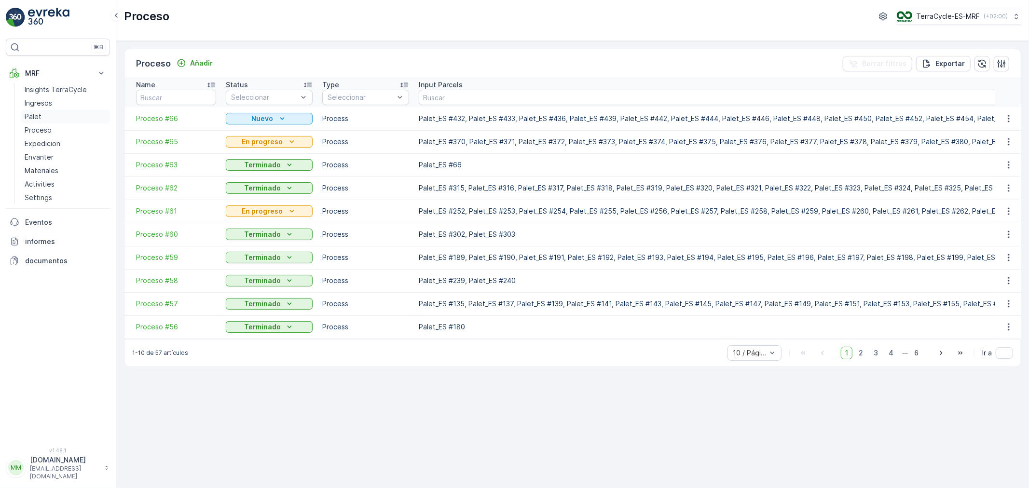
click at [54, 116] on link "Palet" at bounding box center [65, 117] width 89 height 14
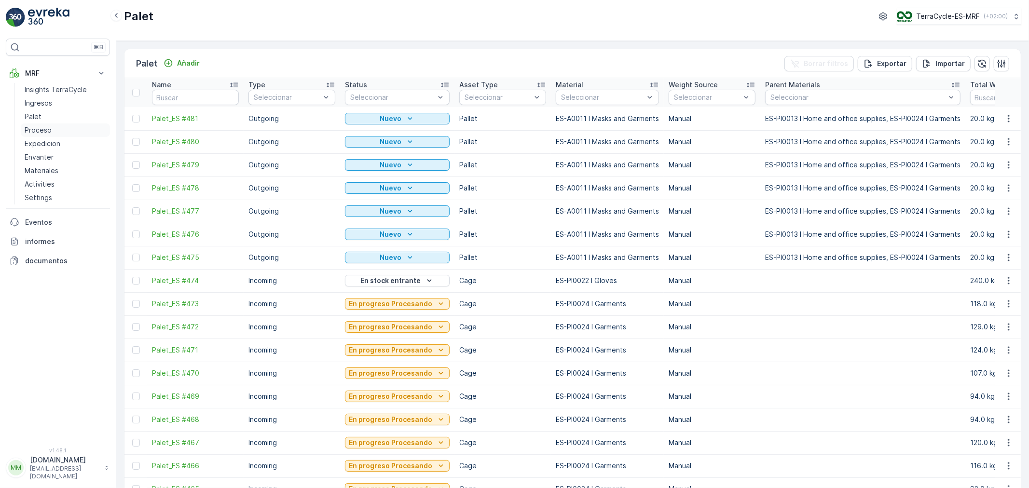
click at [42, 131] on p "Proceso" at bounding box center [38, 130] width 27 height 10
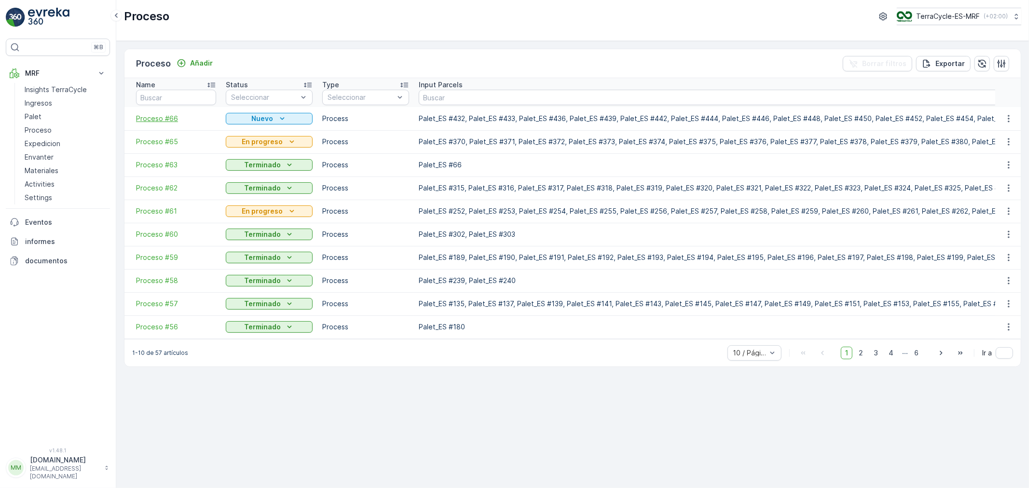
click at [159, 118] on span "Proceso #66" at bounding box center [176, 119] width 80 height 10
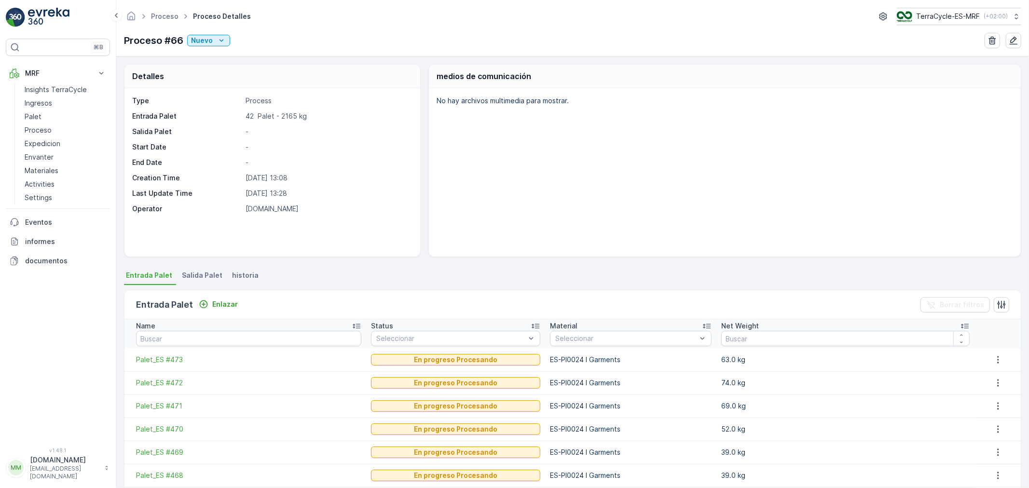
click at [194, 276] on span "Salida Palet" at bounding box center [202, 276] width 41 height 10
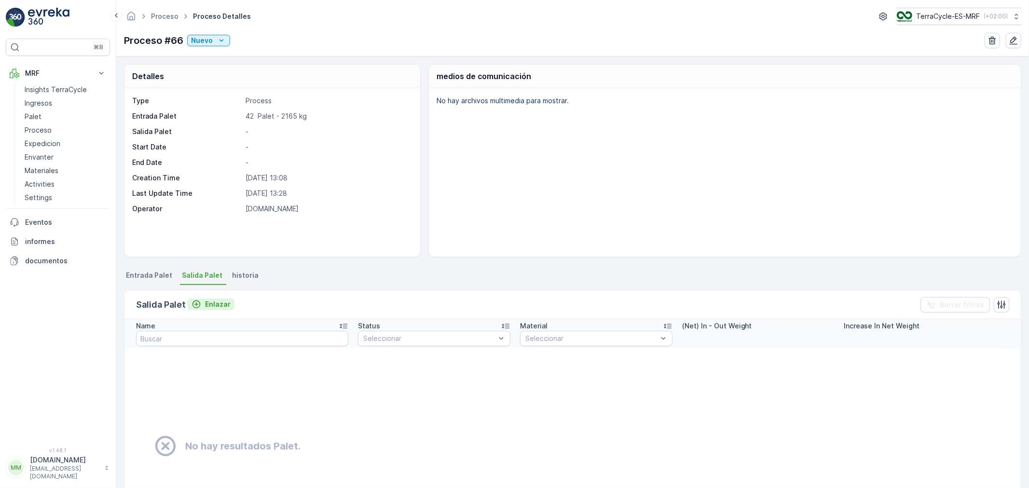
click at [223, 305] on p "Enlazar" at bounding box center [218, 305] width 26 height 10
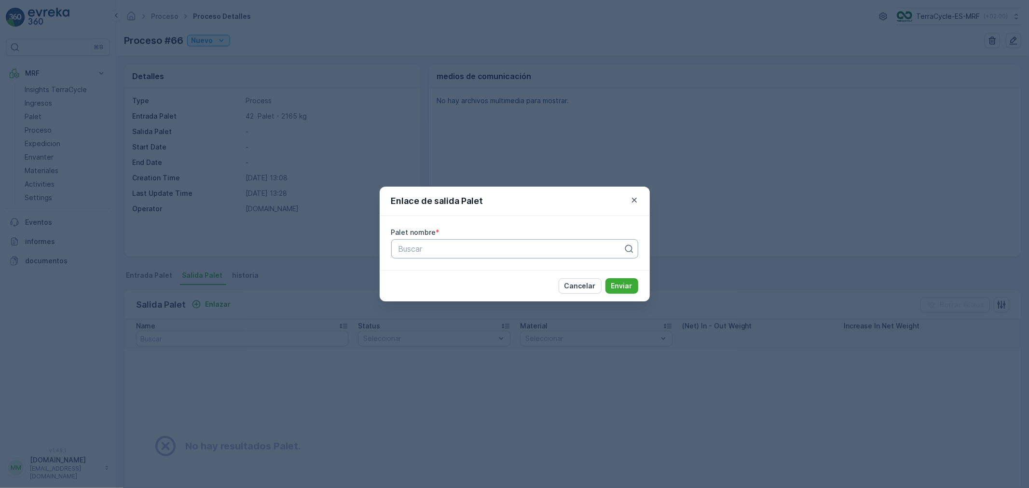
click at [441, 242] on div "Buscar" at bounding box center [514, 248] width 247 height 19
type input "475"
click at [444, 270] on span "Palet_ES #475" at bounding box center [423, 272] width 53 height 9
click at [626, 285] on p "Enviar" at bounding box center [621, 286] width 21 height 10
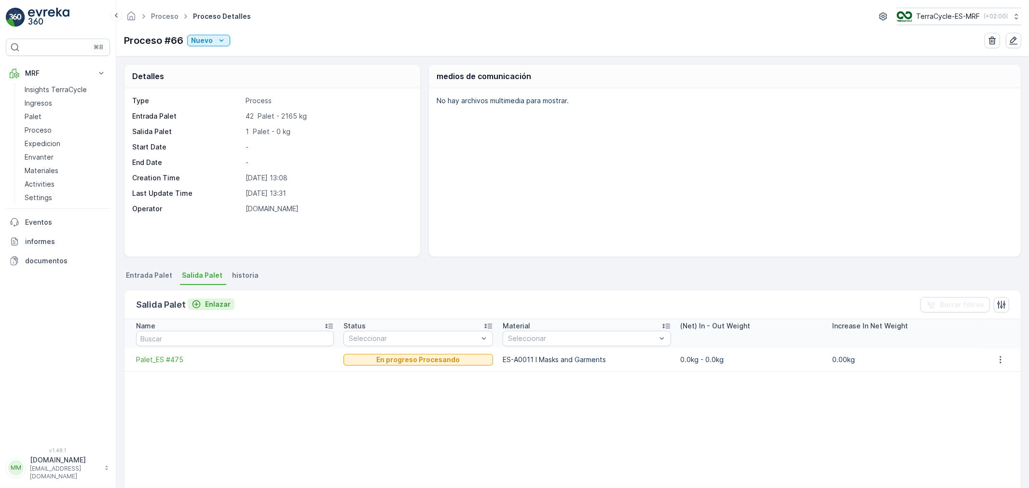
click at [213, 301] on p "Enlazar" at bounding box center [218, 305] width 26 height 10
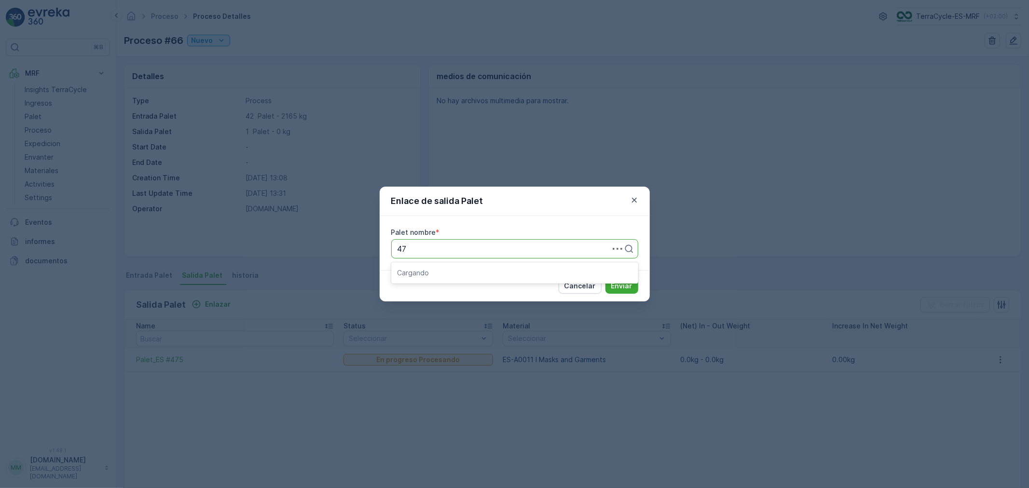
type input "476"
click at [450, 272] on div "Palet_ES #476" at bounding box center [514, 272] width 235 height 9
click at [619, 285] on p "Enviar" at bounding box center [621, 286] width 21 height 10
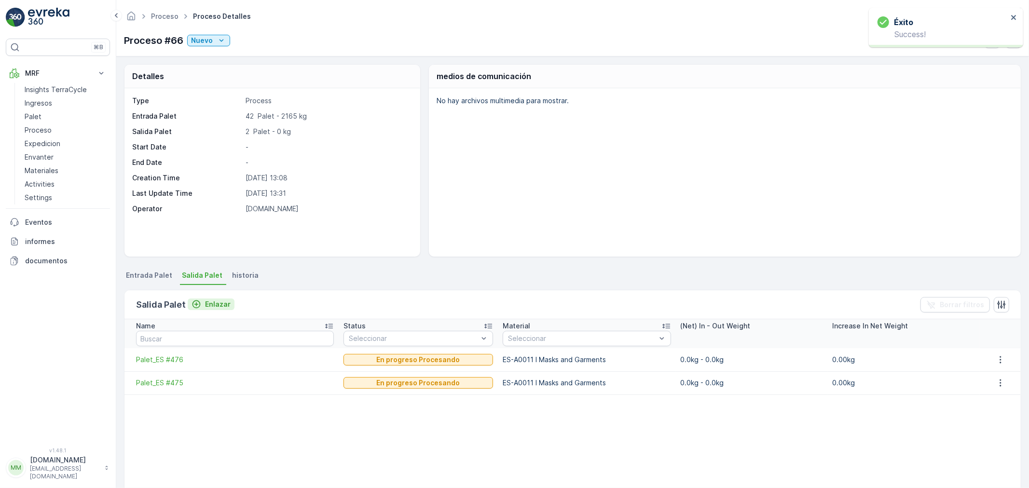
click at [214, 302] on p "Enlazar" at bounding box center [218, 305] width 26 height 10
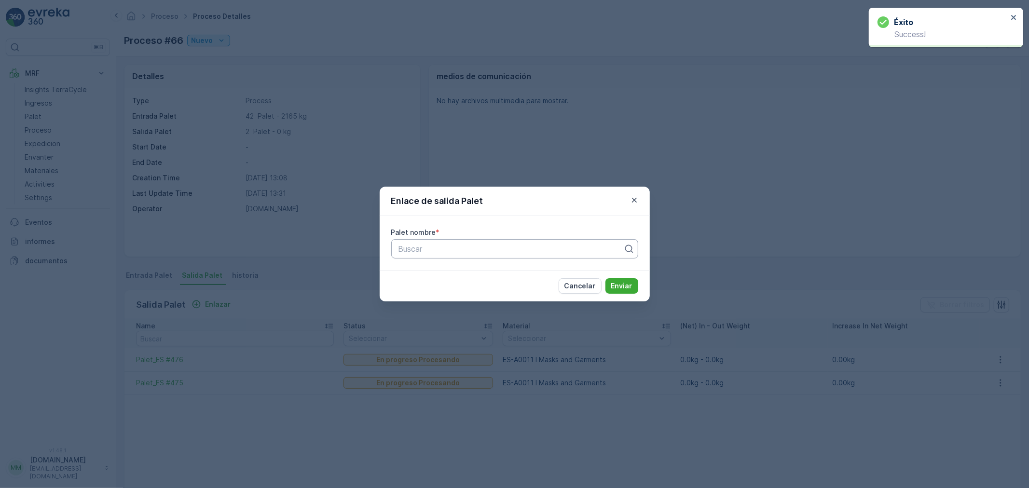
click at [421, 256] on div "Buscar" at bounding box center [514, 248] width 247 height 19
type input "477"
click at [429, 268] on span "Palet_ES #477" at bounding box center [423, 272] width 53 height 9
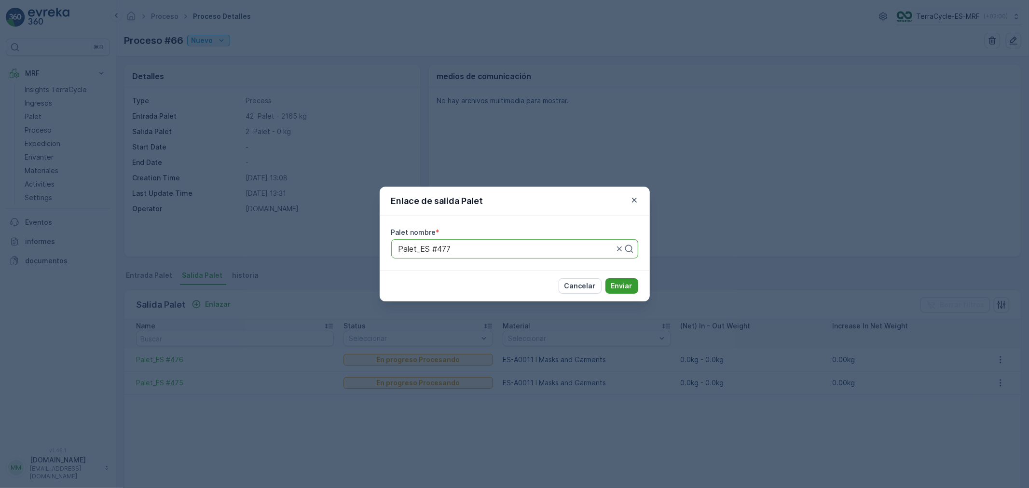
click at [633, 288] on button "Enviar" at bounding box center [621, 285] width 33 height 15
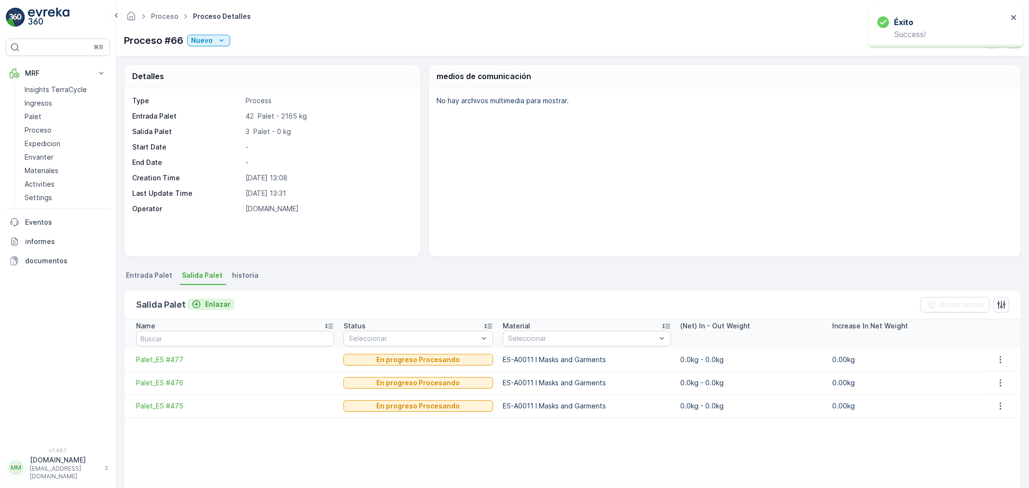
click at [209, 302] on p "Enlazar" at bounding box center [218, 305] width 26 height 10
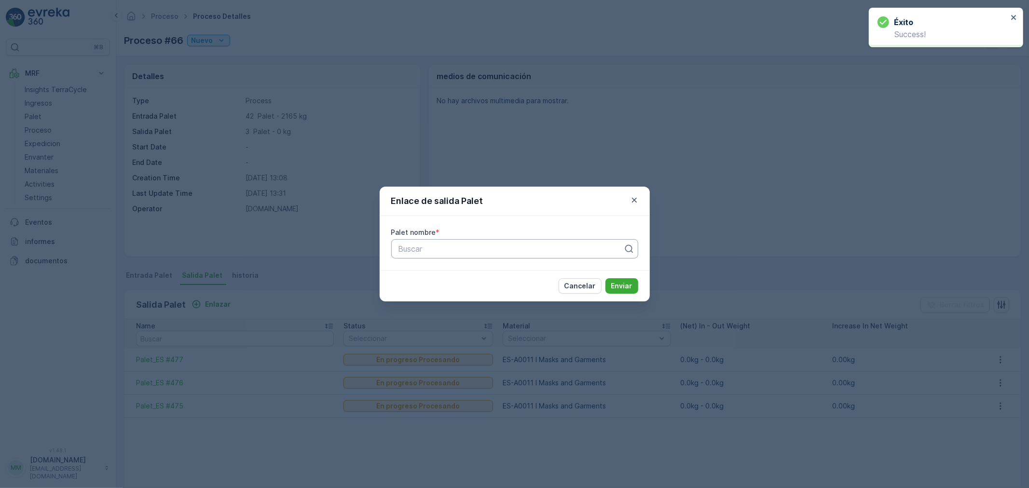
click at [450, 253] on div at bounding box center [510, 249] width 227 height 9
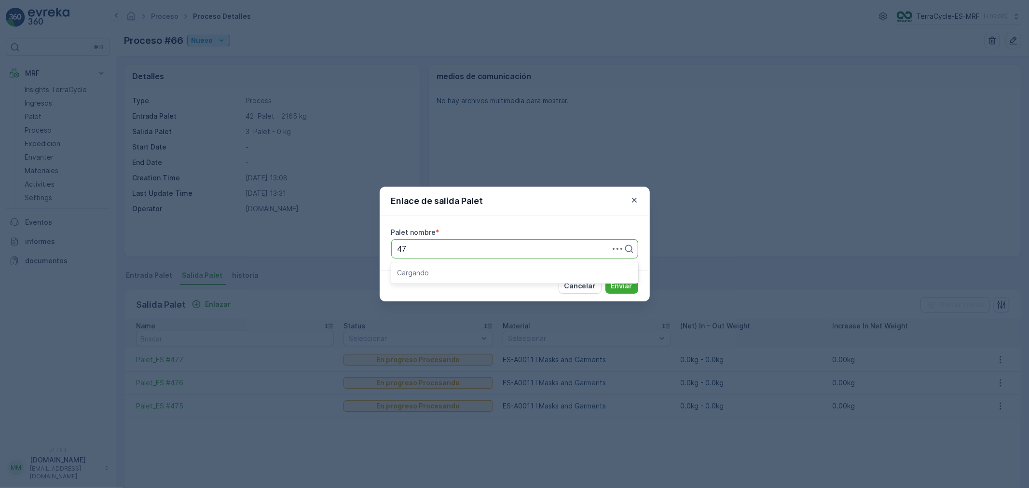
type input "478"
click at [524, 266] on div "Palet_ES #478" at bounding box center [514, 272] width 247 height 16
click at [615, 286] on p "Enviar" at bounding box center [621, 286] width 21 height 10
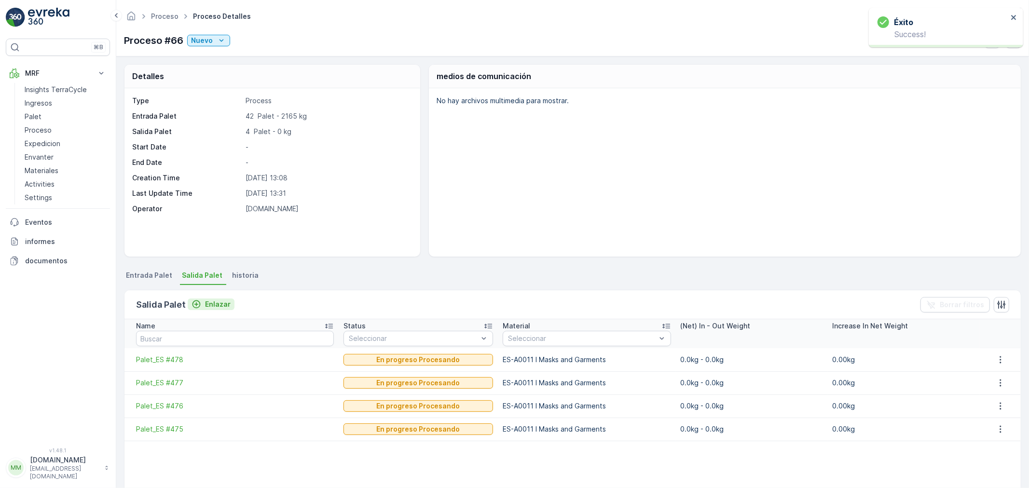
click at [219, 304] on p "Enlazar" at bounding box center [218, 305] width 26 height 10
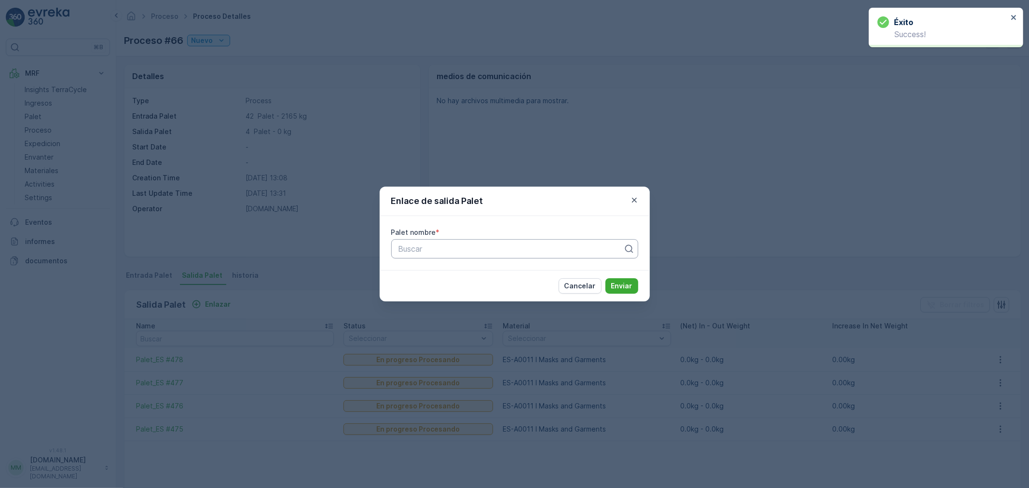
click at [451, 249] on div at bounding box center [510, 249] width 227 height 9
type input "479"
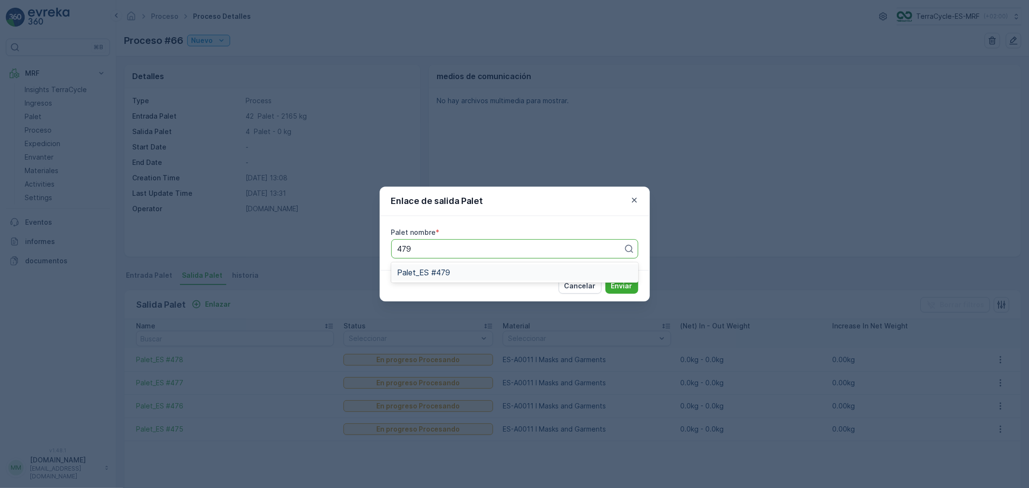
click at [498, 266] on div "Palet_ES #479" at bounding box center [514, 272] width 247 height 16
click at [619, 286] on p "Enviar" at bounding box center [621, 286] width 21 height 10
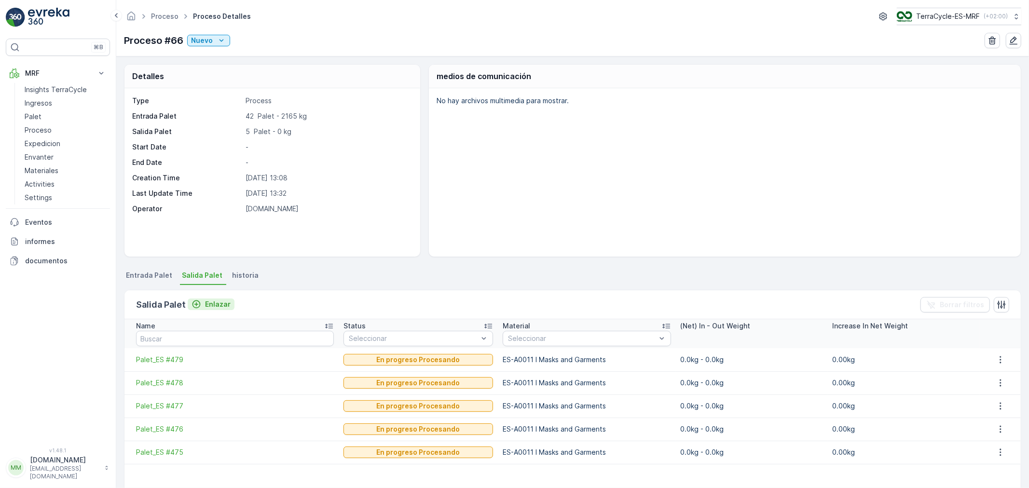
click at [208, 303] on p "Enlazar" at bounding box center [218, 305] width 26 height 10
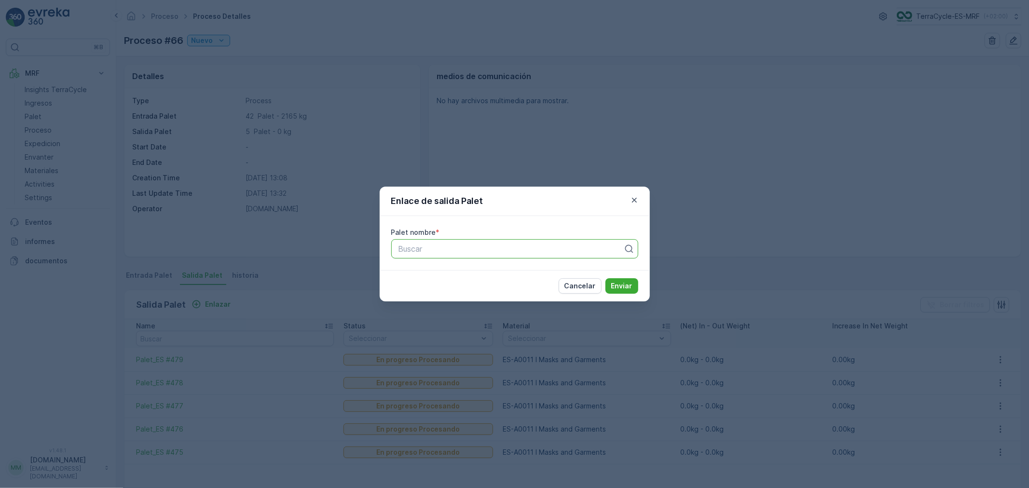
click at [407, 249] on div at bounding box center [510, 249] width 227 height 9
type input "480"
click at [446, 287] on span "Palet_ES #480" at bounding box center [424, 289] width 54 height 9
click at [630, 283] on p "Enviar" at bounding box center [621, 286] width 21 height 10
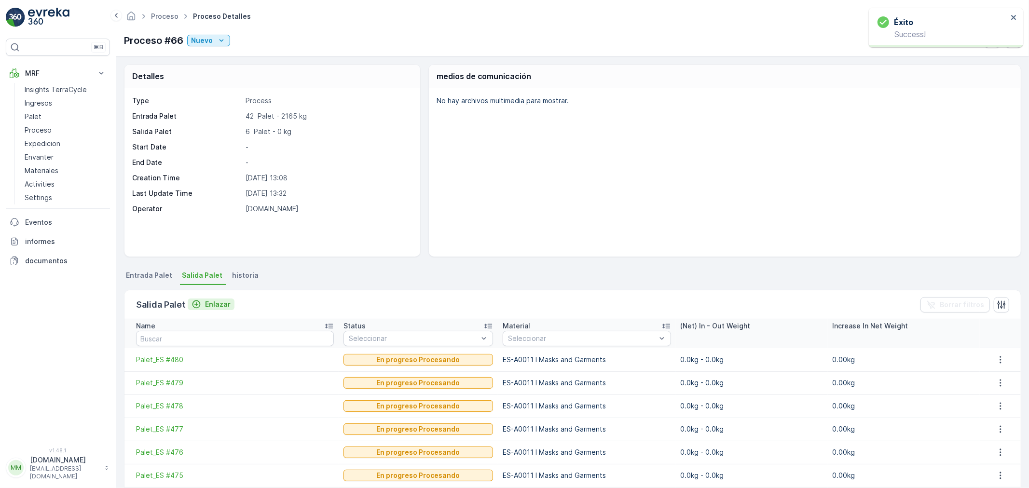
click at [217, 306] on p "Enlazar" at bounding box center [218, 305] width 26 height 10
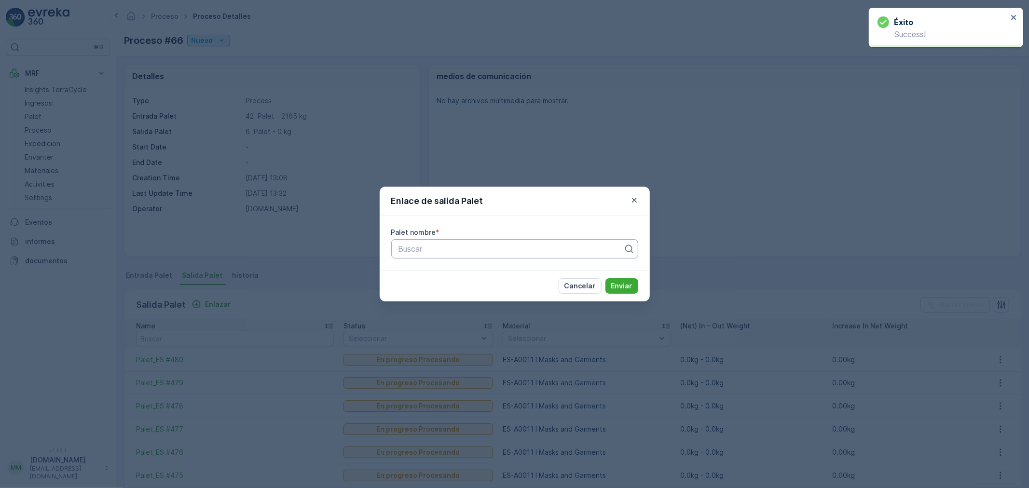
click at [402, 249] on div at bounding box center [510, 249] width 227 height 9
type input "481"
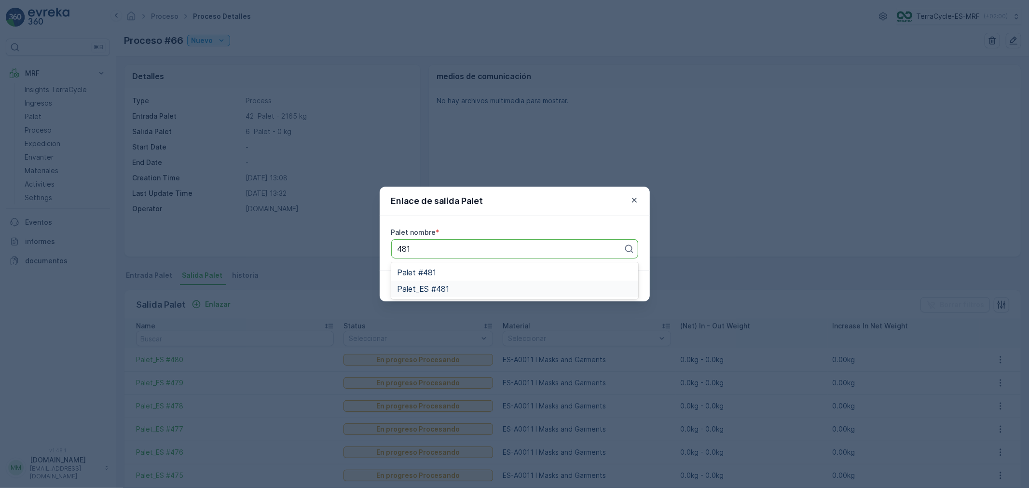
click at [447, 288] on span "Palet_ES #481" at bounding box center [423, 289] width 52 height 9
click at [620, 283] on p "Enviar" at bounding box center [621, 286] width 21 height 10
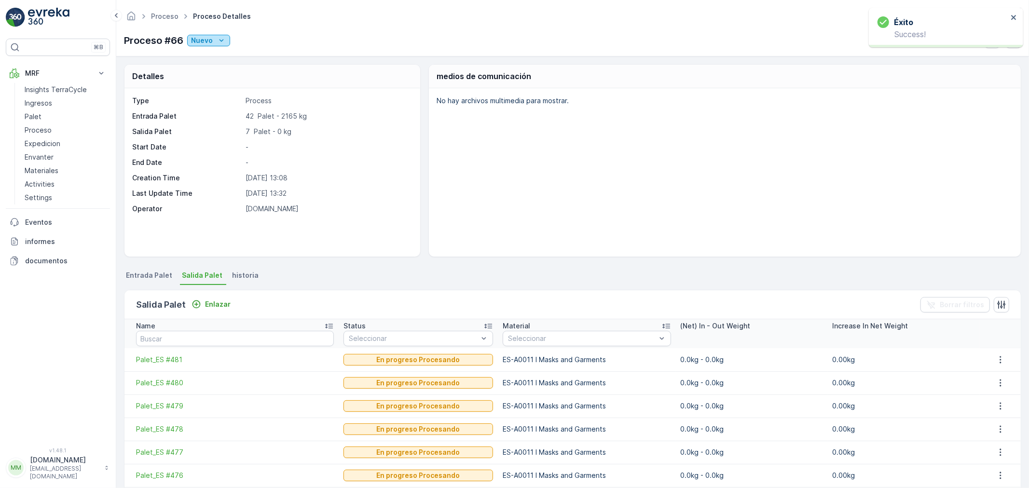
click at [215, 40] on div "Nuevo" at bounding box center [208, 41] width 35 height 10
click at [205, 66] on span "Listo" at bounding box center [200, 69] width 15 height 10
click at [210, 39] on div "Listo" at bounding box center [206, 41] width 30 height 10
click at [216, 83] on span "En progreso" at bounding box center [213, 82] width 40 height 10
click at [36, 117] on p "Palet" at bounding box center [33, 117] width 17 height 10
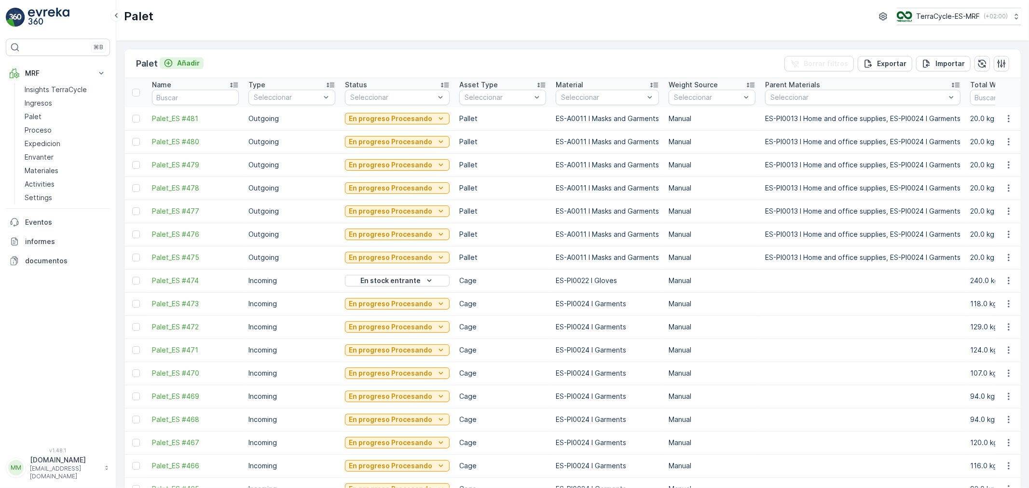
click at [193, 60] on p "Añadir" at bounding box center [188, 63] width 23 height 10
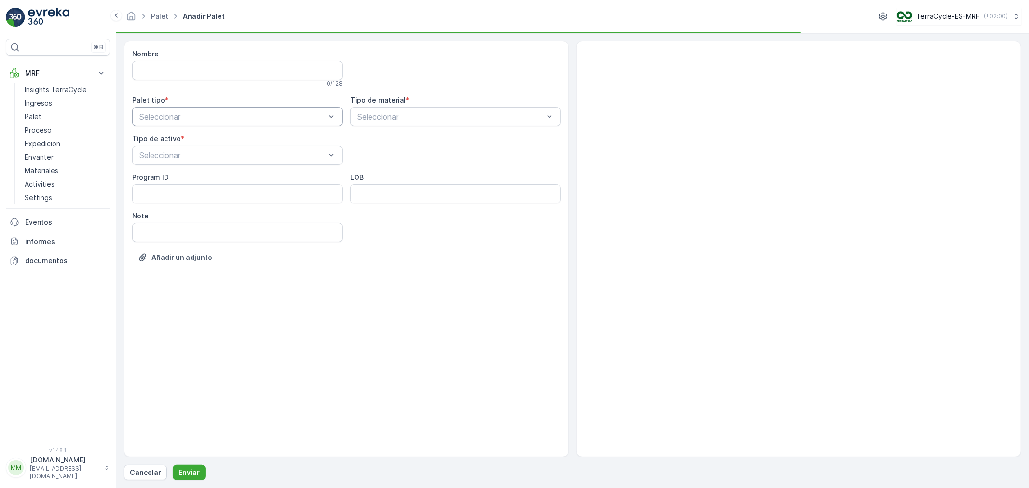
click at [187, 117] on div at bounding box center [232, 116] width 188 height 9
click at [173, 155] on div "Outgoing" at bounding box center [237, 156] width 199 height 9
click at [176, 155] on div at bounding box center [232, 155] width 188 height 9
click at [154, 195] on span "Bigbag" at bounding box center [150, 195] width 25 height 9
click at [389, 115] on div at bounding box center [450, 116] width 188 height 9
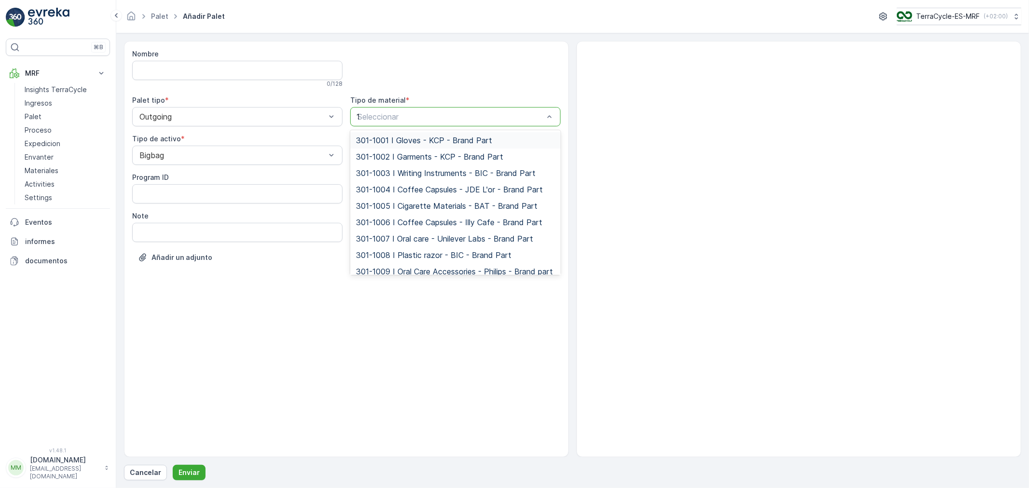
type input "13"
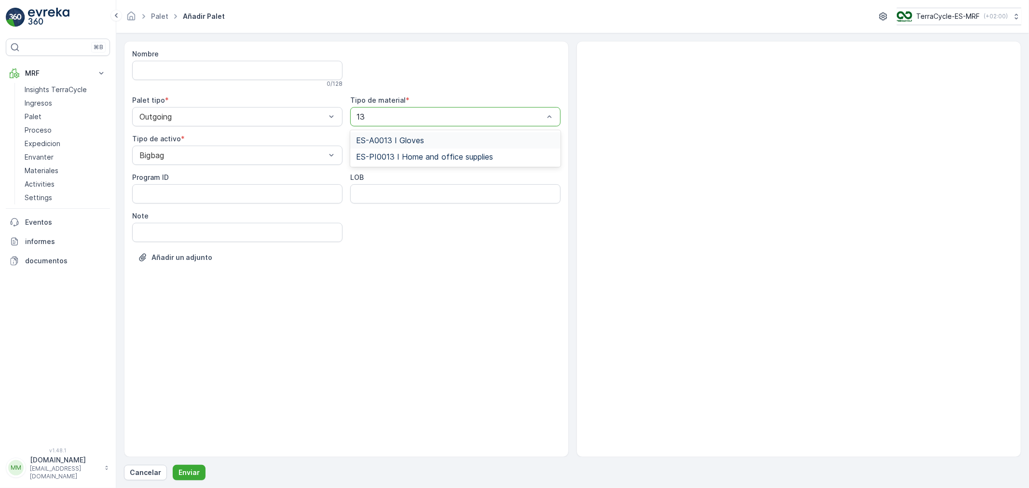
click at [393, 139] on span "ES-A0013 I Gloves" at bounding box center [390, 140] width 68 height 9
click at [190, 474] on p "Enviar" at bounding box center [188, 473] width 21 height 10
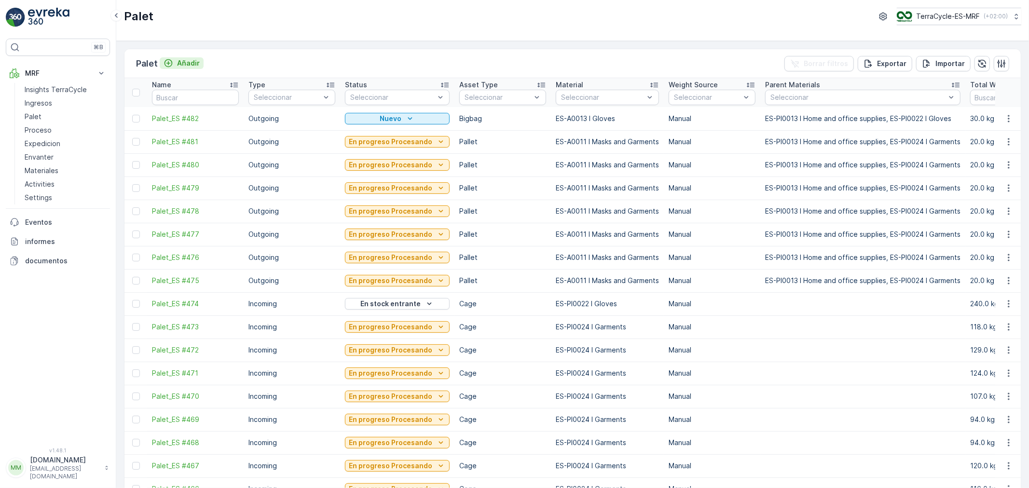
click at [182, 61] on p "Añadir" at bounding box center [188, 63] width 23 height 10
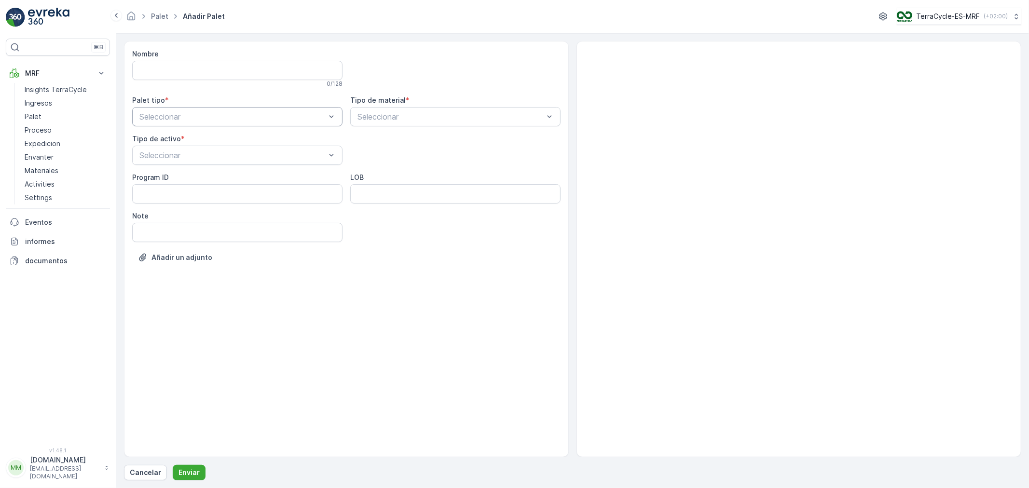
click at [199, 116] on div at bounding box center [232, 116] width 188 height 9
click at [170, 156] on span "Outgoing" at bounding box center [154, 156] width 32 height 9
click at [172, 154] on div at bounding box center [232, 155] width 188 height 9
click at [166, 198] on div "Bigbag" at bounding box center [237, 195] width 199 height 9
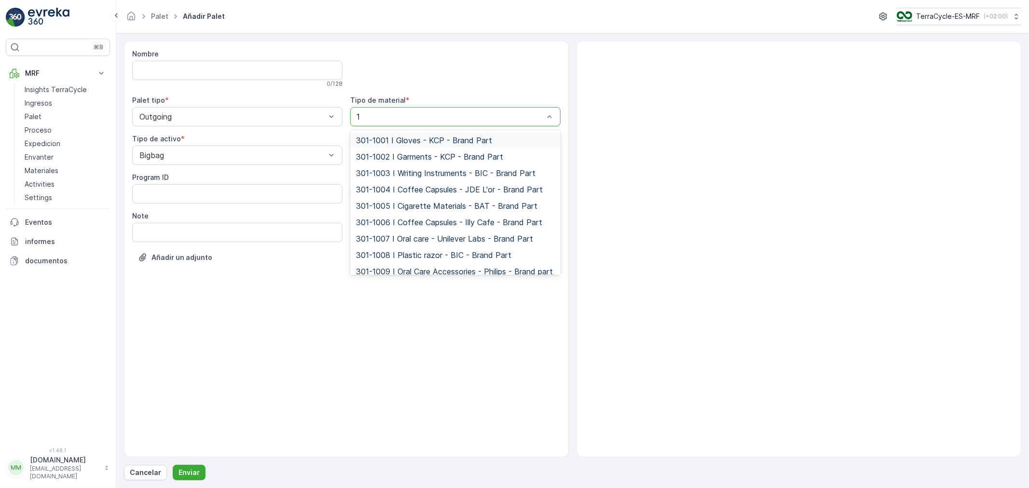
type input "13"
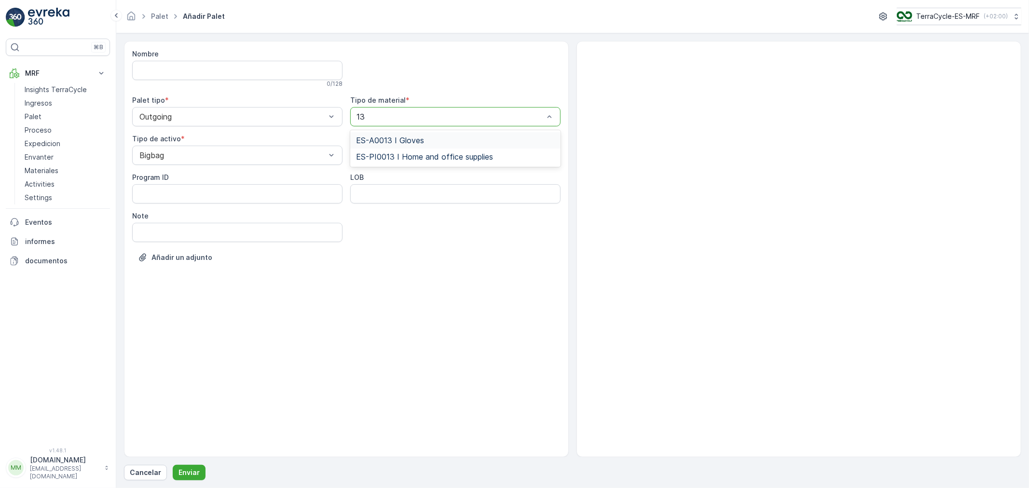
click at [377, 138] on span "ES-A0013 I Gloves" at bounding box center [390, 140] width 68 height 9
click at [187, 470] on p "Enviar" at bounding box center [188, 473] width 21 height 10
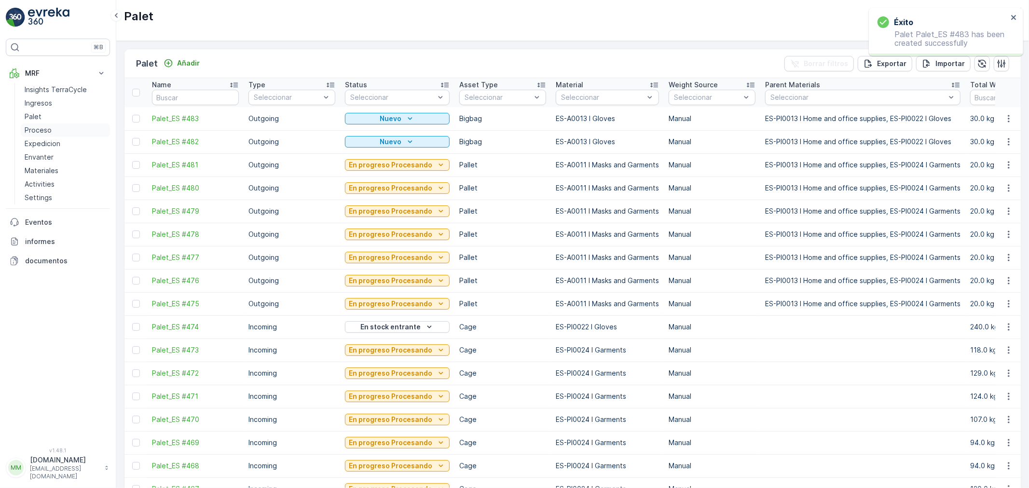
click at [52, 130] on link "Proceso" at bounding box center [65, 130] width 89 height 14
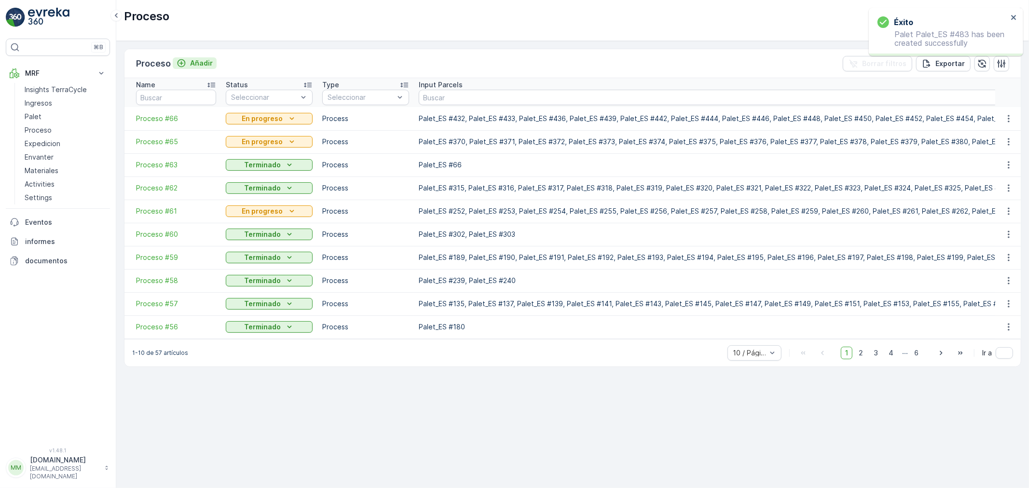
click at [204, 62] on p "Añadir" at bounding box center [201, 63] width 23 height 10
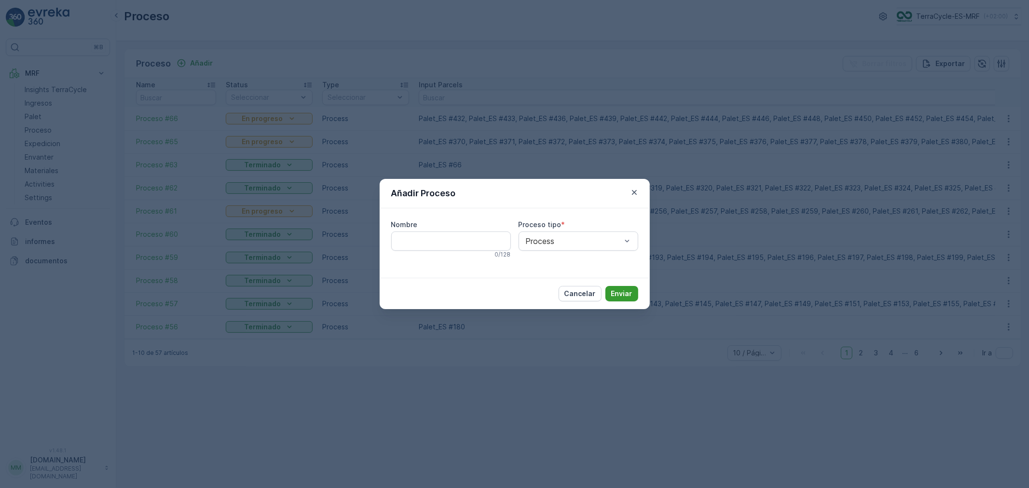
click at [624, 293] on p "Enviar" at bounding box center [621, 294] width 21 height 10
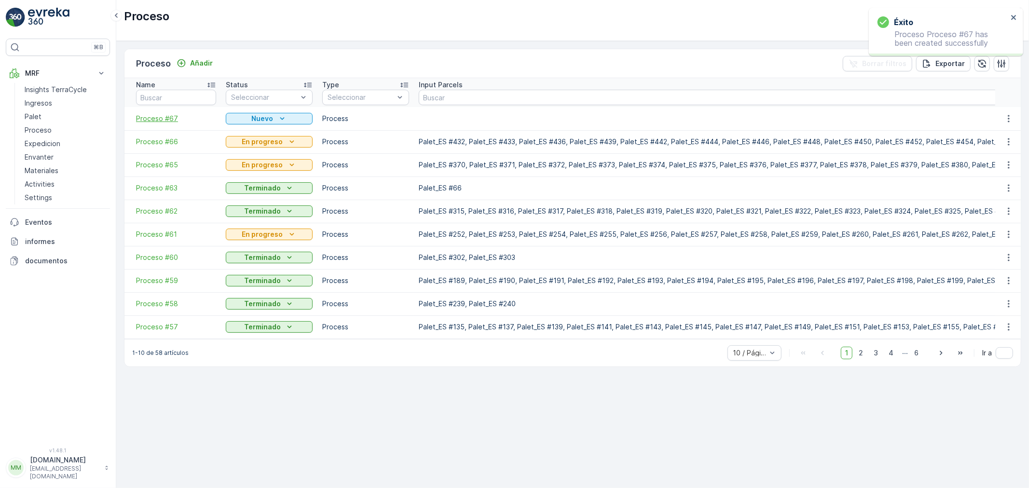
click at [160, 116] on span "Proceso #67" at bounding box center [176, 119] width 80 height 10
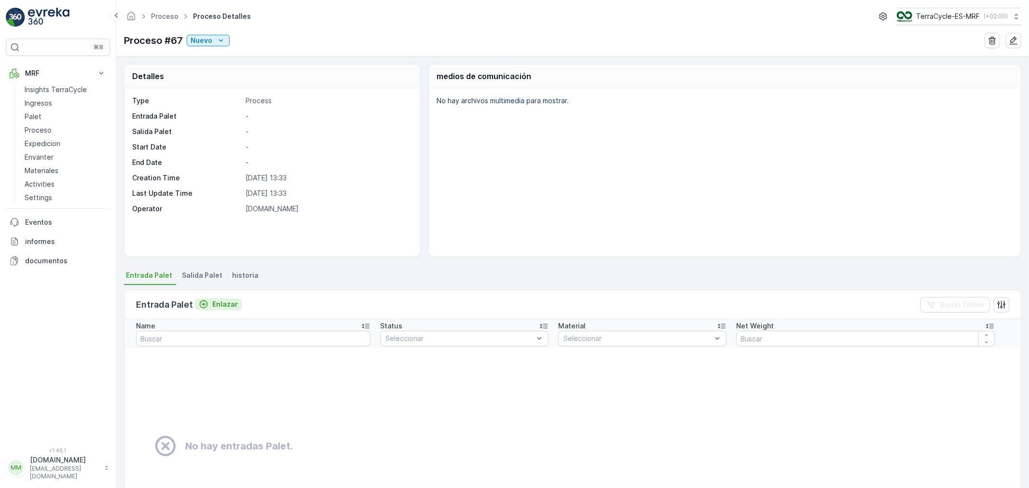
click at [225, 306] on p "Enlazar" at bounding box center [225, 305] width 26 height 10
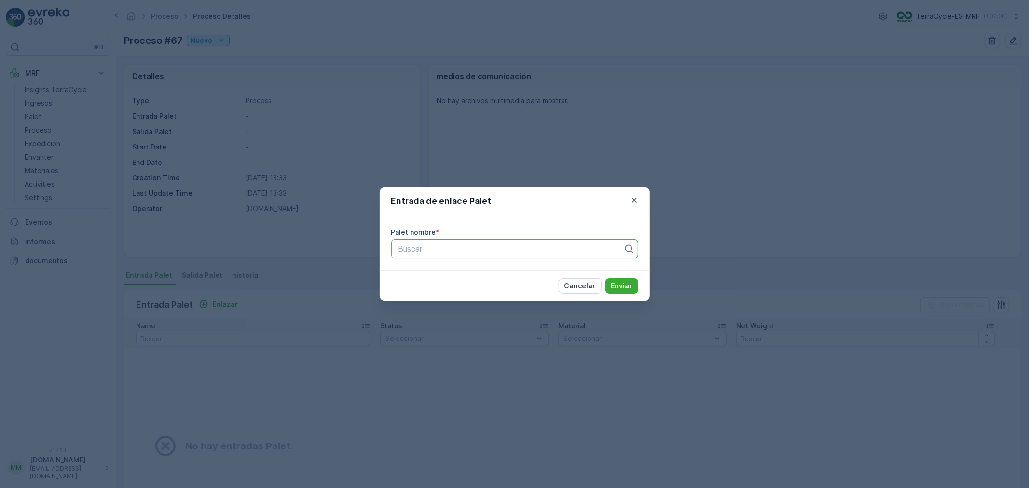
click at [419, 252] on div at bounding box center [510, 249] width 227 height 9
type input "474"
click at [433, 268] on span "Palet_ES #474" at bounding box center [423, 272] width 53 height 9
click at [625, 282] on p "Enviar" at bounding box center [621, 286] width 21 height 10
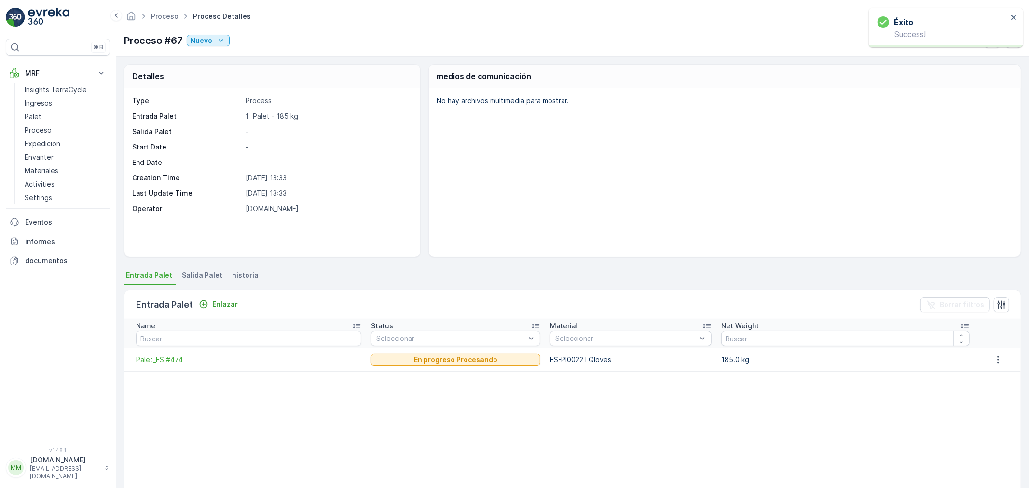
click at [198, 272] on span "Salida Palet" at bounding box center [202, 276] width 41 height 10
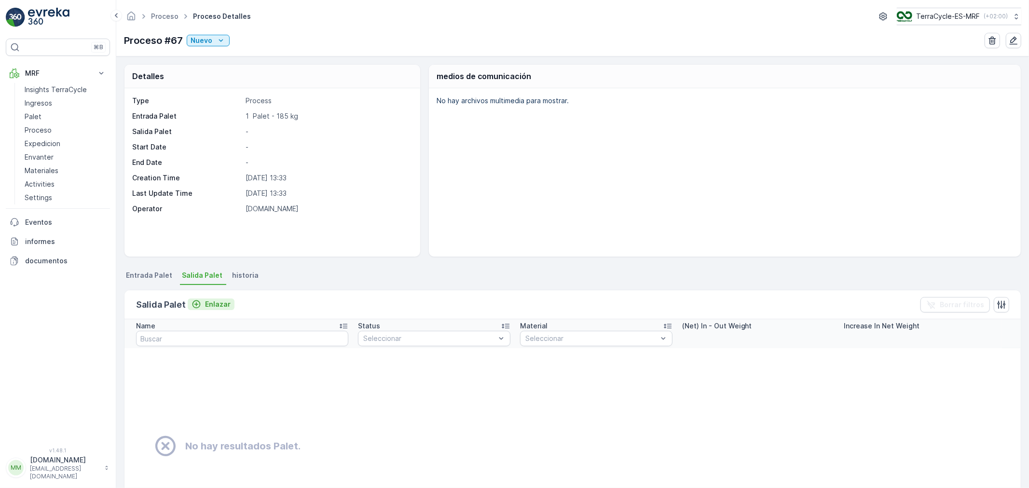
click at [213, 305] on p "Enlazar" at bounding box center [218, 305] width 26 height 10
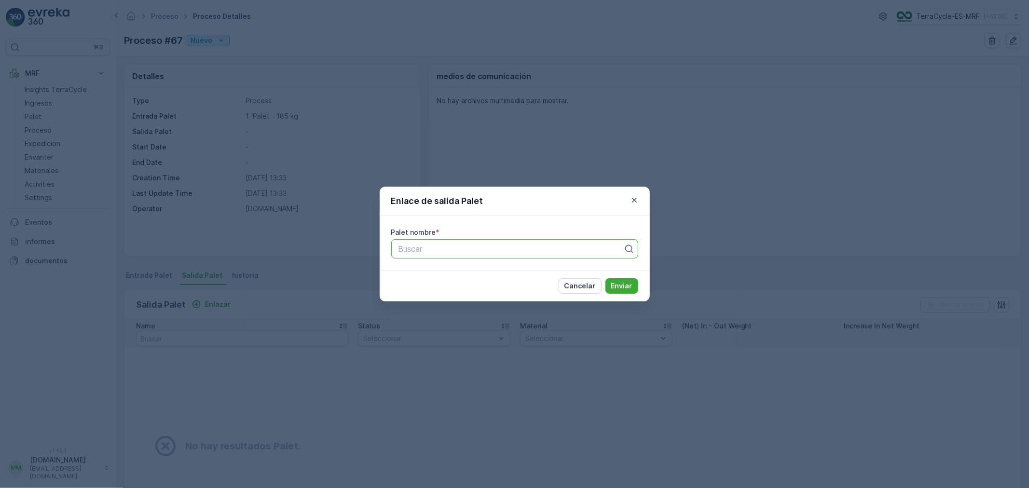
click at [437, 253] on div at bounding box center [510, 249] width 227 height 9
type input "482"
click at [450, 288] on div "Palet_ES #482" at bounding box center [514, 289] width 235 height 9
click at [618, 285] on p "Enviar" at bounding box center [621, 286] width 21 height 10
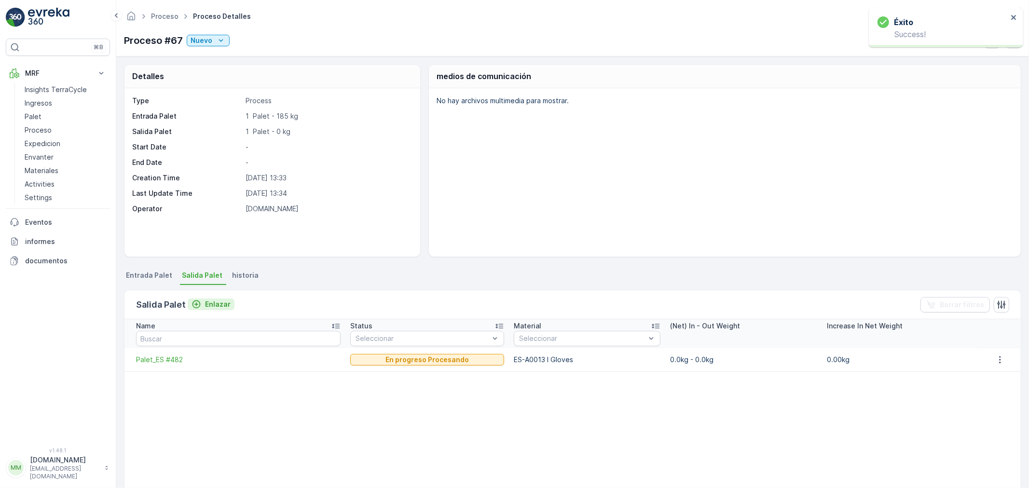
click at [219, 300] on p "Enlazar" at bounding box center [218, 305] width 26 height 10
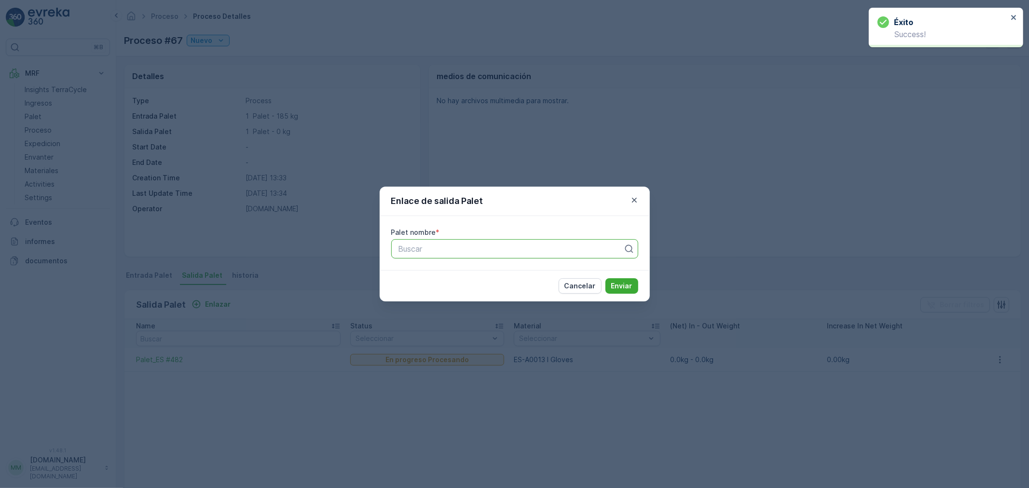
click at [464, 251] on div at bounding box center [510, 249] width 227 height 9
type input "483"
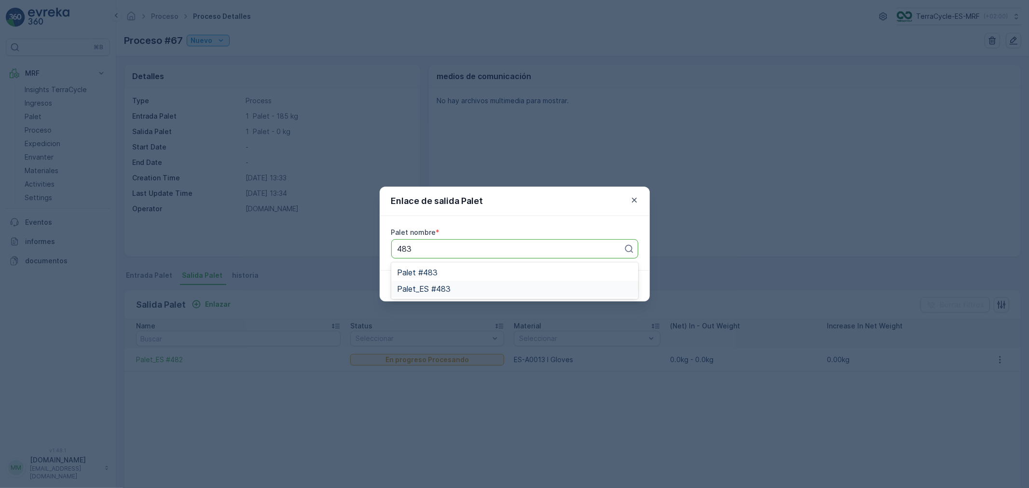
click at [451, 286] on div "Palet_ES #483" at bounding box center [514, 289] width 235 height 9
click at [627, 287] on p "Enviar" at bounding box center [621, 286] width 21 height 10
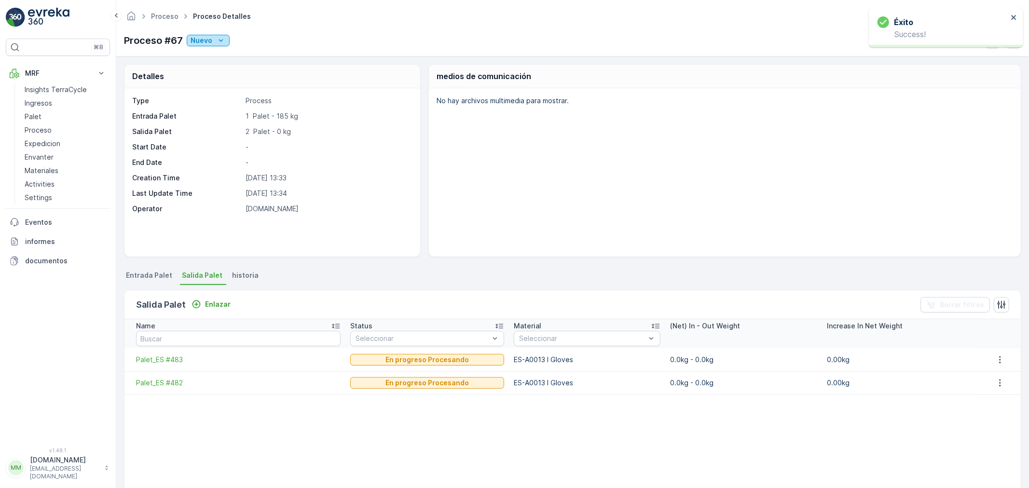
click at [214, 37] on div "Nuevo" at bounding box center [208, 41] width 35 height 10
click at [210, 64] on div "Listo" at bounding box center [260, 69] width 143 height 14
click at [218, 41] on icon "Listo" at bounding box center [216, 41] width 10 height 10
click at [218, 79] on span "En progreso" at bounding box center [212, 82] width 40 height 10
